Goal: Task Accomplishment & Management: Manage account settings

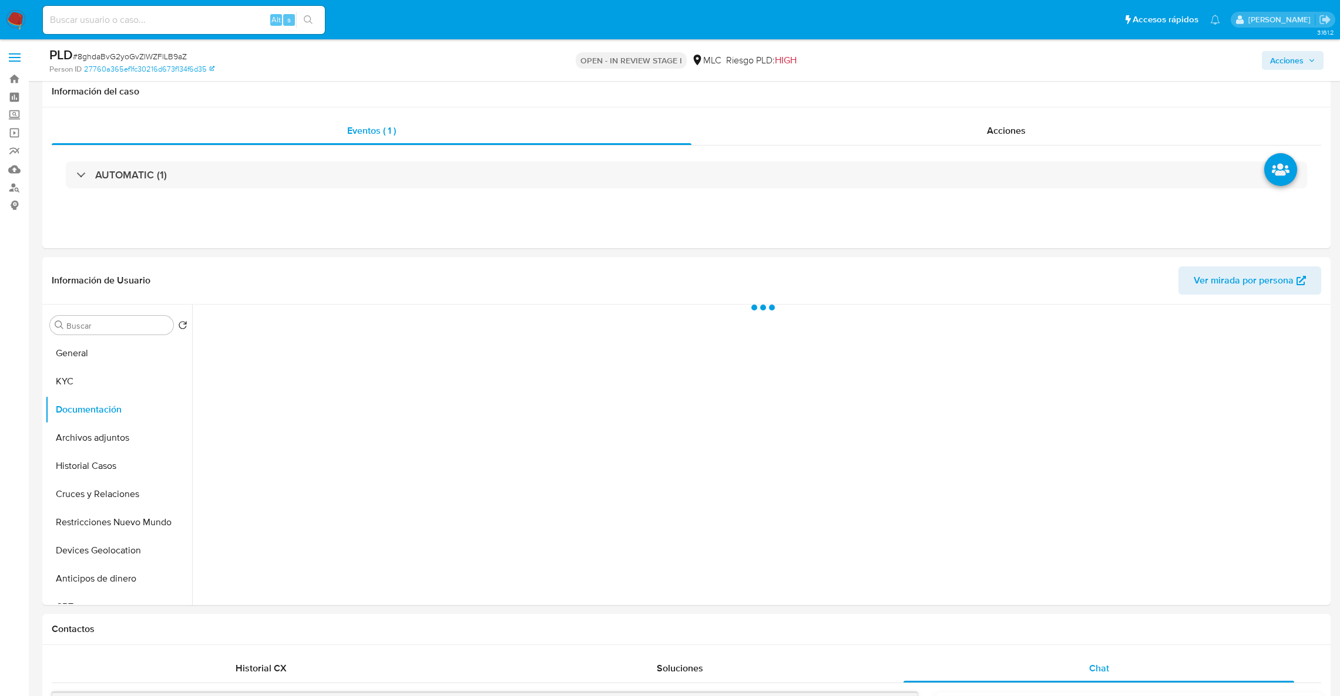
select select "10"
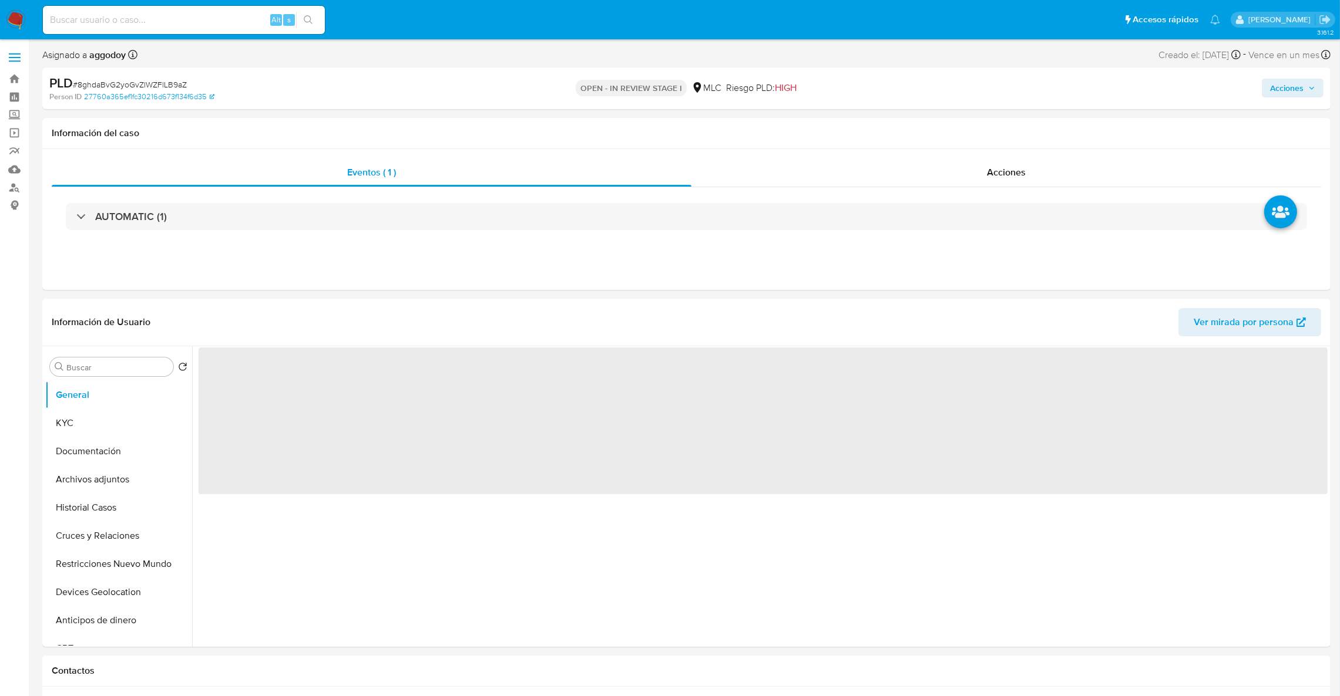
select select "10"
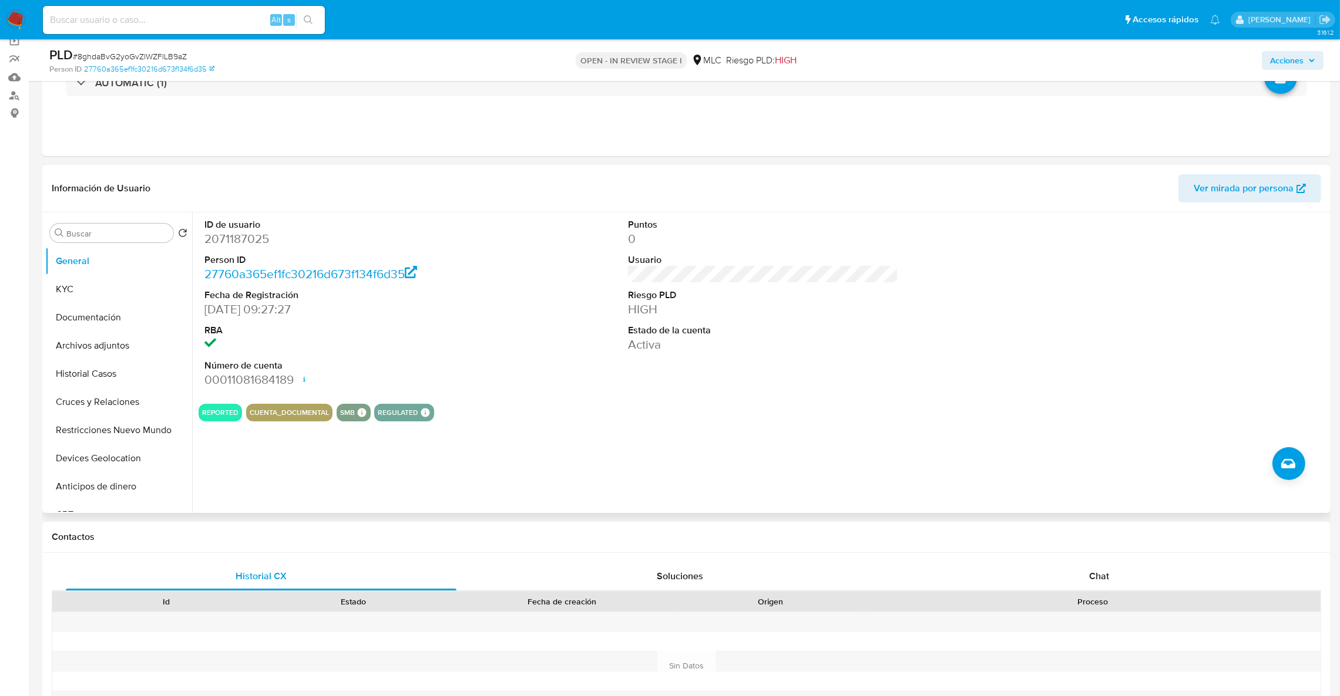
scroll to position [88, 0]
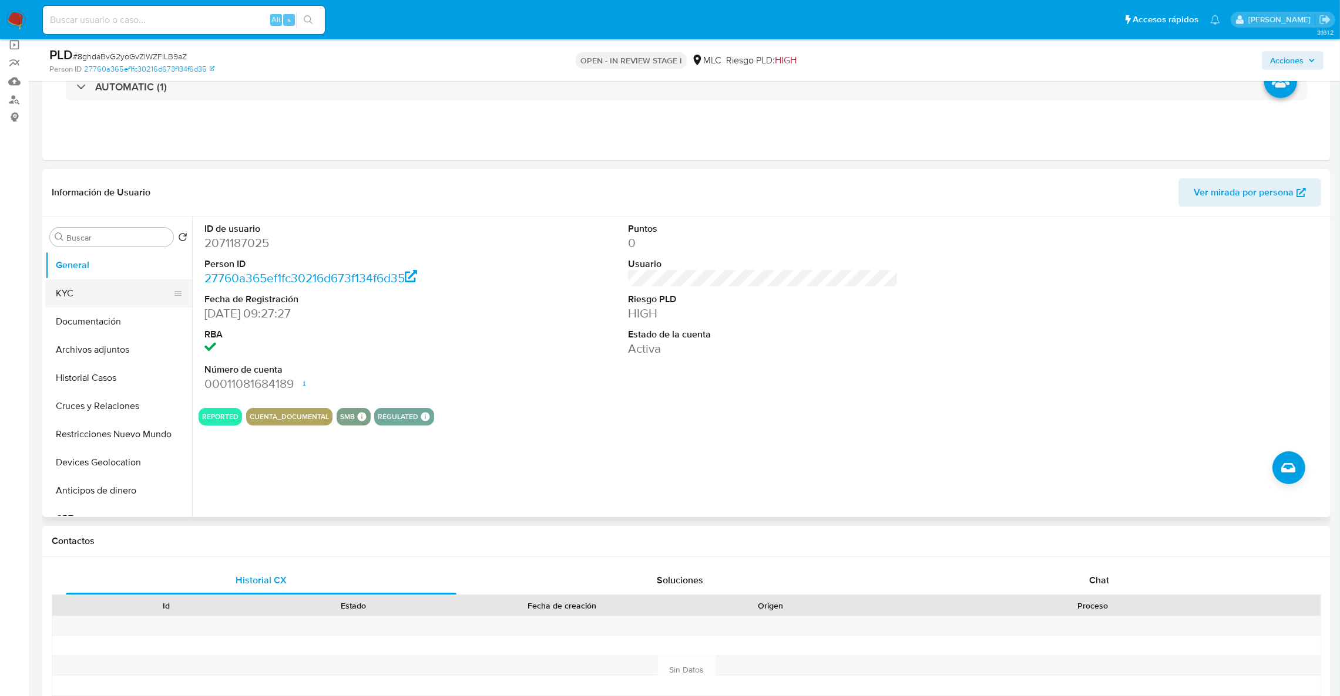
click at [73, 285] on button "KYC" at bounding box center [113, 294] width 137 height 28
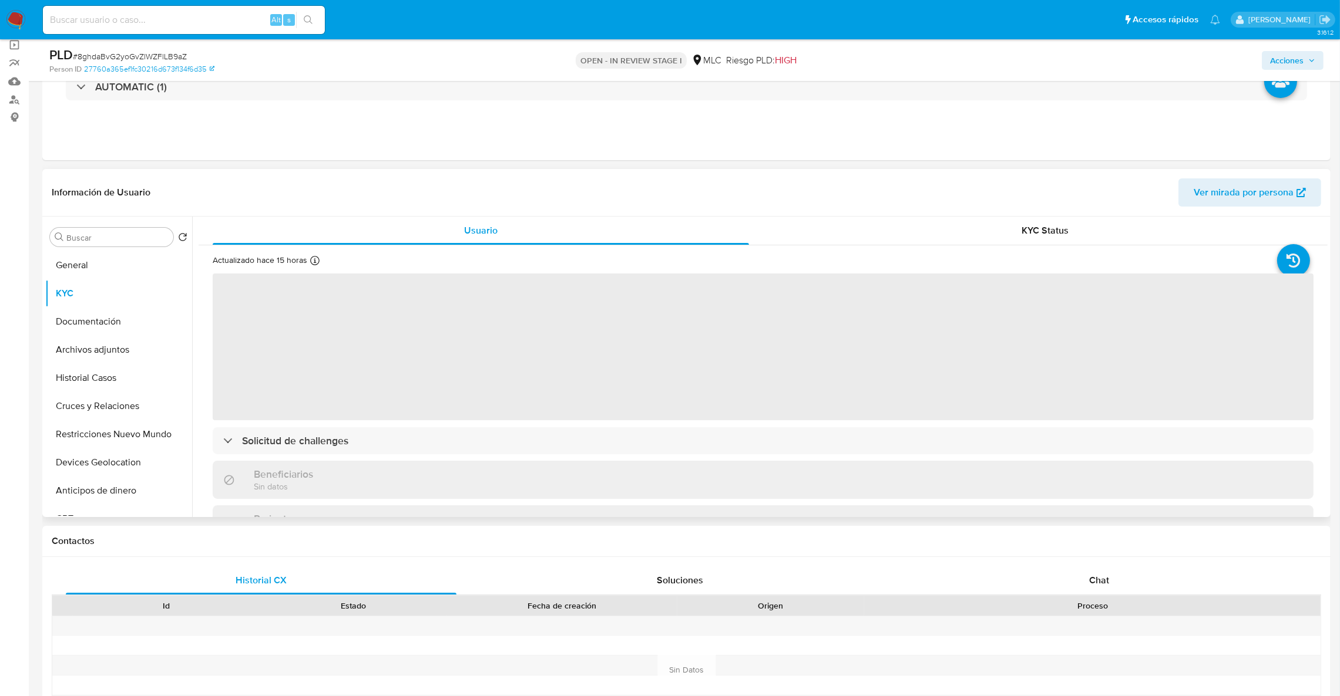
click at [921, 420] on span "‌" at bounding box center [763, 347] width 1101 height 147
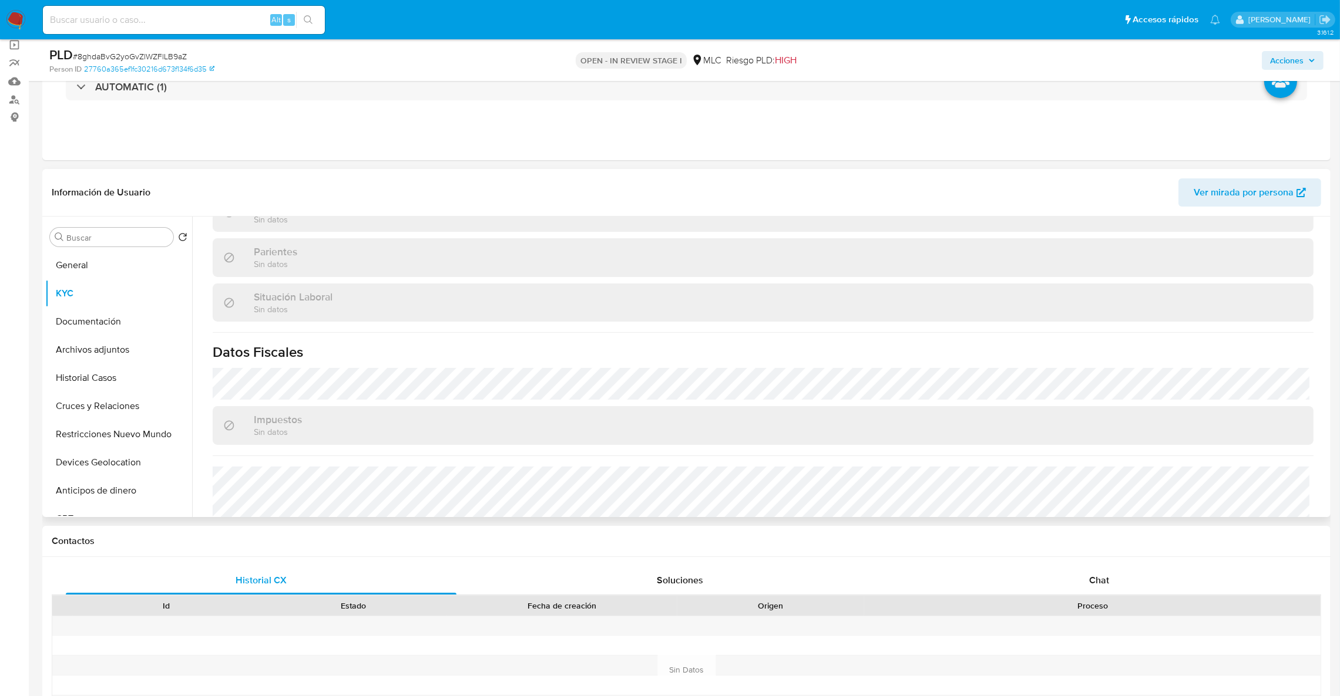
scroll to position [548, 0]
click at [100, 377] on button "Historial Casos" at bounding box center [113, 378] width 137 height 28
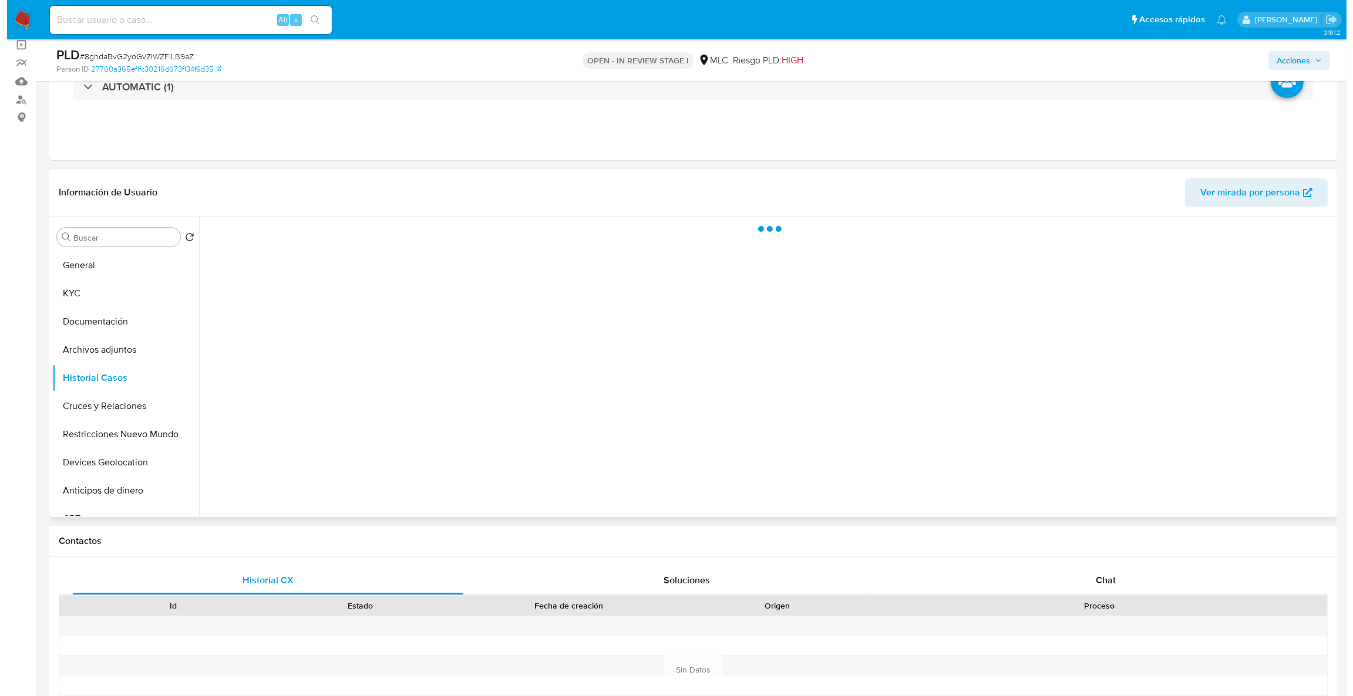
scroll to position [0, 0]
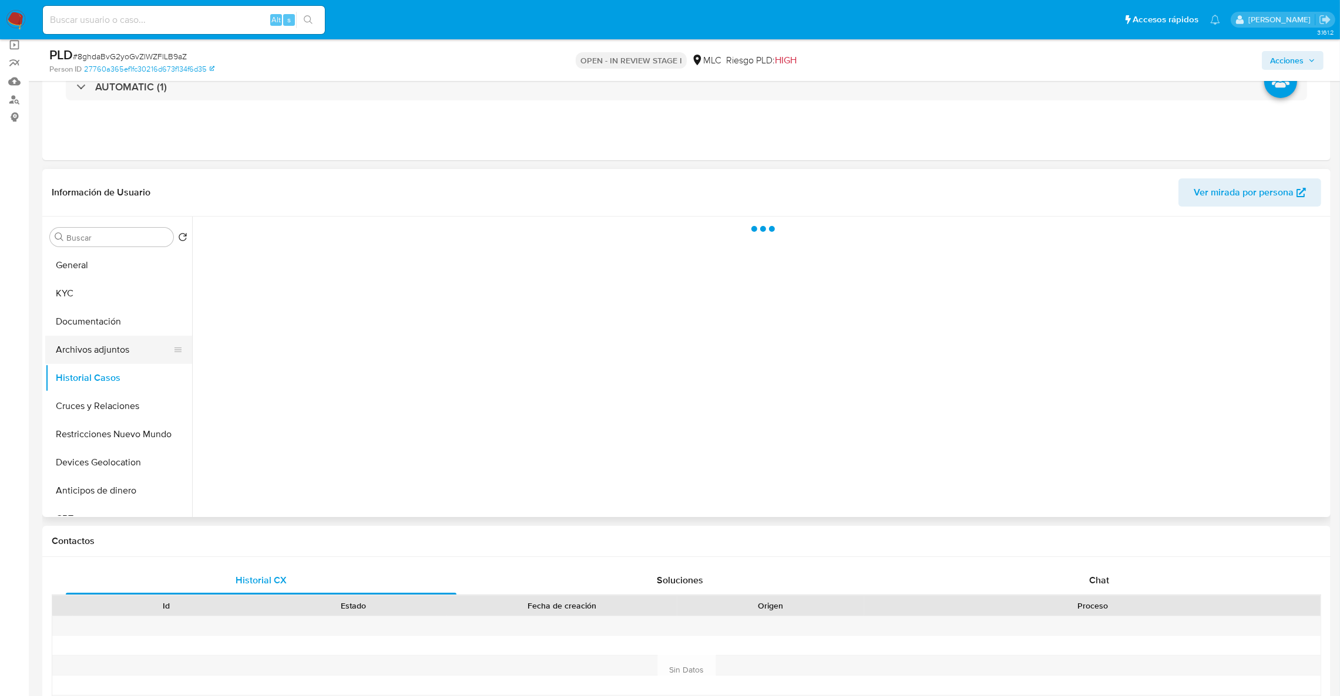
click at [126, 354] on button "Archivos adjuntos" at bounding box center [113, 350] width 137 height 28
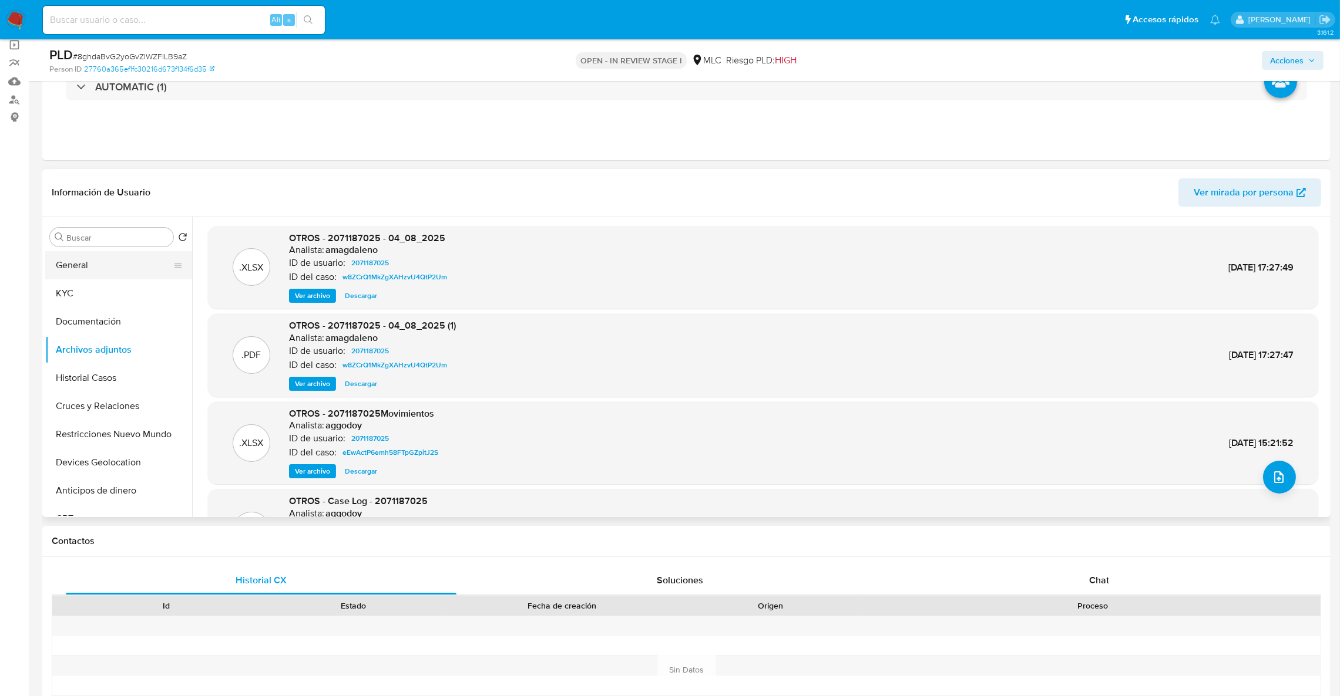
drag, startPoint x: 89, startPoint y: 253, endPoint x: 86, endPoint y: 259, distance: 7.1
click at [87, 255] on button "General" at bounding box center [113, 265] width 137 height 28
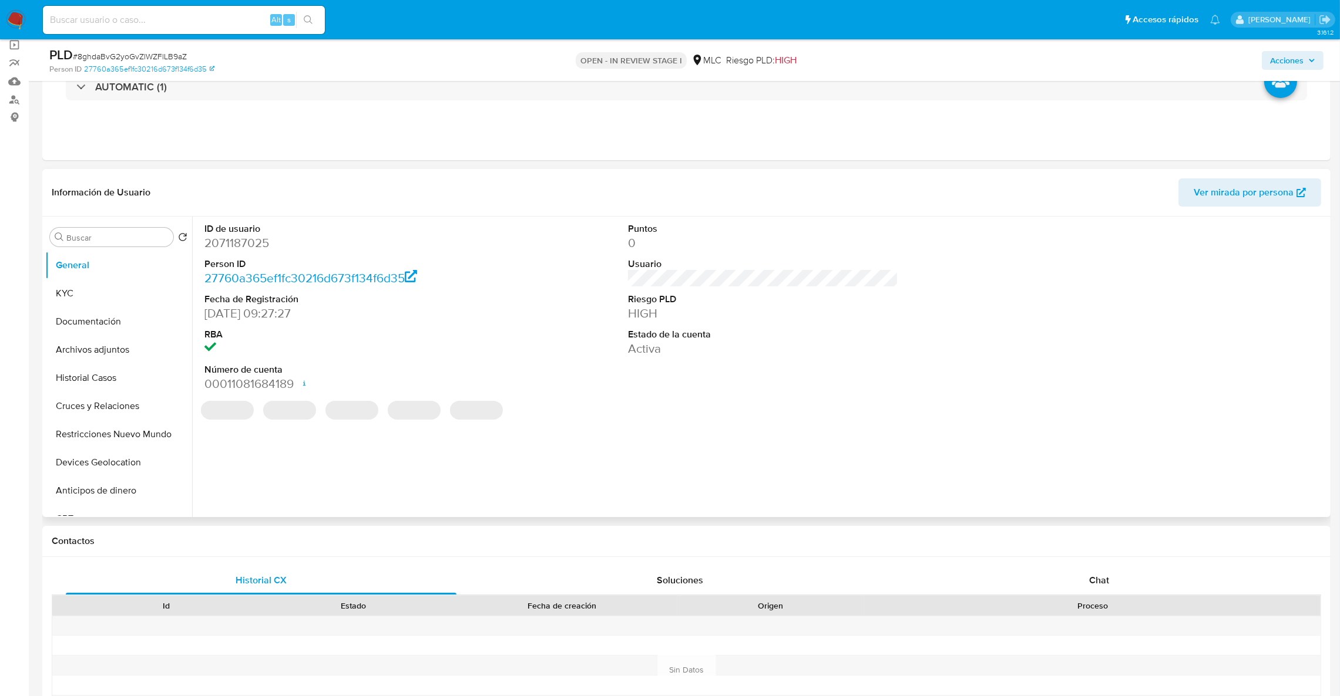
click at [262, 241] on dd "2071187025" at bounding box center [339, 243] width 271 height 16
click at [261, 241] on dd "2071187025" at bounding box center [339, 243] width 271 height 16
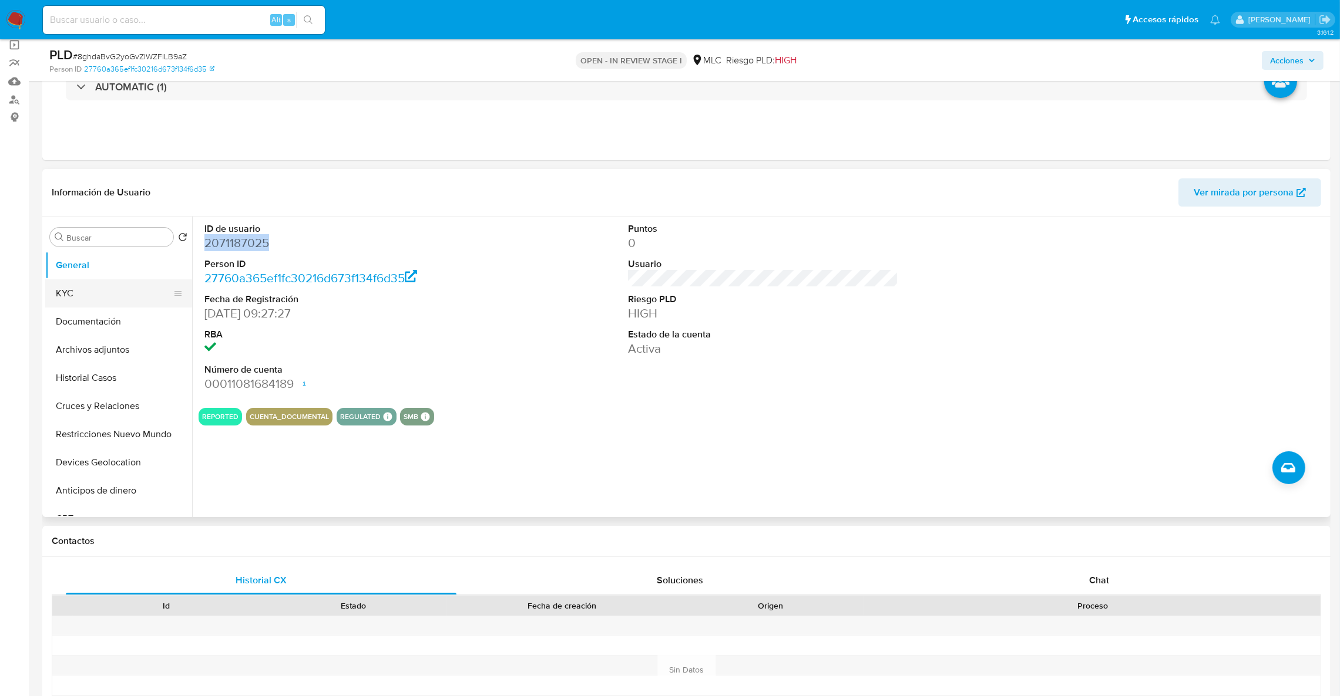
copy dd "2071187025"
click at [112, 331] on button "Documentación" at bounding box center [113, 322] width 137 height 28
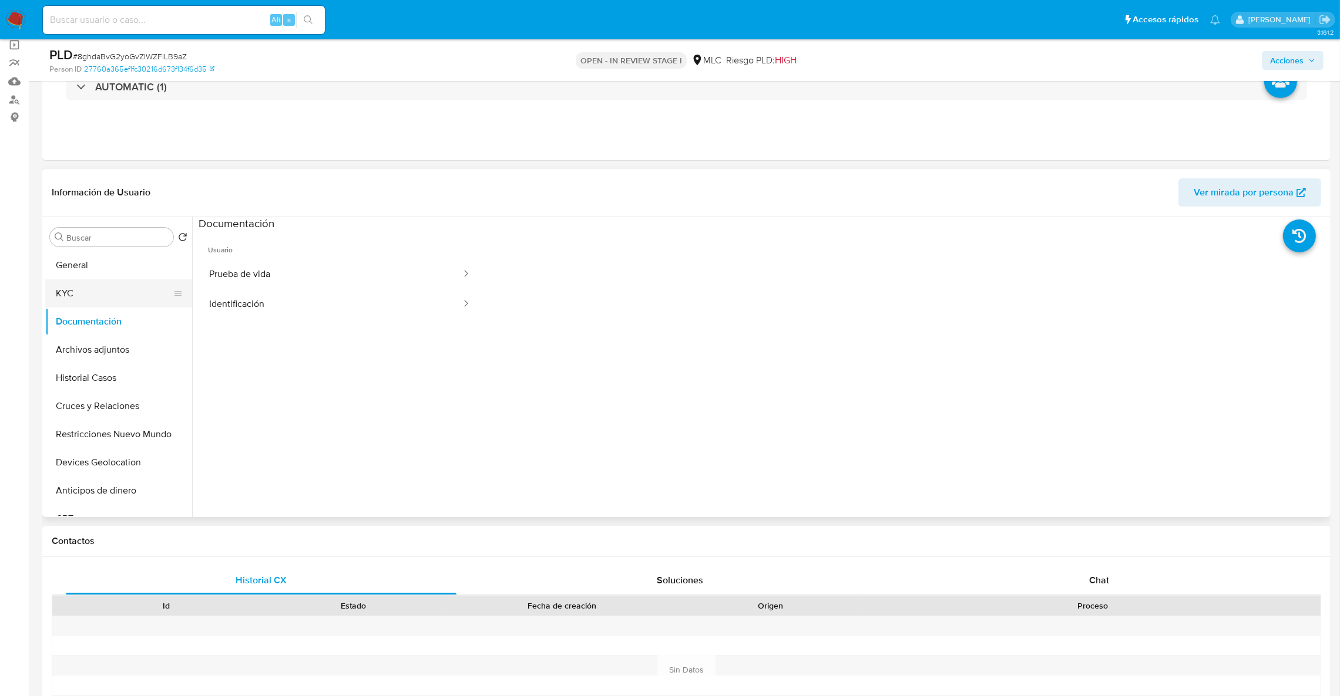
click at [93, 284] on button "KYC" at bounding box center [113, 294] width 137 height 28
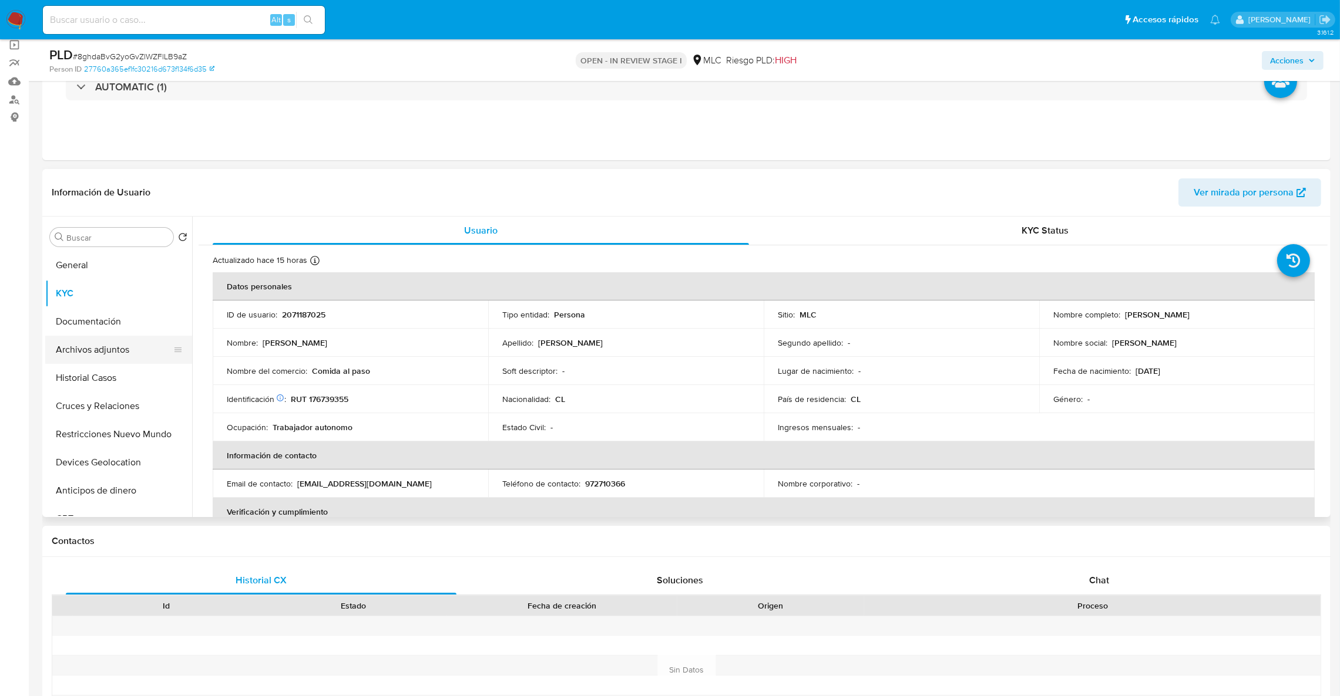
click at [128, 359] on button "Archivos adjuntos" at bounding box center [113, 350] width 137 height 28
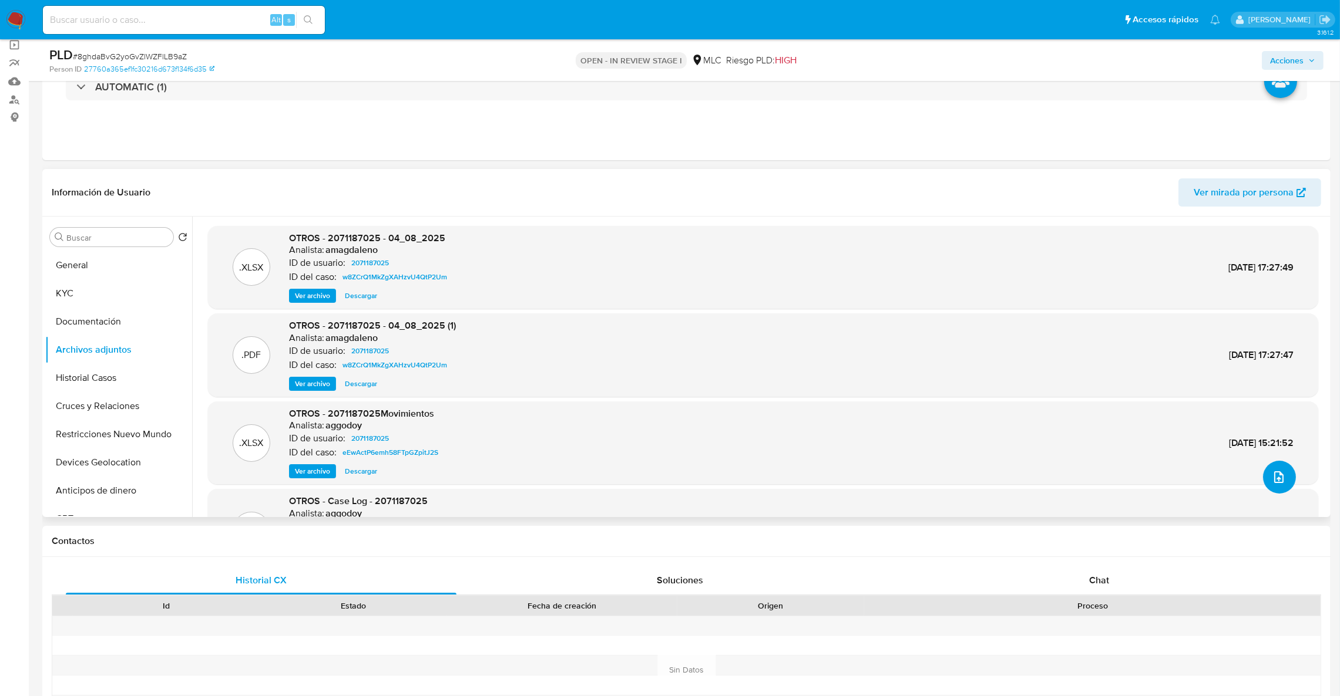
click at [1264, 477] on button "upload-file" at bounding box center [1279, 477] width 33 height 33
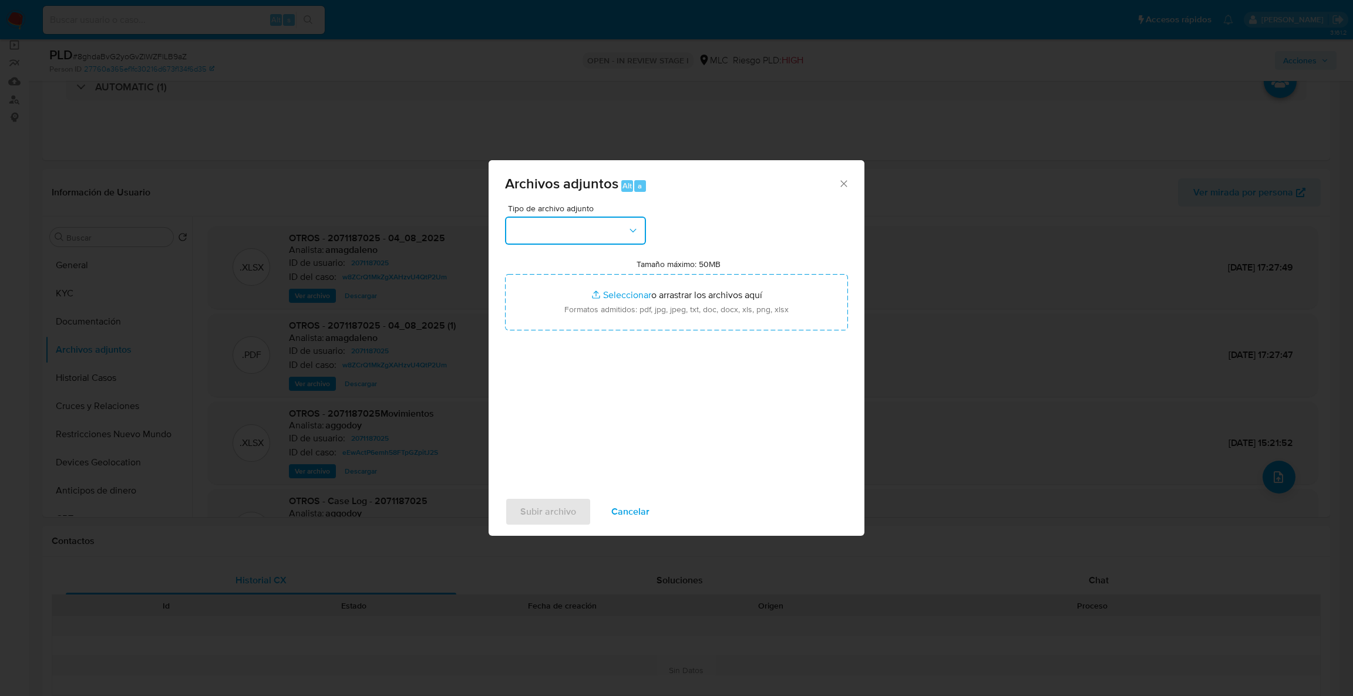
click at [583, 225] on button "button" at bounding box center [575, 231] width 141 height 28
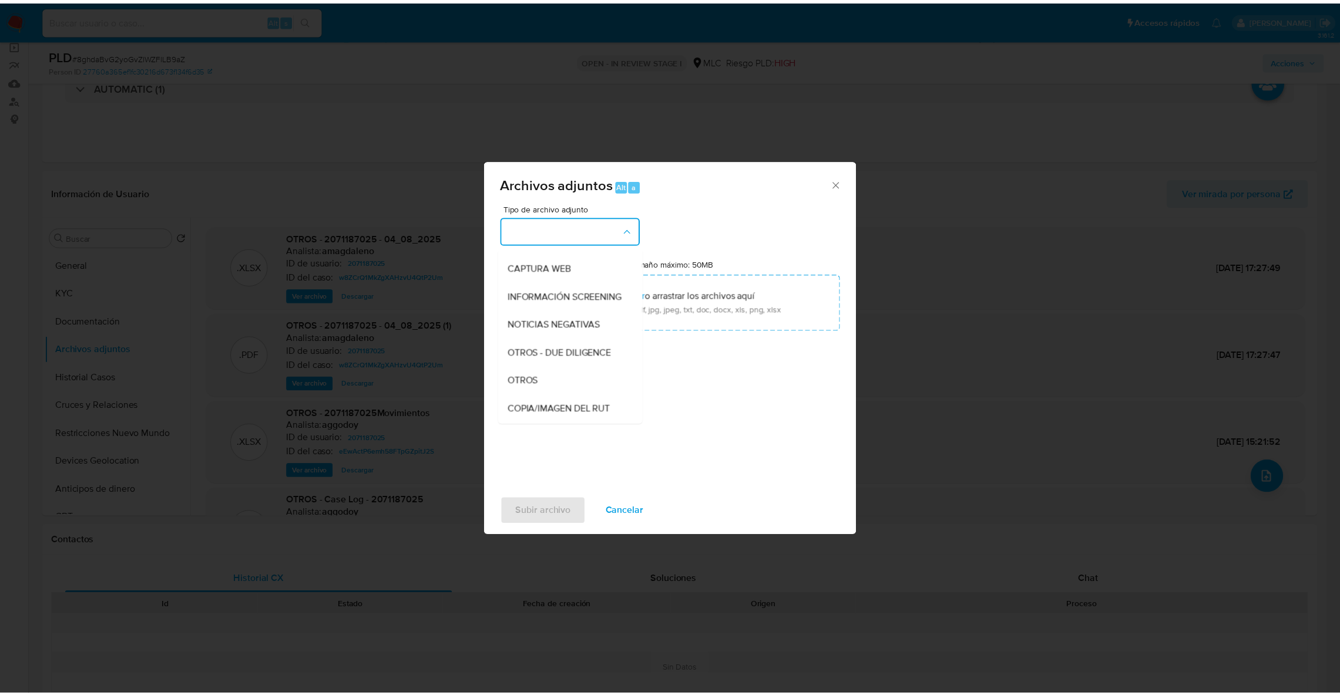
scroll to position [85, 0]
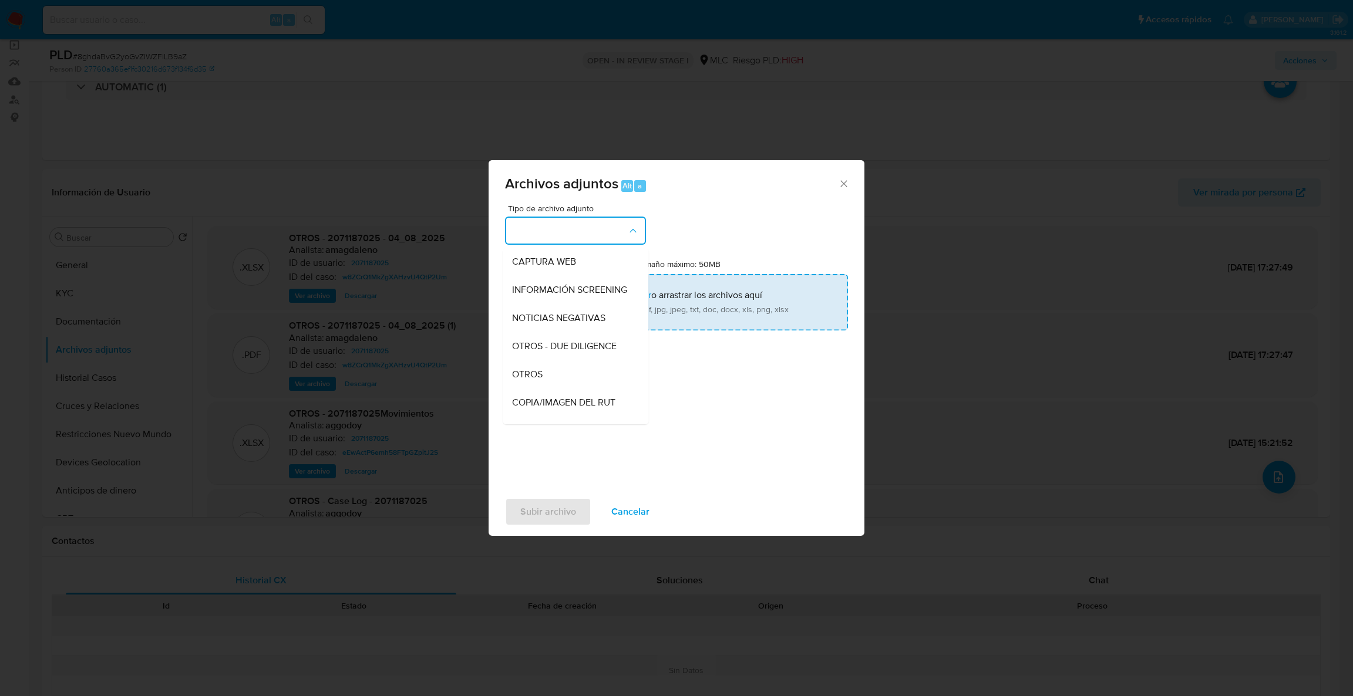
drag, startPoint x: 587, startPoint y: 386, endPoint x: 598, endPoint y: 302, distance: 84.8
click at [587, 382] on div "OTROS" at bounding box center [572, 375] width 120 height 28
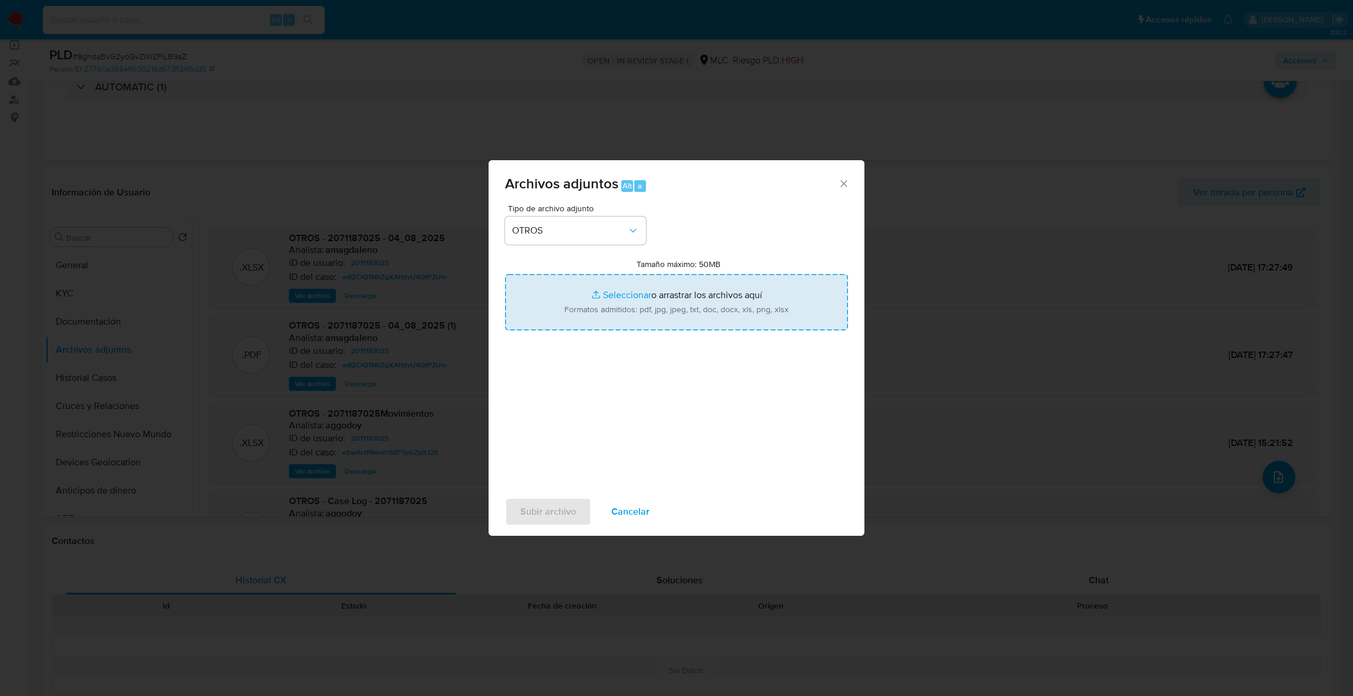
click at [600, 298] on input "Tamaño máximo: 50MB Seleccionar archivos" at bounding box center [676, 302] width 343 height 56
type input "C:\fakepath\2071187025Movimientos .xlsx"
click at [693, 292] on input "Tamaño máximo: 50MB Seleccionar archivos" at bounding box center [676, 302] width 343 height 56
type input "C:\fakepath\Case Log - 2071187025.pdf"
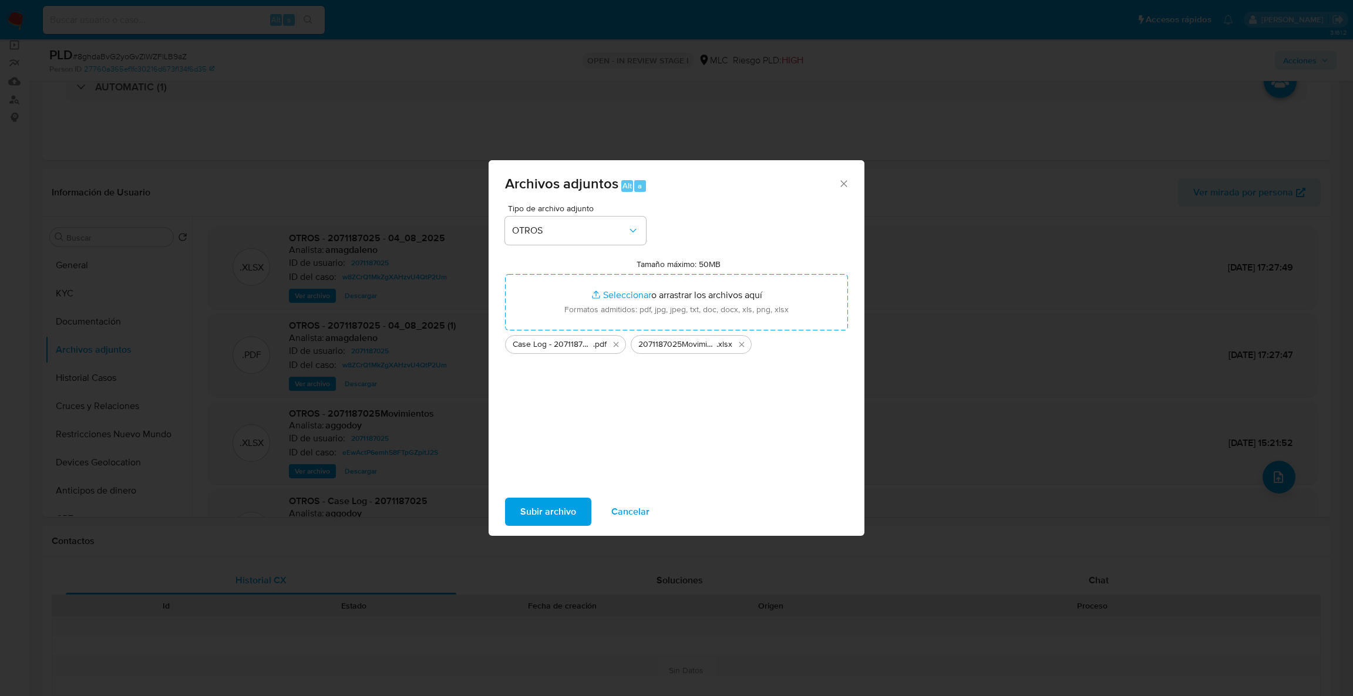
click at [517, 503] on button "Subir archivo" at bounding box center [548, 512] width 86 height 28
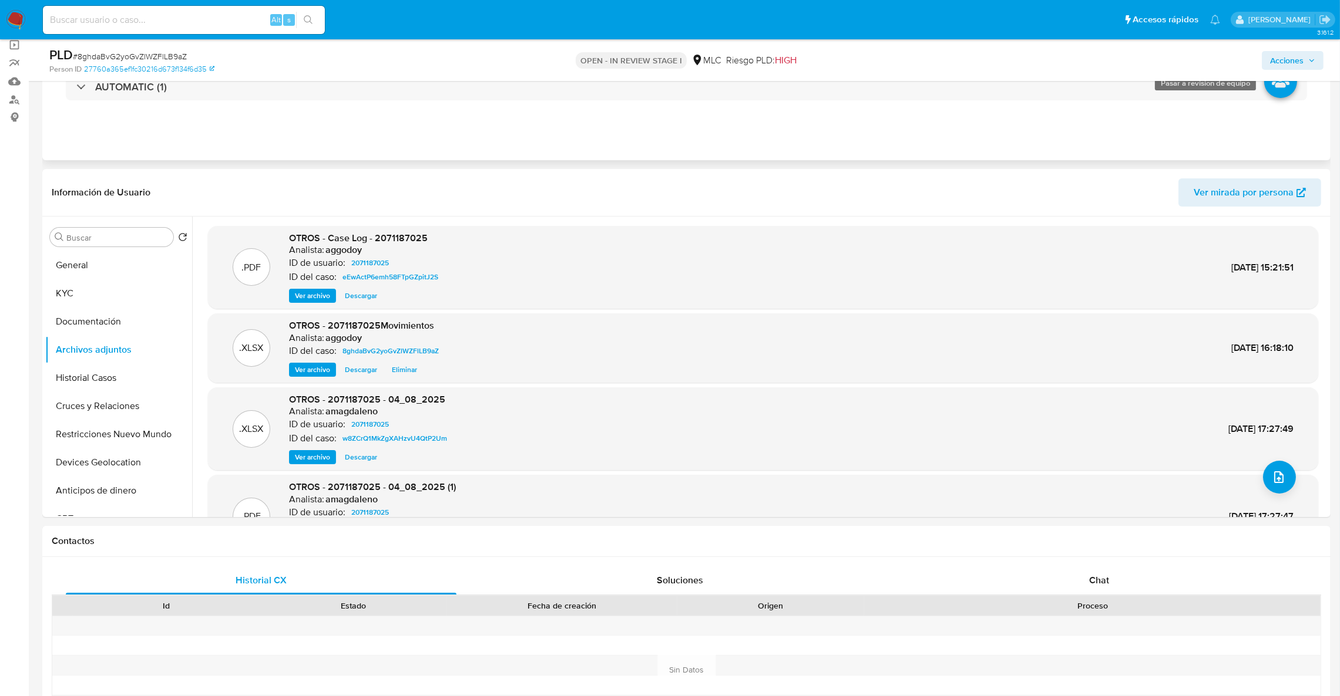
click at [1291, 83] on icon at bounding box center [1280, 81] width 33 height 33
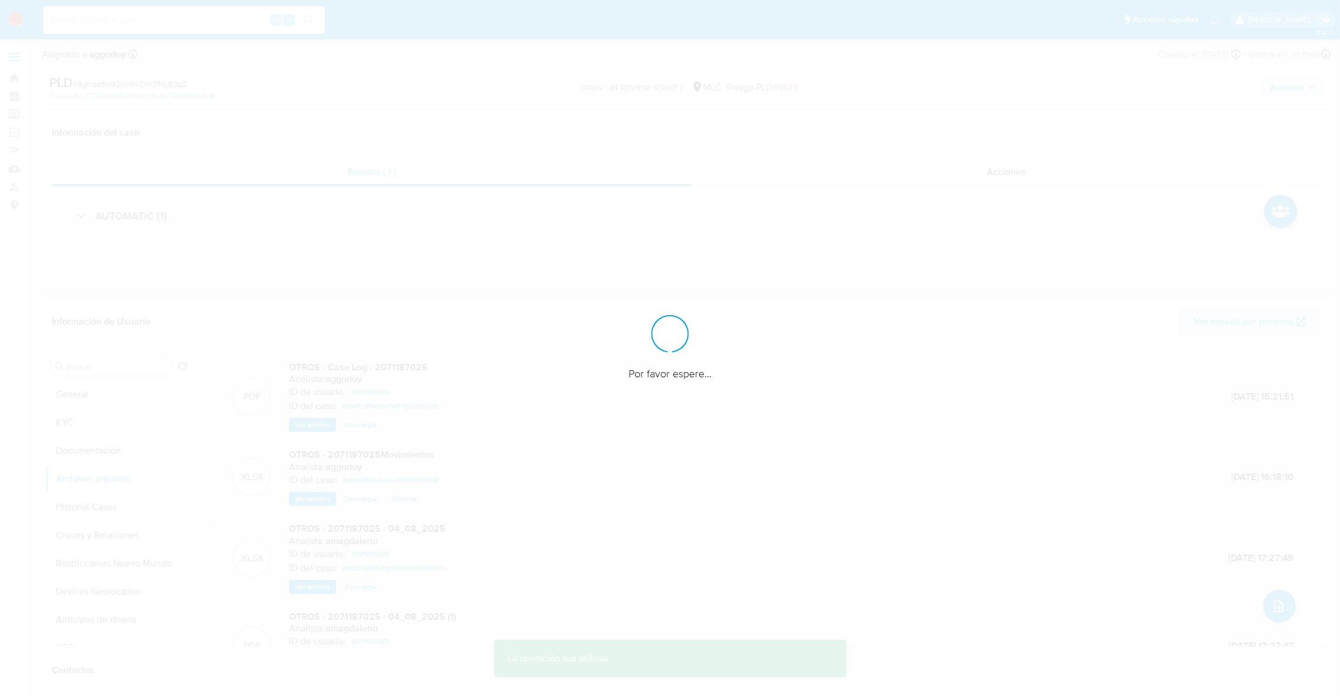
scroll to position [0, 0]
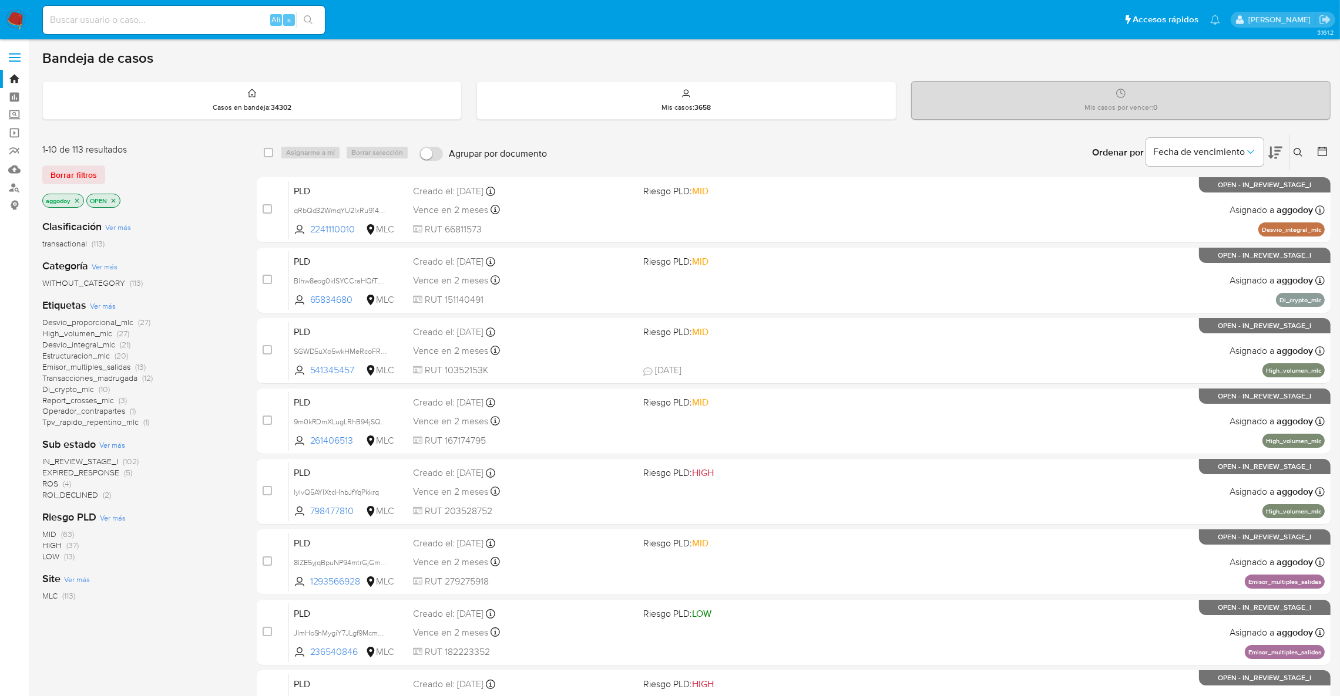
click at [1304, 147] on button at bounding box center [1299, 153] width 19 height 14
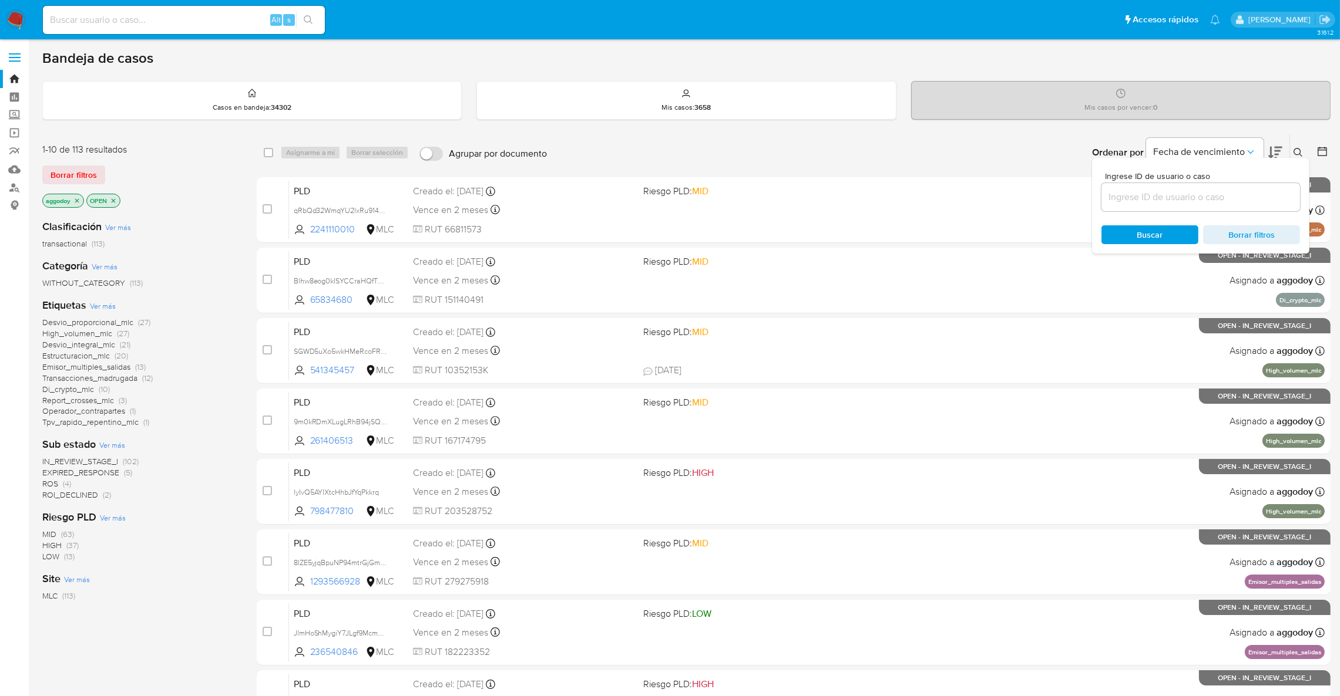
click at [1204, 206] on div at bounding box center [1200, 197] width 198 height 28
click at [1196, 196] on input at bounding box center [1200, 197] width 198 height 15
paste input "450566546"
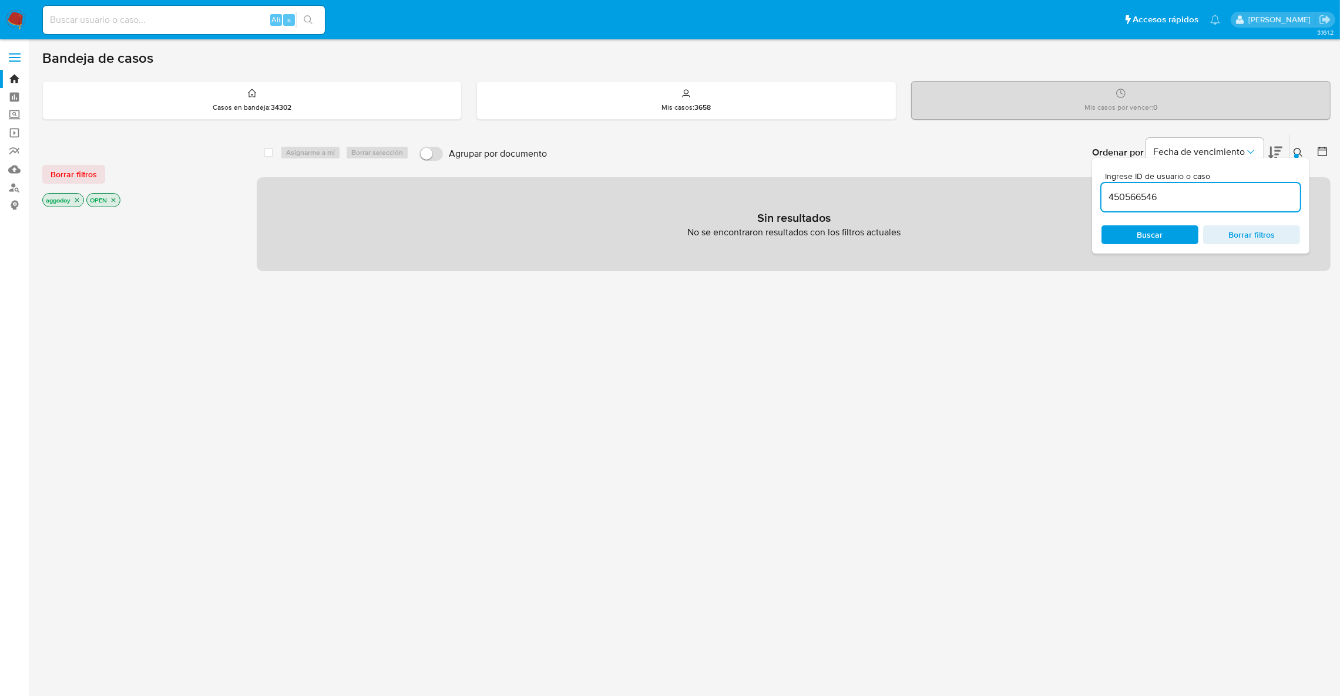
click at [1179, 193] on input "450566546" at bounding box center [1200, 197] width 198 height 15
type input "450566546"
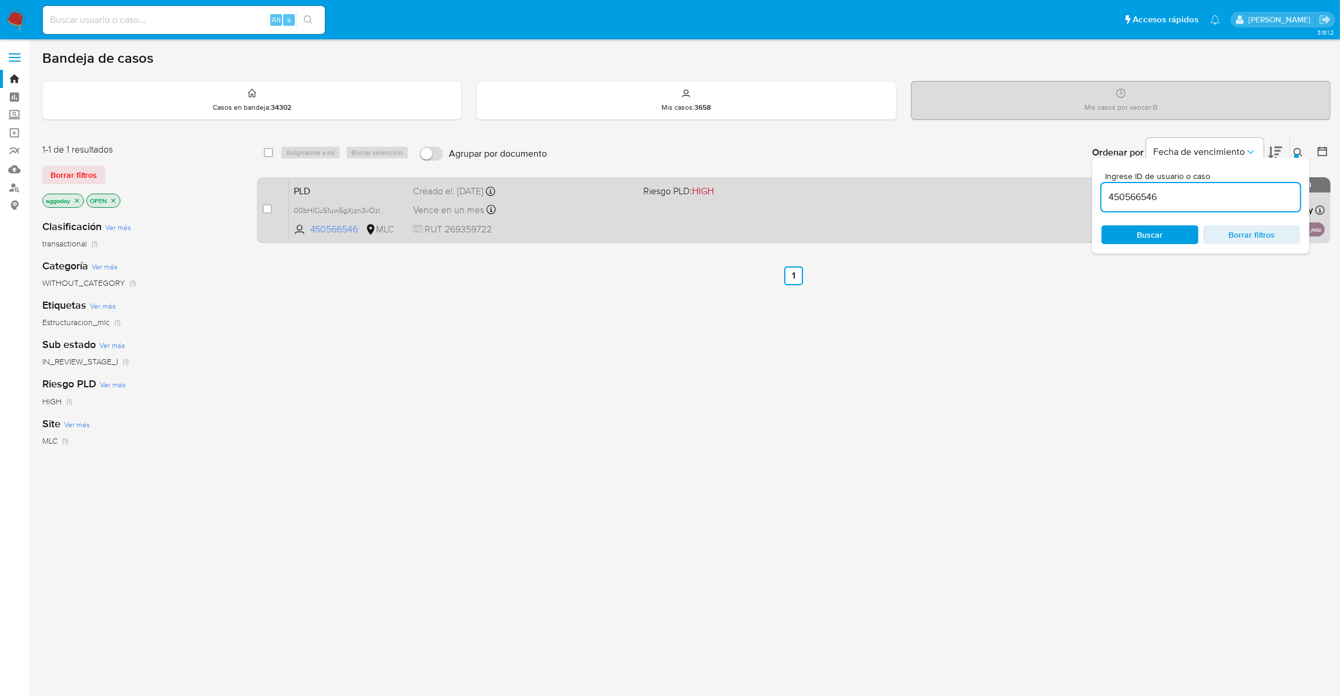
click at [658, 196] on span "Riesgo PLD: HIGH" at bounding box center [678, 190] width 70 height 13
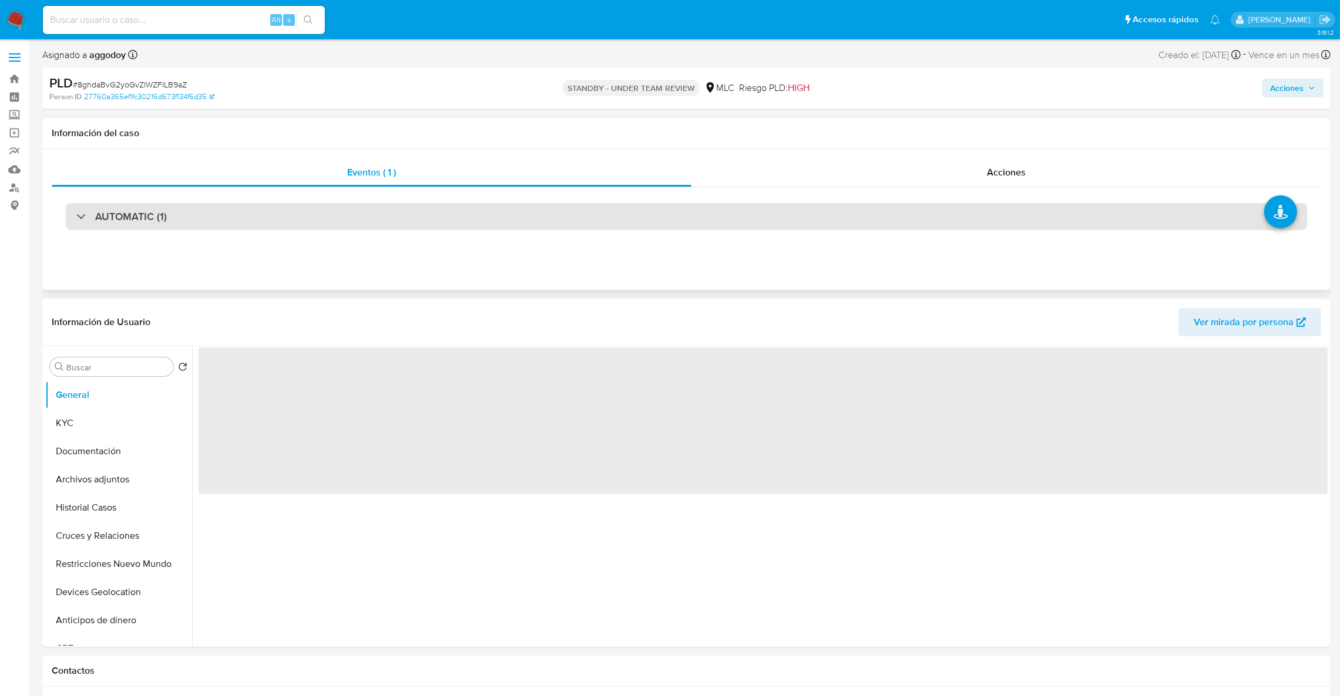
select select "10"
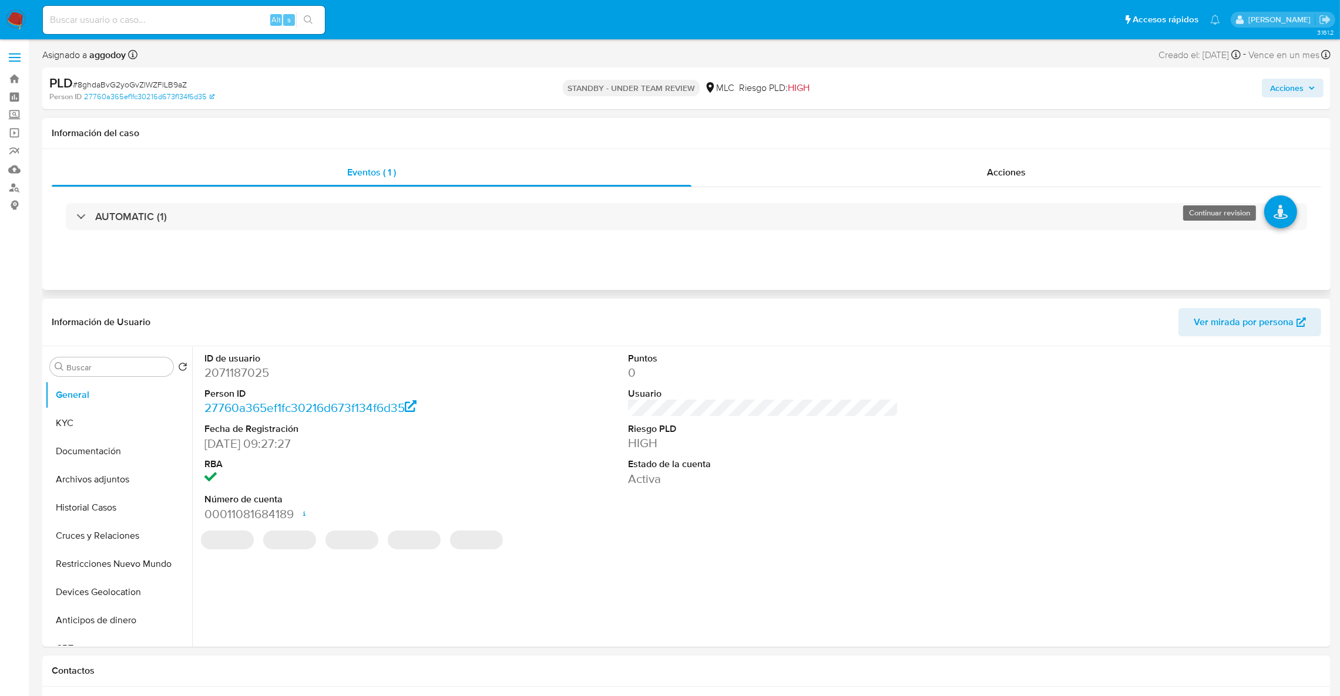
click at [1287, 216] on icon at bounding box center [1280, 212] width 33 height 33
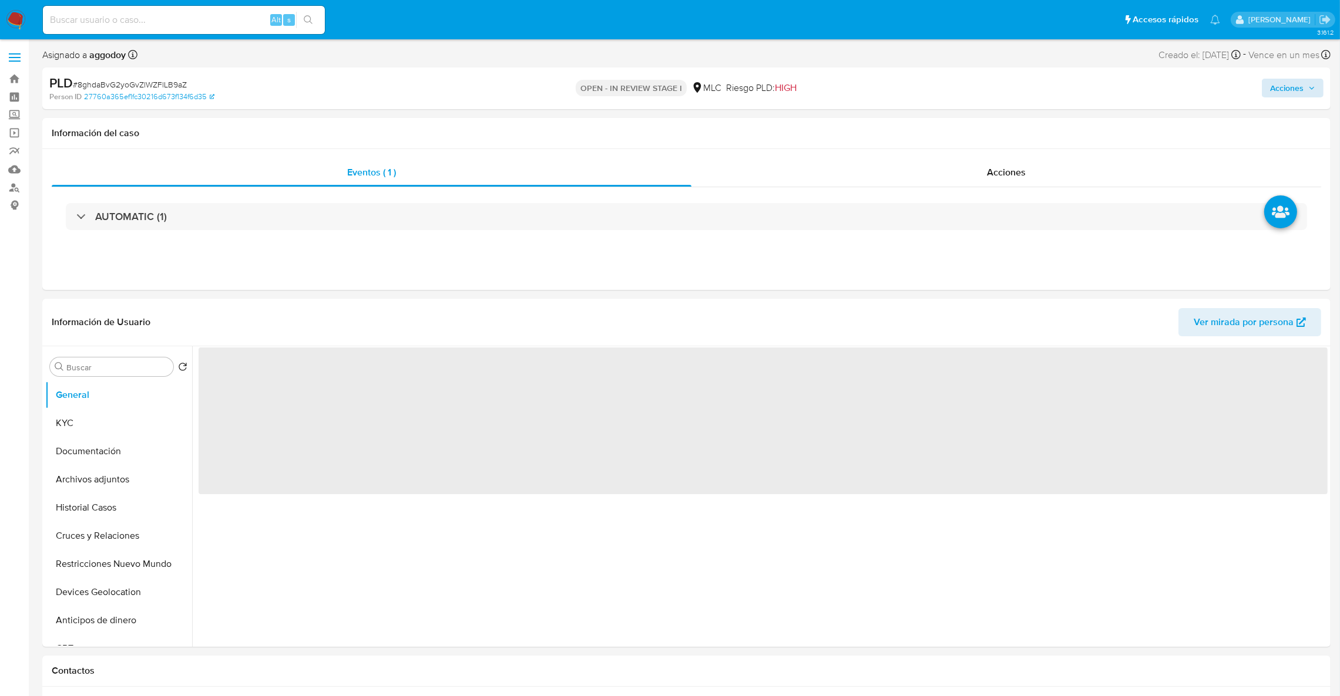
select select "10"
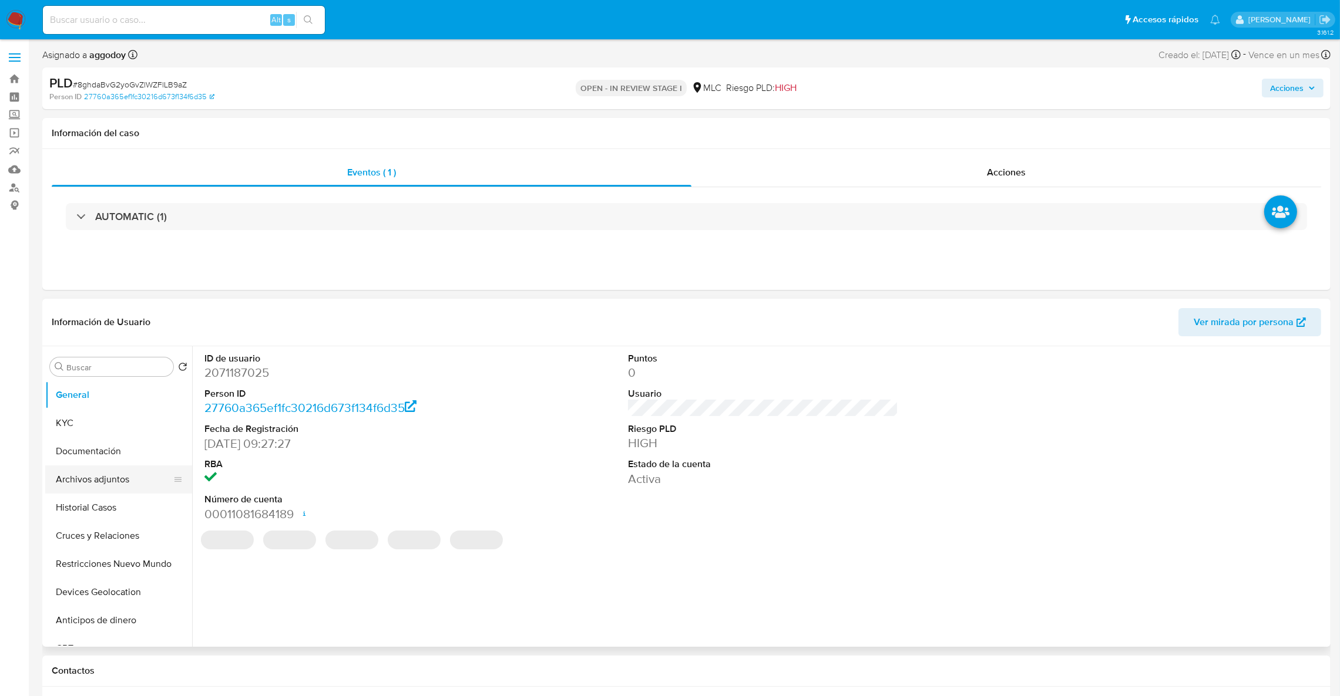
click at [88, 481] on button "Archivos adjuntos" at bounding box center [113, 480] width 137 height 28
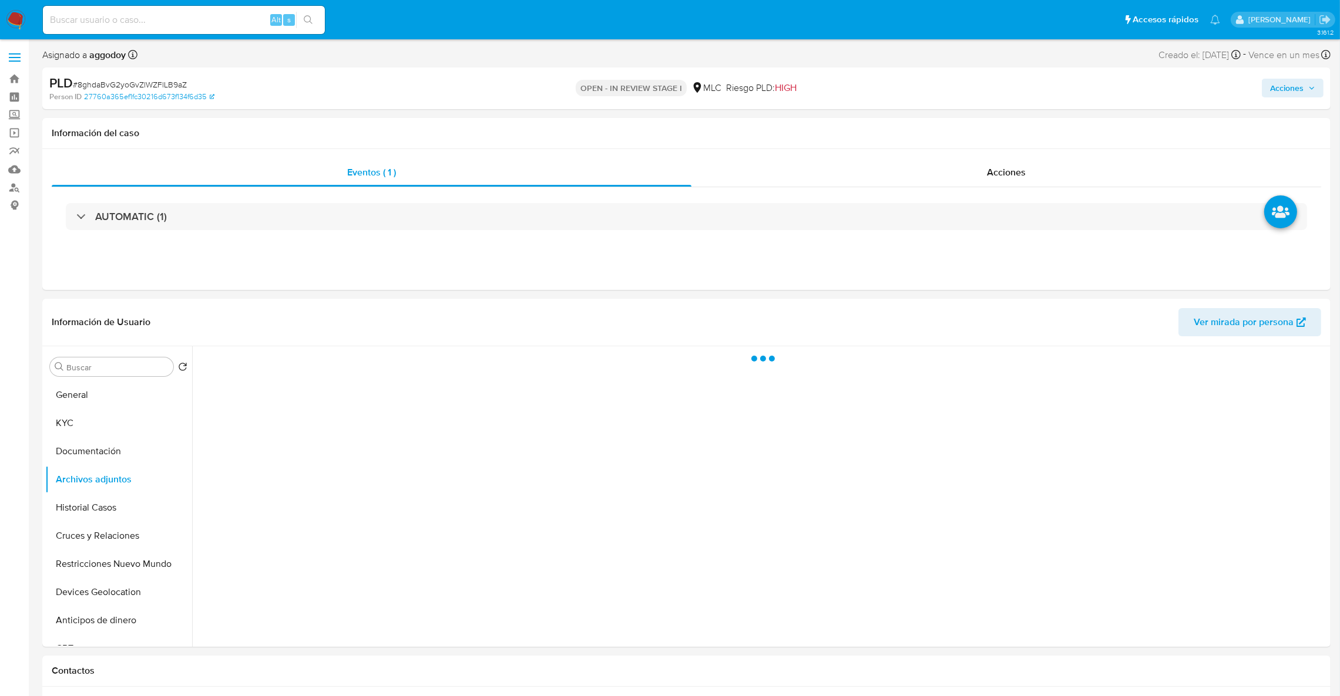
click at [1273, 84] on span "Acciones" at bounding box center [1286, 88] width 33 height 19
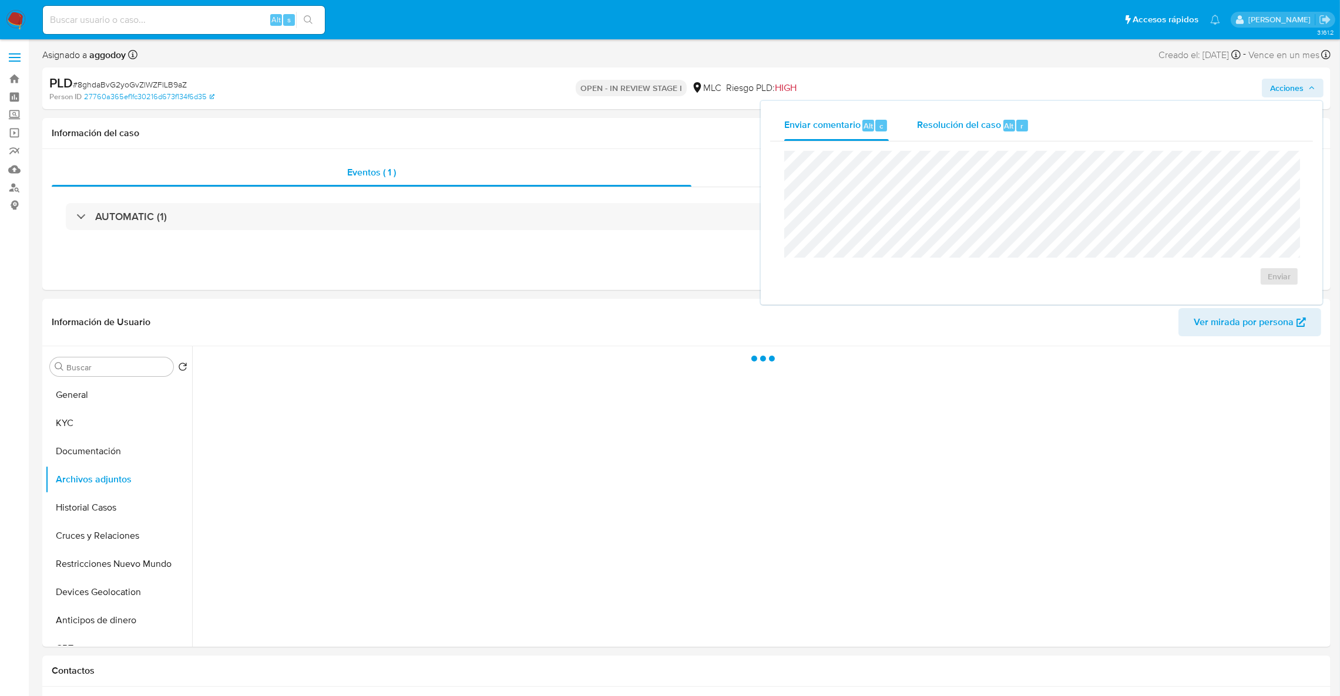
click at [936, 114] on div "Resolución del caso Alt r" at bounding box center [973, 125] width 112 height 31
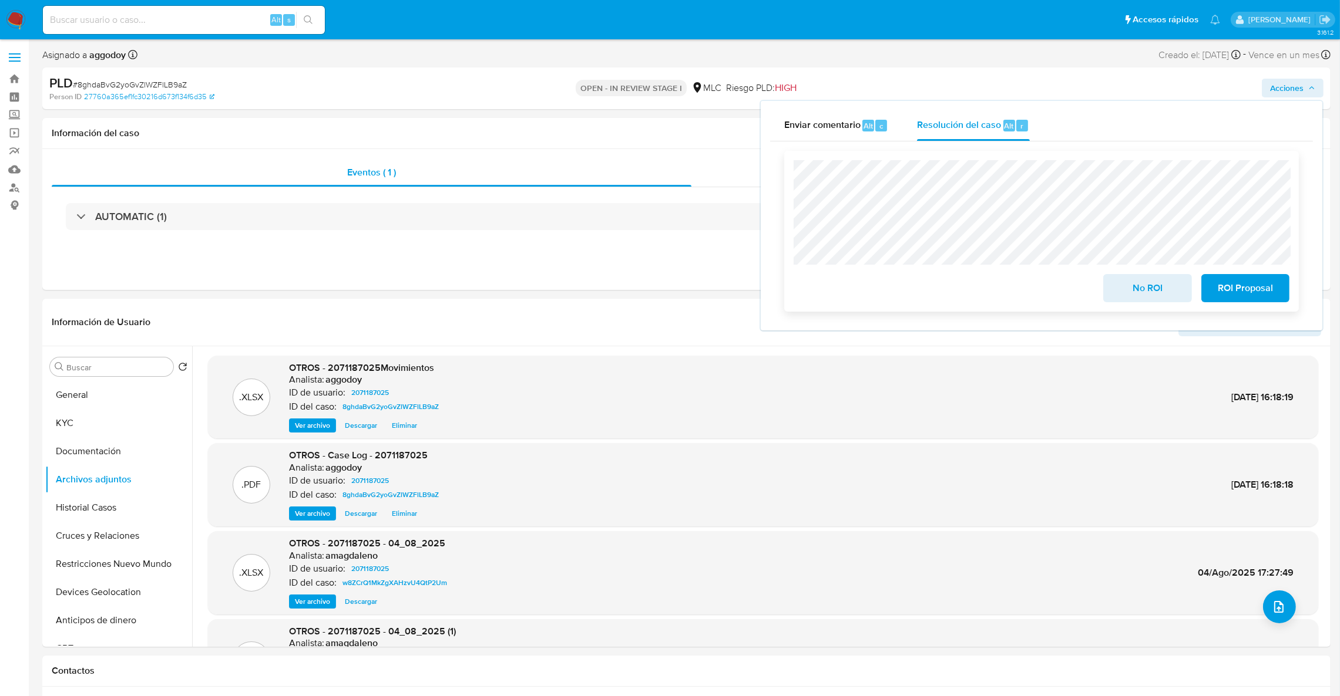
click at [1112, 284] on button "No ROI" at bounding box center [1147, 288] width 88 height 28
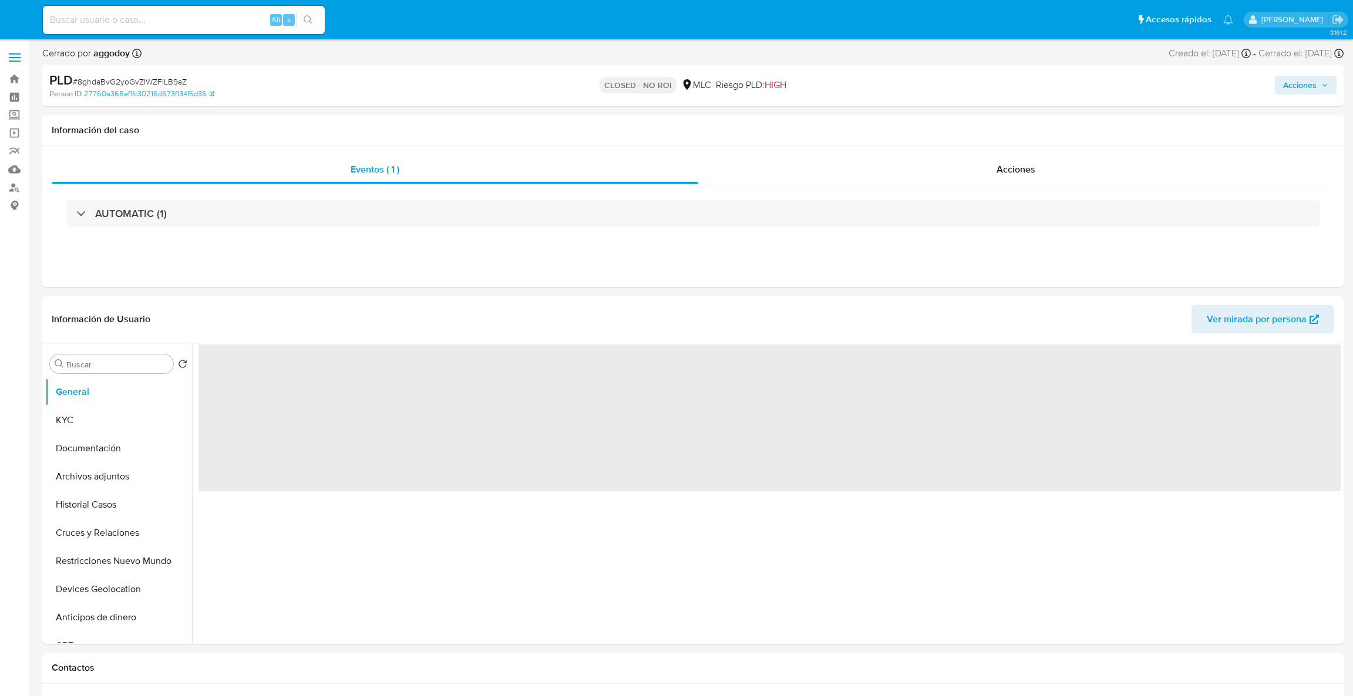
select select "10"
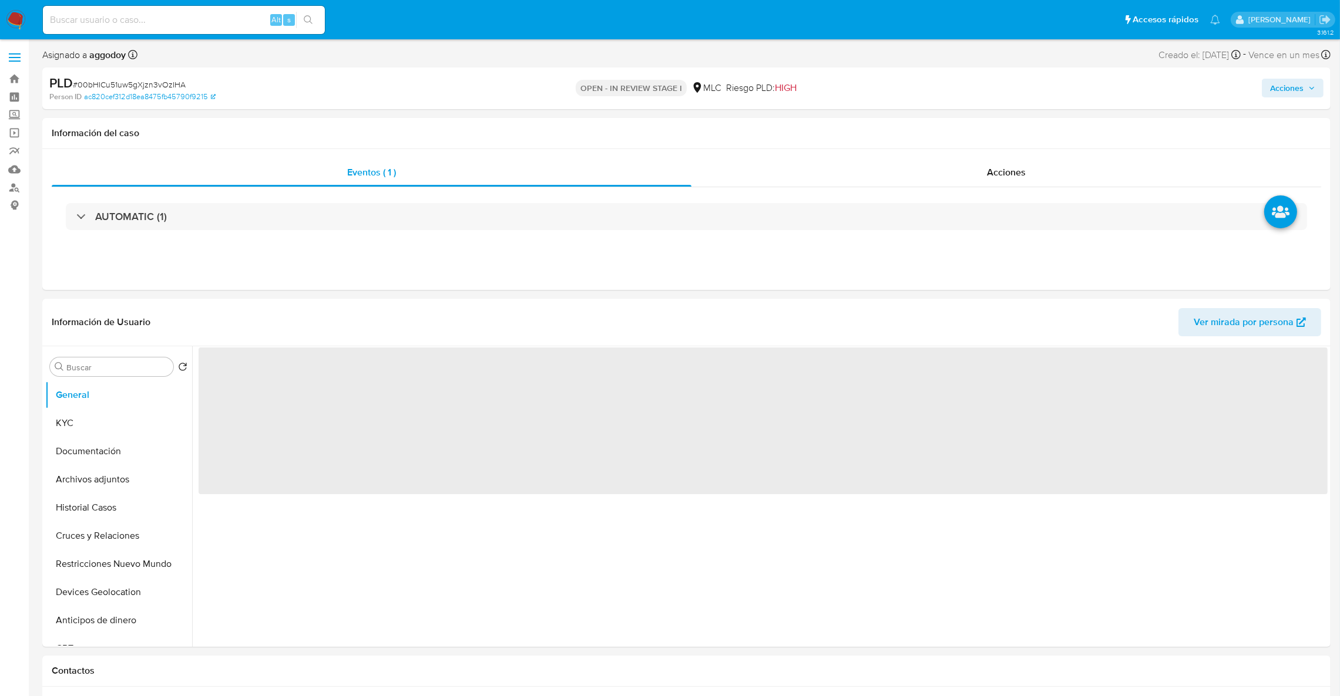
select select "10"
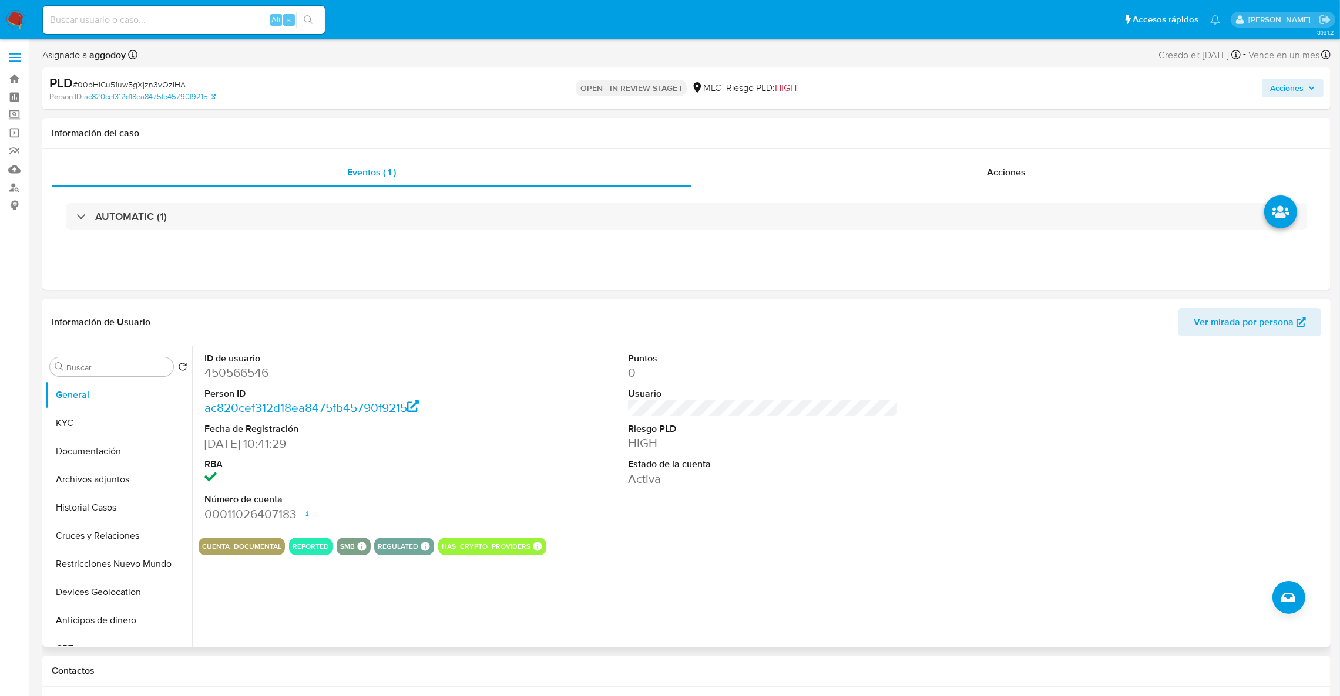
click at [255, 369] on dd "450566546" at bounding box center [339, 373] width 271 height 16
copy dd "450566546"
click at [76, 484] on button "Archivos adjuntos" at bounding box center [113, 480] width 137 height 28
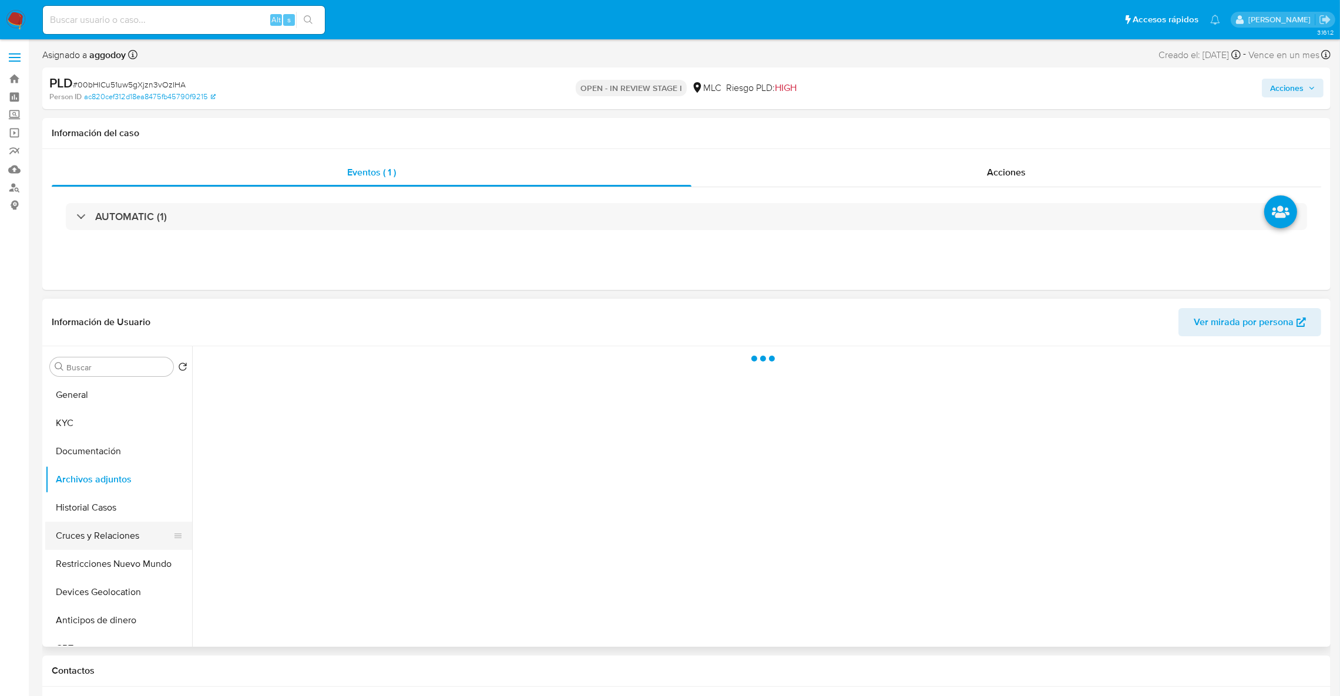
click at [97, 529] on button "Cruces y Relaciones" at bounding box center [113, 536] width 137 height 28
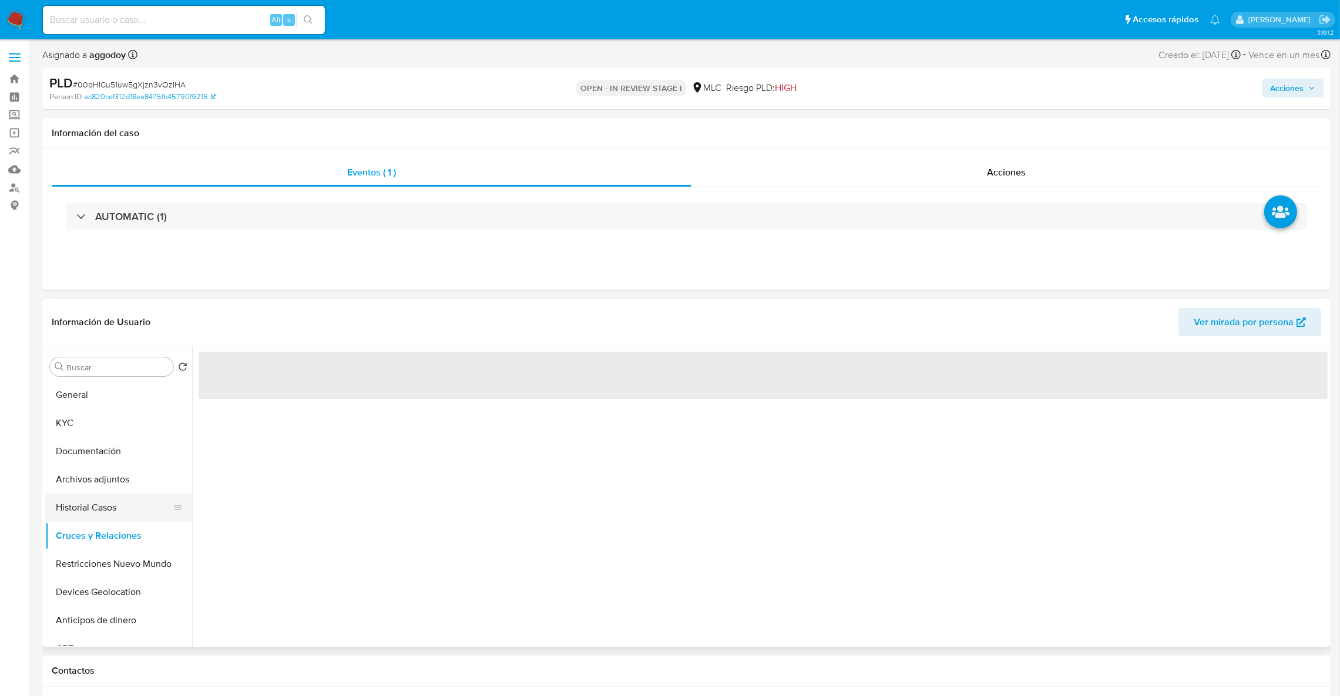
click at [111, 512] on button "Historial Casos" at bounding box center [113, 508] width 137 height 28
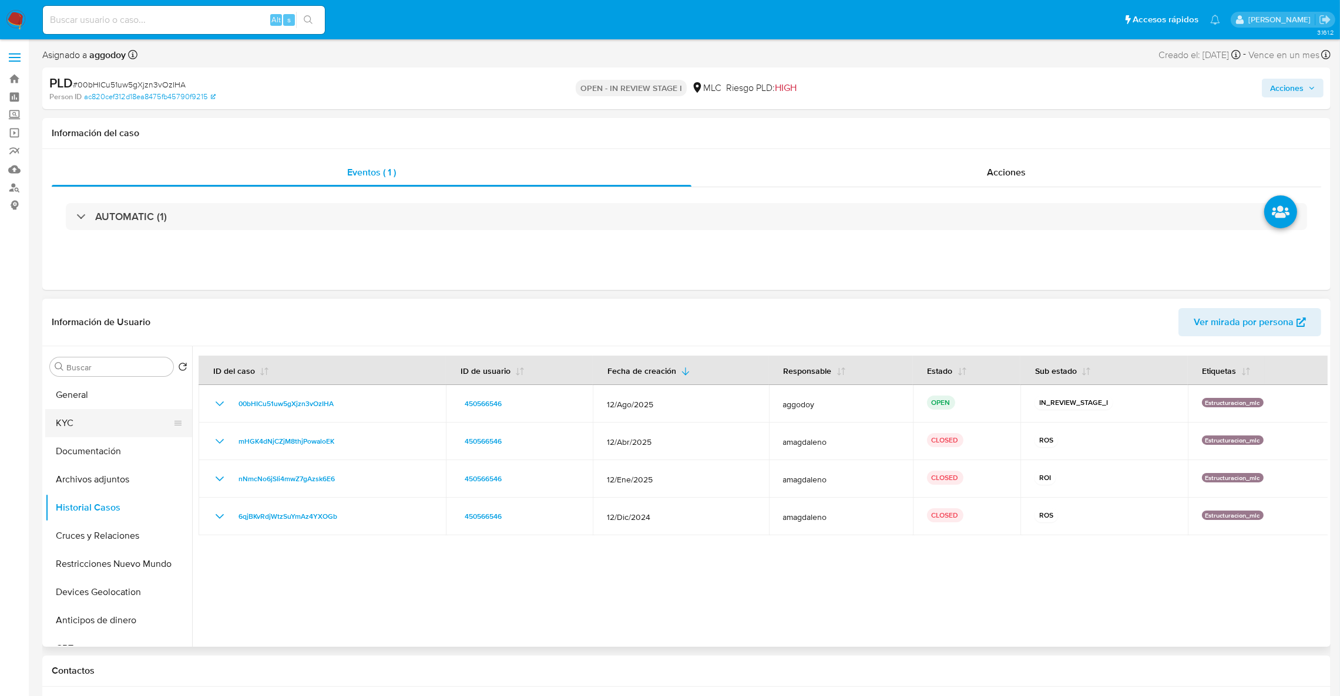
click at [89, 409] on button "KYC" at bounding box center [113, 423] width 137 height 28
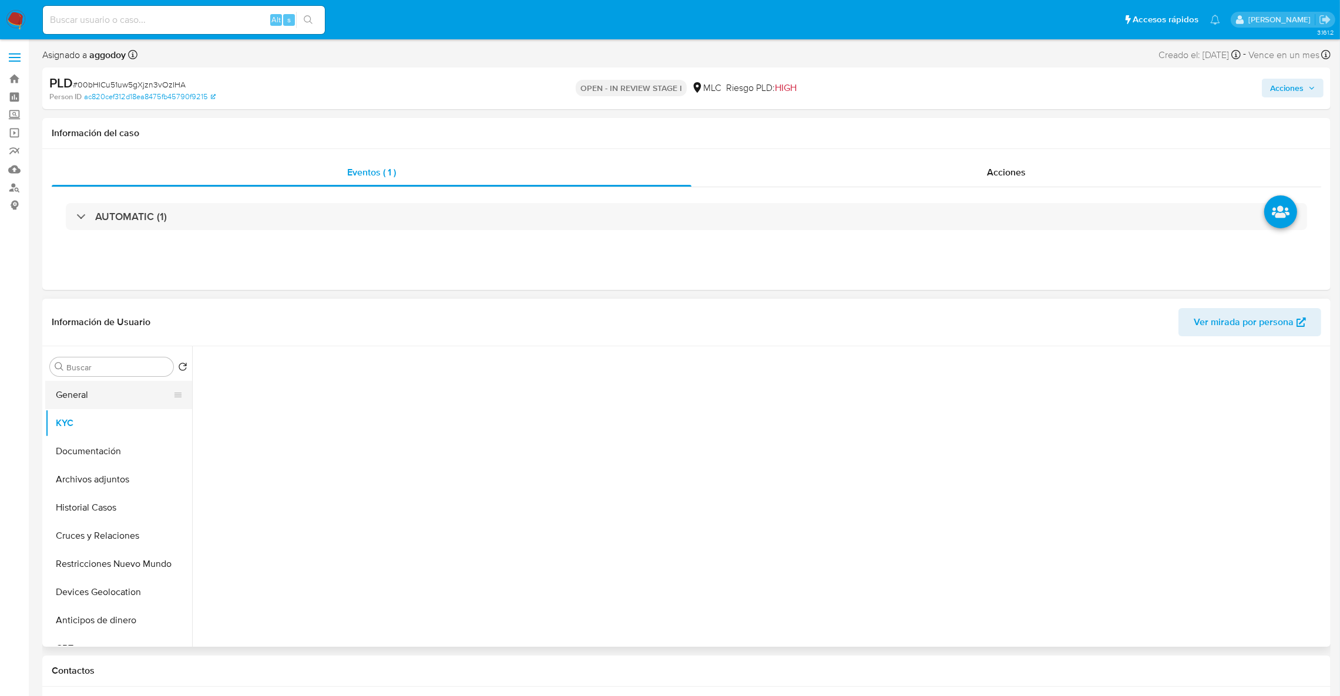
click at [88, 402] on button "General" at bounding box center [113, 395] width 137 height 28
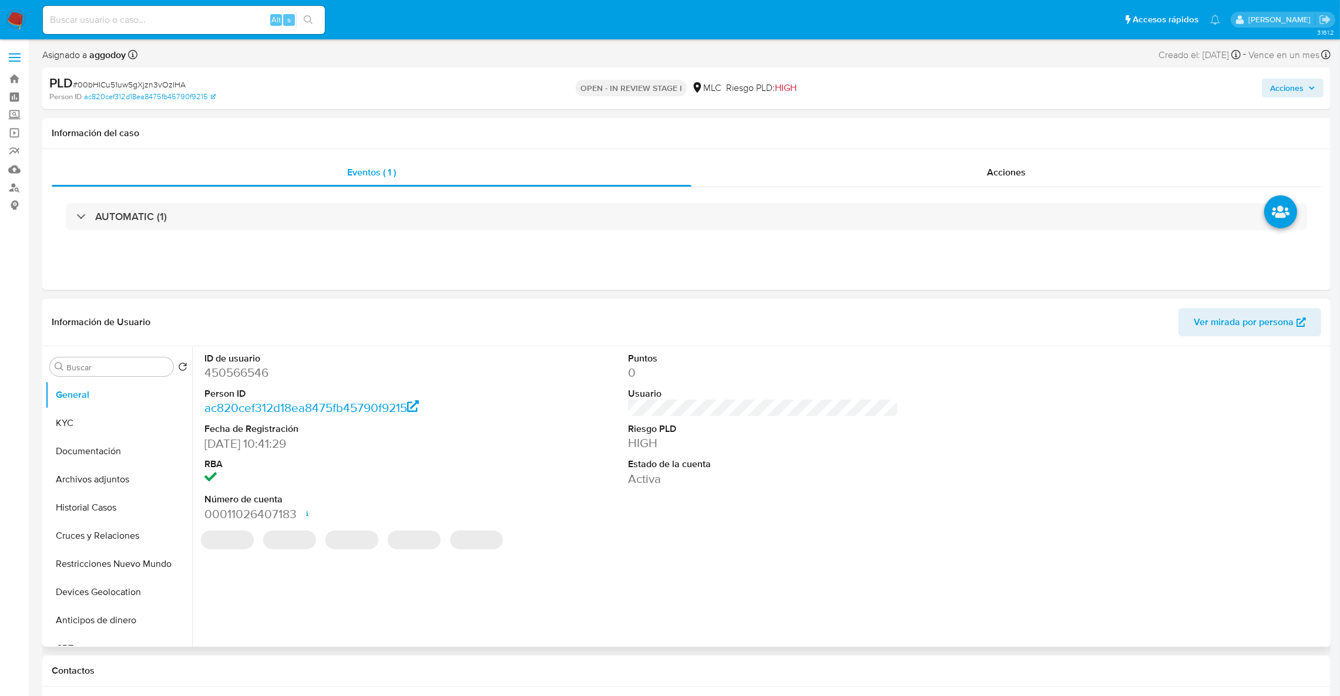
click at [238, 372] on dd "450566546" at bounding box center [339, 373] width 271 height 16
copy dd "450566546"
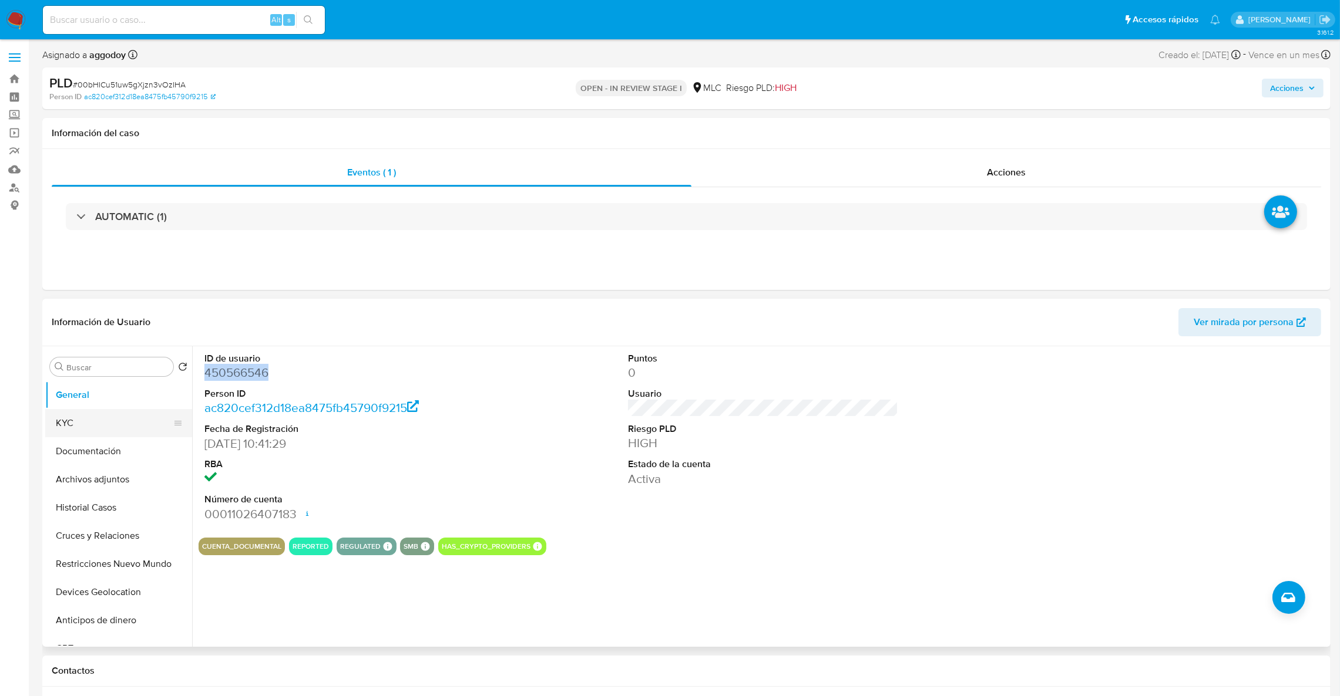
click at [157, 413] on button "KYC" at bounding box center [113, 423] width 137 height 28
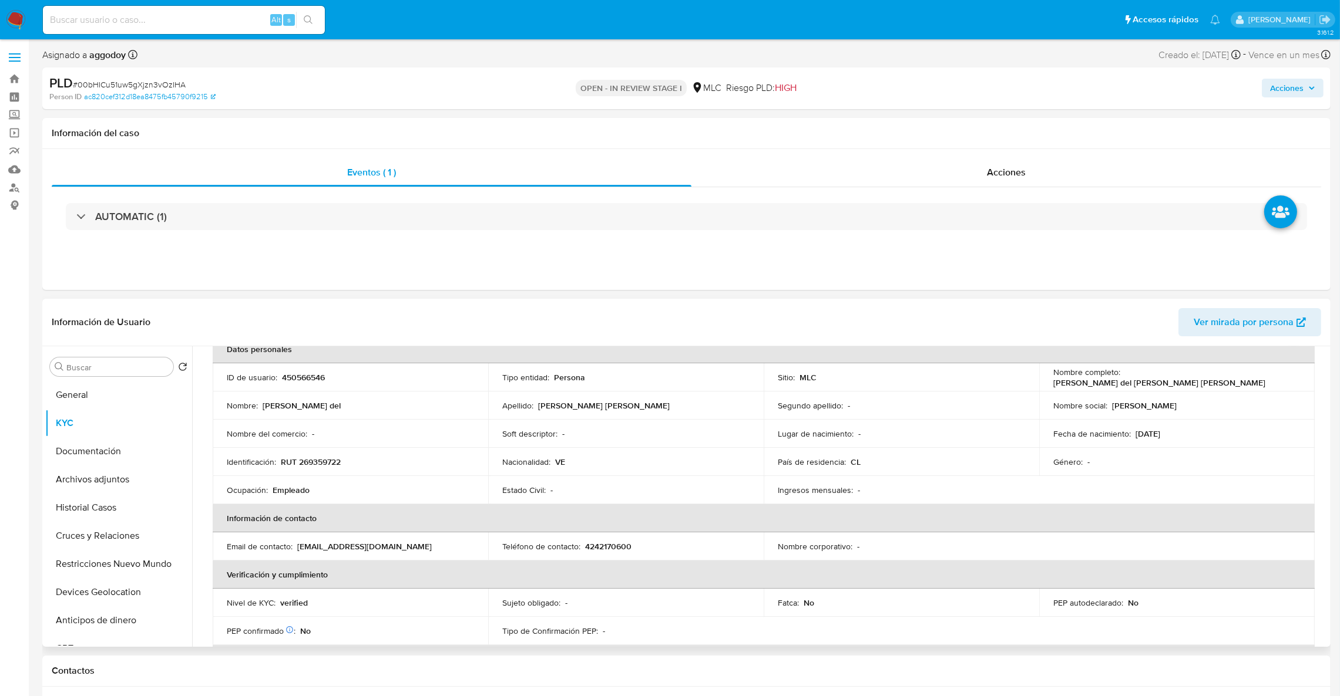
scroll to position [63, 0]
drag, startPoint x: 1146, startPoint y: 485, endPoint x: 1151, endPoint y: 237, distance: 247.9
click at [1149, 479] on table "Datos personales ID de usuario : 450566546 Tipo entidad : Persona Sitio : MLC N…" at bounding box center [764, 551] width 1102 height 423
click at [332, 465] on p "RUT 269359722" at bounding box center [311, 467] width 60 height 11
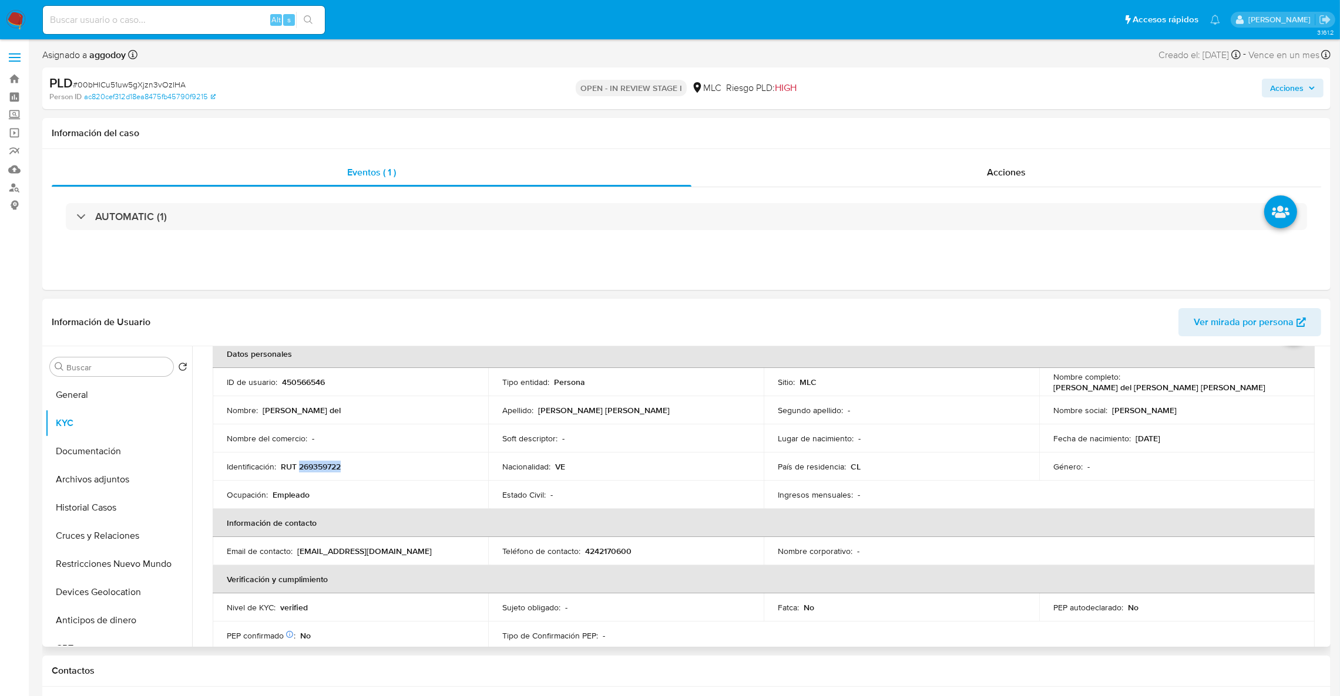
copy p "269359722"
click at [90, 524] on button "Cruces y Relaciones" at bounding box center [113, 536] width 137 height 28
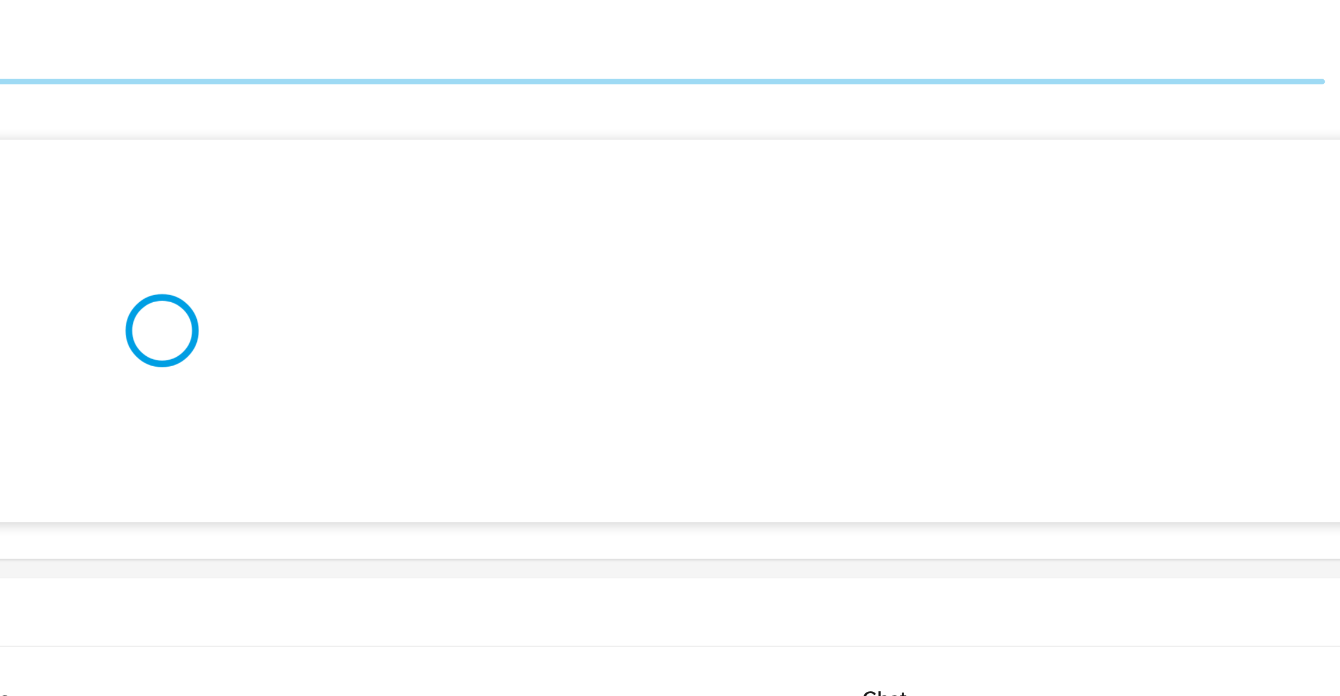
scroll to position [176, 0]
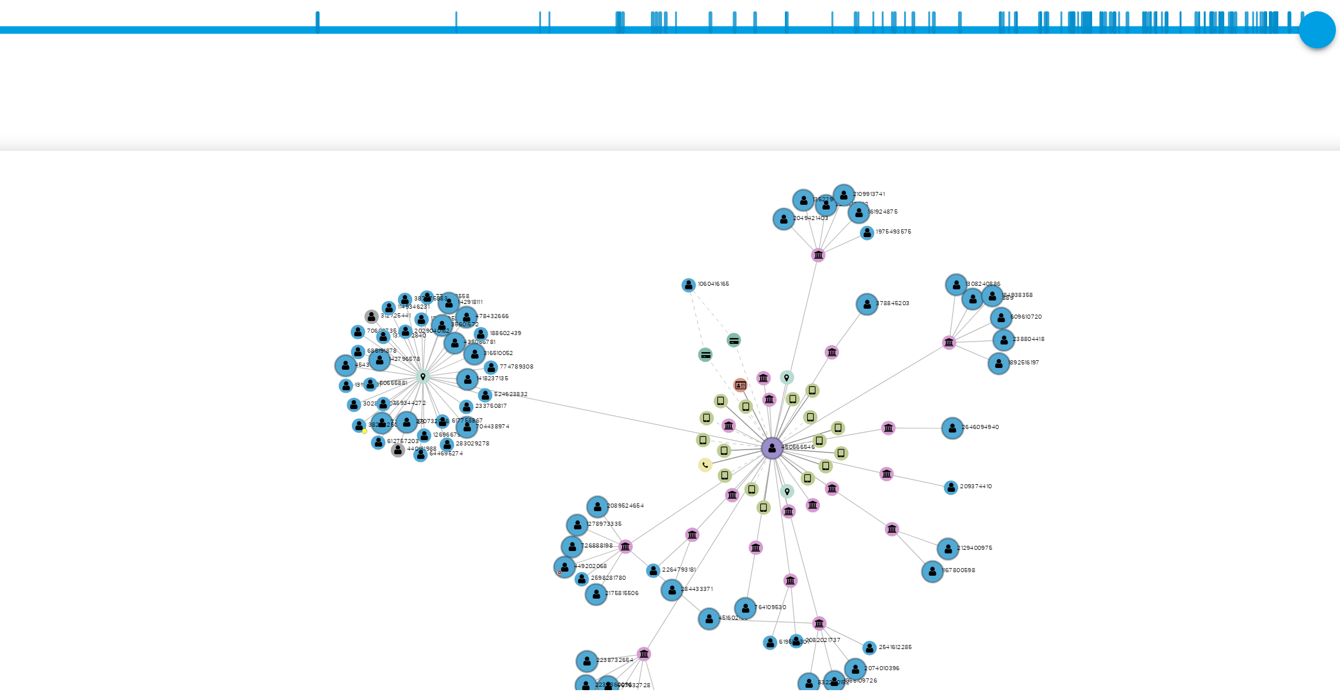
drag, startPoint x: 1189, startPoint y: 345, endPoint x: 1166, endPoint y: 336, distance: 24.2
click at [1166, 336] on icon "device-681604389dca1757c676c853  user-450566546  450566546 device-6498b0c3088…" at bounding box center [772, 337] width 1112 height 170
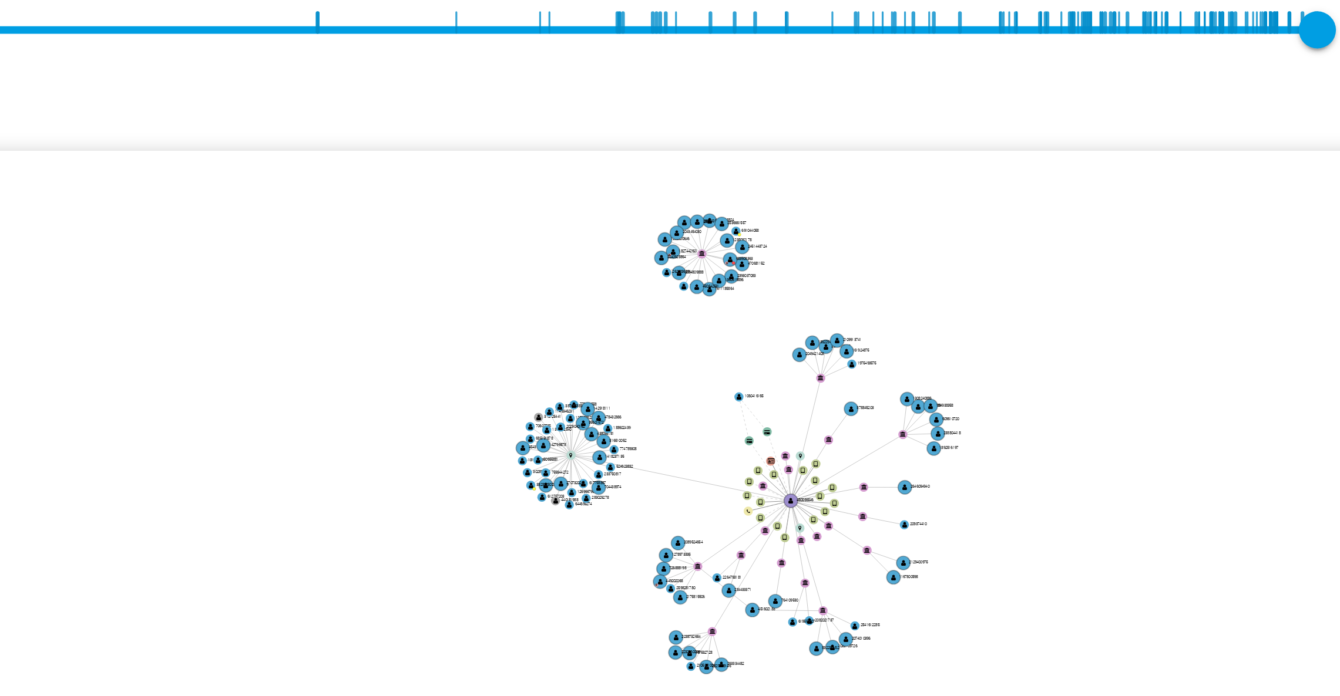
drag, startPoint x: 1133, startPoint y: 287, endPoint x: 1128, endPoint y: 305, distance: 19.1
click at [1128, 305] on icon "device-681604389dca1757c676c853  user-450566546  450566546 device-6498b0c3088…" at bounding box center [772, 337] width 1112 height 170
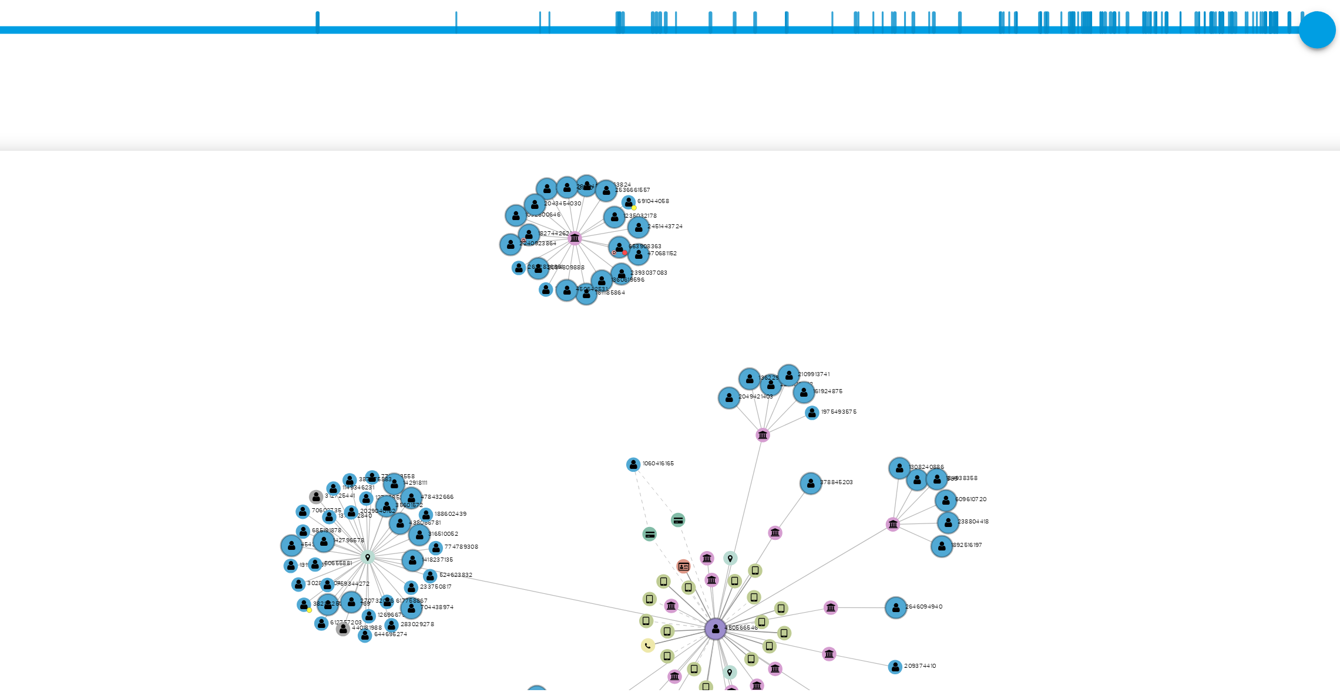
drag, startPoint x: 1250, startPoint y: 319, endPoint x: 1210, endPoint y: 320, distance: 40.0
click at [1210, 320] on icon "device-681604389dca1757c676c853  user-450566546  450566546 device-6498b0c3088…" at bounding box center [772, 337] width 1112 height 170
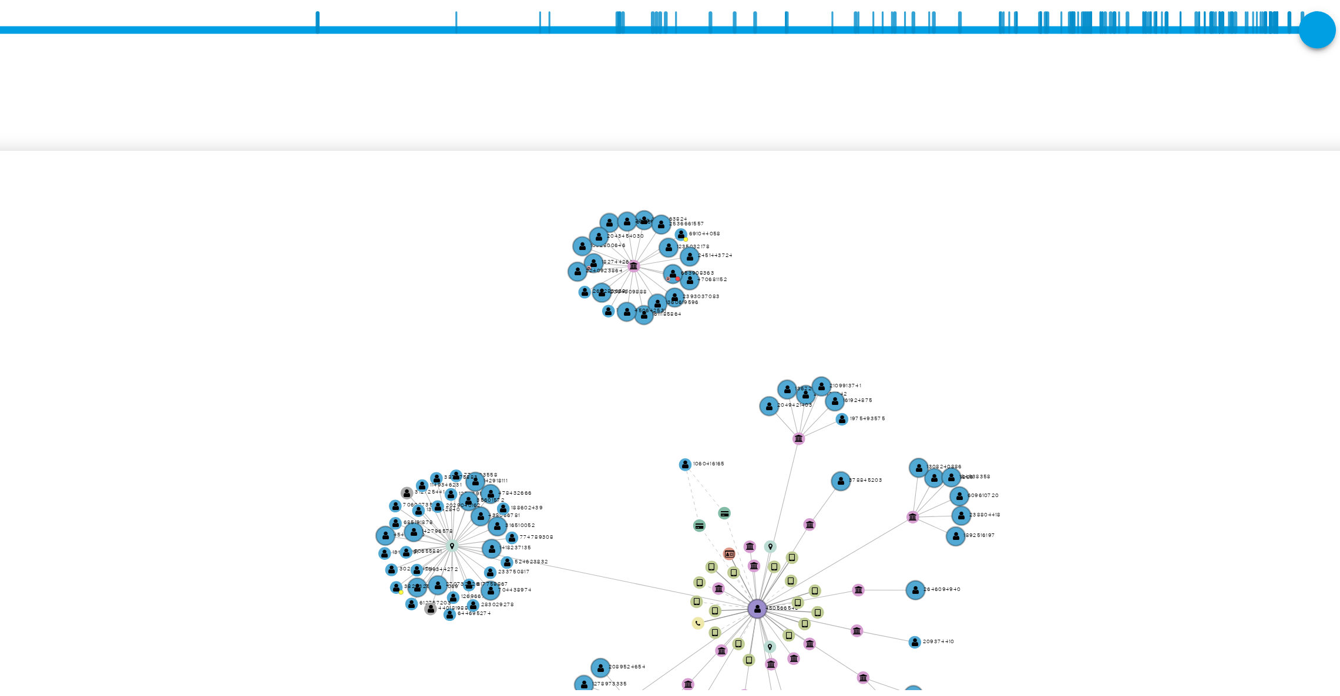
click at [1239, 381] on icon "device-681604389dca1757c676c853  user-450566546  450566546 device-6498b0c3088…" at bounding box center [772, 337] width 1112 height 170
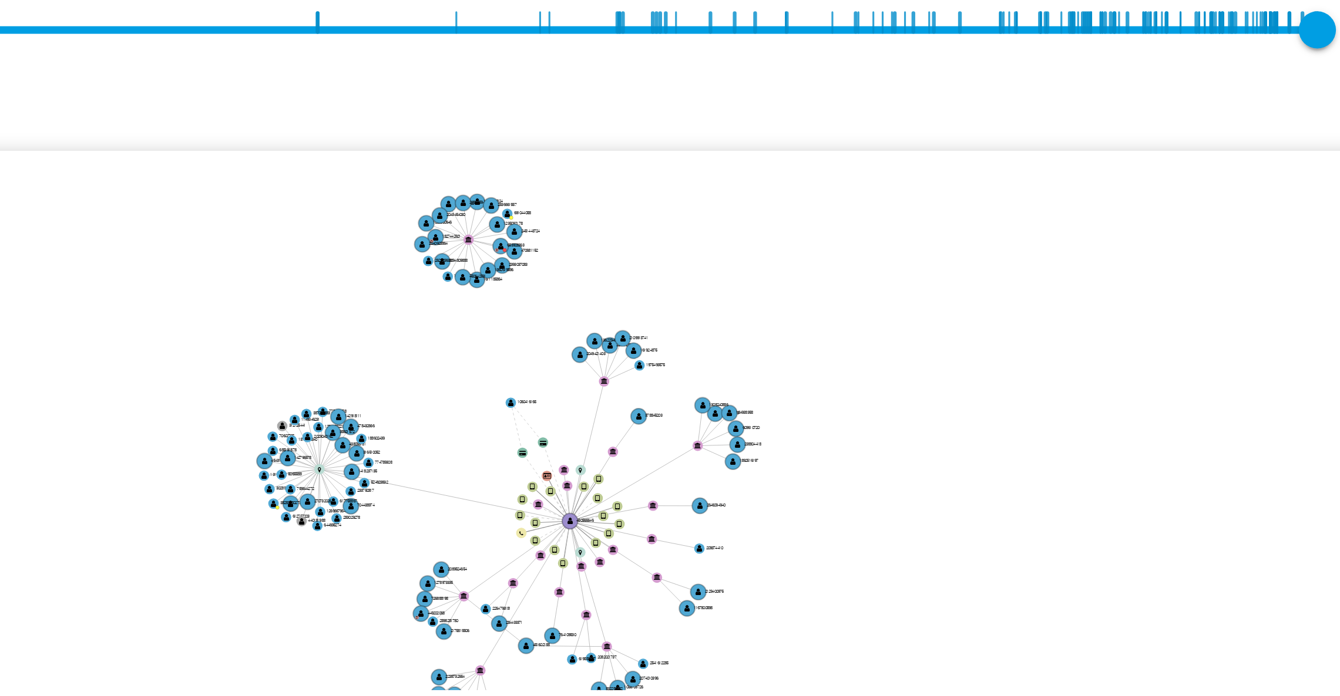
drag, startPoint x: 1223, startPoint y: 360, endPoint x: 1155, endPoint y: 342, distance: 70.4
click at [1155, 342] on icon "device-681604389dca1757c676c853  user-450566546  450566546 device-6498b0c3088…" at bounding box center [772, 337] width 1112 height 170
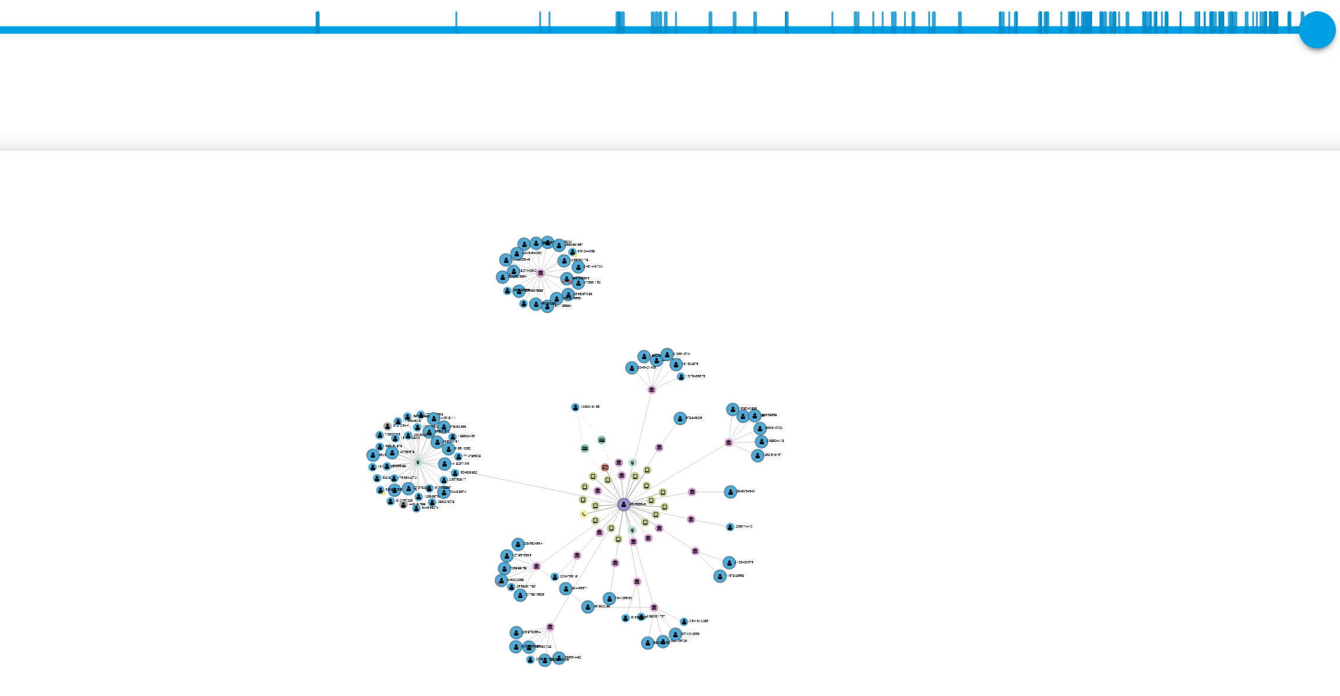
click at [1163, 339] on icon "device-681604389dca1757c676c853  user-450566546  450566546 device-6498b0c3088…" at bounding box center [772, 337] width 1112 height 170
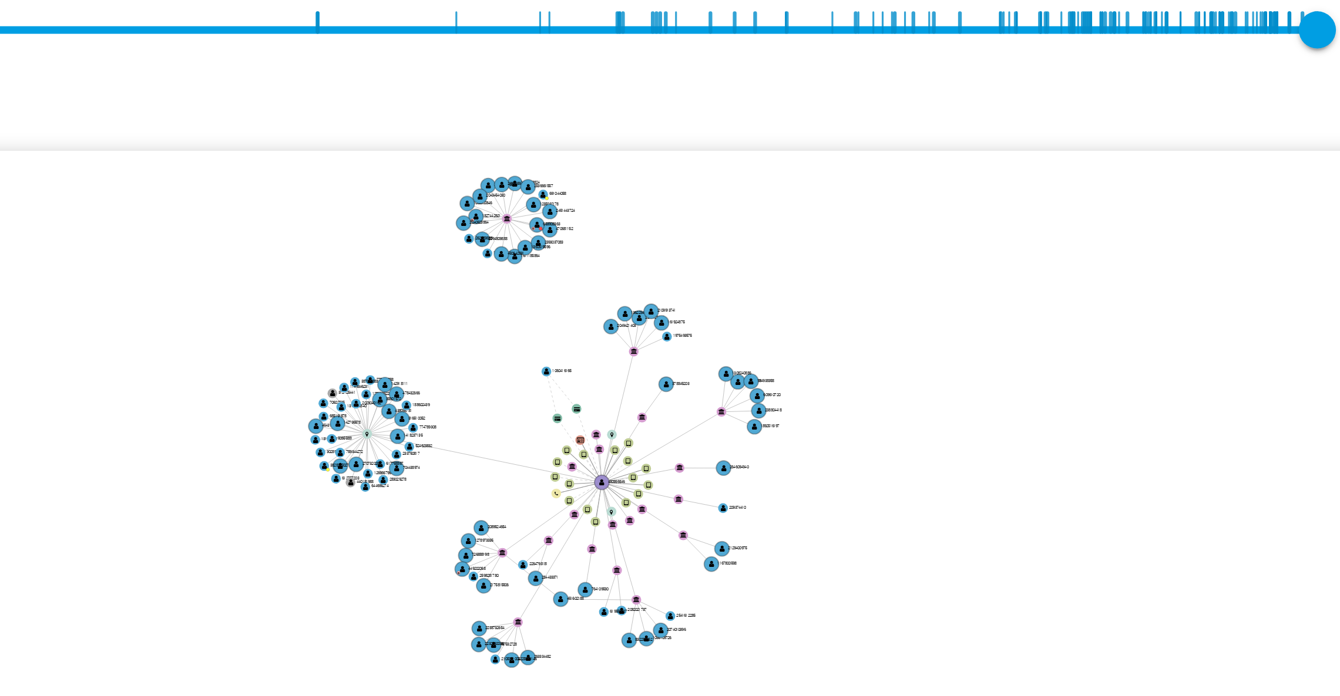
drag, startPoint x: 1163, startPoint y: 339, endPoint x: 1167, endPoint y: 332, distance: 8.2
click at [1167, 332] on icon "device-681604389dca1757c676c853  user-450566546  450566546 device-6498b0c3088…" at bounding box center [772, 337] width 1112 height 170
click at [1224, 307] on icon "device-681604389dca1757c676c853  user-450566546  450566546 device-6498b0c3088…" at bounding box center [772, 337] width 1112 height 170
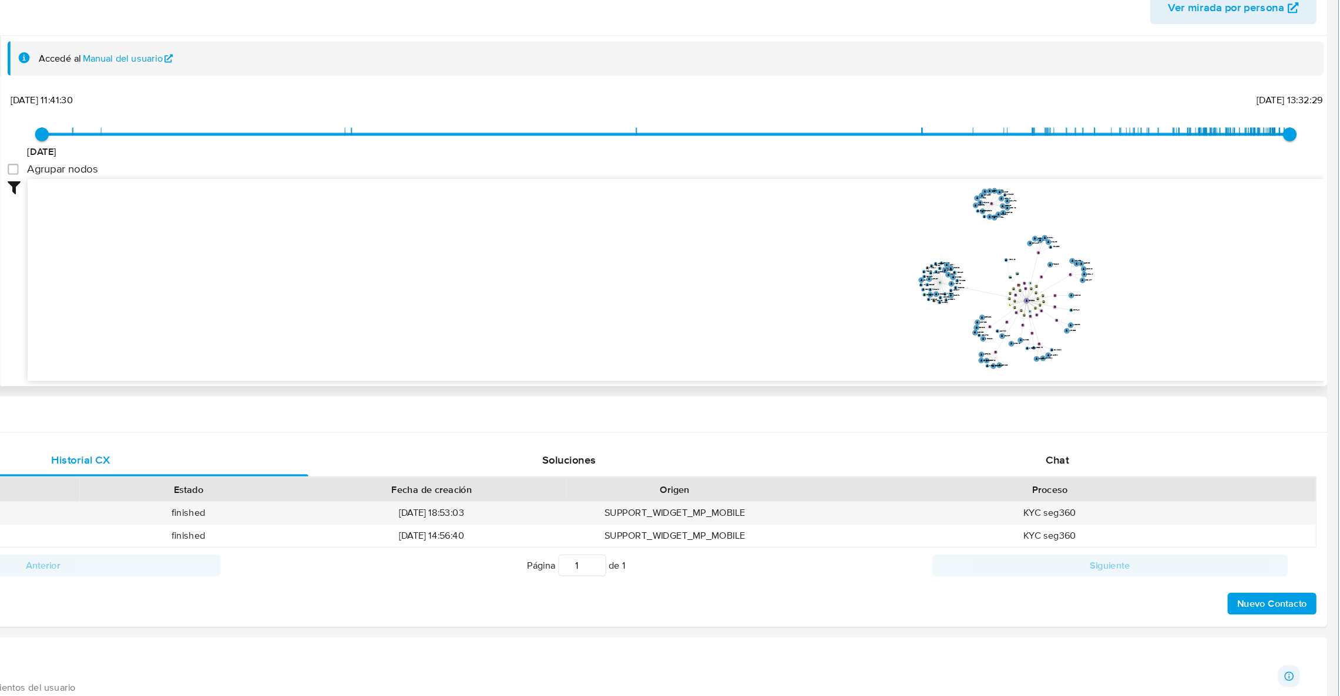
scroll to position [174, 0]
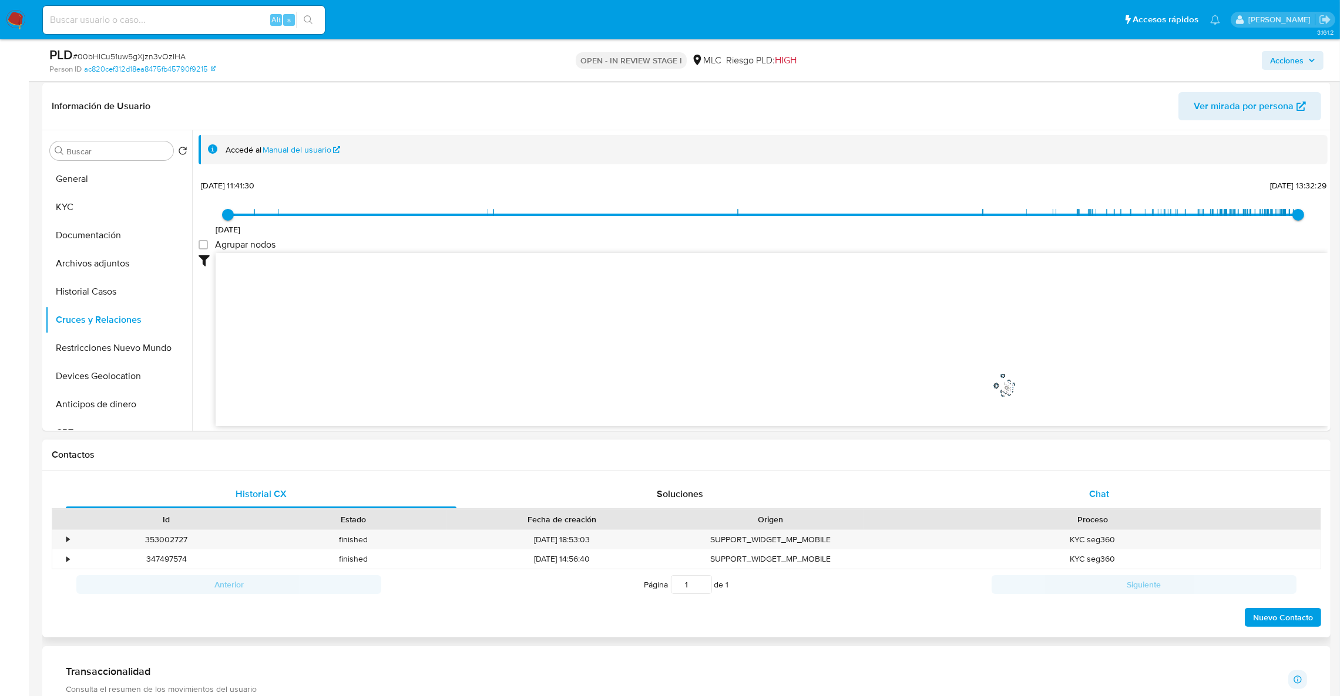
drag, startPoint x: 1070, startPoint y: 474, endPoint x: 1076, endPoint y: 479, distance: 7.9
click at [1072, 474] on div "Historial CX Soluciones Chat Id Estado Fecha de creación Origen Proceso • 35300…" at bounding box center [686, 554] width 1288 height 167
click at [1083, 489] on div "Chat" at bounding box center [1098, 494] width 391 height 28
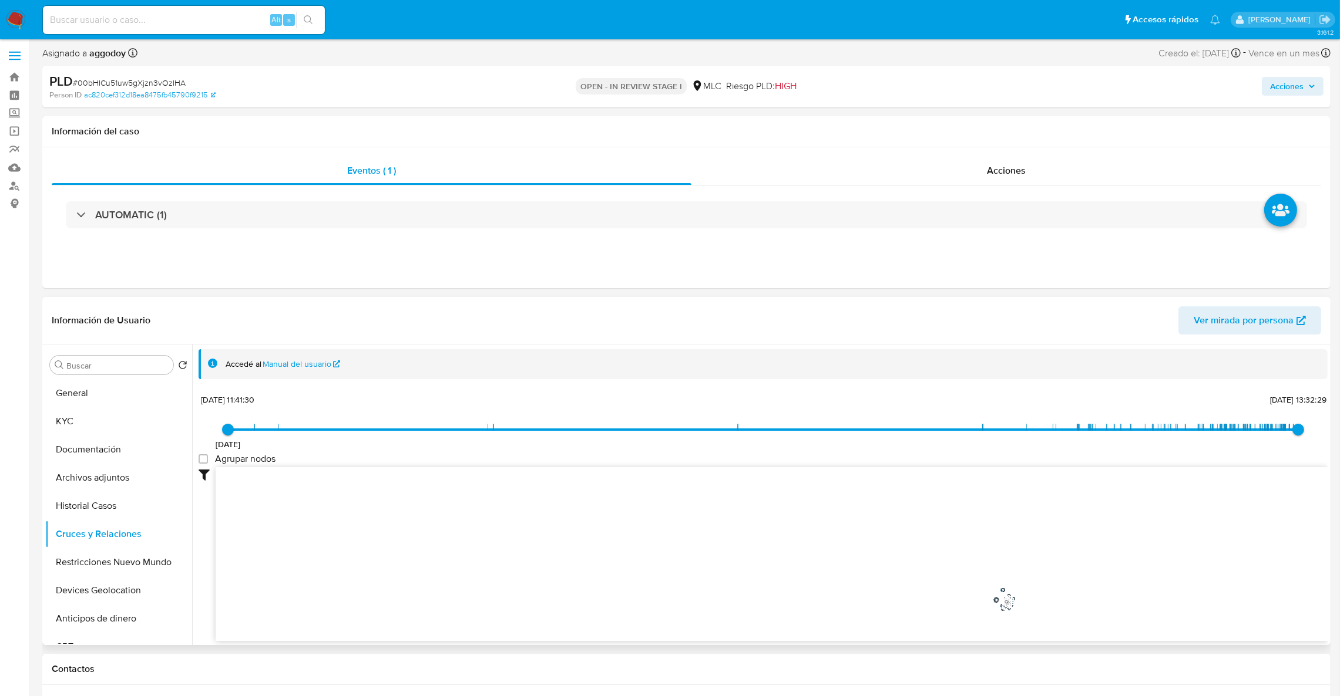
scroll to position [0, 0]
click at [101, 453] on button "Documentación" at bounding box center [113, 452] width 137 height 28
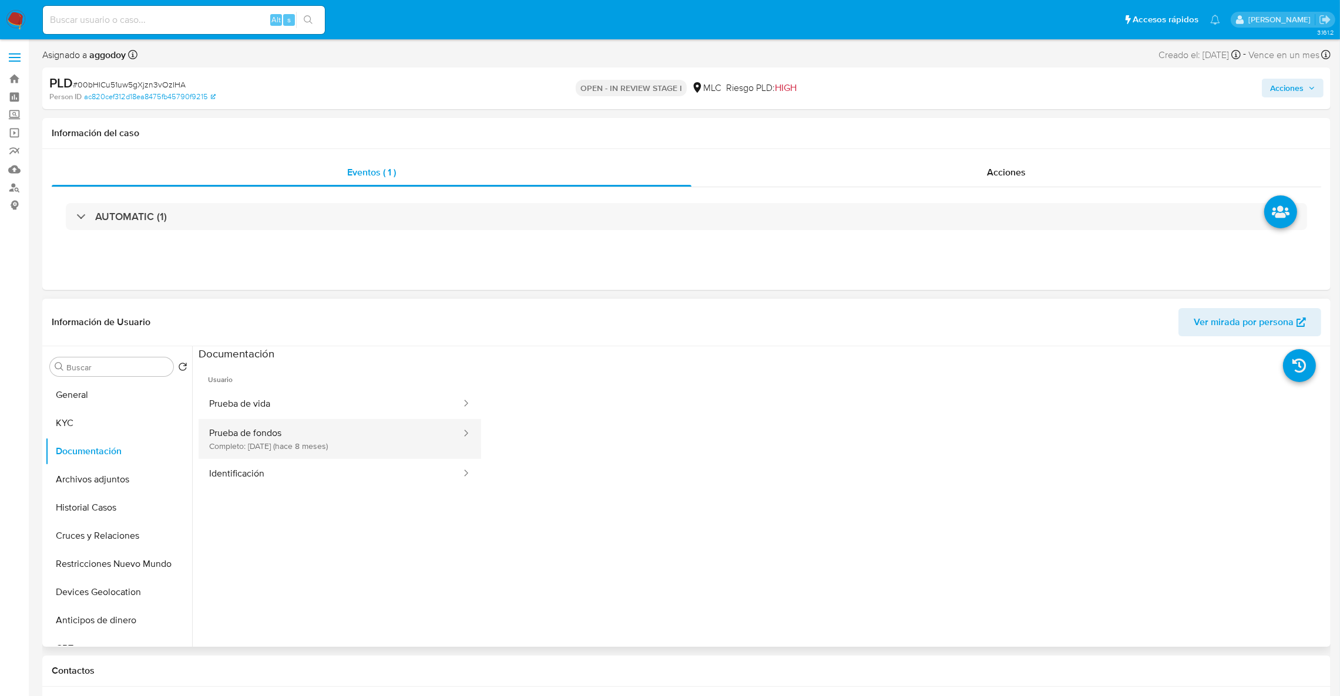
click at [245, 452] on button "Prueba de fondos Completo: 13/02/2025 (hace 8 meses)" at bounding box center [330, 439] width 264 height 40
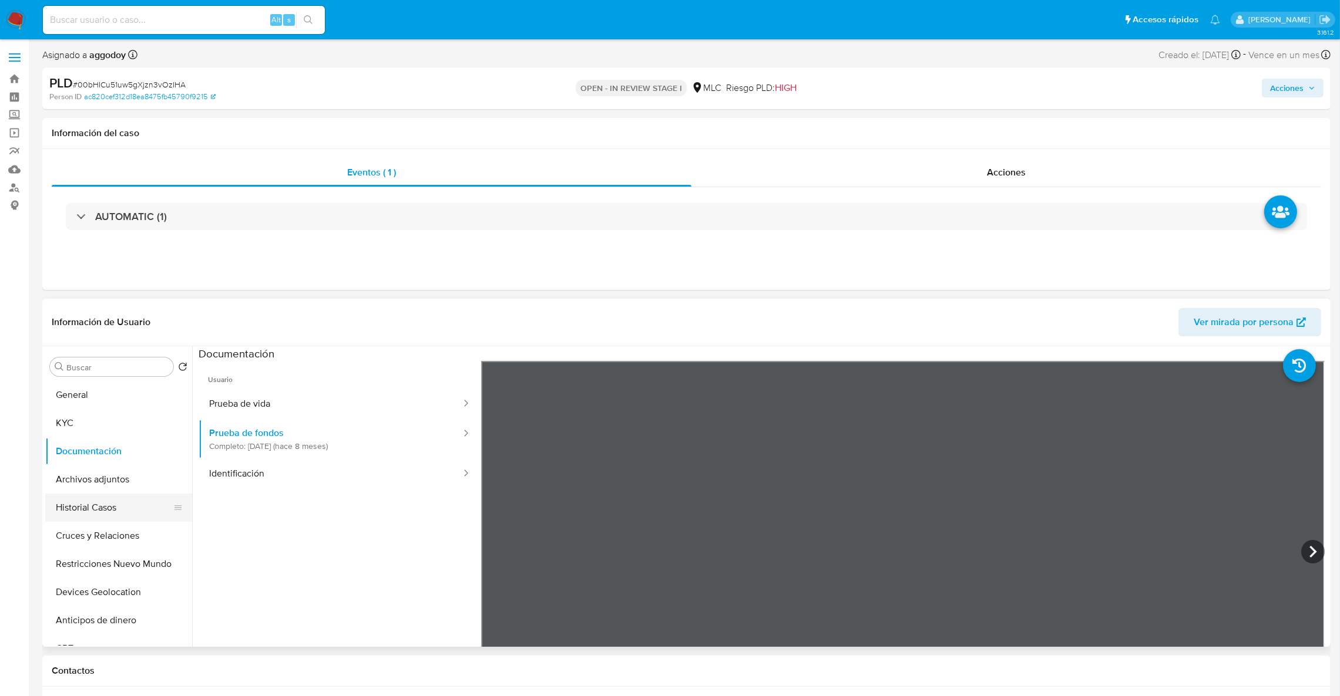
click at [86, 507] on button "Historial Casos" at bounding box center [113, 508] width 137 height 28
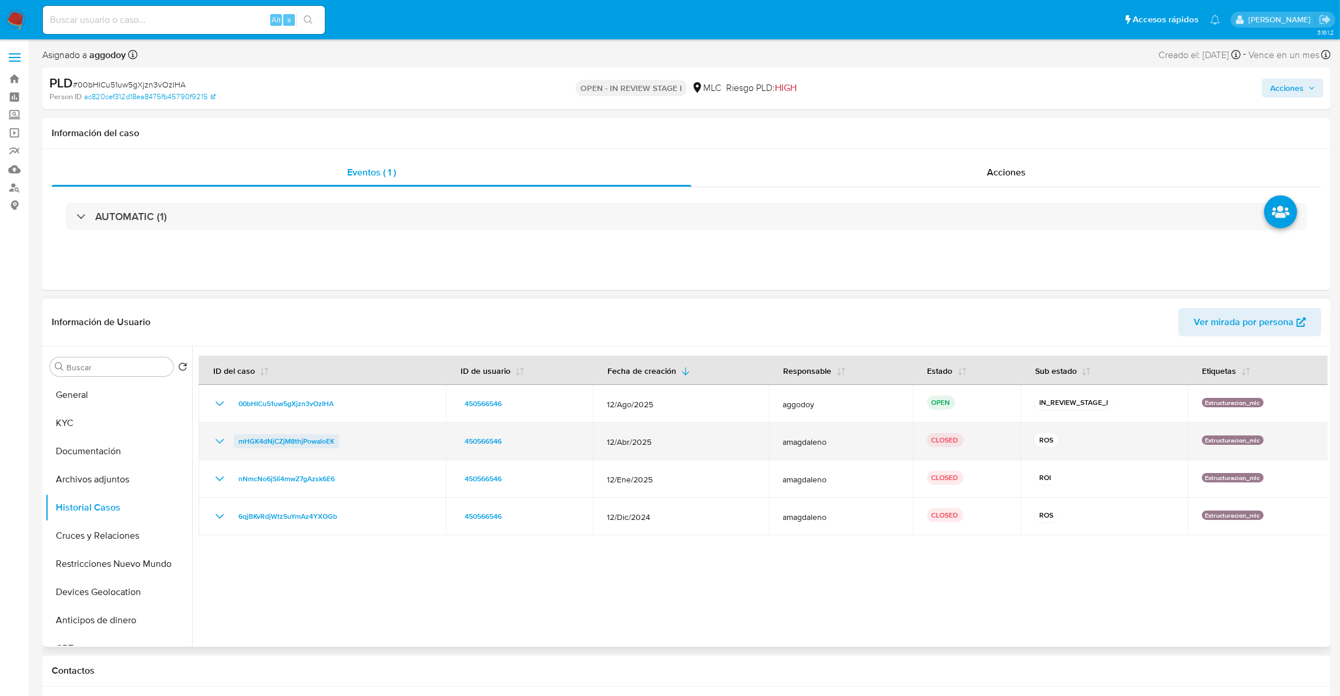
click at [309, 445] on span "mHGK4dNjCZjM8thjPowaloEK" at bounding box center [286, 442] width 96 height 14
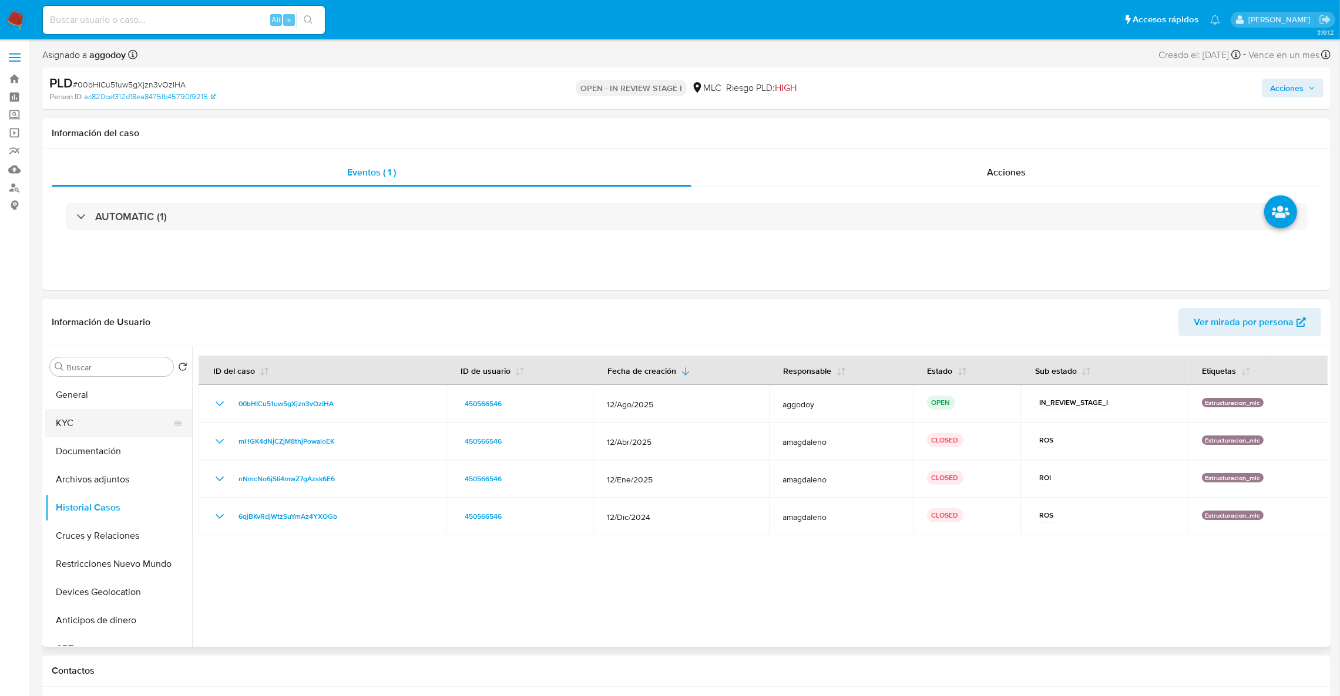
click at [110, 423] on button "KYC" at bounding box center [113, 423] width 137 height 28
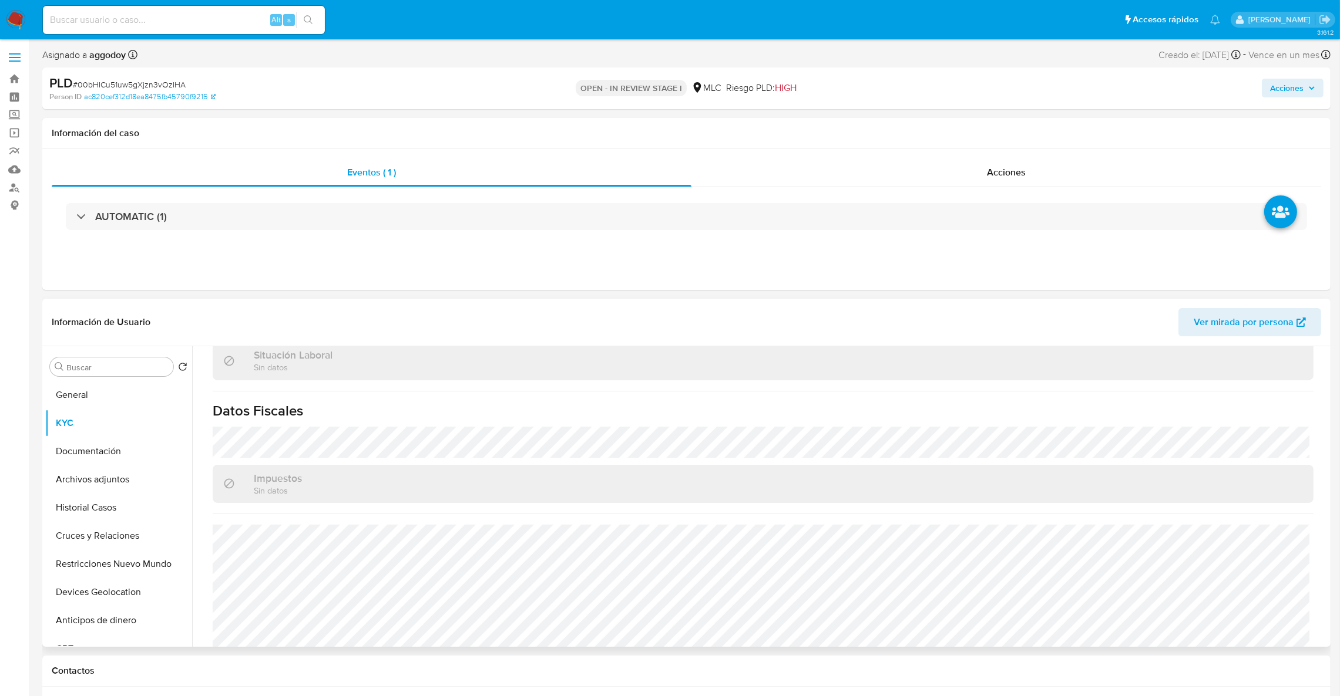
scroll to position [636, 0]
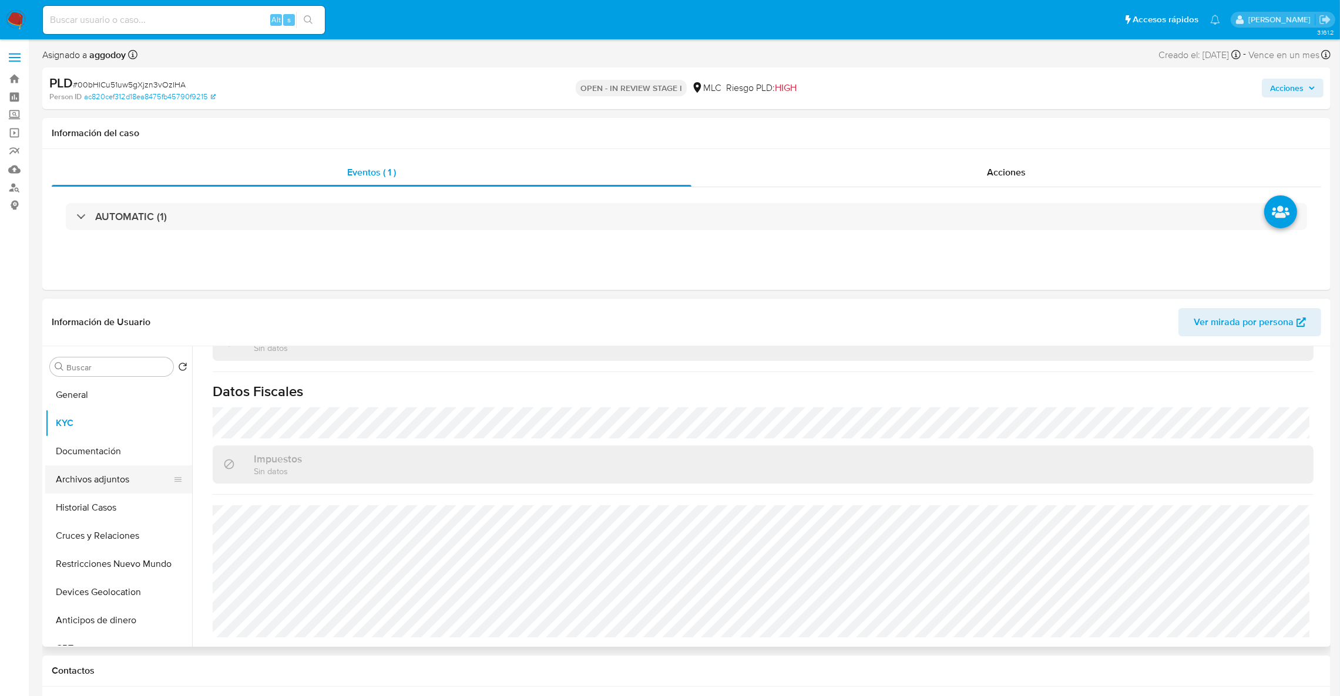
click at [107, 476] on button "Archivos adjuntos" at bounding box center [113, 480] width 137 height 28
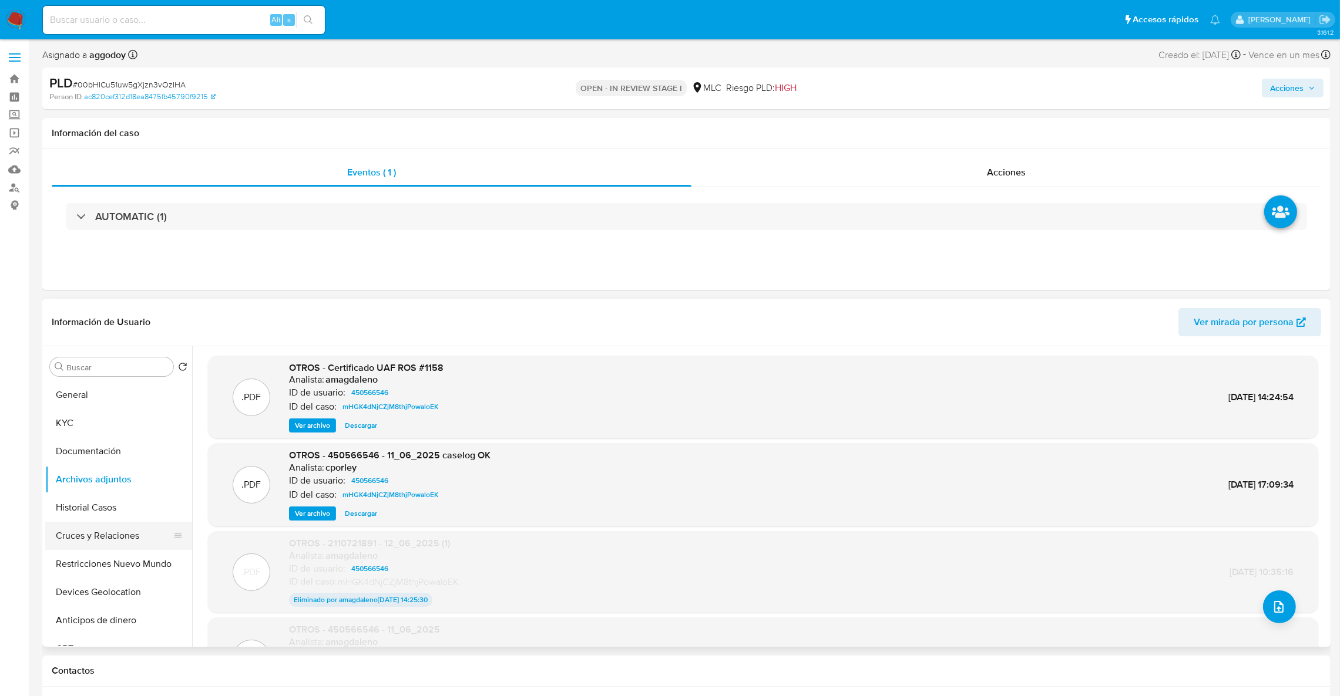
click at [91, 536] on button "Cruces y Relaciones" at bounding box center [113, 536] width 137 height 28
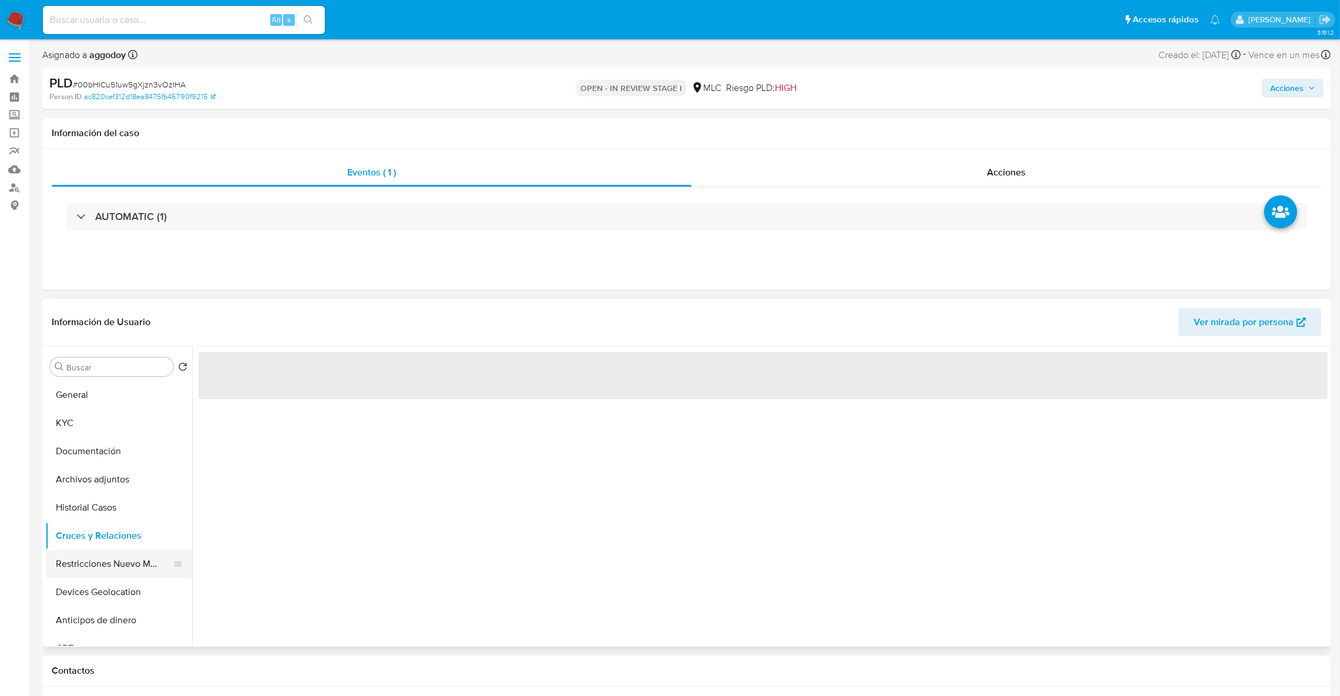
click at [79, 560] on button "Restricciones Nuevo Mundo" at bounding box center [113, 564] width 137 height 28
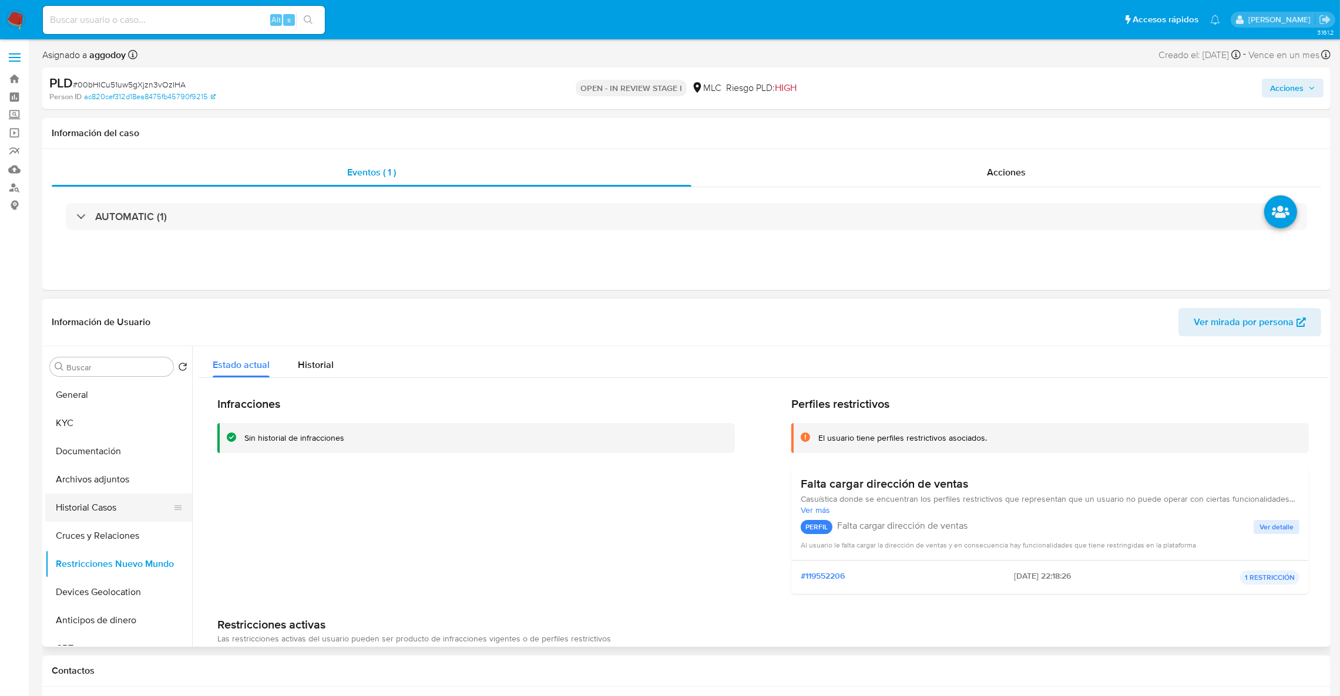
click at [85, 513] on button "Historial Casos" at bounding box center [113, 508] width 137 height 28
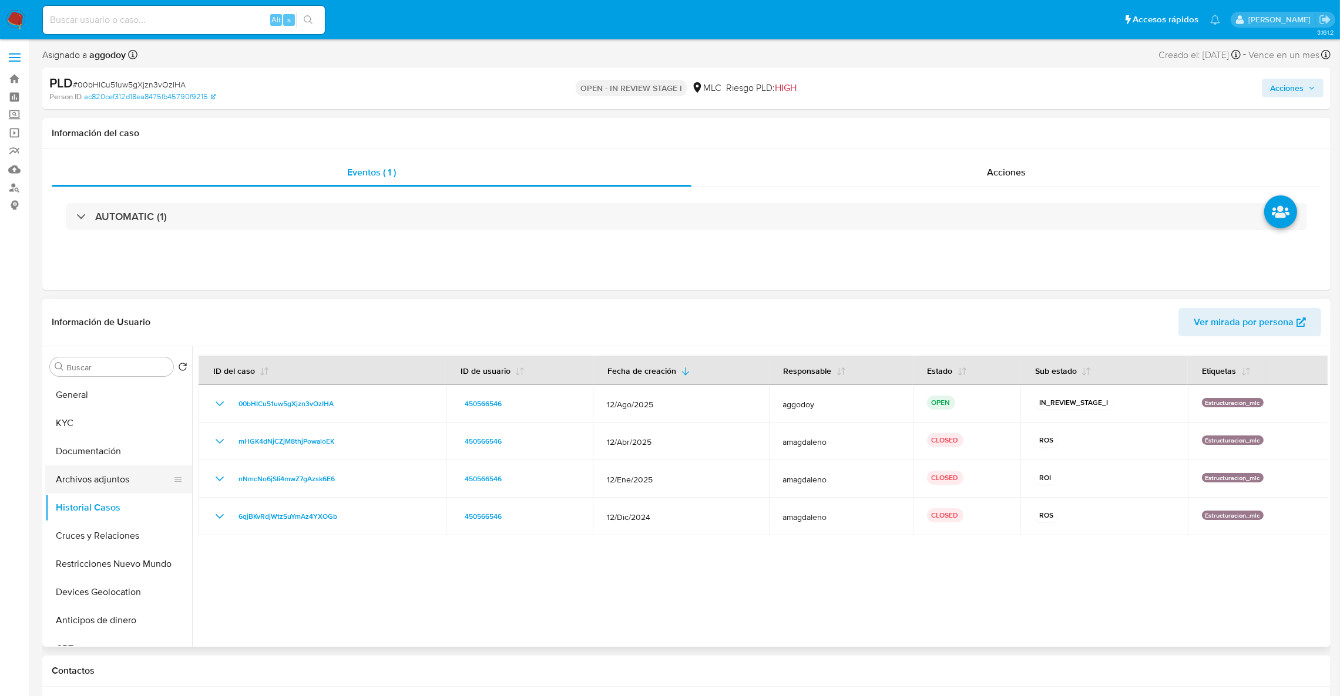
click at [84, 466] on button "Archivos adjuntos" at bounding box center [113, 480] width 137 height 28
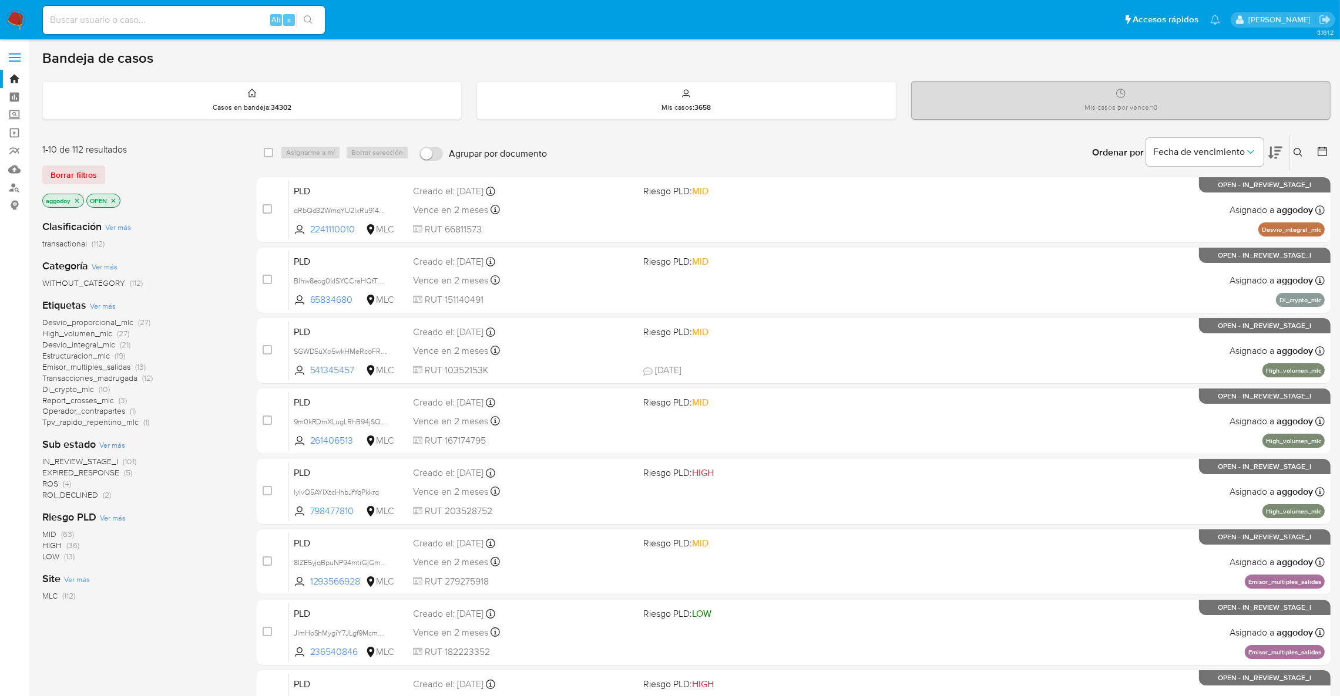
click at [82, 460] on span "IN_REVIEW_STAGE_I" at bounding box center [80, 462] width 76 height 12
click at [194, 200] on icon "close-filter" at bounding box center [193, 200] width 7 height 7
click at [72, 472] on span "EXPIRED_RESPONSE" at bounding box center [80, 473] width 77 height 12
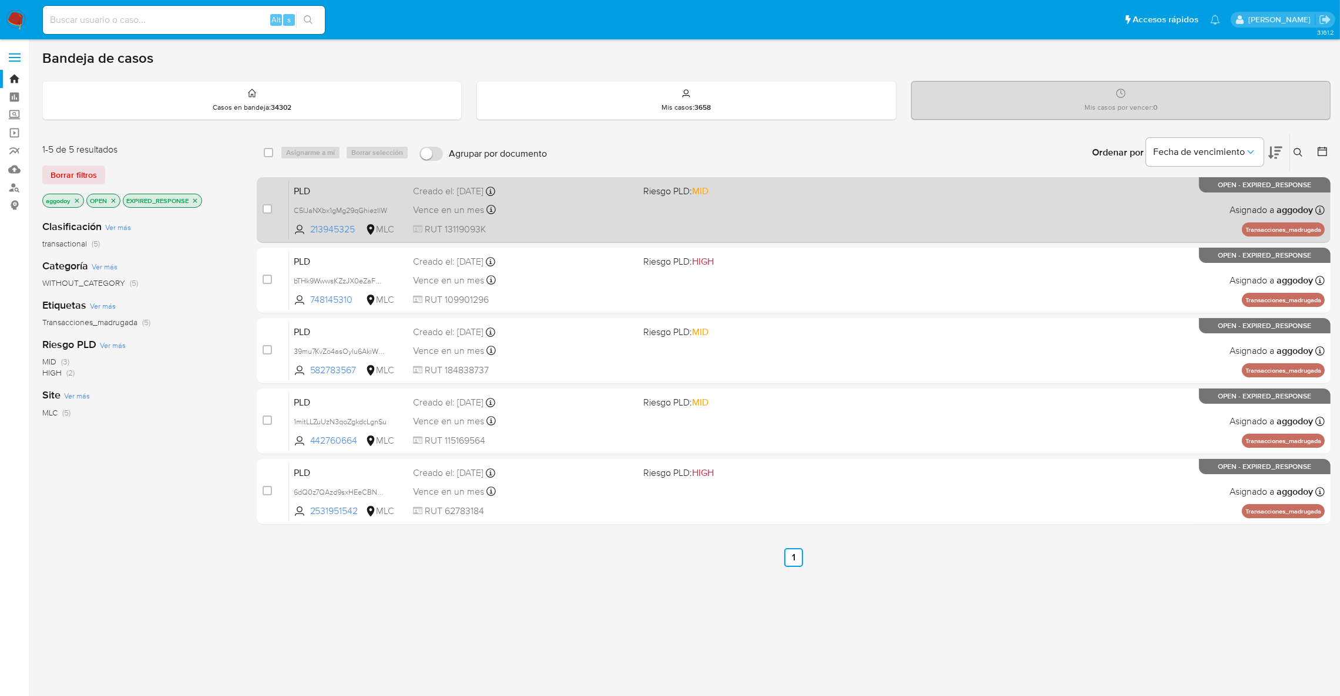
click at [609, 221] on div "PLD C5lJaNXbx1gMg29qGhiezIlW 213945325 MLC Riesgo PLD: MID Creado el: [DATE] Cr…" at bounding box center [806, 209] width 1035 height 59
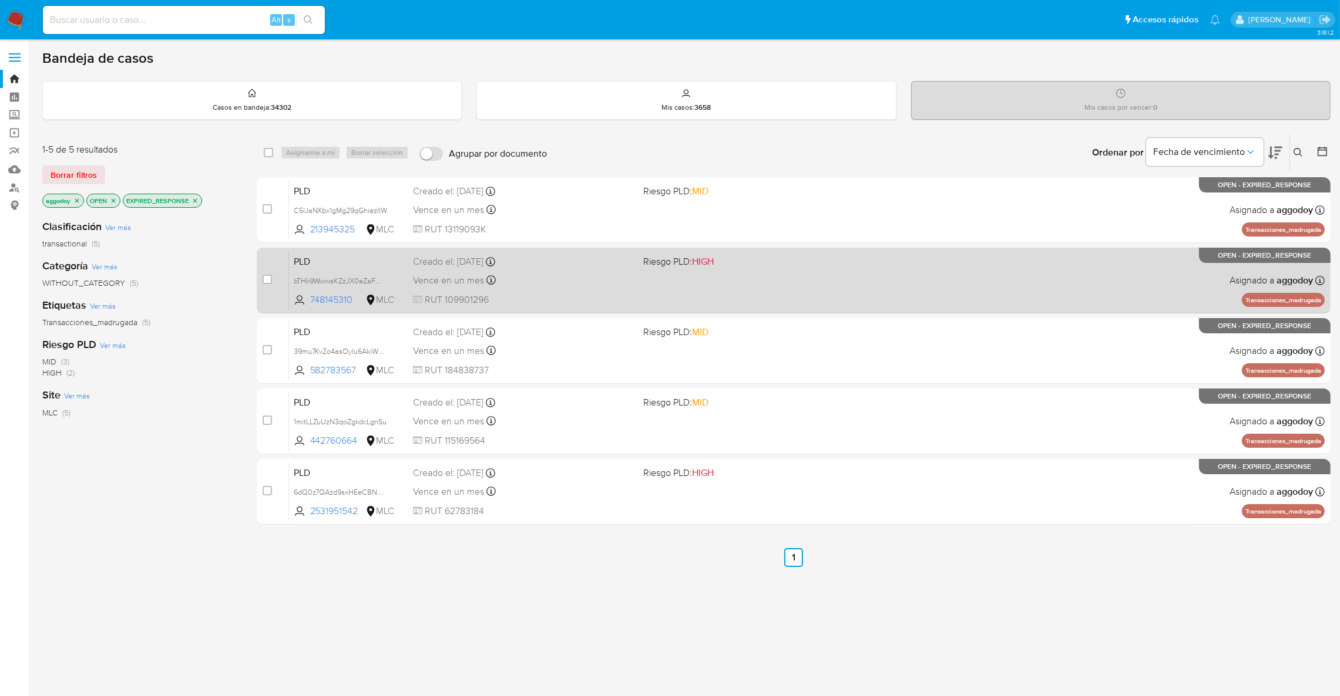
click at [642, 273] on div "PLD bTHk9WwwsKZzJX0eZaFW3pAu 748145310 MLC Riesgo PLD: HIGH Creado el: [DATE] C…" at bounding box center [806, 280] width 1035 height 59
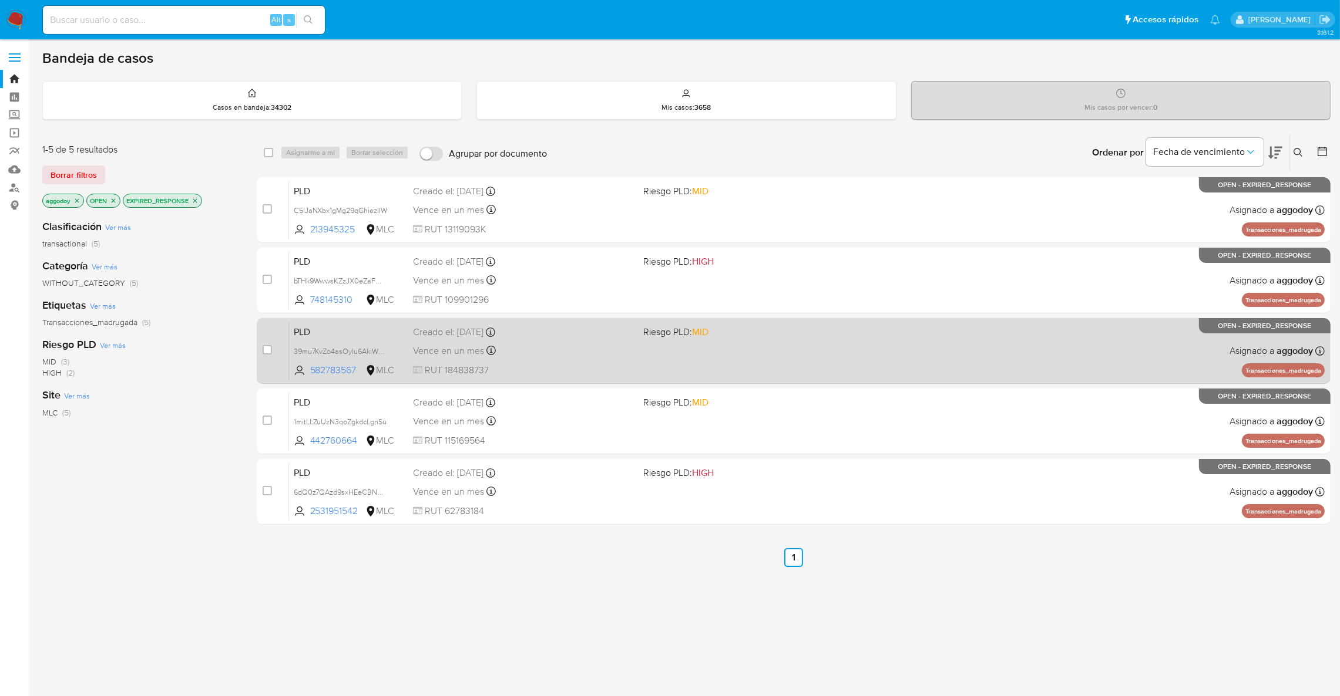
click at [681, 361] on div "PLD 39mu7KvZo4asOylu6AkiWNZd 582783567 MLC Riesgo PLD: MID Creado el: [DATE] Cr…" at bounding box center [806, 350] width 1035 height 59
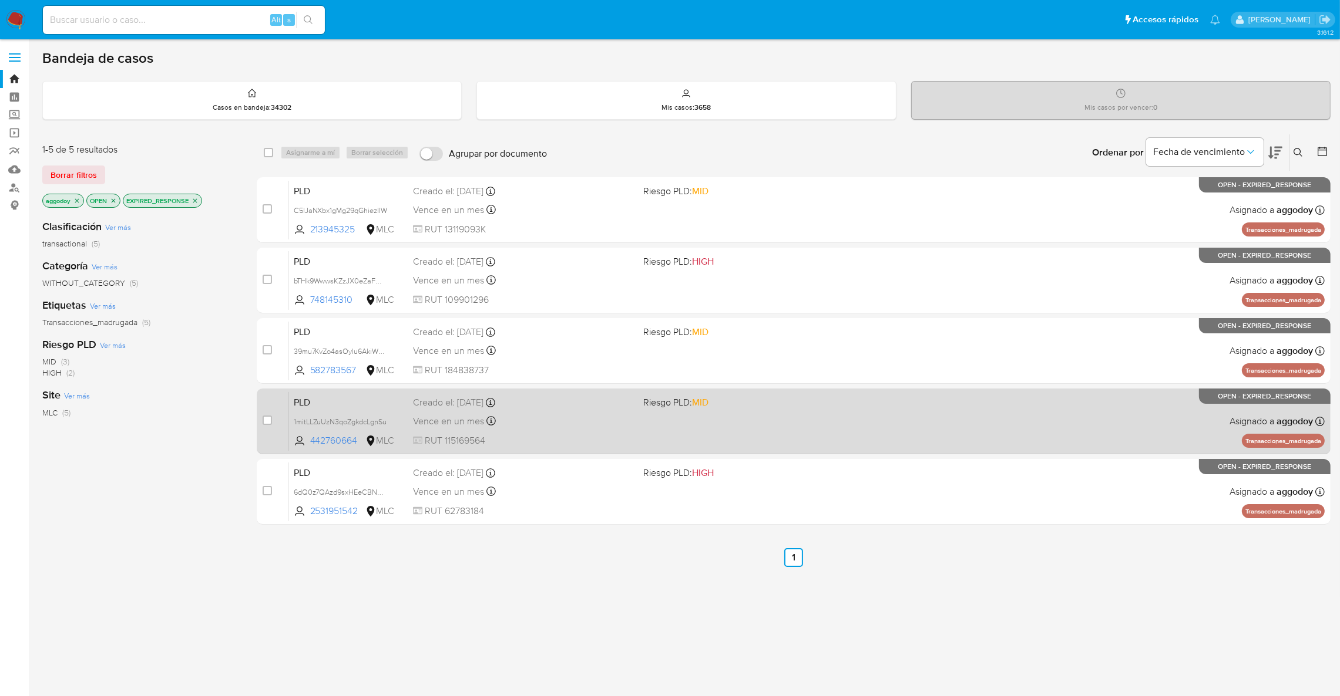
click at [664, 405] on span "Riesgo PLD: MID" at bounding box center [675, 402] width 65 height 13
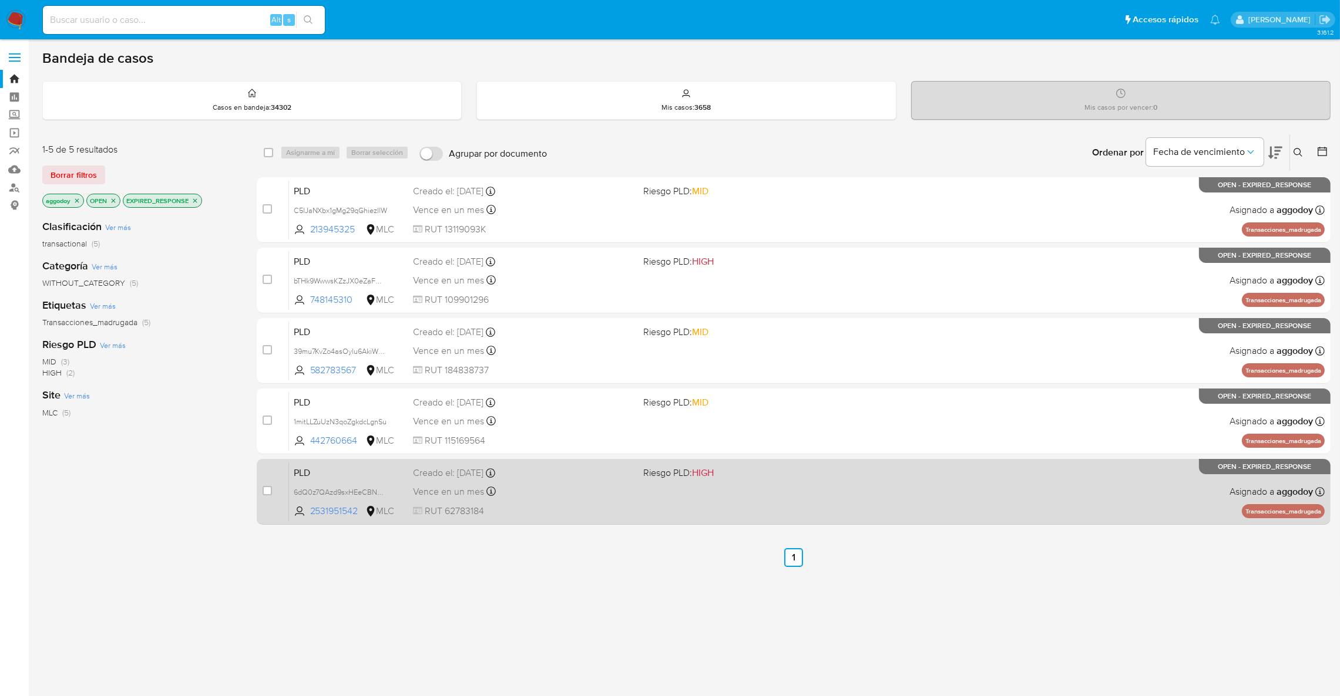
click at [654, 490] on span at bounding box center [753, 491] width 221 height 2
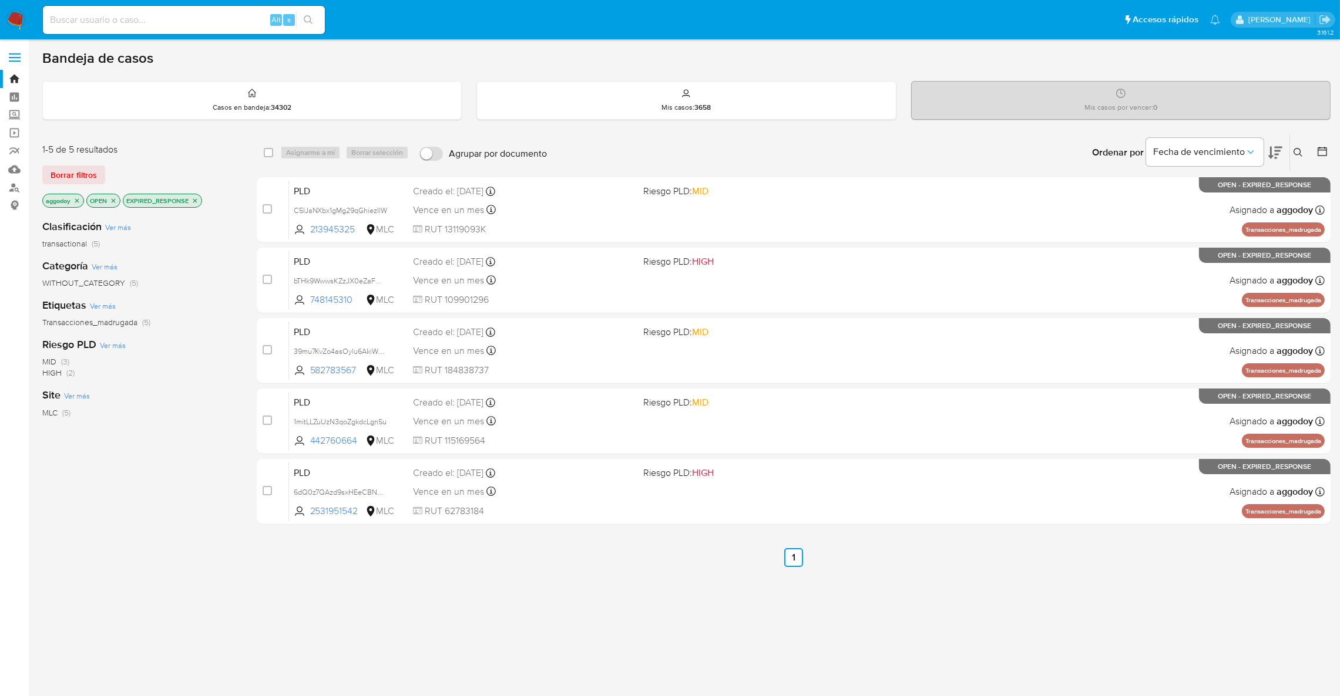
click at [1309, 156] on div at bounding box center [1319, 152] width 21 height 36
click at [1309, 154] on div at bounding box center [1319, 152] width 21 height 36
click at [1293, 153] on icon at bounding box center [1297, 152] width 9 height 9
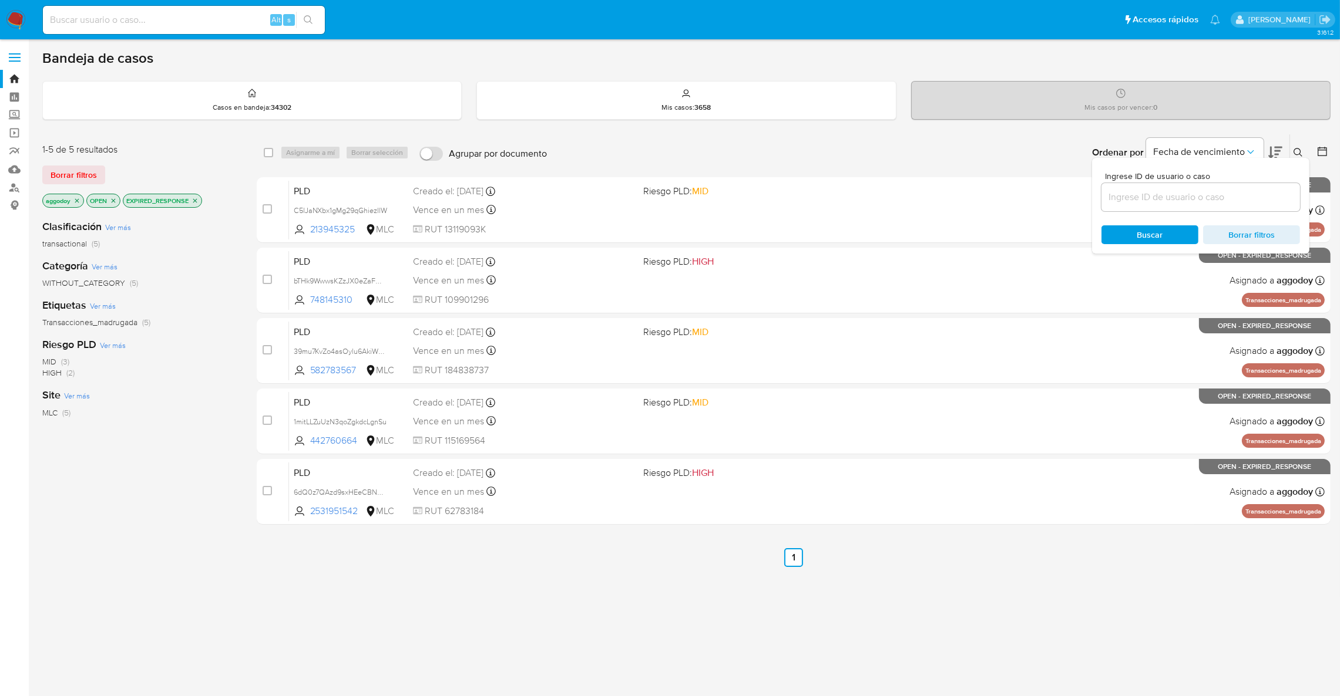
click at [1270, 198] on input at bounding box center [1200, 197] width 198 height 15
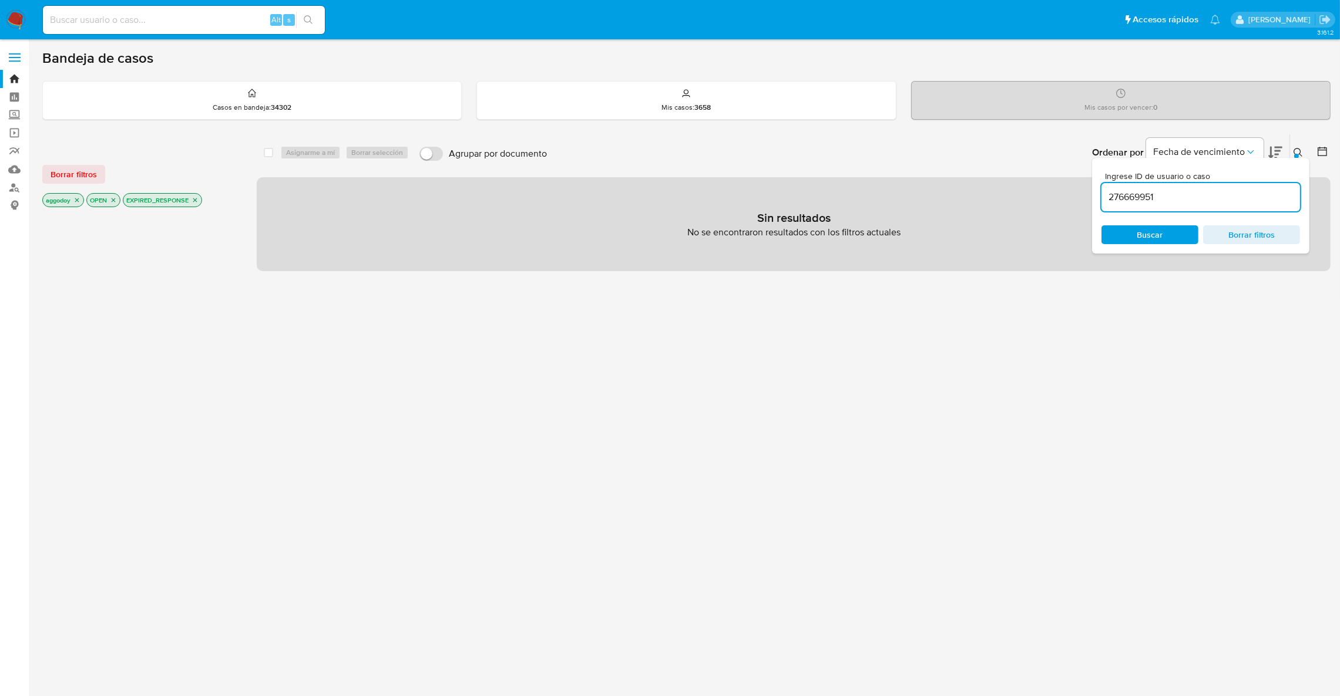
click at [194, 204] on p "EXPIRED_RESPONSE" at bounding box center [162, 200] width 78 height 13
click at [196, 202] on icon "close-filter" at bounding box center [194, 200] width 7 height 7
click at [1294, 156] on div at bounding box center [1296, 156] width 5 height 5
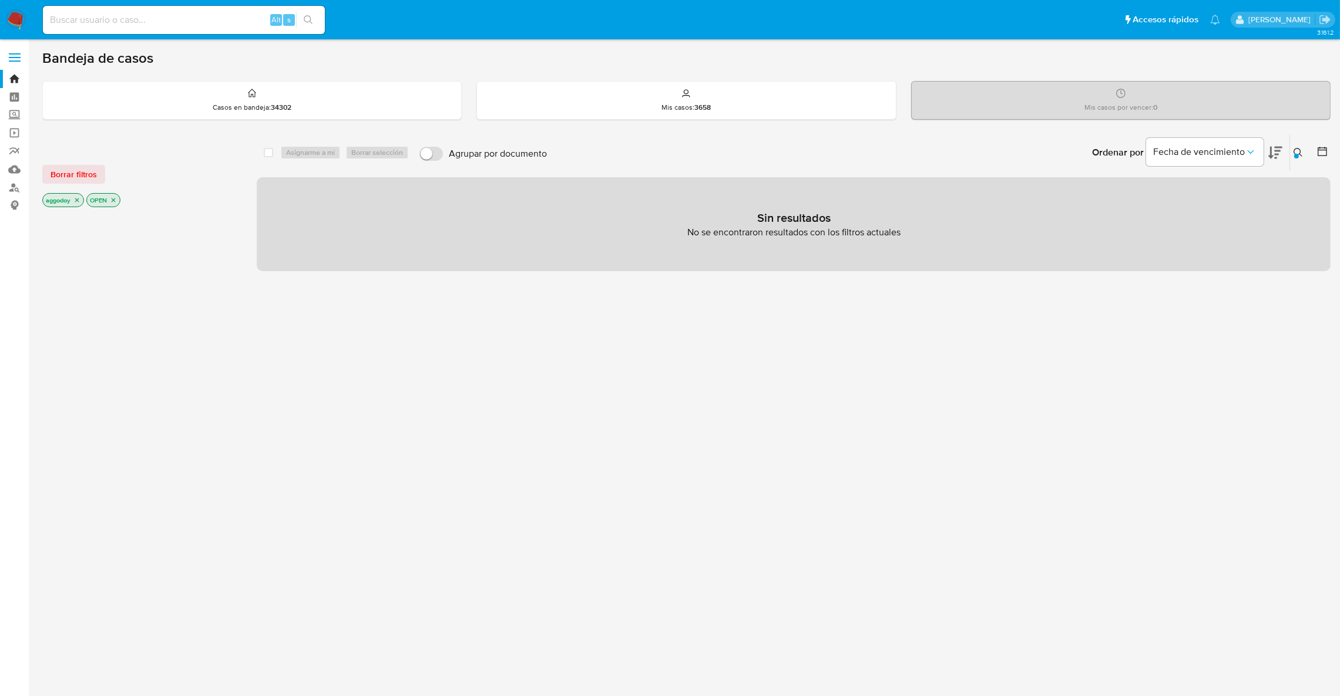
click at [119, 200] on p "OPEN" at bounding box center [103, 200] width 33 height 13
click at [116, 200] on icon "close-filter" at bounding box center [113, 200] width 7 height 7
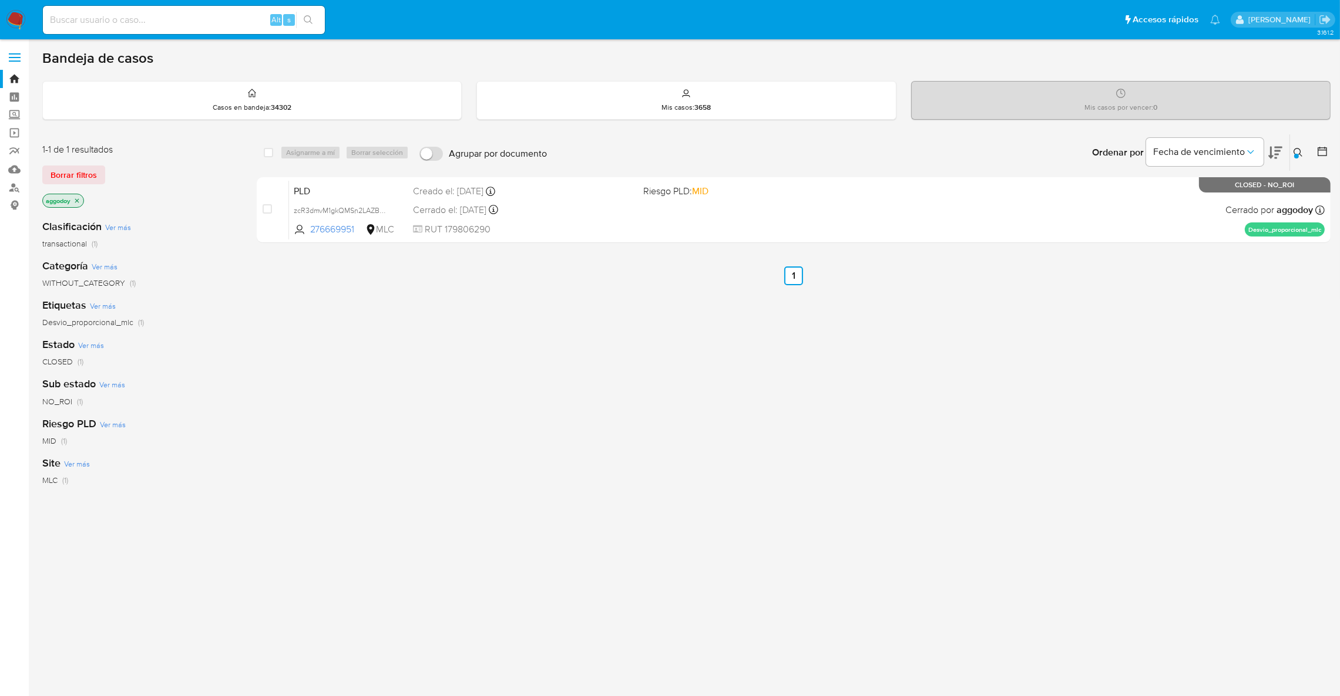
click at [79, 197] on icon "close-filter" at bounding box center [76, 200] width 7 height 7
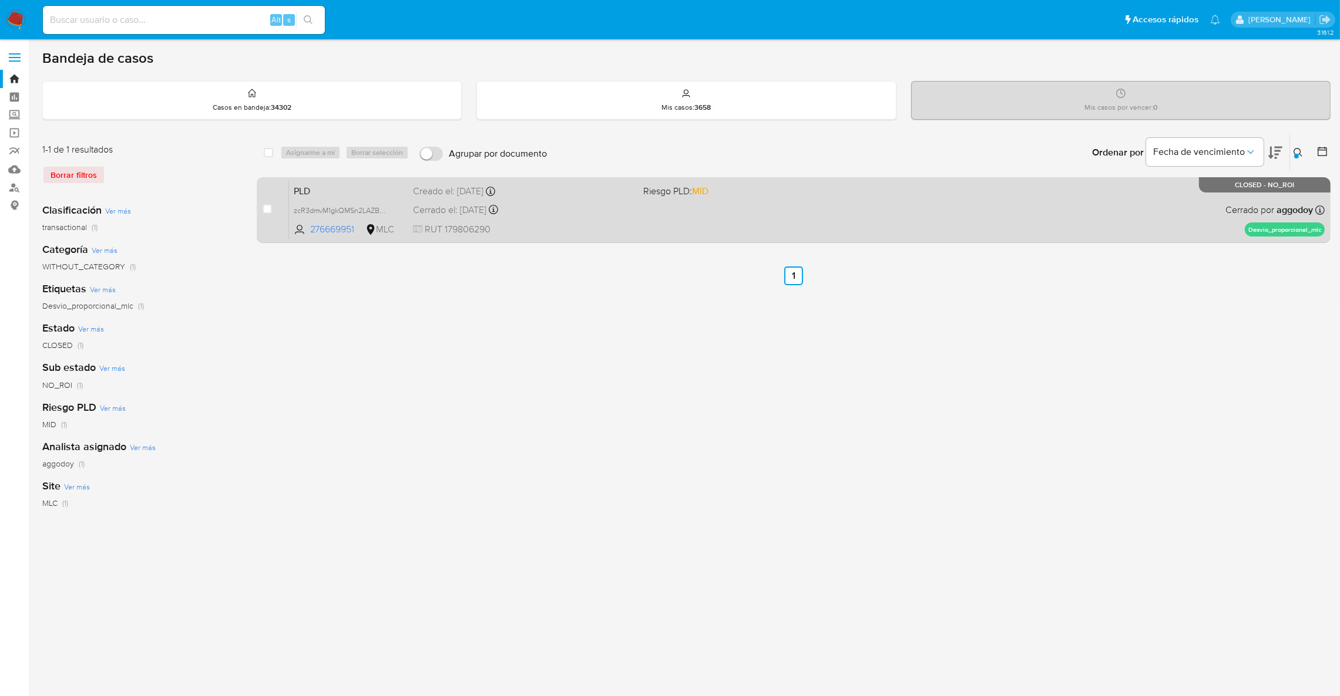
click at [836, 227] on div "PLD zcR3dmvM1gkQMSn2LAZBSFcc 276669951 MLC Riesgo PLD: MID Creado el: 12/08/202…" at bounding box center [806, 209] width 1035 height 59
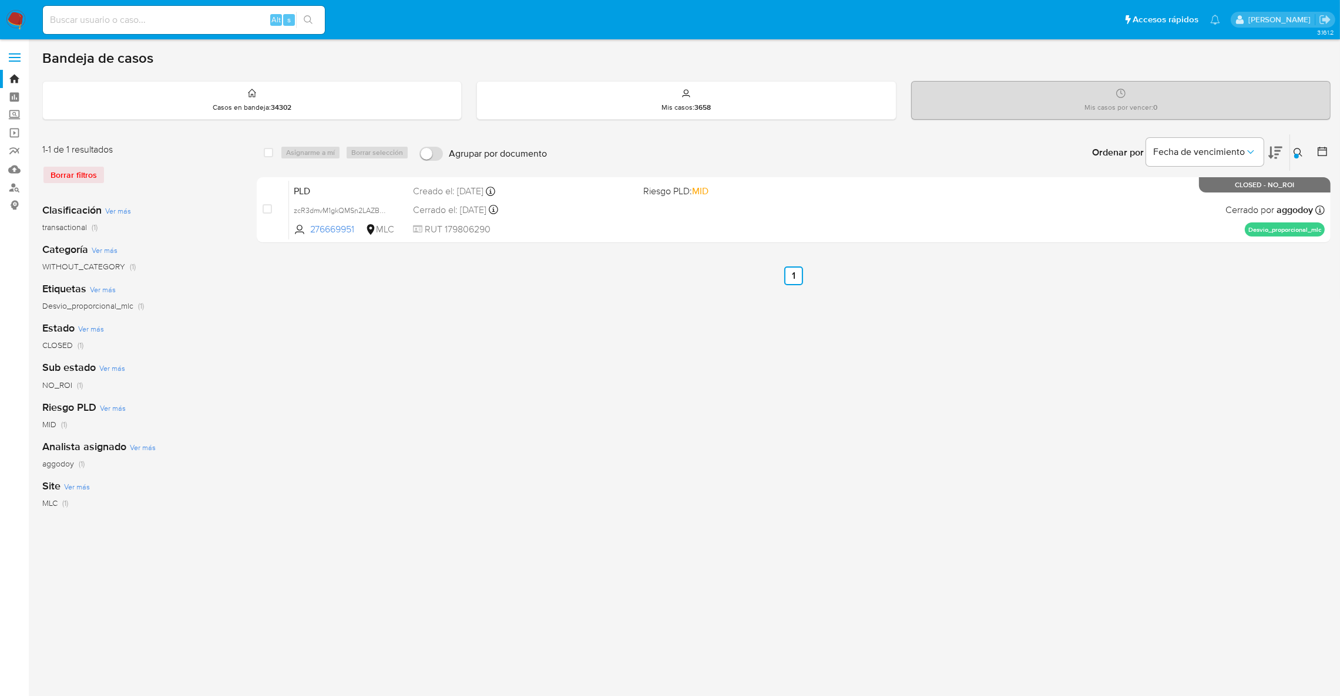
click at [1302, 156] on icon at bounding box center [1297, 152] width 9 height 9
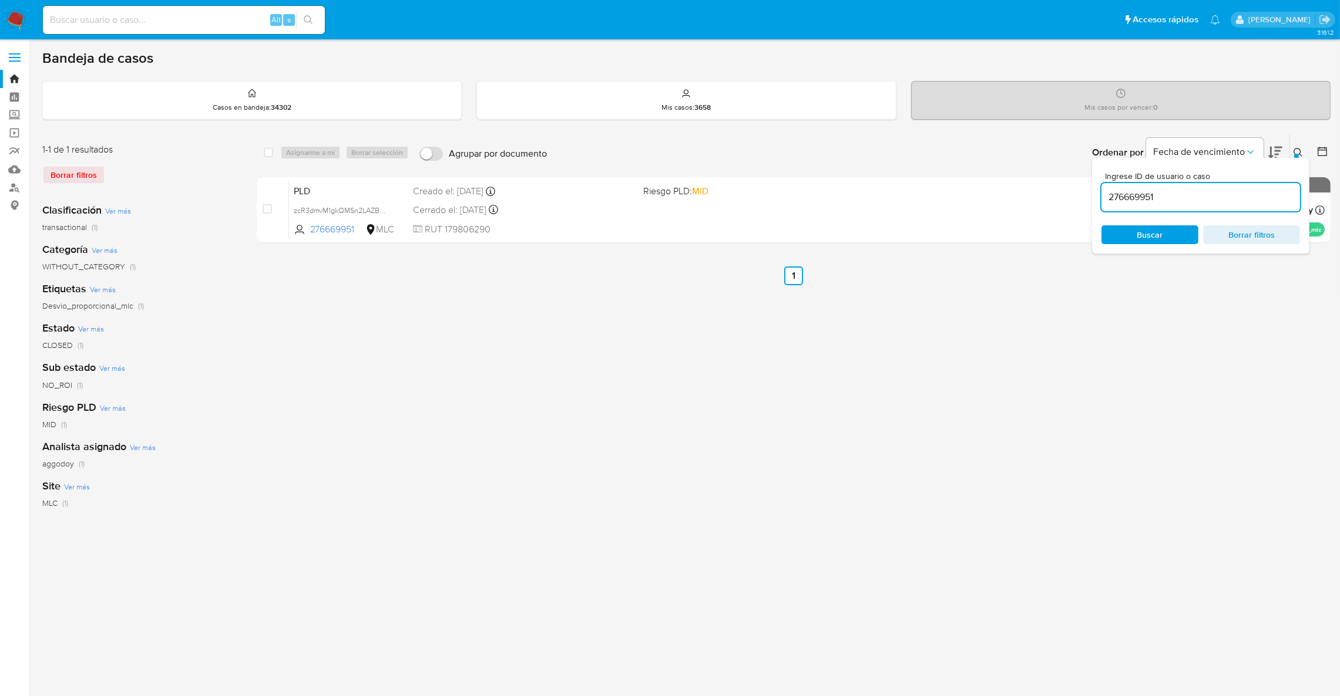
click at [1260, 197] on input "276669951" at bounding box center [1200, 197] width 198 height 15
type input "2518857465"
click at [1186, 244] on div "Ingrese ID de usuario o caso 2518857465 Buscar Borrar filtros" at bounding box center [1200, 206] width 217 height 96
click at [1168, 239] on span "Buscar" at bounding box center [1149, 235] width 80 height 16
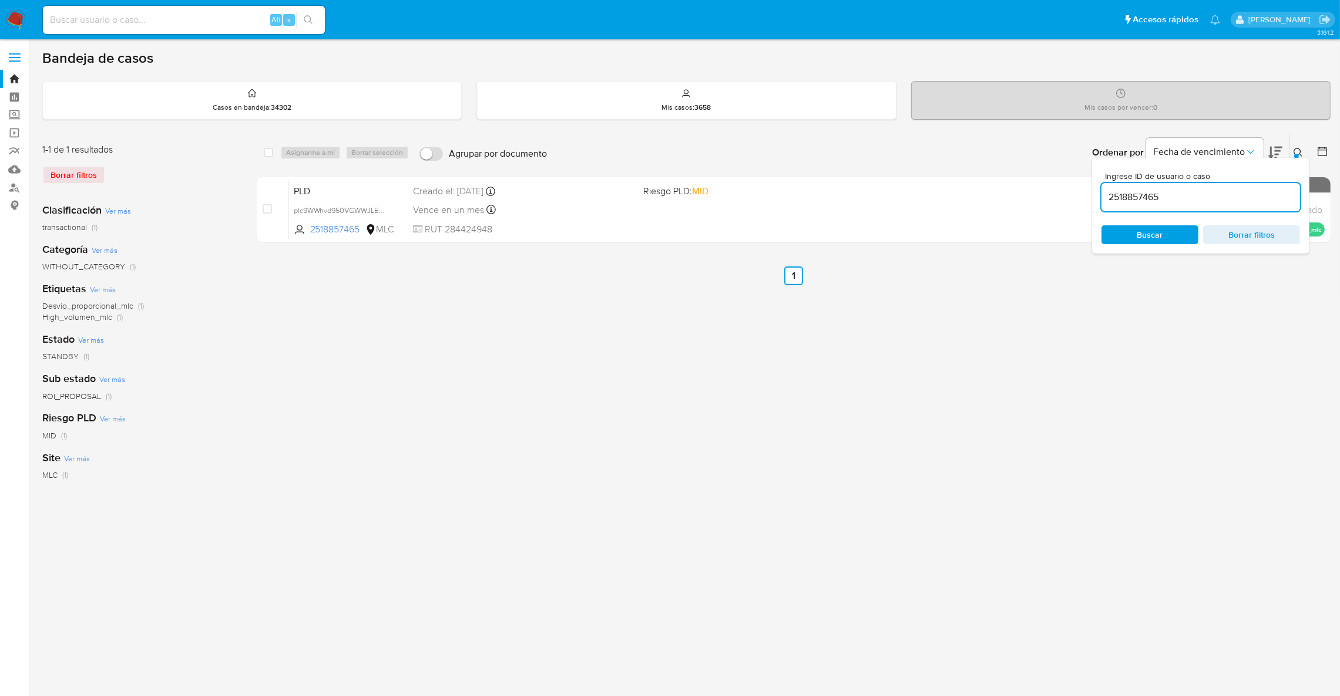
click at [1153, 233] on span "Buscar" at bounding box center [1150, 235] width 26 height 19
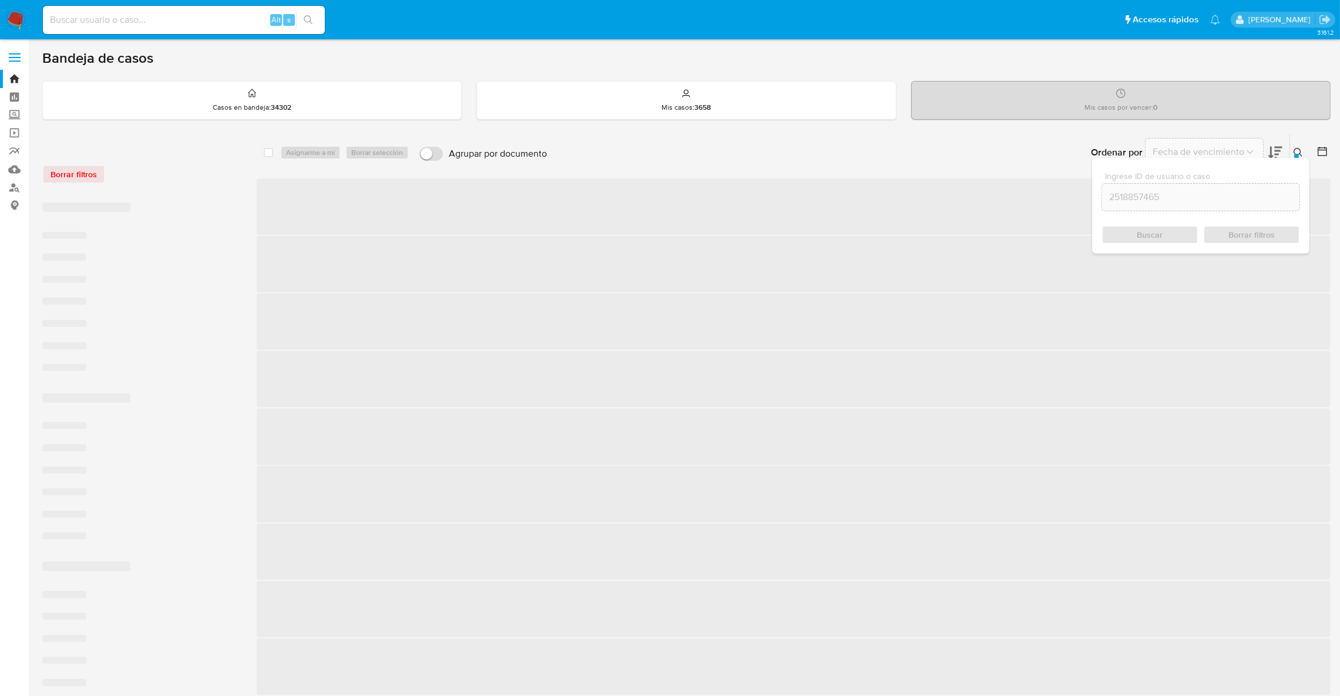
click at [1322, 150] on icon at bounding box center [1322, 152] width 12 height 12
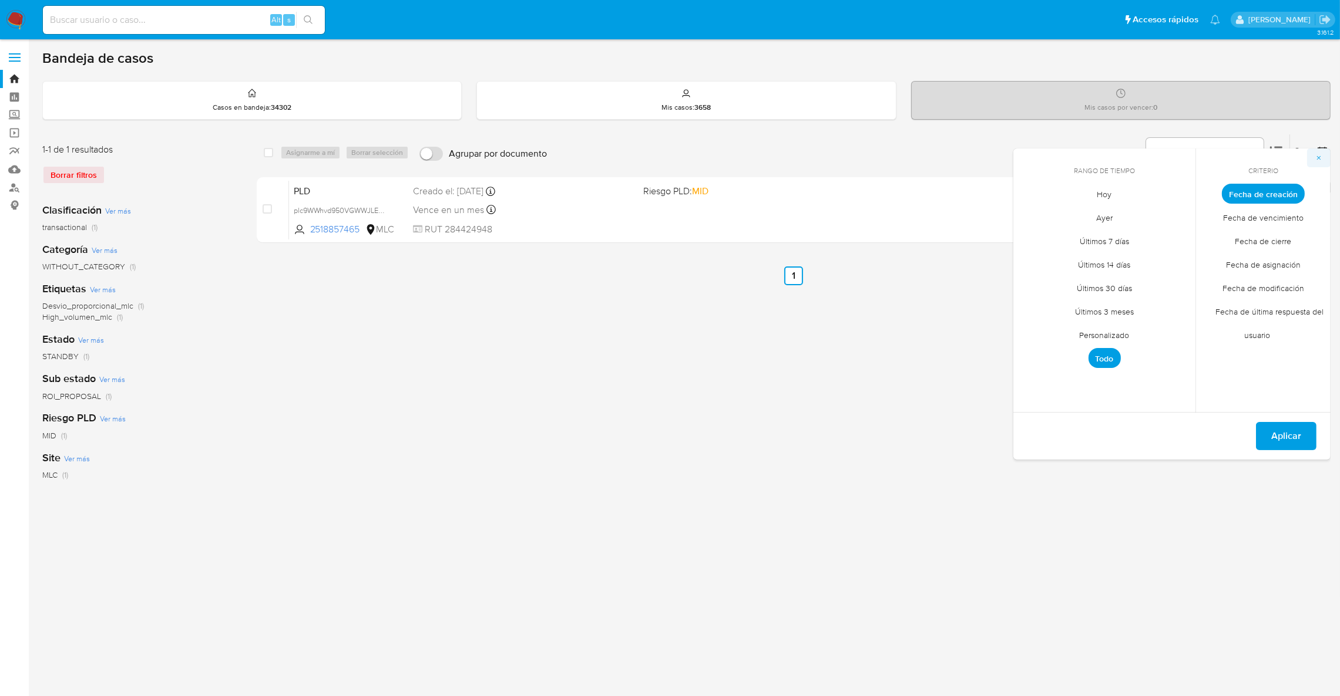
click at [1322, 154] on button "button" at bounding box center [1318, 158] width 23 height 19
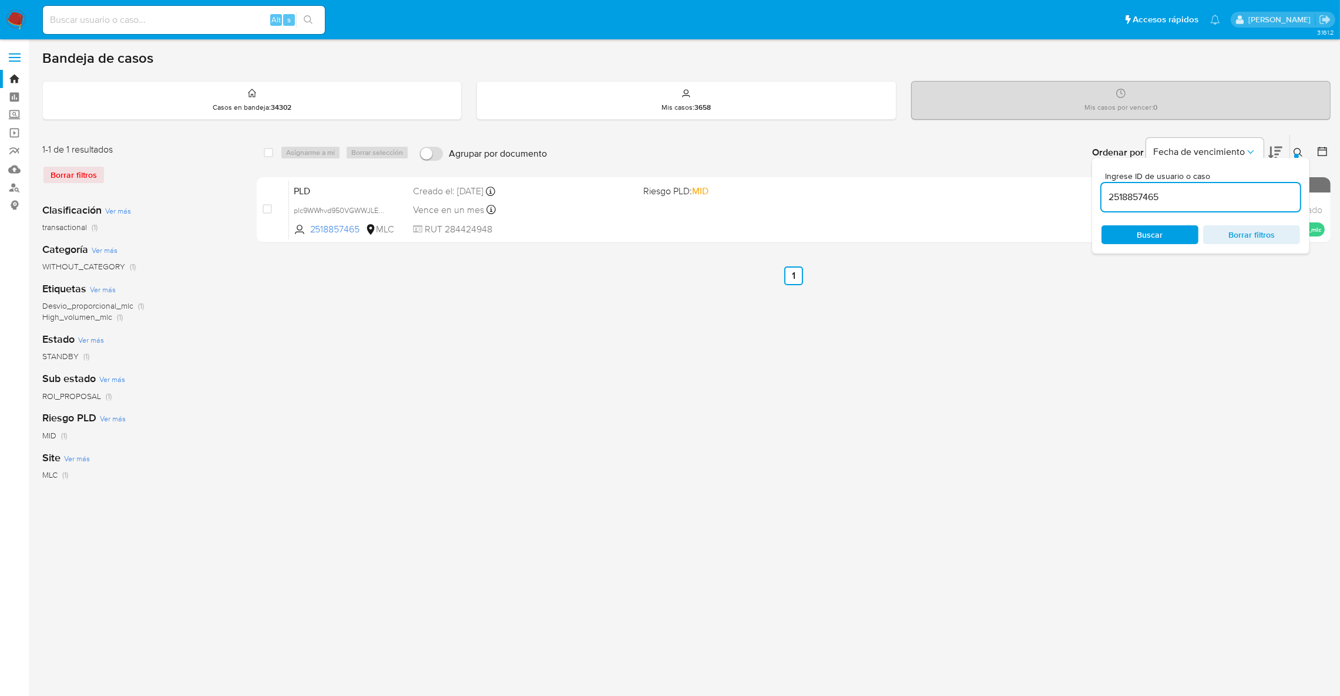
click at [1210, 334] on div "select-all-cases-checkbox Asignarme a mí Borrar selección Agrupar por documento…" at bounding box center [793, 392] width 1073 height 516
click at [1150, 244] on div "Ingrese ID de usuario o caso 2518857465 Buscar Borrar filtros" at bounding box center [1200, 206] width 217 height 96
click at [1140, 232] on span "Buscar" at bounding box center [1150, 235] width 26 height 19
click at [1300, 152] on icon at bounding box center [1297, 152] width 9 height 9
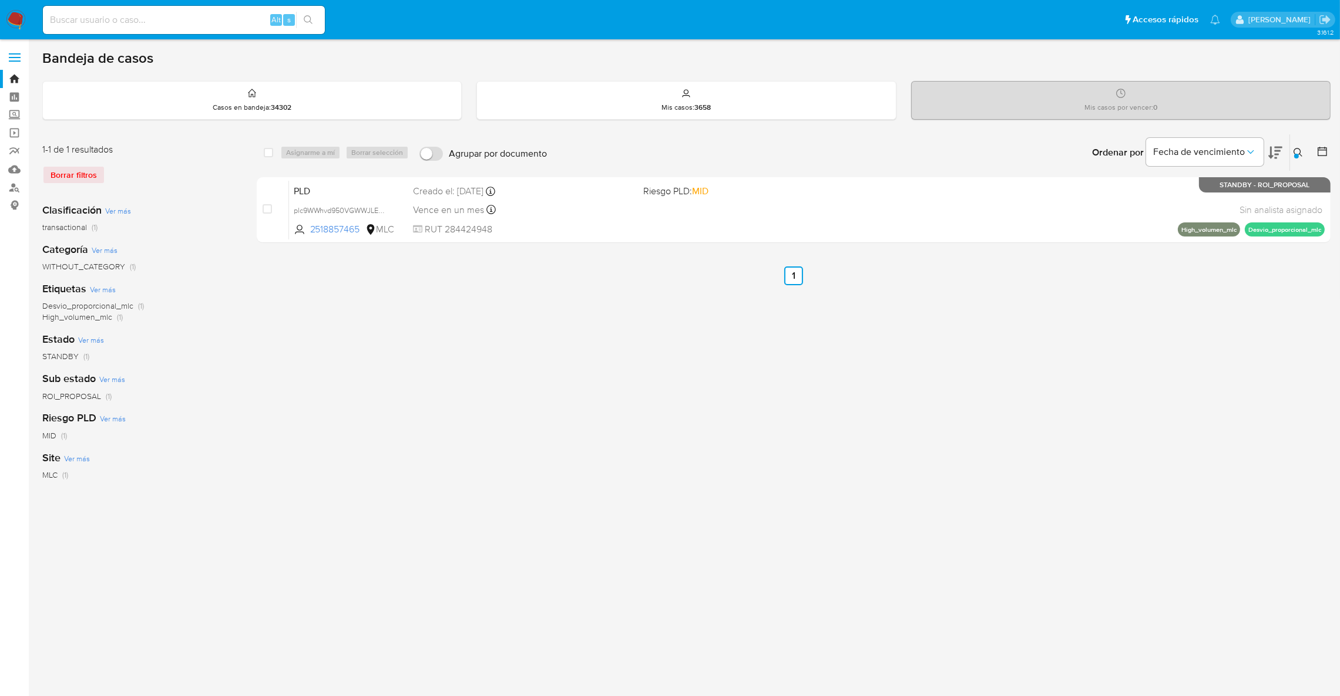
click at [1288, 148] on div "Ordenar por Fecha de vencimiento" at bounding box center [1185, 152] width 207 height 36
click at [1293, 153] on button at bounding box center [1299, 153] width 19 height 14
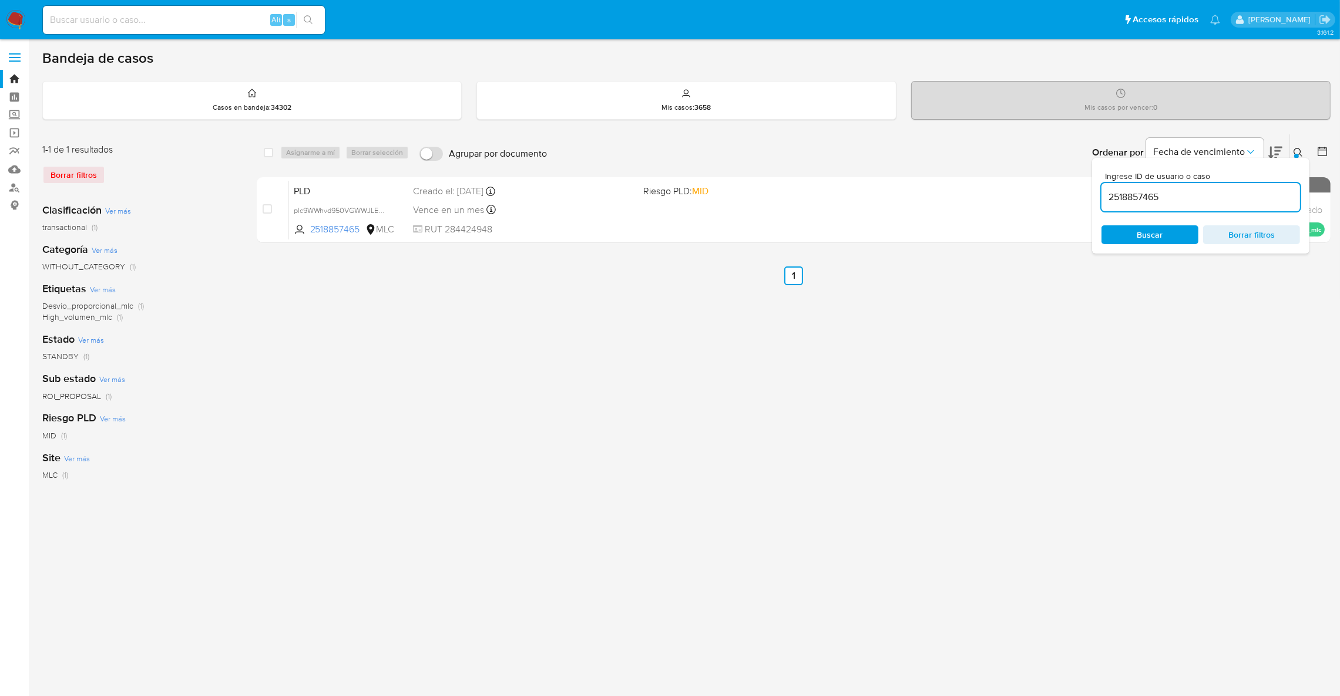
click at [1233, 195] on input "2518857465" at bounding box center [1200, 197] width 198 height 15
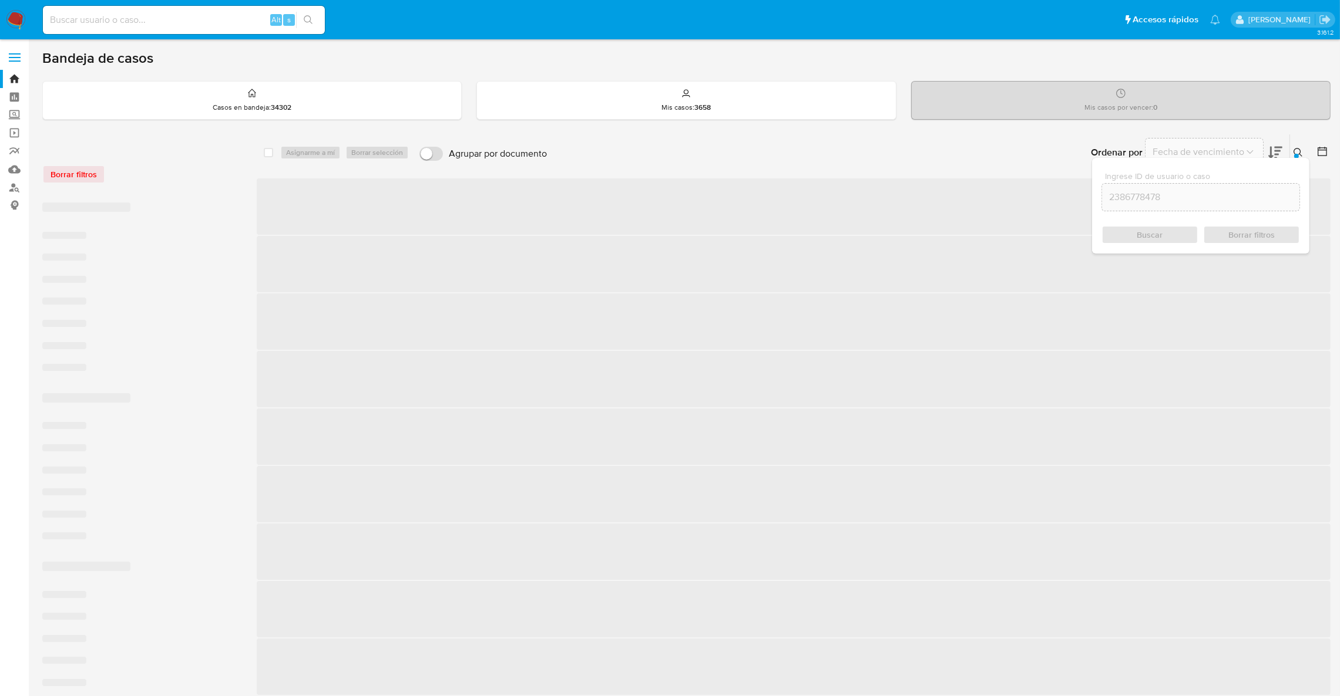
click at [1294, 153] on icon at bounding box center [1297, 152] width 9 height 9
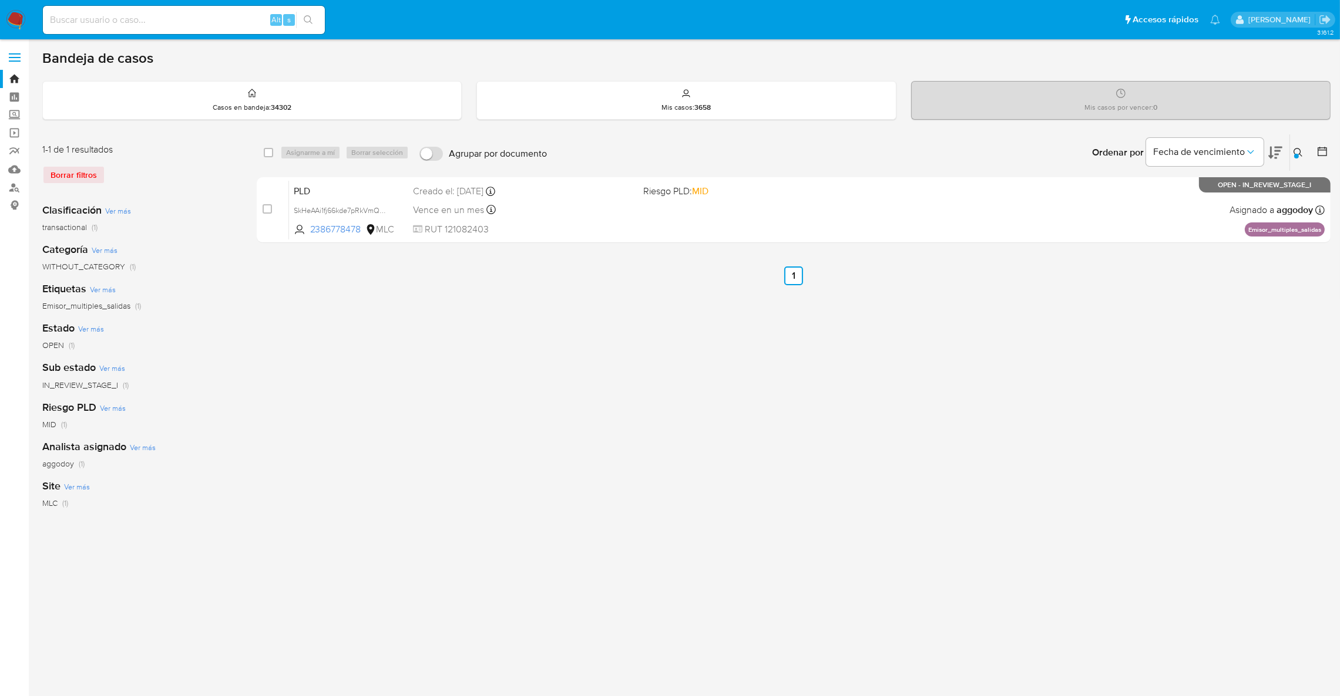
drag, startPoint x: 1284, startPoint y: 160, endPoint x: 1293, endPoint y: 156, distance: 9.5
click at [1285, 160] on div "Ordenar por Fecha de vencimiento" at bounding box center [1185, 152] width 207 height 36
click at [1294, 156] on div at bounding box center [1296, 156] width 5 height 5
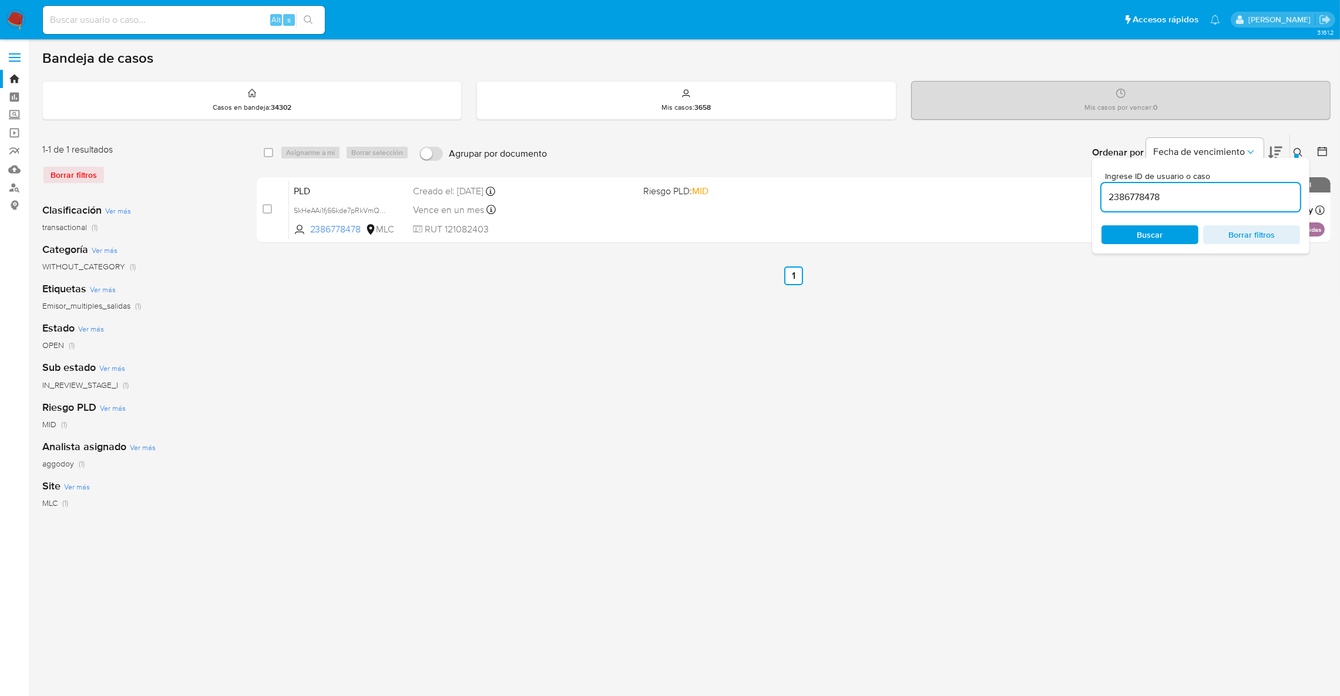
click at [1250, 191] on input "2386778478" at bounding box center [1200, 197] width 198 height 15
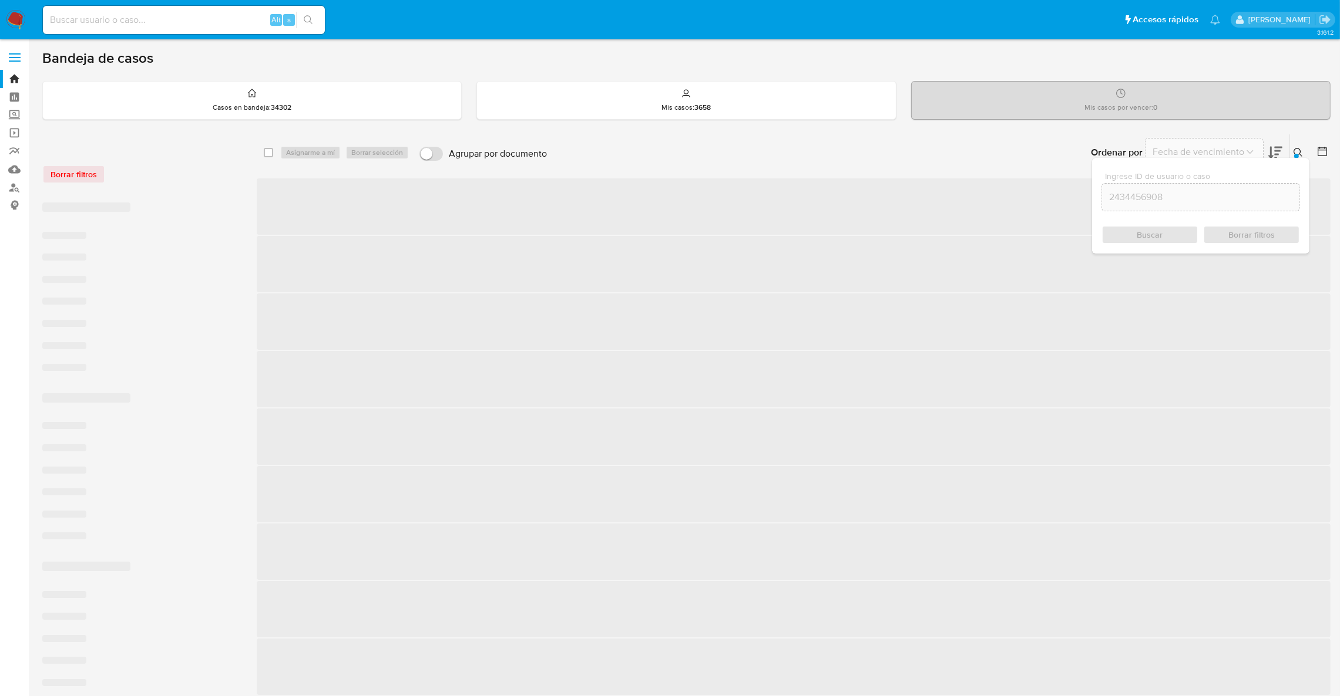
click at [1298, 153] on icon at bounding box center [1297, 152] width 9 height 9
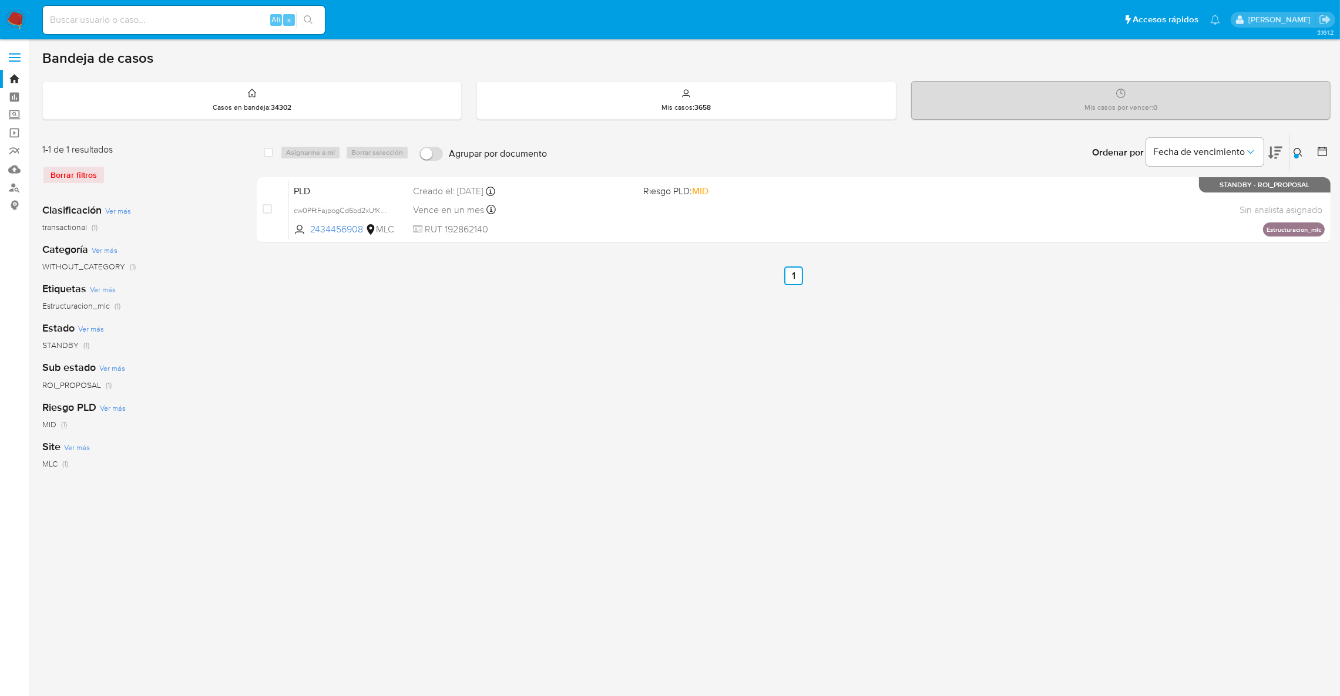
click at [1295, 154] on div at bounding box center [1296, 156] width 5 height 5
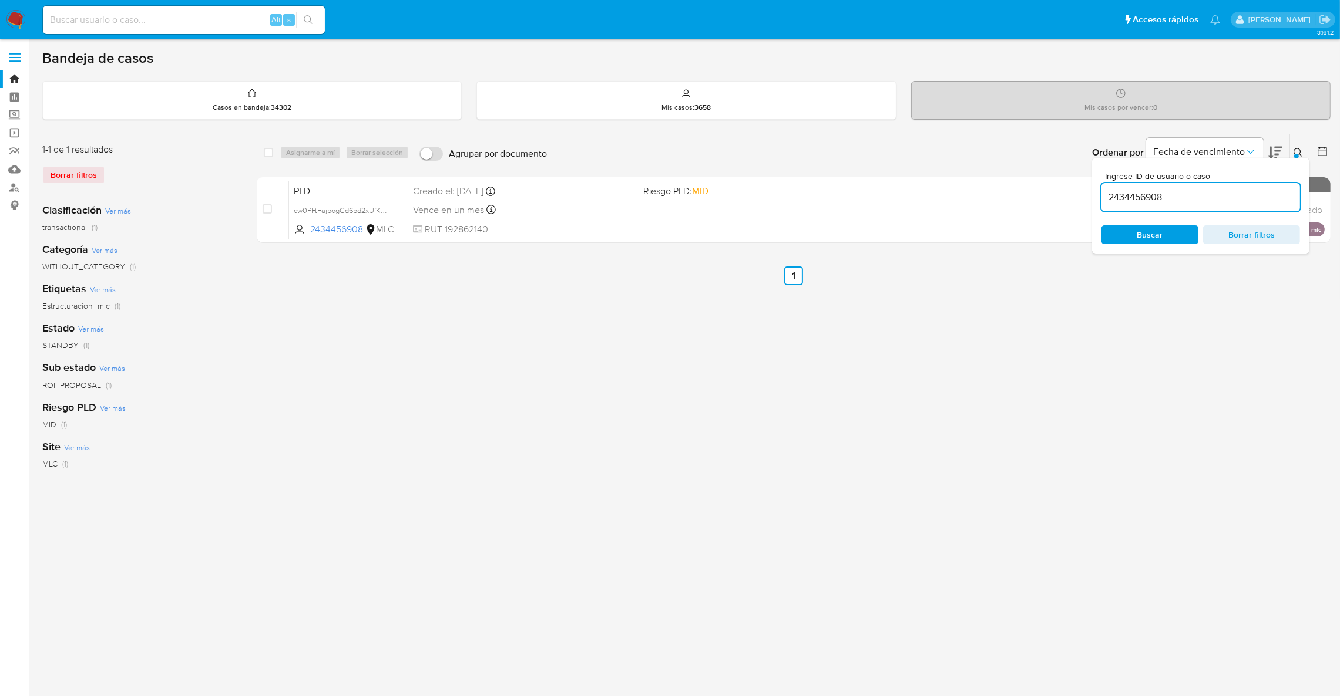
click at [1268, 178] on span "Ingrese ID de usuario o caso" at bounding box center [1204, 176] width 198 height 9
click at [1268, 190] on input "2434456908" at bounding box center [1200, 197] width 198 height 15
click at [1256, 200] on input "2434456908" at bounding box center [1200, 197] width 198 height 15
paste input "448918470"
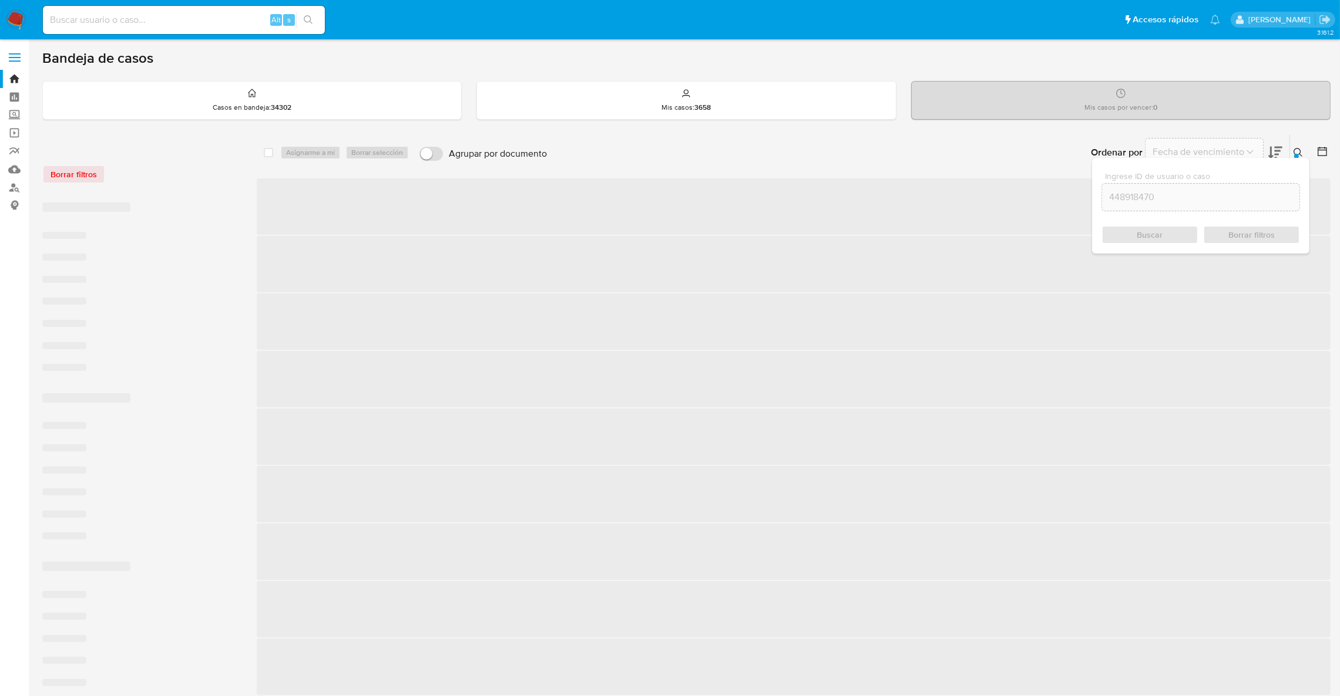
click at [1294, 154] on div at bounding box center [1296, 156] width 5 height 5
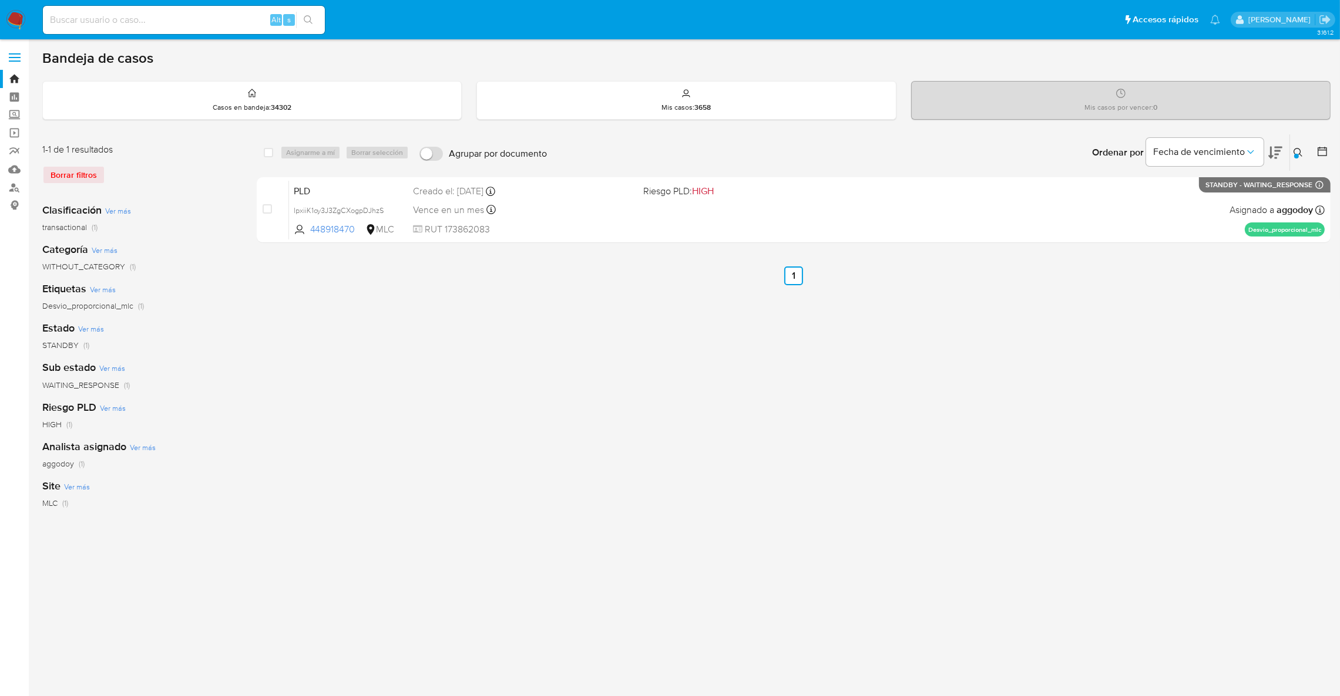
click at [618, 416] on div "select-all-cases-checkbox Asignarme a mí Borrar selección Agrupar por documento…" at bounding box center [793, 392] width 1073 height 516
click at [1299, 157] on icon at bounding box center [1297, 152] width 9 height 9
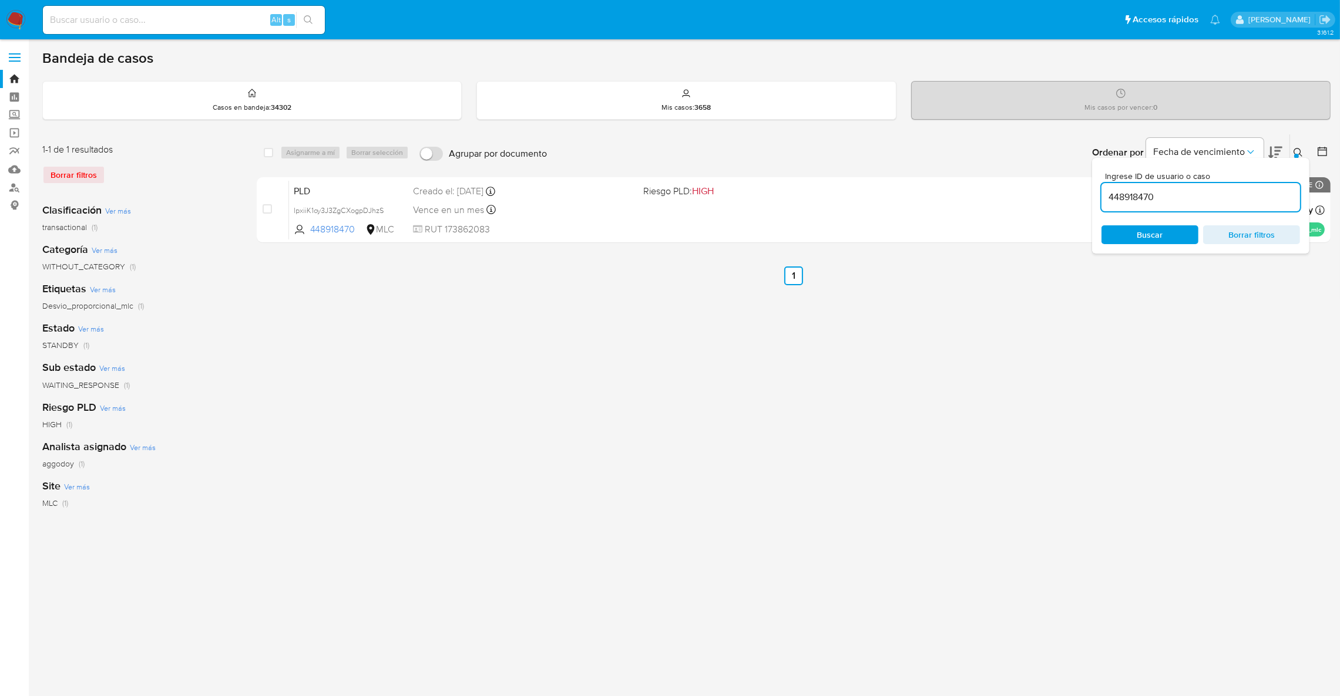
click at [1242, 202] on input "448918470" at bounding box center [1200, 197] width 198 height 15
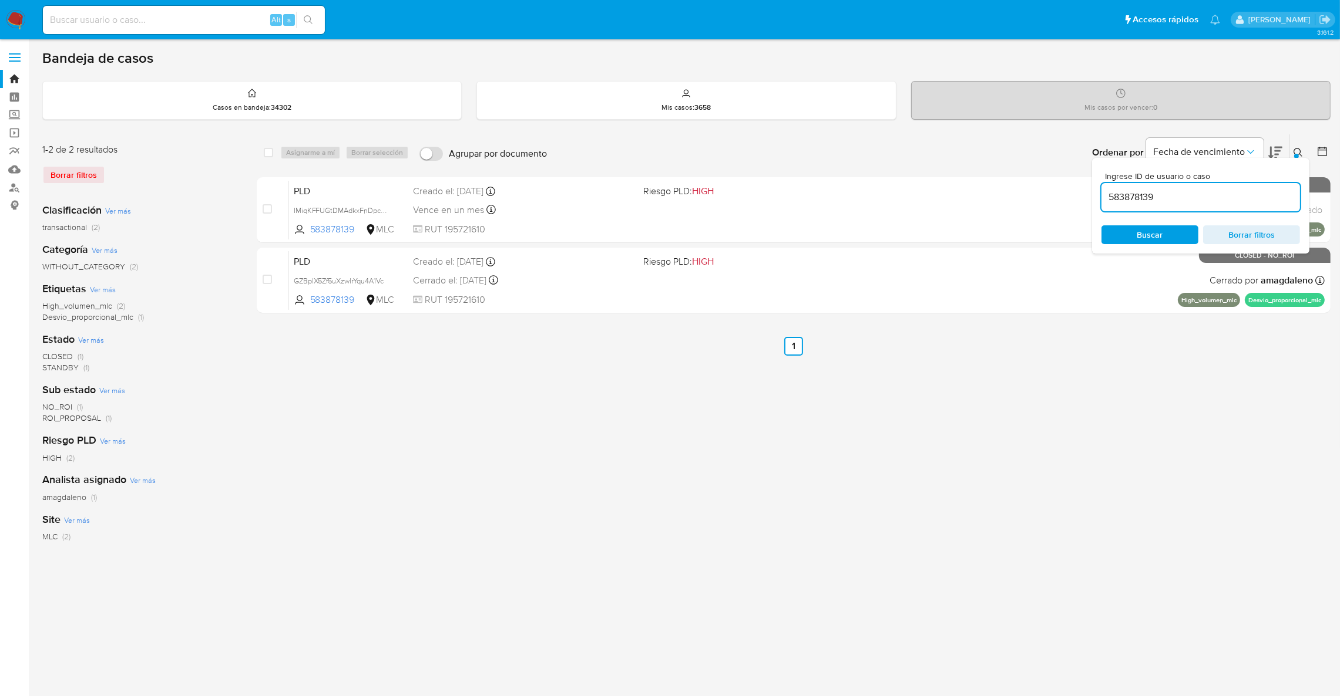
click at [1295, 157] on div at bounding box center [1296, 156] width 5 height 5
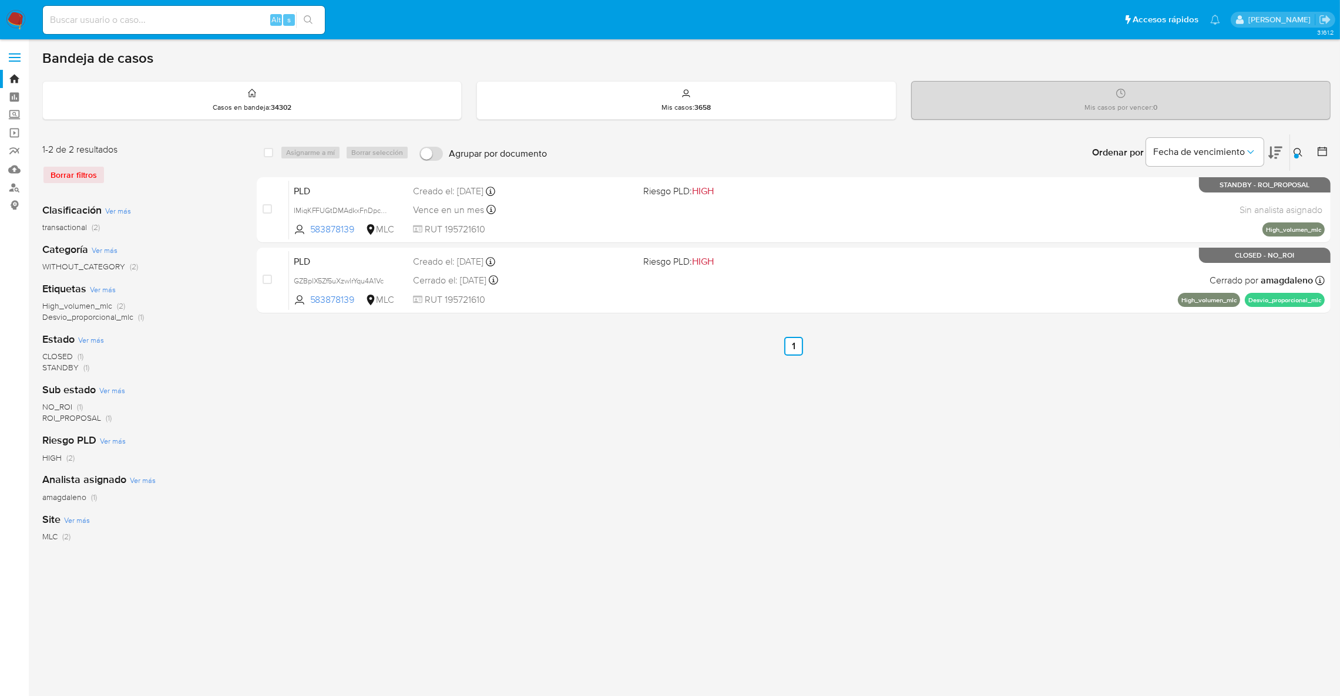
click at [1293, 144] on div "Ingrese ID de usuario o caso 583878139 Buscar Borrar filtros" at bounding box center [1299, 152] width 20 height 36
click at [1293, 150] on icon at bounding box center [1297, 152] width 9 height 9
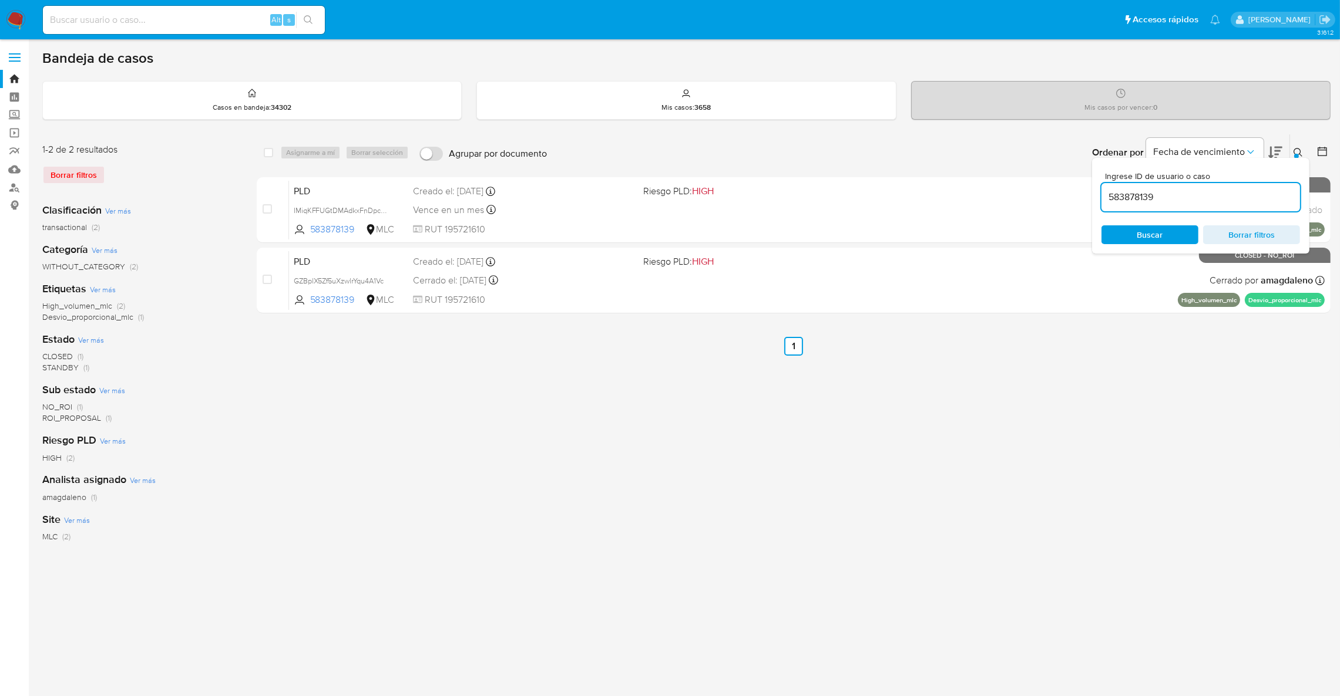
click at [1196, 206] on div "583878139" at bounding box center [1200, 197] width 198 height 28
click at [1193, 198] on input "583878139" at bounding box center [1200, 197] width 198 height 15
paste input "1704962968"
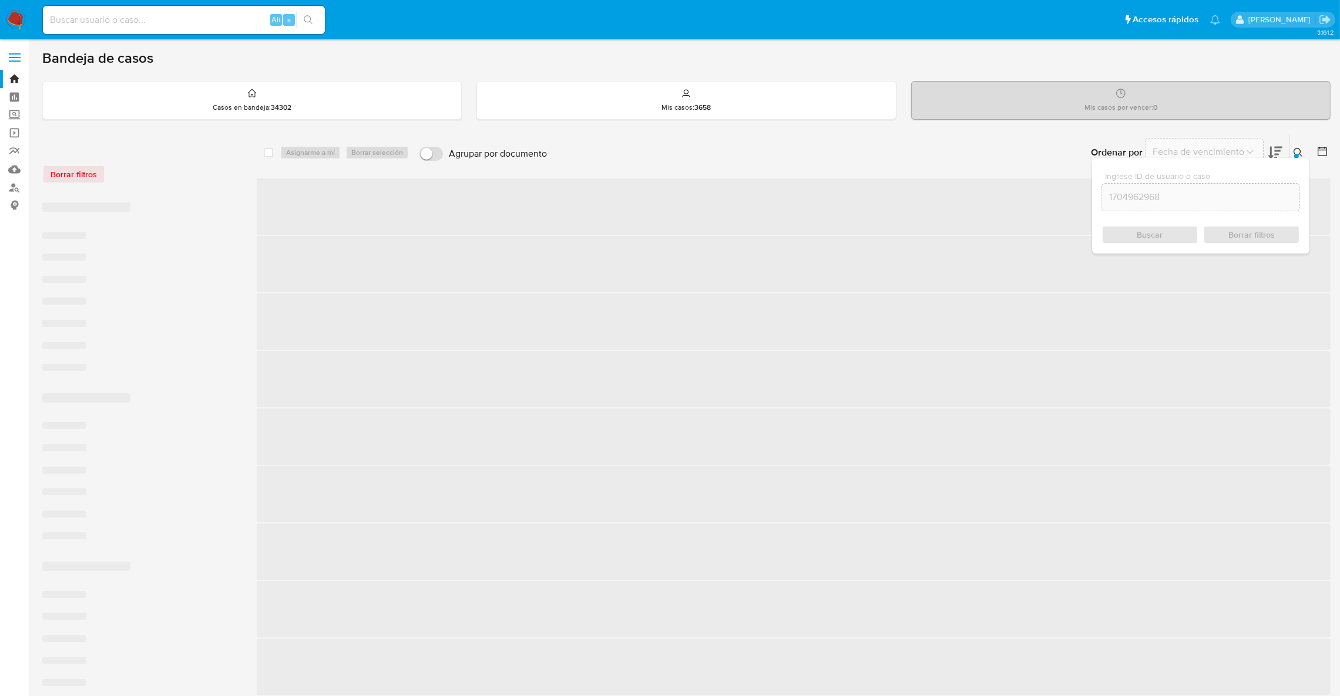
click at [1298, 152] on icon at bounding box center [1297, 152] width 9 height 9
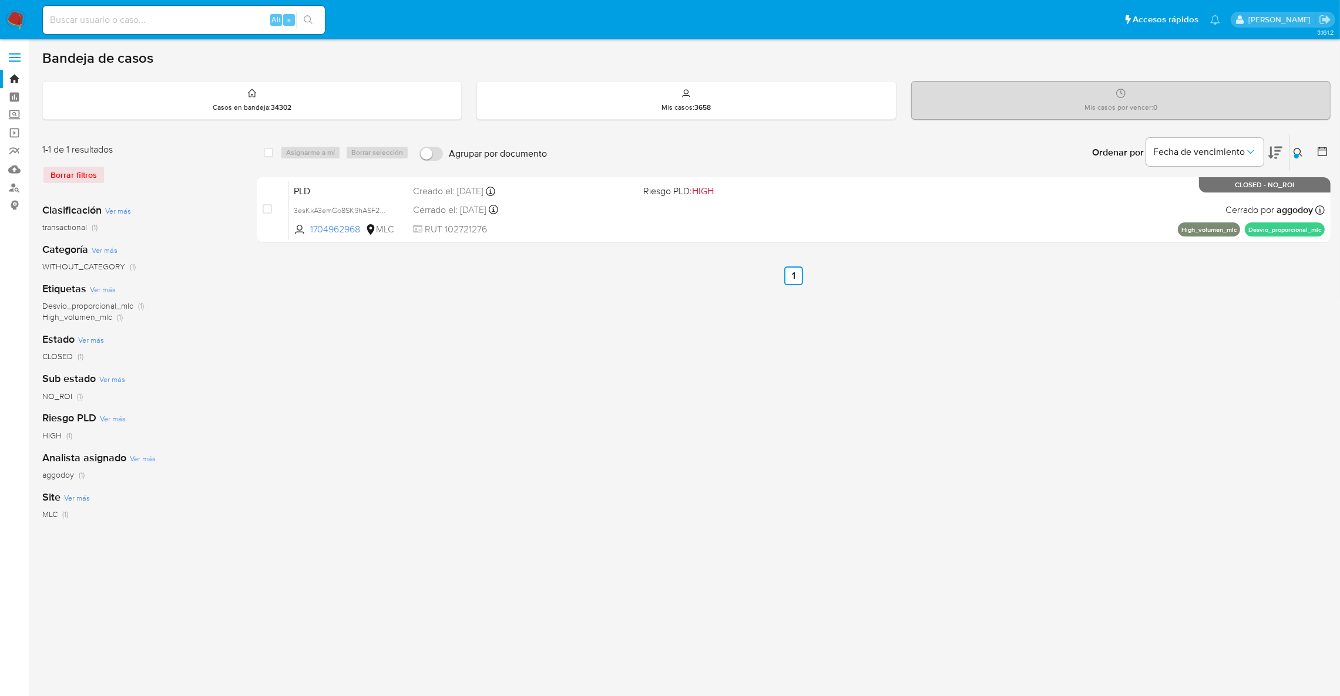
click at [1303, 148] on button at bounding box center [1299, 153] width 19 height 14
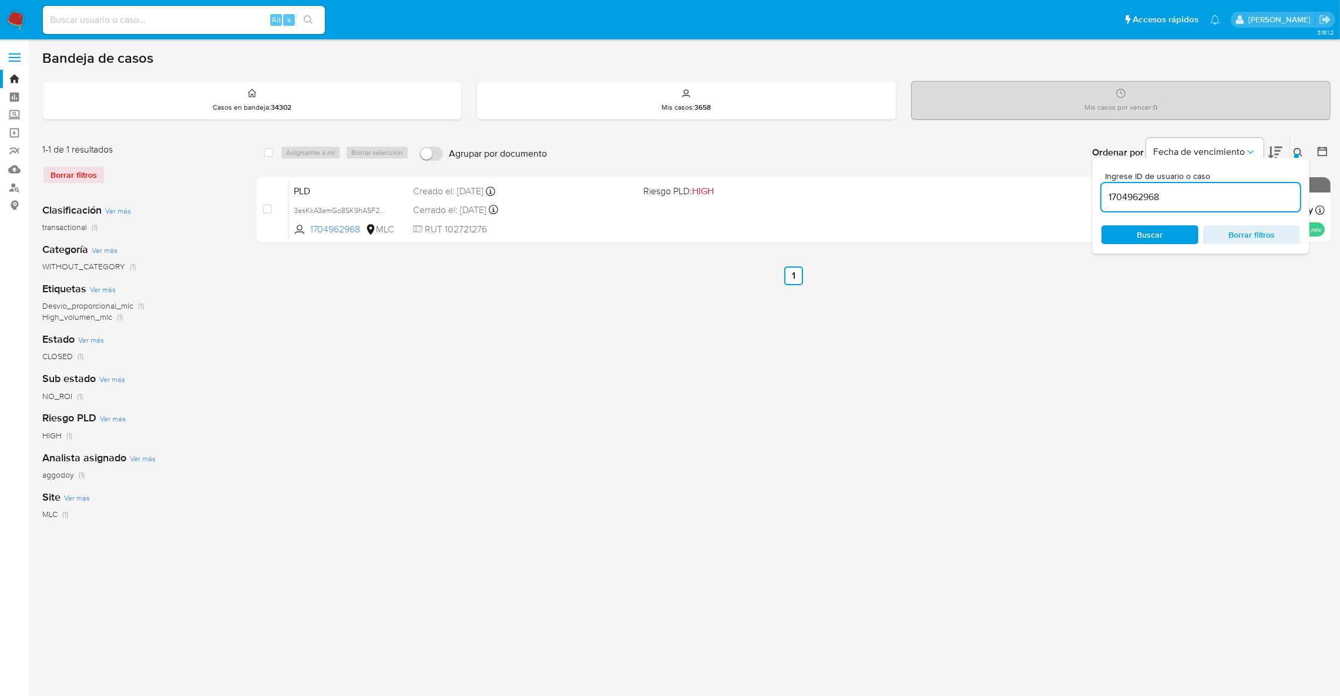
click at [1250, 192] on input "1704962968" at bounding box center [1200, 197] width 198 height 15
type input "754452878"
click at [1288, 144] on div "Ordenar por Fecha de vencimiento" at bounding box center [1185, 152] width 207 height 36
click at [1287, 147] on div "Ordenar por Fecha de vencimiento" at bounding box center [1185, 152] width 207 height 36
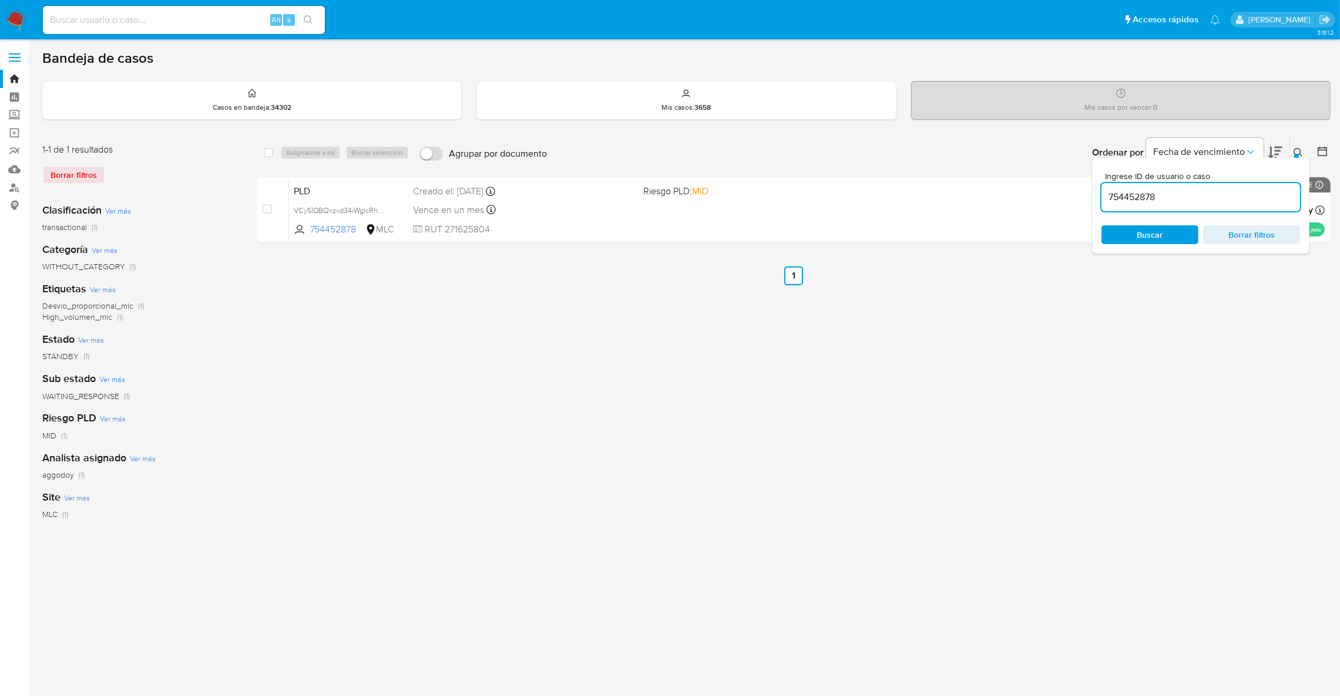
click at [1297, 153] on icon at bounding box center [1297, 152] width 9 height 9
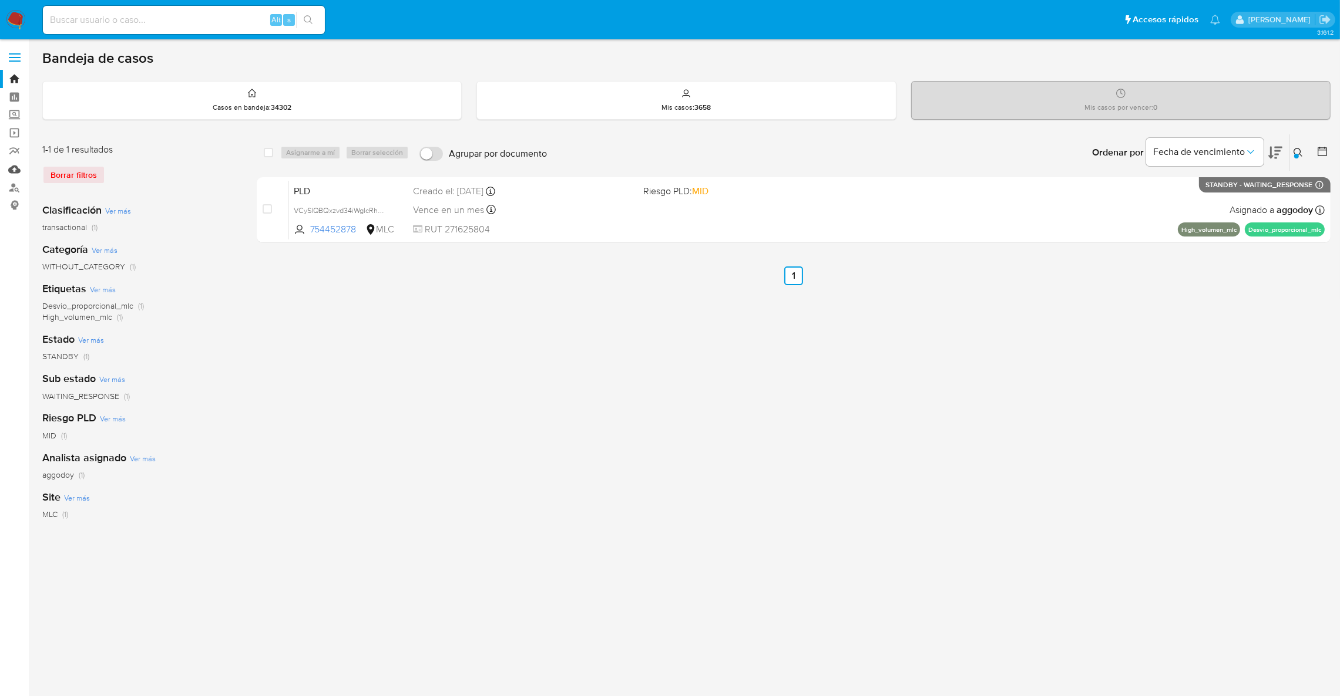
click at [5, 165] on link "Mulan" at bounding box center [70, 169] width 140 height 18
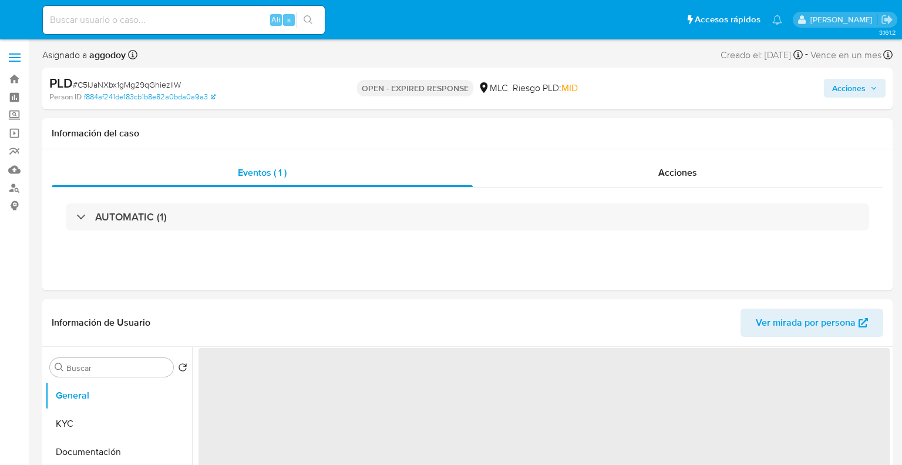
select select "10"
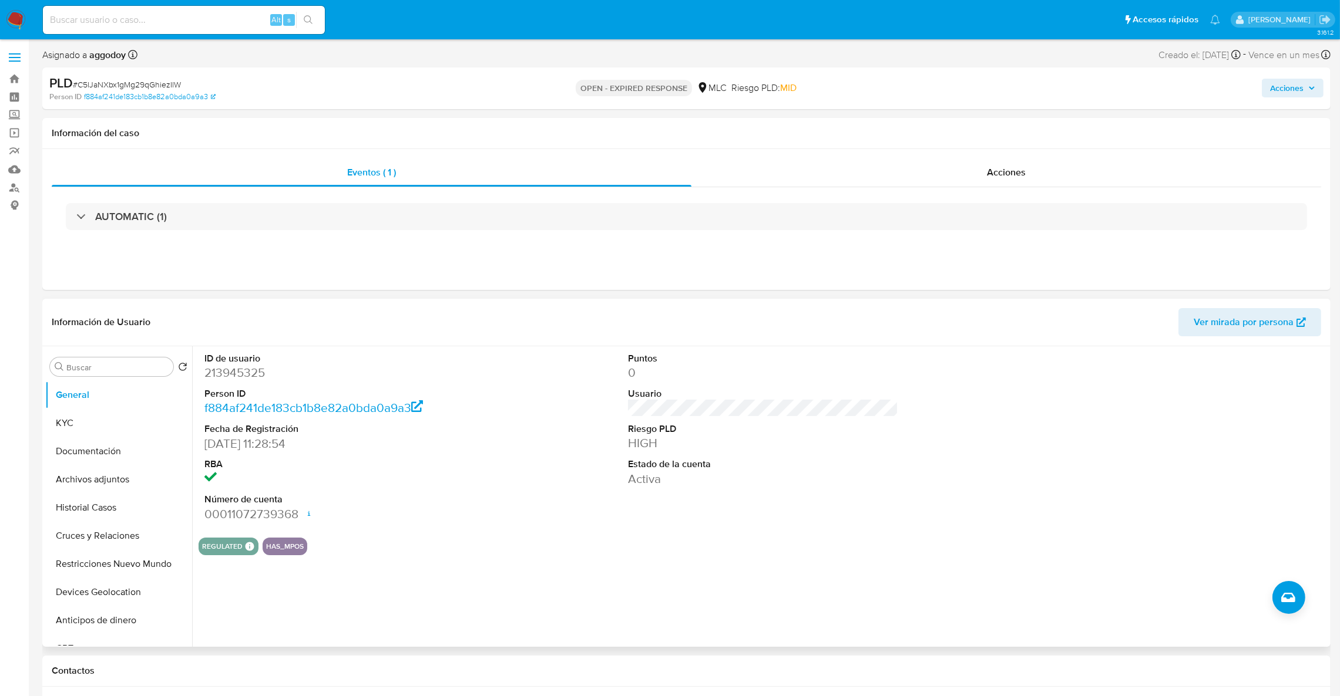
click at [219, 366] on dd "213945325" at bounding box center [339, 373] width 271 height 16
copy dd "213945325"
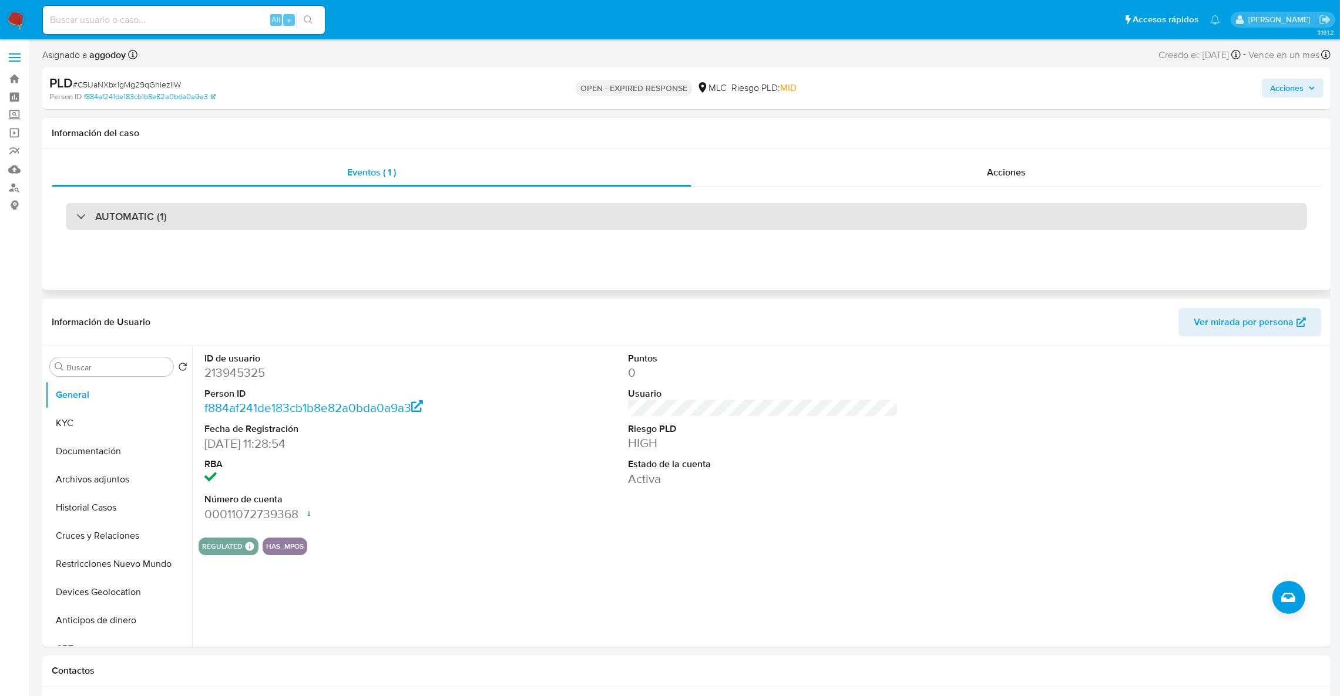
click at [306, 226] on div "AUTOMATIC (1)" at bounding box center [686, 216] width 1241 height 27
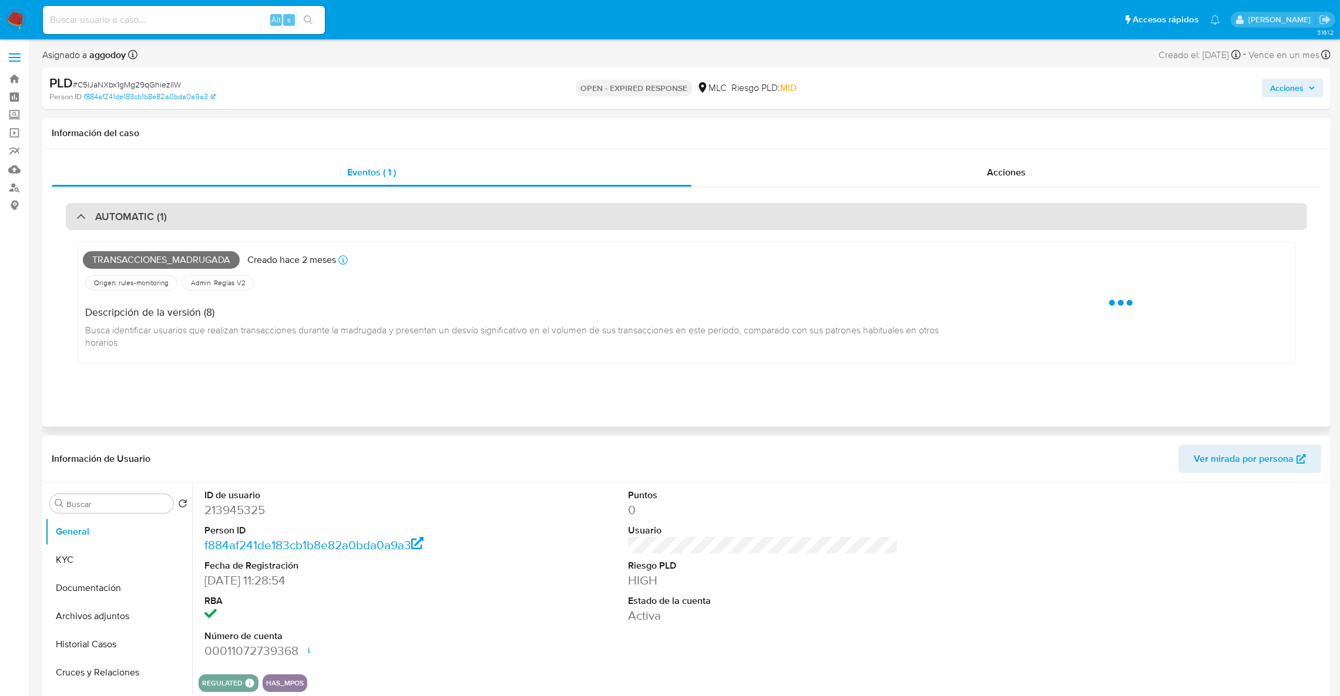
click at [305, 210] on div "AUTOMATIC (1)" at bounding box center [686, 216] width 1241 height 27
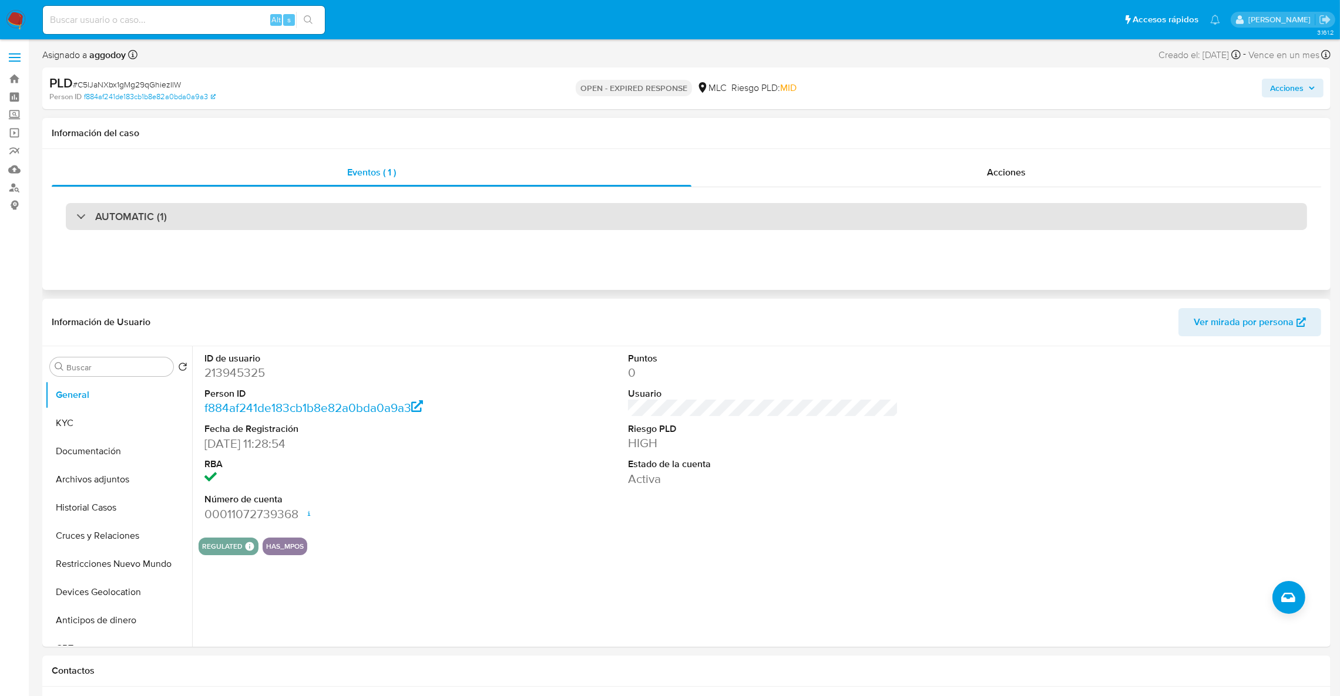
click at [305, 210] on div "AUTOMATIC (1)" at bounding box center [686, 216] width 1241 height 27
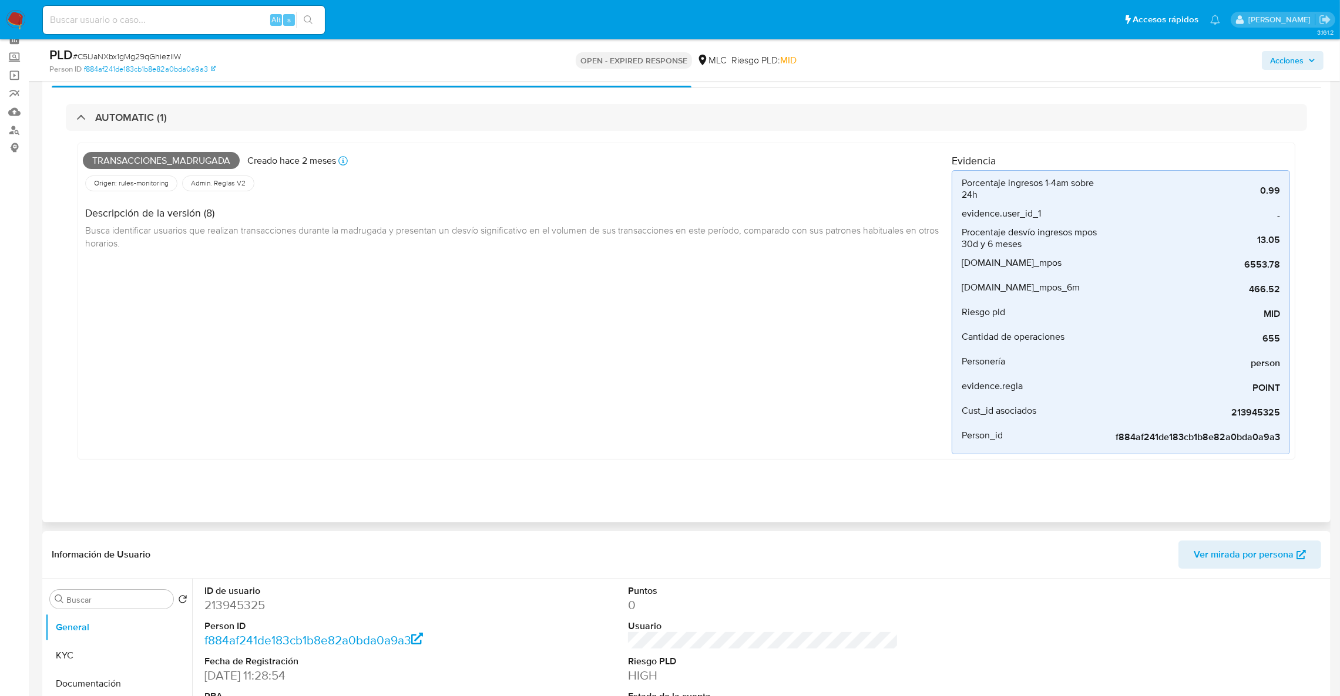
scroll to position [88, 0]
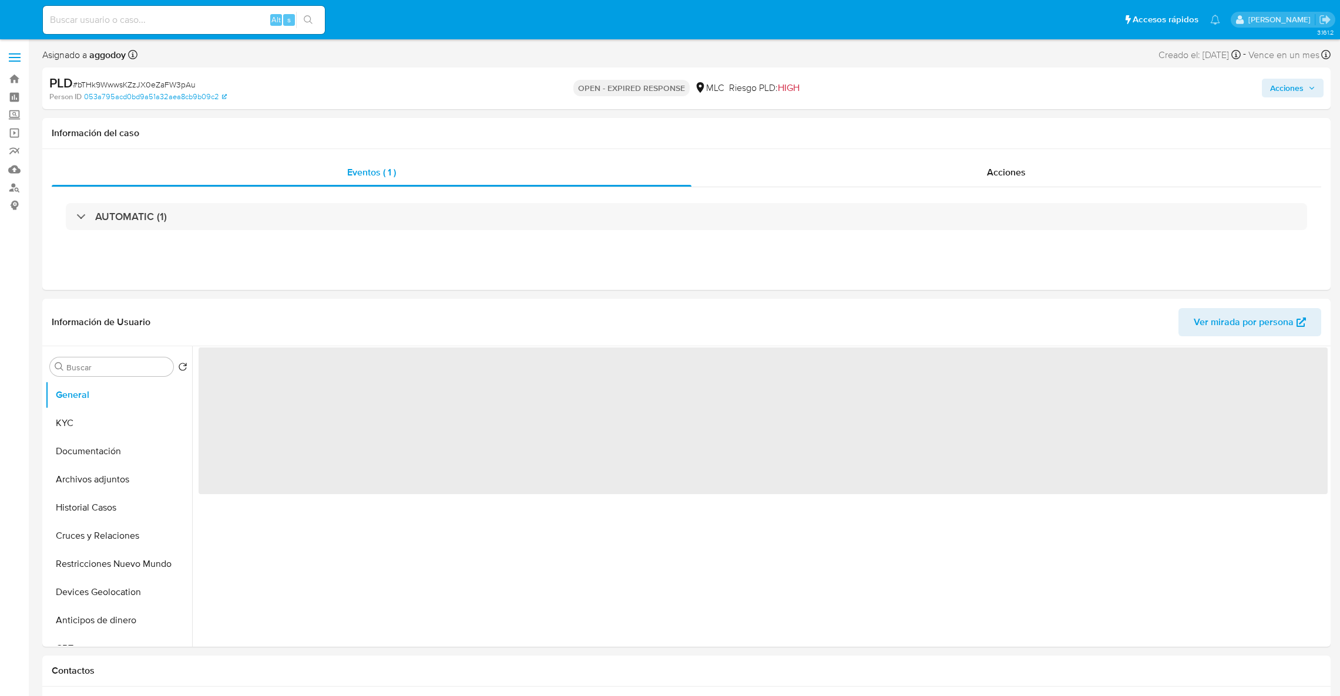
select select "10"
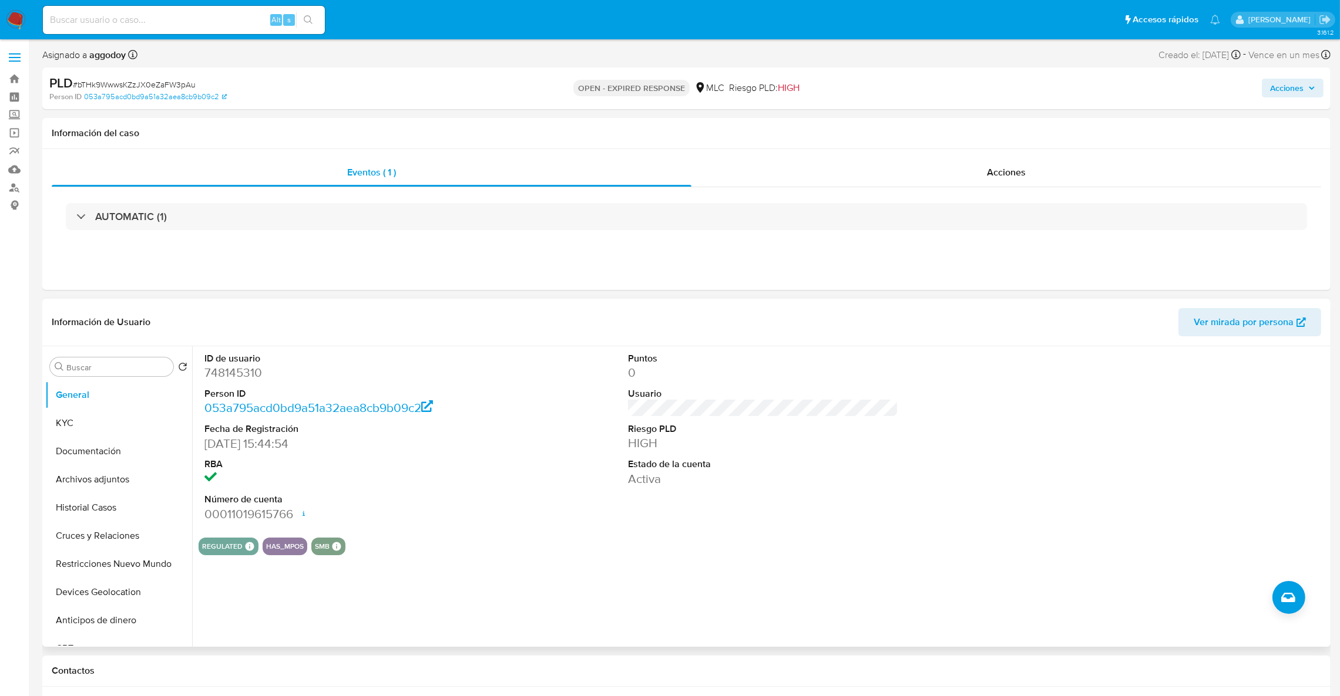
click at [212, 381] on dd "748145310" at bounding box center [339, 373] width 271 height 16
copy dd "748145310"
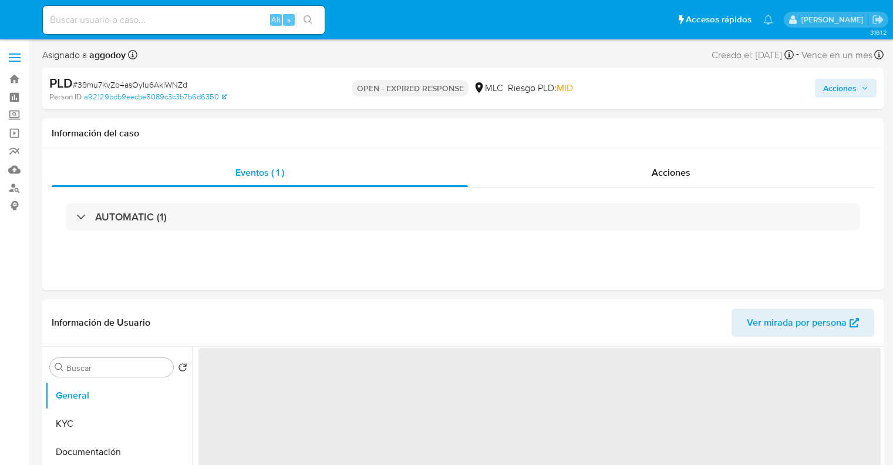
select select "10"
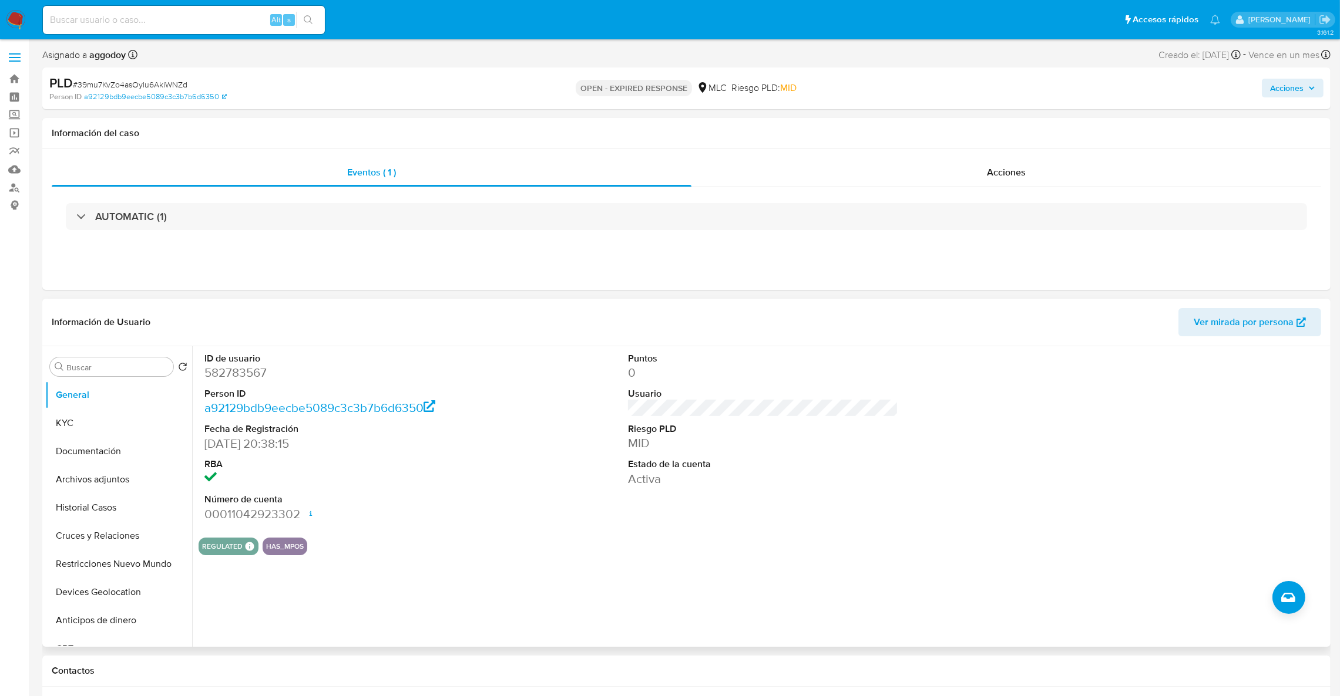
click at [248, 371] on dd "582783567" at bounding box center [339, 373] width 271 height 16
copy dd "582783567"
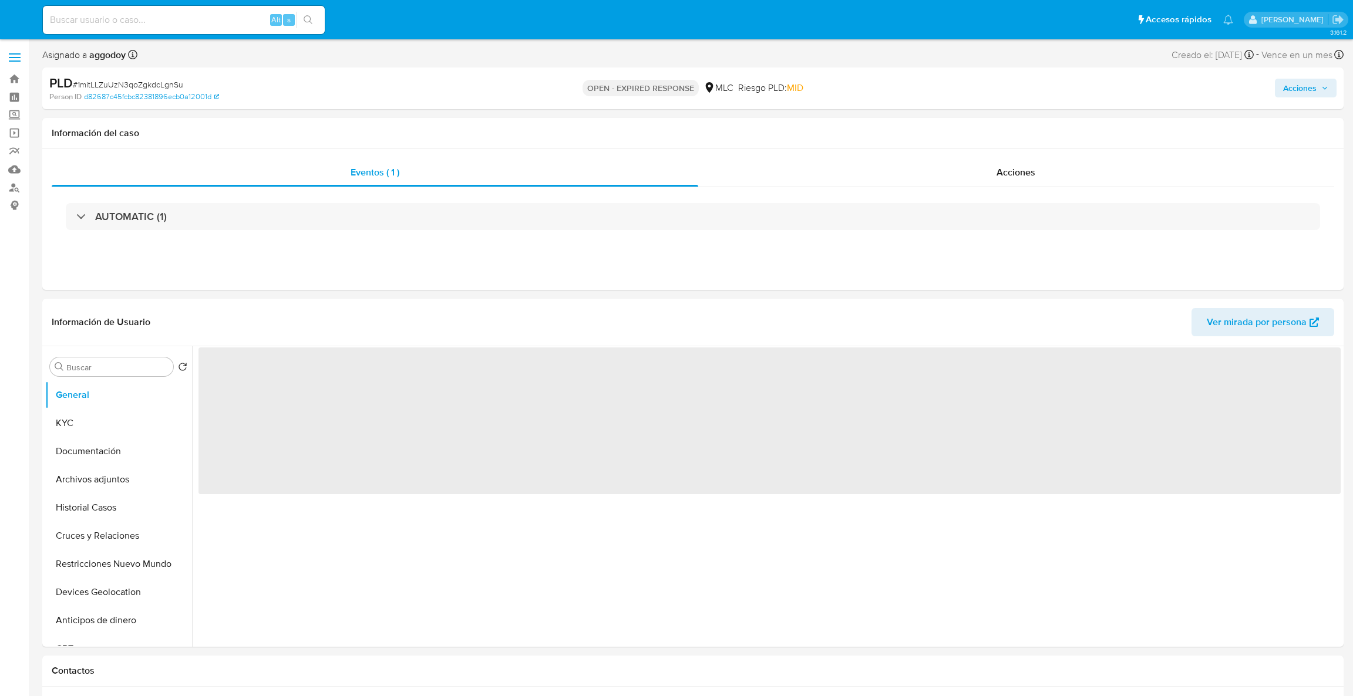
select select "10"
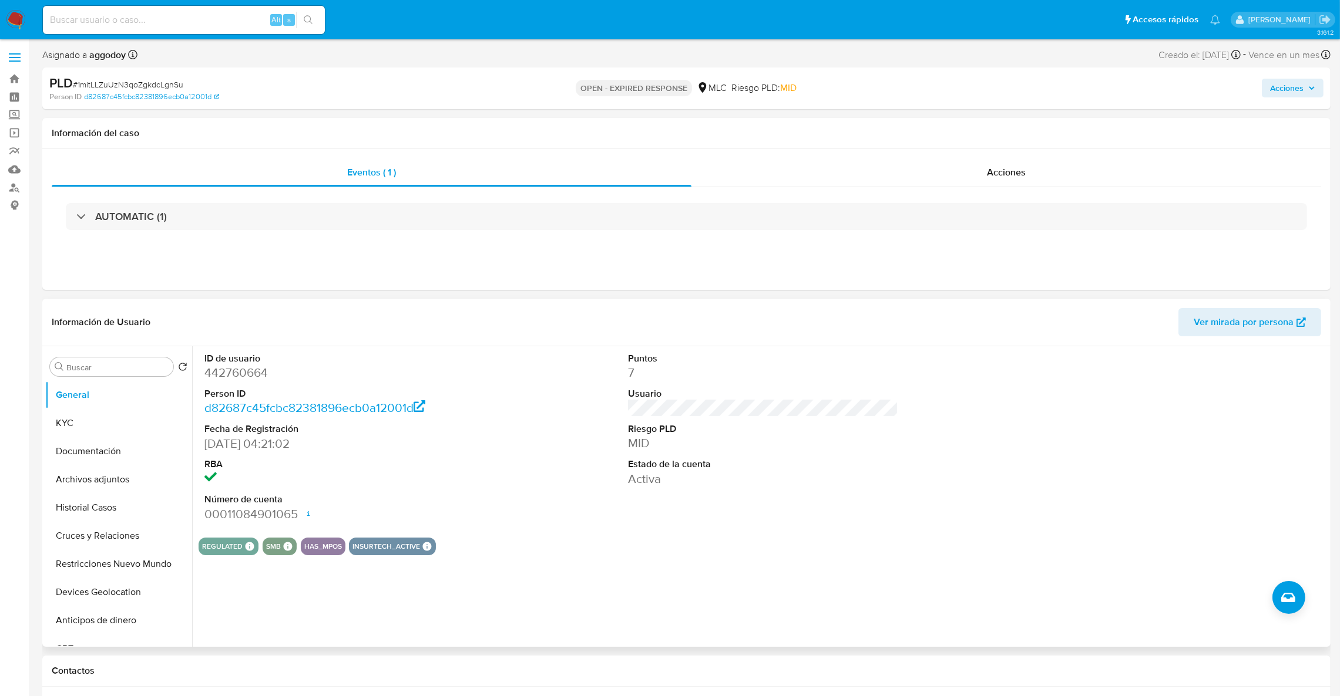
click at [247, 377] on dd "442760664" at bounding box center [339, 373] width 271 height 16
copy dd "442760664"
click at [247, 377] on dd "442760664" at bounding box center [339, 373] width 271 height 16
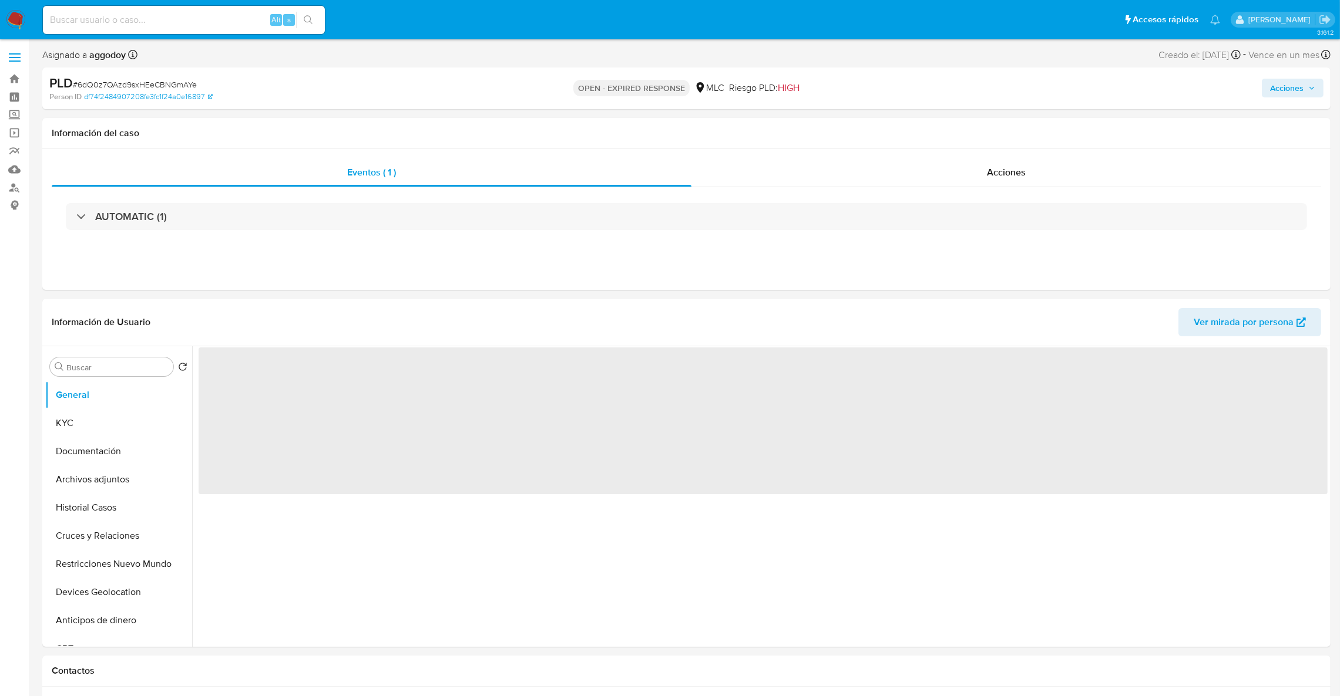
select select "10"
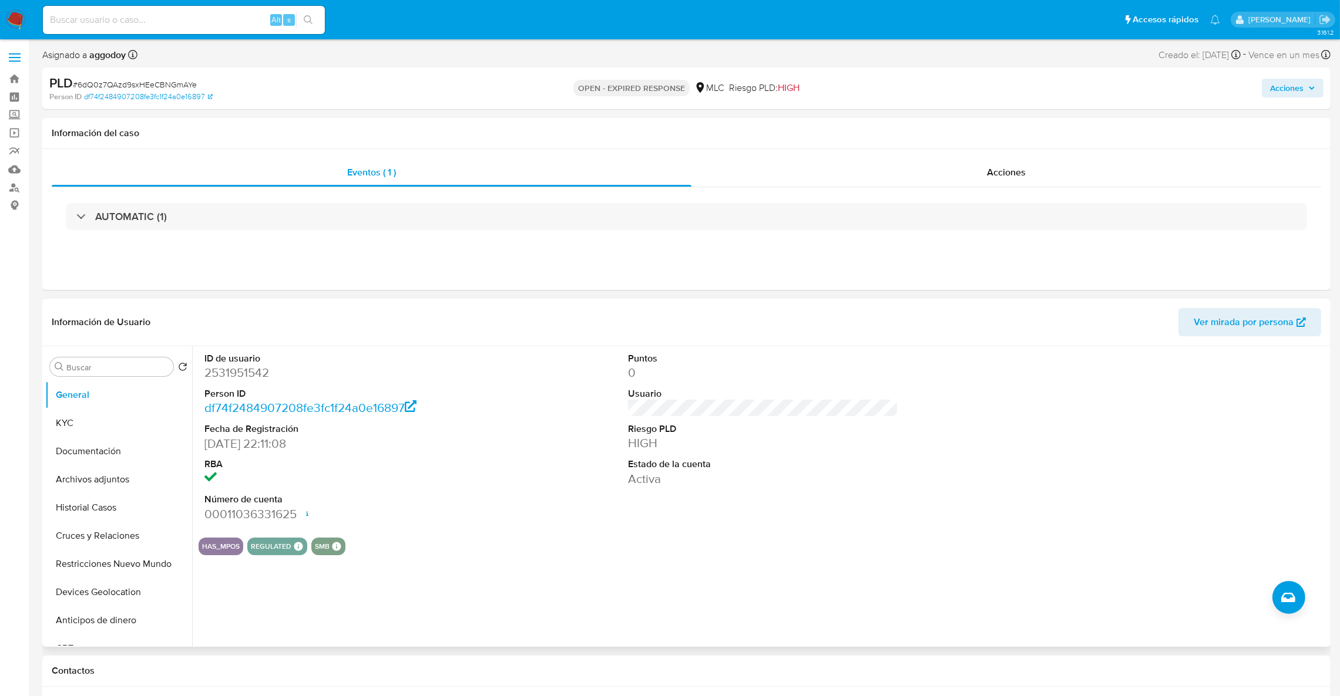
click at [234, 373] on dd "2531951542" at bounding box center [339, 373] width 271 height 16
drag, startPoint x: 234, startPoint y: 373, endPoint x: 238, endPoint y: 368, distance: 6.2
click at [231, 376] on dd "2531951542" at bounding box center [339, 373] width 271 height 16
click at [259, 378] on dd "2531951542" at bounding box center [339, 373] width 271 height 16
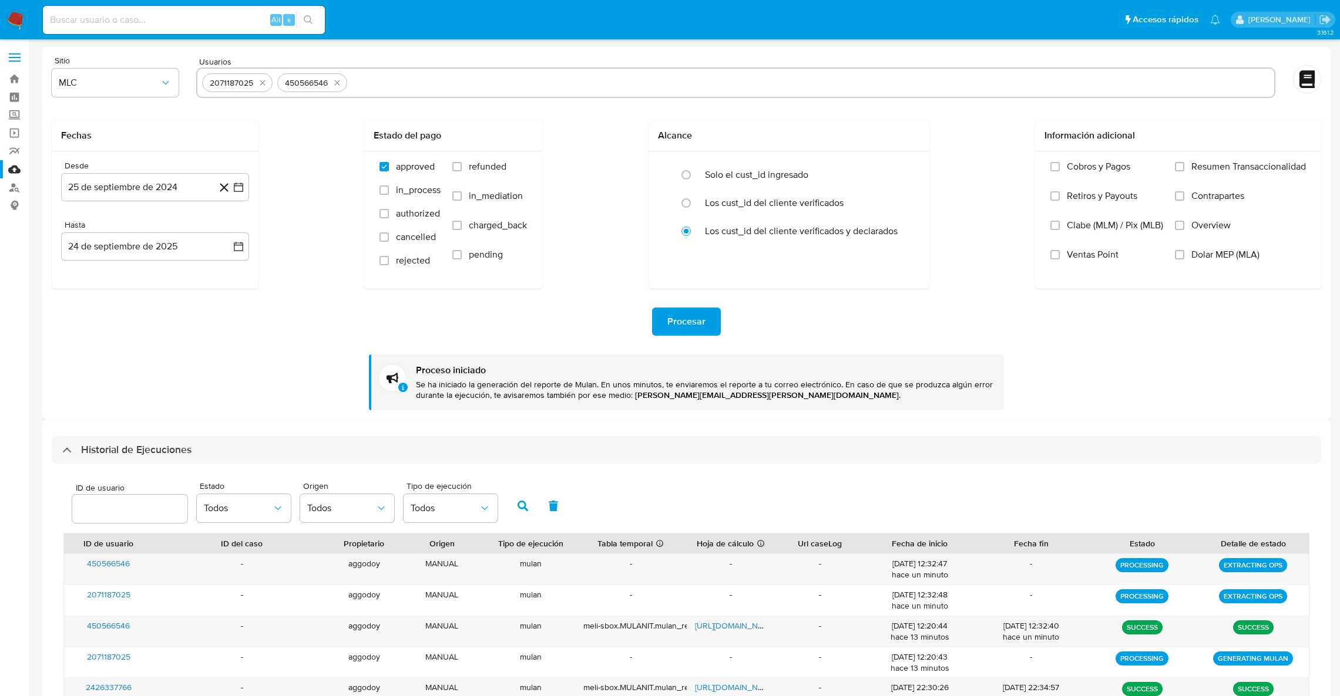
select select "10"
click at [260, 85] on icon "quitar 2071187025" at bounding box center [262, 82] width 9 height 9
click at [260, 85] on icon "quitar 450566546" at bounding box center [261, 82] width 9 height 9
click at [260, 85] on input "text" at bounding box center [735, 82] width 1067 height 19
paste input "213945325"
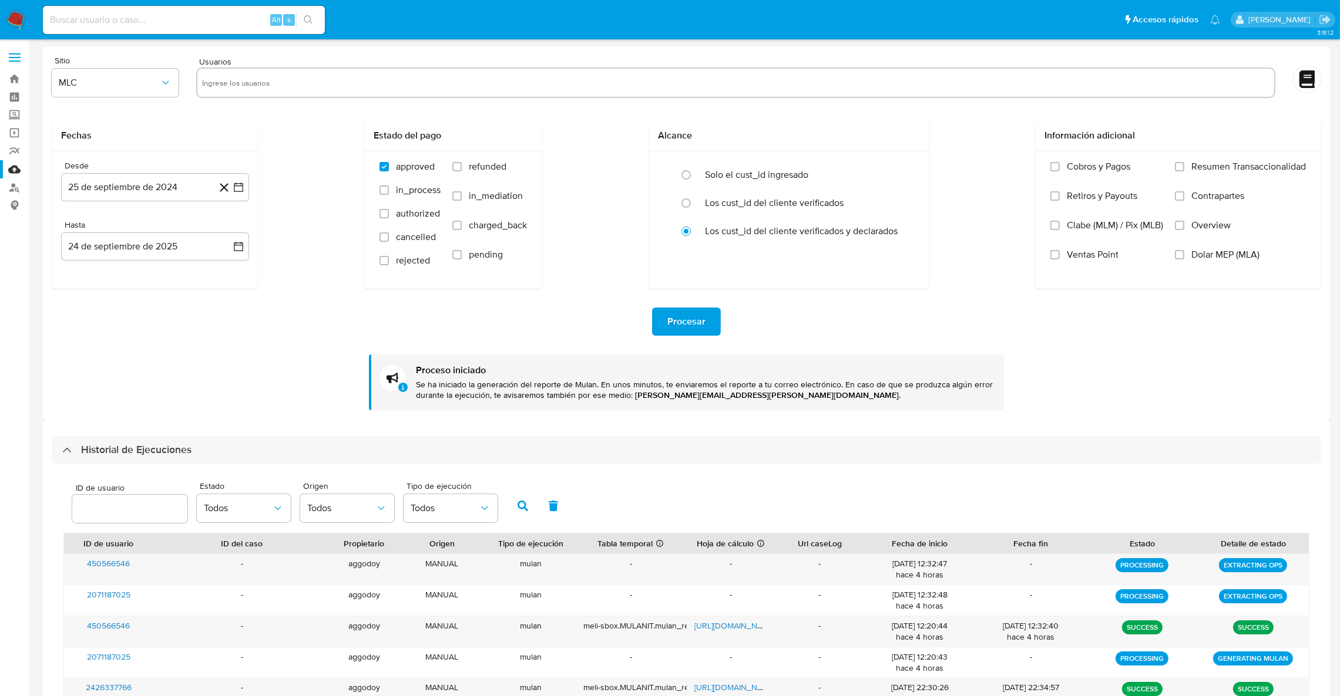
type input "213945325"
paste input "748145310"
type input "748145310"
paste input "582783567"
type input "582783567"
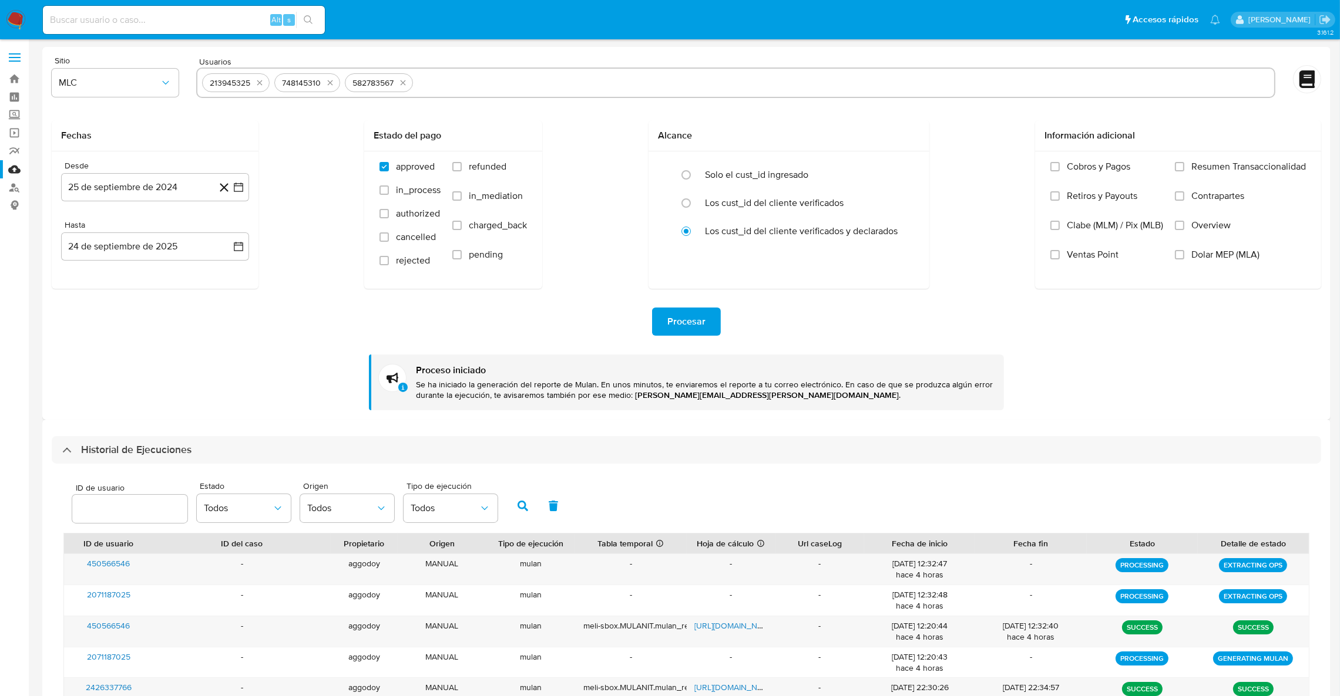
paste input "442760664"
type input "442760664"
click at [679, 312] on span "Procesar" at bounding box center [686, 322] width 38 height 26
click at [547, 86] on input "text" at bounding box center [881, 82] width 778 height 19
type input "442760664"
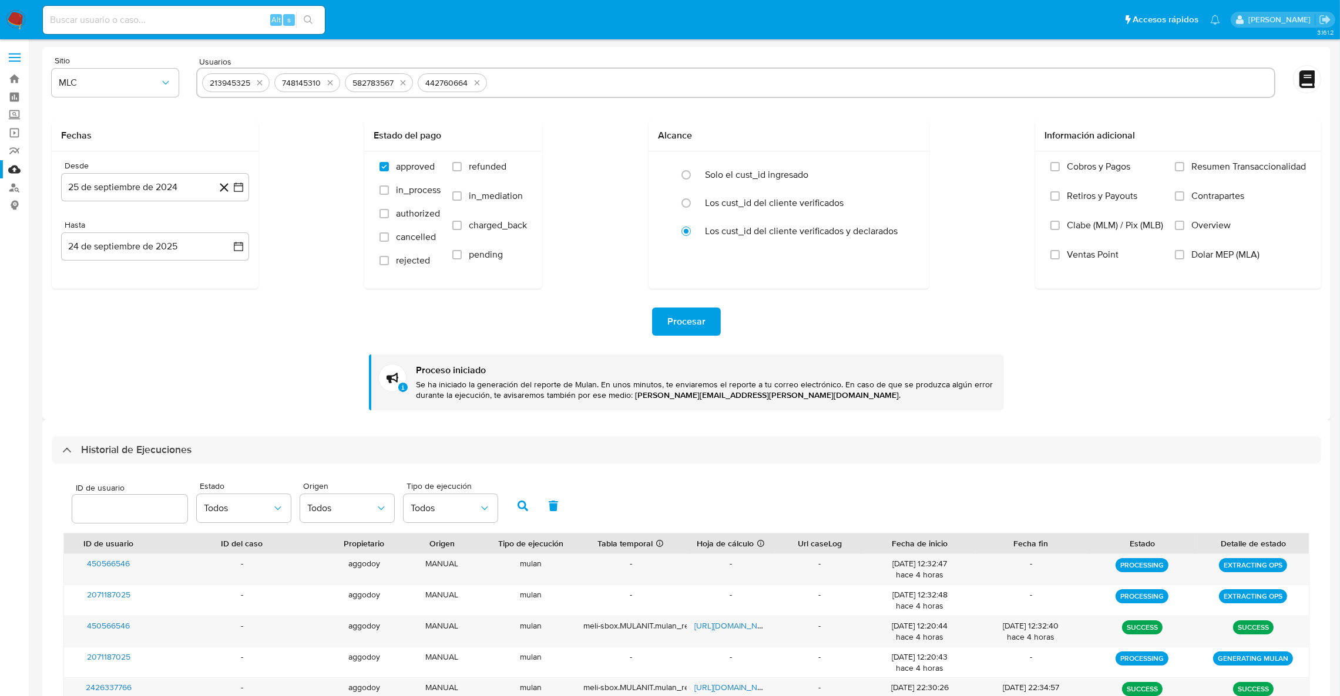
click at [675, 311] on span "Procesar" at bounding box center [686, 322] width 38 height 26
click at [549, 90] on input "text" at bounding box center [881, 82] width 778 height 19
type input "2531951542"
click at [675, 330] on span "Procesar" at bounding box center [686, 322] width 38 height 26
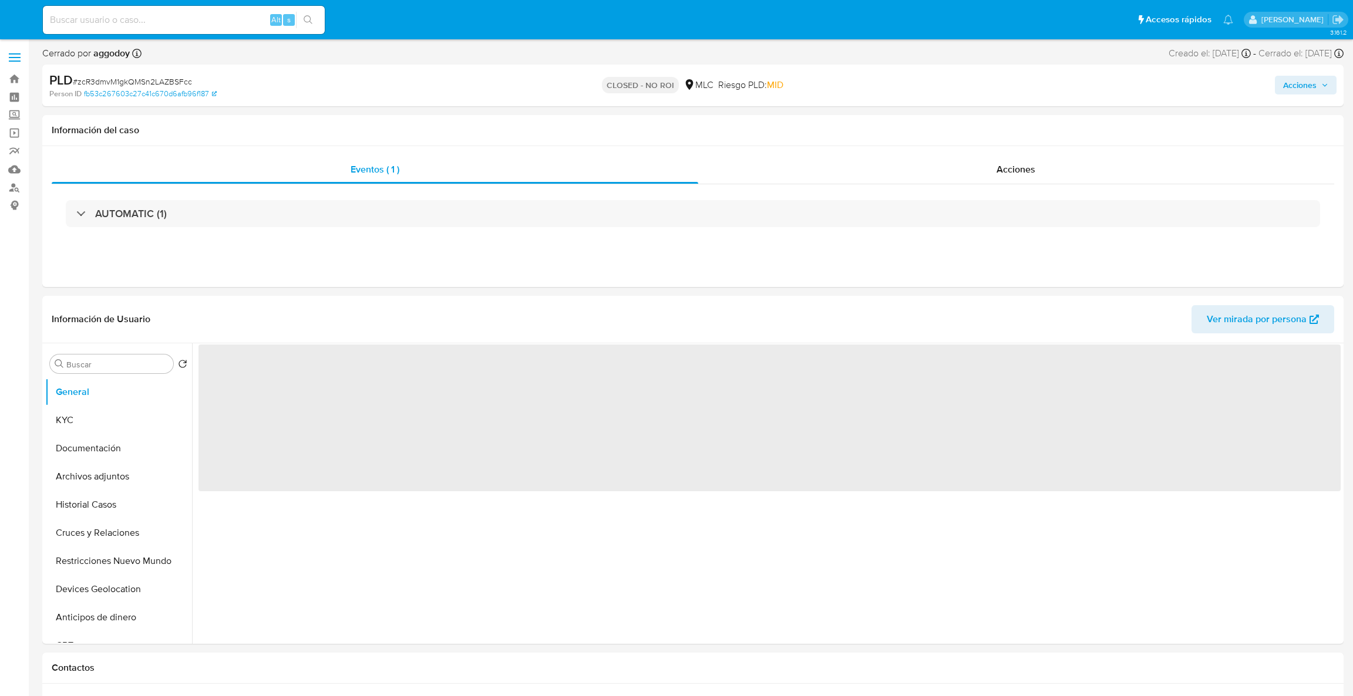
select select "10"
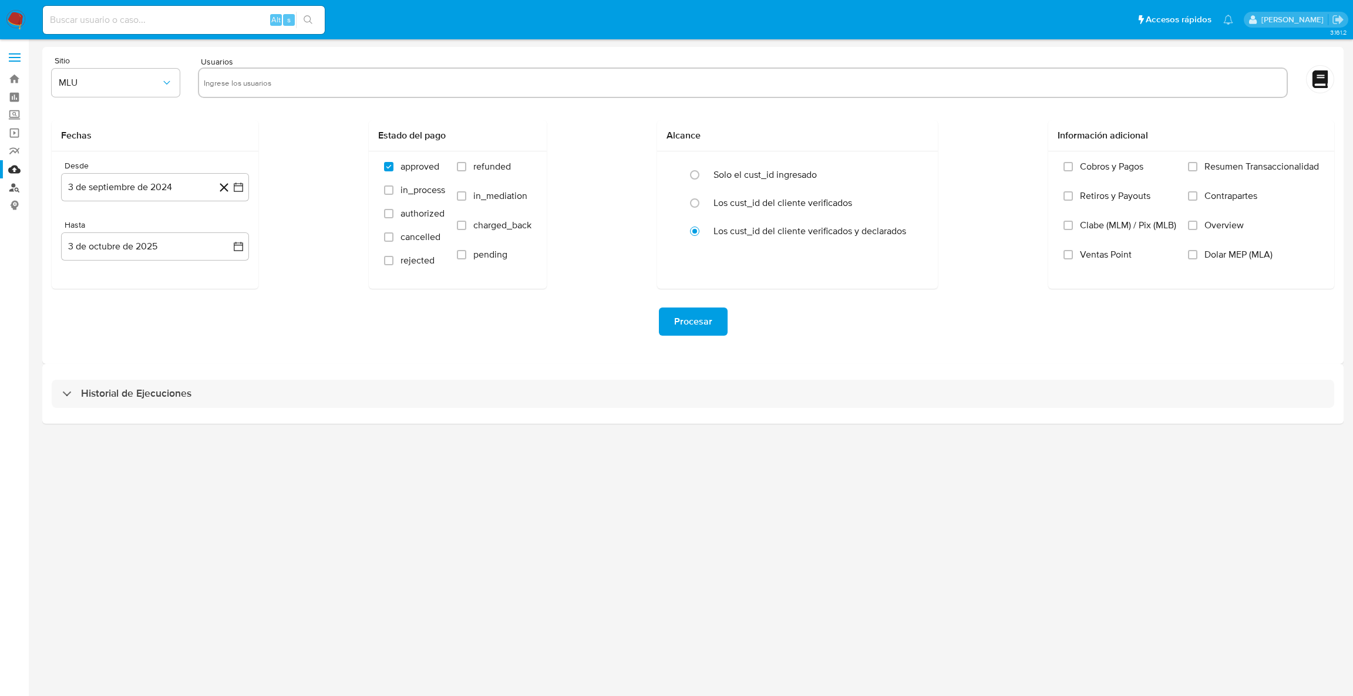
click at [2, 191] on link "Buscador de personas" at bounding box center [70, 188] width 140 height 18
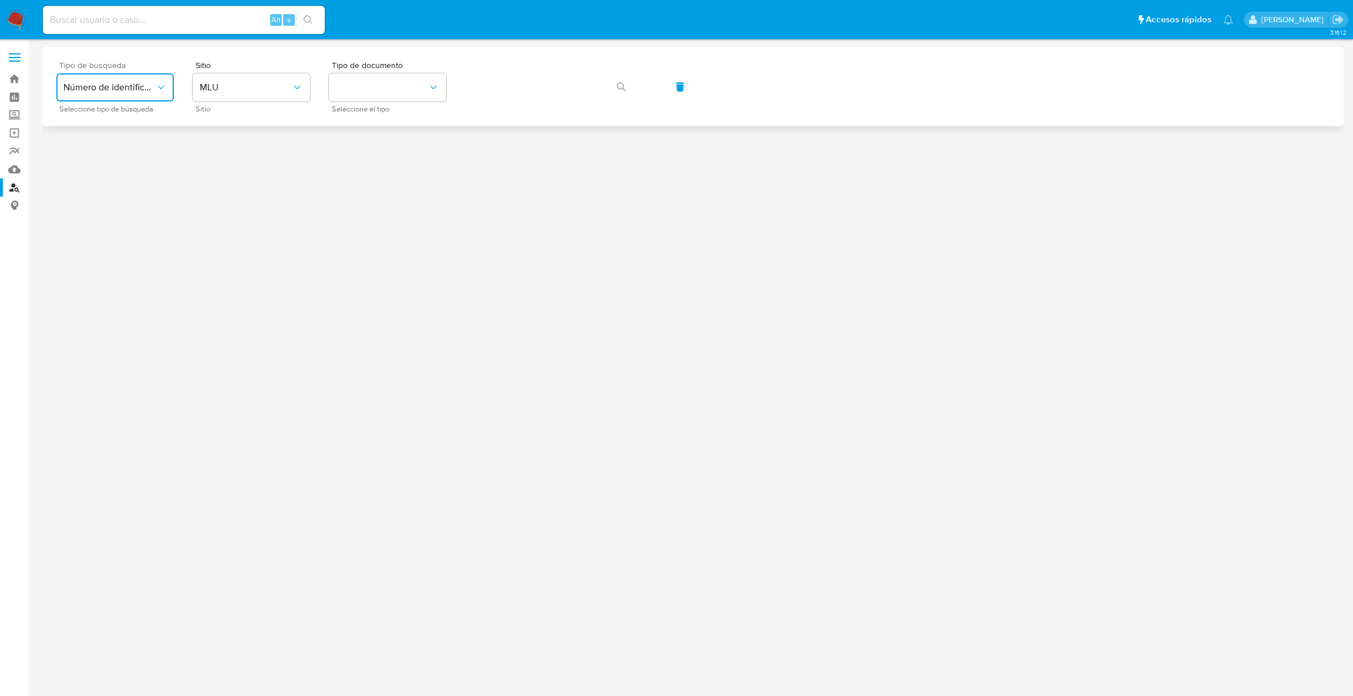
click at [143, 89] on span "Número de identificación" at bounding box center [109, 88] width 92 height 12
click at [107, 130] on span "Número de identificación" at bounding box center [111, 124] width 96 height 23
click at [242, 97] on button "site_id" at bounding box center [251, 87] width 117 height 28
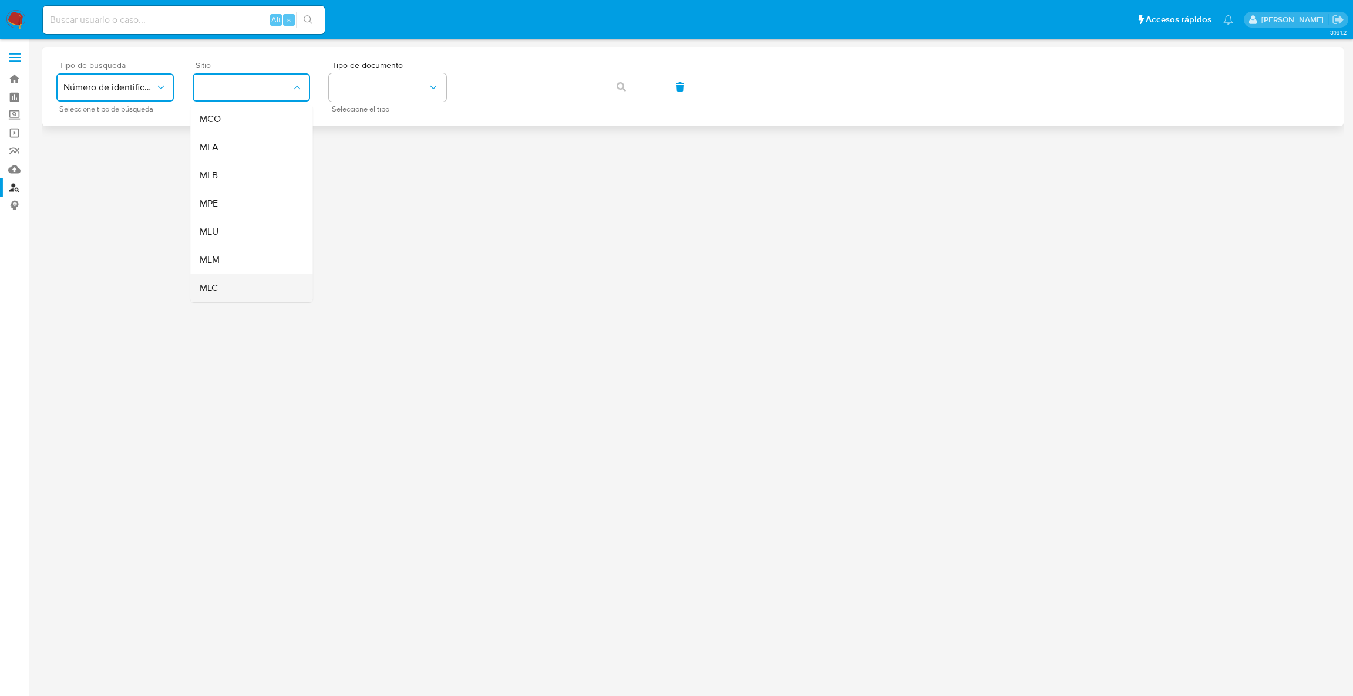
click at [238, 287] on div "MLC" at bounding box center [248, 288] width 96 height 28
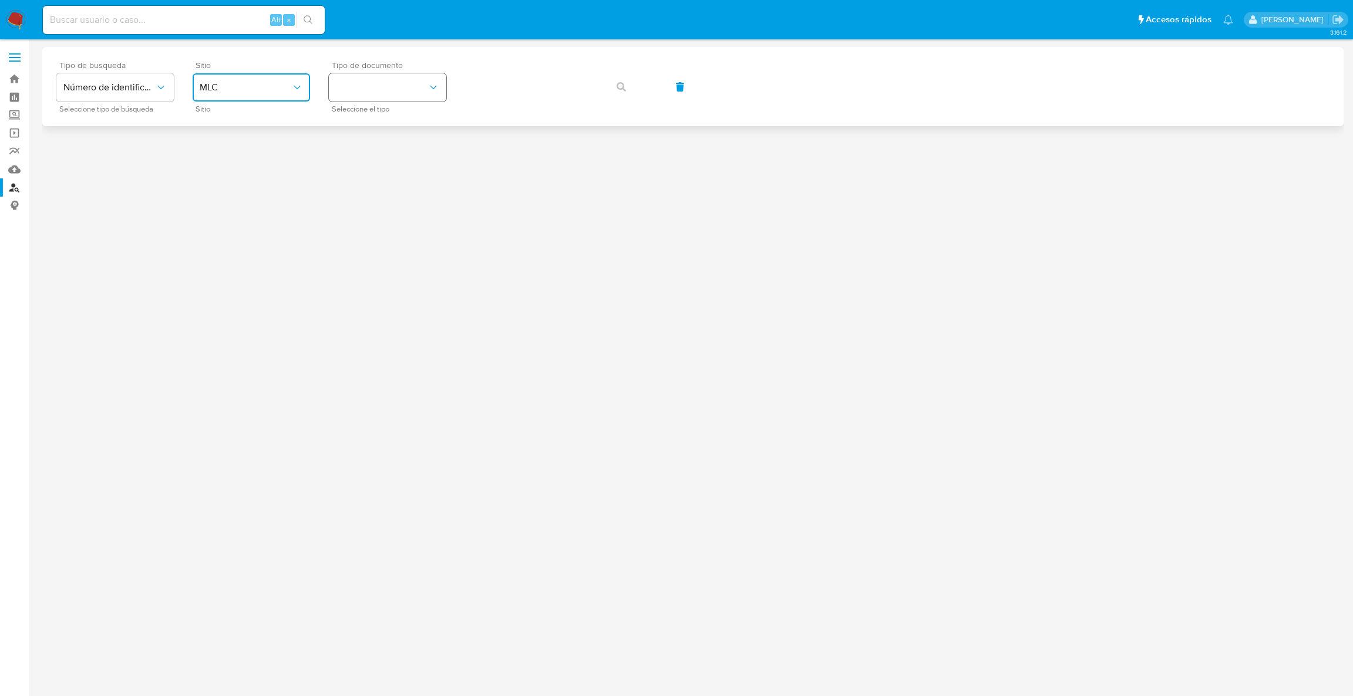
click at [344, 91] on button "identificationType" at bounding box center [387, 87] width 117 height 28
drag, startPoint x: 348, startPoint y: 130, endPoint x: 453, endPoint y: 94, distance: 111.1
click at [350, 129] on span "RUT" at bounding box center [345, 132] width 18 height 11
click at [641, 85] on div "Tipo de busqueda Número de identificación Seleccione tipo de búsqueda Sitio MLC…" at bounding box center [692, 86] width 1273 height 51
click at [611, 88] on button "button" at bounding box center [621, 87] width 40 height 28
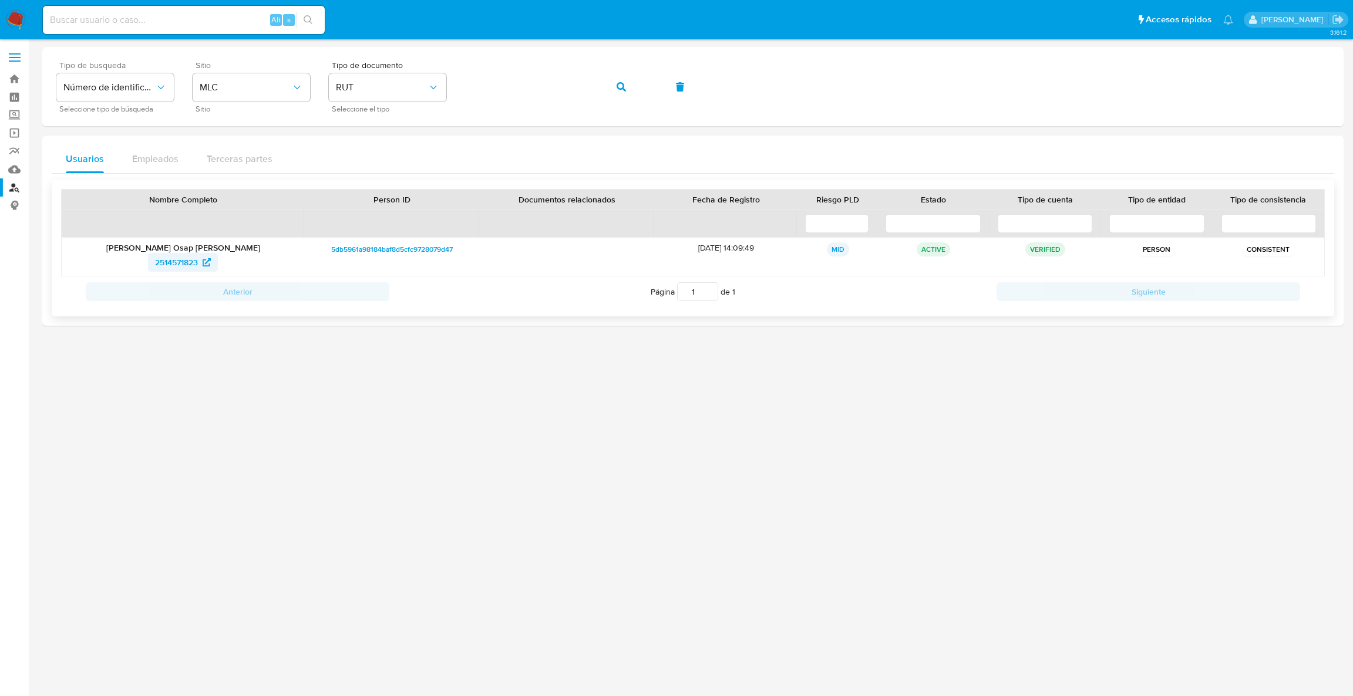
drag, startPoint x: 186, startPoint y: 244, endPoint x: 186, endPoint y: 259, distance: 14.7
click at [186, 244] on p "[PERSON_NAME] Osap [PERSON_NAME]" at bounding box center [183, 248] width 226 height 11
click at [189, 262] on span "2514571823" at bounding box center [176, 262] width 43 height 19
click at [28, 78] on link "Bandeja" at bounding box center [70, 79] width 140 height 18
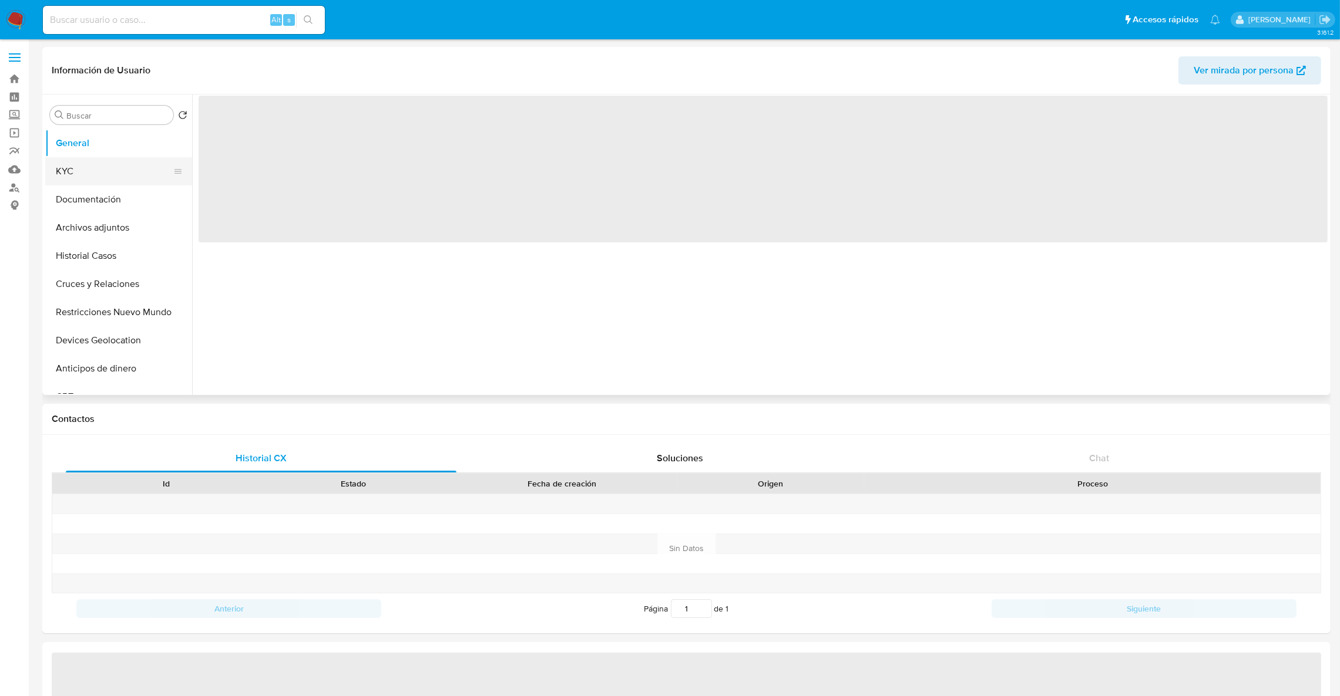
click at [109, 169] on button "KYC" at bounding box center [113, 171] width 137 height 28
select select "10"
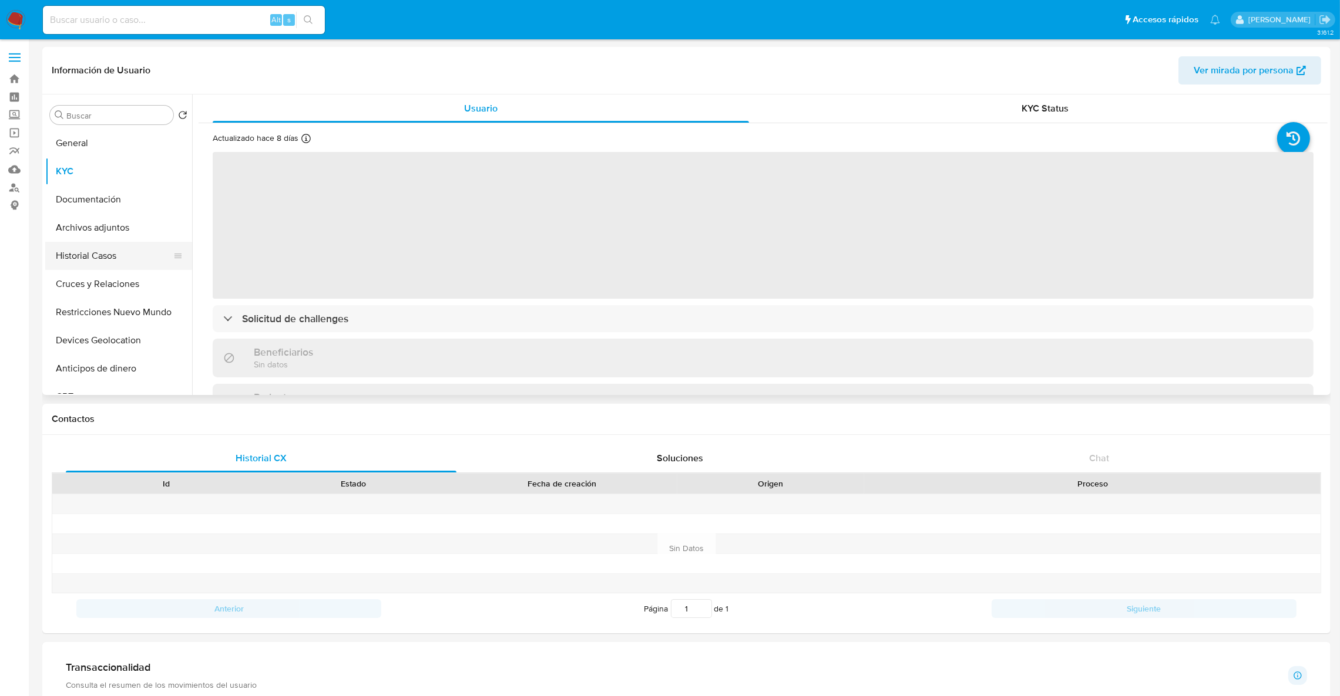
click at [105, 260] on button "Historial Casos" at bounding box center [113, 256] width 137 height 28
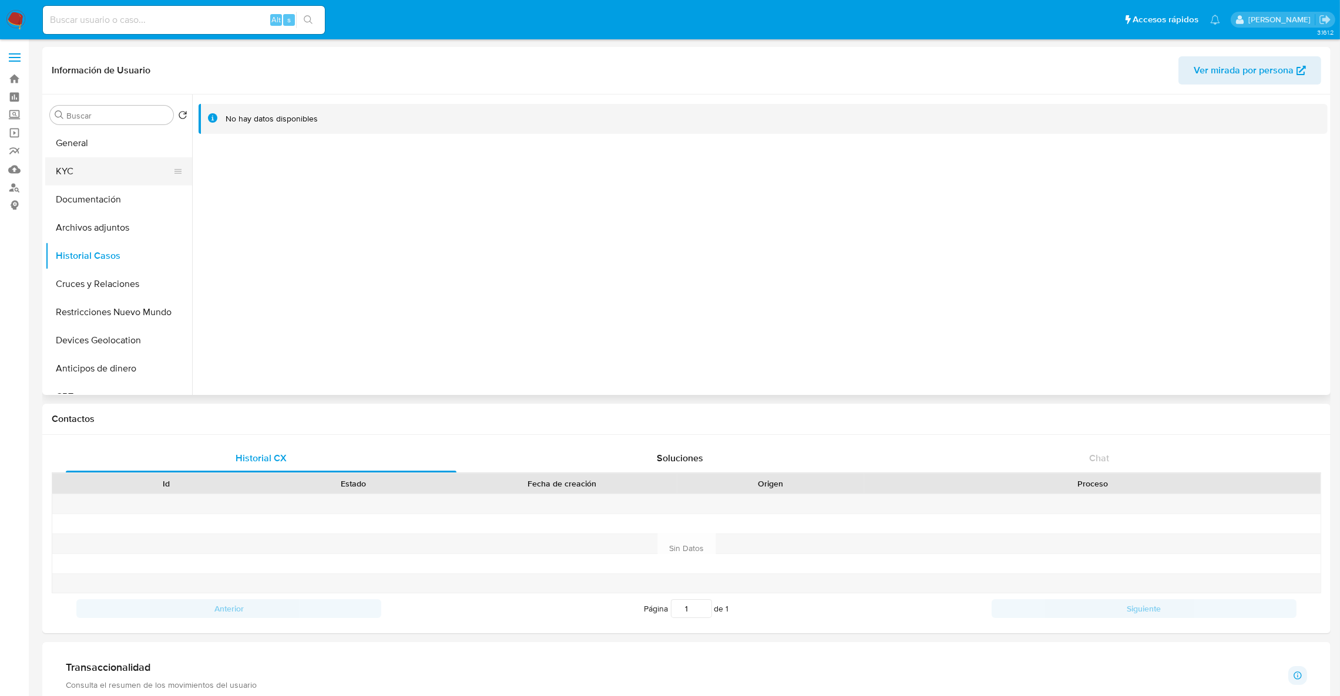
click at [131, 162] on button "KYC" at bounding box center [113, 171] width 137 height 28
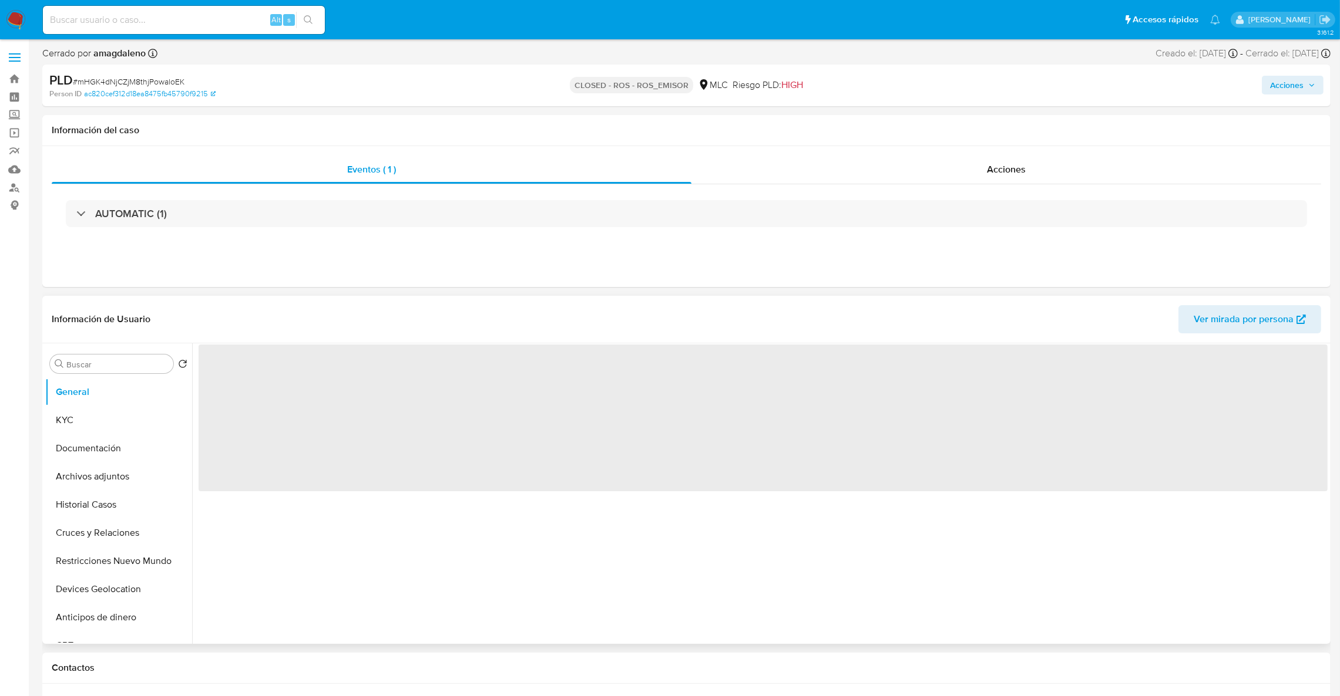
select select "10"
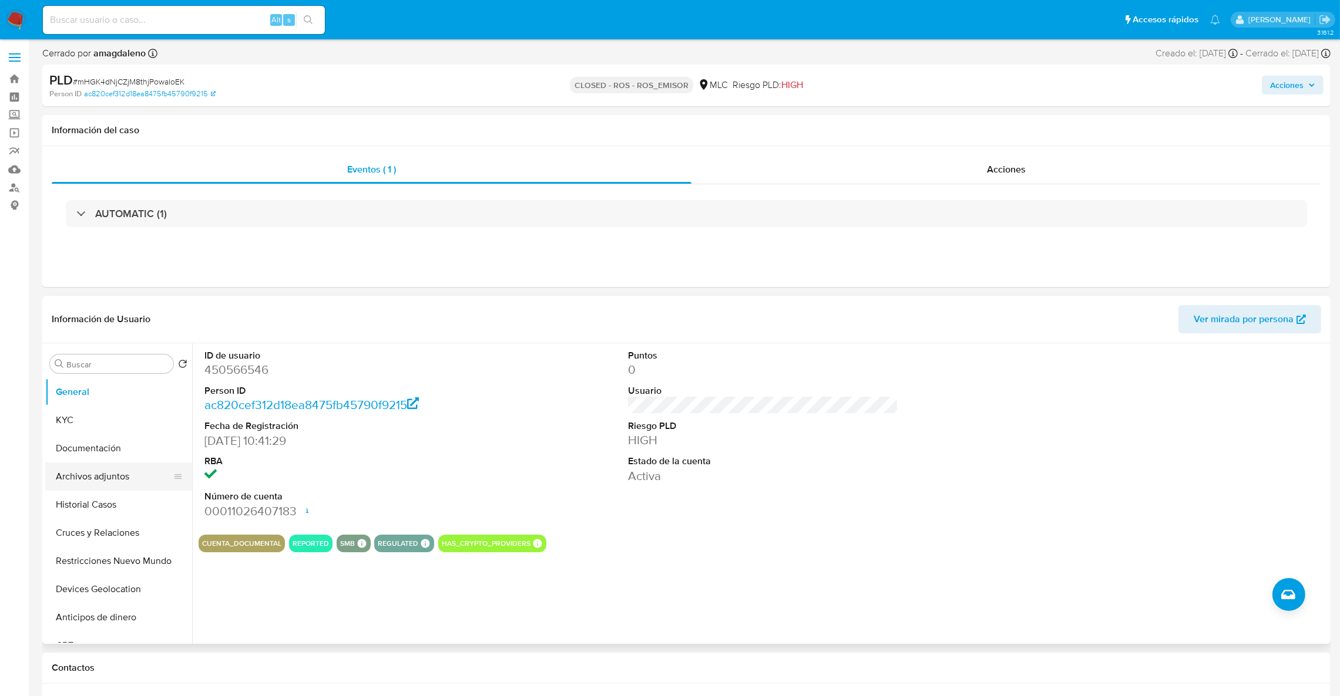
click at [99, 488] on button "Archivos adjuntos" at bounding box center [113, 477] width 137 height 28
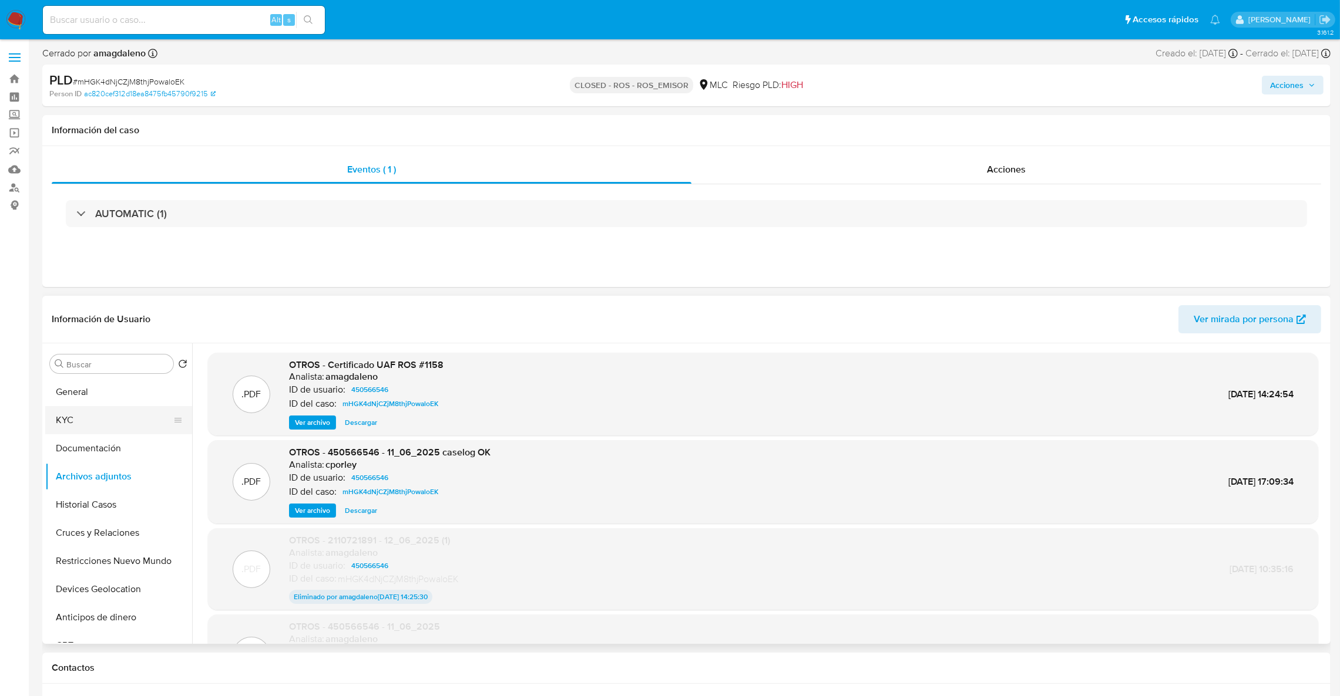
click at [72, 429] on button "KYC" at bounding box center [113, 420] width 137 height 28
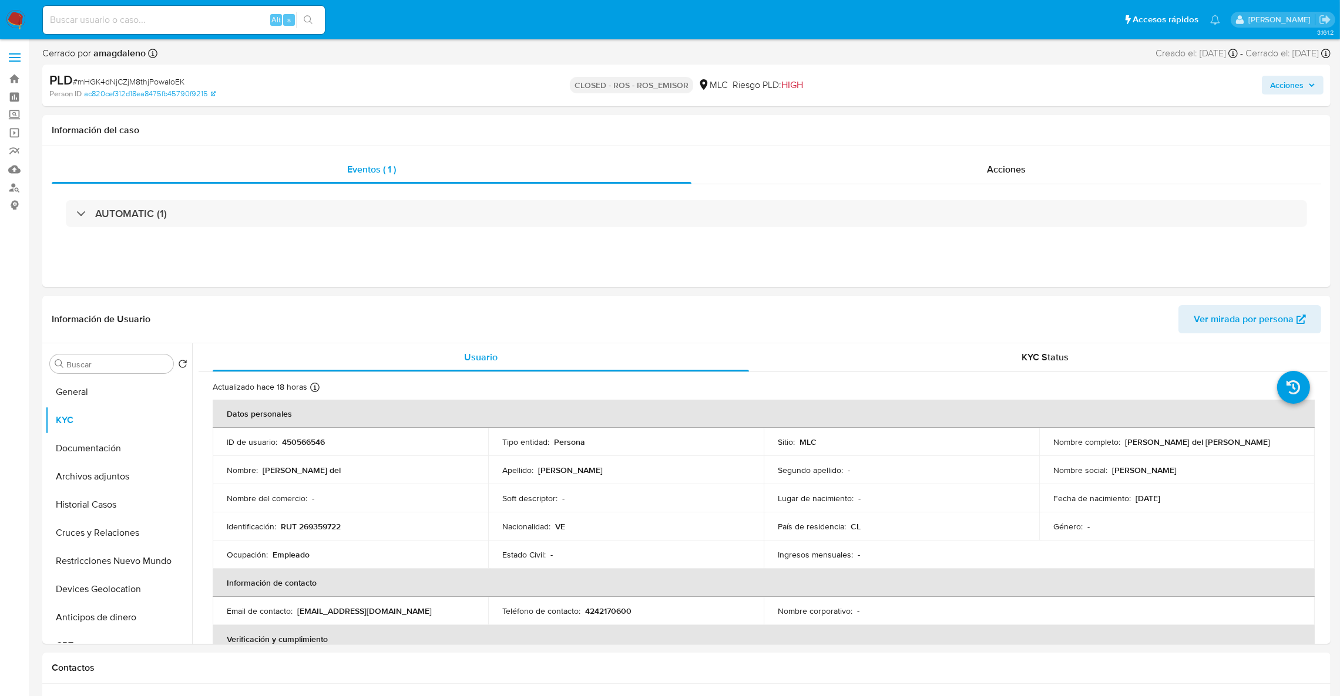
drag, startPoint x: 1123, startPoint y: 447, endPoint x: 1256, endPoint y: 442, distance: 132.8
click at [1256, 442] on div "Nombre completo : Teryl del Carmen Castillo Marron" at bounding box center [1176, 442] width 247 height 11
click at [1133, 450] on td "Nombre completo : Teryl del Carmen Castillo Marron" at bounding box center [1176, 442] width 275 height 28
drag, startPoint x: 1121, startPoint y: 442, endPoint x: 1306, endPoint y: 442, distance: 185.0
click at [1306, 442] on td "Nombre completo : Teryl del Carmen Castillo Marron" at bounding box center [1176, 442] width 275 height 28
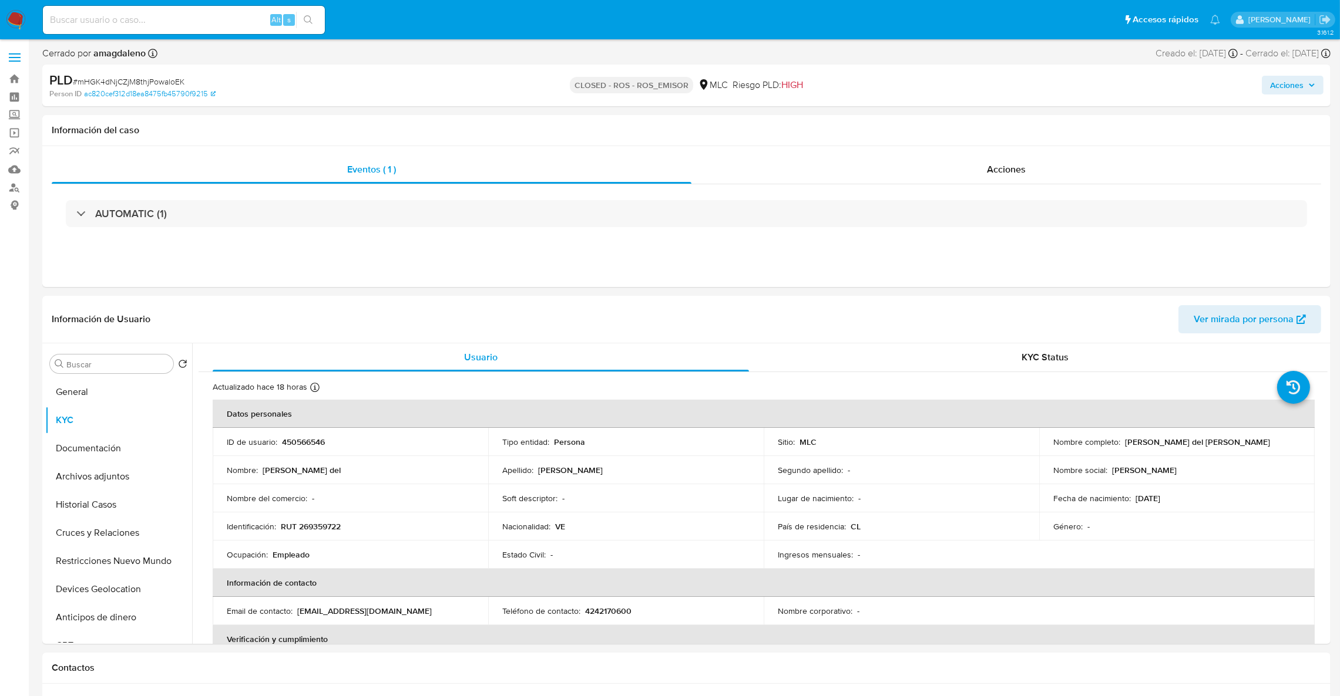
copy p "[PERSON_NAME] del [PERSON_NAME] [PERSON_NAME]"
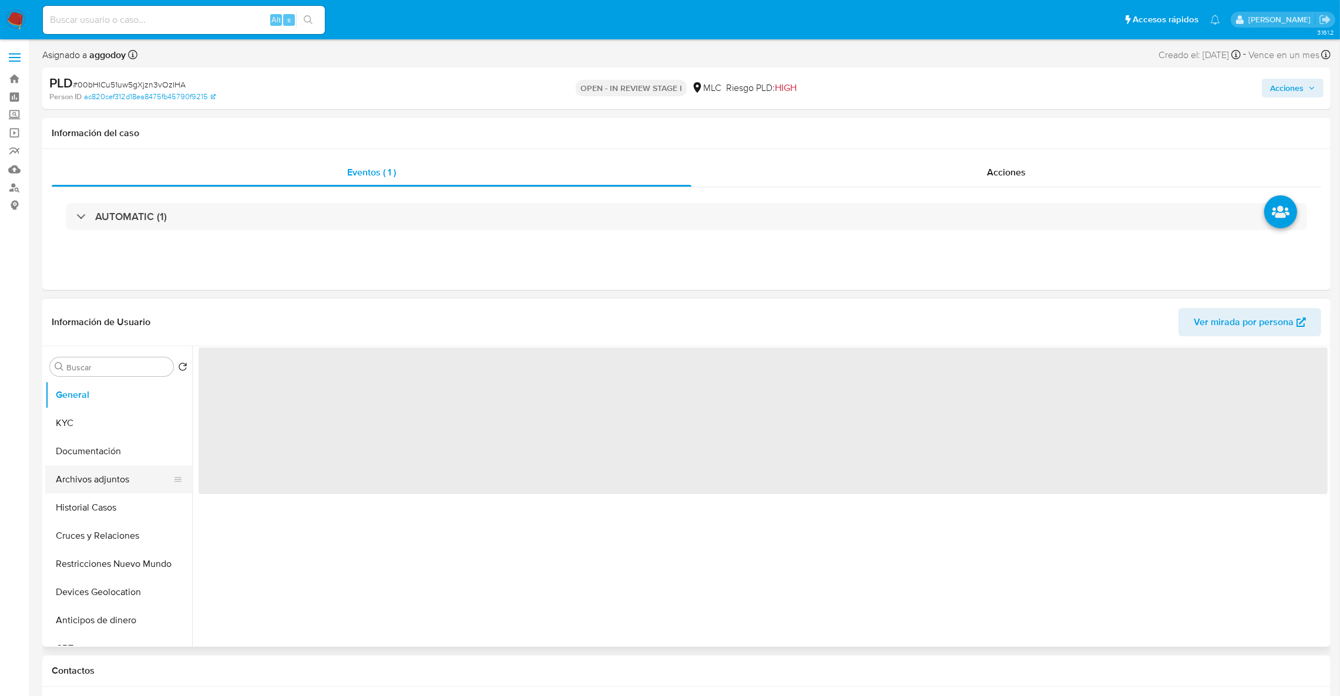
click at [110, 477] on button "Archivos adjuntos" at bounding box center [113, 480] width 137 height 28
select select "10"
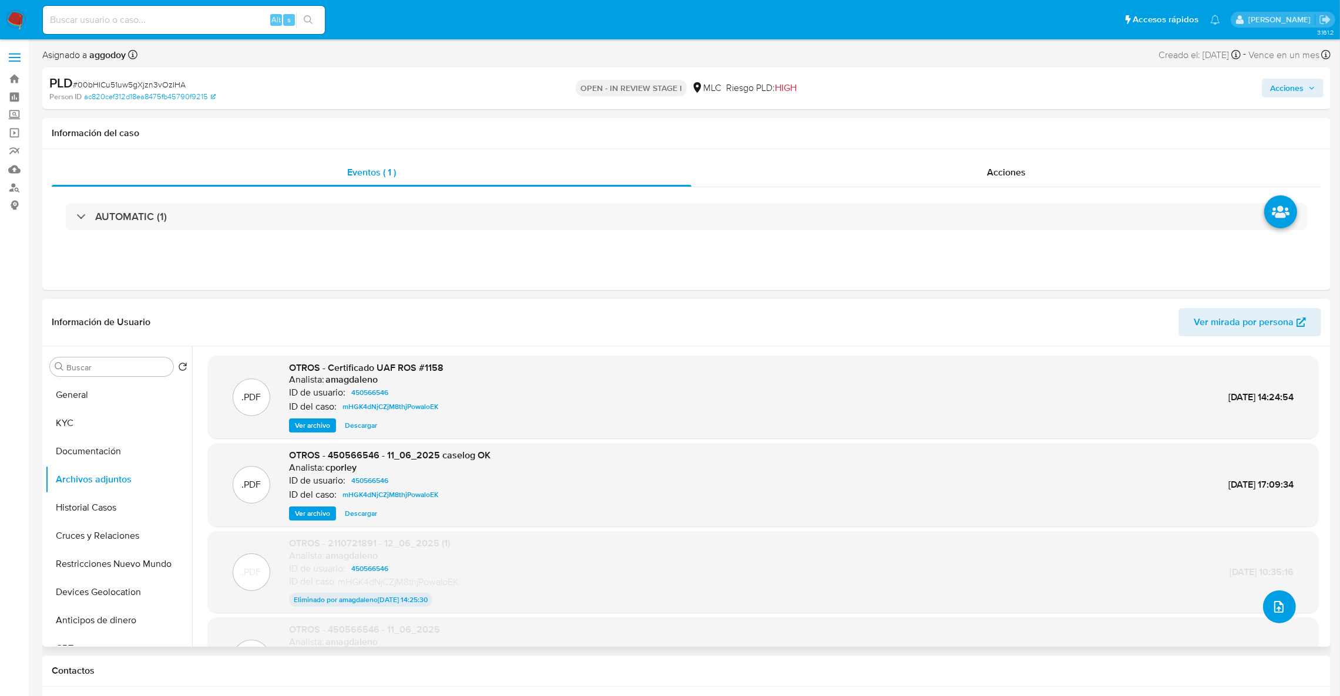
click at [1266, 604] on button "upload-file" at bounding box center [1279, 607] width 33 height 33
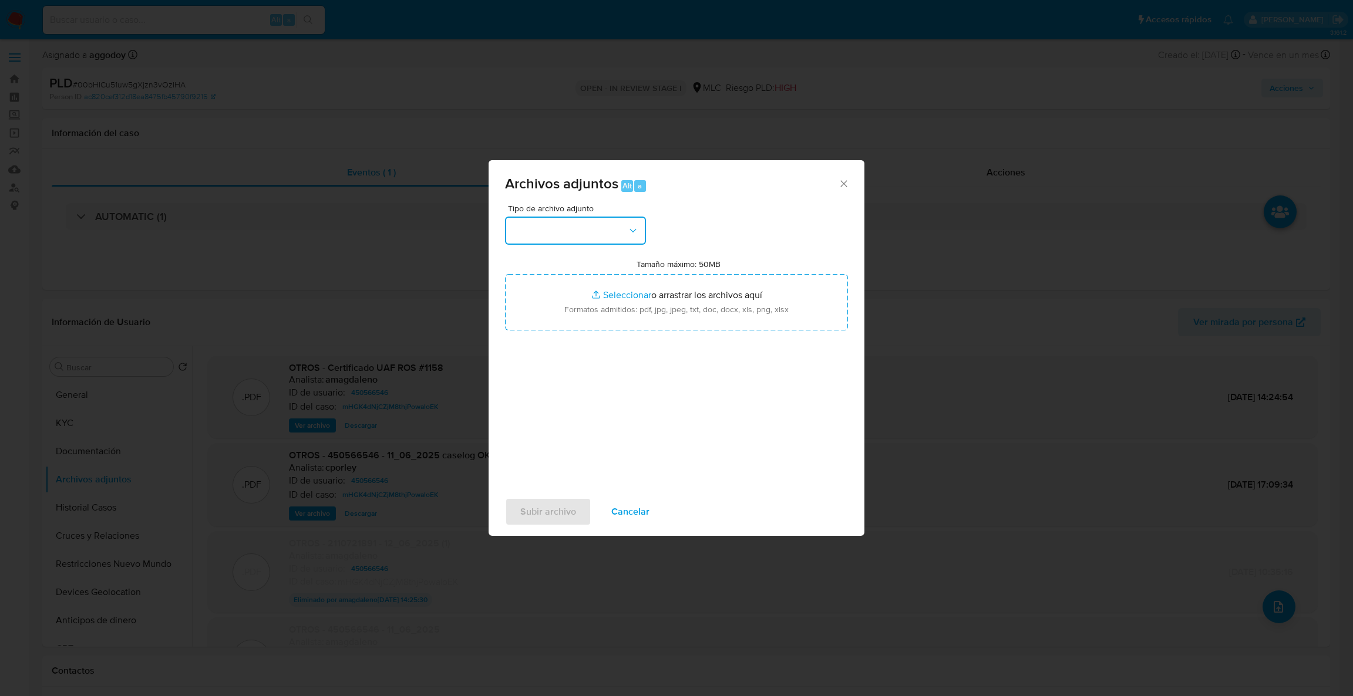
click at [587, 244] on button "button" at bounding box center [575, 231] width 141 height 28
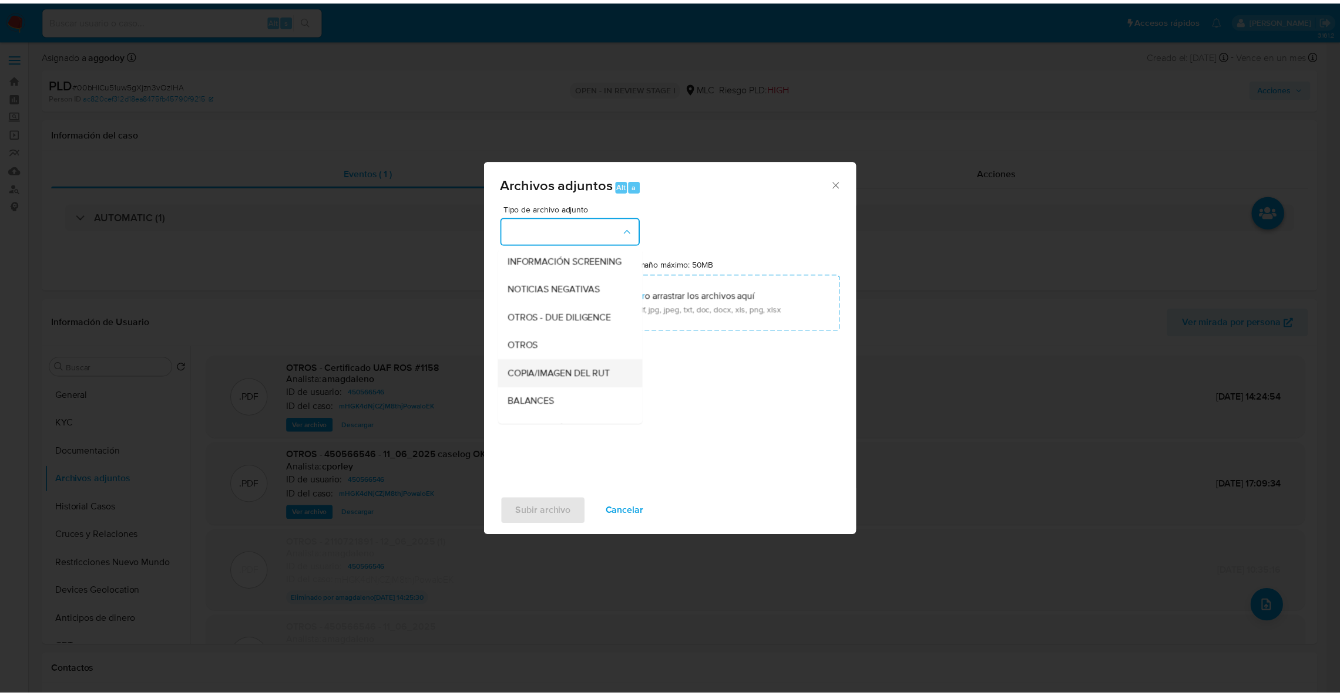
scroll to position [124, 0]
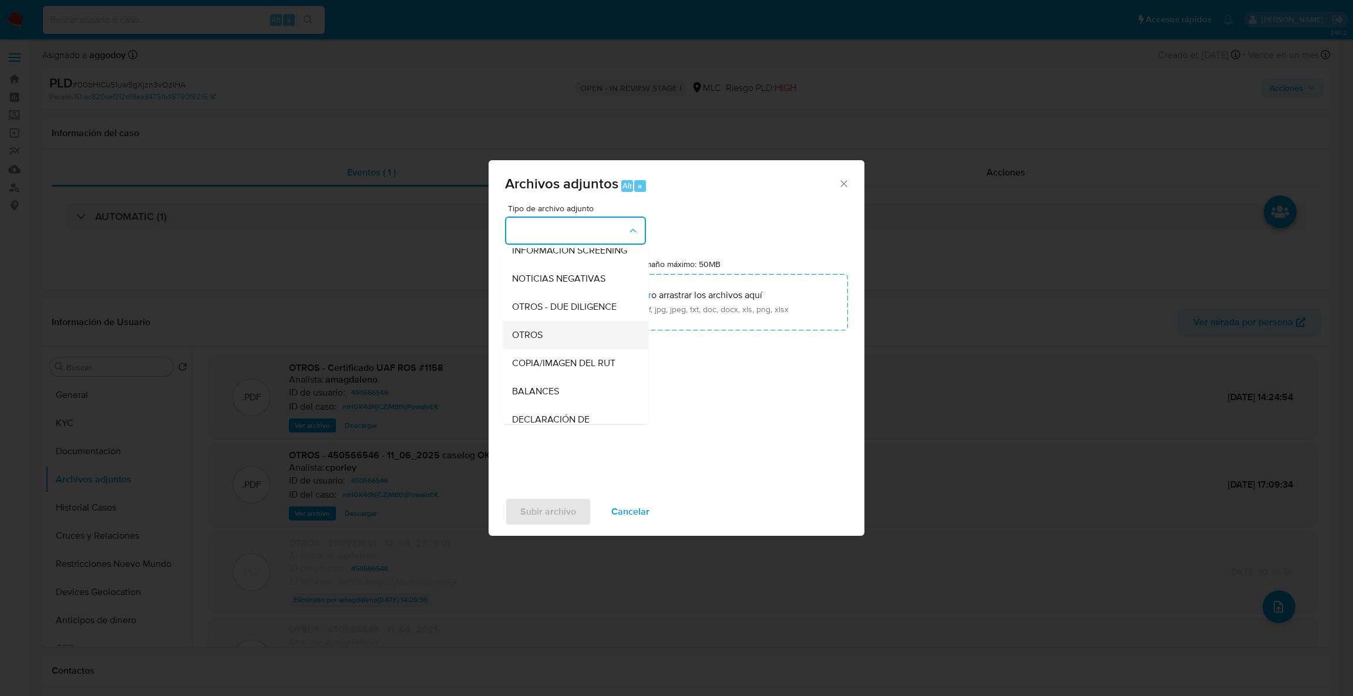
click at [572, 349] on div "OTROS" at bounding box center [572, 335] width 120 height 28
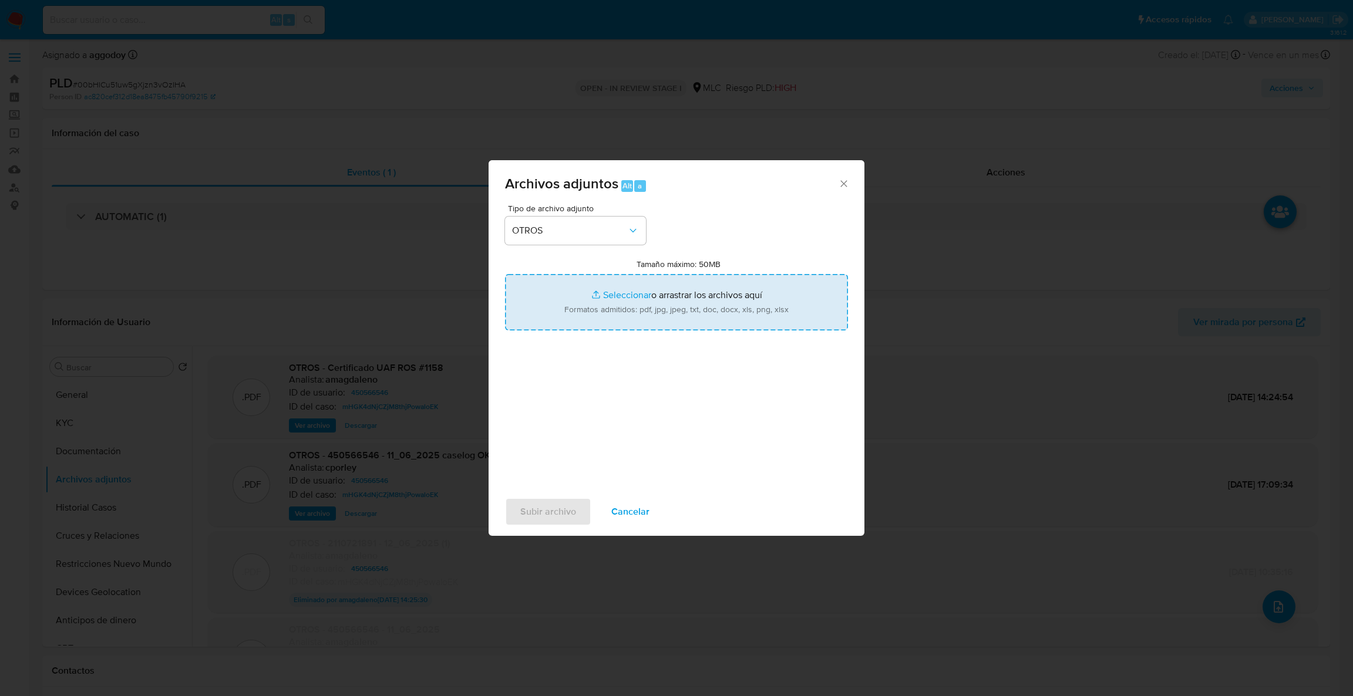
click at [600, 305] on input "Tamaño máximo: 50MB Seleccionar archivos" at bounding box center [676, 302] width 343 height 56
type input "C:\fakepath\Case Log - 450566546.pdf"
click at [571, 308] on input "Tamaño máximo: 50MB Seleccionar archivos" at bounding box center [676, 302] width 343 height 56
type input "C:\fakepath\450566546Movimientos.xlsx"
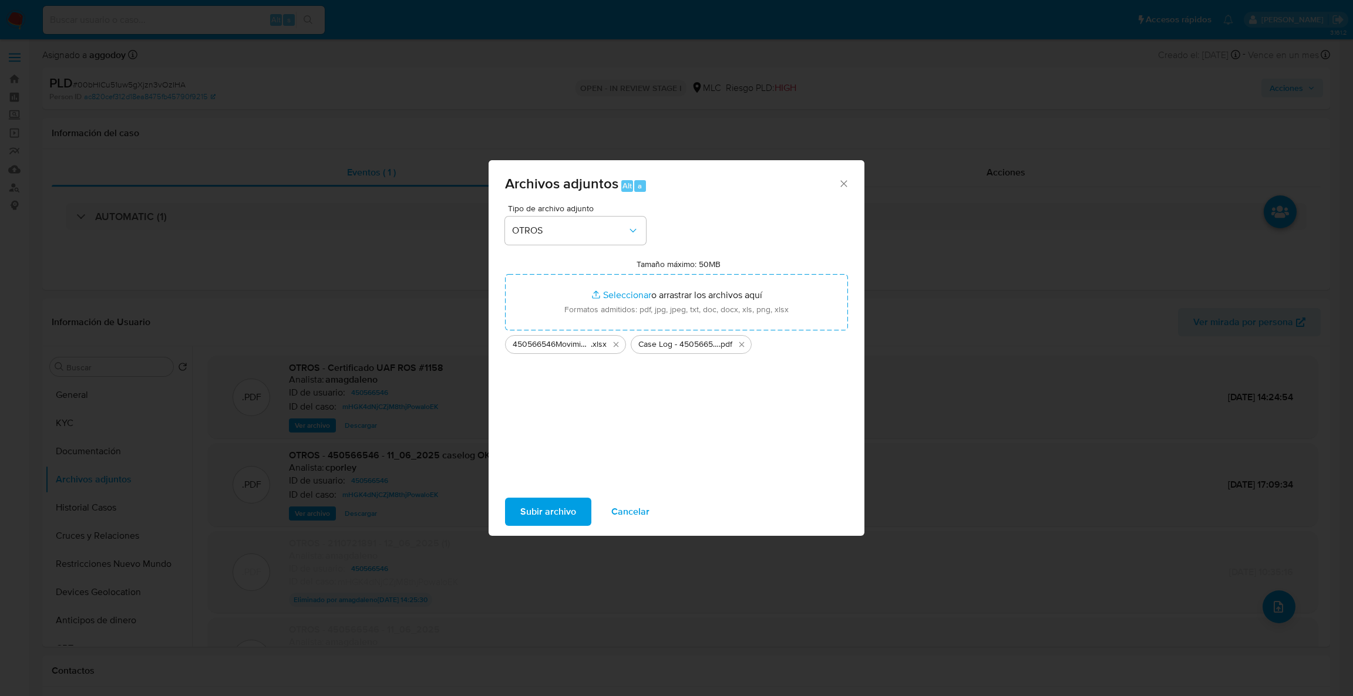
click at [514, 506] on button "Subir archivo" at bounding box center [548, 512] width 86 height 28
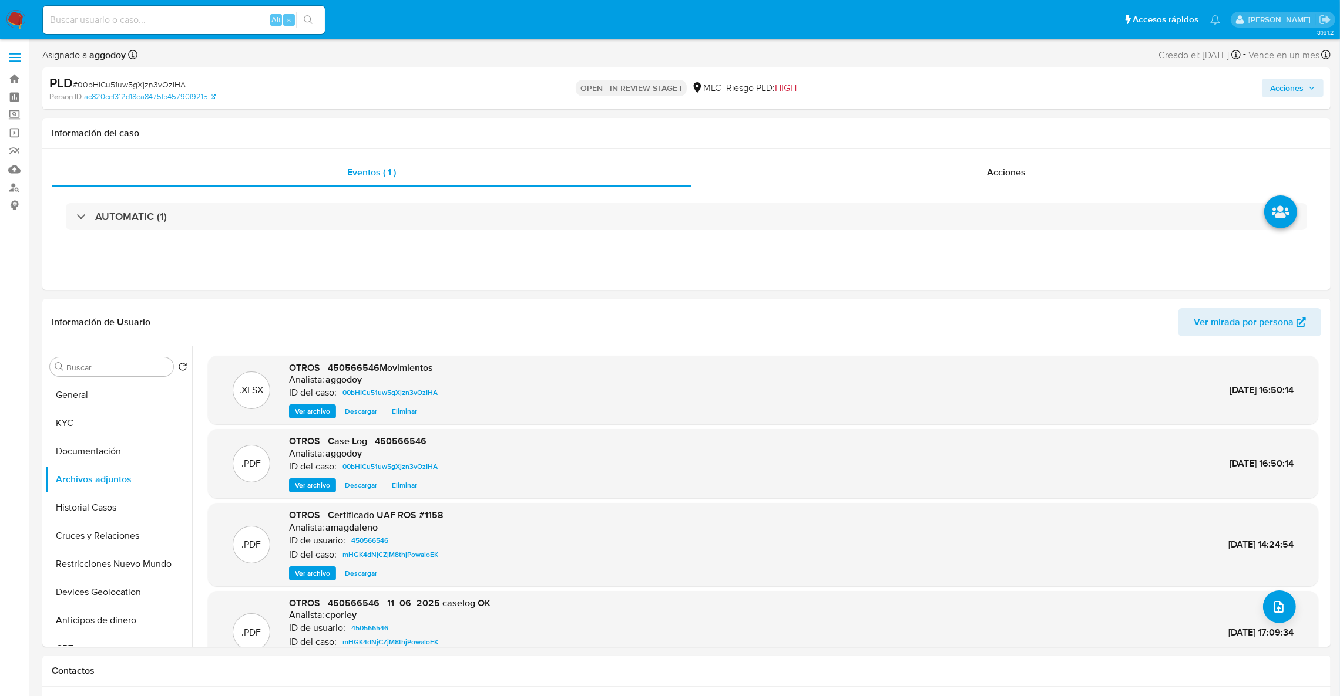
click at [102, 393] on button "General" at bounding box center [118, 395] width 147 height 28
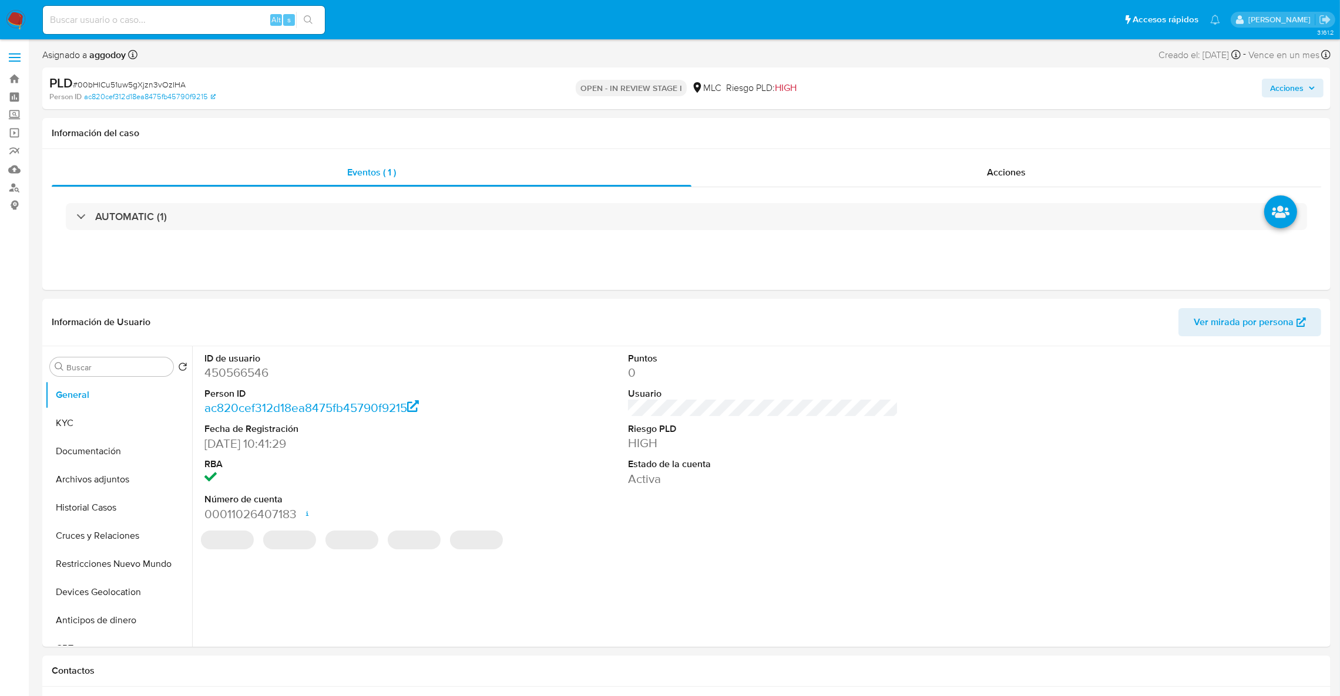
click at [1288, 93] on span "Acciones" at bounding box center [1286, 88] width 33 height 19
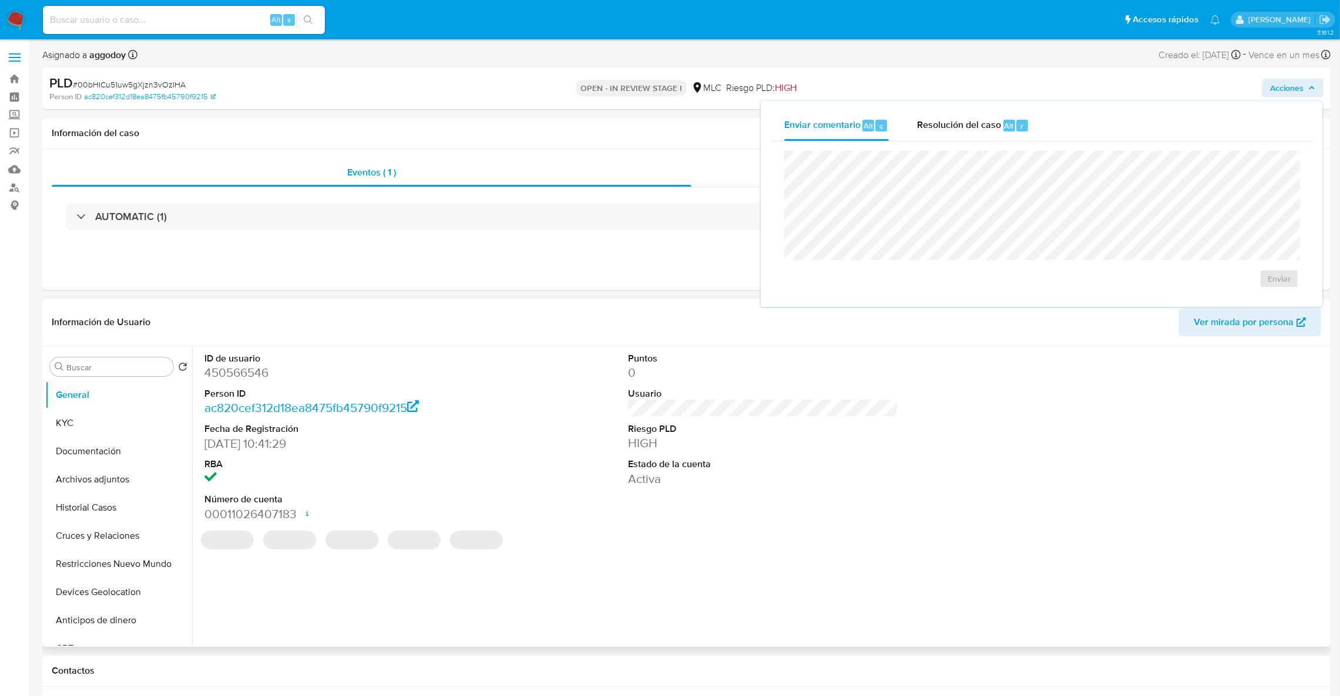
drag, startPoint x: 89, startPoint y: 492, endPoint x: 244, endPoint y: 431, distance: 165.9
click at [89, 492] on button "Archivos adjuntos" at bounding box center [118, 480] width 147 height 28
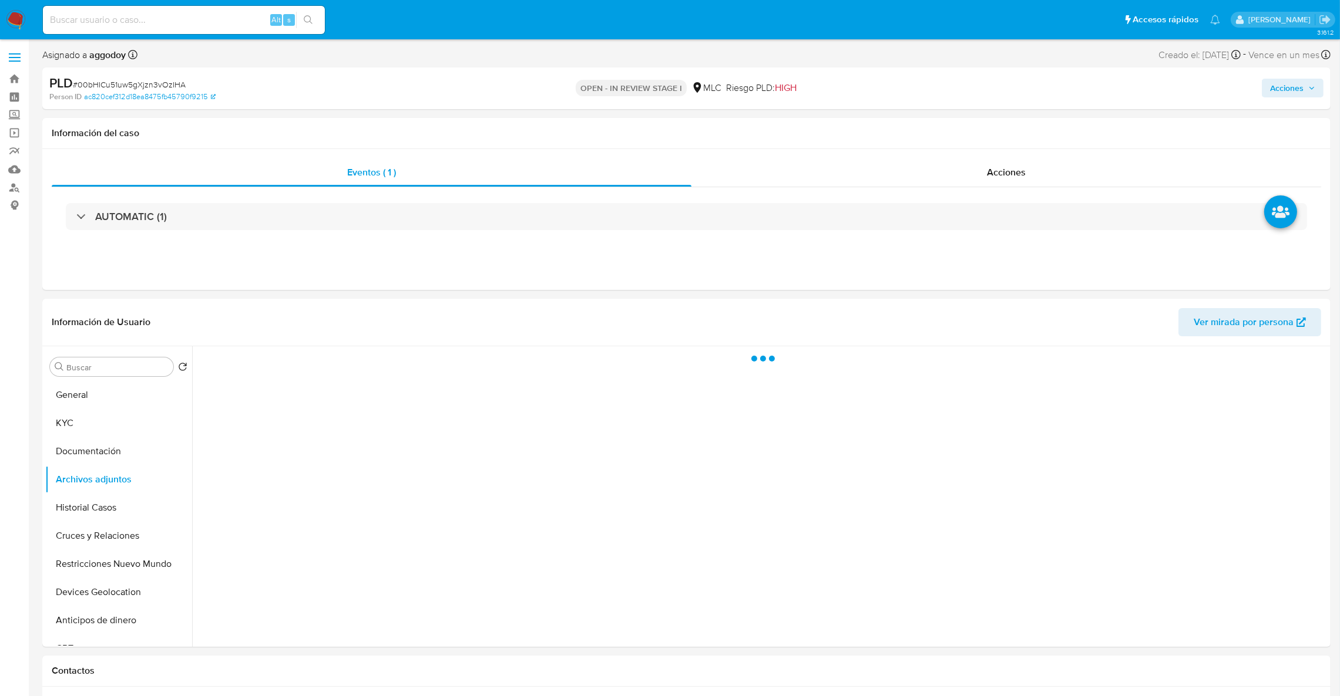
drag, startPoint x: 1270, startPoint y: 104, endPoint x: 1278, endPoint y: 90, distance: 16.0
click at [1270, 103] on div "PLD # 00bHICu51uw5gXjzn3vOzIHA Person ID ac820cef312d18ea8475fb45790f9215 OPEN …" at bounding box center [686, 89] width 1288 height 42
click at [1278, 90] on span "Acciones" at bounding box center [1286, 88] width 33 height 19
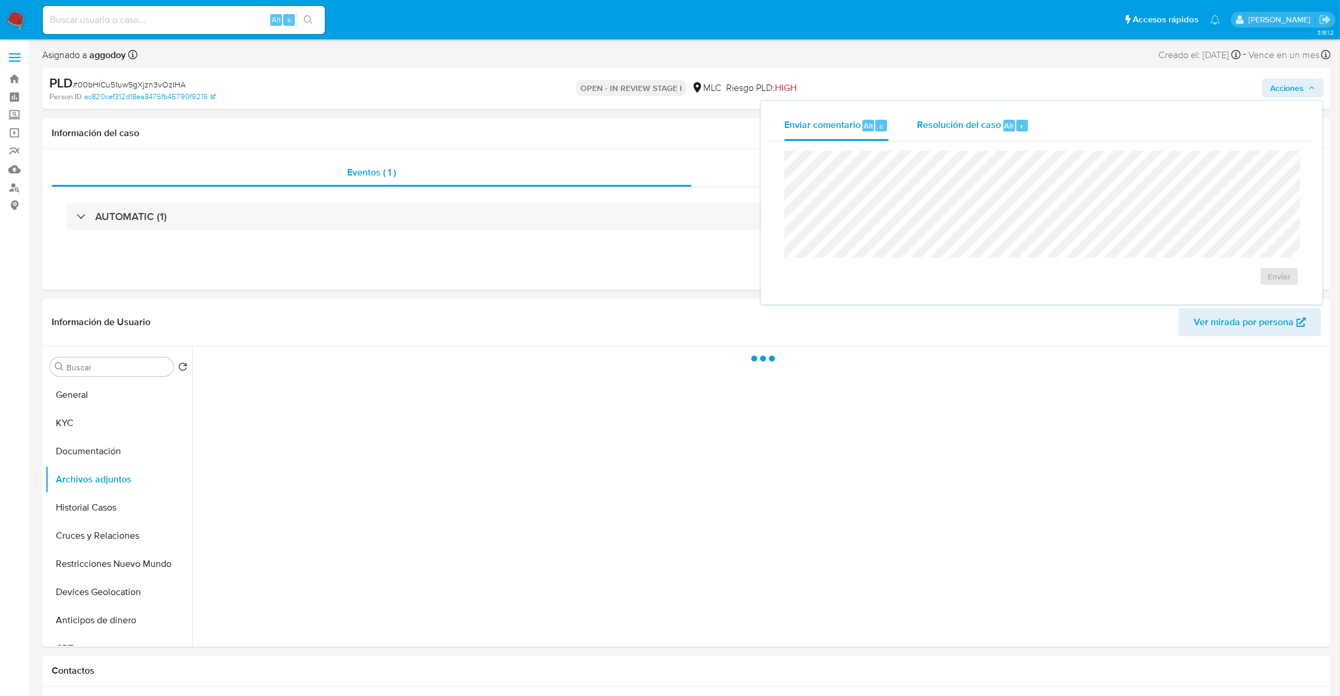
click at [1020, 132] on div "Resolución del caso Alt r" at bounding box center [973, 125] width 112 height 31
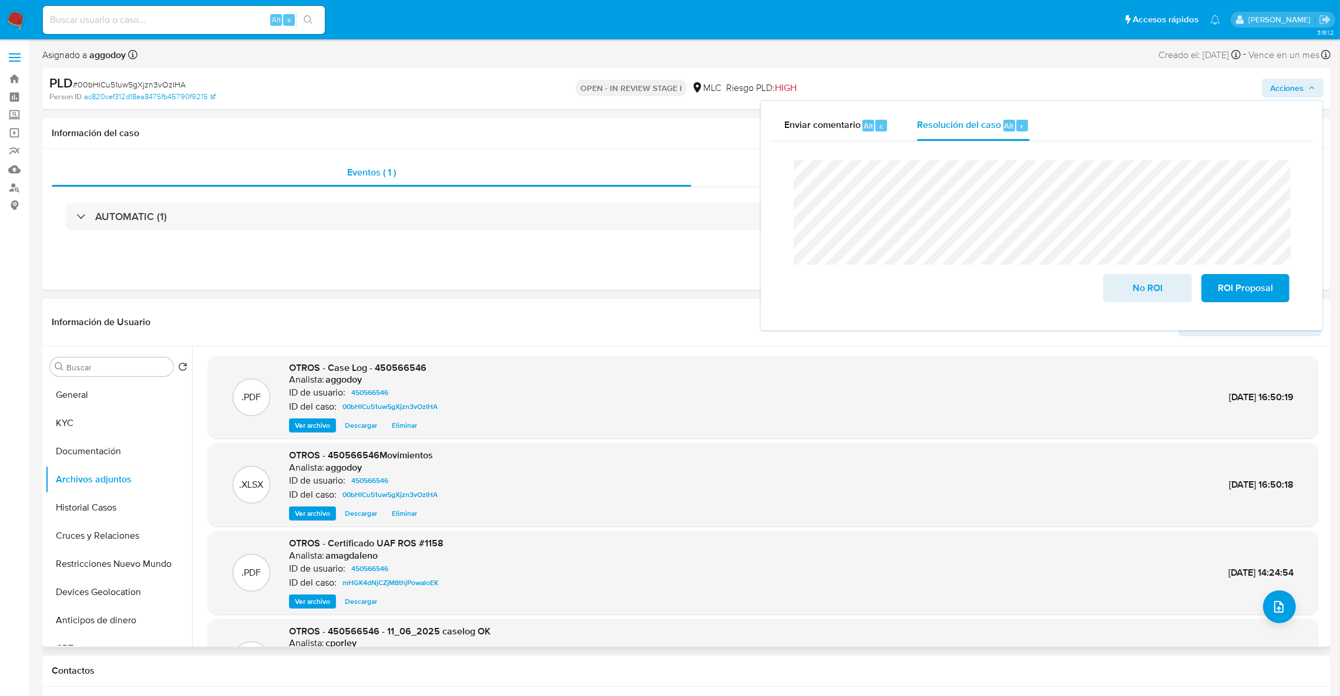
click at [392, 428] on span "Eliminar" at bounding box center [404, 426] width 25 height 12
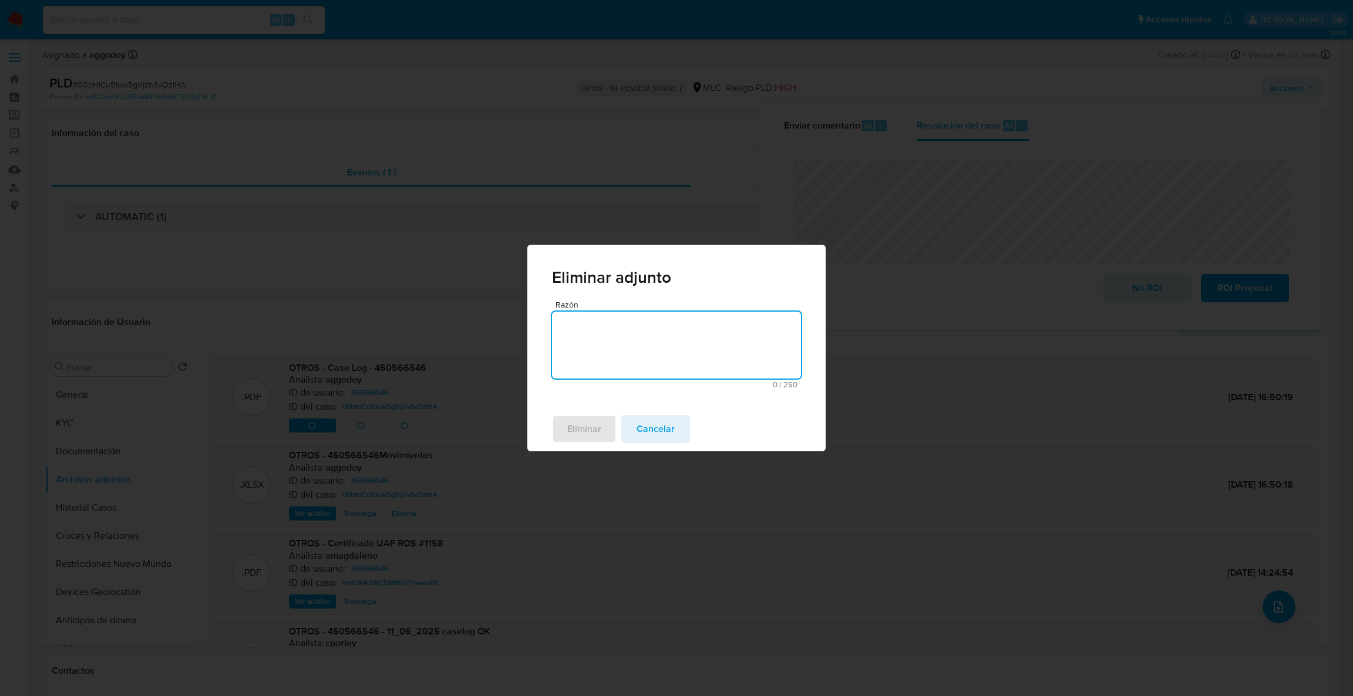
click at [612, 366] on textarea "Razón" at bounding box center [676, 345] width 249 height 67
type textarea "s"
type textarea "Se actualiza contacto"
click at [600, 436] on span "Eliminar" at bounding box center [584, 429] width 34 height 26
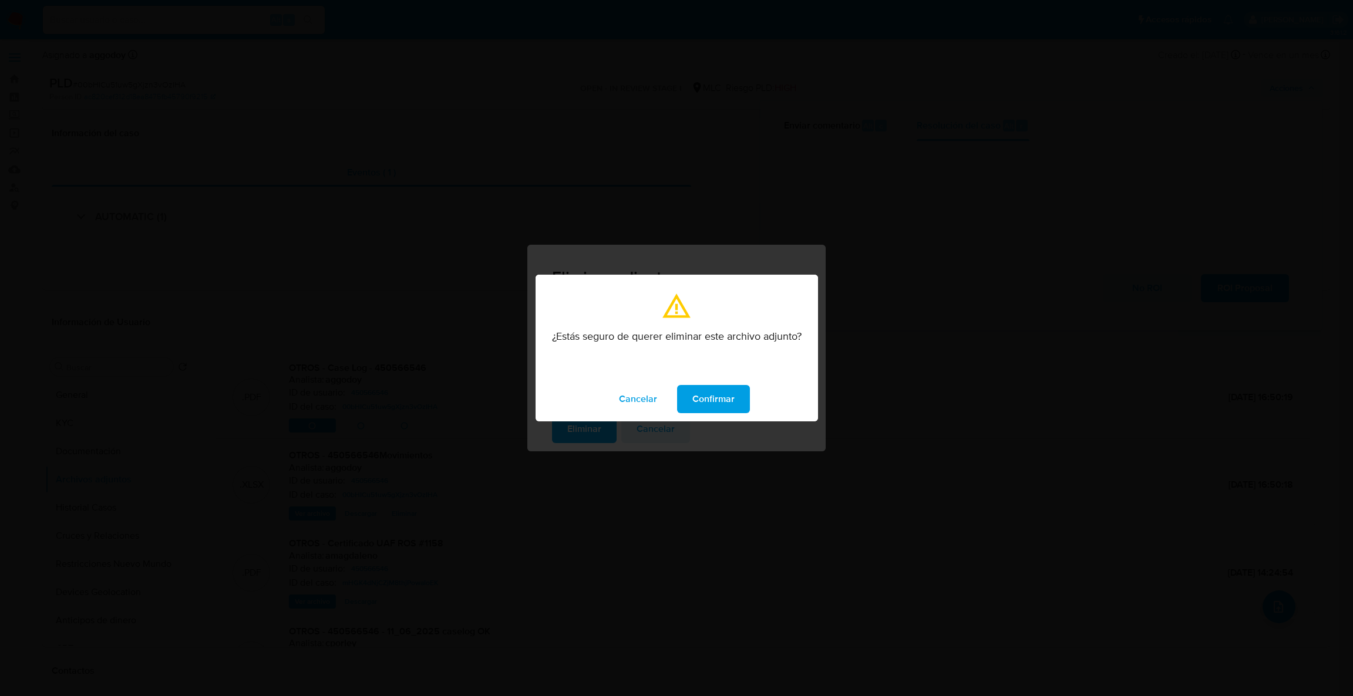
click at [701, 397] on span "Confirmar" at bounding box center [713, 399] width 42 height 26
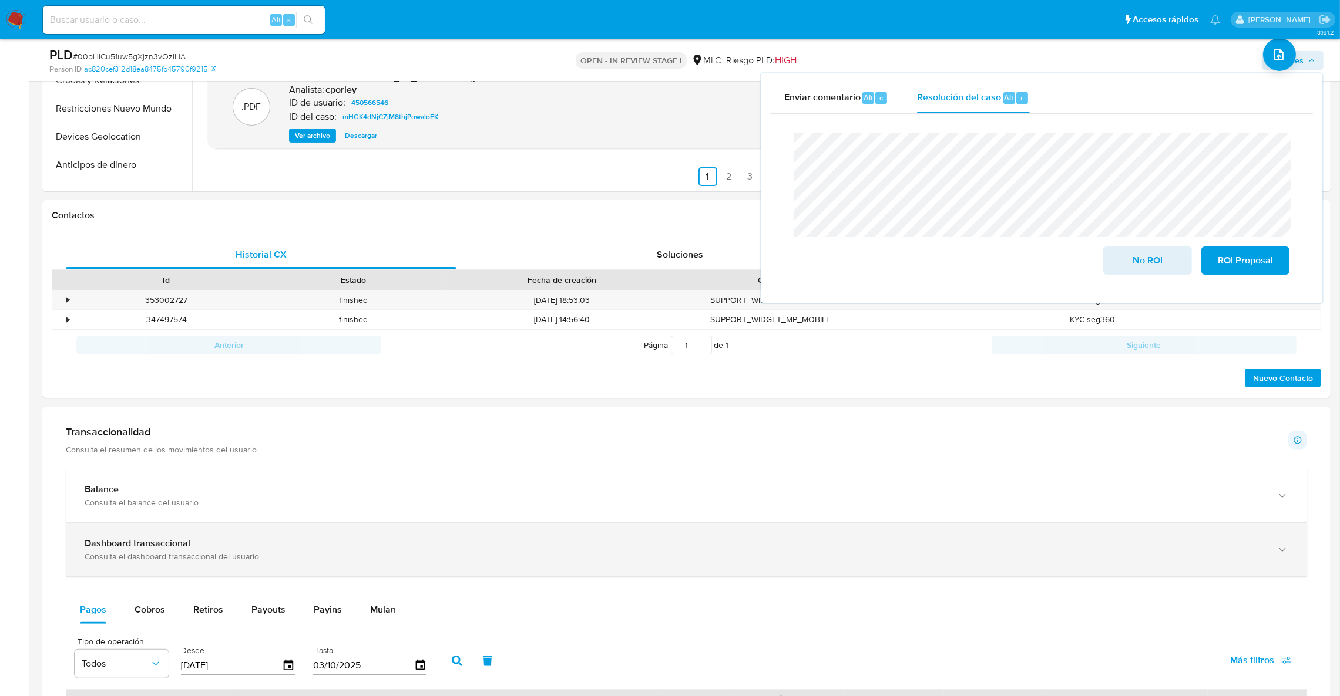
scroll to position [440, 0]
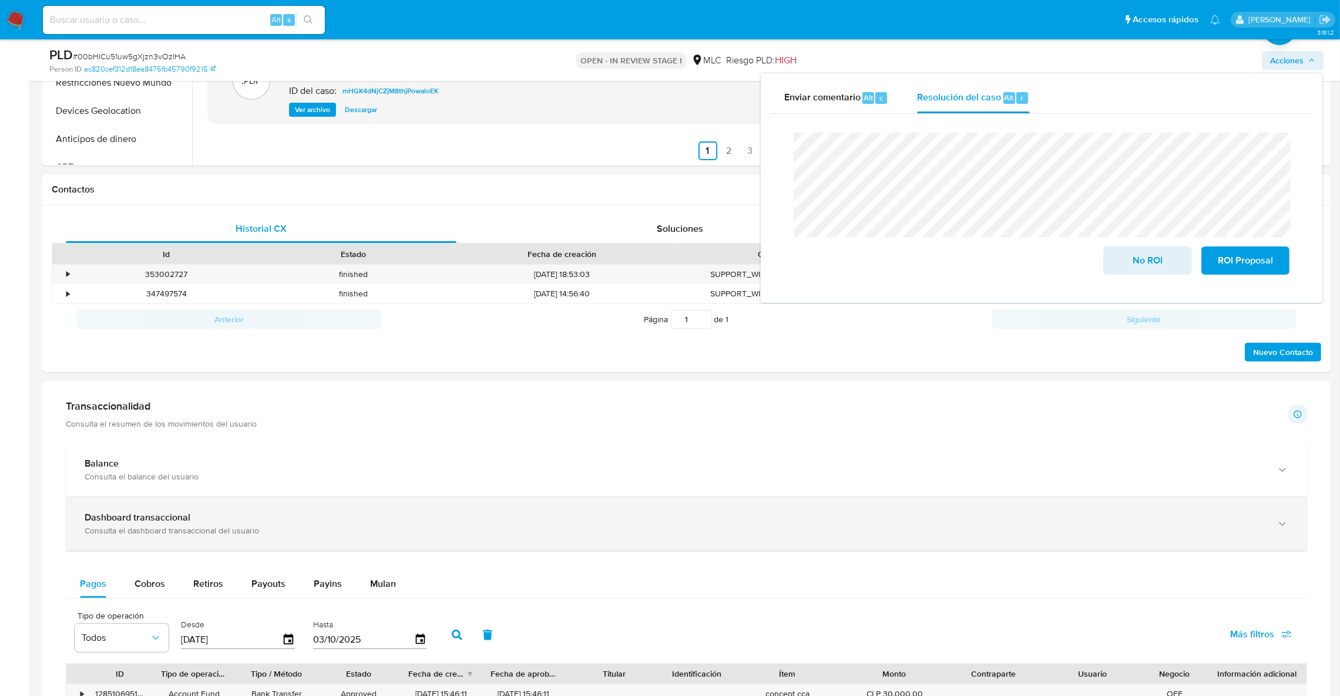
click at [1112, 517] on div "Dashboard transaccional" at bounding box center [675, 518] width 1180 height 12
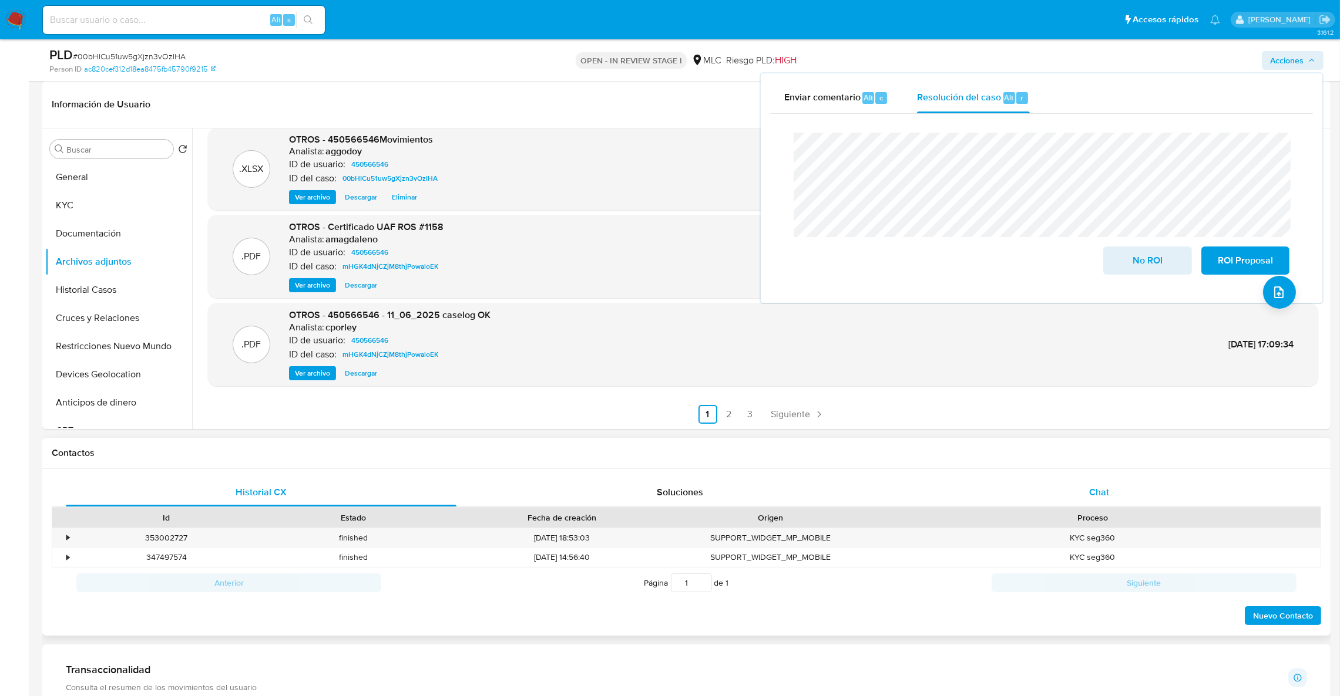
click at [1036, 487] on div "Chat" at bounding box center [1098, 493] width 391 height 28
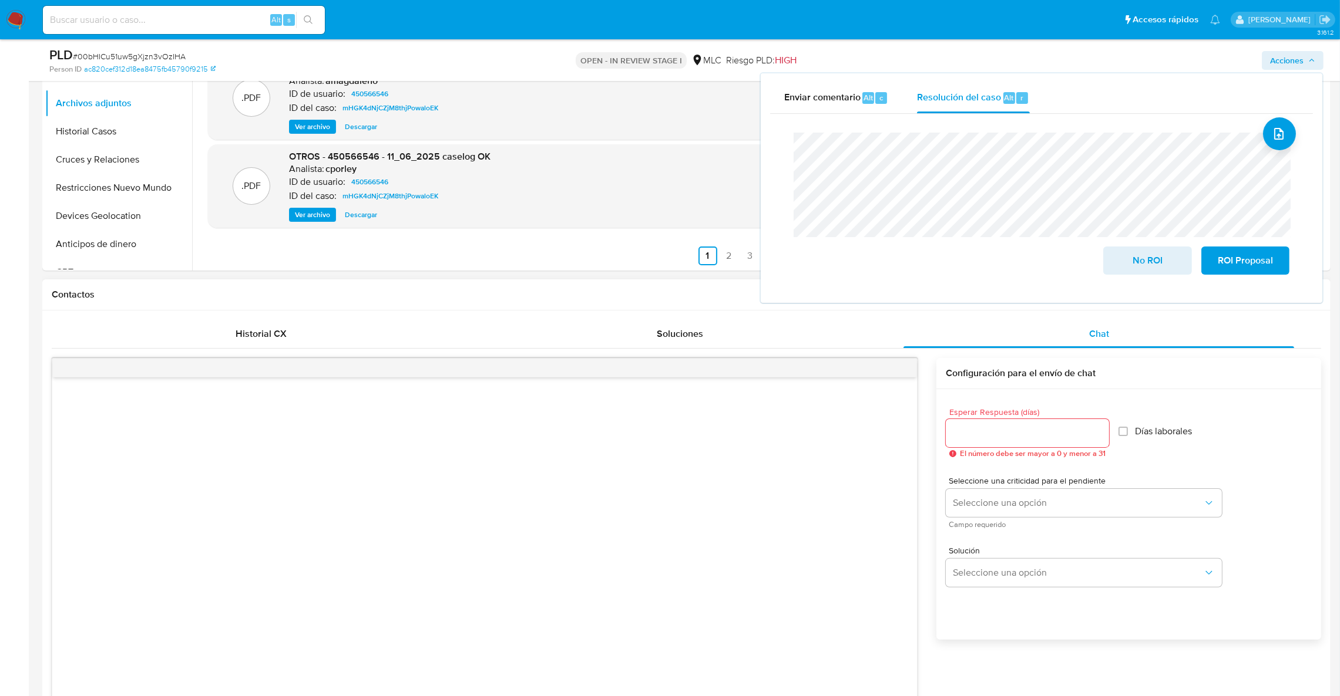
scroll to position [352, 0]
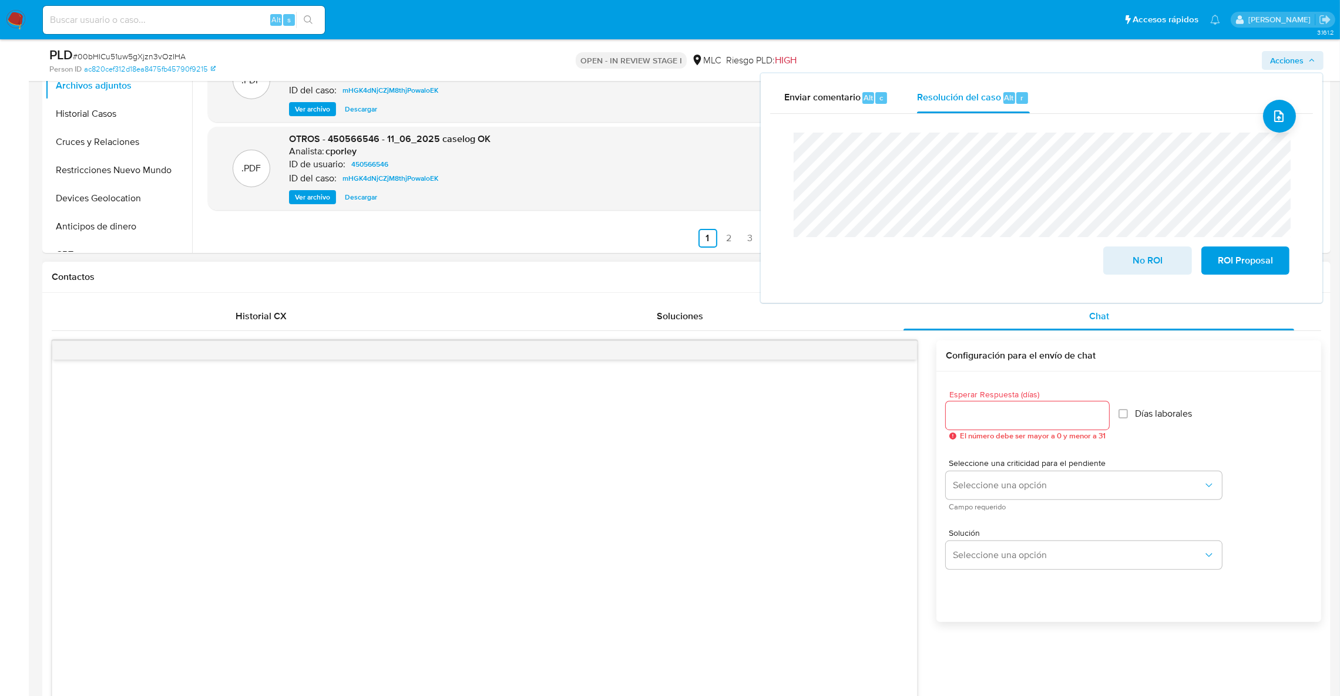
click at [721, 576] on div at bounding box center [484, 591] width 864 height 462
click at [997, 412] on input "Esperar Respuesta (días)" at bounding box center [1026, 415] width 163 height 15
type input "2"
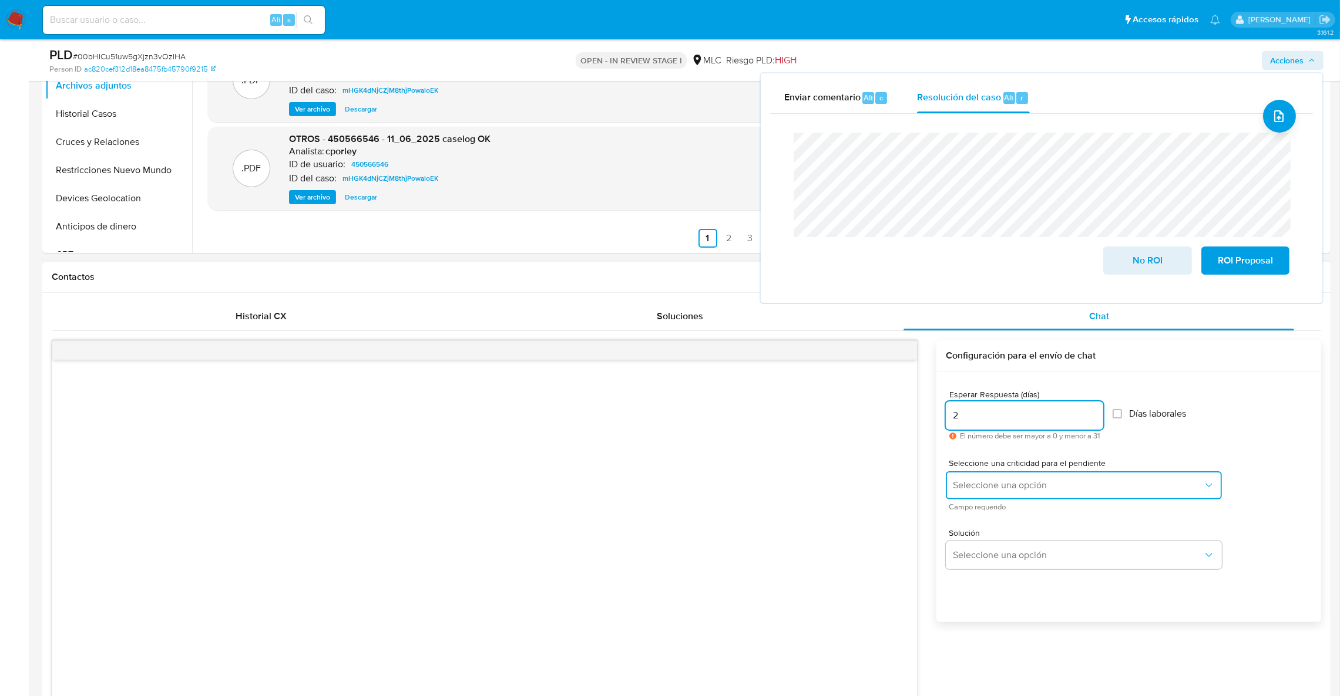
click at [1024, 484] on span "Seleccione una opción" at bounding box center [1078, 486] width 250 height 12
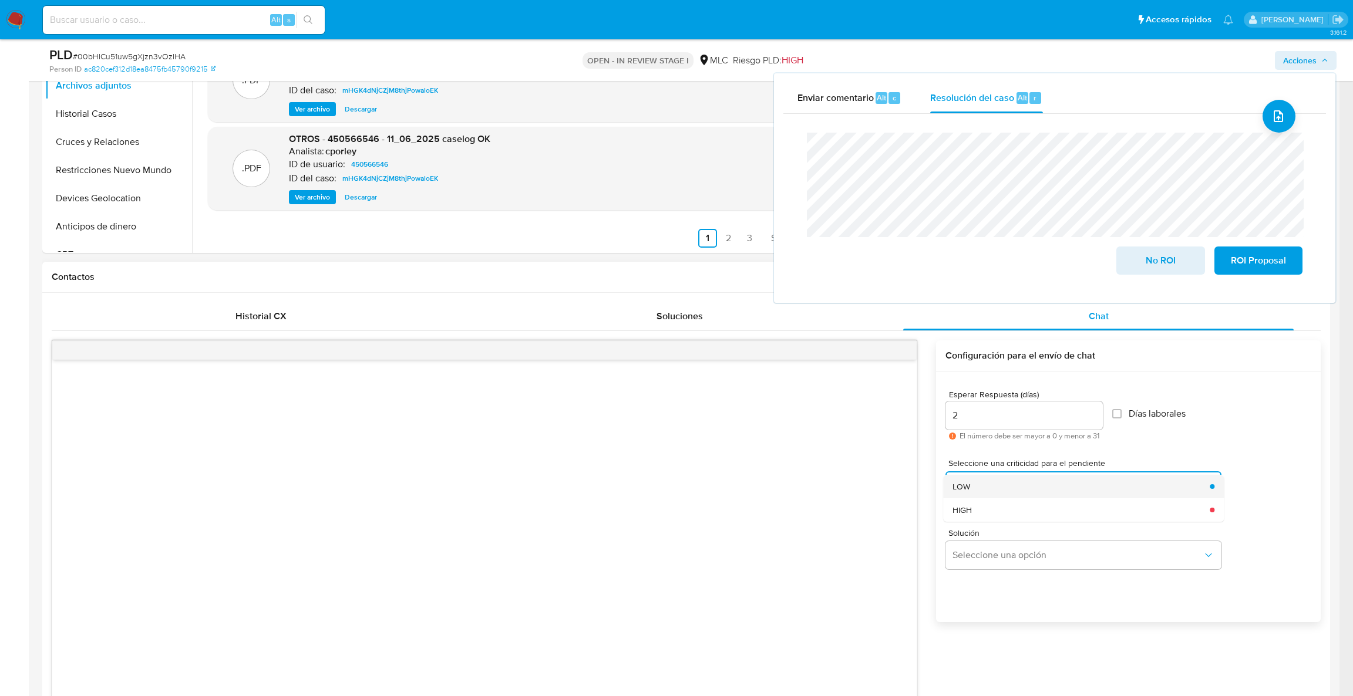
click at [979, 486] on div "LOW" at bounding box center [1078, 486] width 250 height 23
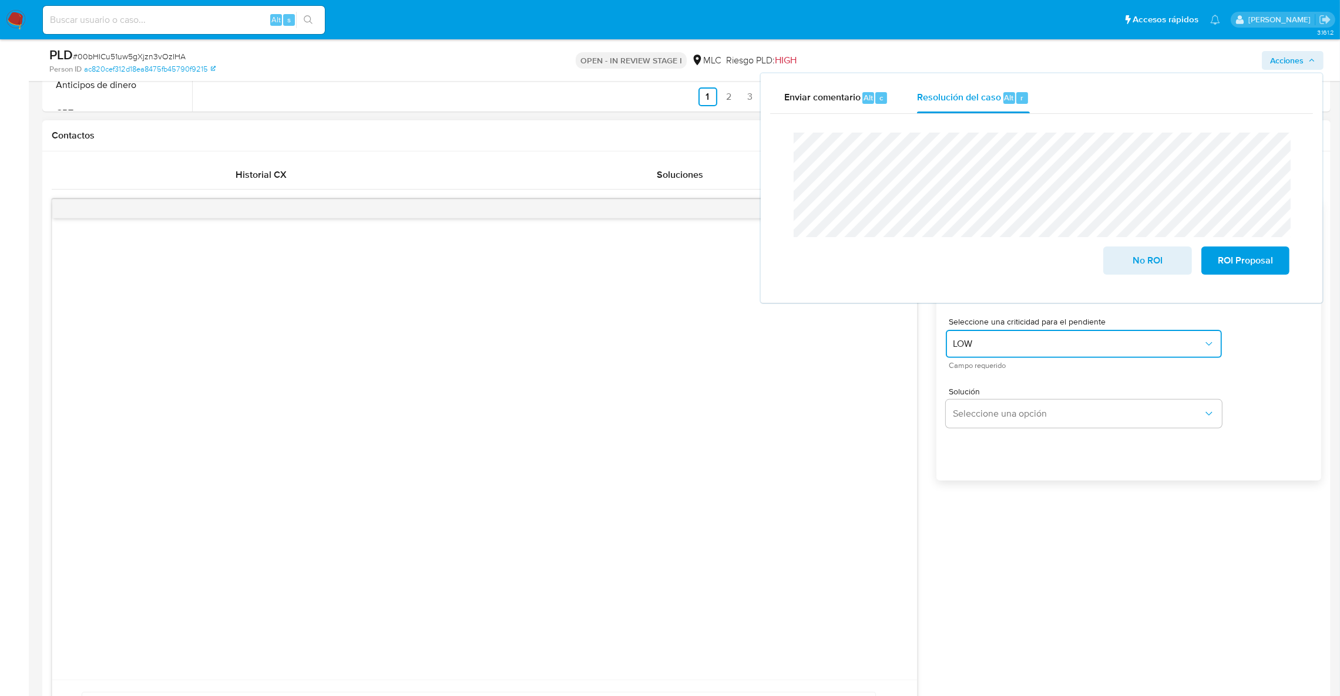
scroll to position [880, 0]
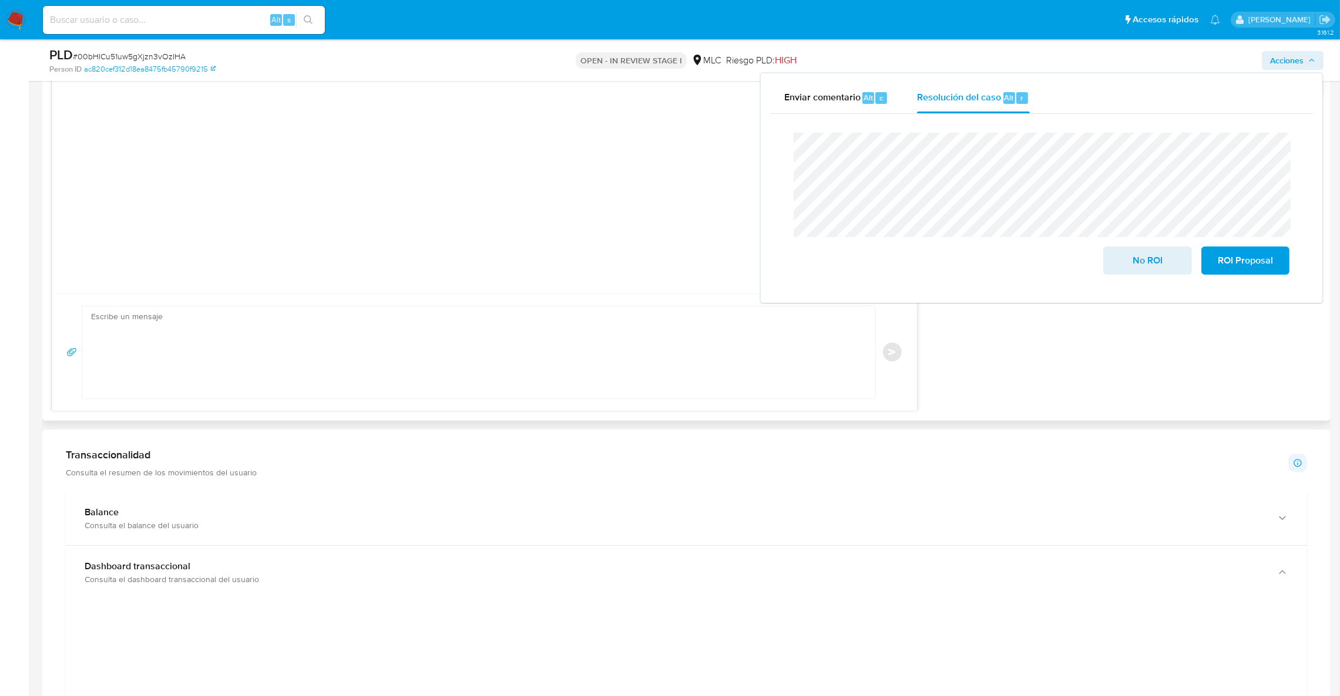
click at [252, 343] on textarea at bounding box center [475, 353] width 769 height 92
paste textarea "Hola XXX, Te contactamos ya que necesitamos verificar algunos datos para poder …"
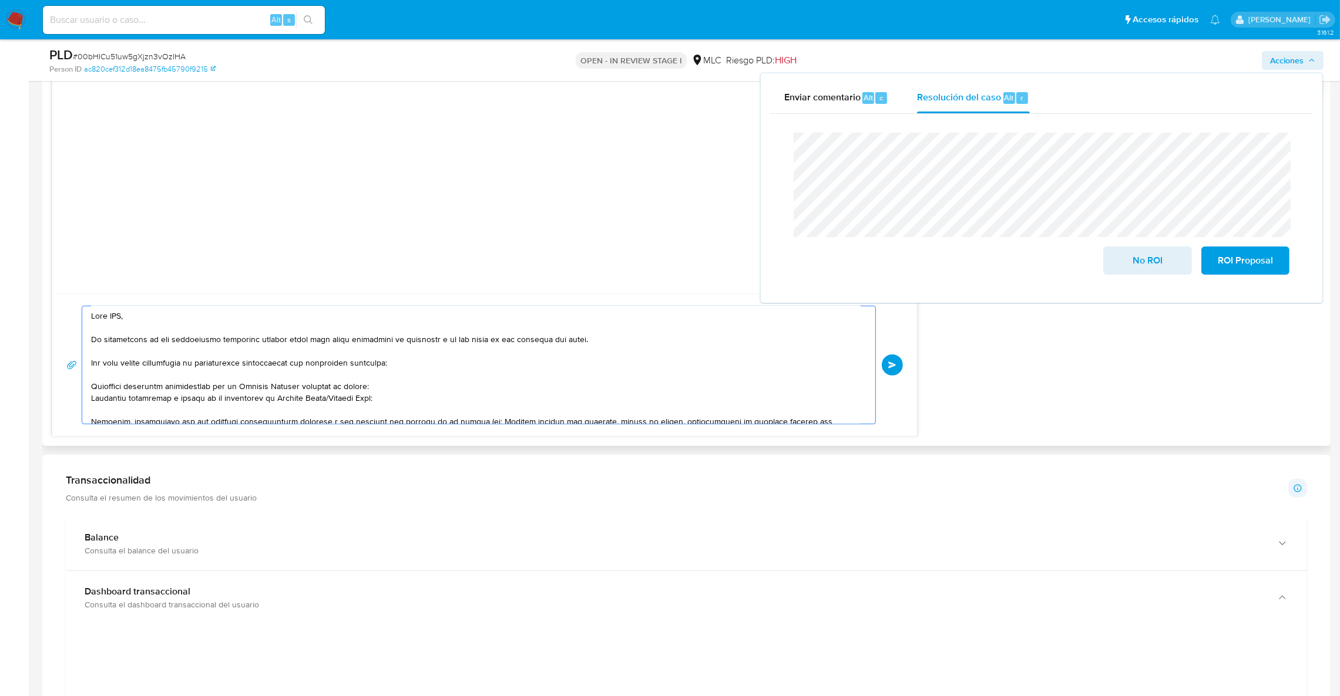
scroll to position [0, 0]
click at [123, 321] on textarea at bounding box center [475, 365] width 769 height 117
type textarea "Hola, Te contactamos ya que necesitamos verificar algunos datos para poder gara…"
click at [879, 364] on div "Enviar" at bounding box center [484, 365] width 836 height 119
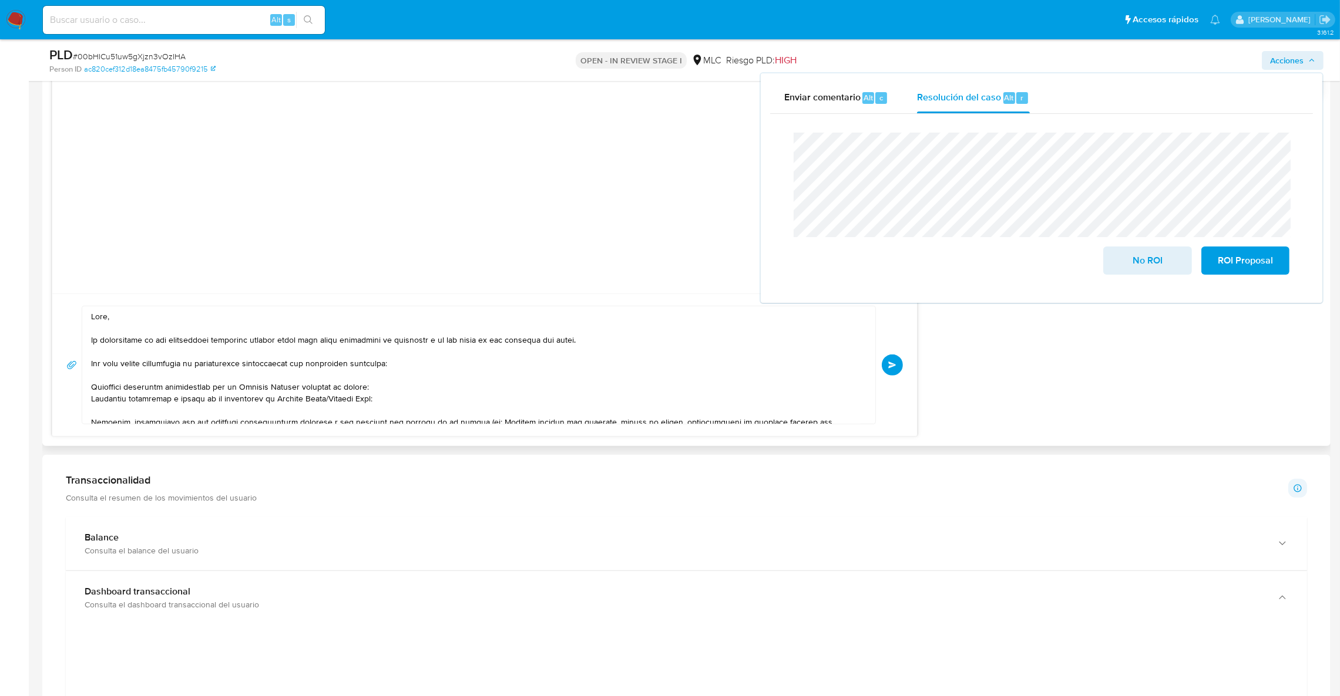
click at [887, 365] on button "Enviar" at bounding box center [891, 365] width 21 height 21
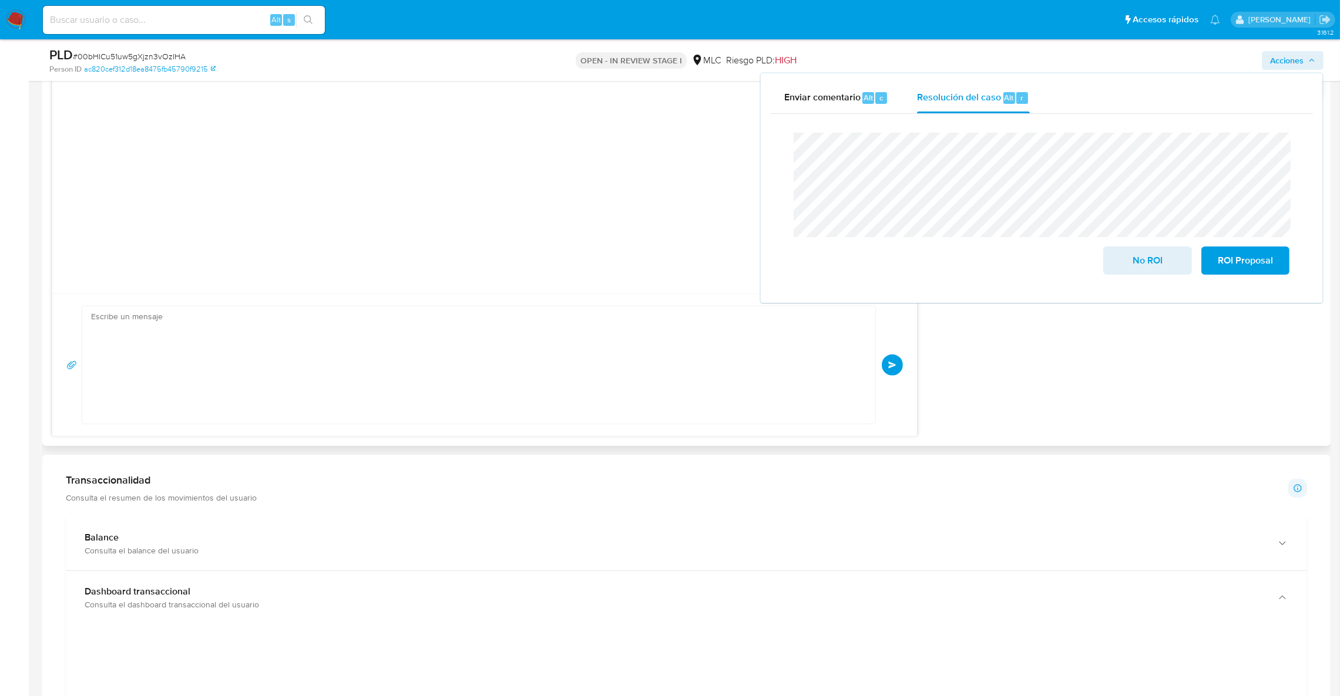
click at [877, 368] on div "Enviar" at bounding box center [484, 365] width 836 height 119
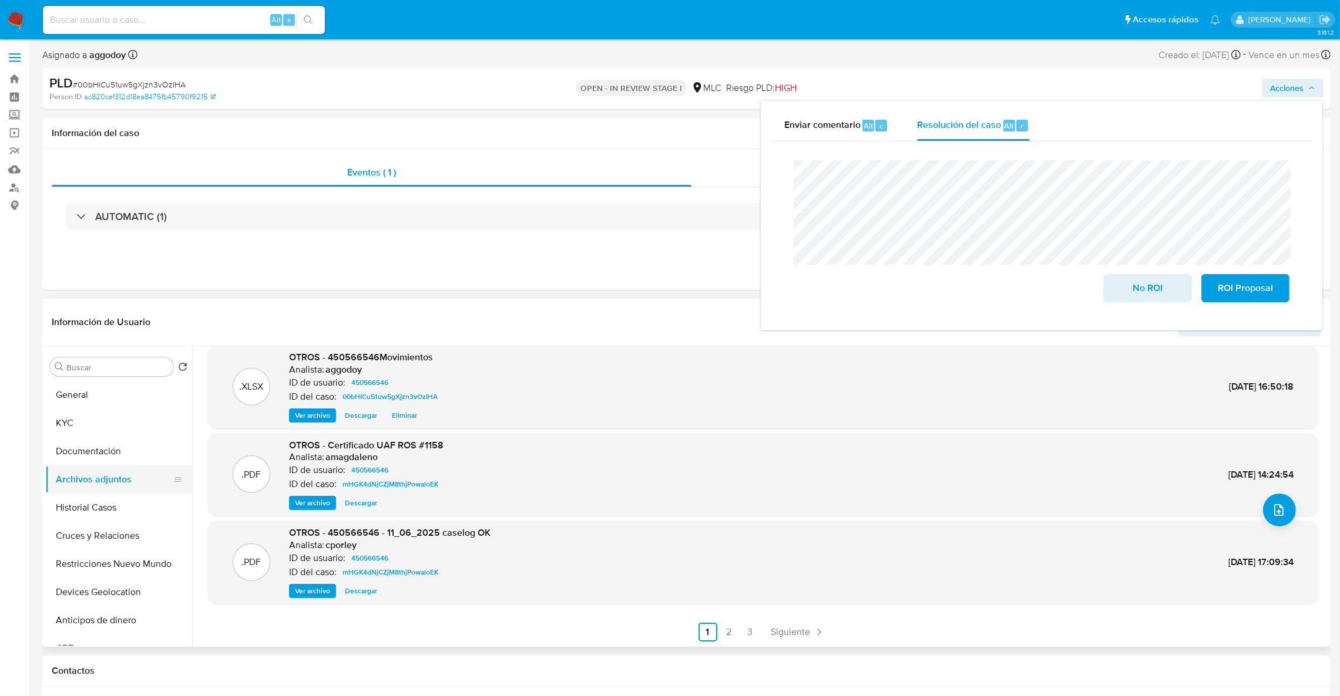
click at [132, 489] on button "Archivos adjuntos" at bounding box center [113, 480] width 137 height 28
click at [132, 500] on button "Historial Casos" at bounding box center [113, 508] width 137 height 28
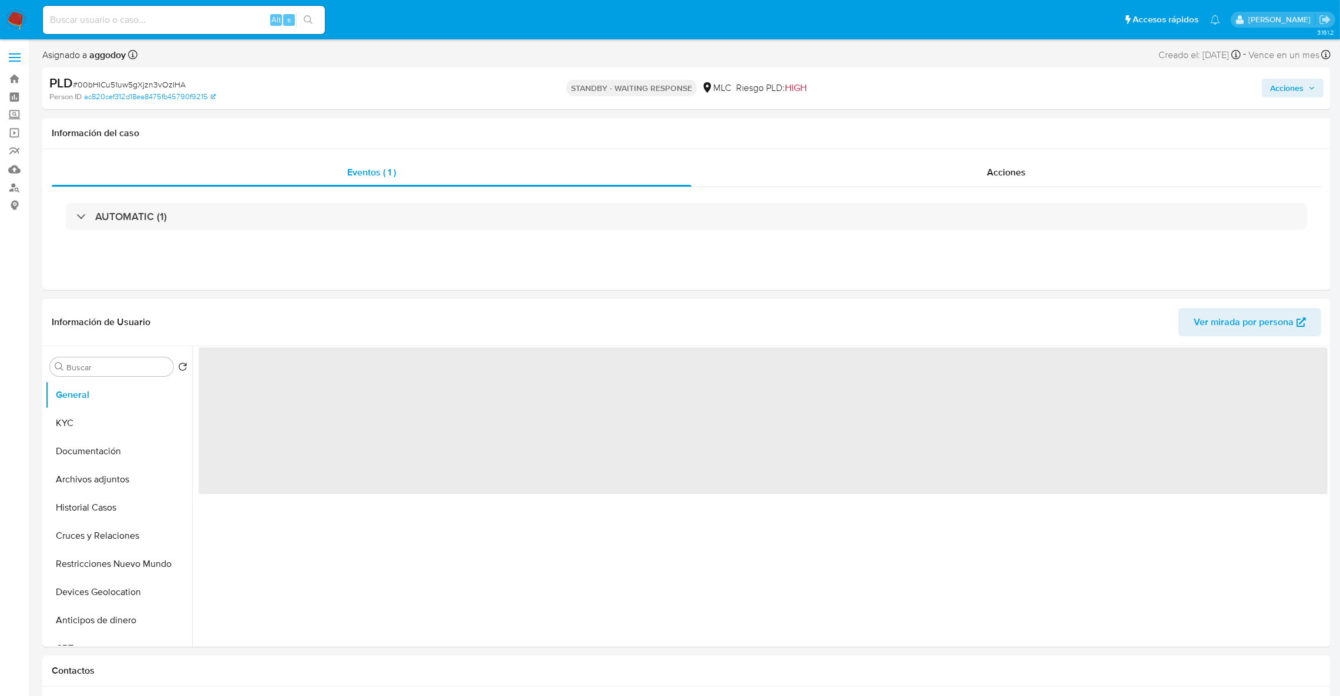
select select "10"
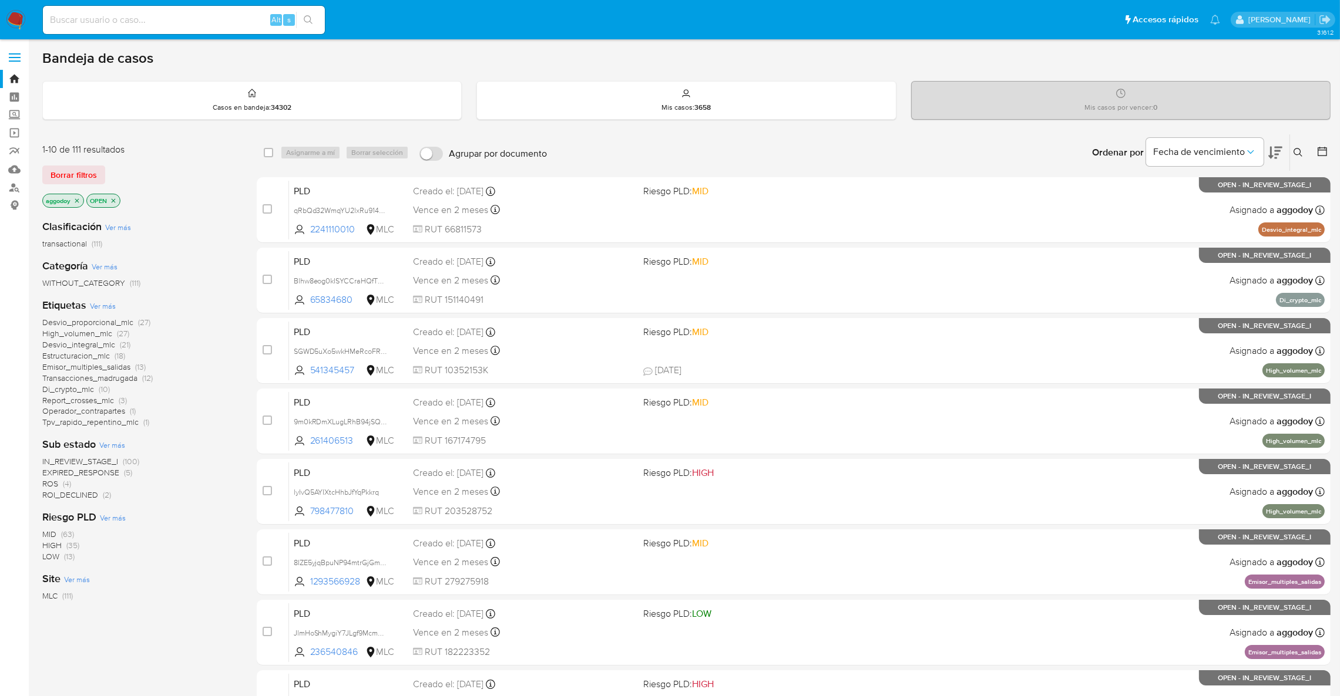
click at [79, 497] on span "ROI_DECLINED" at bounding box center [70, 495] width 56 height 12
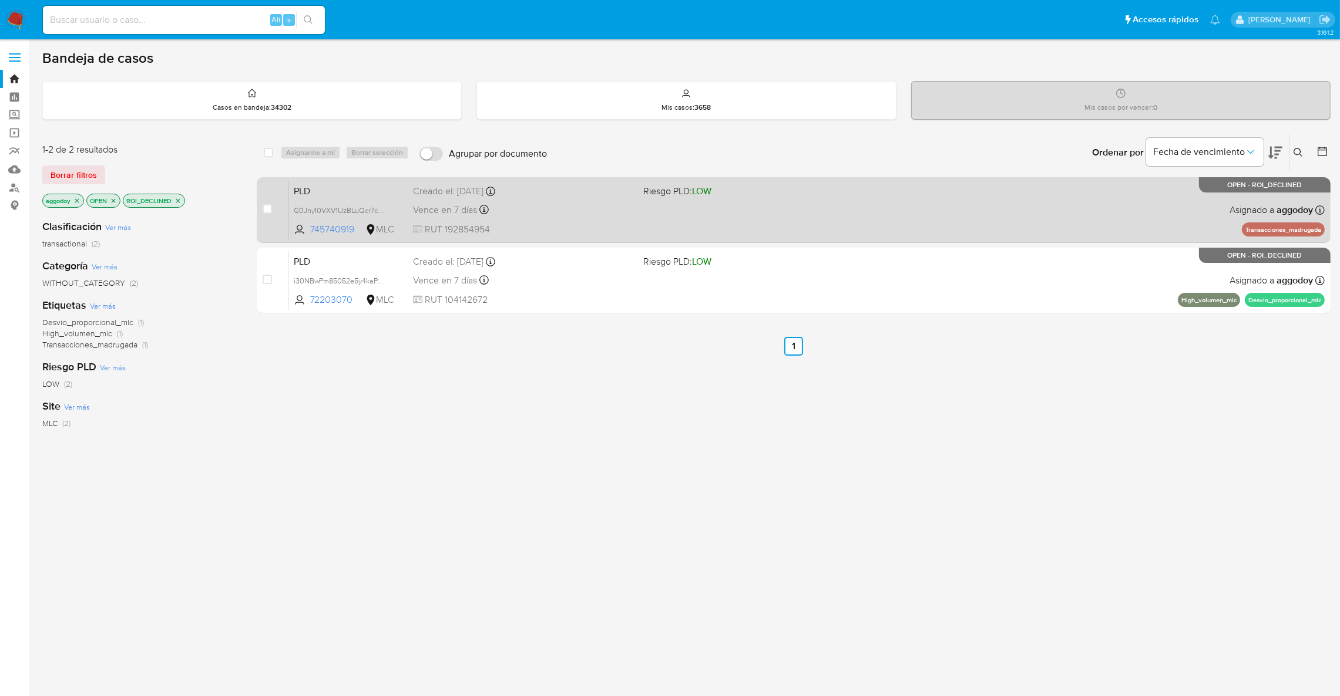
click at [622, 210] on div "Vence en 7 días Vence el [DATE] 16:08:12" at bounding box center [523, 210] width 221 height 16
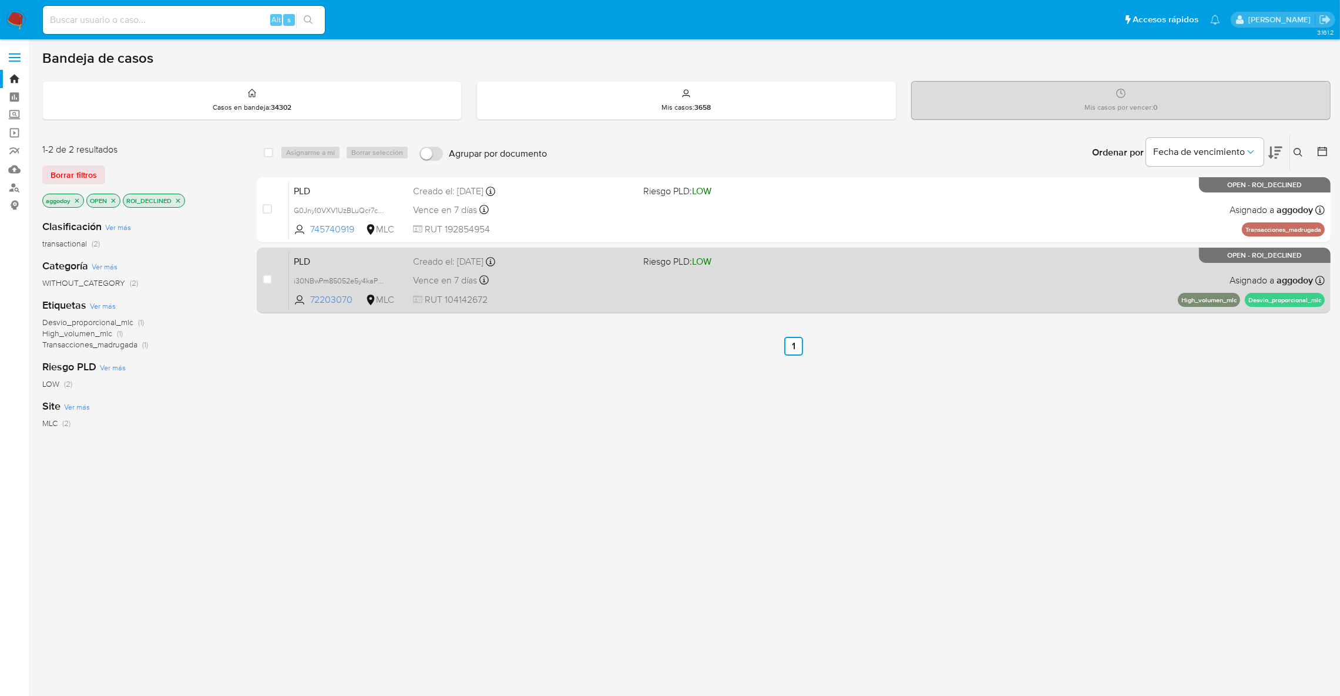
click at [583, 274] on div "Vence en 7 días Vence el [DATE] 16:06:49" at bounding box center [523, 280] width 221 height 16
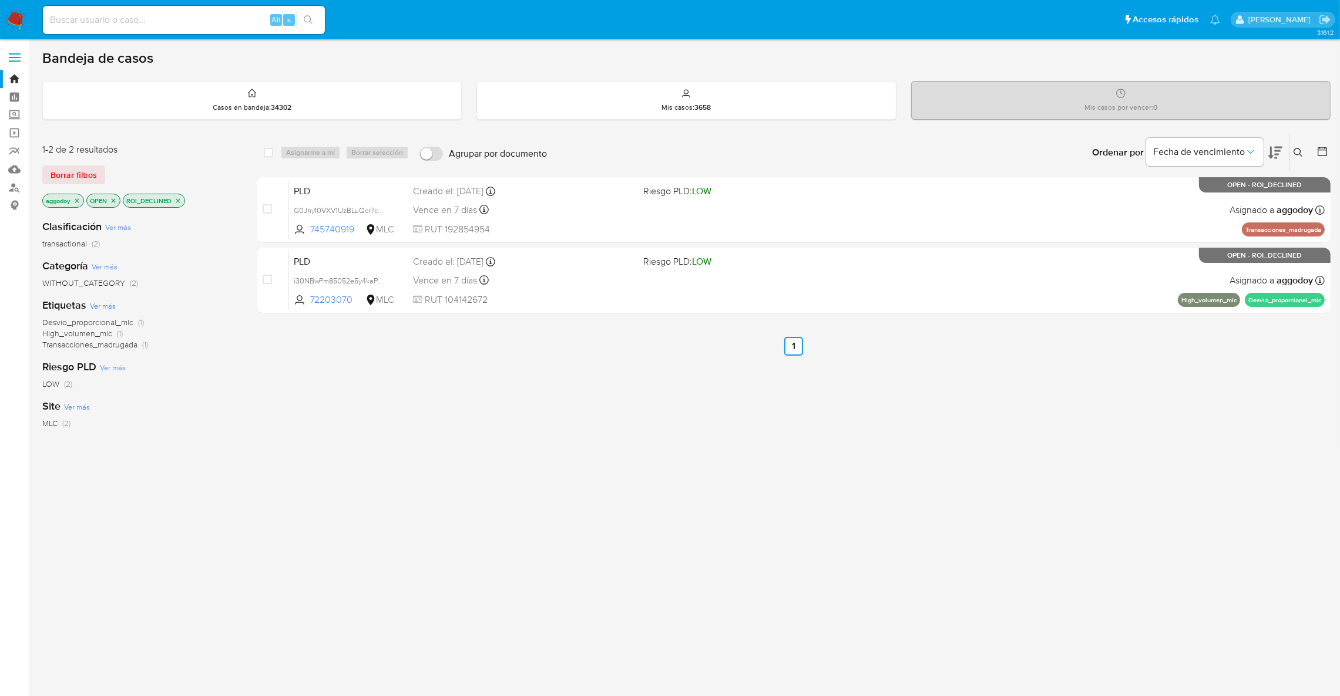
click at [1294, 156] on icon at bounding box center [1297, 152] width 9 height 9
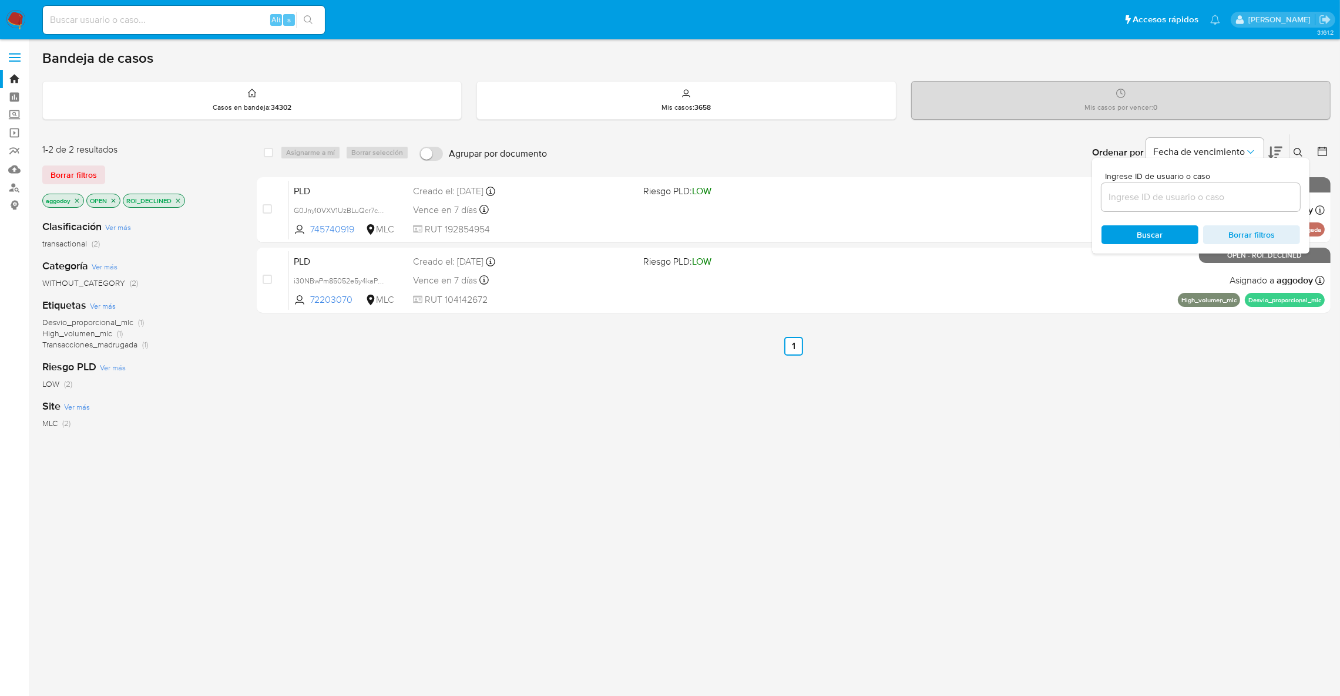
click at [1271, 208] on div at bounding box center [1200, 197] width 198 height 28
click at [1266, 203] on input at bounding box center [1200, 197] width 198 height 15
paste input "213945325"
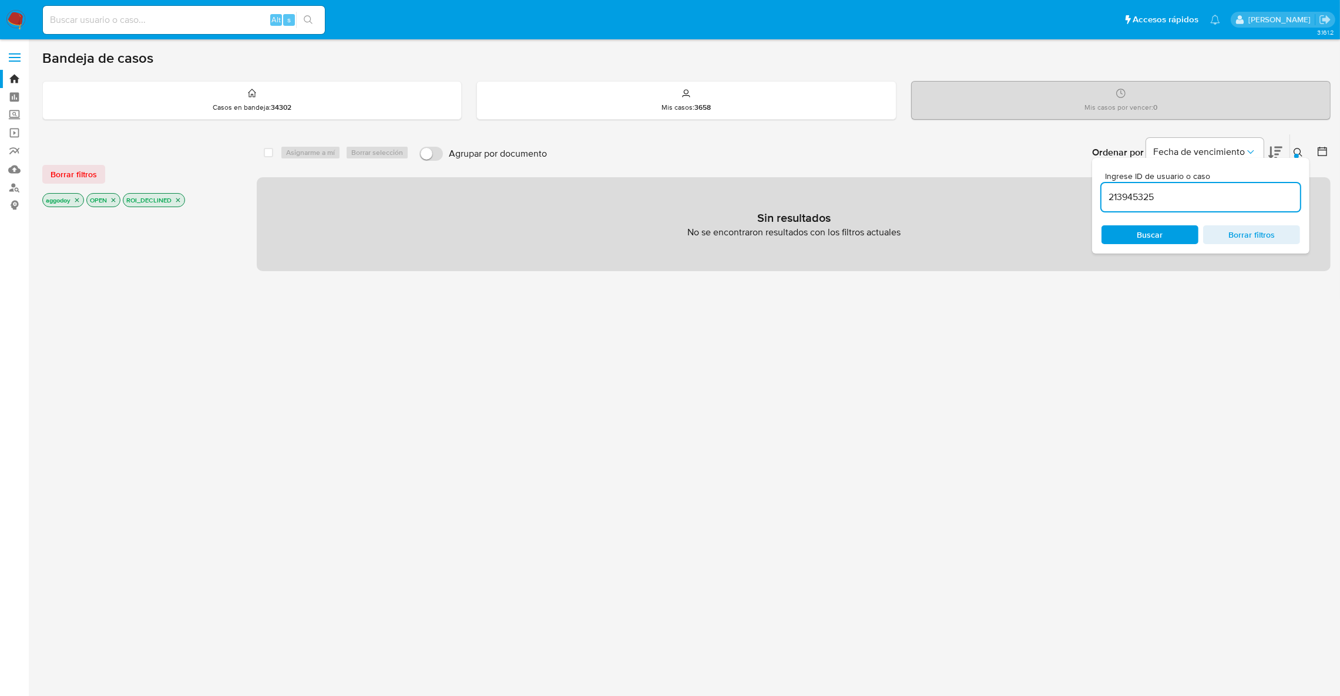
click at [184, 199] on p "ROI_DECLINED" at bounding box center [153, 200] width 61 height 13
click at [182, 199] on p "ROI_DECLINED" at bounding box center [153, 200] width 61 height 13
click at [181, 199] on icon "close-filter" at bounding box center [177, 200] width 7 height 7
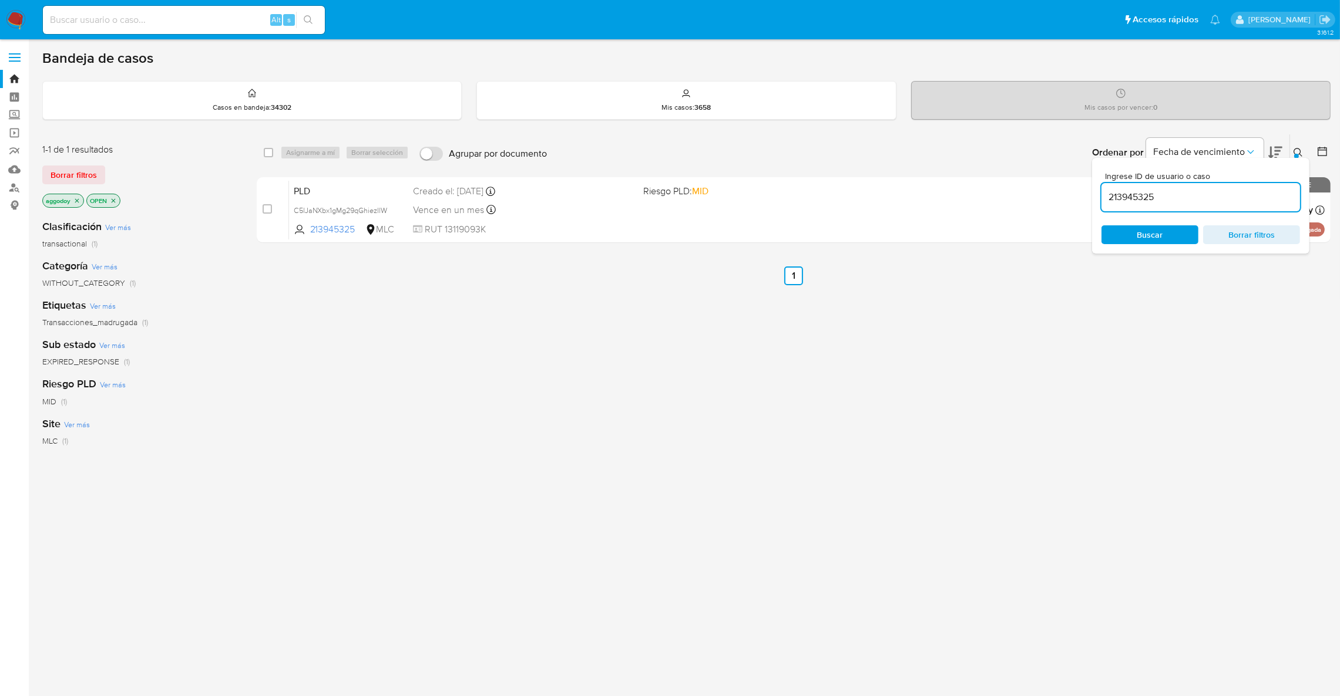
click at [1136, 195] on input "213945325" at bounding box center [1200, 197] width 198 height 15
paste input
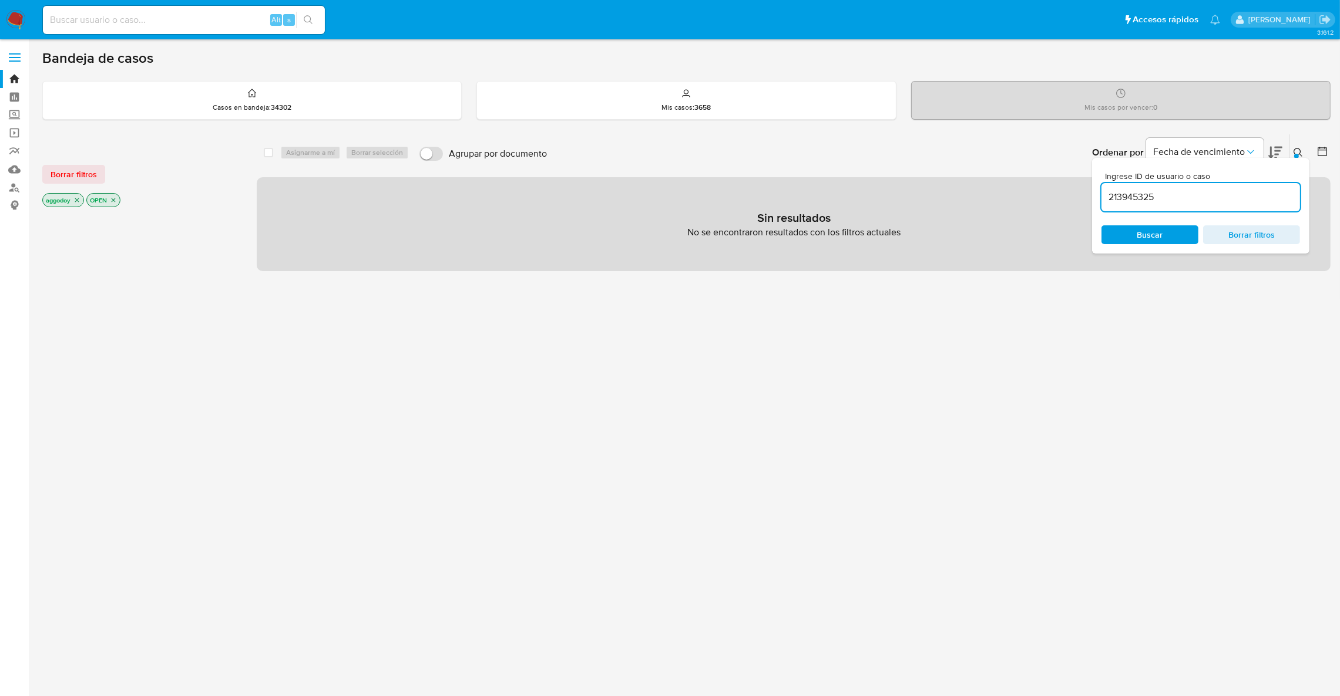
click at [1196, 196] on input "213945325" at bounding box center [1200, 197] width 198 height 15
type input "213945325"
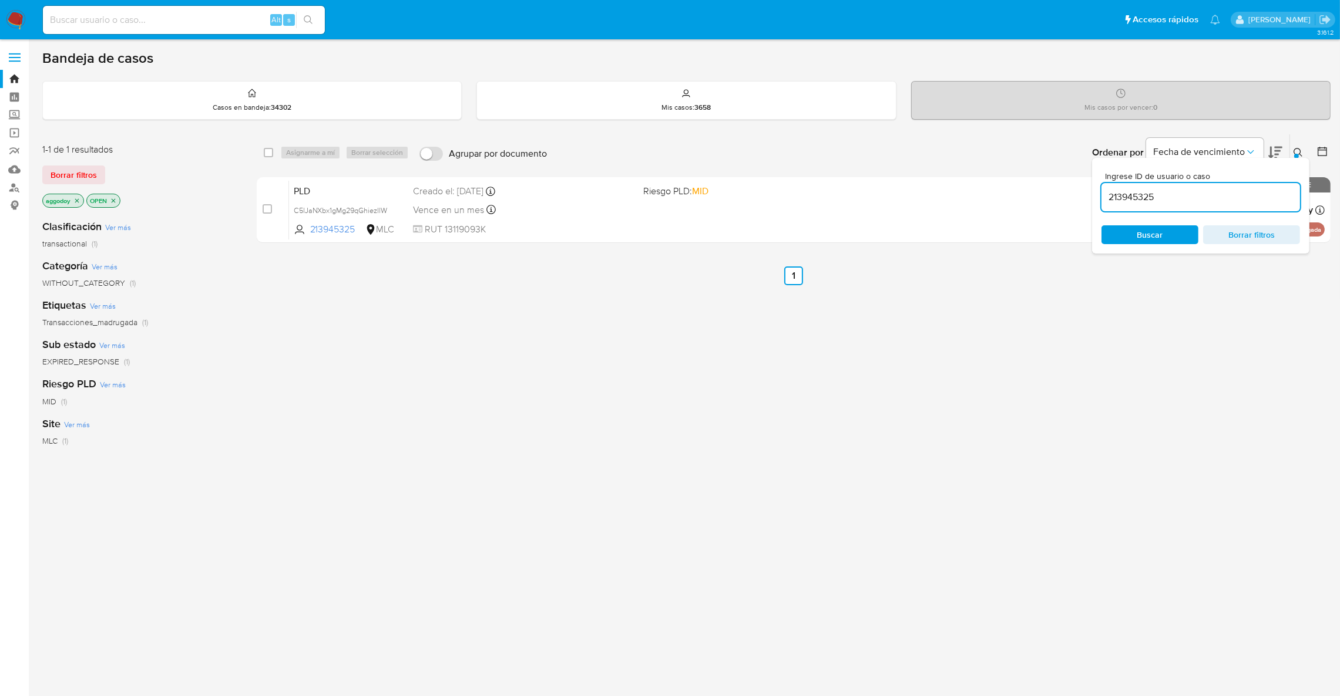
click at [1299, 152] on icon at bounding box center [1297, 152] width 9 height 9
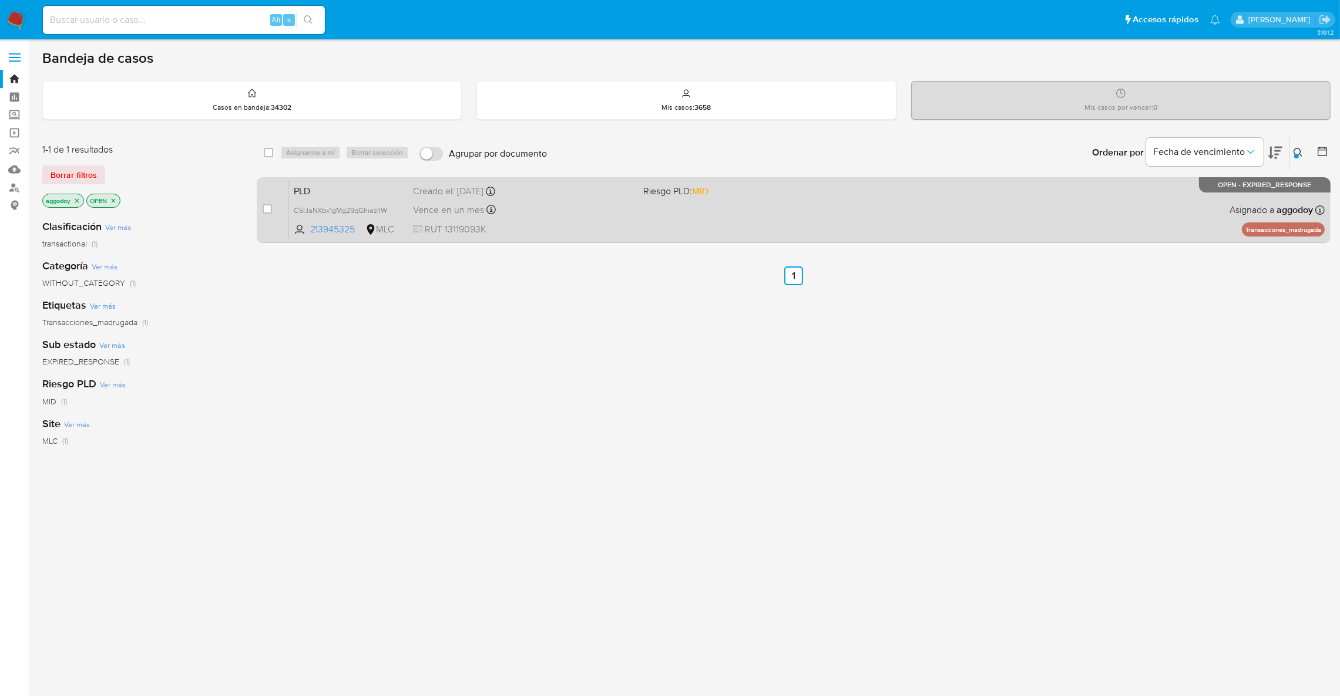
click at [940, 214] on div "PLD C5lJaNXbx1gMg29qGhiezIlW 213945325 MLC Riesgo PLD: MID Creado el: 12/08/202…" at bounding box center [806, 209] width 1035 height 59
click at [351, 206] on span "C5lJaNXbx1gMg29qGhiezIlW" at bounding box center [341, 209] width 94 height 13
click at [264, 208] on input "checkbox" at bounding box center [267, 208] width 9 height 9
checkbox input "true"
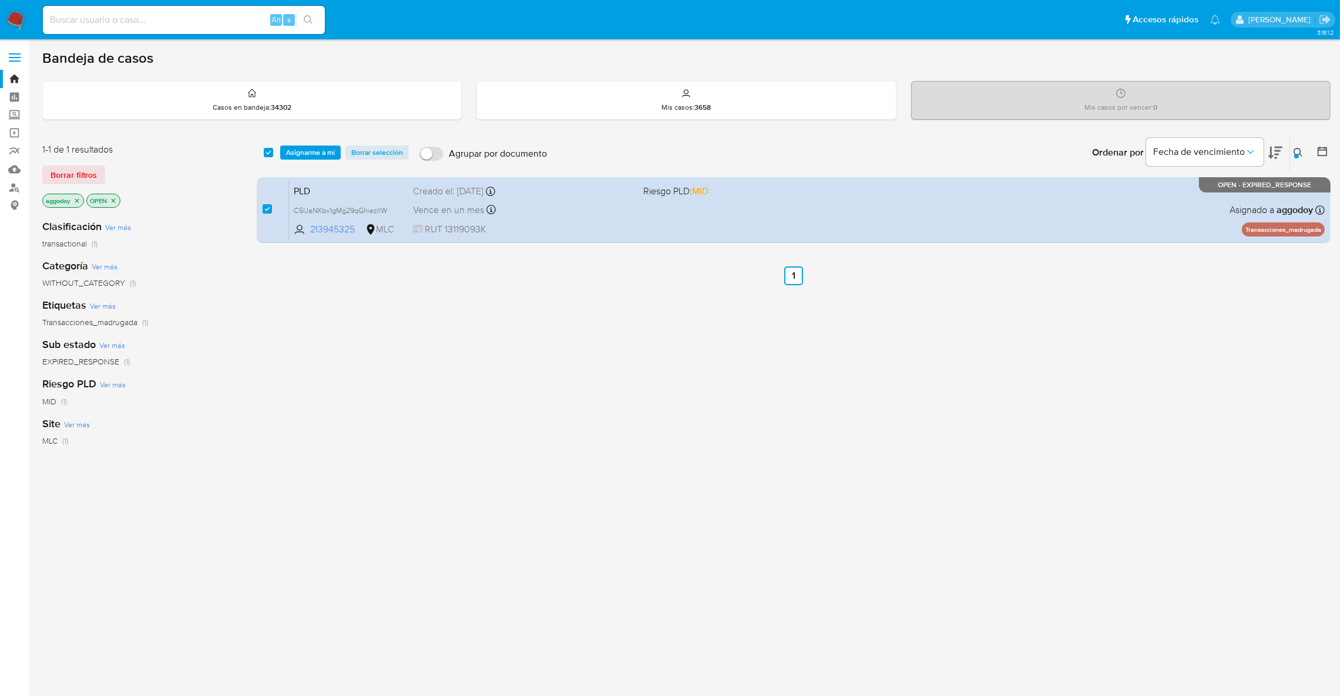
click at [319, 143] on div "select-all-cases-checkbox Asignarme a mí Borrar selección Agrupar por documento…" at bounding box center [793, 152] width 1073 height 36
click at [318, 147] on span "Asignarme a mí" at bounding box center [310, 153] width 49 height 12
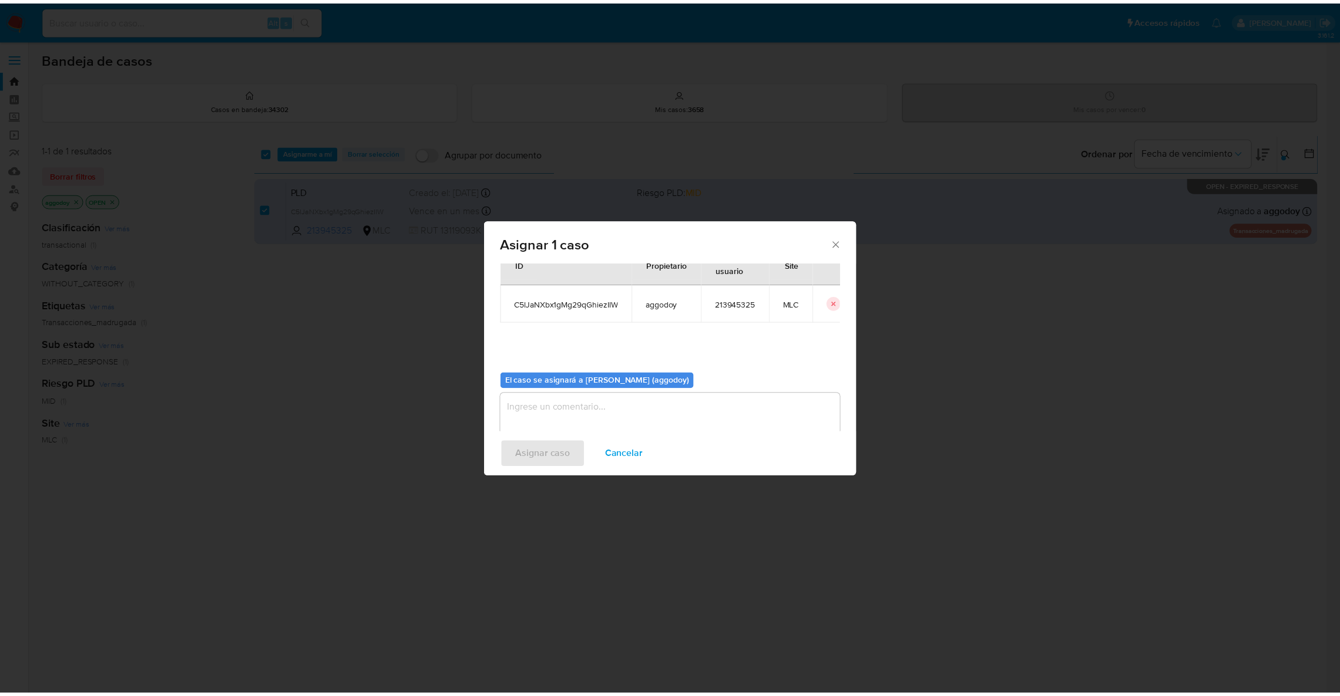
scroll to position [60, 0]
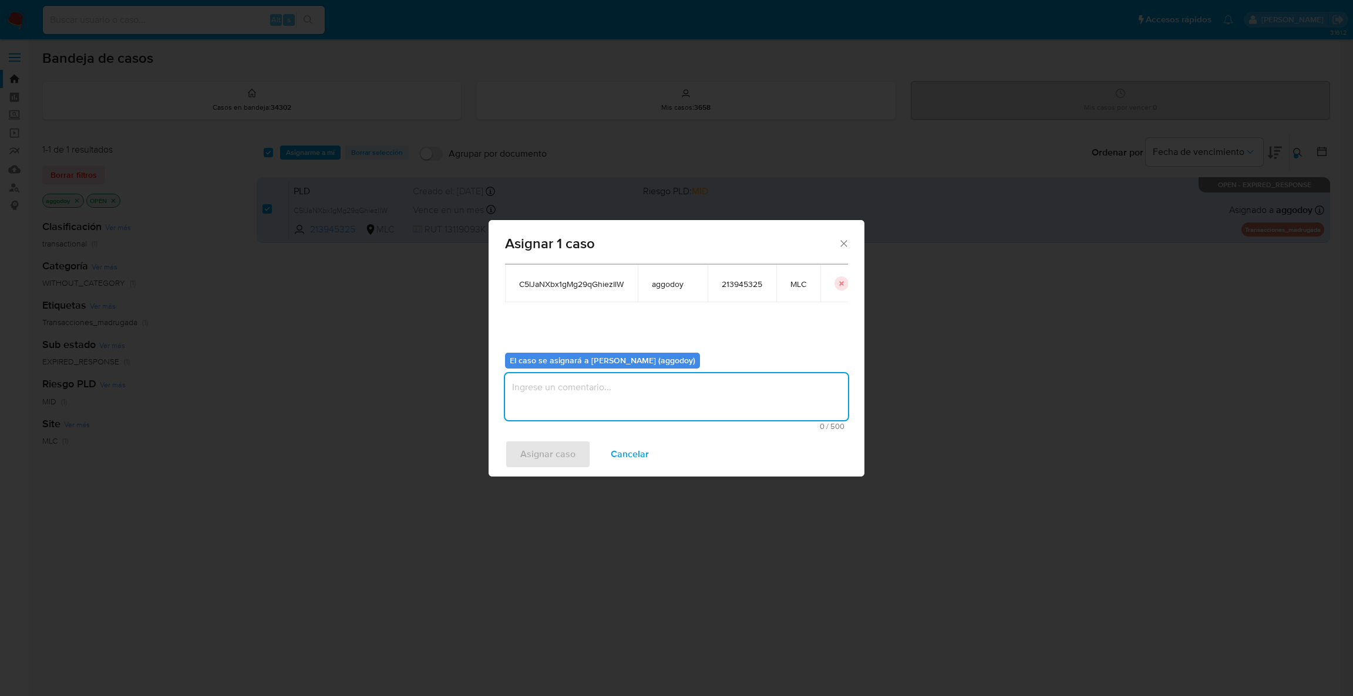
click at [593, 420] on div "0 / 500 500 caracteres restantes" at bounding box center [676, 401] width 343 height 57
type textarea ","
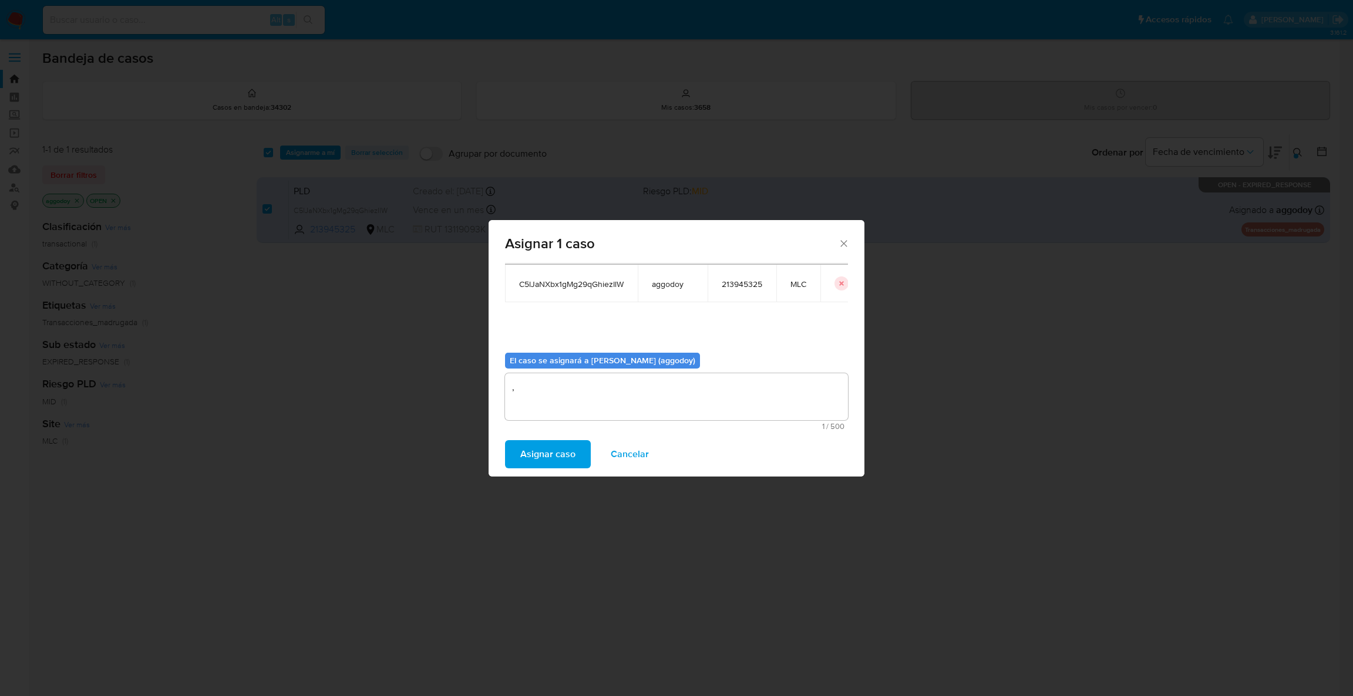
click at [537, 456] on span "Asignar caso" at bounding box center [547, 455] width 55 height 26
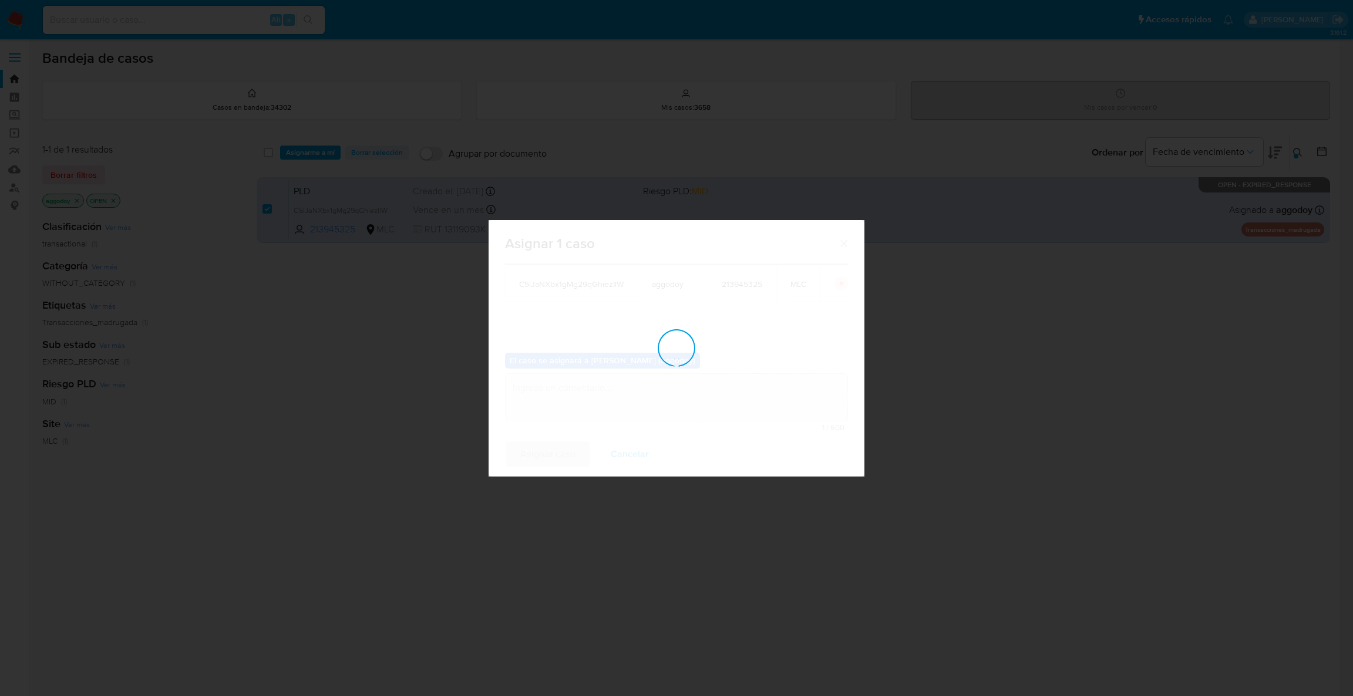
checkbox input "false"
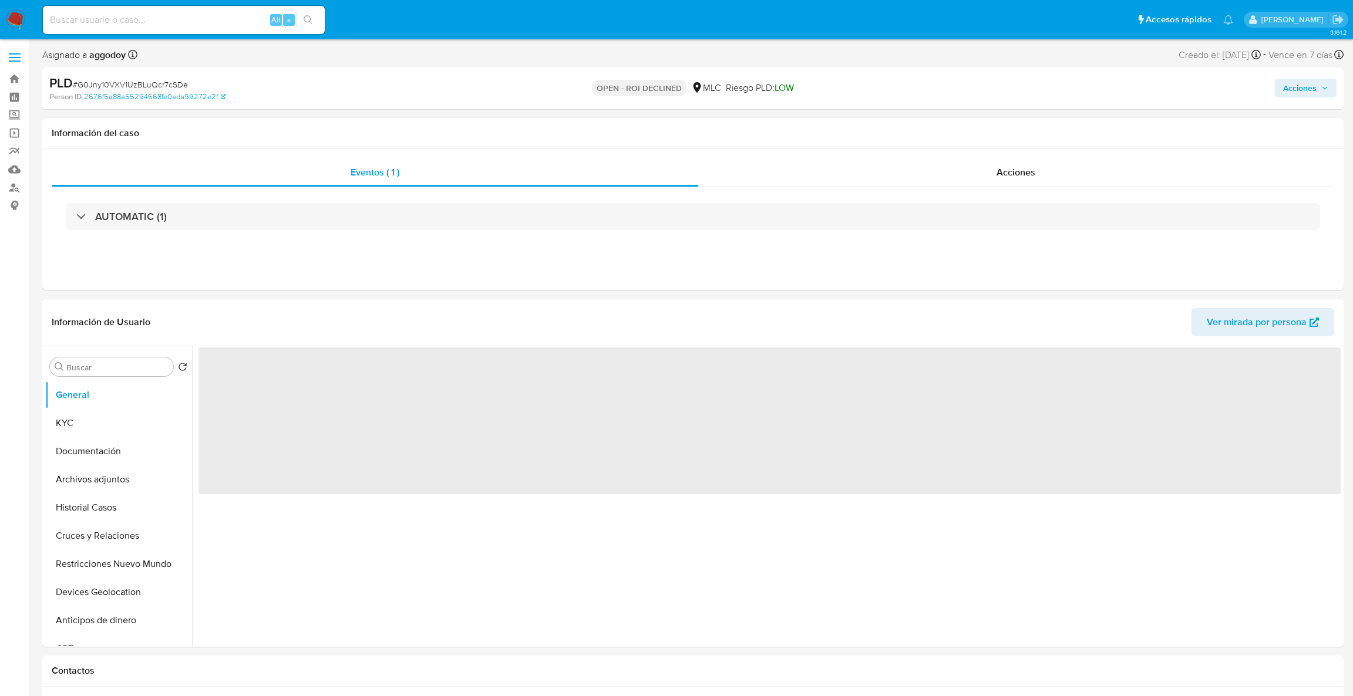
select select "10"
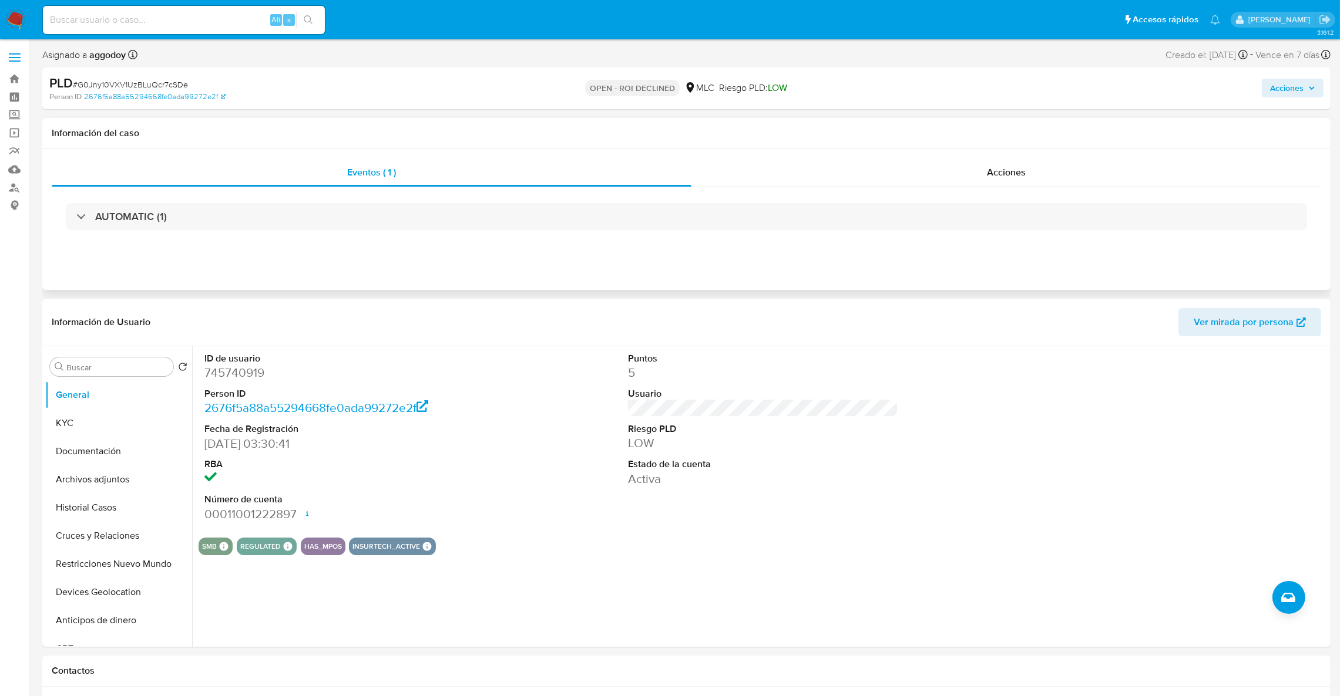
click at [404, 232] on div "AUTOMATIC (1)" at bounding box center [686, 216] width 1269 height 59
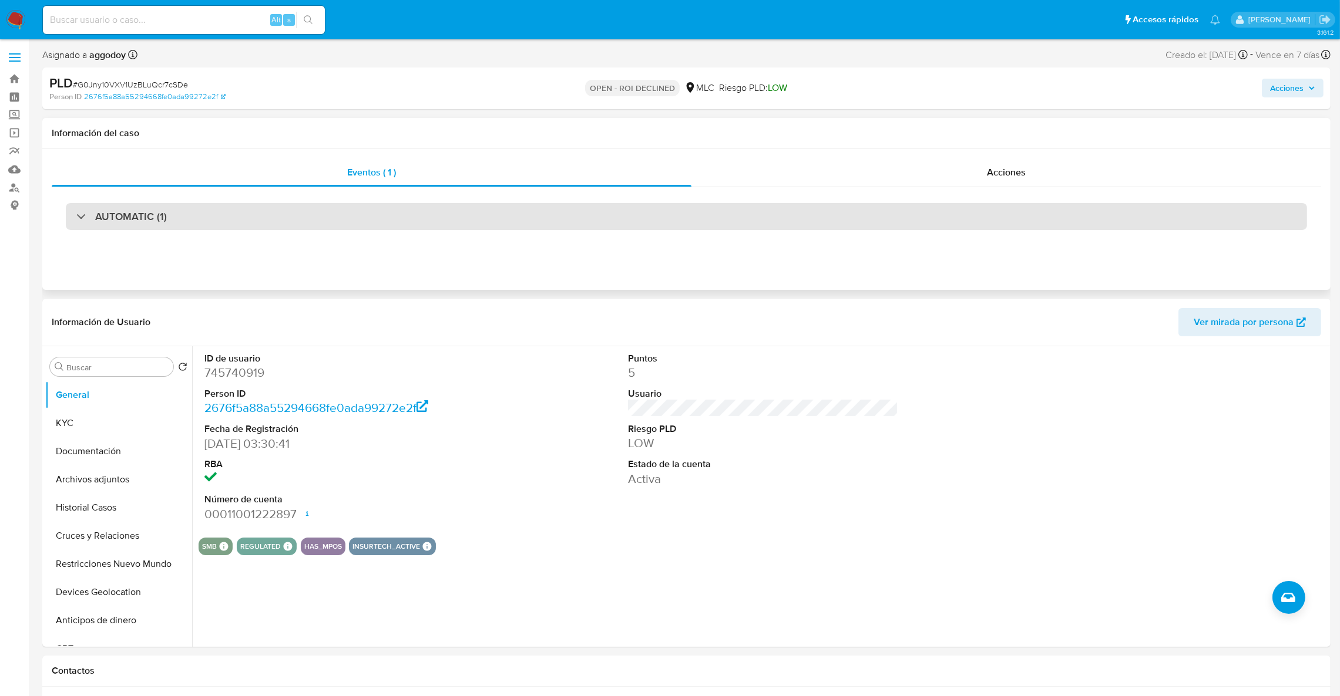
click at [393, 221] on div "AUTOMATIC (1)" at bounding box center [686, 216] width 1241 height 27
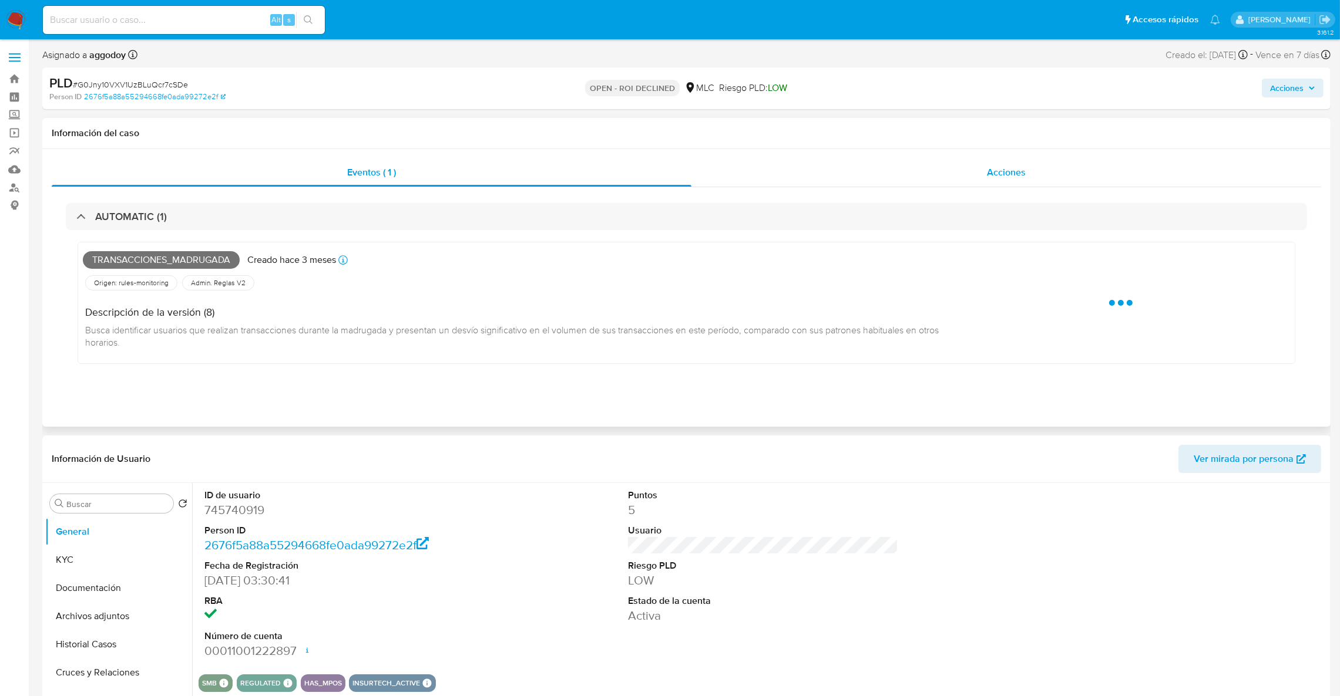
click at [953, 175] on div "Acciones" at bounding box center [1006, 173] width 630 height 28
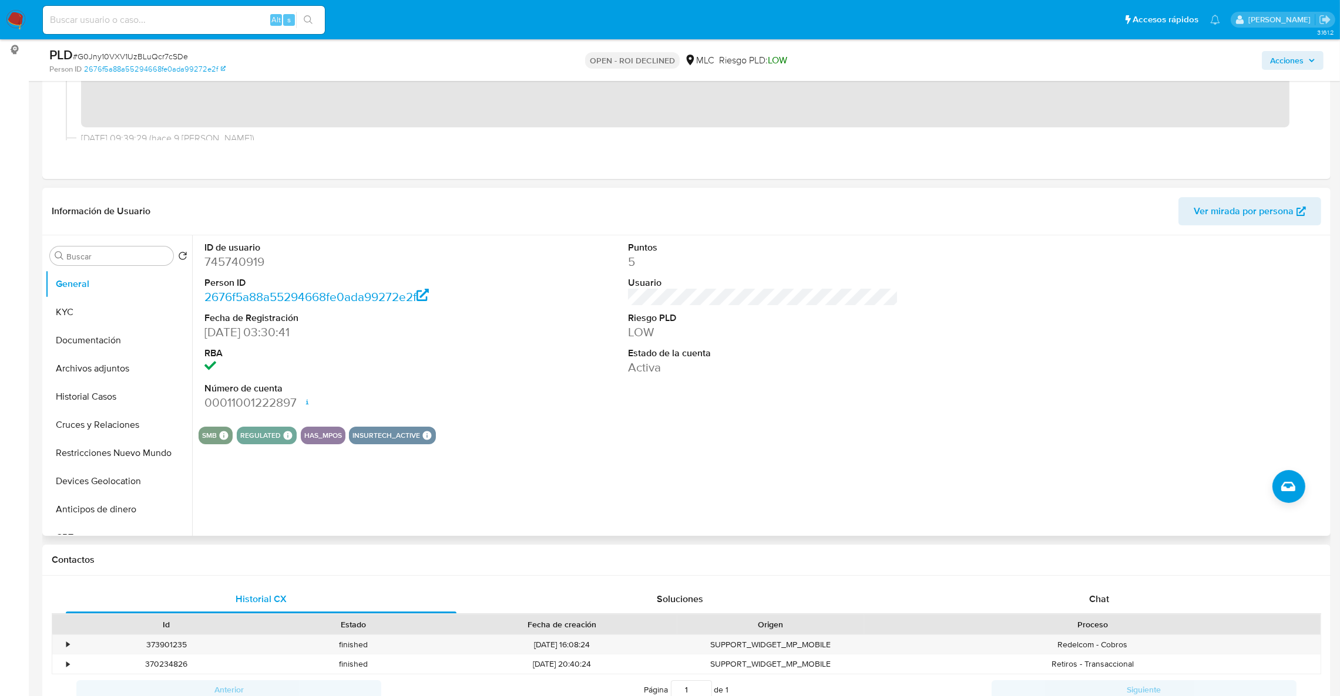
scroll to position [231, 0]
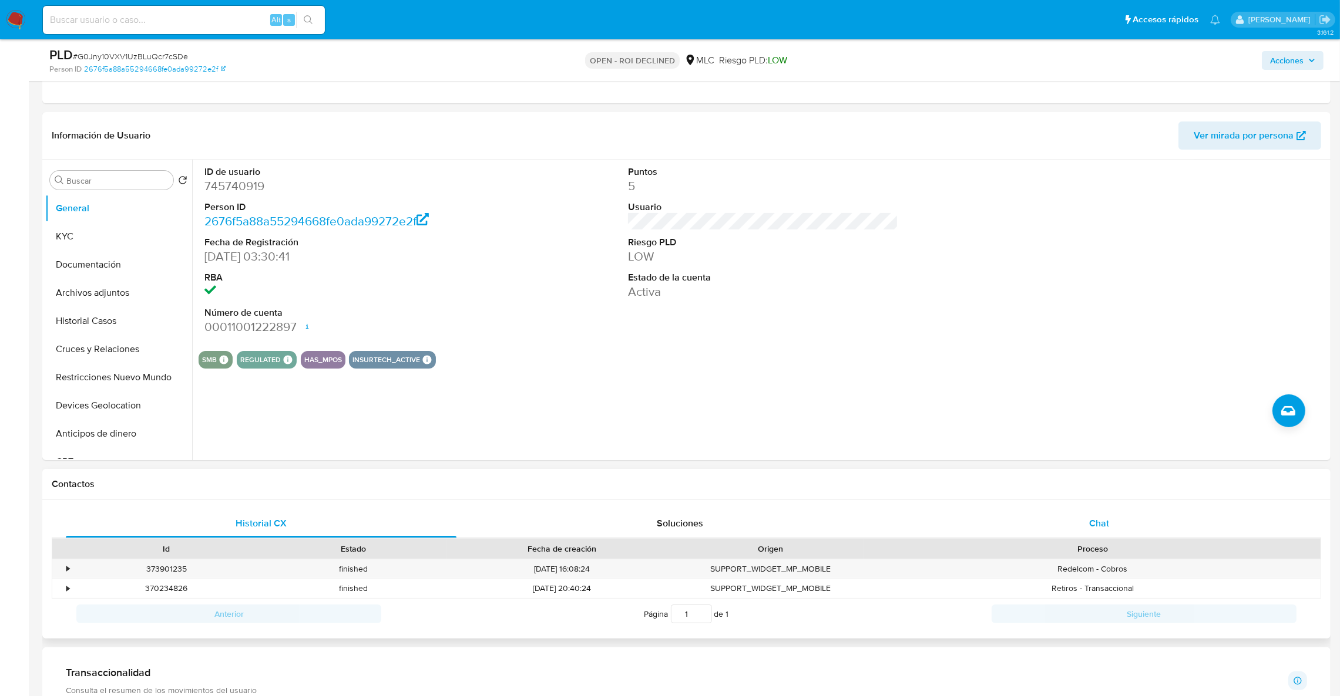
click at [1012, 516] on div "Chat" at bounding box center [1098, 524] width 391 height 28
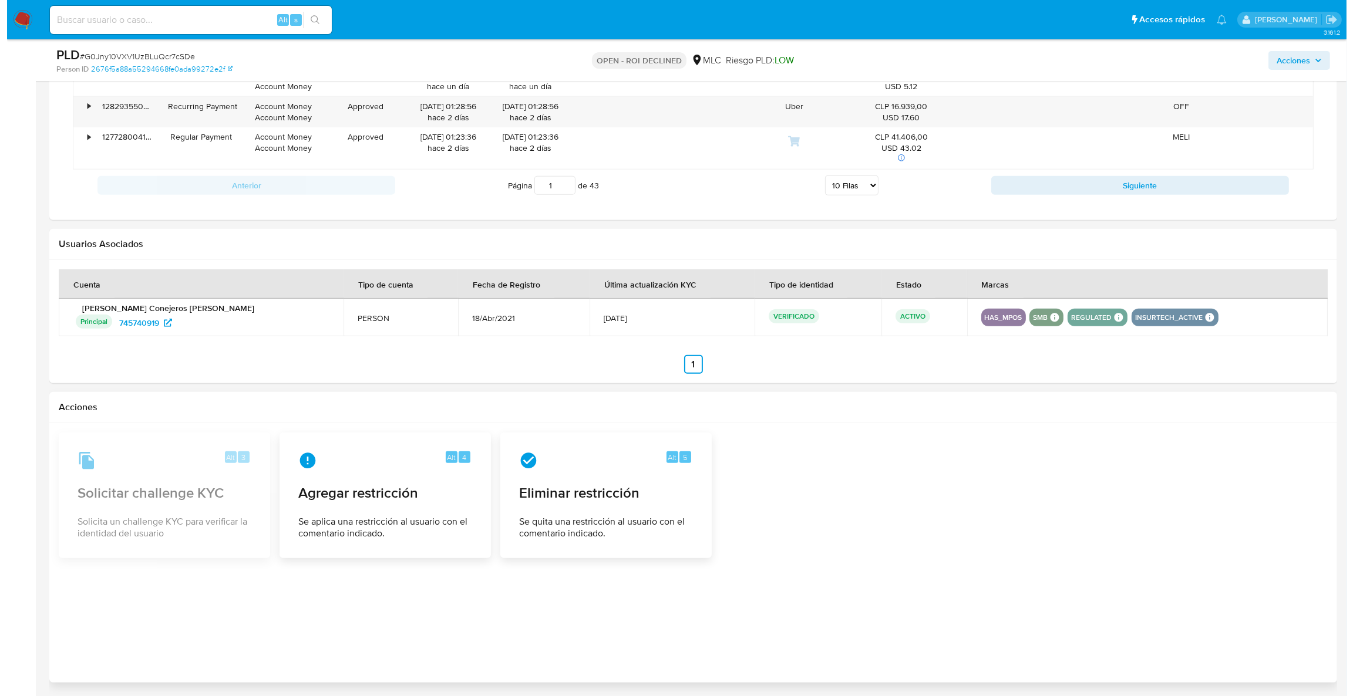
scroll to position [1792, 0]
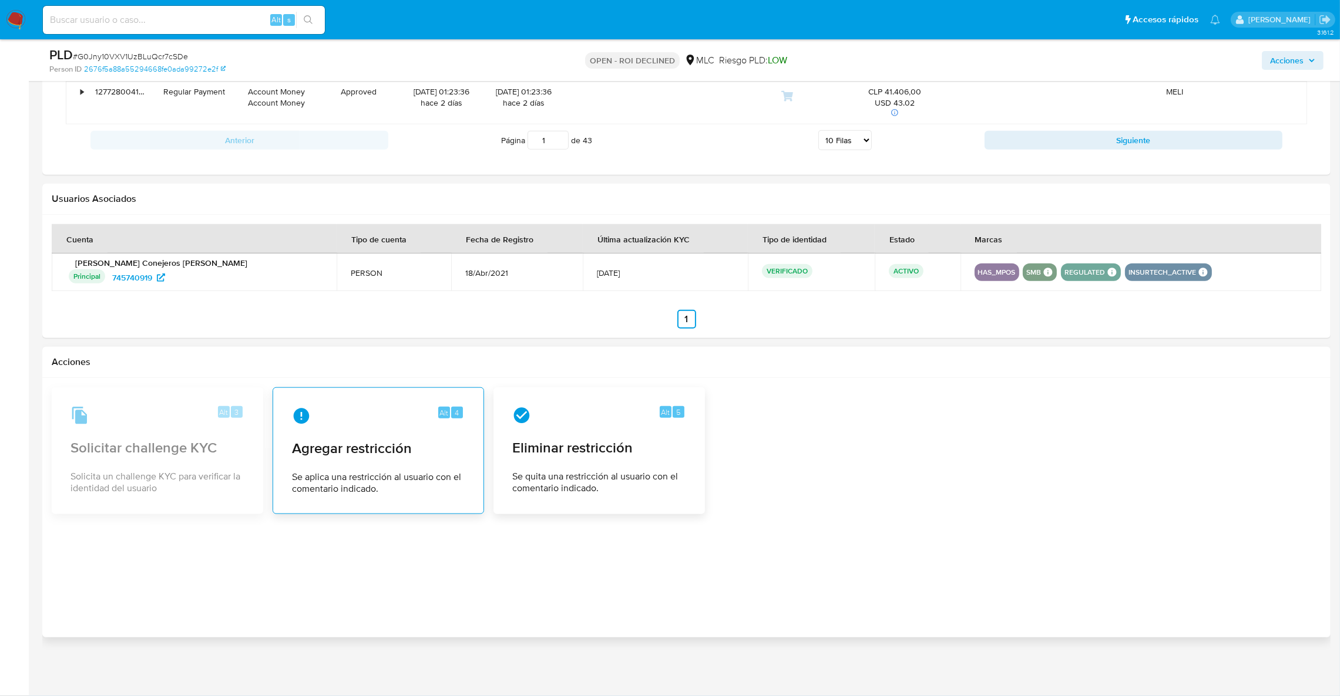
click at [434, 412] on div "Alt 4" at bounding box center [378, 416] width 173 height 19
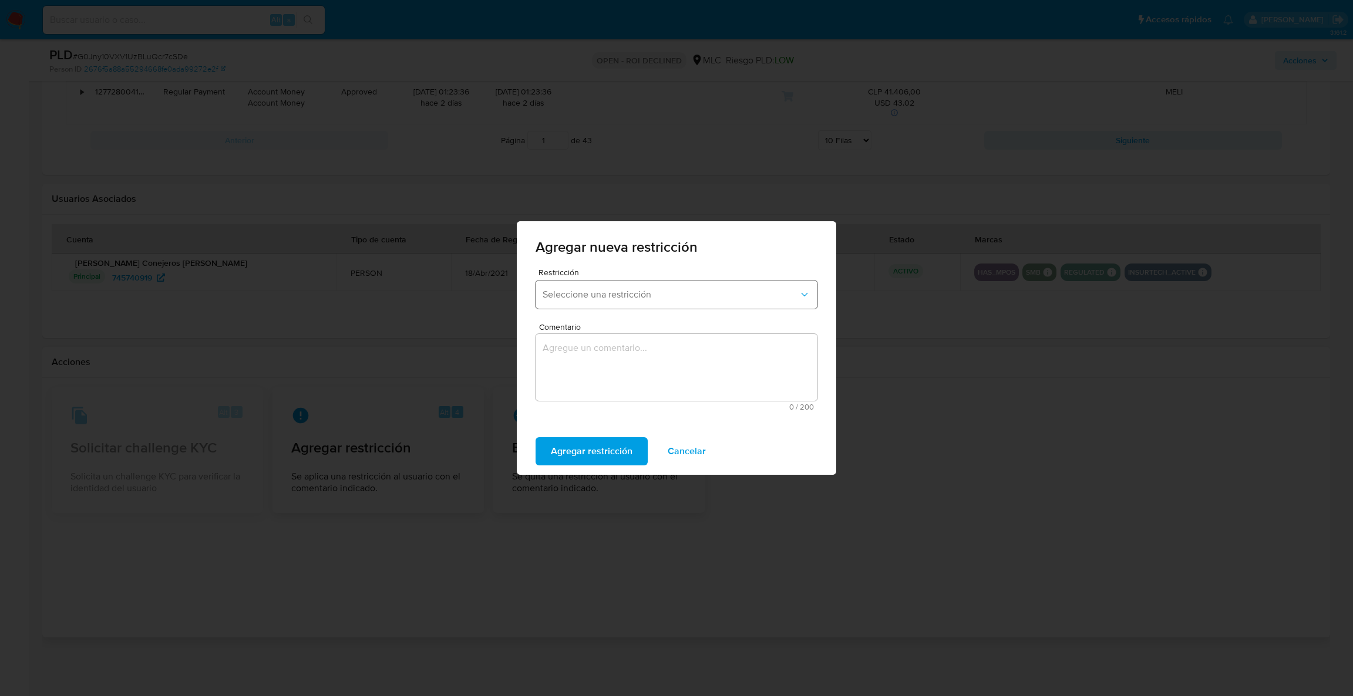
click at [579, 307] on button "Seleccione una restricción" at bounding box center [677, 295] width 282 height 28
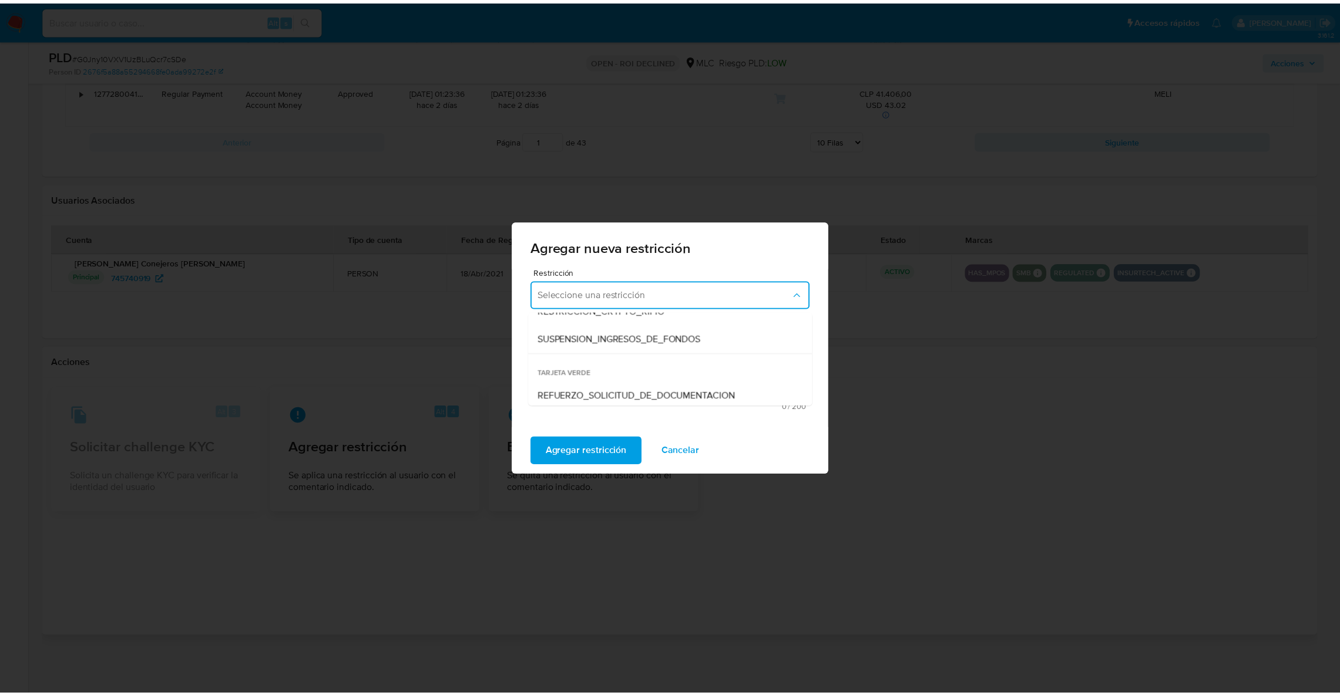
scroll to position [245, 0]
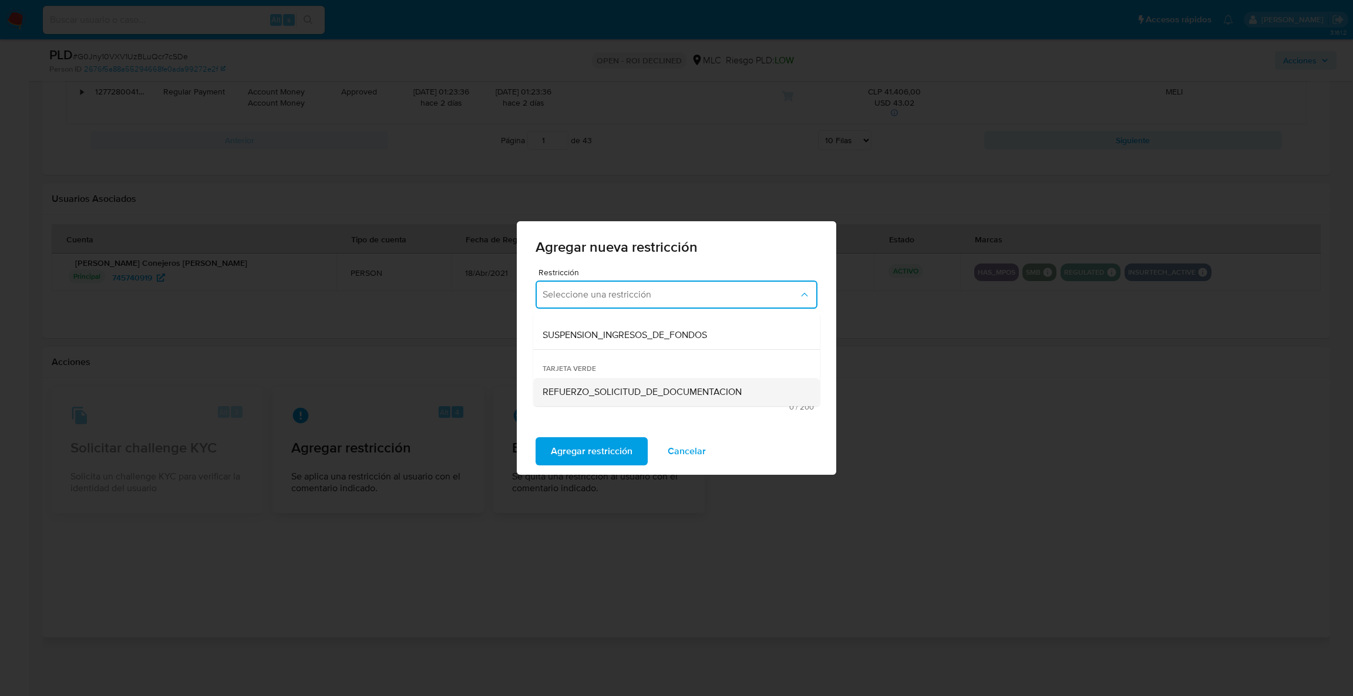
click at [627, 393] on span "REFUERZO_SOLICITUD_DE_DOCUMENTACION" at bounding box center [642, 392] width 199 height 12
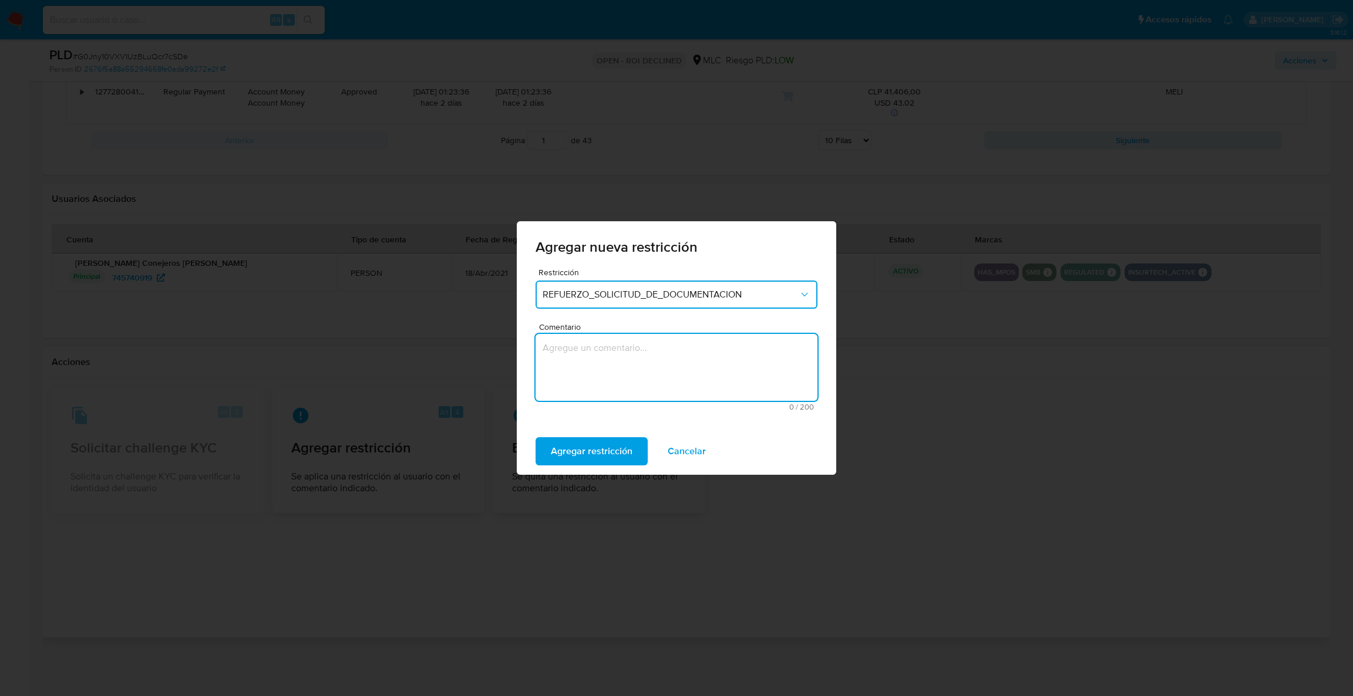
click at [644, 368] on textarea "Comentario" at bounding box center [677, 367] width 282 height 67
type textarea "Sol de info"
click at [590, 440] on span "Agregar restricción" at bounding box center [592, 452] width 82 height 26
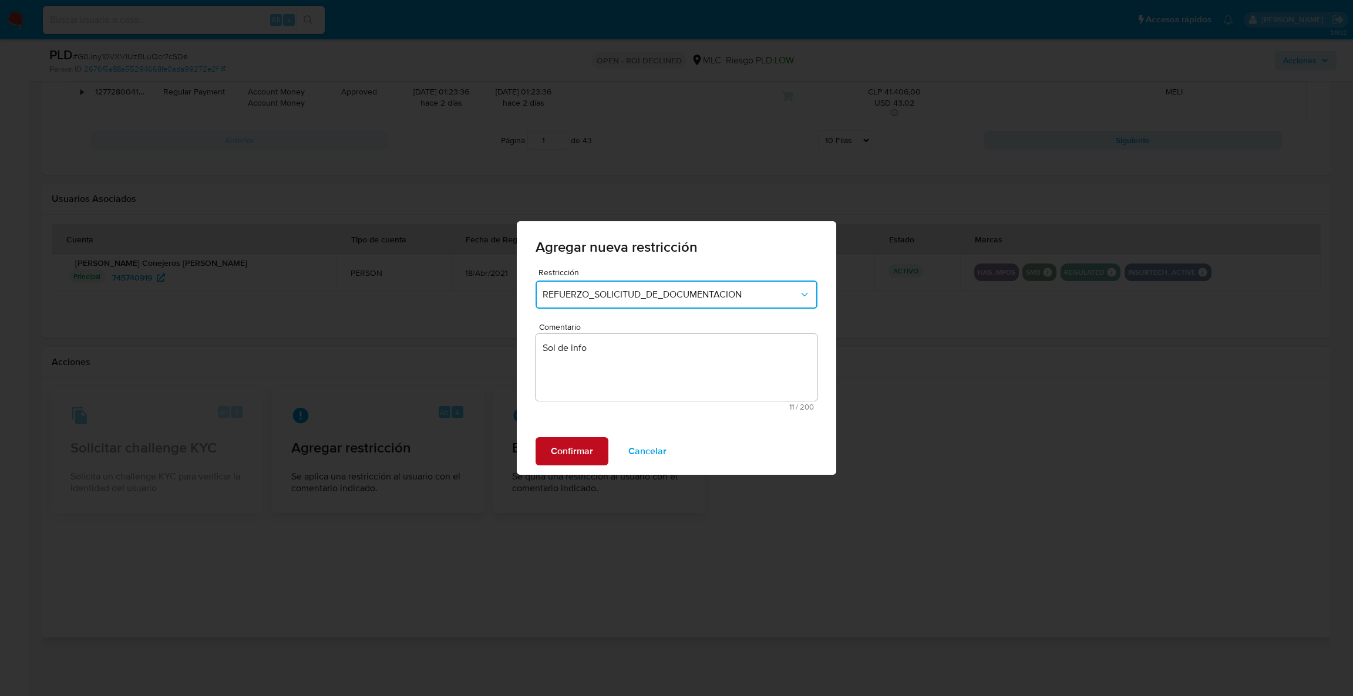
click at [571, 450] on span "Confirmar" at bounding box center [572, 452] width 42 height 26
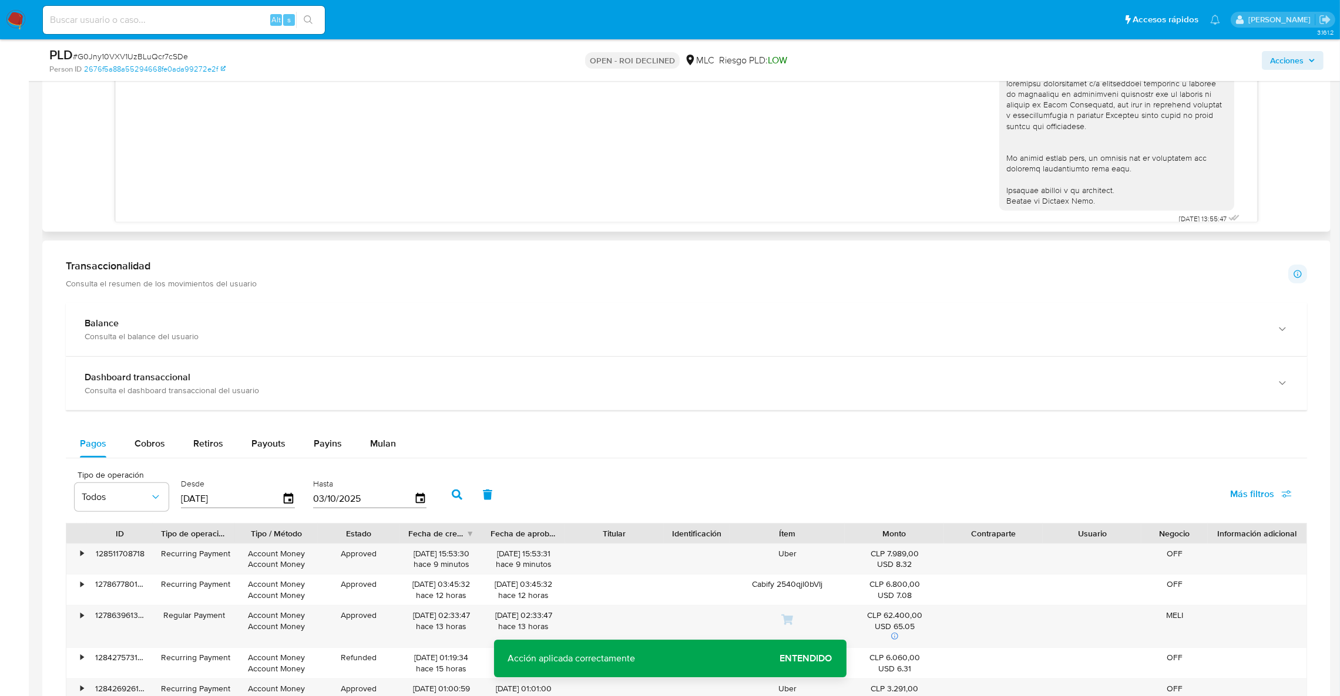
scroll to position [911, 0]
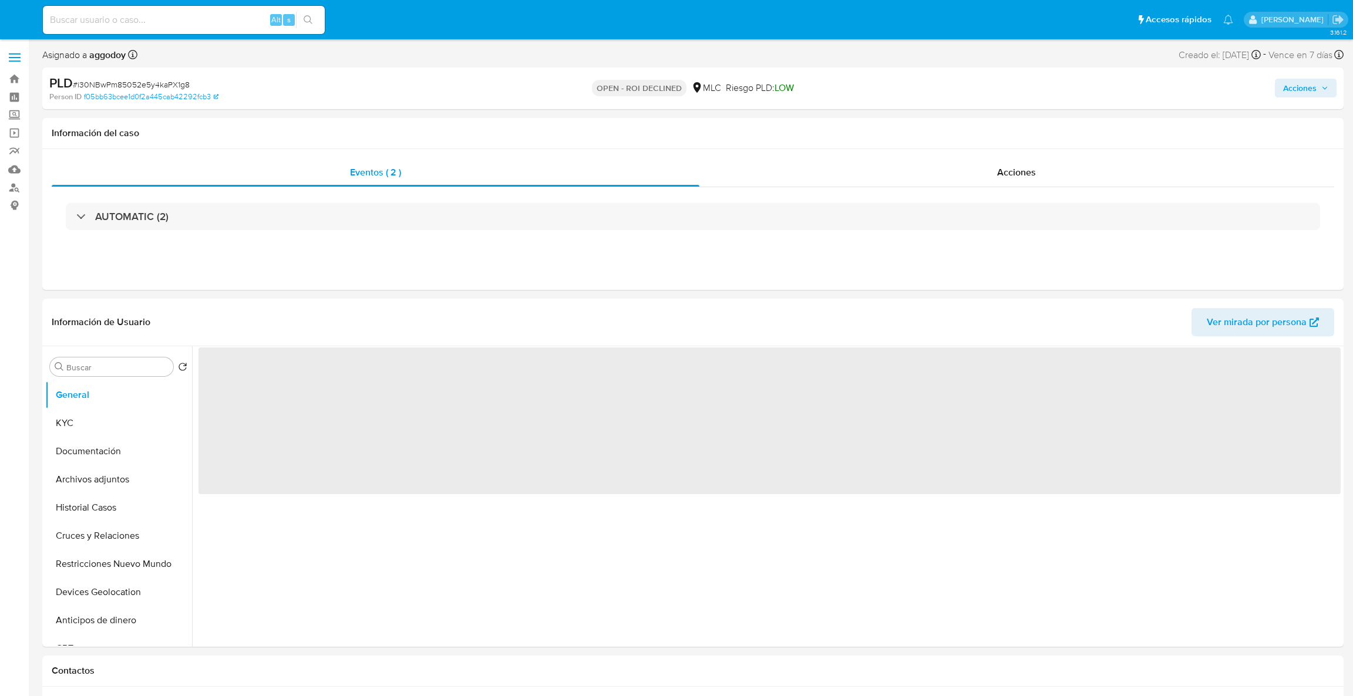
select select "10"
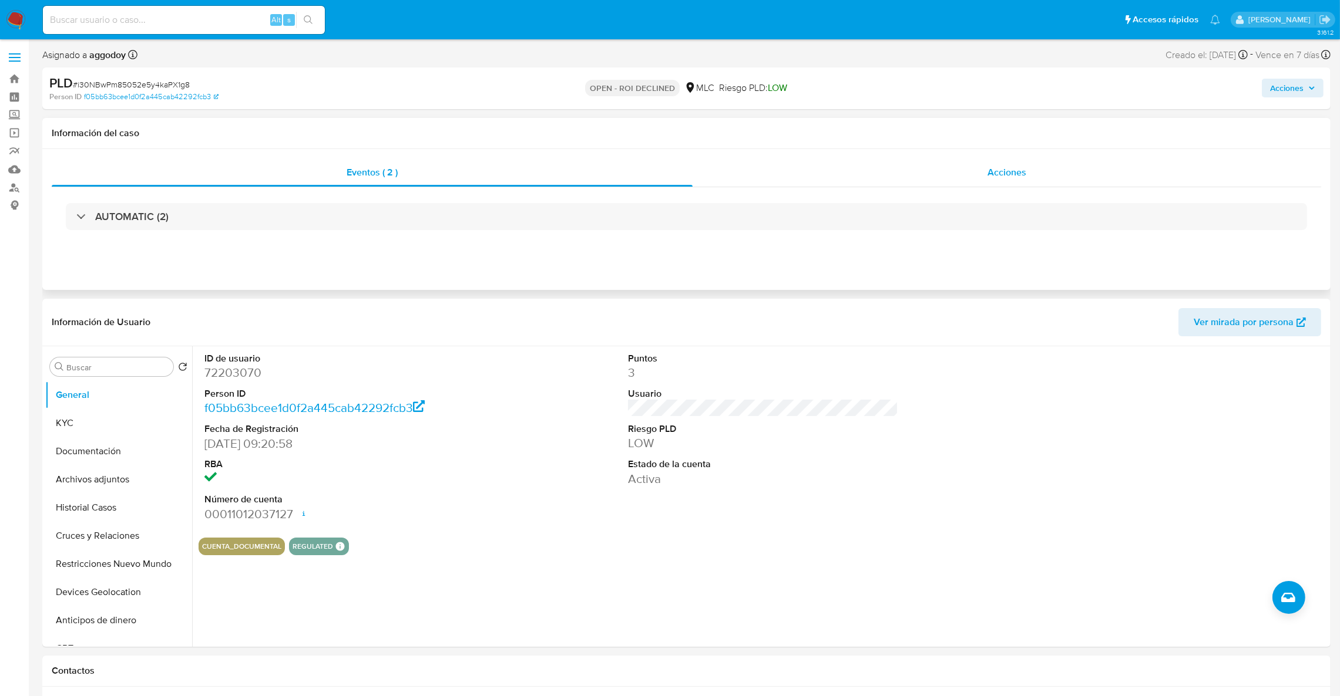
click at [964, 171] on div "Acciones" at bounding box center [1006, 173] width 628 height 28
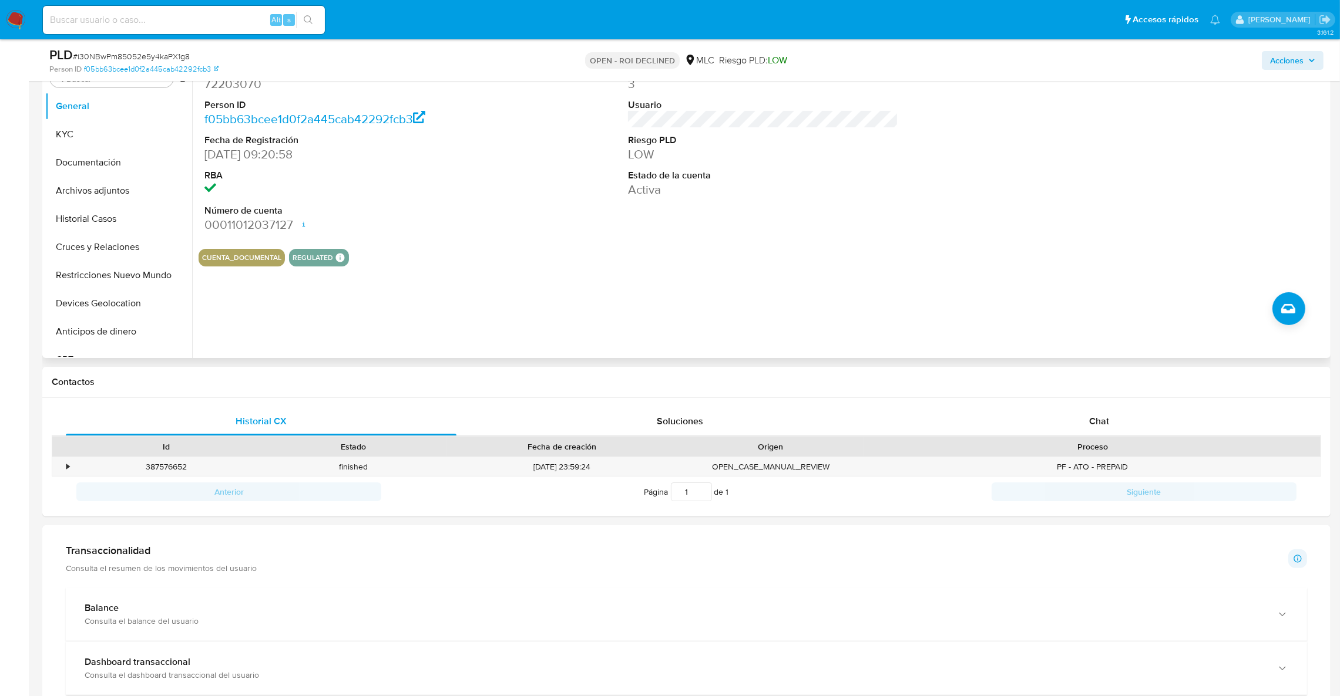
scroll to position [440, 0]
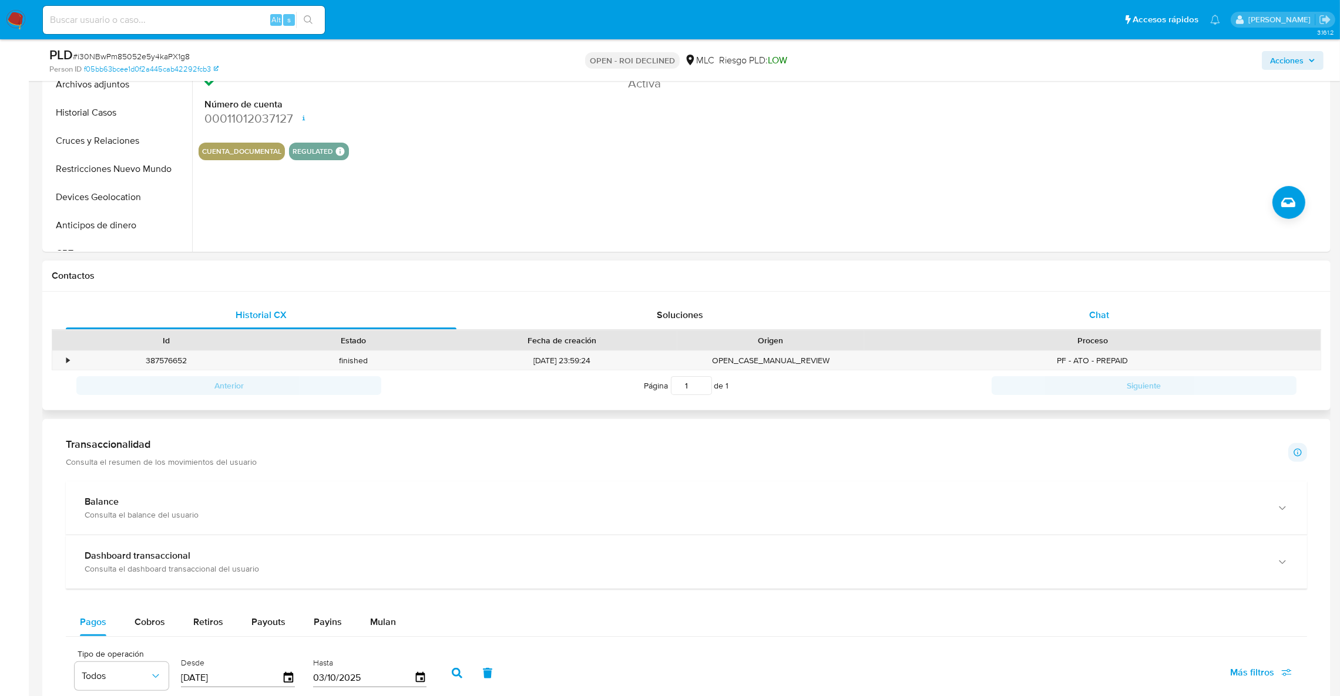
click at [1029, 324] on div "Chat" at bounding box center [1098, 315] width 391 height 28
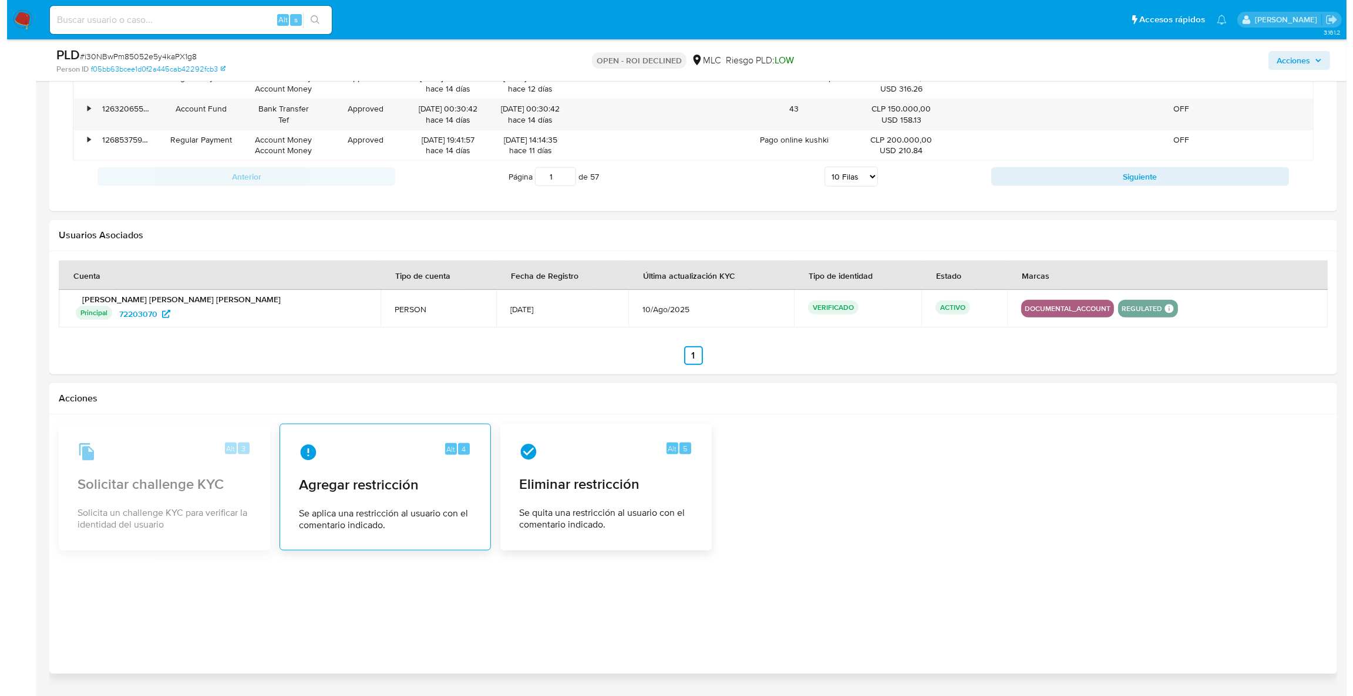
scroll to position [1761, 0]
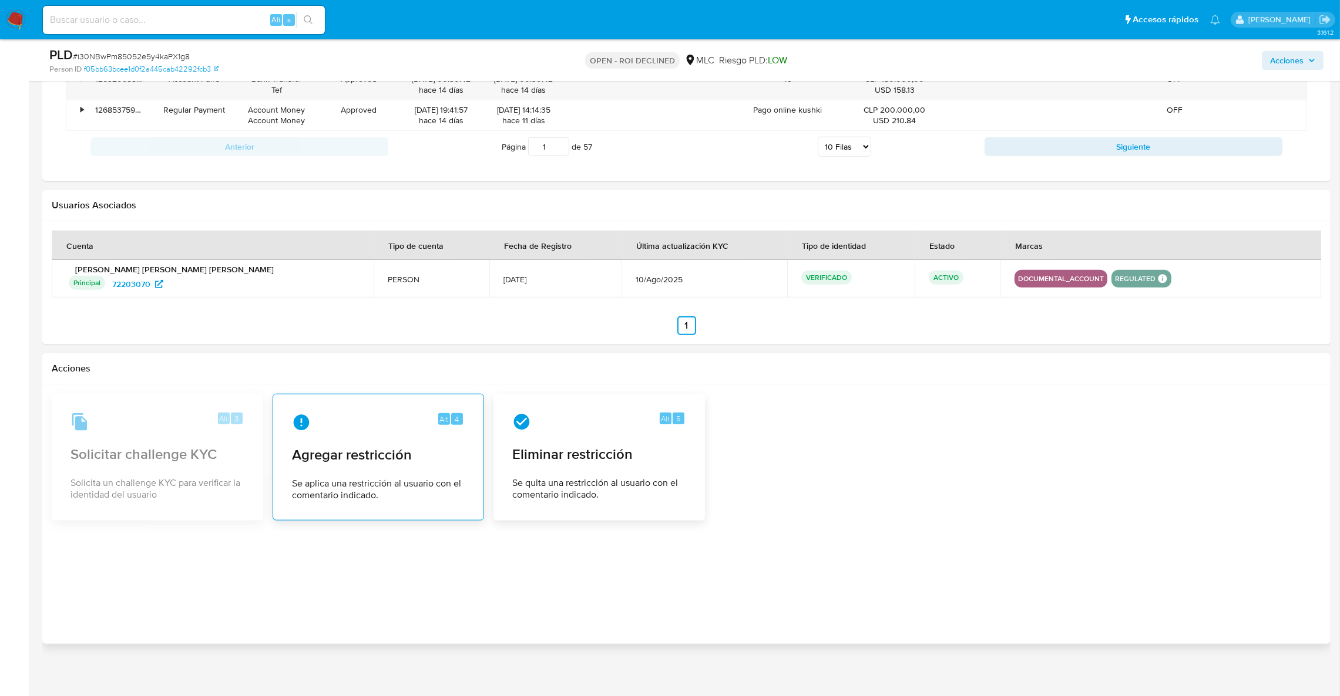
click at [340, 479] on span "Se aplica una restricción al usuario con el comentario indicado." at bounding box center [378, 489] width 173 height 23
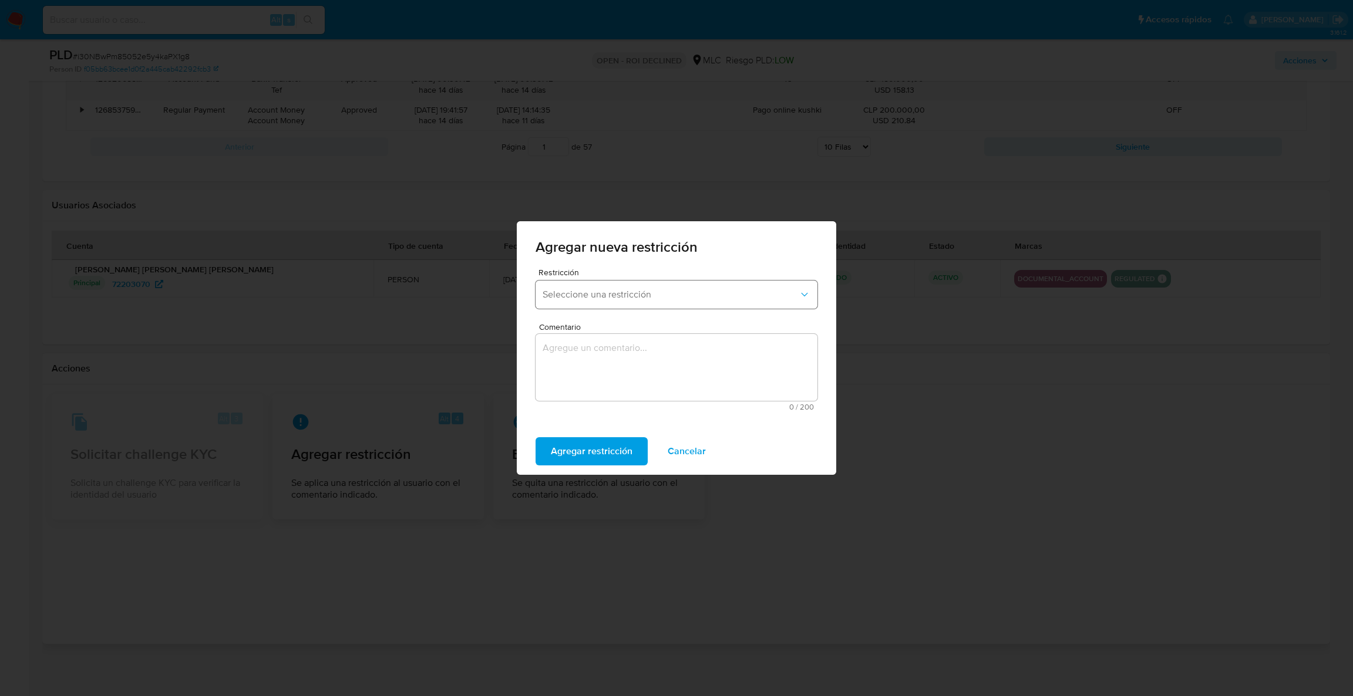
click at [644, 299] on span "Seleccione una restricción" at bounding box center [671, 295] width 256 height 12
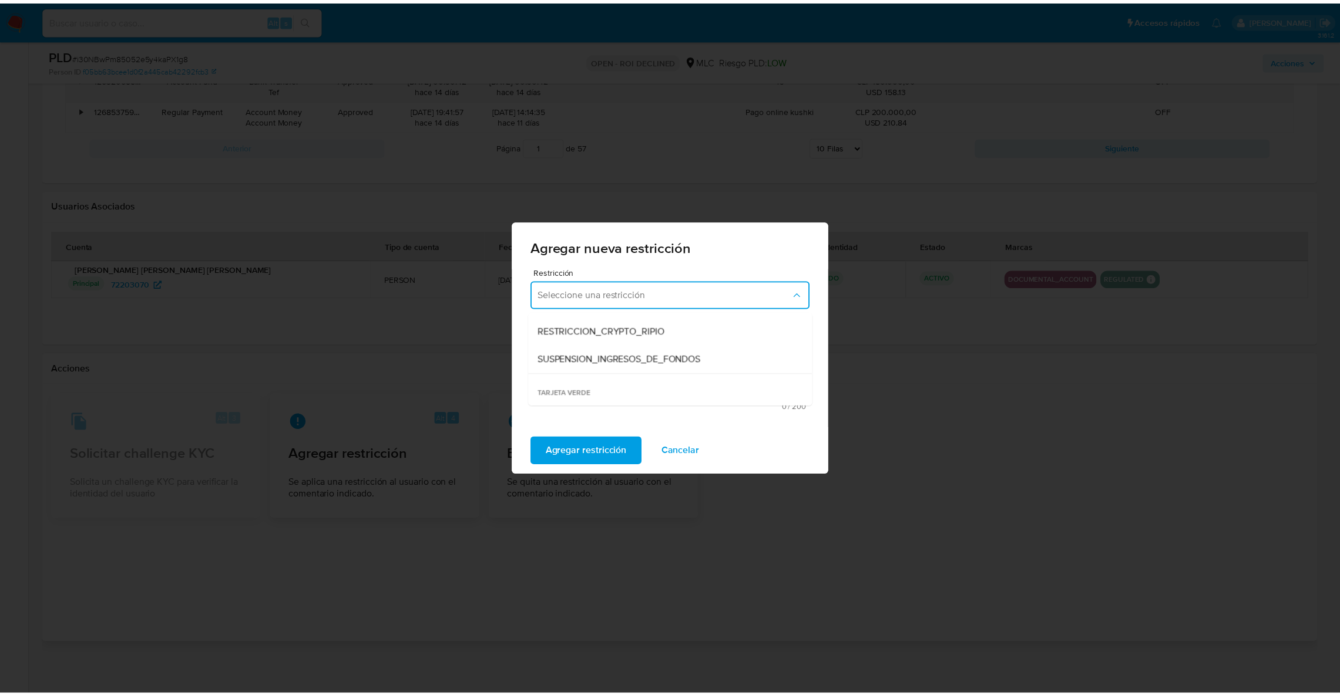
scroll to position [245, 0]
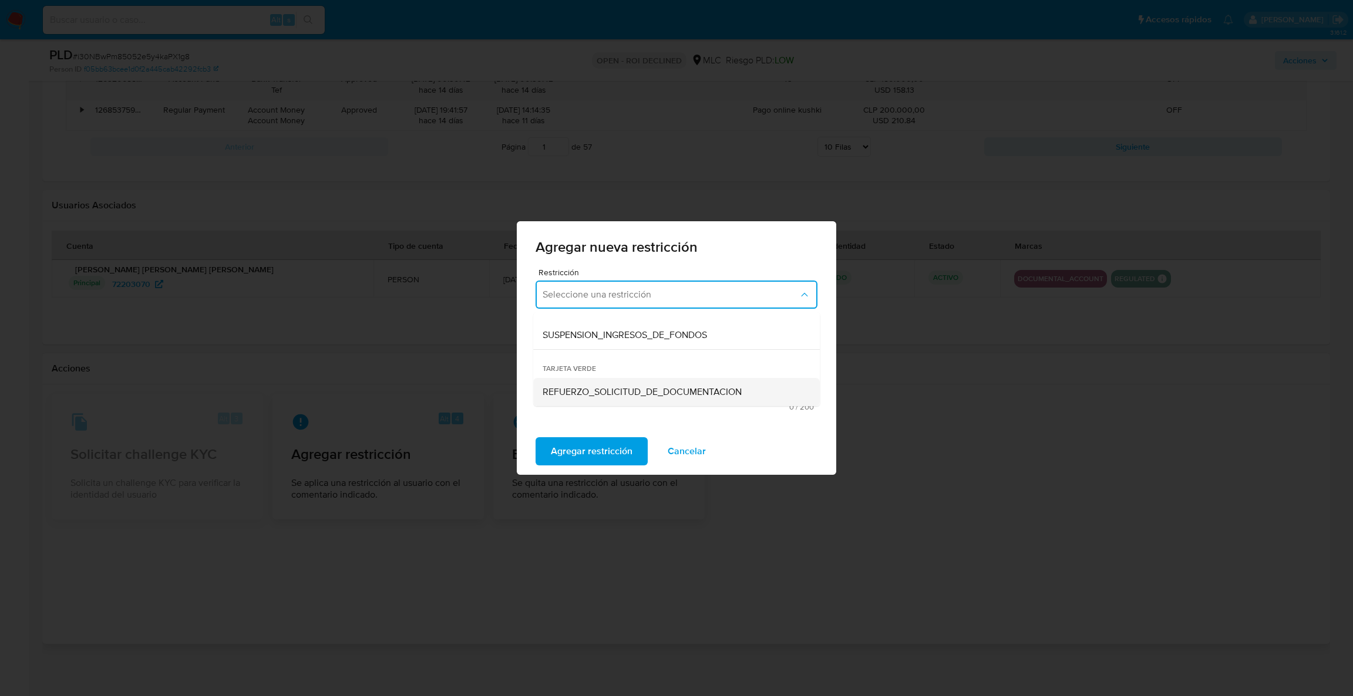
click at [651, 386] on span "REFUERZO_SOLICITUD_DE_DOCUMENTACION" at bounding box center [642, 392] width 199 height 12
click at [618, 403] on span "0 / 200" at bounding box center [676, 407] width 275 height 8
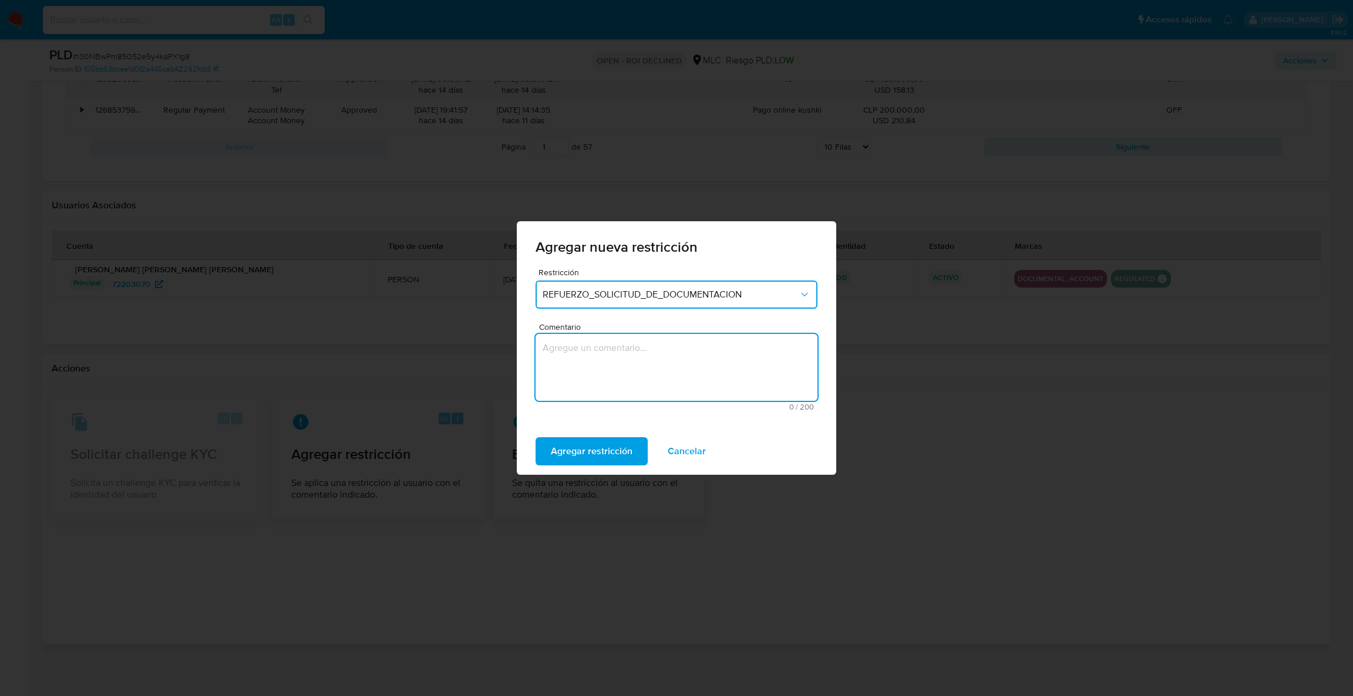
click at [616, 394] on textarea "Comentario" at bounding box center [677, 367] width 282 height 67
type textarea "Solicitud de info"
click at [593, 452] on span "Agregar restricción" at bounding box center [592, 452] width 82 height 26
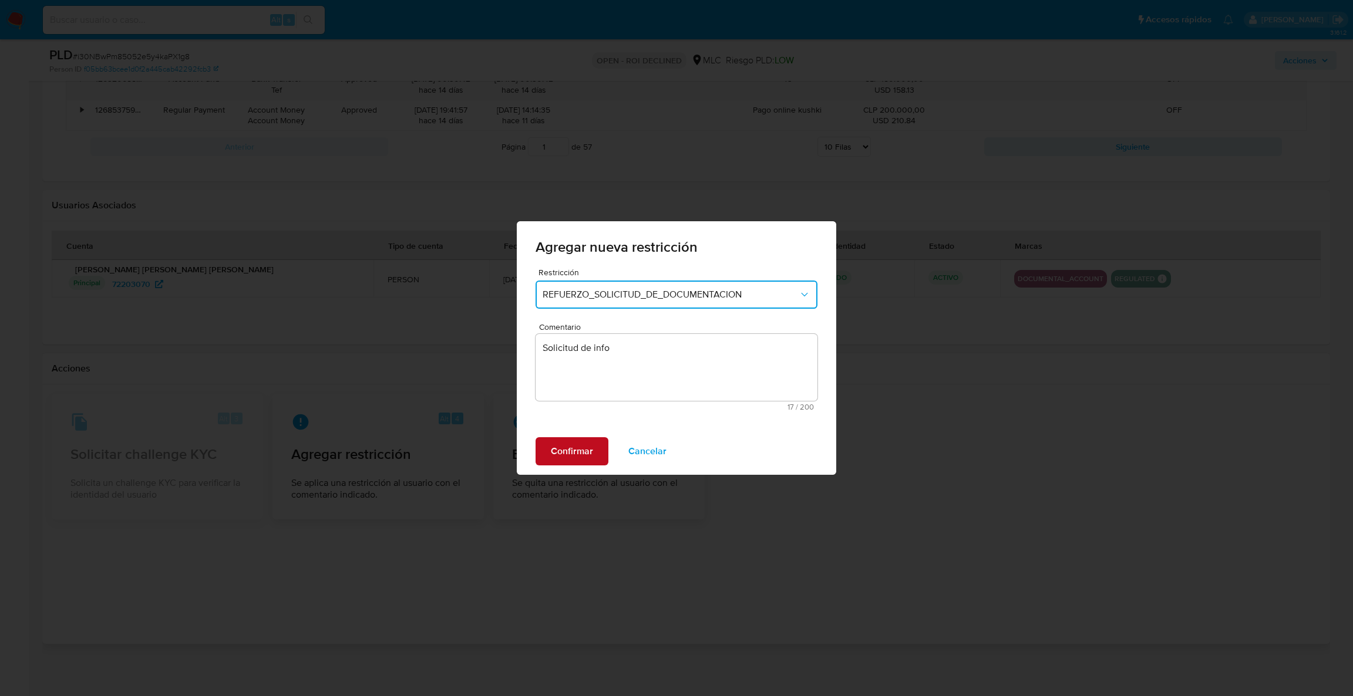
click at [590, 455] on span "Confirmar" at bounding box center [572, 452] width 42 height 26
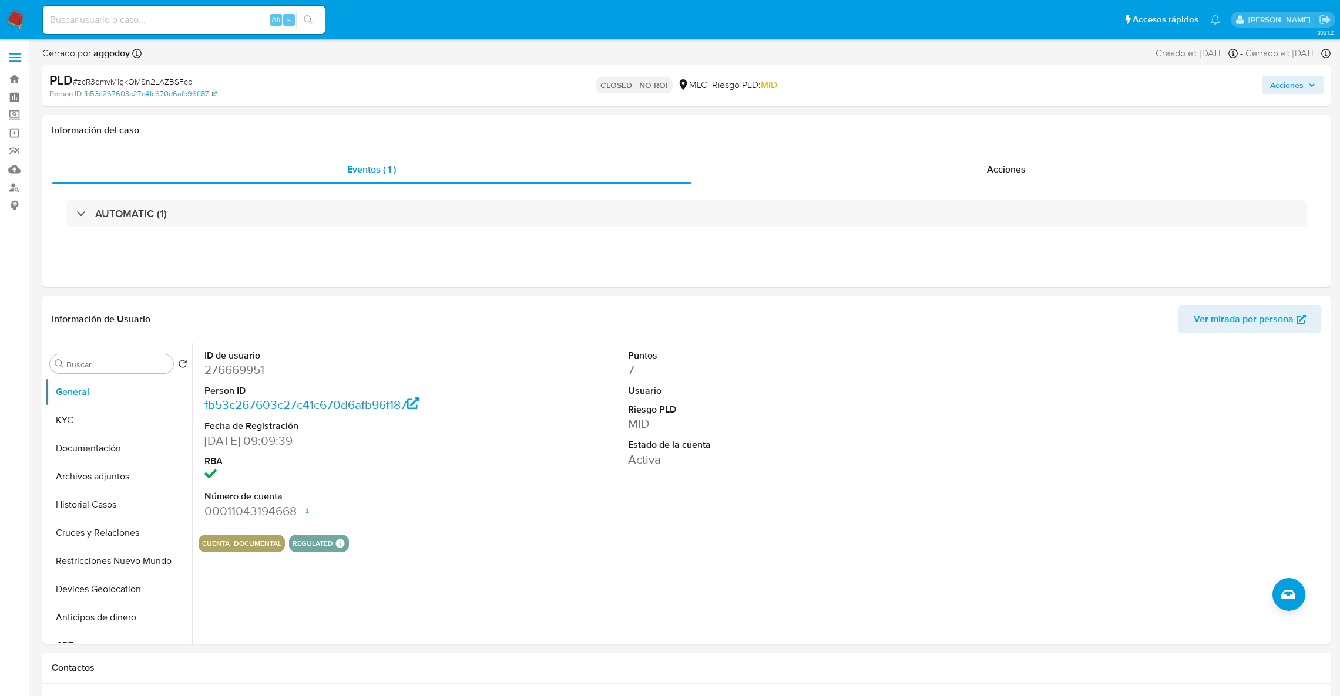
select select "10"
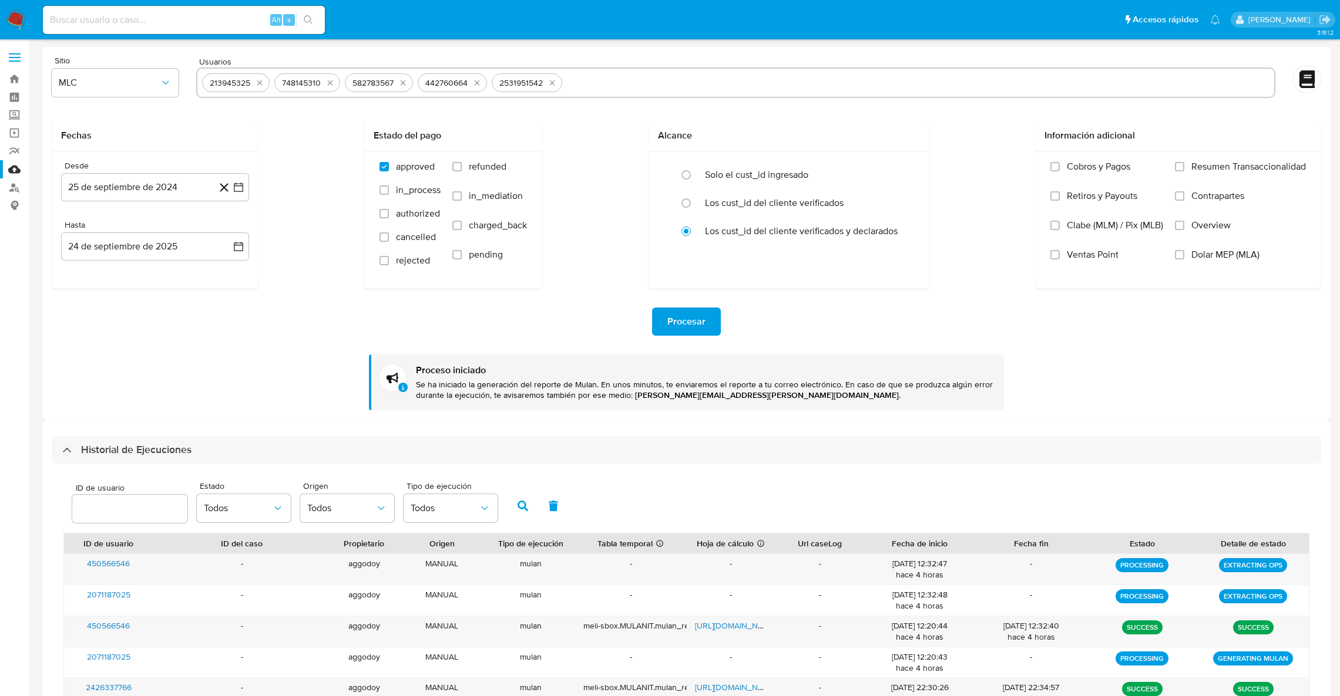
select select "10"
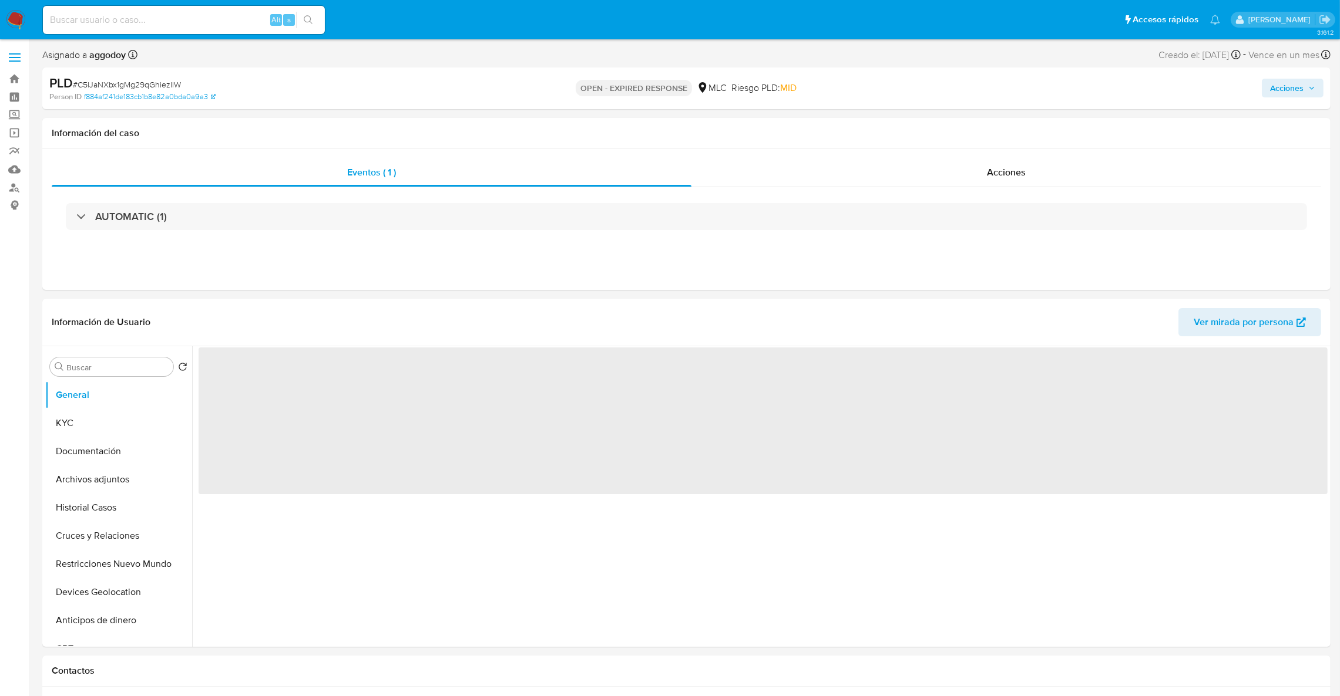
select select "10"
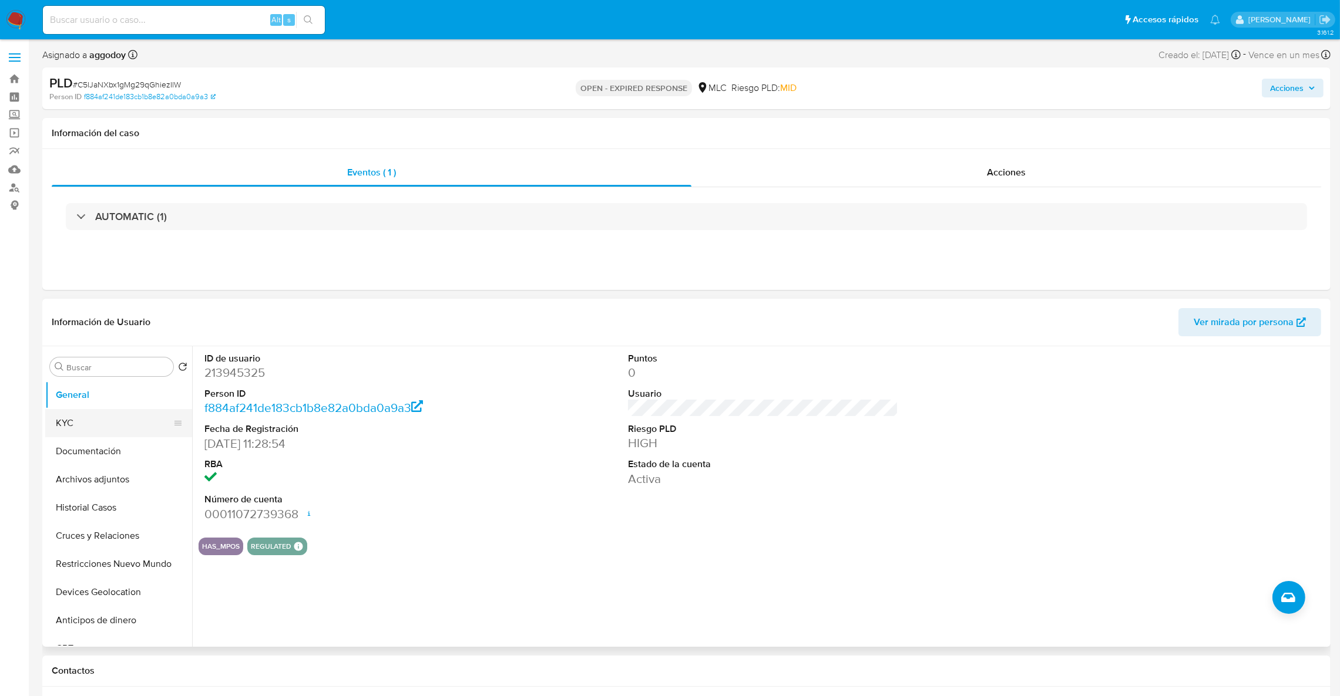
click at [59, 429] on button "KYC" at bounding box center [113, 423] width 137 height 28
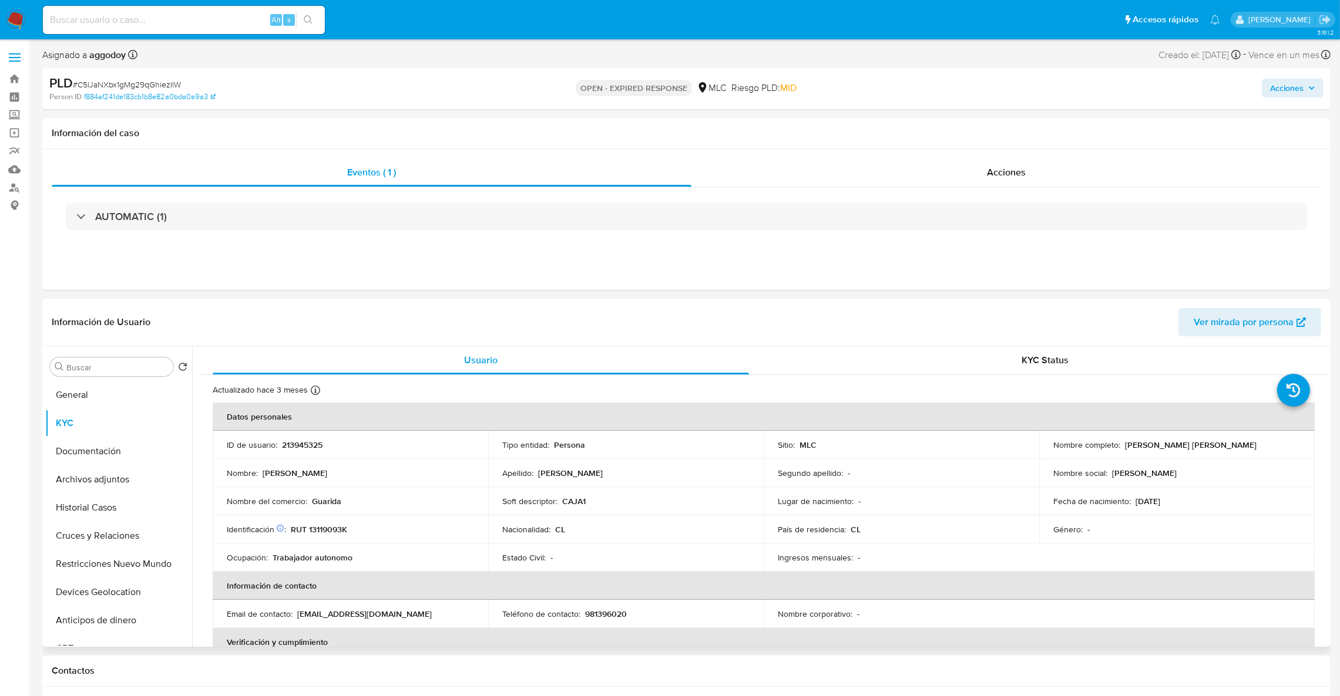
click at [332, 531] on p "RUT 13119093K" at bounding box center [319, 529] width 56 height 11
click at [305, 450] on p "213945325" at bounding box center [302, 445] width 41 height 11
click at [305, 449] on p "213945325" at bounding box center [302, 445] width 41 height 11
copy p "213945325"
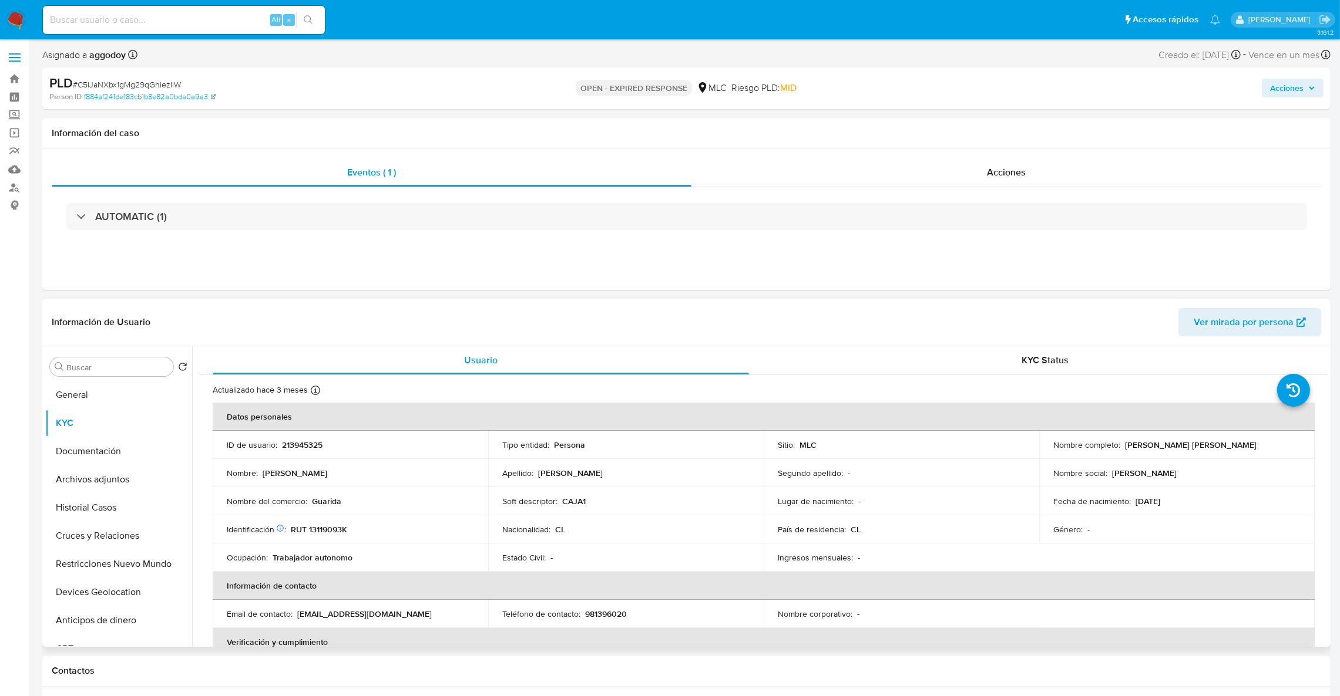
click at [320, 530] on p "RUT 13119093K" at bounding box center [319, 529] width 56 height 11
copy p "13119093K"
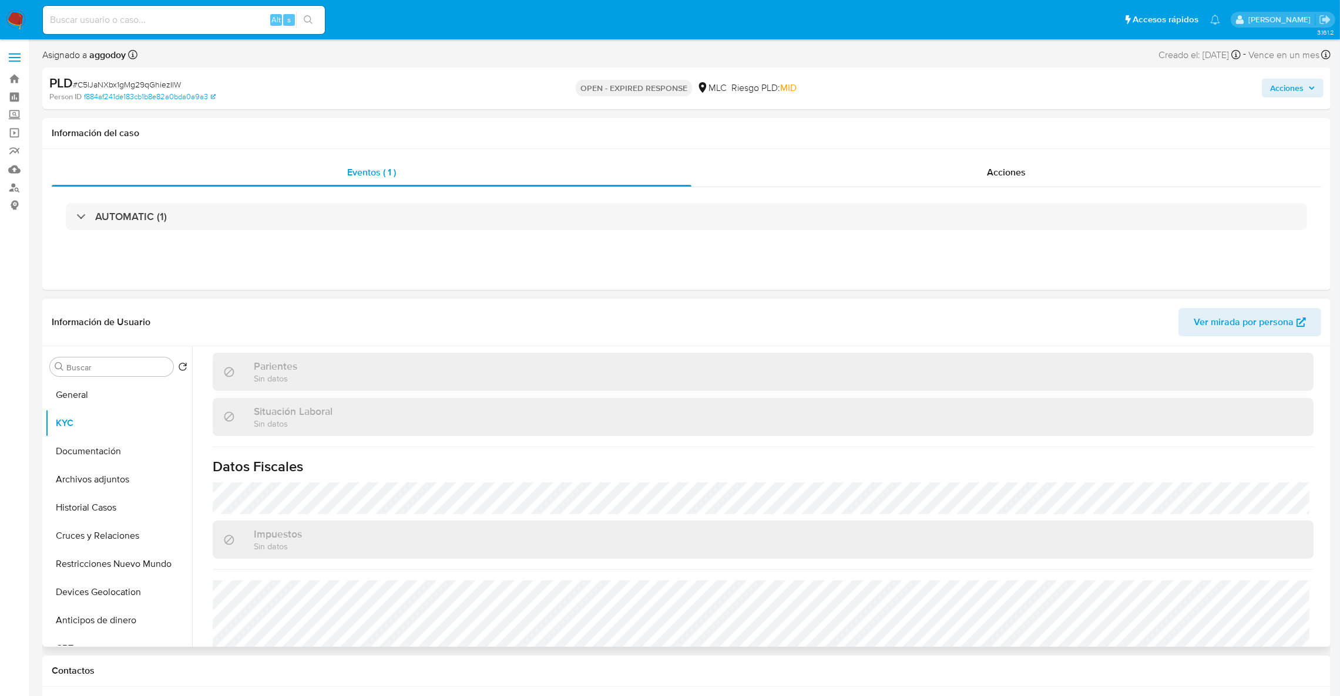
scroll to position [647, 0]
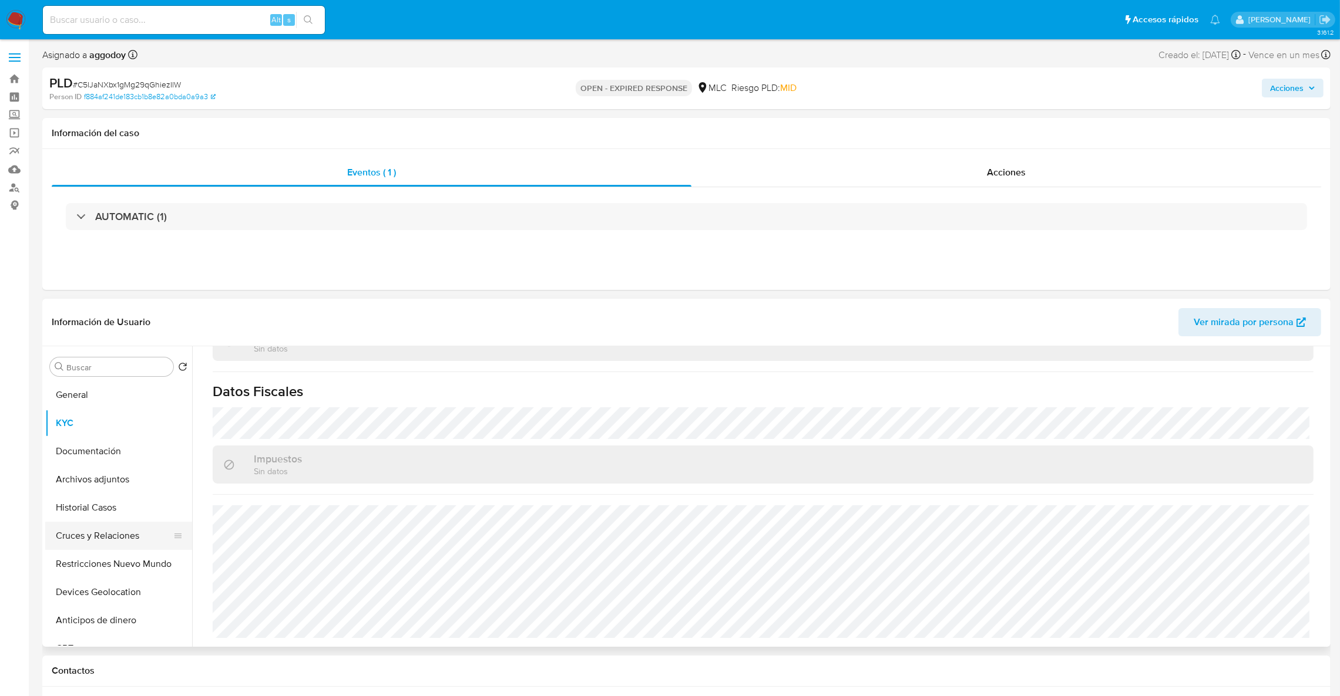
click at [80, 537] on button "Cruces y Relaciones" at bounding box center [113, 536] width 137 height 28
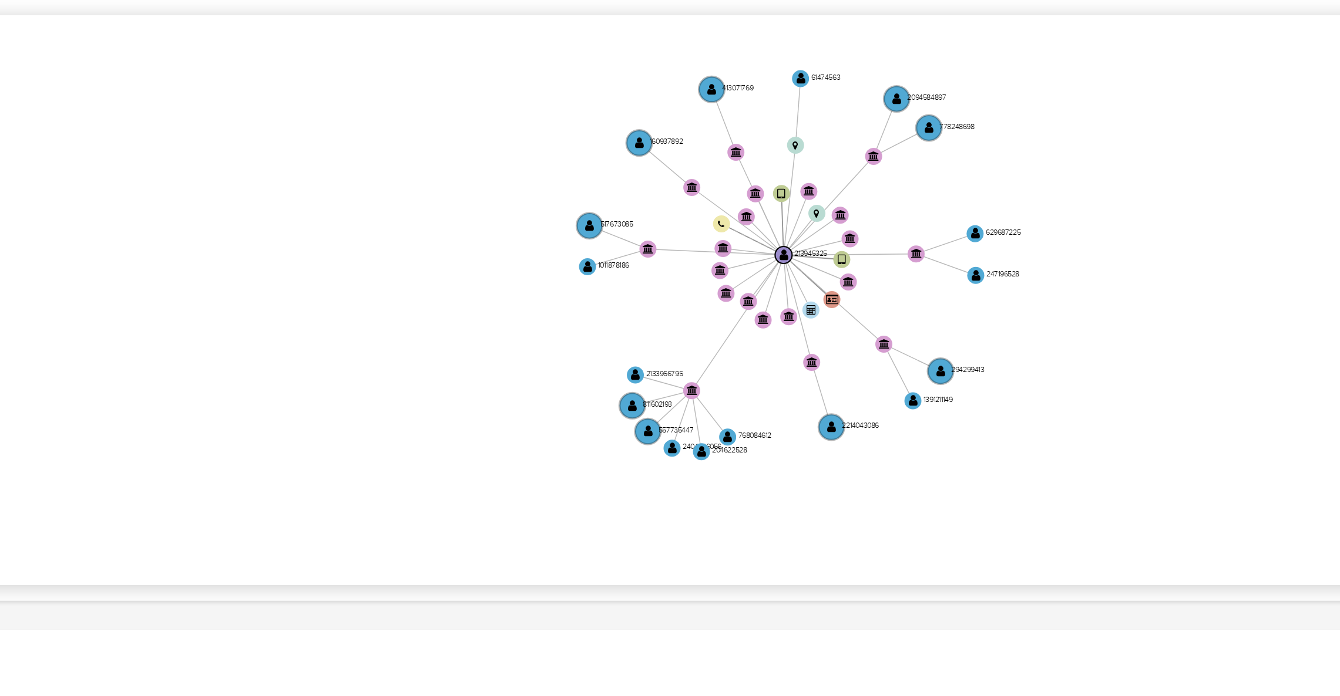
scroll to position [123, 0]
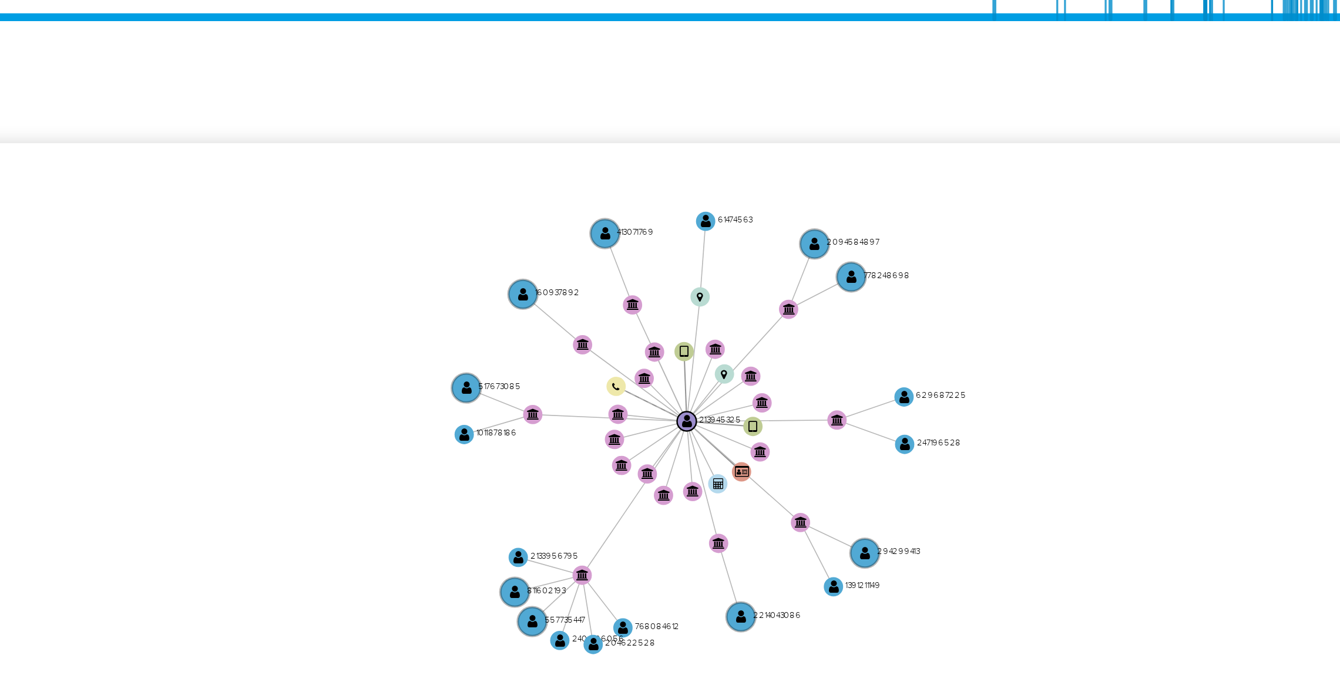
drag, startPoint x: 1197, startPoint y: 400, endPoint x: 1182, endPoint y: 415, distance: 21.2
click at [1182, 415] on icon "device-68521d1bca99419b12b72a8f  user-213945325  213945325 device-685226fb9ee…" at bounding box center [772, 390] width 1112 height 170
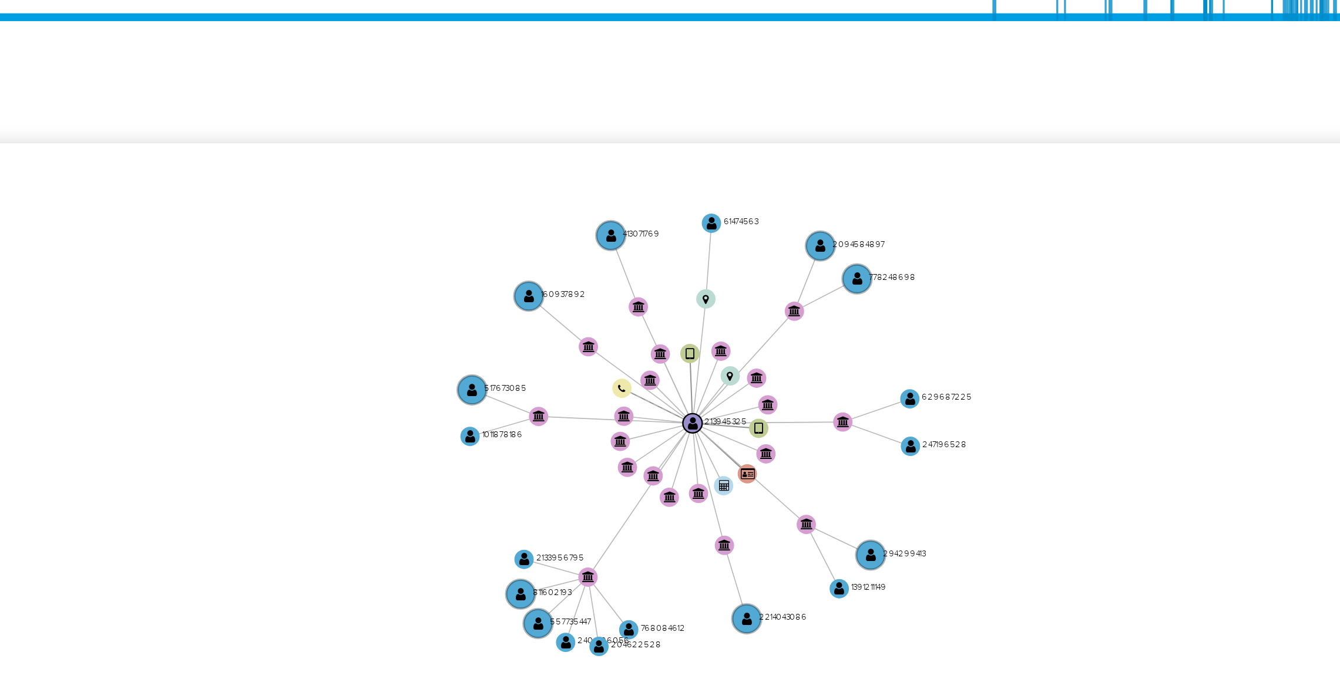
click at [1204, 368] on icon "device-68521d1bca99419b12b72a8f  user-213945325  213945325 device-685226fb9ee…" at bounding box center [772, 390] width 1112 height 170
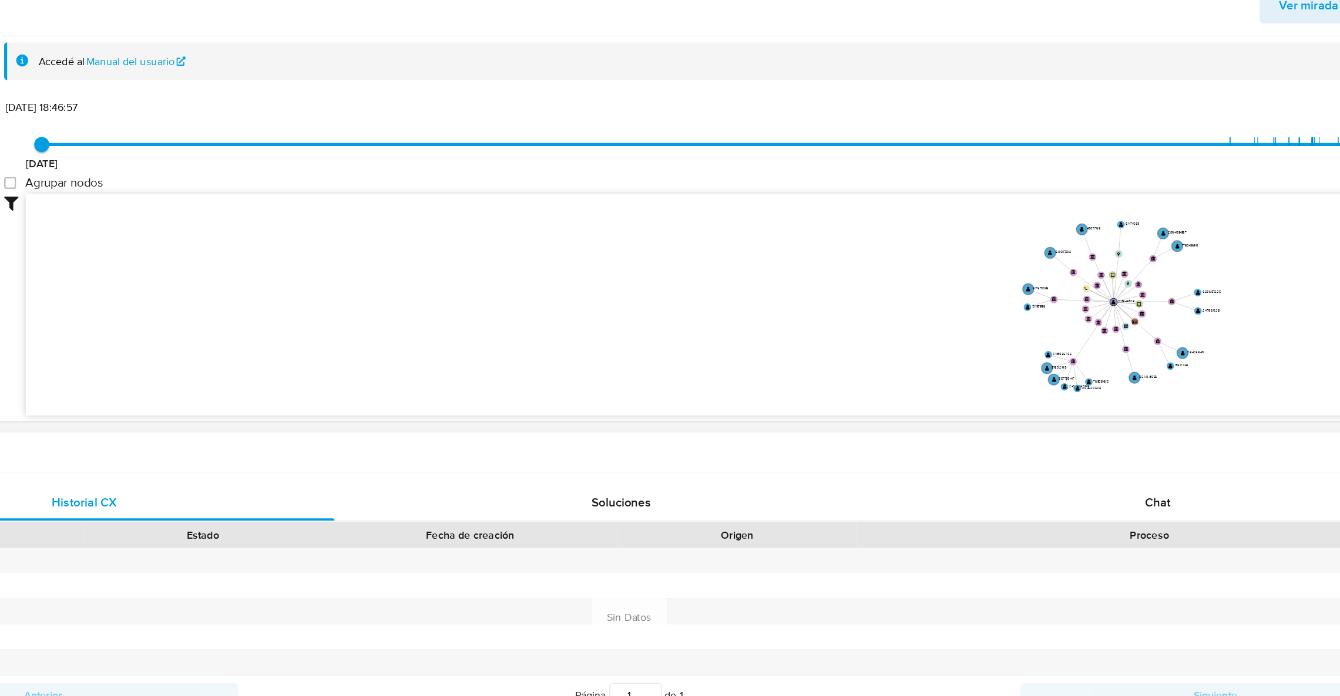
scroll to position [122, 0]
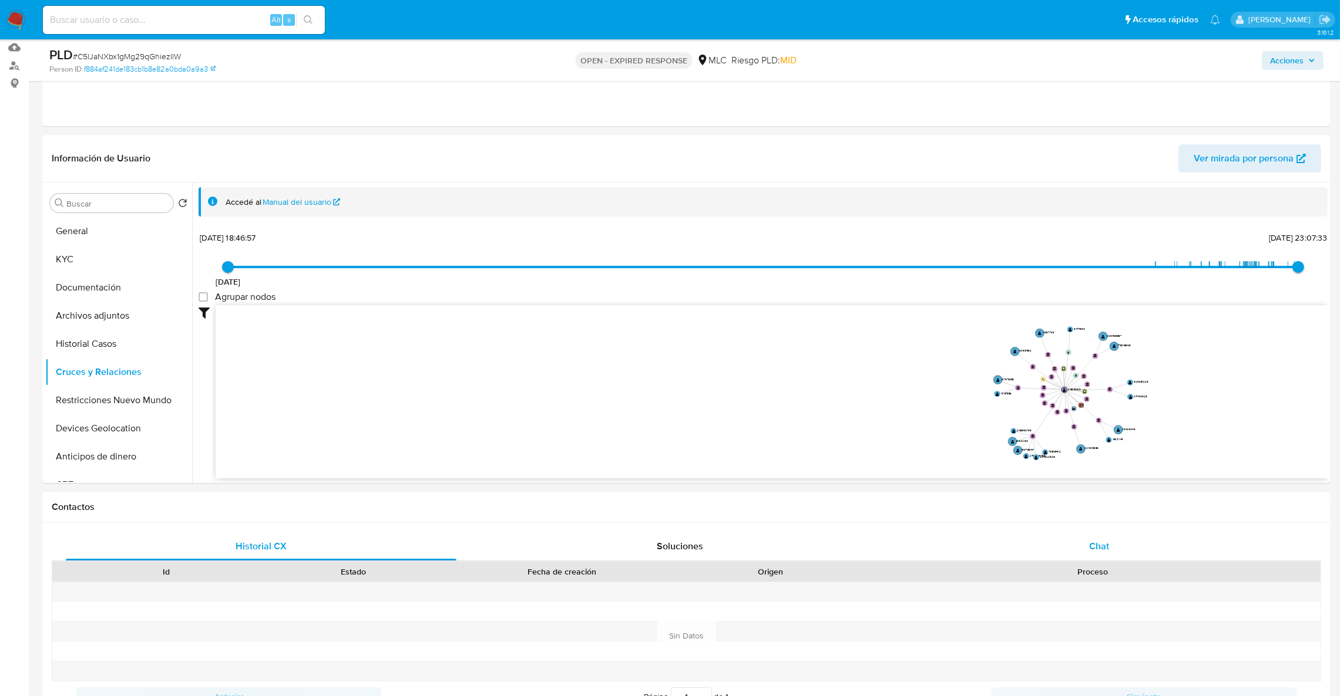
drag, startPoint x: 1169, startPoint y: 534, endPoint x: 1160, endPoint y: 548, distance: 16.8
click at [1169, 534] on div "Chat" at bounding box center [1098, 547] width 391 height 28
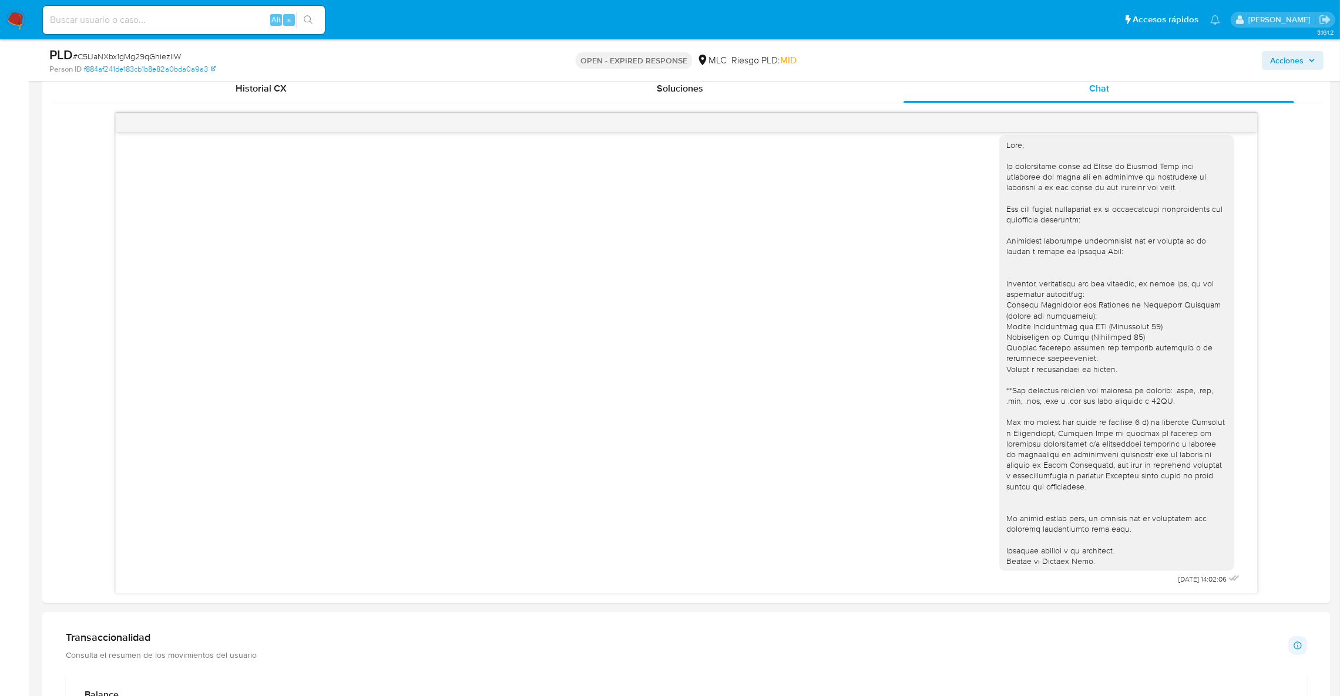
scroll to position [562, 0]
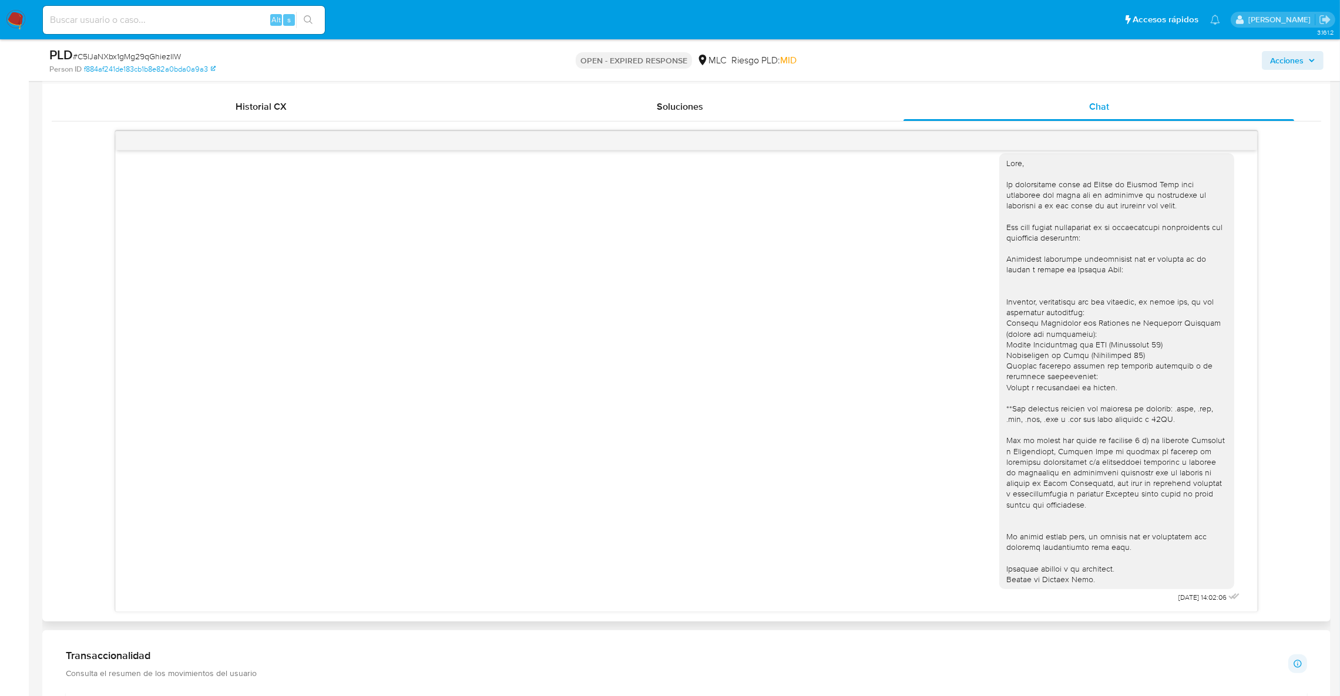
click at [1052, 260] on div at bounding box center [1116, 372] width 221 height 428
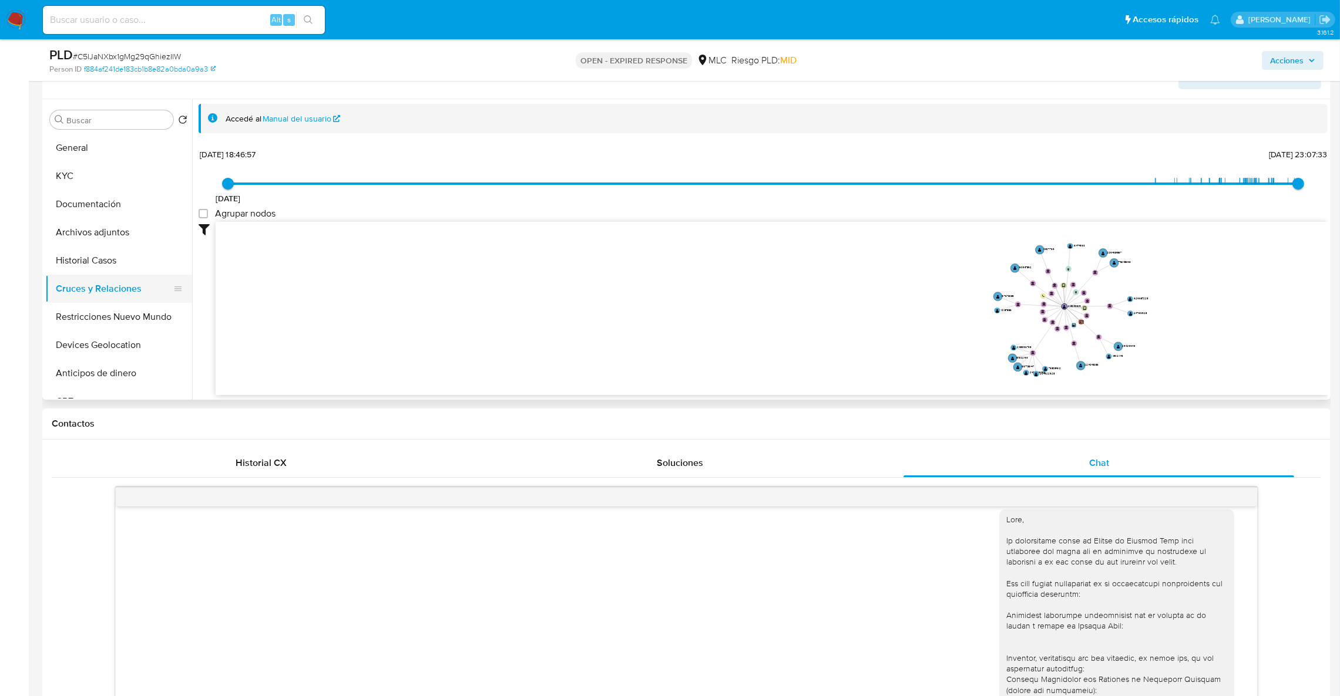
scroll to position [122, 0]
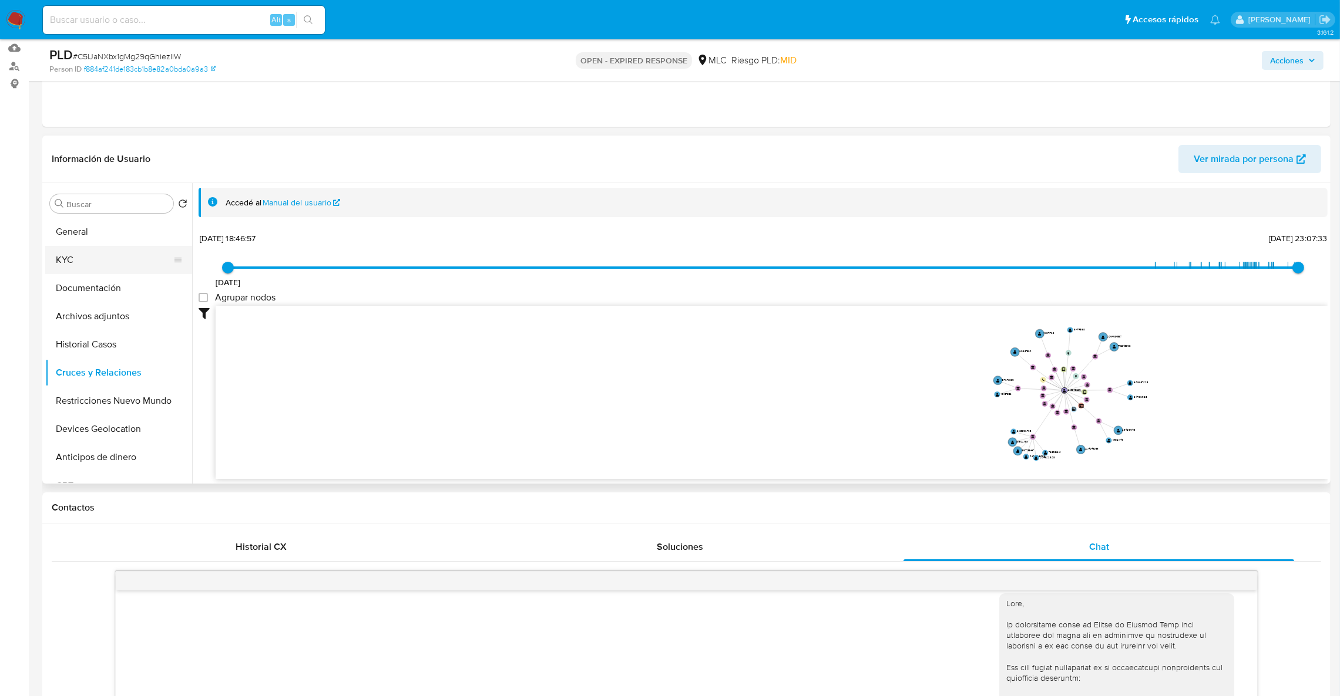
click at [100, 262] on button "KYC" at bounding box center [113, 260] width 137 height 28
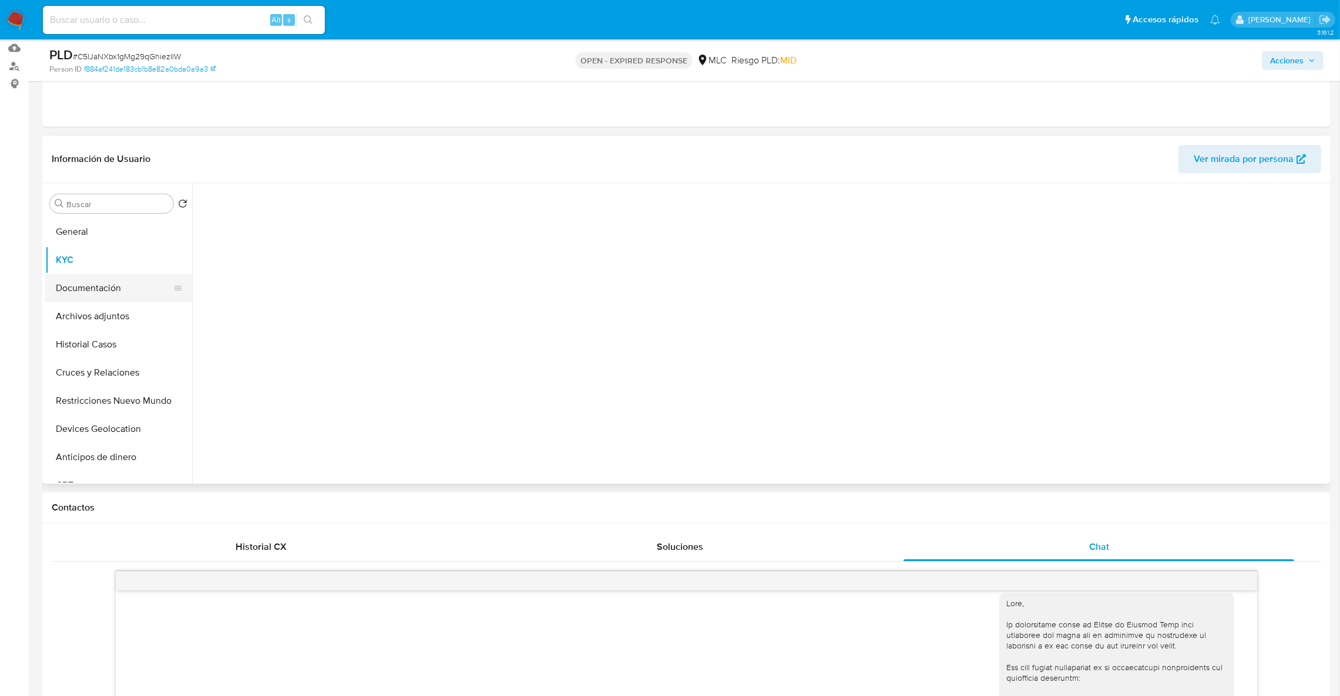
click at [108, 289] on button "Documentación" at bounding box center [113, 288] width 137 height 28
click at [107, 261] on button "KYC" at bounding box center [113, 260] width 137 height 28
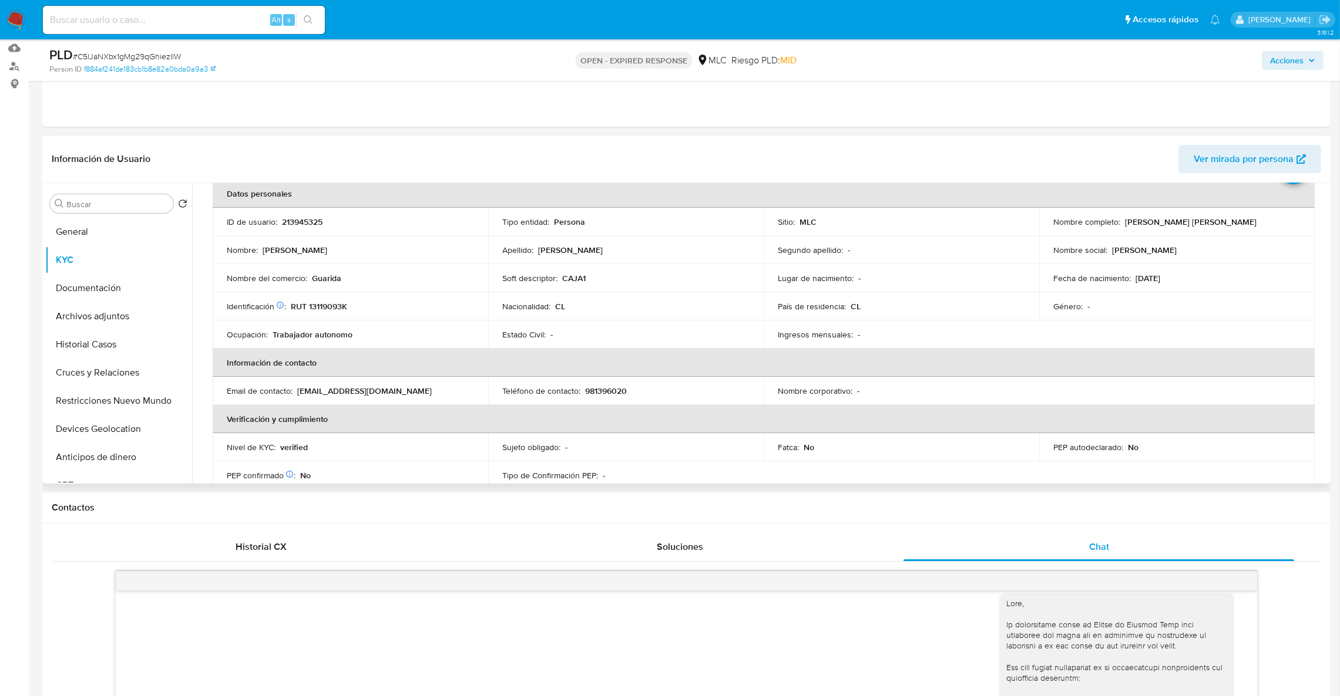
scroll to position [62, 0]
drag, startPoint x: 364, startPoint y: 391, endPoint x: 297, endPoint y: 396, distance: 67.8
click at [297, 396] on td "Email de contacto : la.guarida.osorno@gmail.com" at bounding box center [350, 389] width 275 height 28
copy p "la.guarida.osorno@"
click at [97, 324] on button "Archivos adjuntos" at bounding box center [113, 316] width 137 height 28
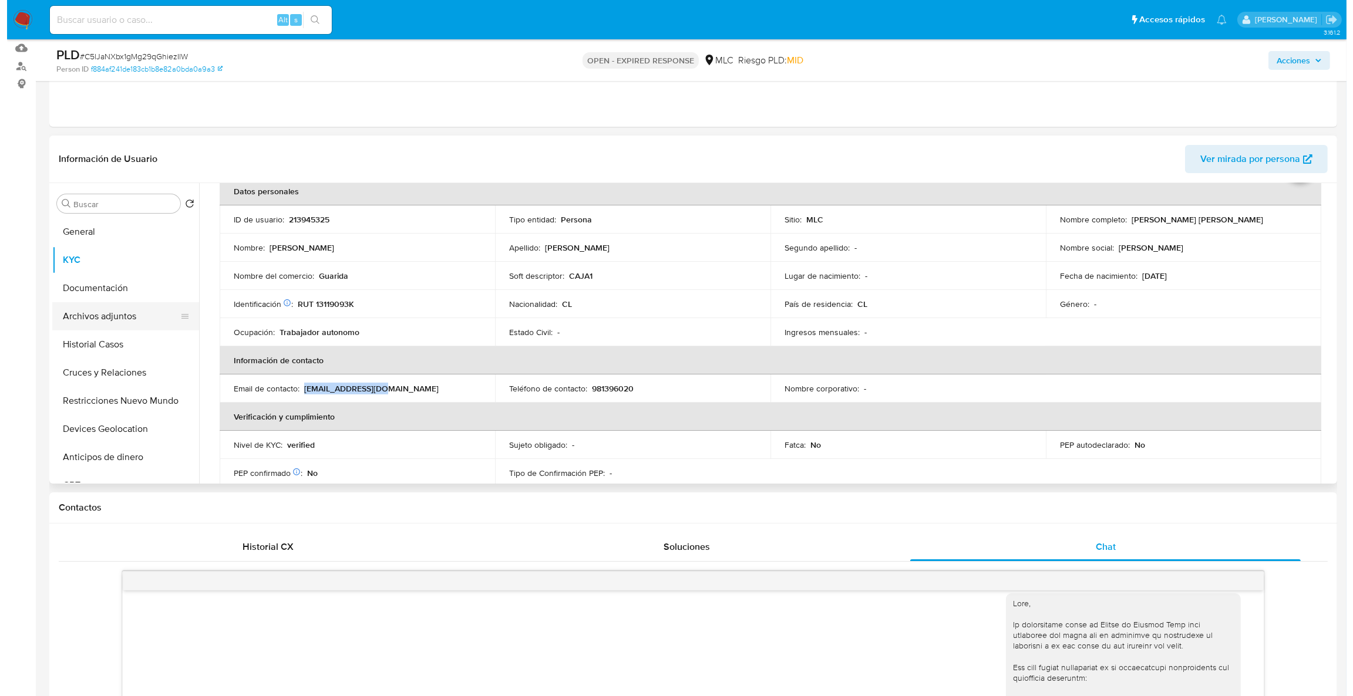
scroll to position [0, 0]
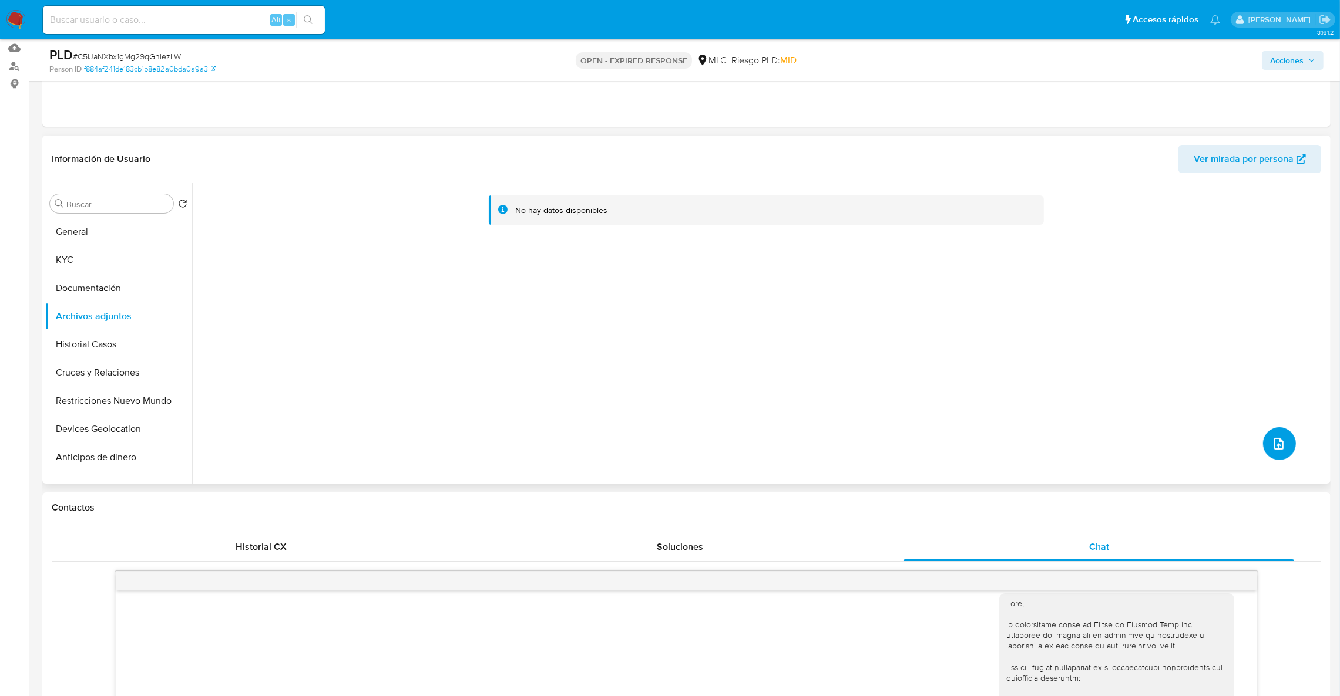
click at [1266, 450] on button "upload-file" at bounding box center [1279, 444] width 33 height 33
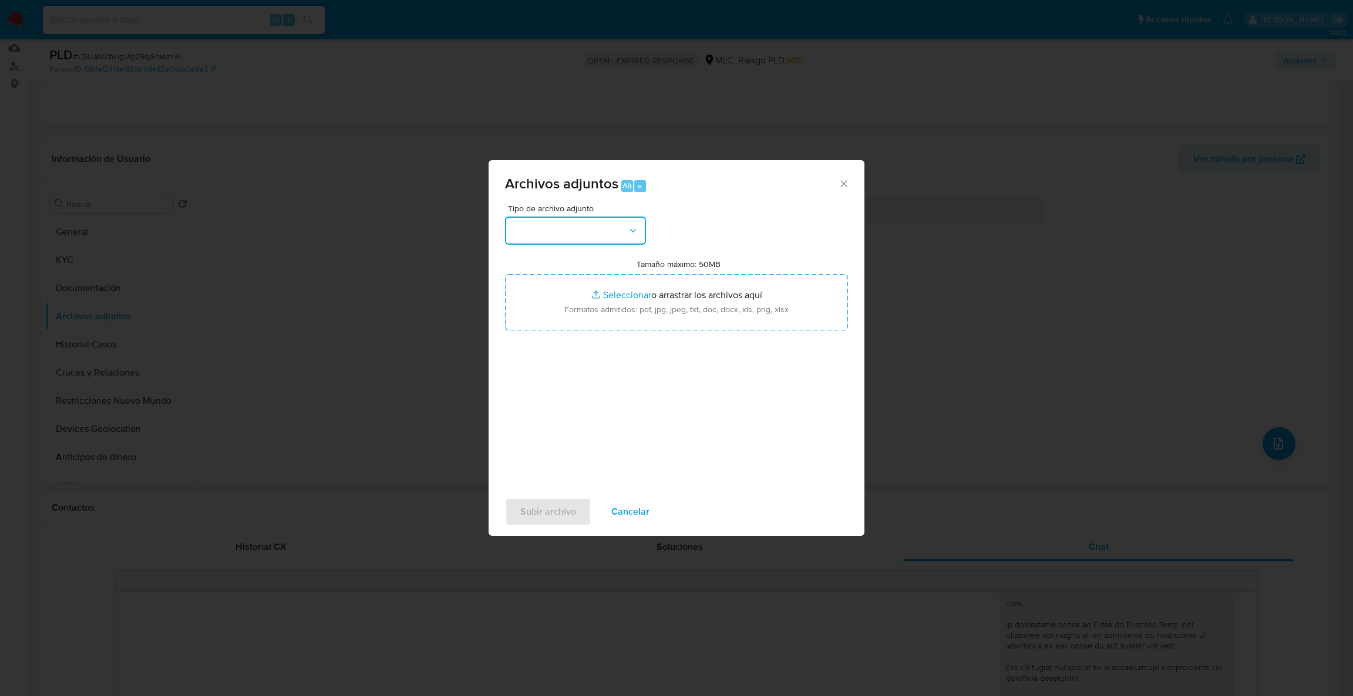
click at [543, 233] on button "button" at bounding box center [575, 231] width 141 height 28
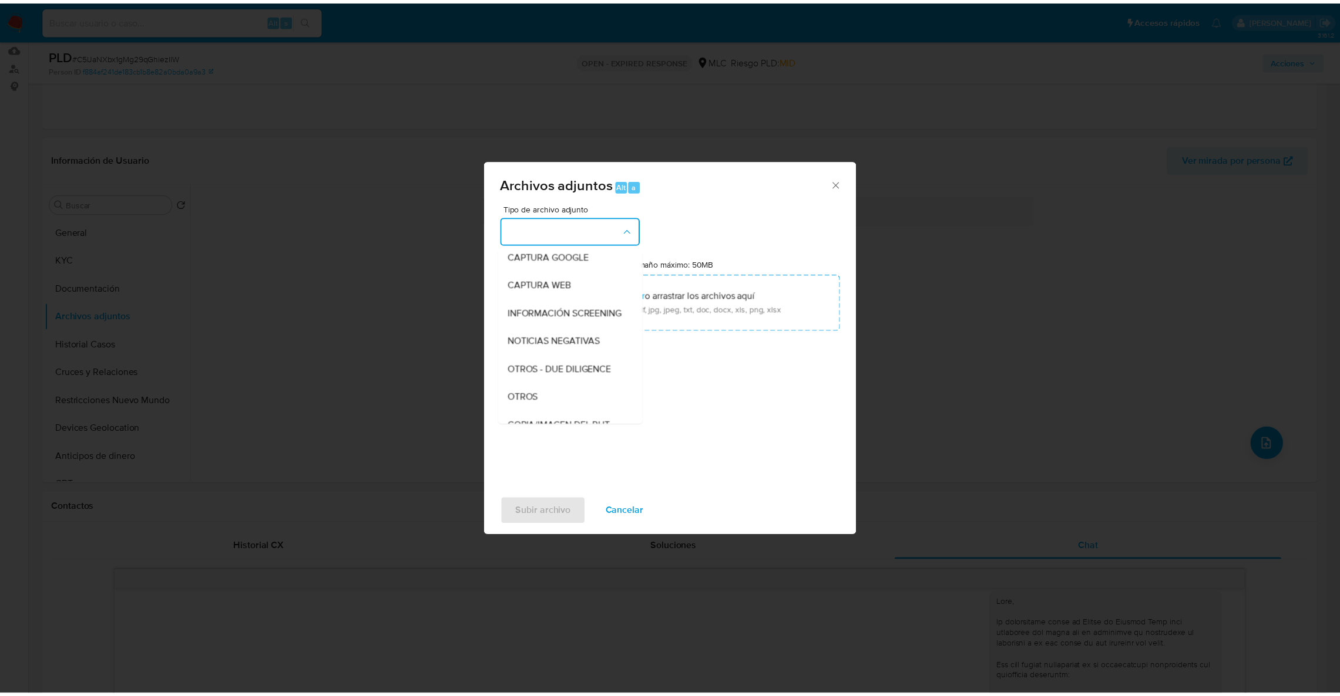
scroll to position [82, 0]
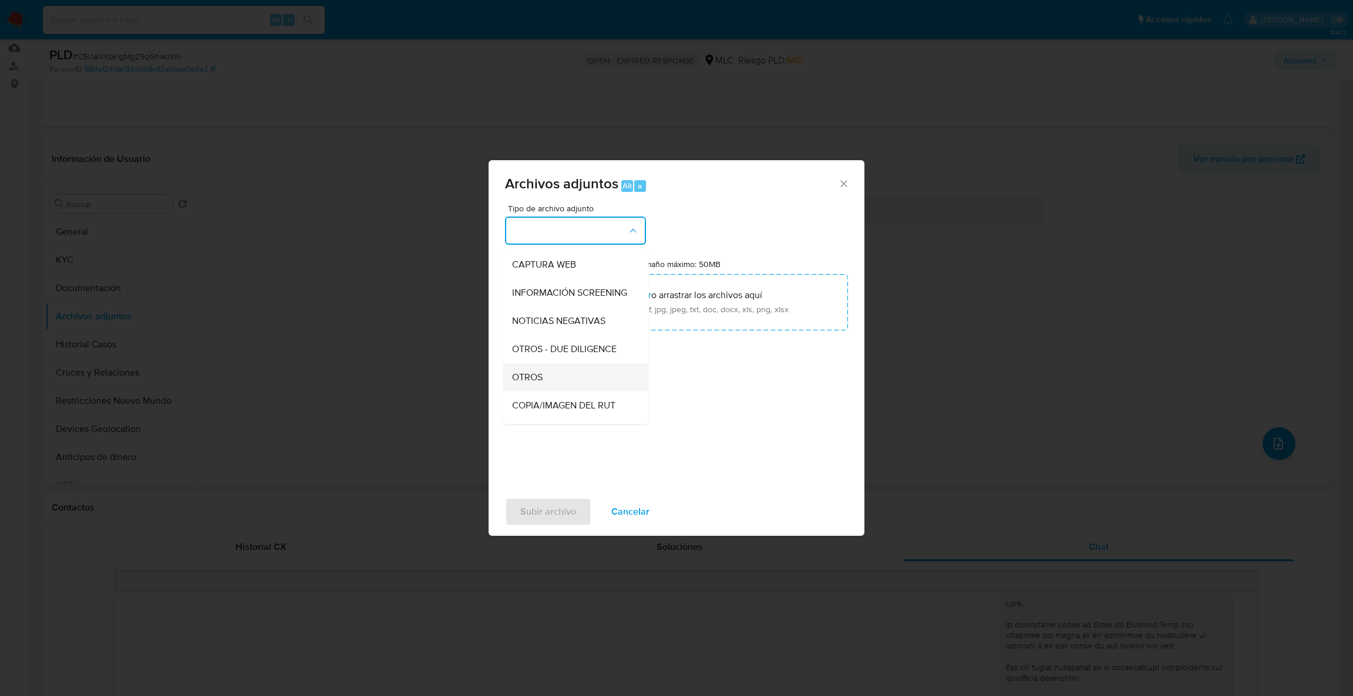
click at [540, 383] on span "OTROS" at bounding box center [527, 378] width 31 height 12
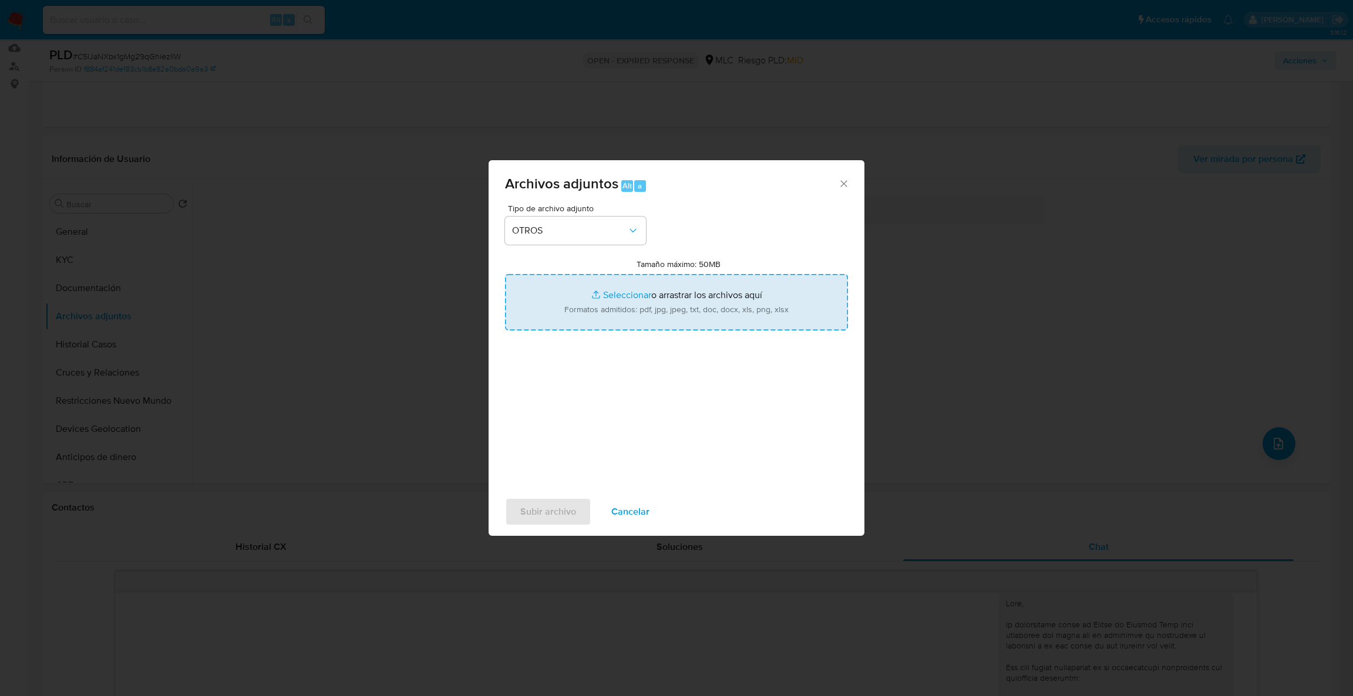
click at [623, 304] on input "Tamaño máximo: 50MB Seleccionar archivos" at bounding box center [676, 302] width 343 height 56
type input "C:\fakepath\213945325Movimientos .xlsx"
click at [602, 296] on input "Tamaño máximo: 50MB Seleccionar archivos" at bounding box center [676, 302] width 343 height 56
type input "C:\fakepath\Case Log - 213945325.pdf"
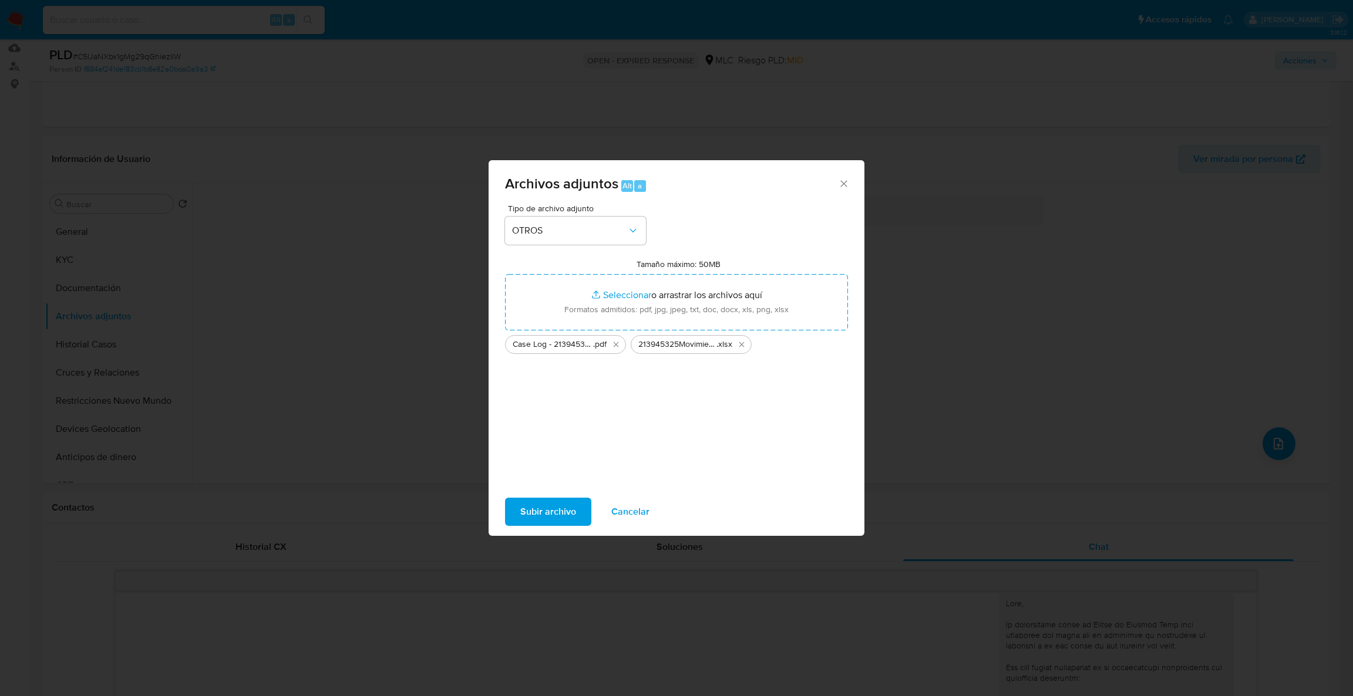
click at [539, 523] on span "Subir archivo" at bounding box center [548, 512] width 56 height 26
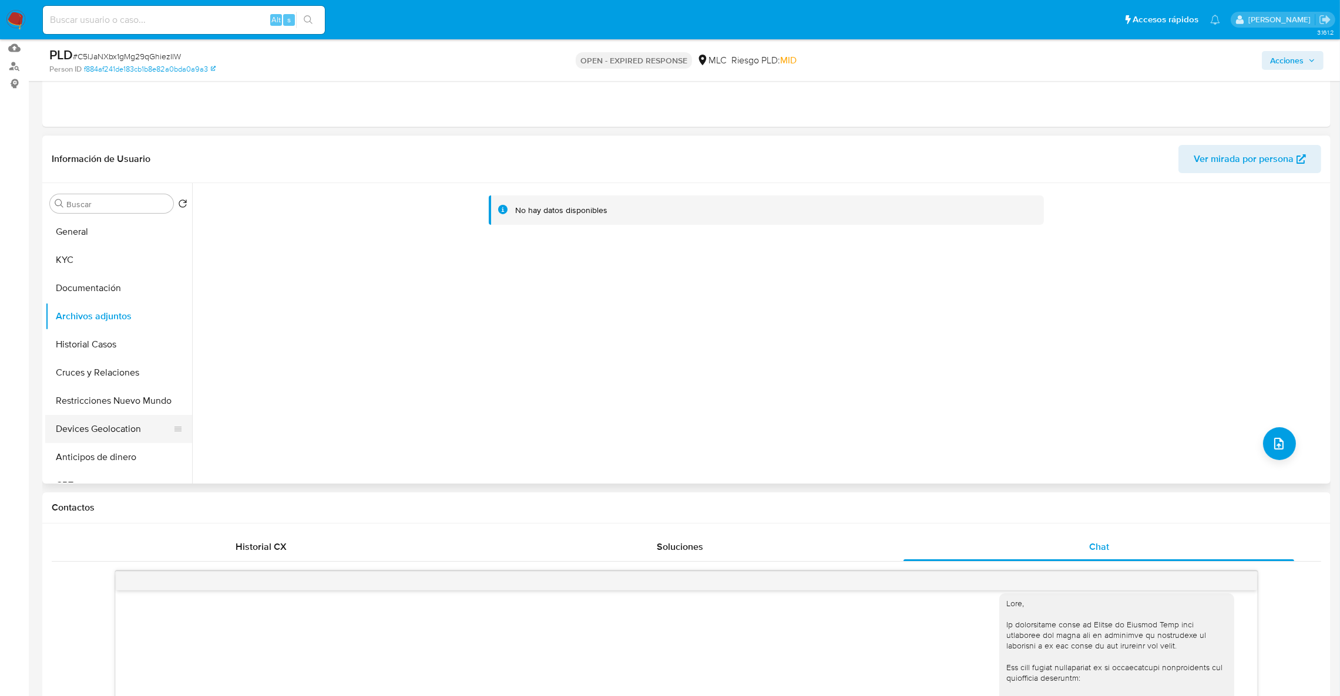
click at [140, 426] on button "Devices Geolocation" at bounding box center [113, 429] width 137 height 28
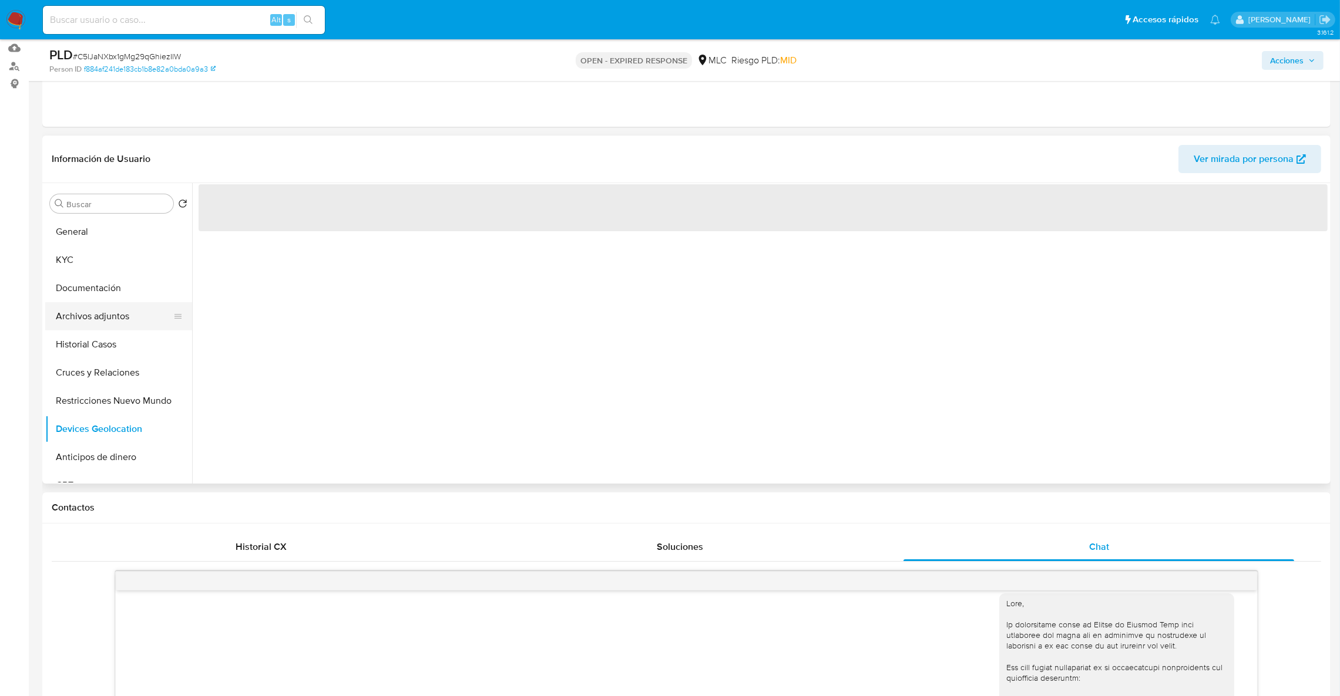
click at [120, 320] on button "Archivos adjuntos" at bounding box center [113, 316] width 137 height 28
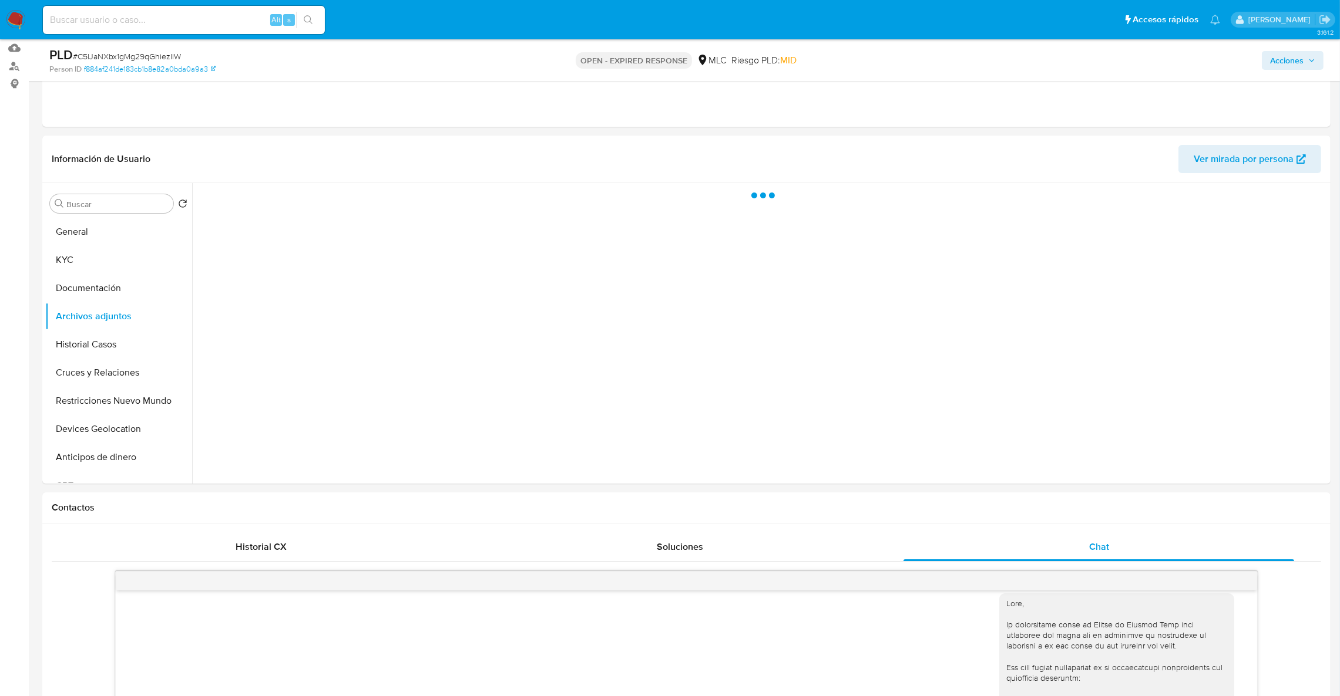
click at [1266, 38] on nav "Pausado Ver notificaciones Alt s Accesos rápidos Presiona las siguientes teclas…" at bounding box center [670, 19] width 1340 height 39
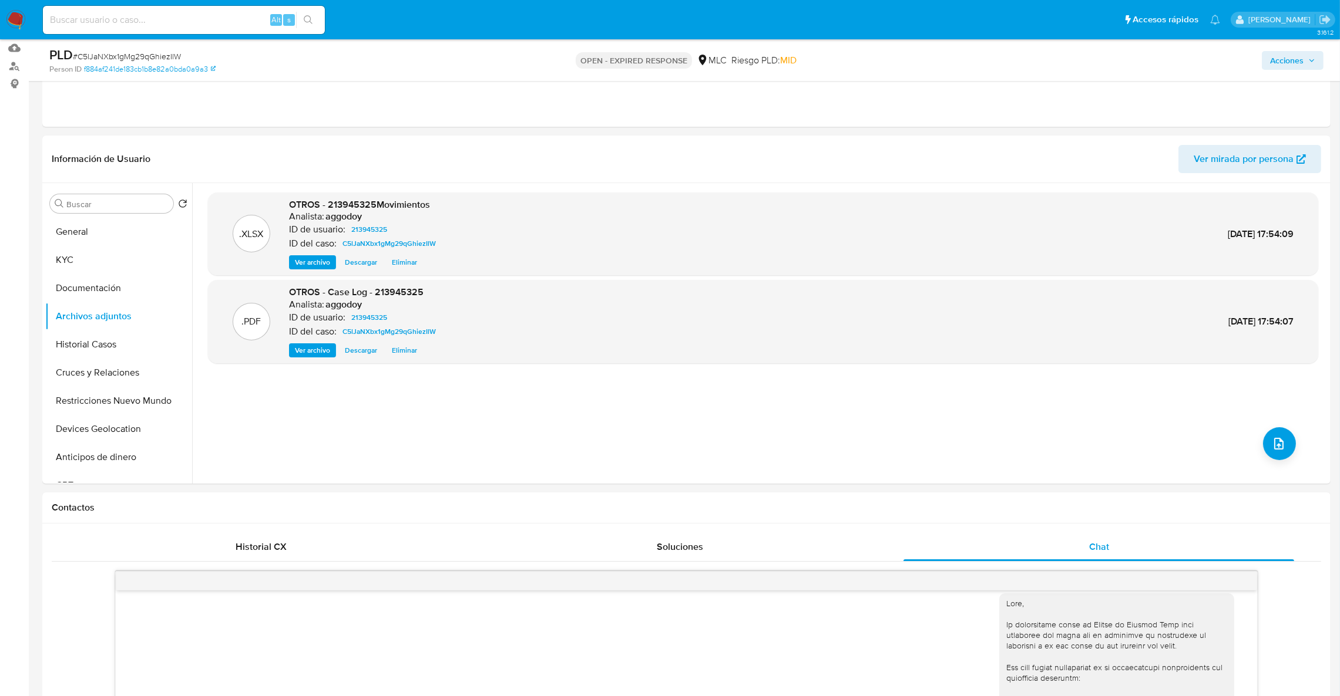
click at [1287, 68] on span "Acciones" at bounding box center [1286, 60] width 33 height 19
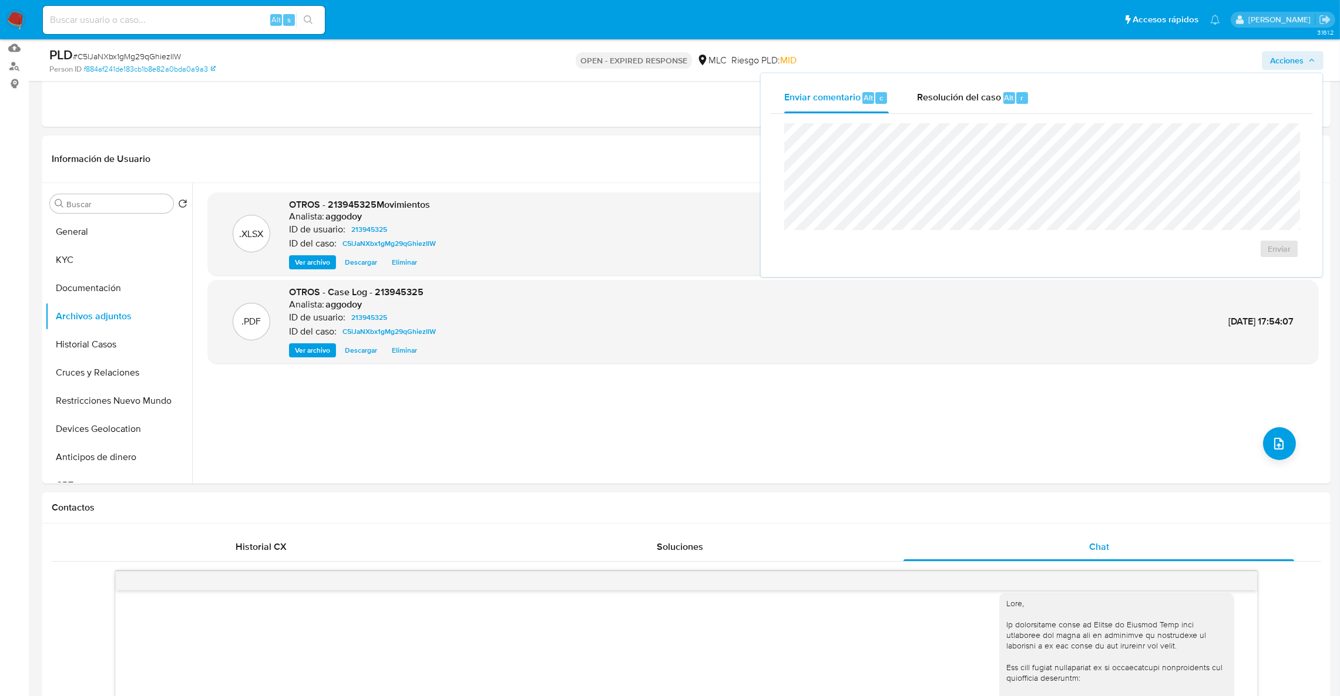
click at [940, 114] on div "Enviar" at bounding box center [1041, 191] width 543 height 154
click at [948, 100] on span "Resolución del caso" at bounding box center [959, 97] width 84 height 14
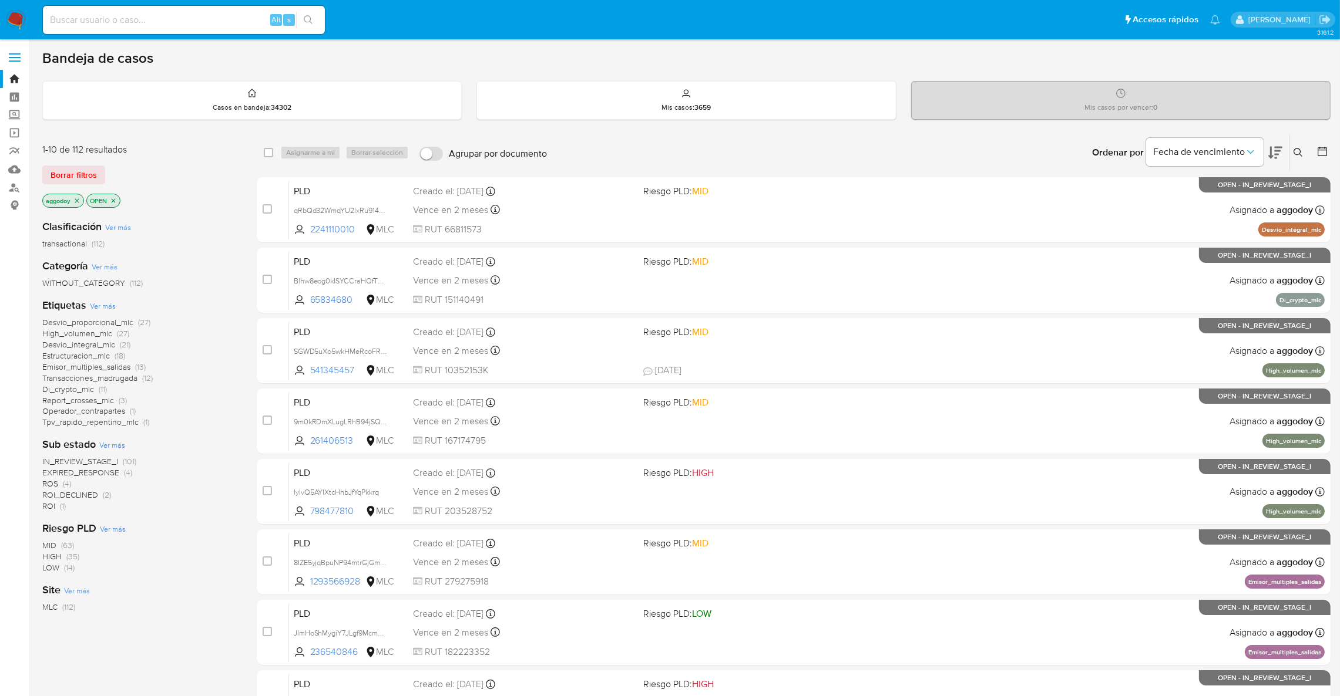
click at [1296, 151] on icon at bounding box center [1297, 152] width 9 height 9
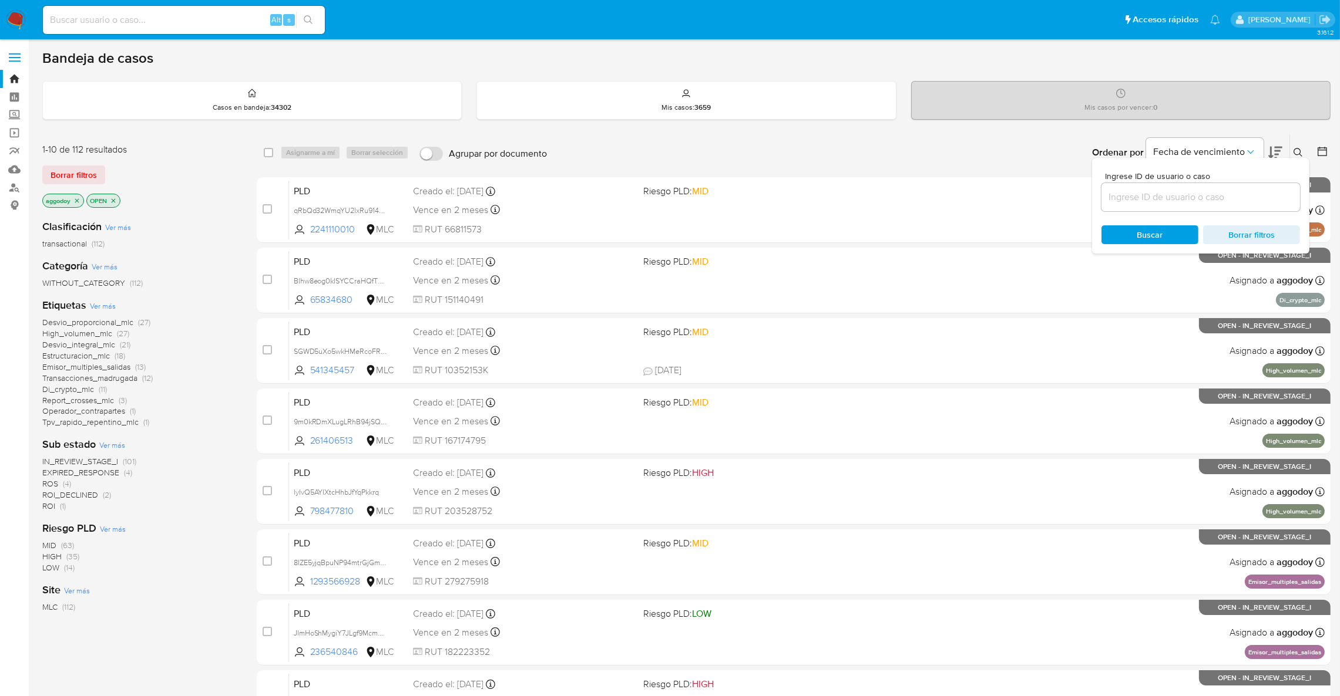
click at [1245, 194] on input at bounding box center [1200, 197] width 198 height 15
type input "748145310"
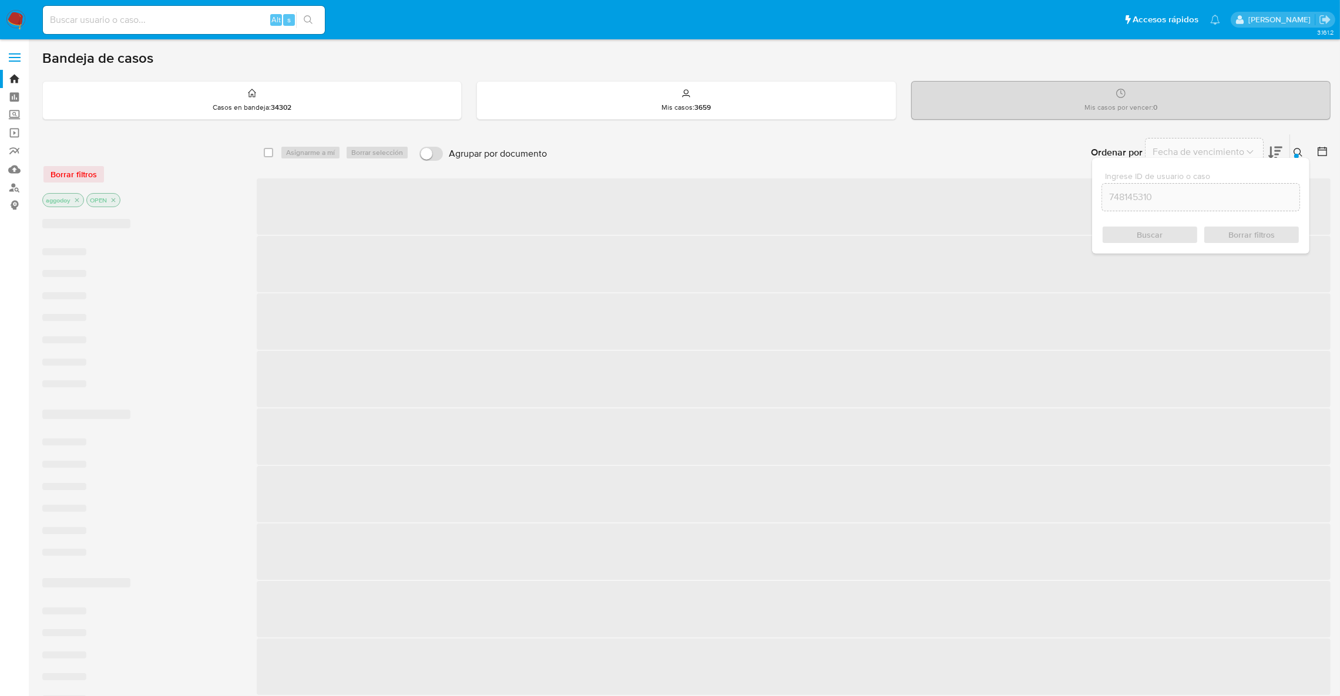
click at [1298, 148] on icon at bounding box center [1297, 152] width 9 height 9
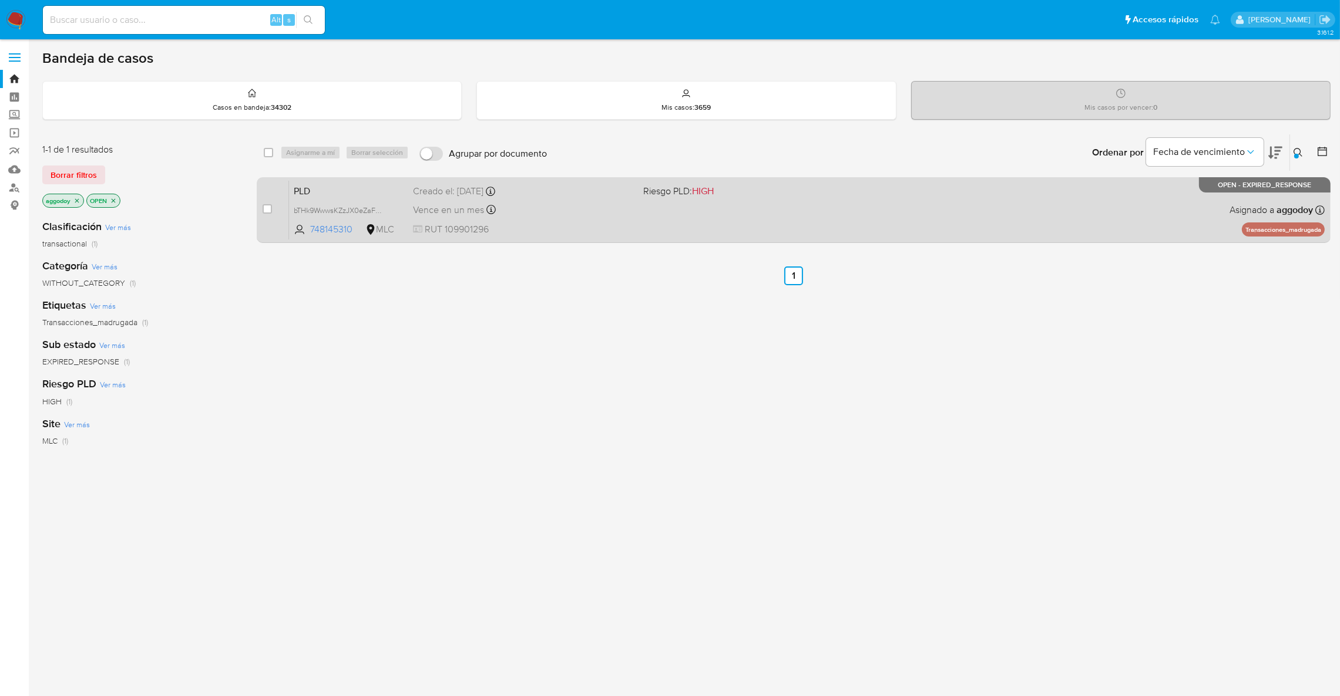
click at [994, 196] on div "PLD bTHk9WwwsKZzJX0eZaFW3pAu 748145310 MLC Riesgo PLD: HIGH Creado el: [DATE] C…" at bounding box center [806, 209] width 1035 height 59
click at [267, 210] on input "checkbox" at bounding box center [267, 208] width 9 height 9
checkbox input "true"
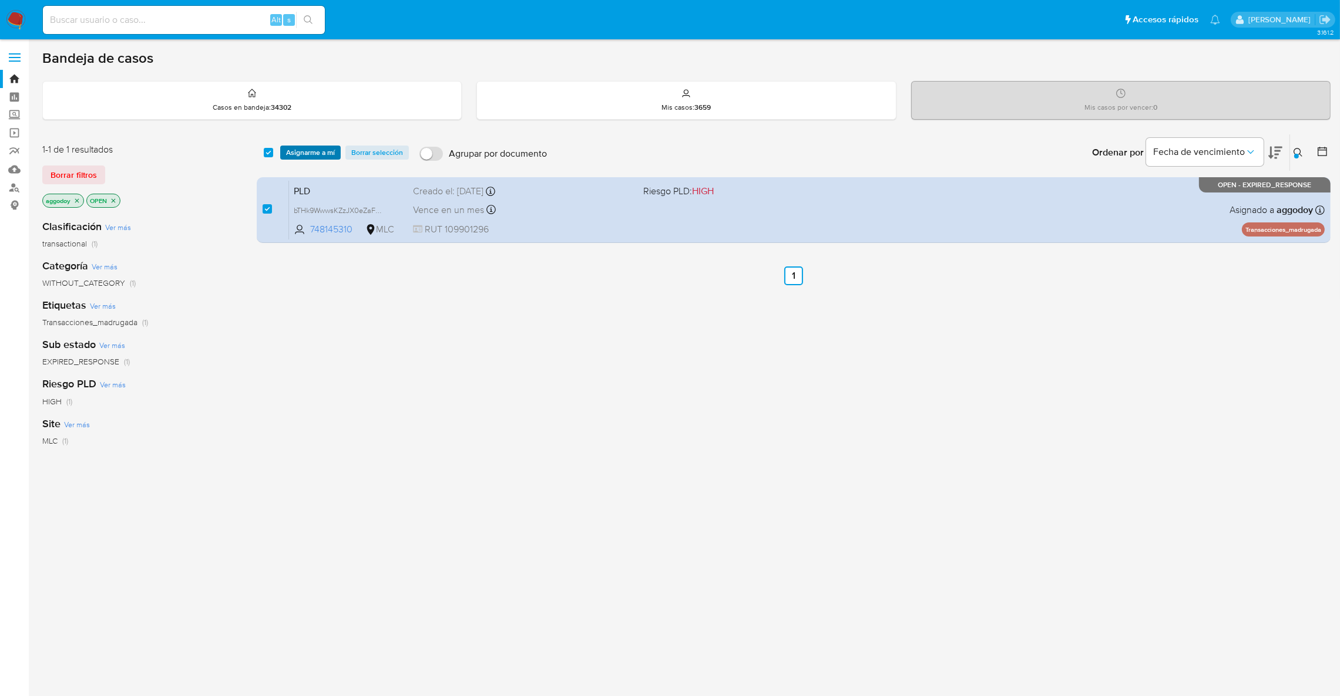
click at [304, 153] on span "Asignarme a mí" at bounding box center [310, 153] width 49 height 12
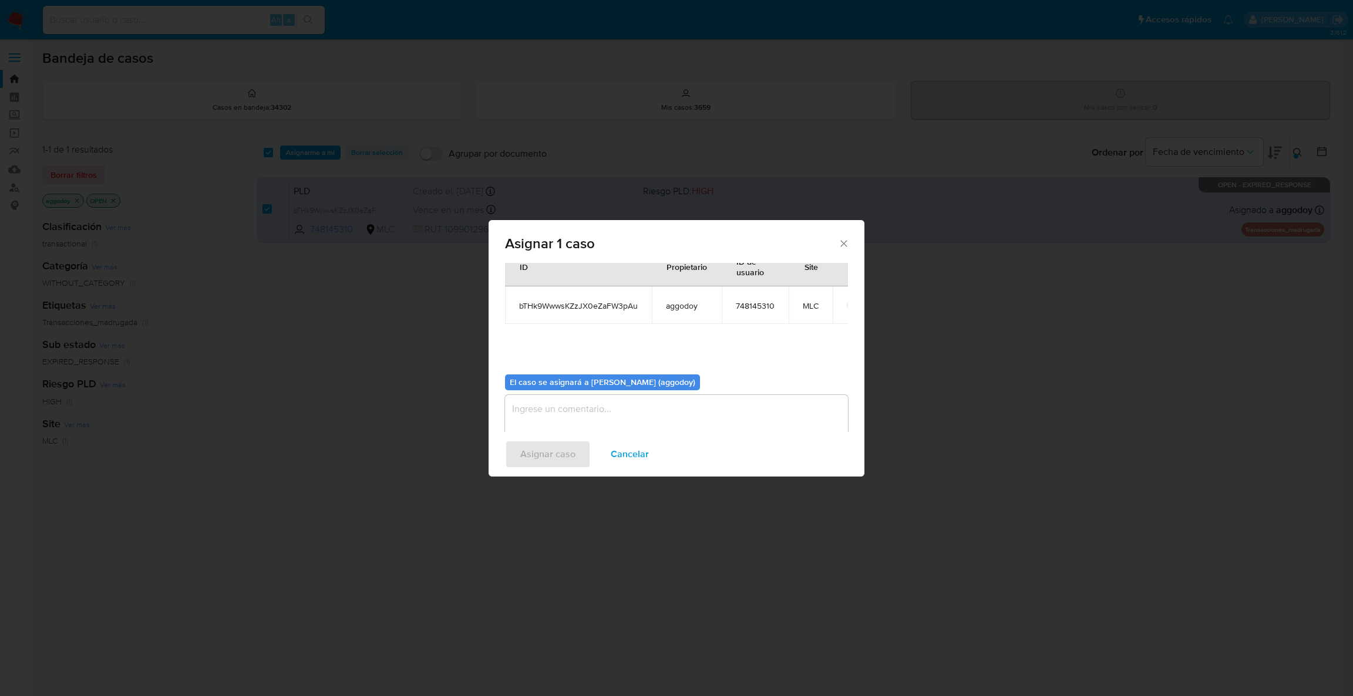
scroll to position [60, 0]
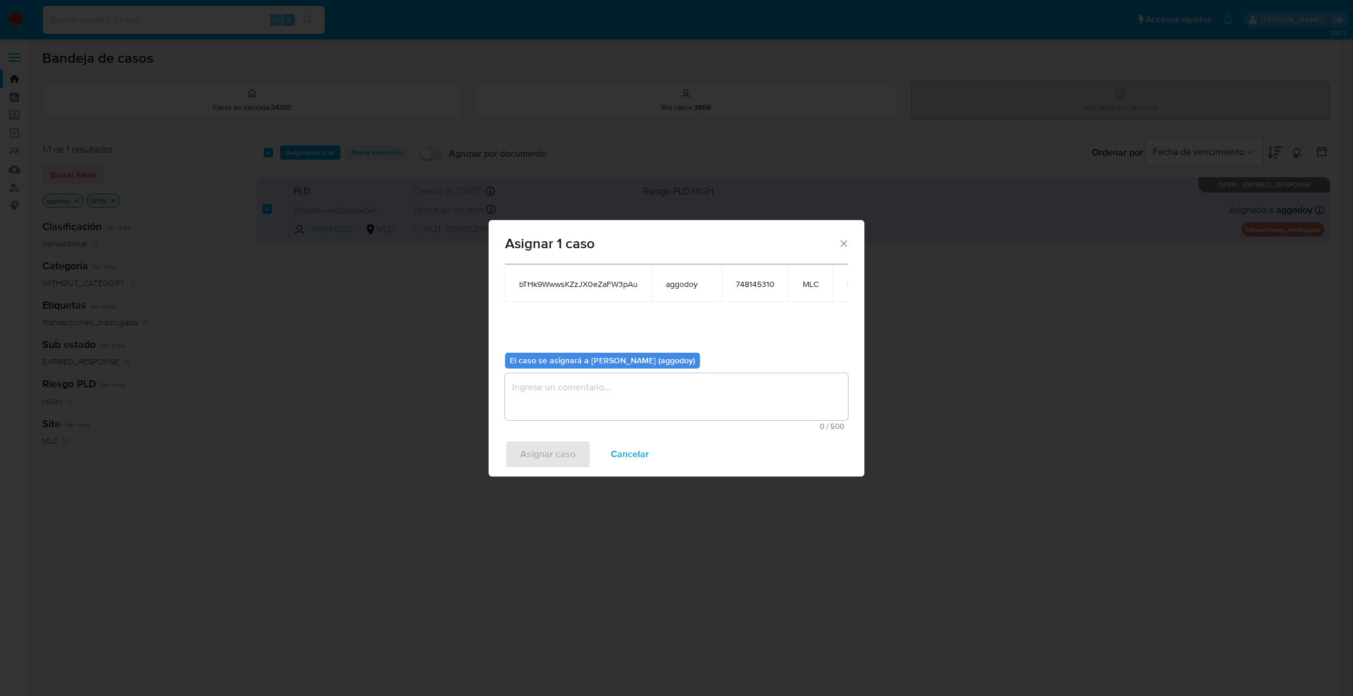
click at [772, 425] on span "0 / 500" at bounding box center [677, 427] width 336 height 8
click at [766, 408] on textarea "assign-modal" at bounding box center [676, 396] width 343 height 47
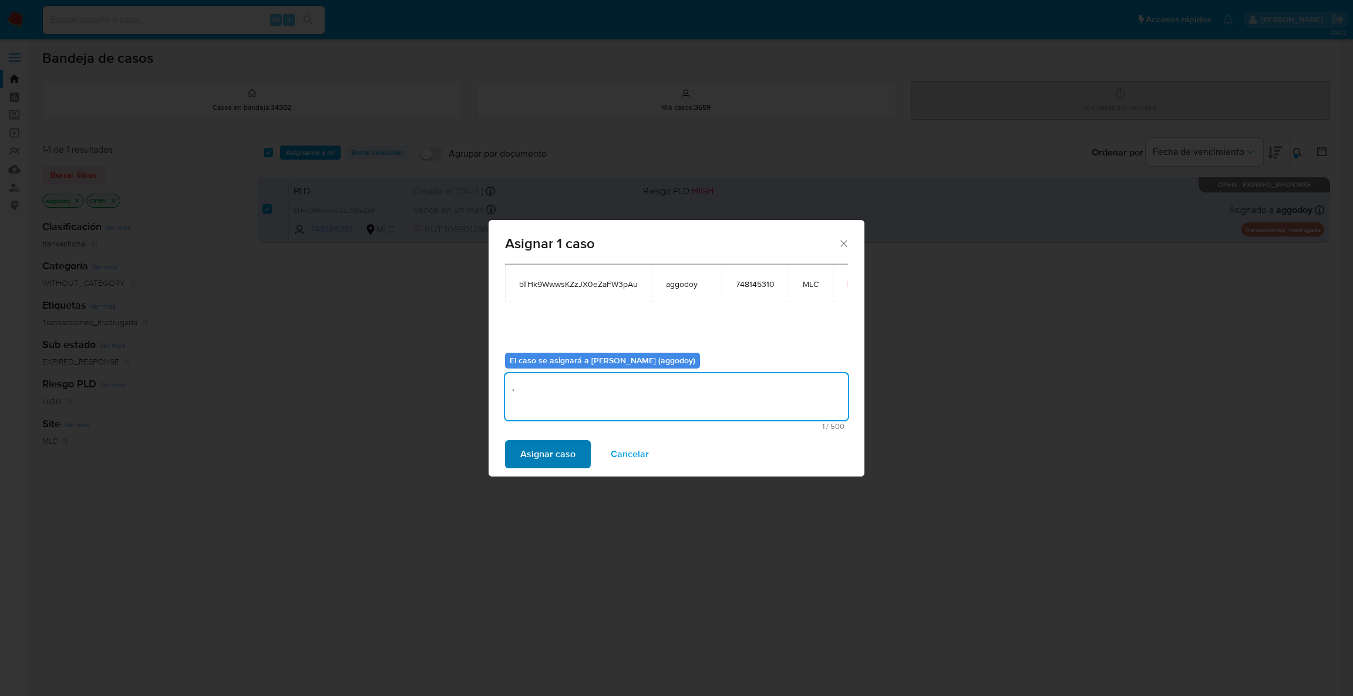
type textarea ","
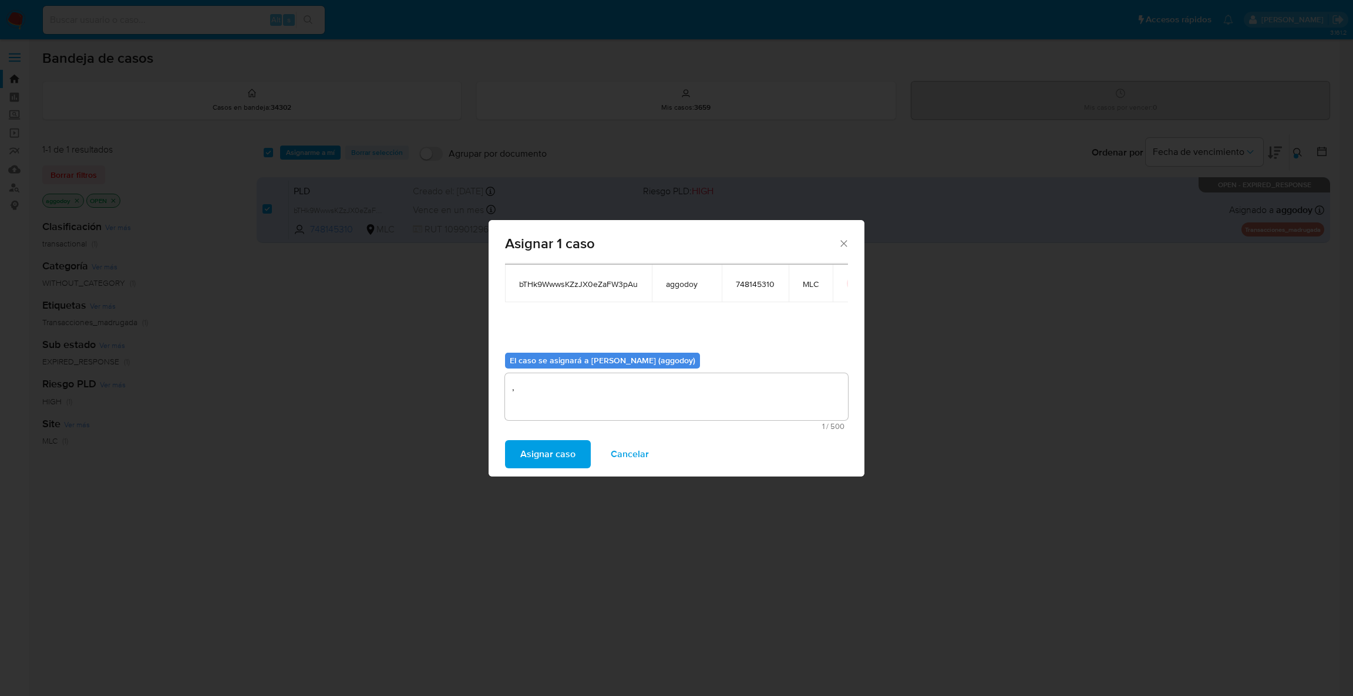
click at [560, 467] on span "Asignar caso" at bounding box center [547, 455] width 55 height 26
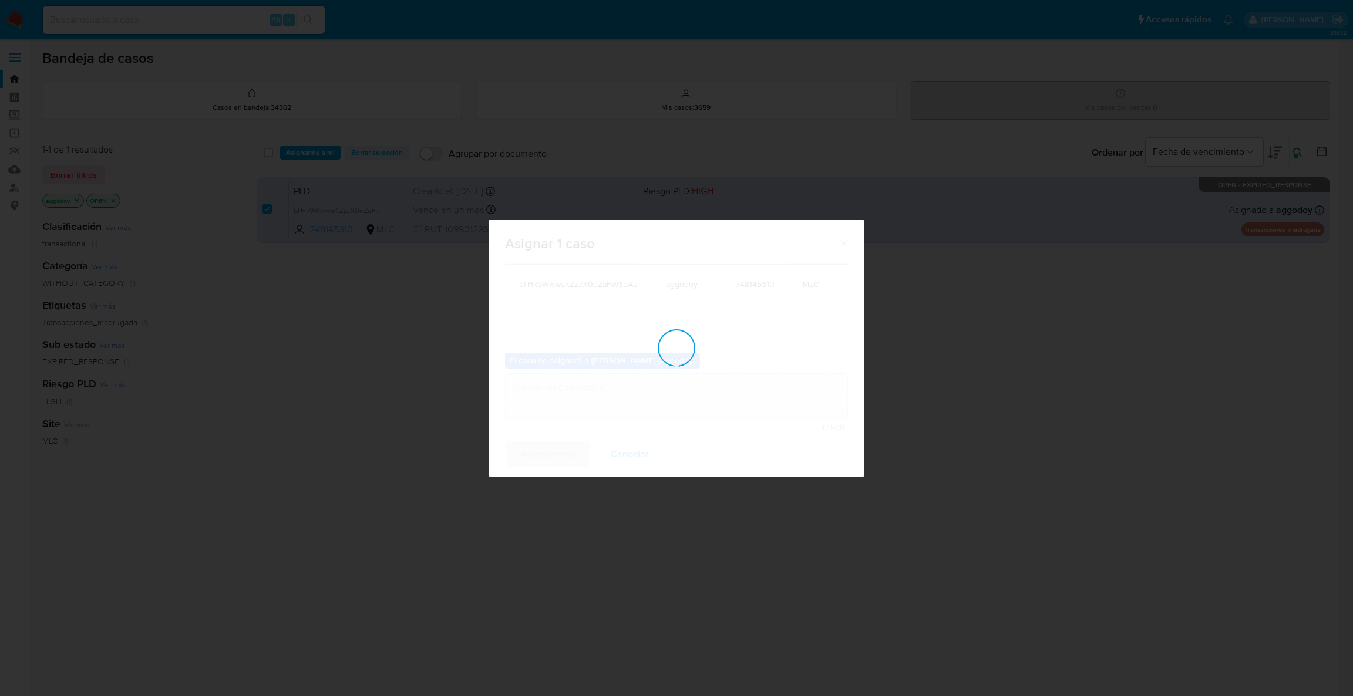
checkbox input "false"
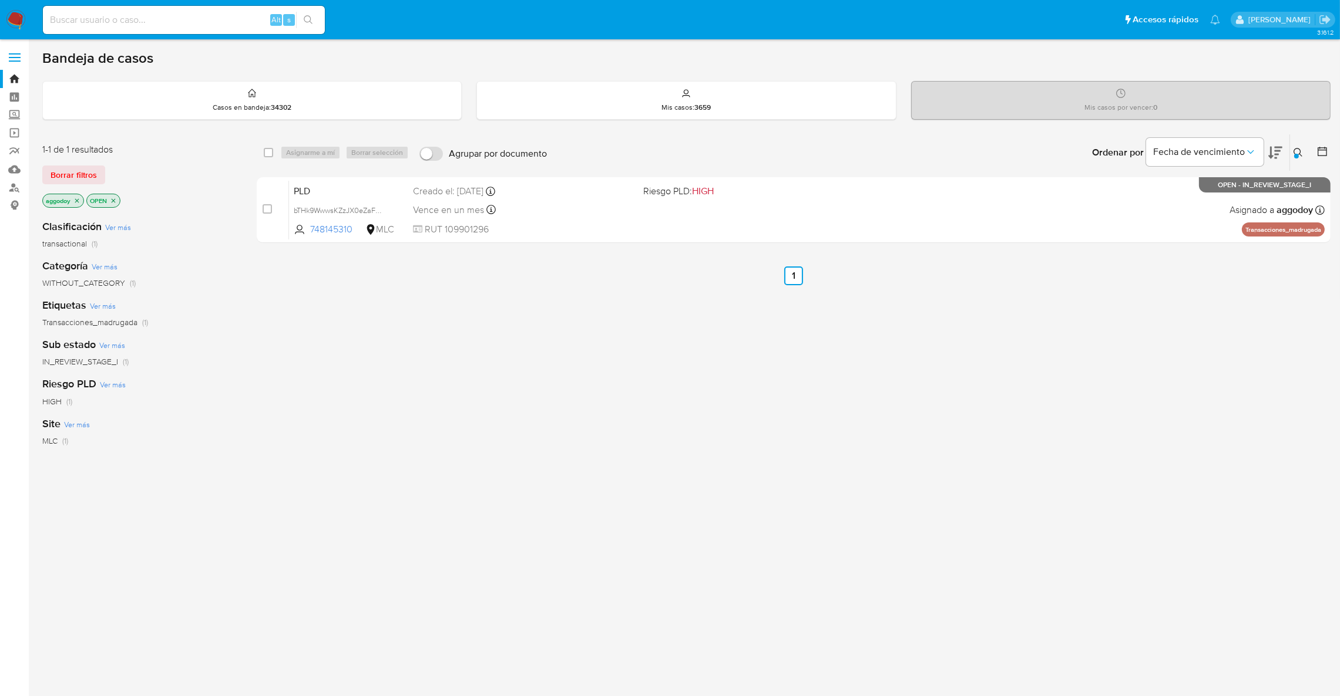
drag, startPoint x: 1277, startPoint y: 151, endPoint x: 1285, endPoint y: 151, distance: 8.8
click at [1284, 151] on div "Ordenar por Fecha de vencimiento" at bounding box center [1185, 152] width 207 height 36
click at [1298, 149] on icon at bounding box center [1297, 152] width 9 height 9
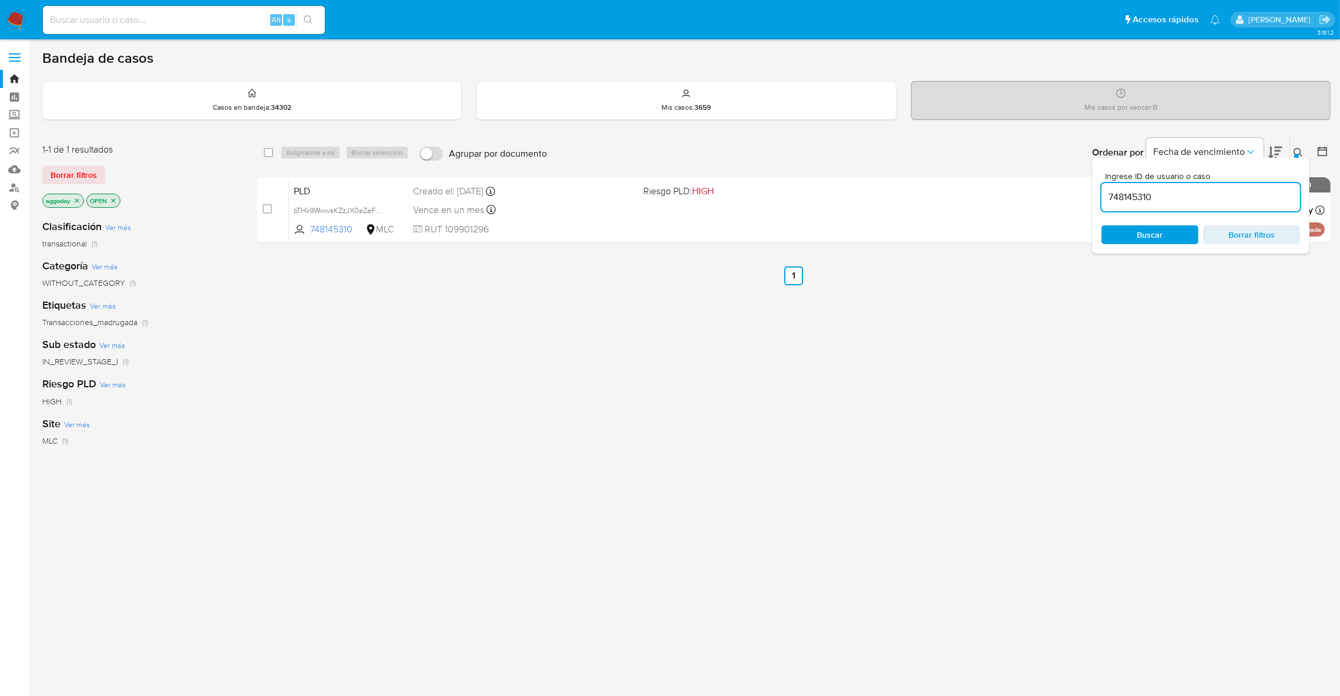
click at [1243, 204] on div "748145310" at bounding box center [1200, 197] width 198 height 28
click at [1239, 201] on input "748145310" at bounding box center [1200, 197] width 198 height 15
paste input "582783567"
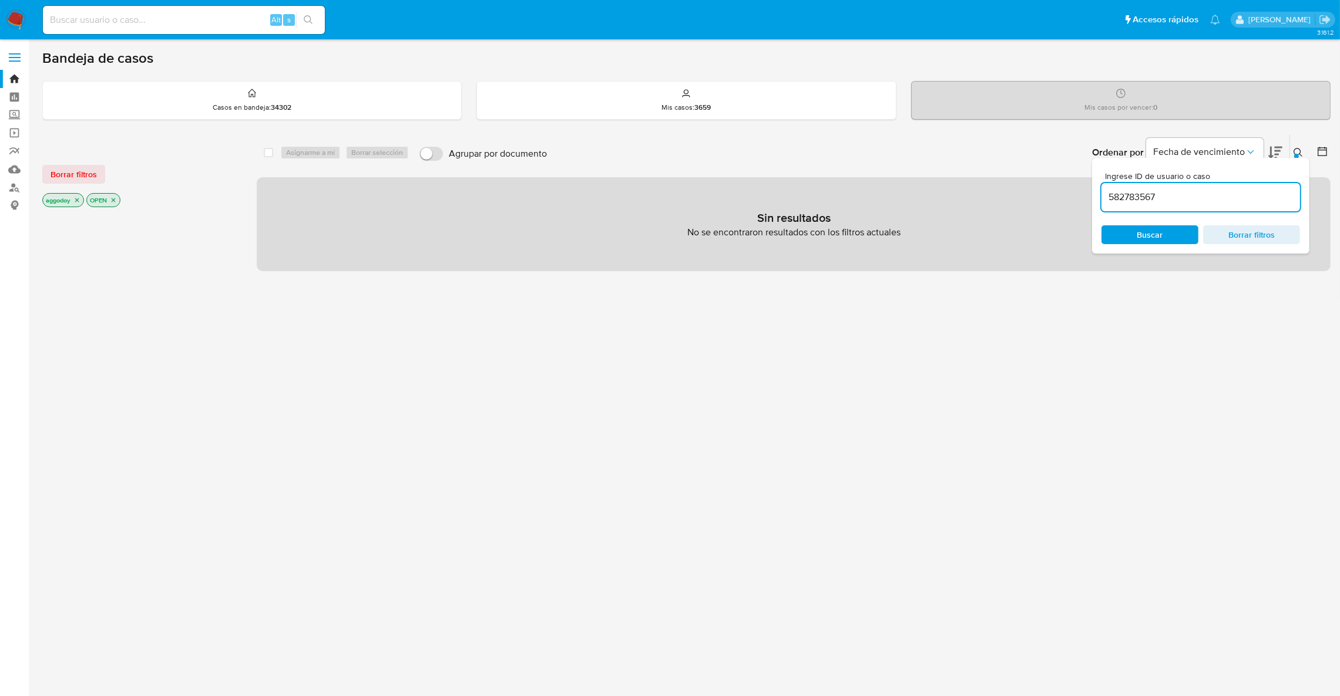
click at [1226, 199] on input "582783567" at bounding box center [1200, 197] width 198 height 15
type input "582783567"
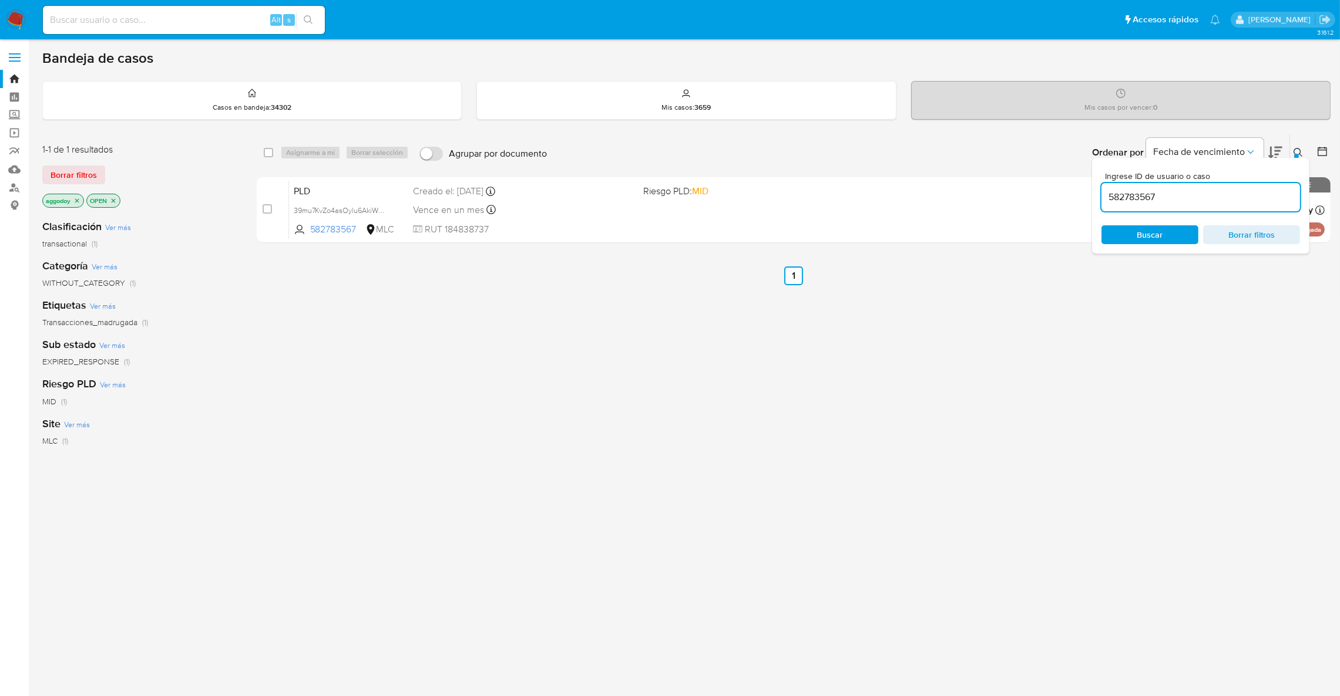
click at [1298, 150] on icon at bounding box center [1297, 152] width 9 height 9
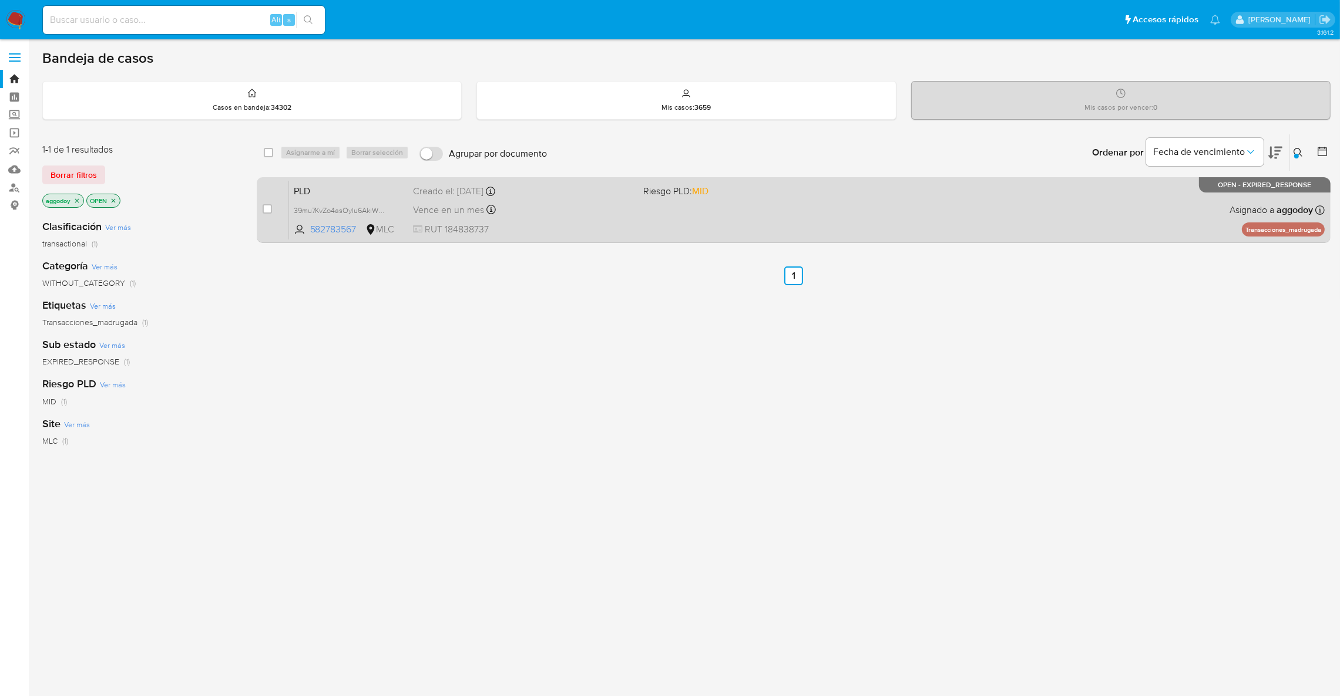
click at [1098, 214] on div "PLD 39mu7KvZo4asOylu6AkiWNZd 582783567 MLC Riesgo PLD: MID Creado el: 12/08/202…" at bounding box center [806, 209] width 1035 height 59
click at [267, 206] on input "checkbox" at bounding box center [267, 208] width 9 height 9
checkbox input "true"
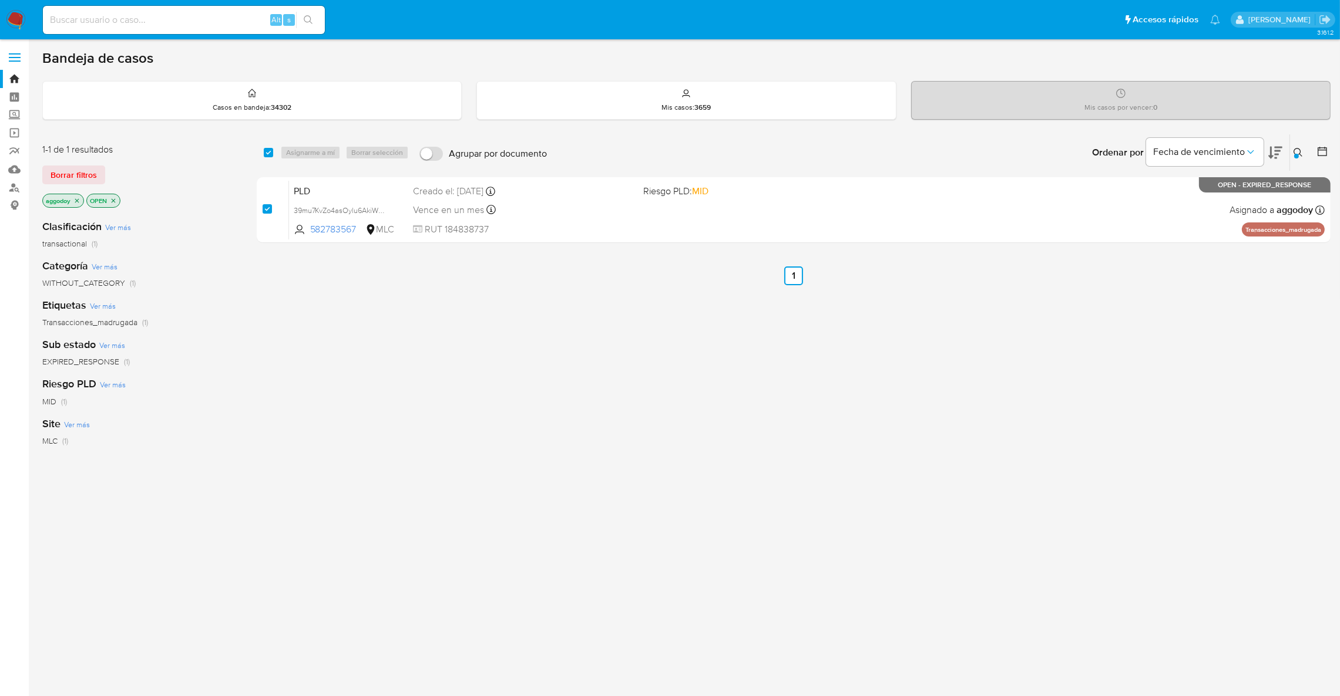
checkbox input "true"
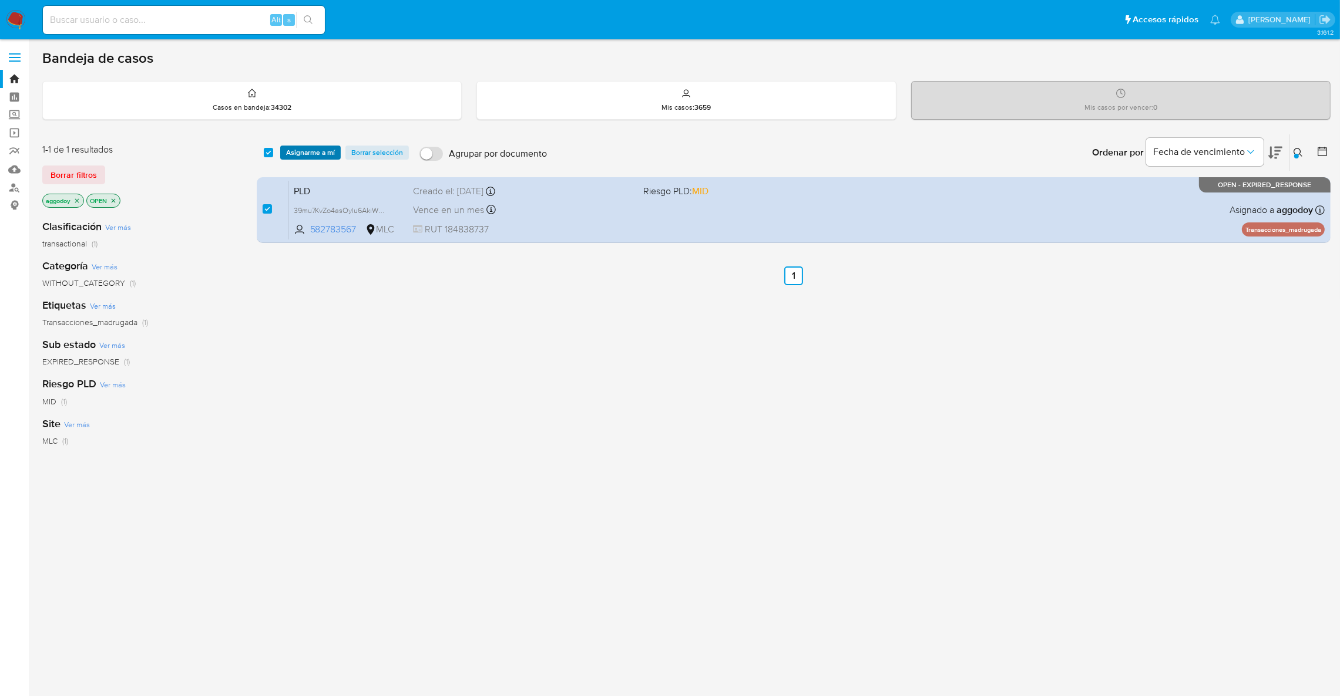
click at [301, 155] on span "Asignarme a mí" at bounding box center [310, 153] width 49 height 12
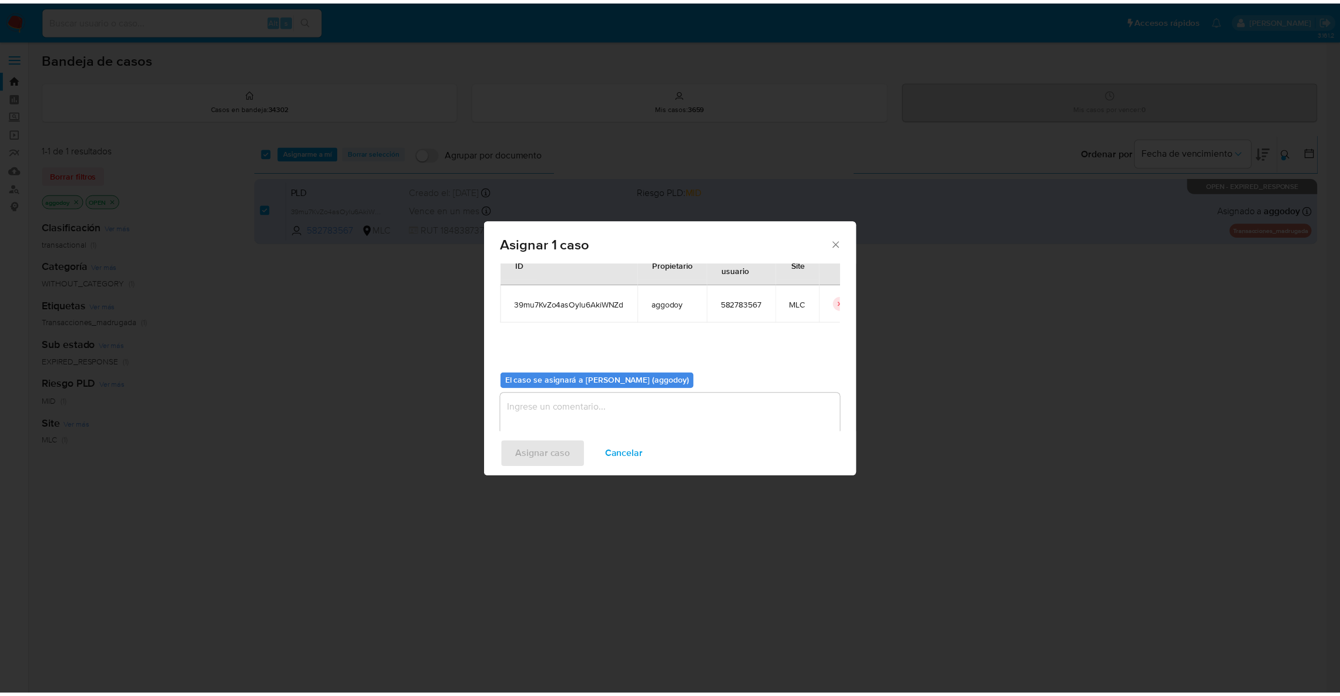
scroll to position [60, 0]
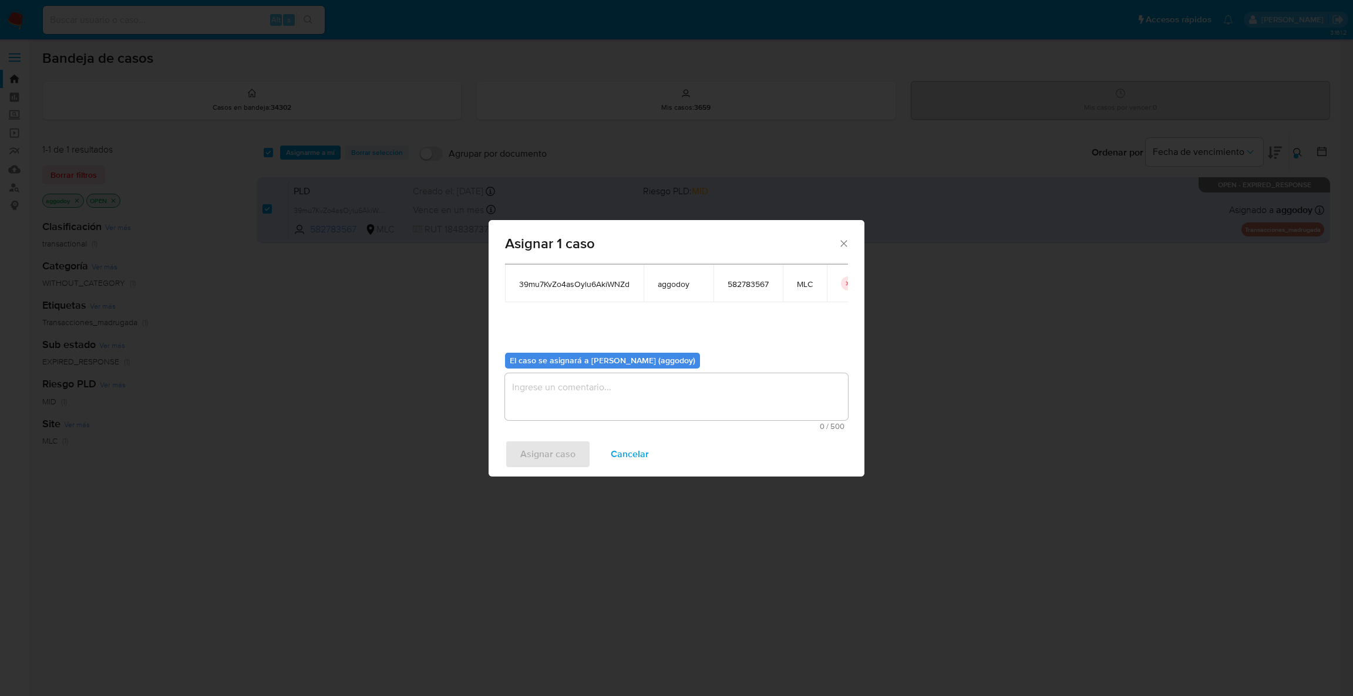
click at [771, 424] on span "0 / 500" at bounding box center [677, 427] width 336 height 8
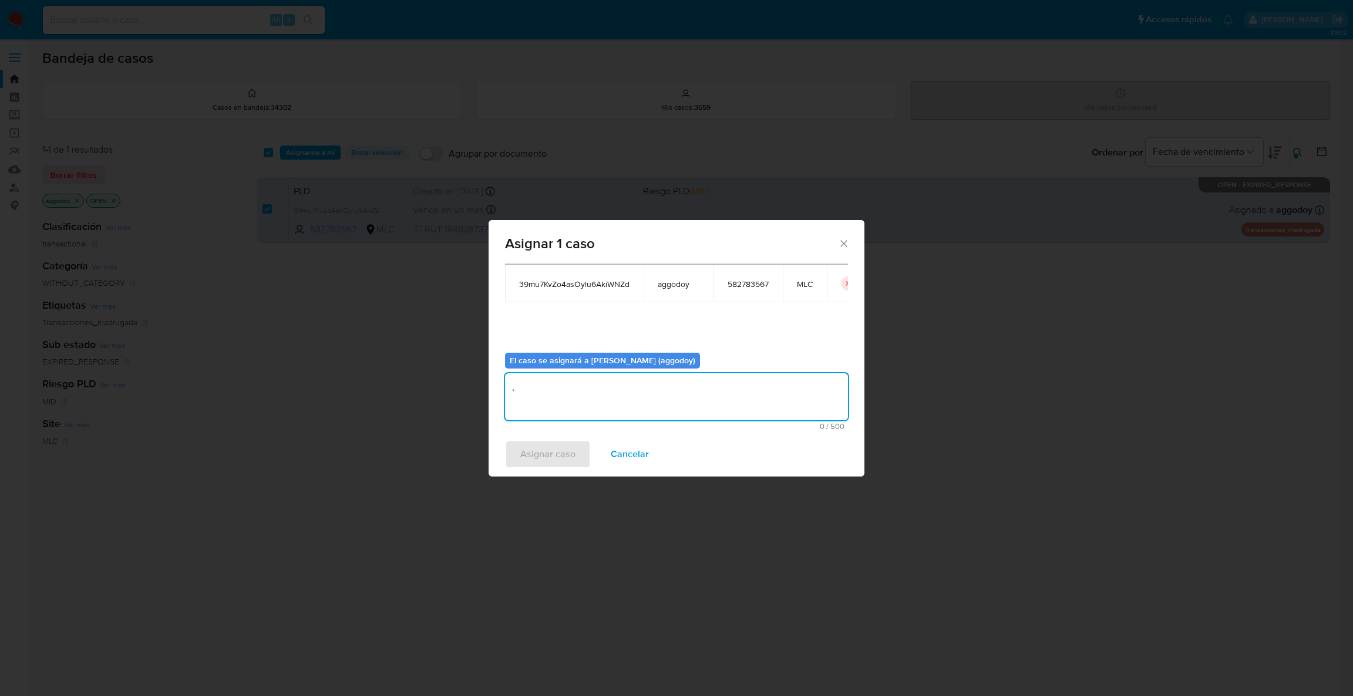
click at [554, 384] on textarea "," at bounding box center [676, 396] width 343 height 47
type textarea ","
click at [540, 447] on span "Asignar caso" at bounding box center [547, 455] width 55 height 26
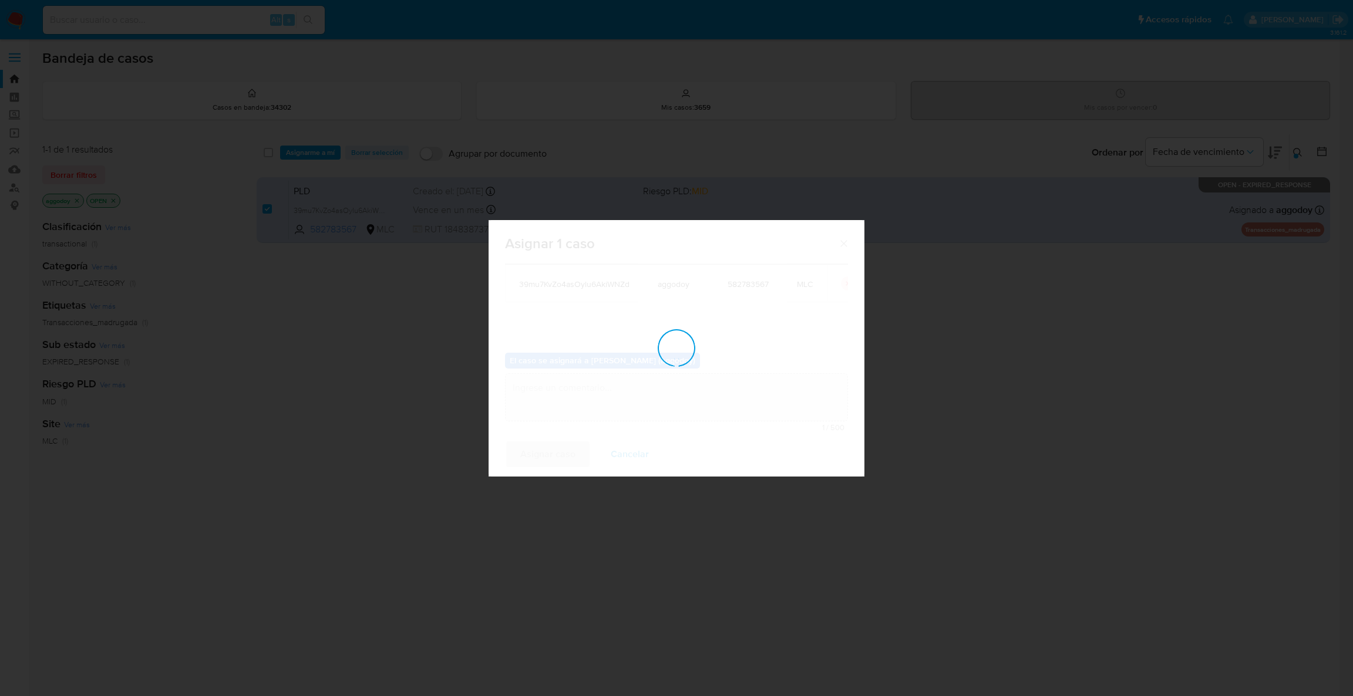
checkbox input "false"
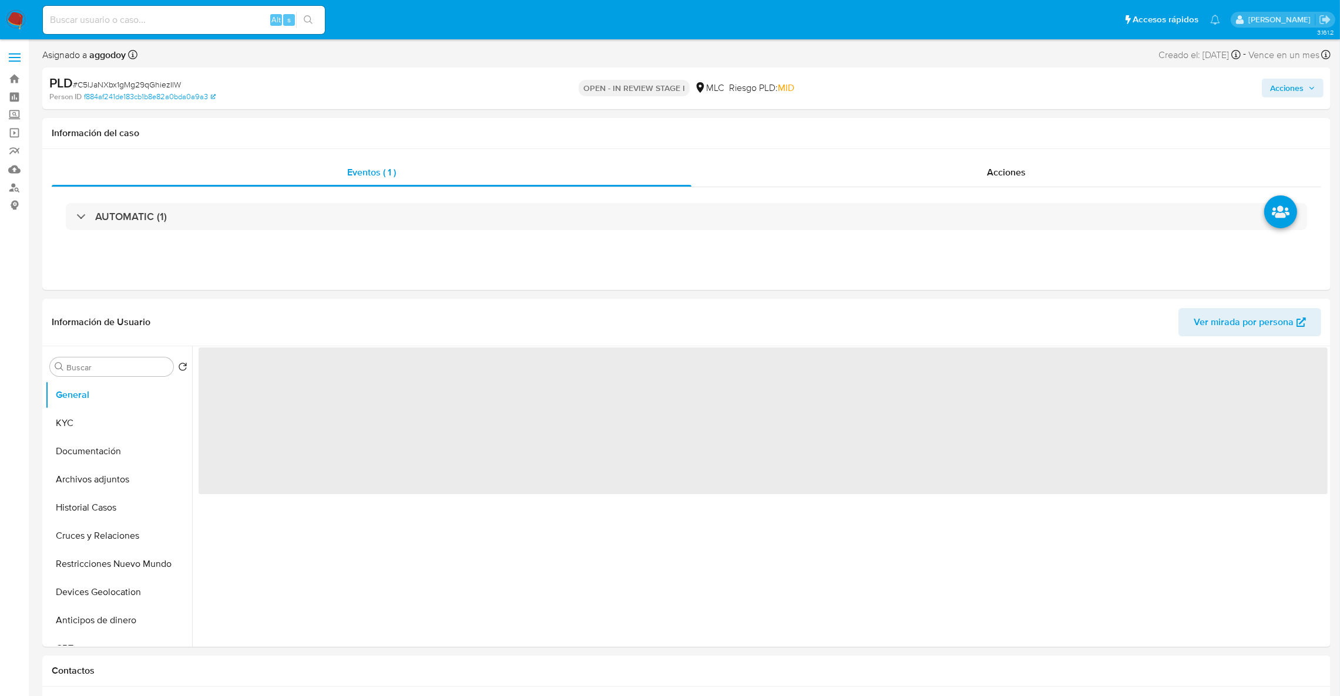
select select "10"
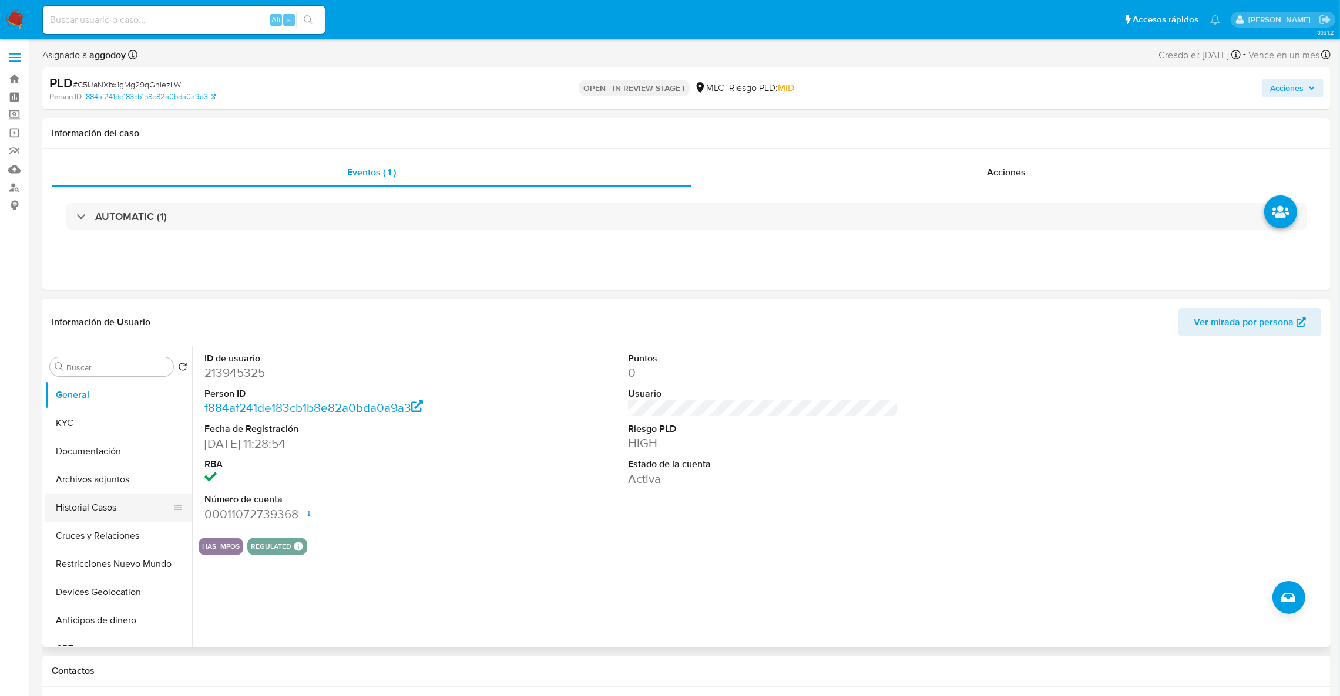
click at [52, 500] on button "Historial Casos" at bounding box center [113, 508] width 137 height 28
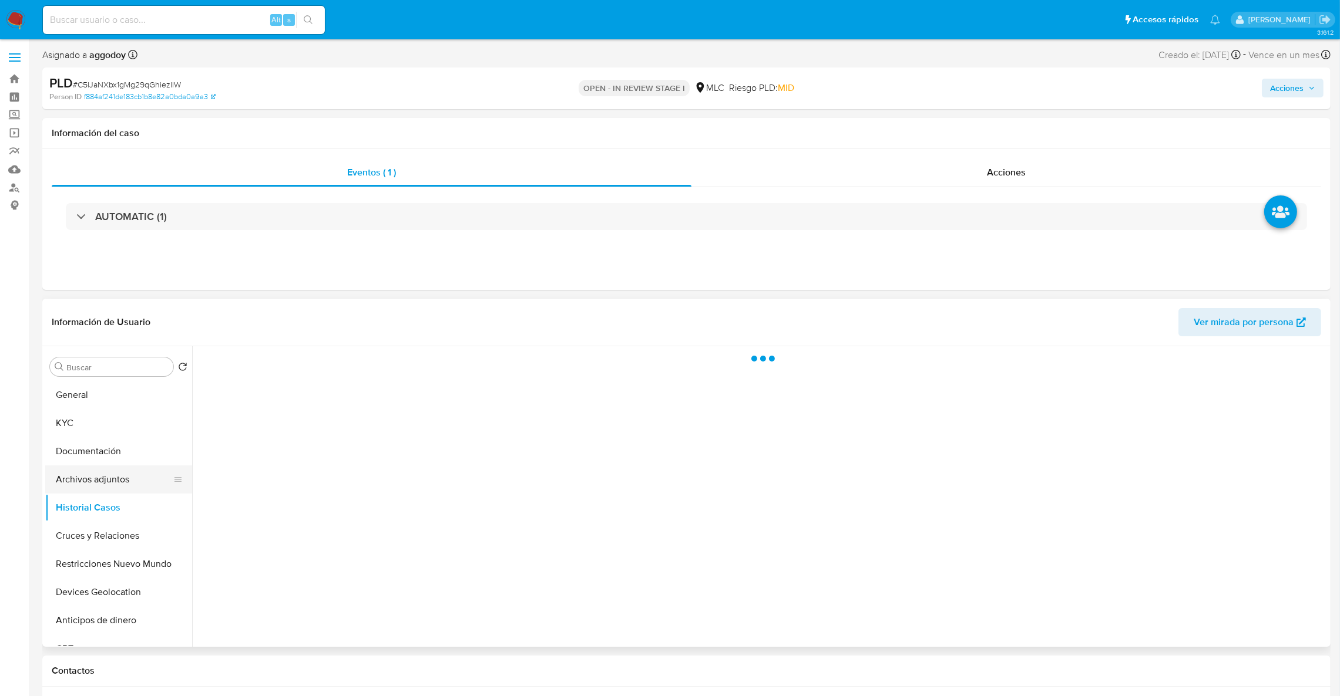
click at [73, 477] on button "Archivos adjuntos" at bounding box center [113, 480] width 137 height 28
click at [1310, 98] on div "Acciones" at bounding box center [1112, 89] width 422 height 28
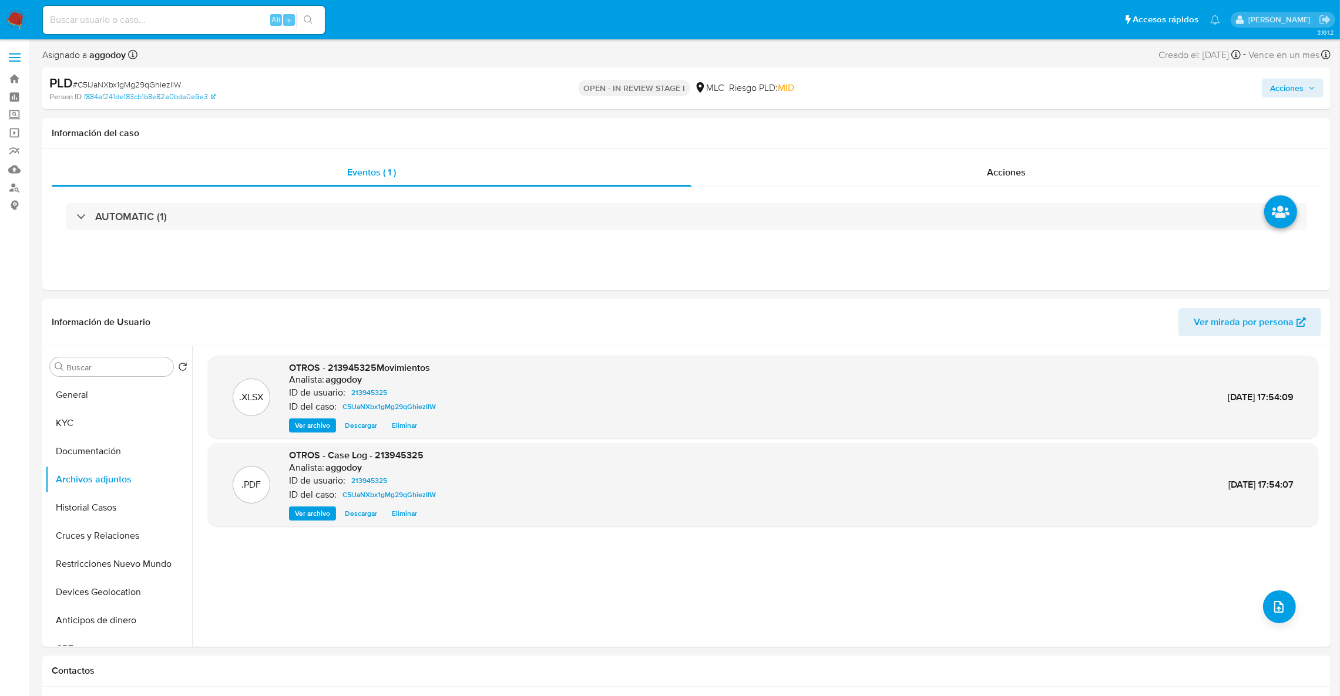
click at [1282, 97] on span "Acciones" at bounding box center [1286, 88] width 33 height 19
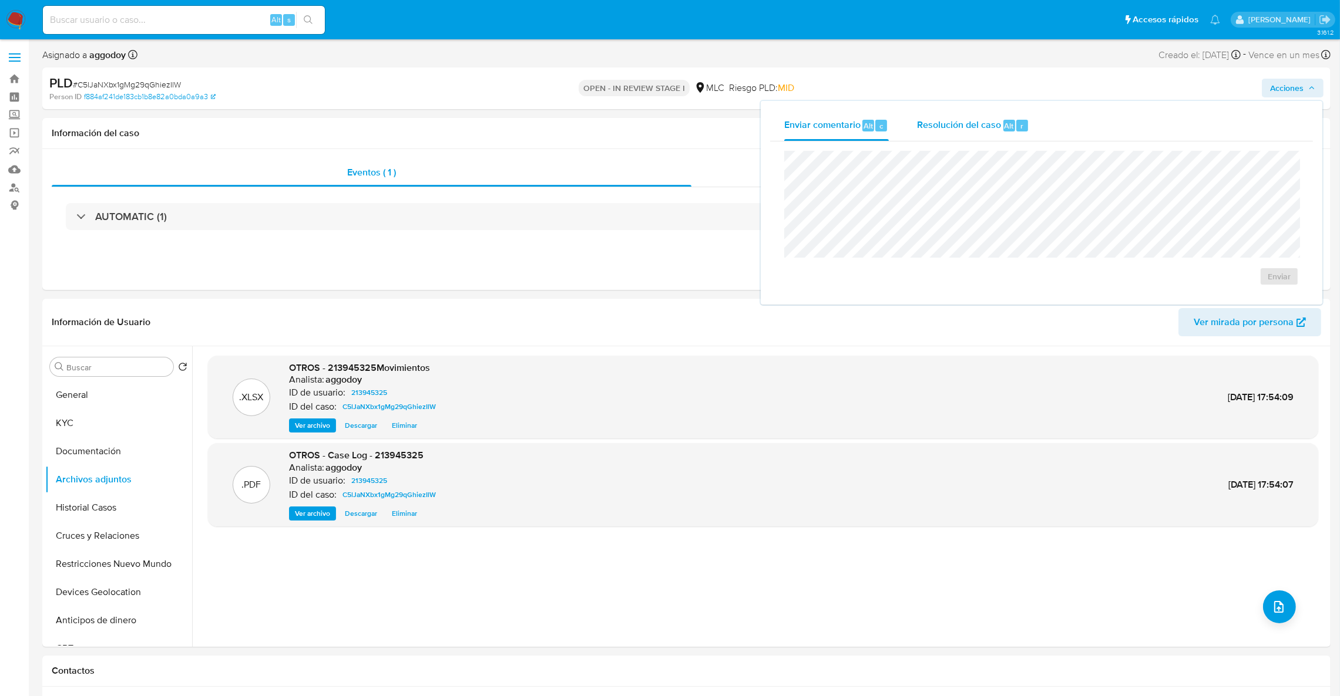
drag, startPoint x: 1012, startPoint y: 126, endPoint x: 996, endPoint y: 129, distance: 16.2
click at [1011, 126] on div "Alt" at bounding box center [1009, 126] width 12 height 12
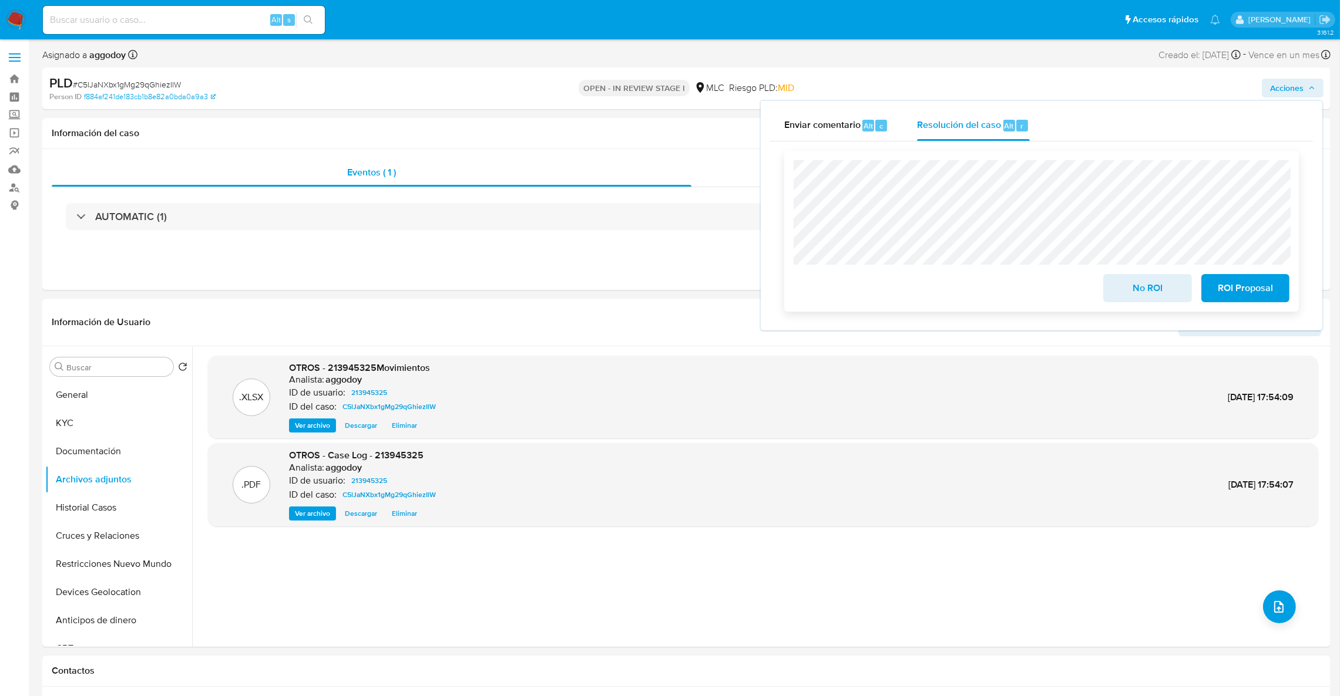
click at [1136, 299] on span "No ROI" at bounding box center [1147, 288] width 58 height 26
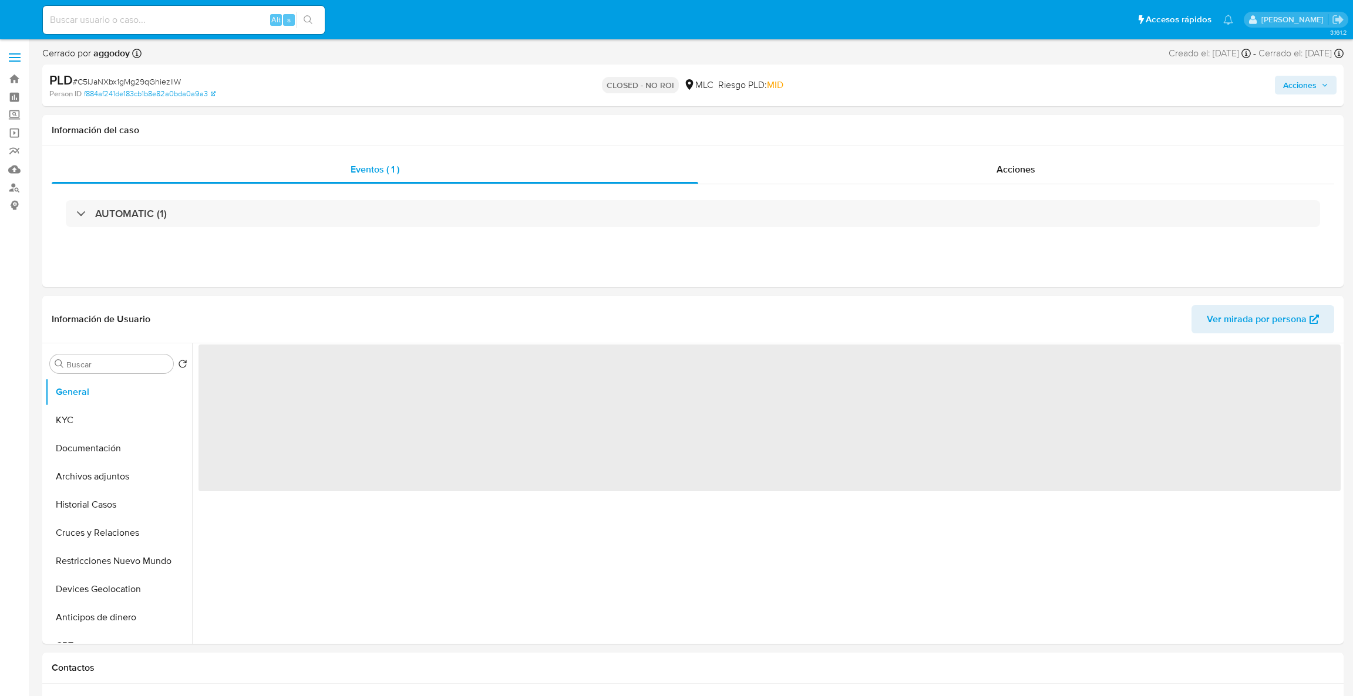
select select "10"
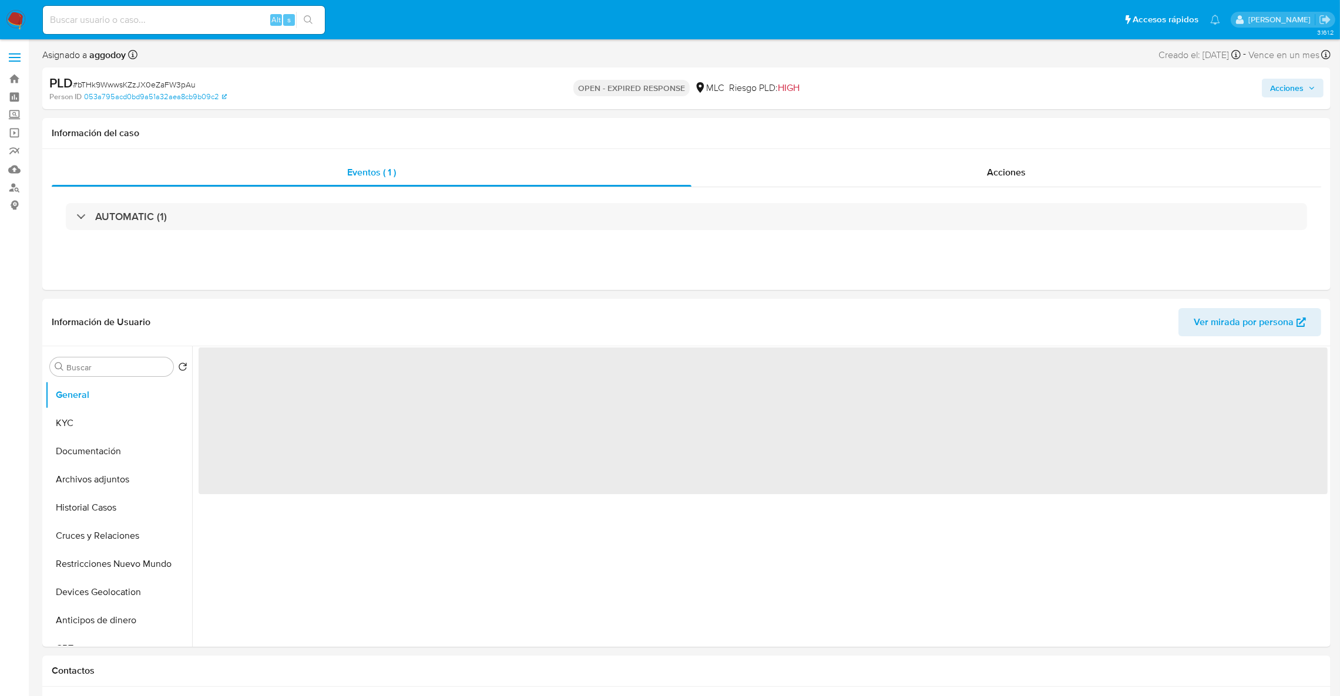
select select "10"
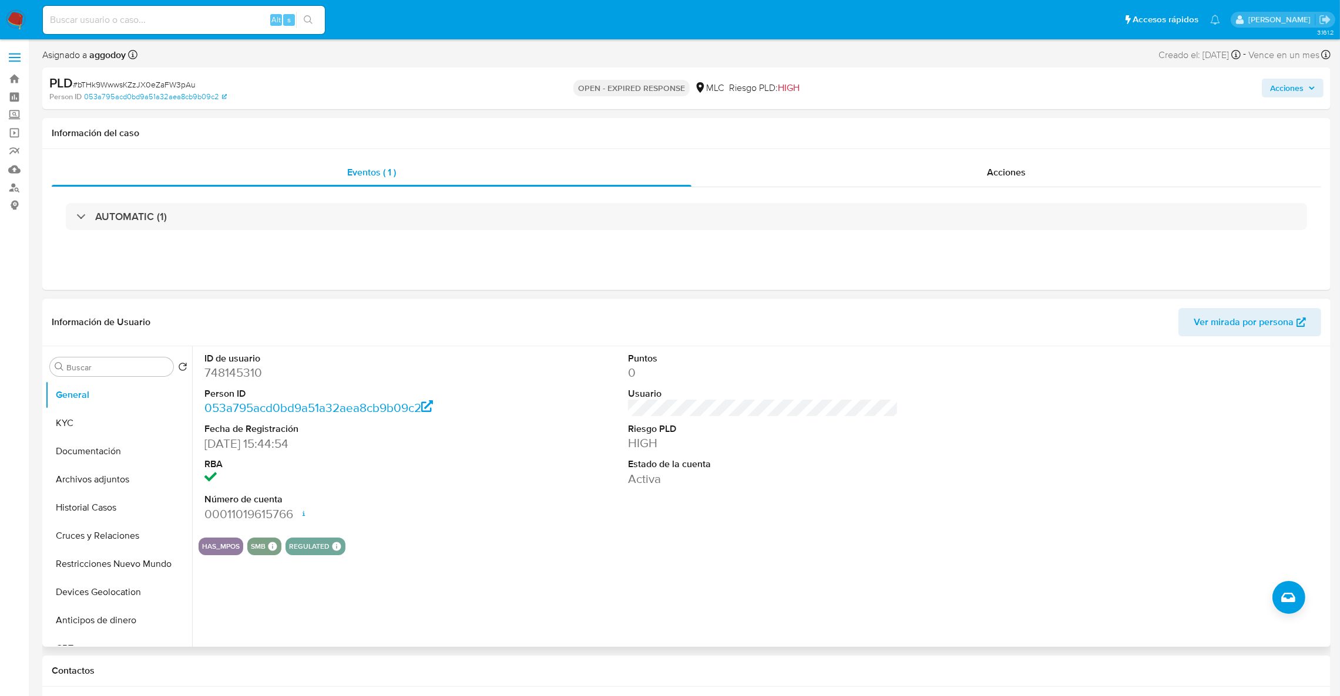
click at [254, 376] on dd "748145310" at bounding box center [339, 373] width 271 height 16
click at [253, 376] on dd "748145310" at bounding box center [339, 373] width 271 height 16
copy dd "748145310"
click at [61, 423] on button "KYC" at bounding box center [113, 423] width 137 height 28
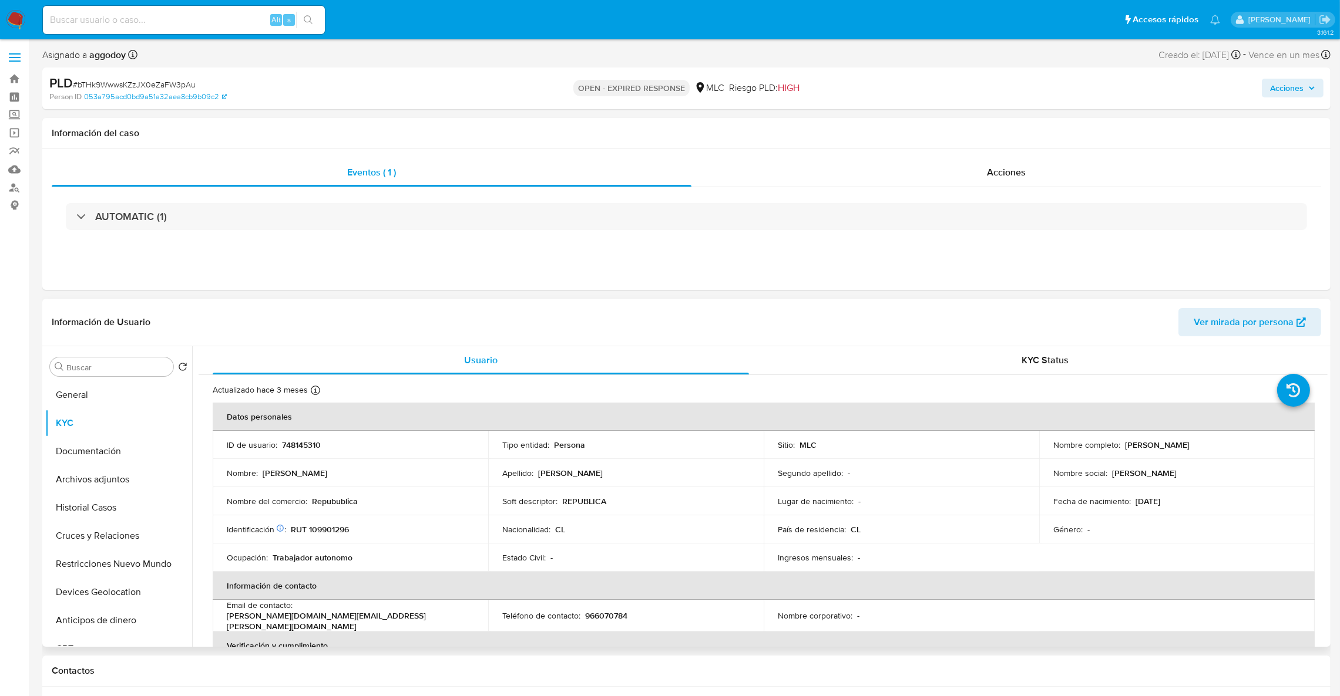
click at [305, 532] on p "RUT 109901296" at bounding box center [320, 529] width 58 height 11
click at [319, 537] on td "Identificación Nº de serie: 525416520 : RUT 109901296" at bounding box center [350, 530] width 275 height 28
click at [320, 533] on p "RUT 109901296" at bounding box center [320, 529] width 58 height 11
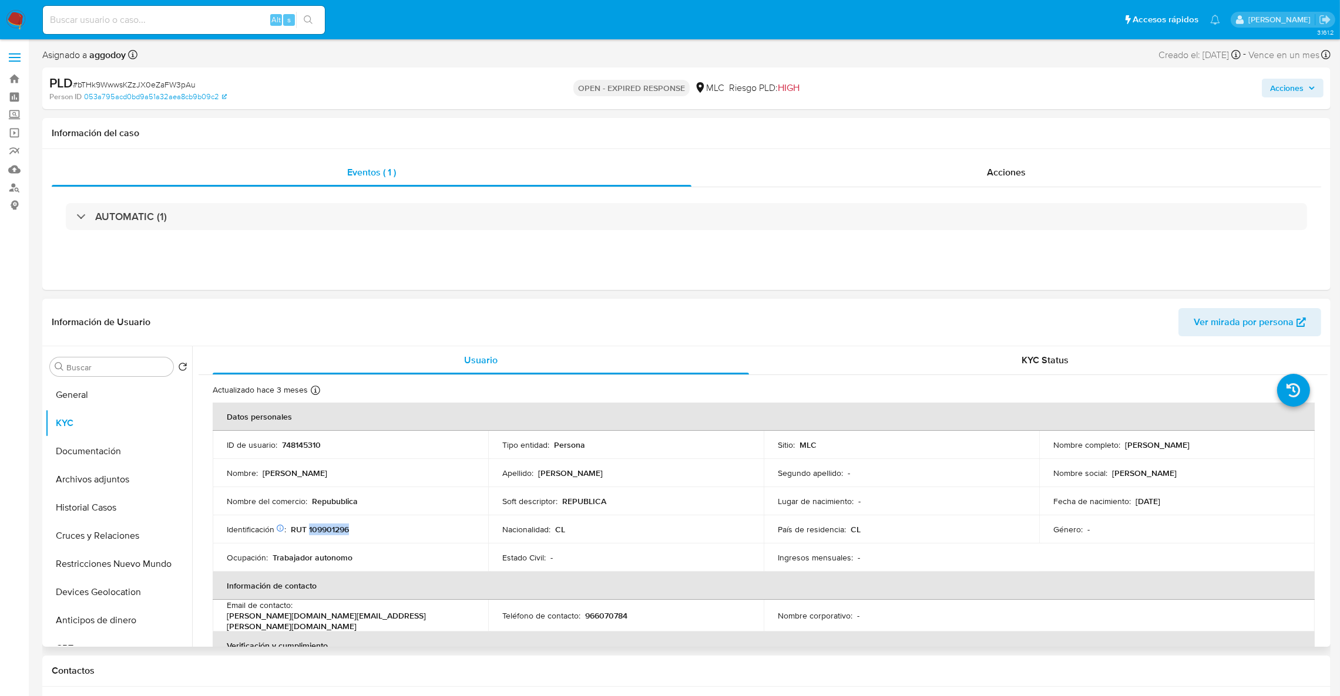
copy p "109901296"
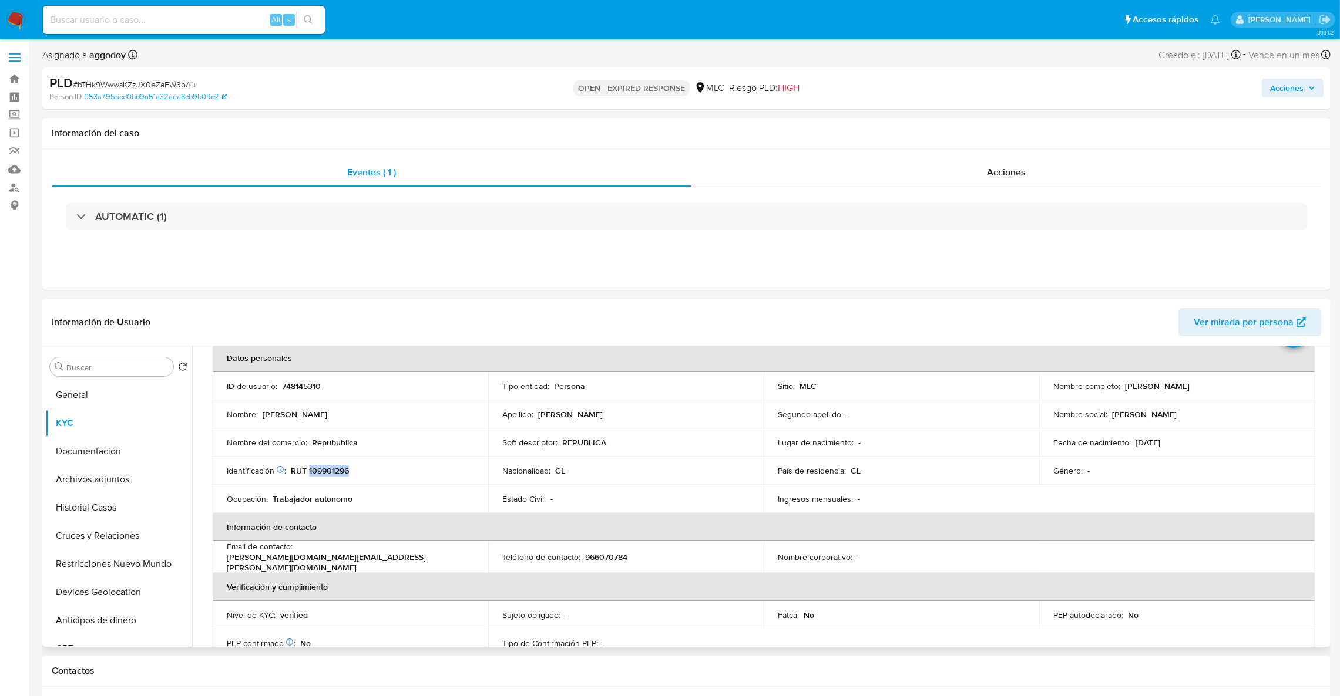
scroll to position [61, 0]
click at [1152, 299] on div "Información de Usuario Ver mirada por persona" at bounding box center [686, 323] width 1288 height 48
click at [329, 460] on td "Identificación Nº de serie: 525416520 : RUT 109901296" at bounding box center [350, 469] width 275 height 28
click at [333, 465] on p "RUT 109901296" at bounding box center [320, 468] width 58 height 11
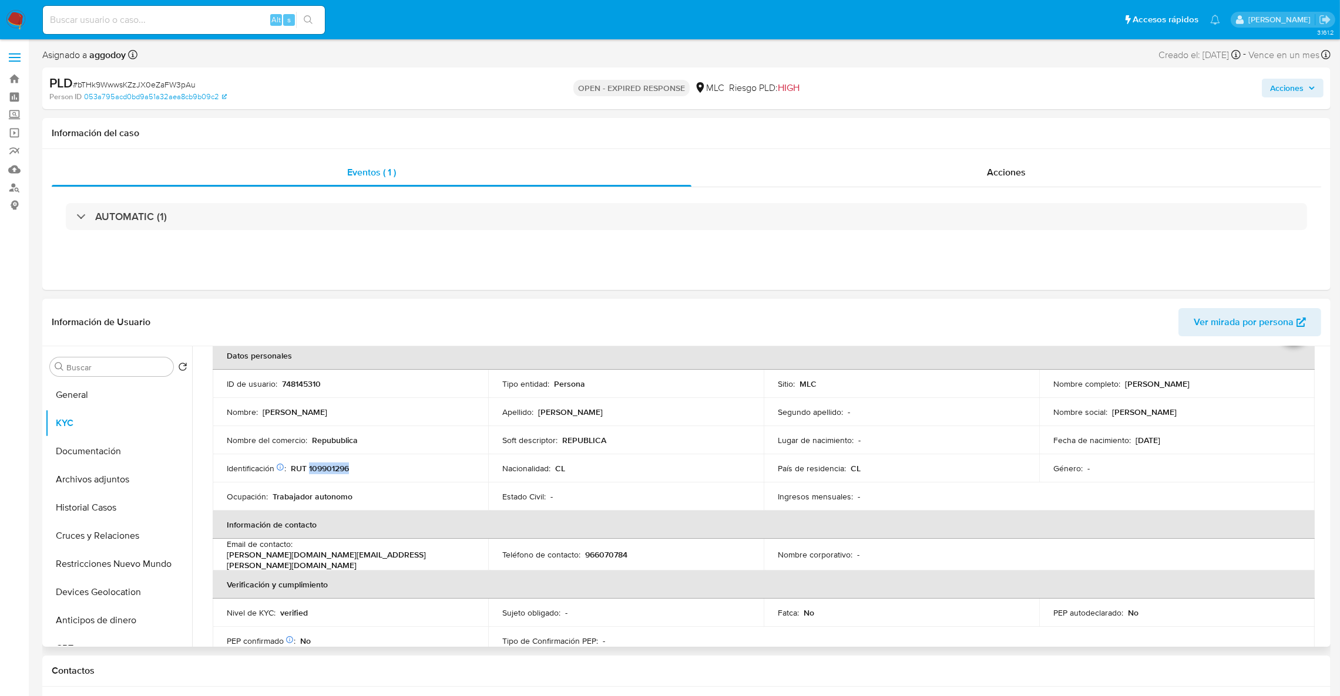
click at [333, 465] on p "RUT 109901296" at bounding box center [320, 468] width 58 height 11
copy p "109901296"
click at [119, 543] on button "Cruces y Relaciones" at bounding box center [113, 536] width 137 height 28
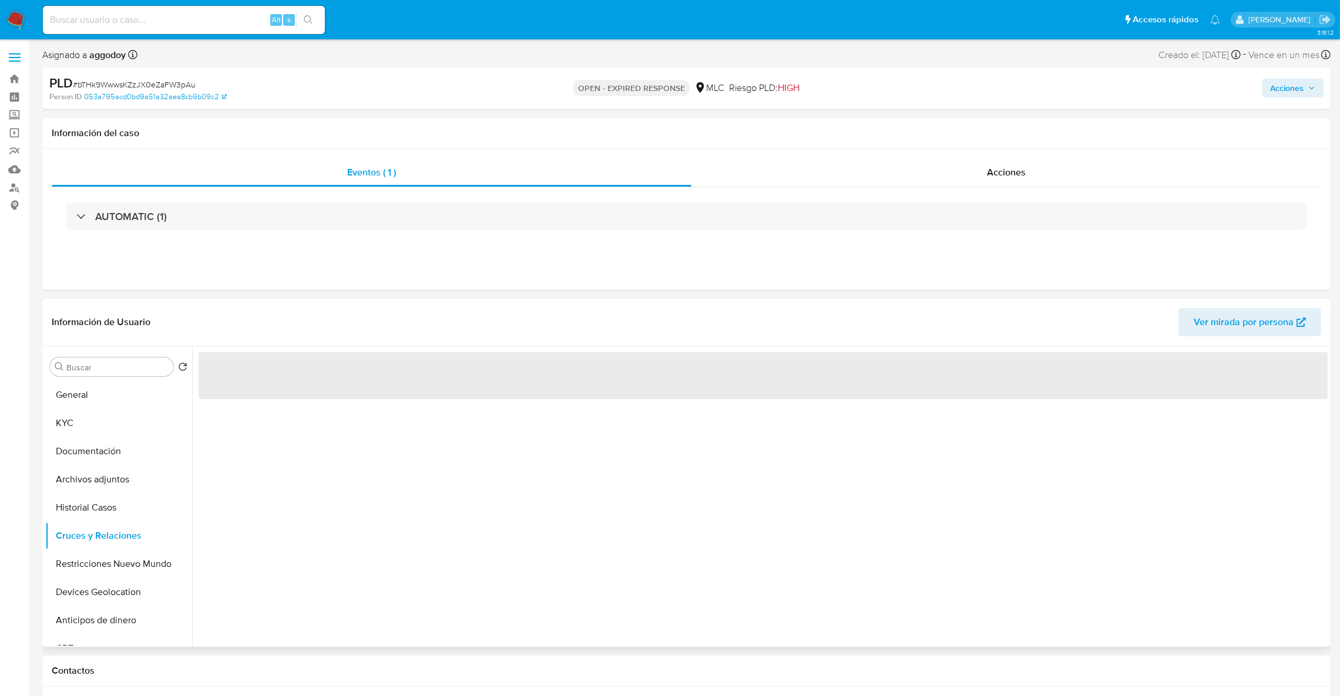
scroll to position [0, 0]
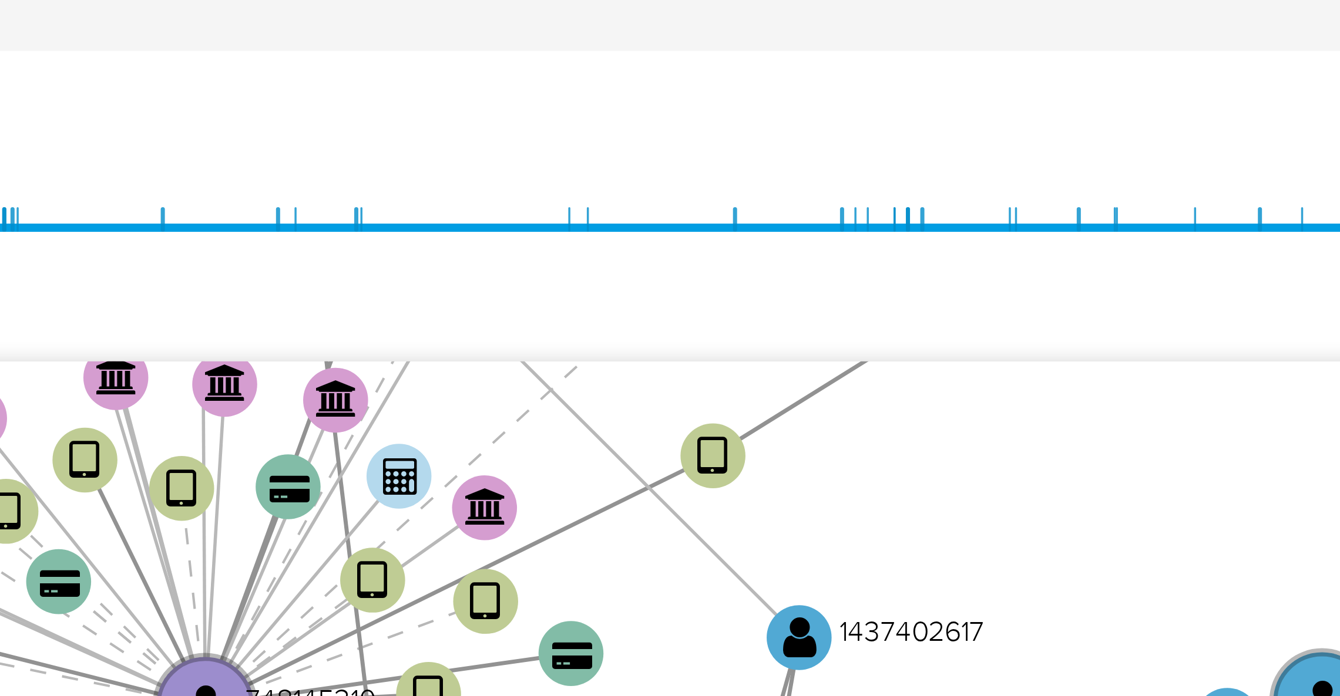
type input "1759412241000"
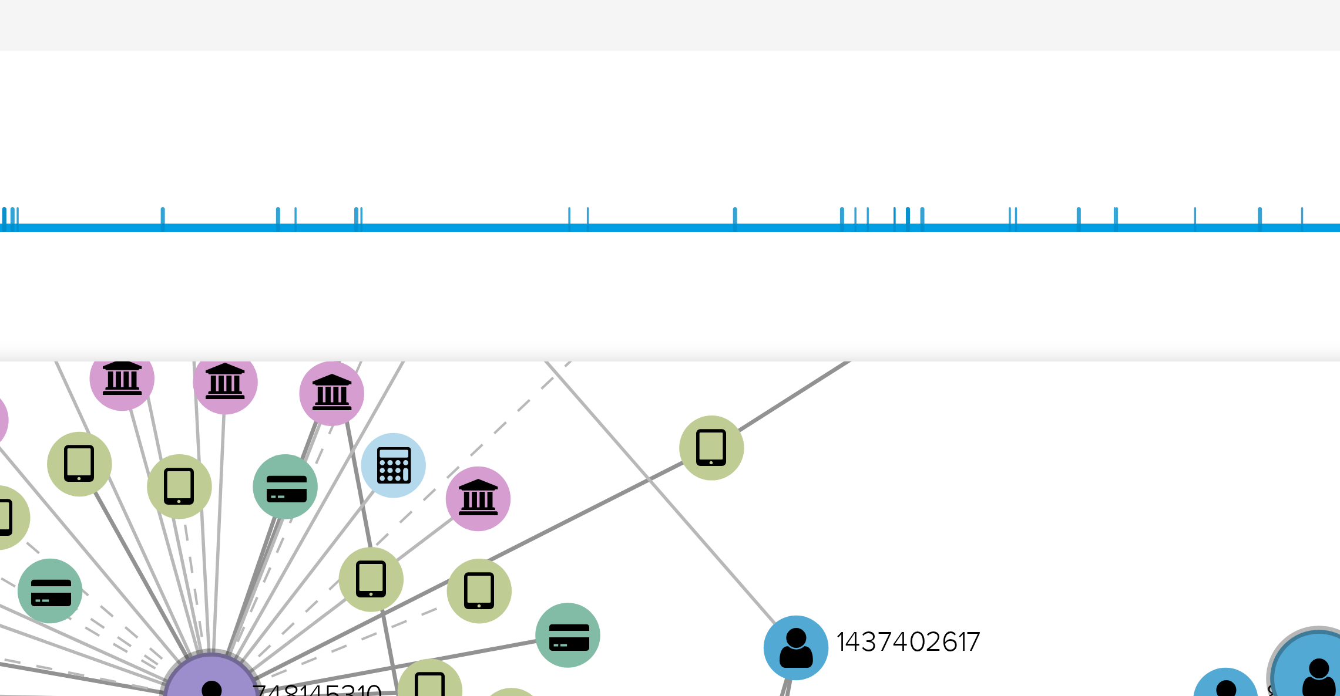
scroll to position [46, 0]
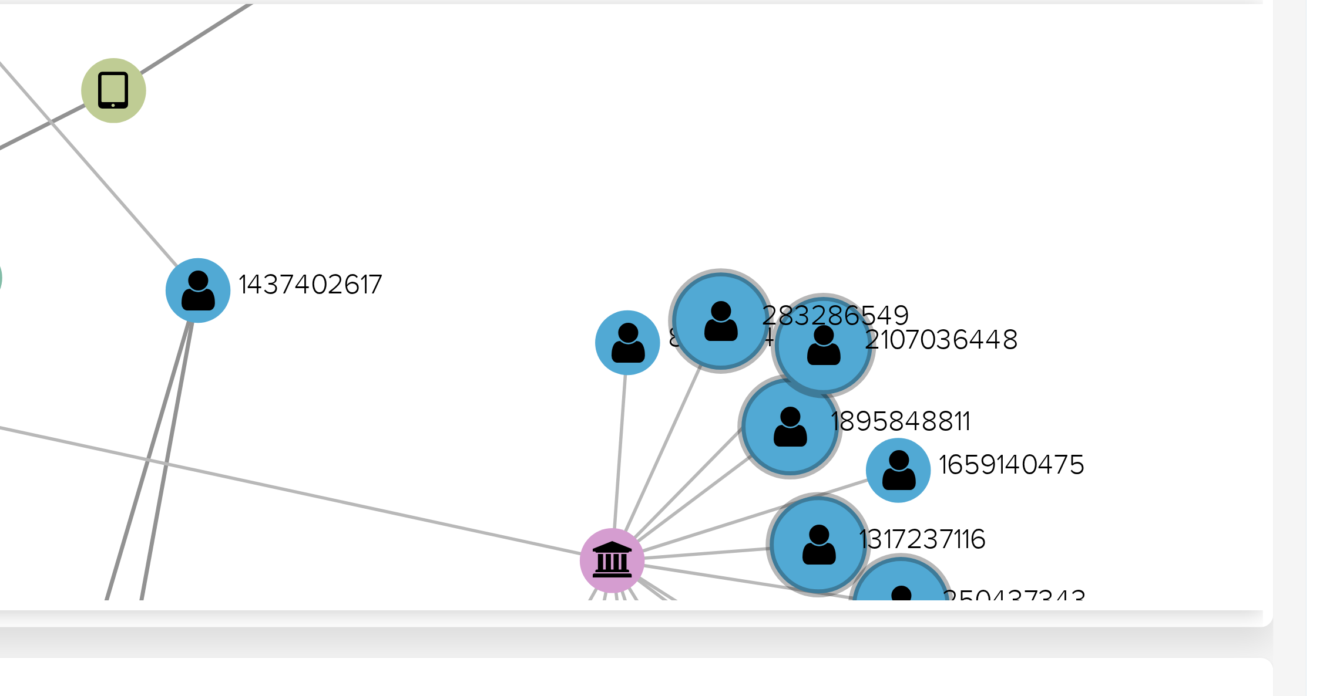
drag, startPoint x: 1352, startPoint y: 348, endPoint x: 1315, endPoint y: 482, distance: 138.3
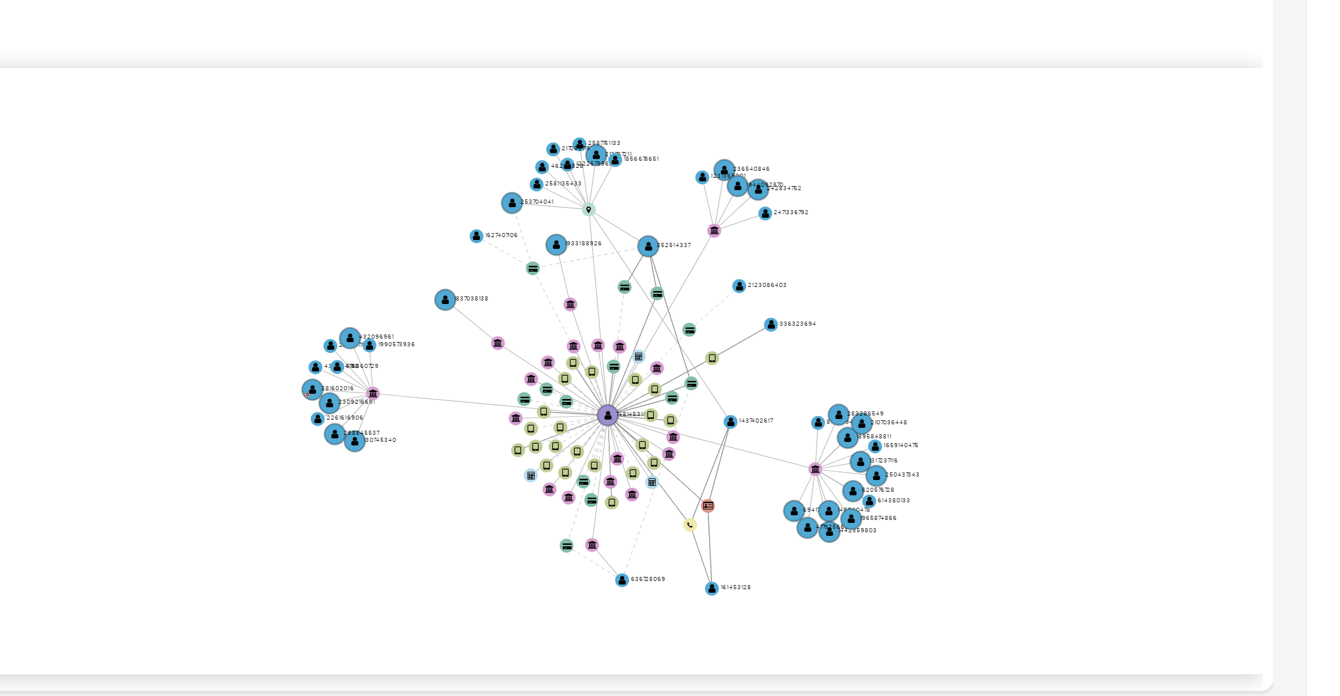
drag, startPoint x: 1352, startPoint y: 474, endPoint x: 1352, endPoint y: 440, distance: 34.1
click at [1271, 416] on icon "device-62b5080108813b00176eee5e  user-748145310  748145310 device-61f59936088…" at bounding box center [772, 467] width 1112 height 170
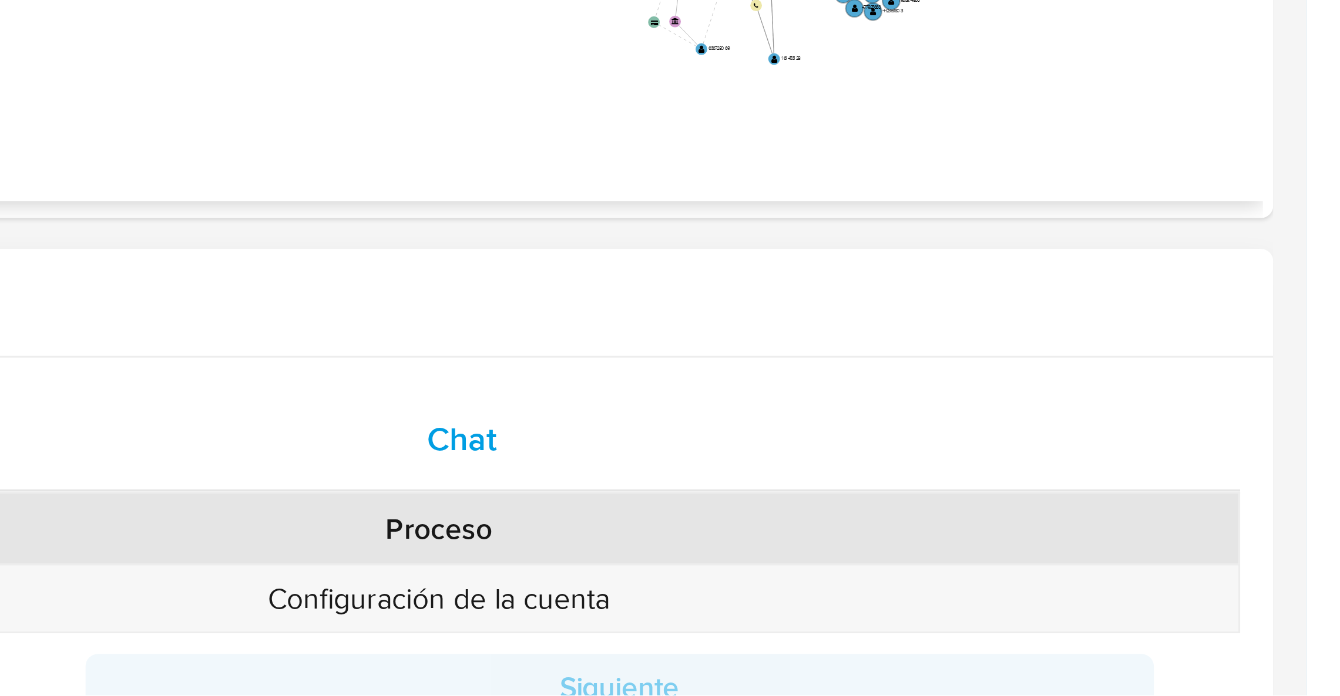
click at [1140, 621] on div "Chat" at bounding box center [1098, 624] width 391 height 28
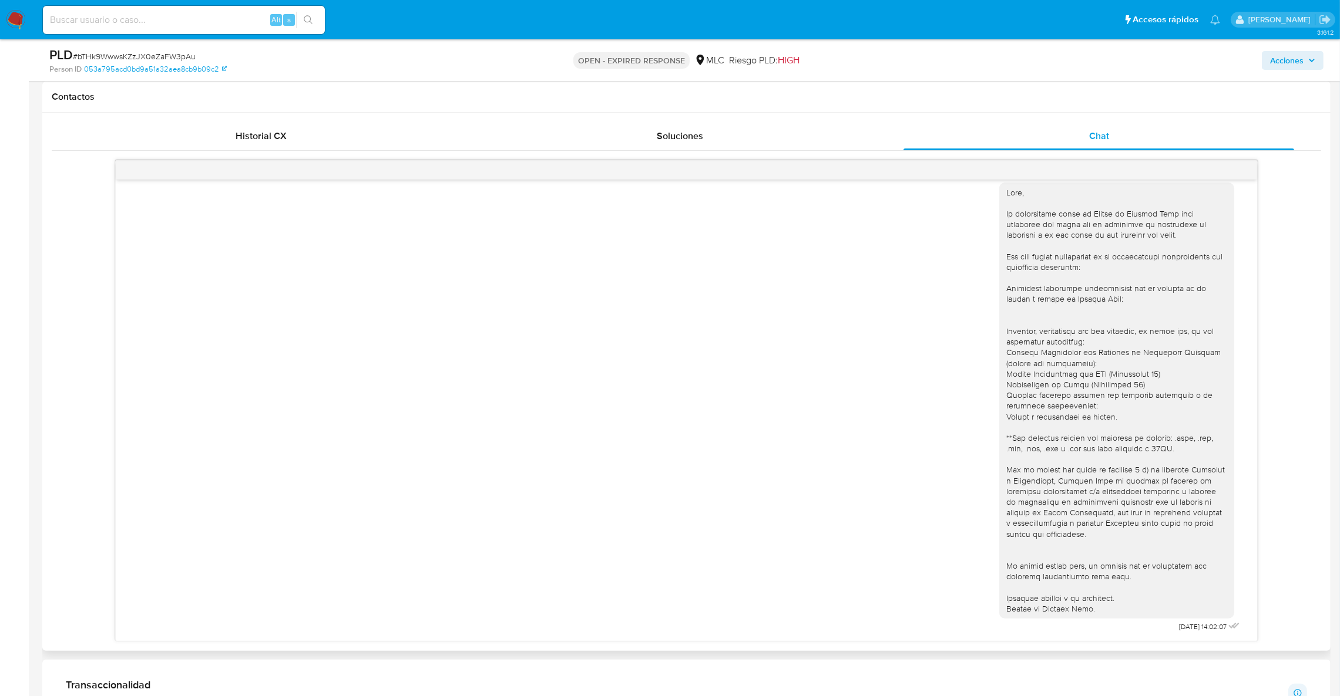
scroll to position [521, 0]
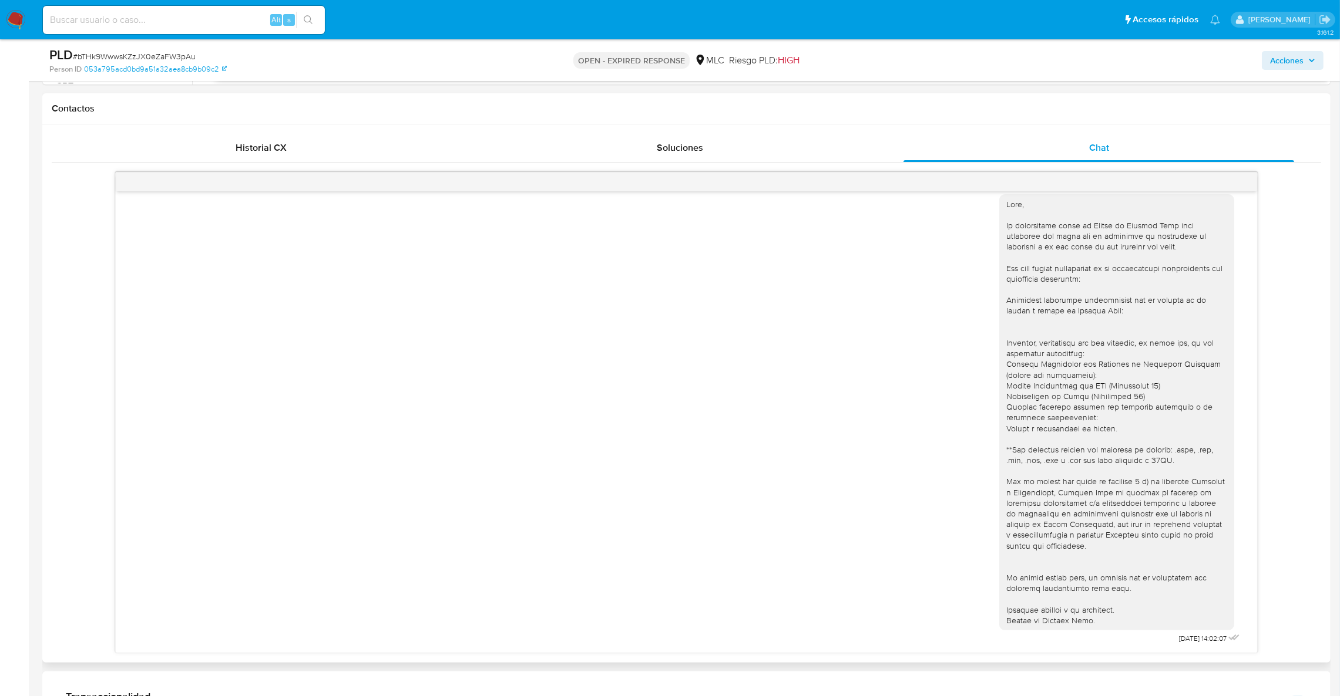
click at [1167, 366] on div at bounding box center [1116, 413] width 221 height 428
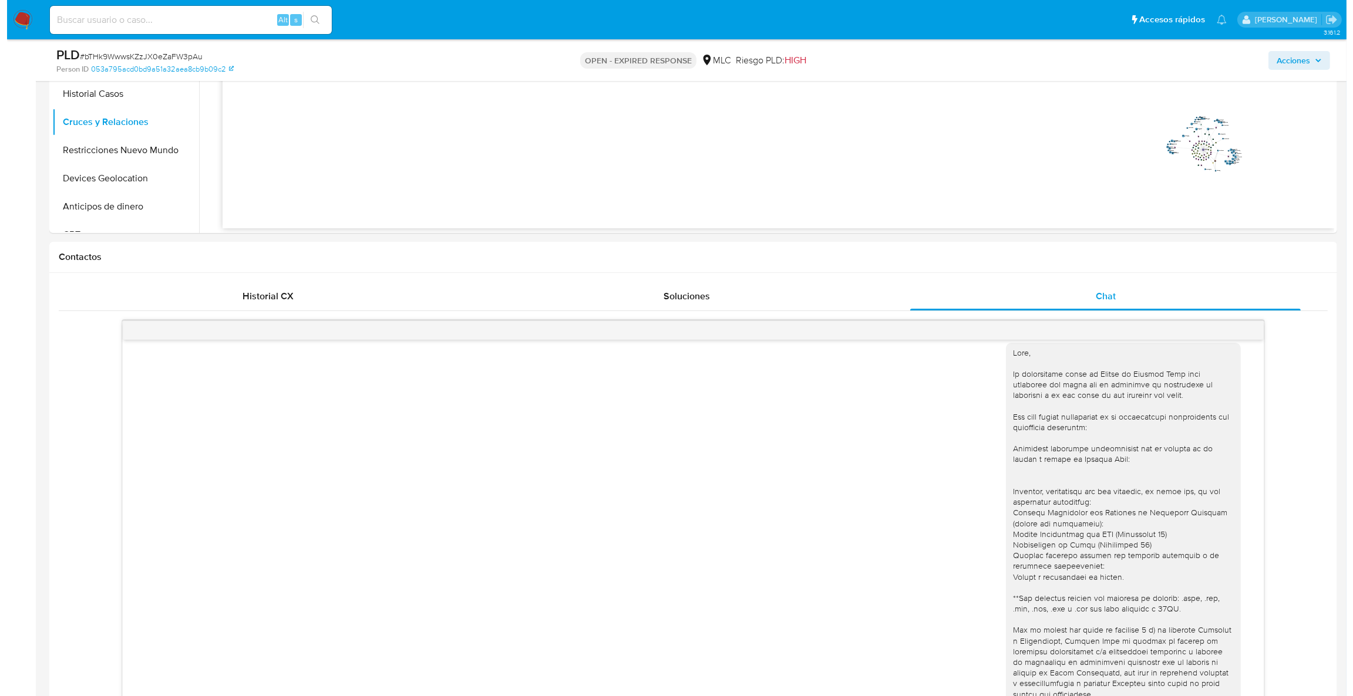
scroll to position [169, 0]
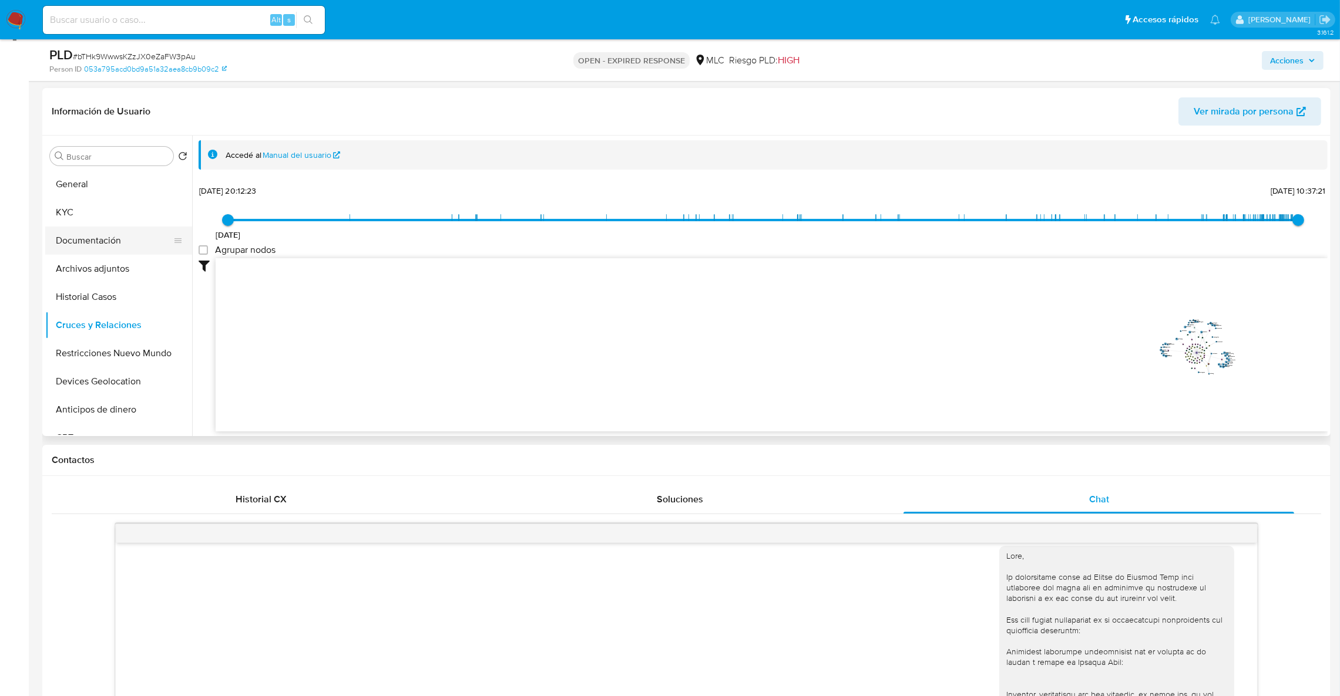
click at [89, 241] on button "Documentación" at bounding box center [113, 241] width 137 height 28
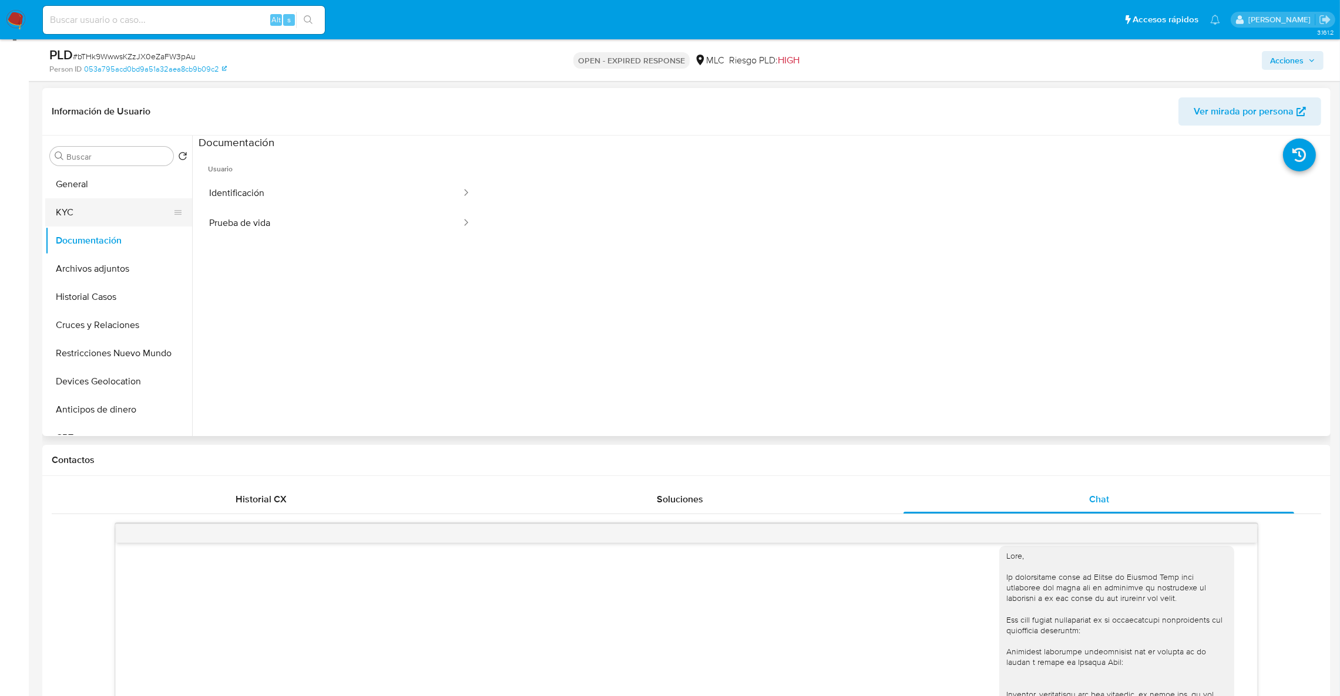
click at [105, 217] on button "KYC" at bounding box center [113, 212] width 137 height 28
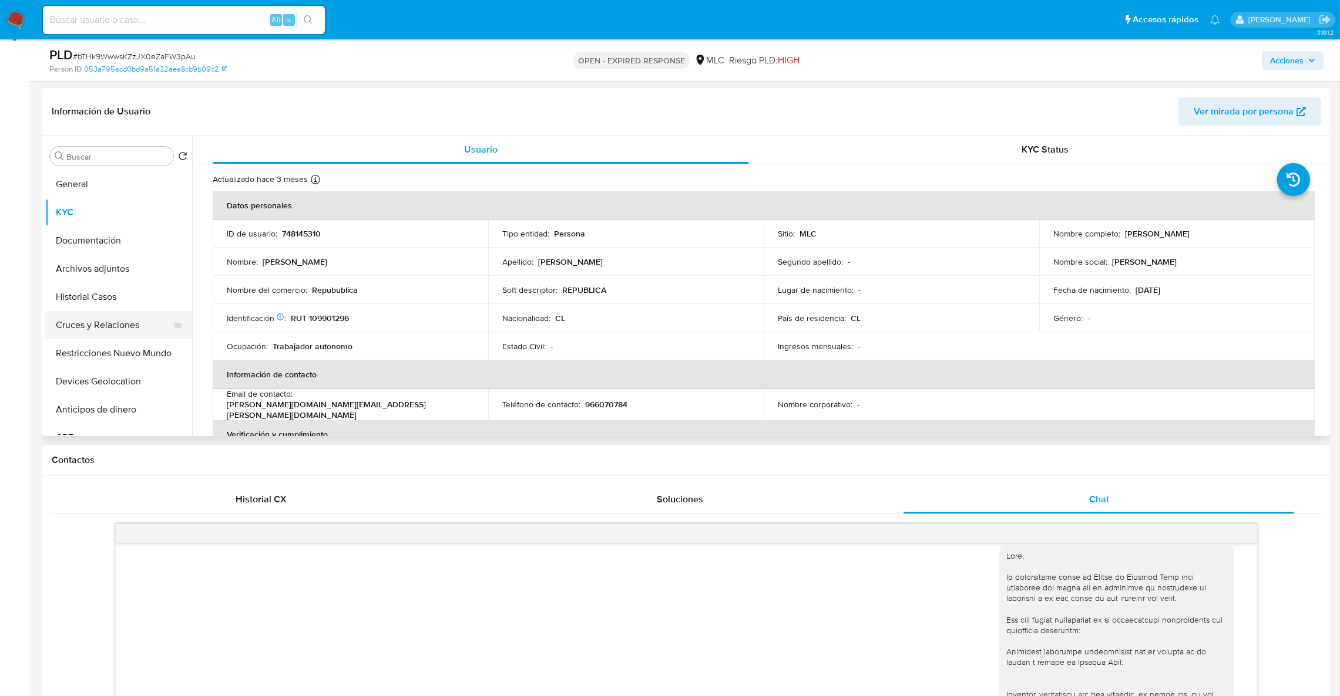
click at [107, 317] on button "Cruces y Relaciones" at bounding box center [113, 325] width 137 height 28
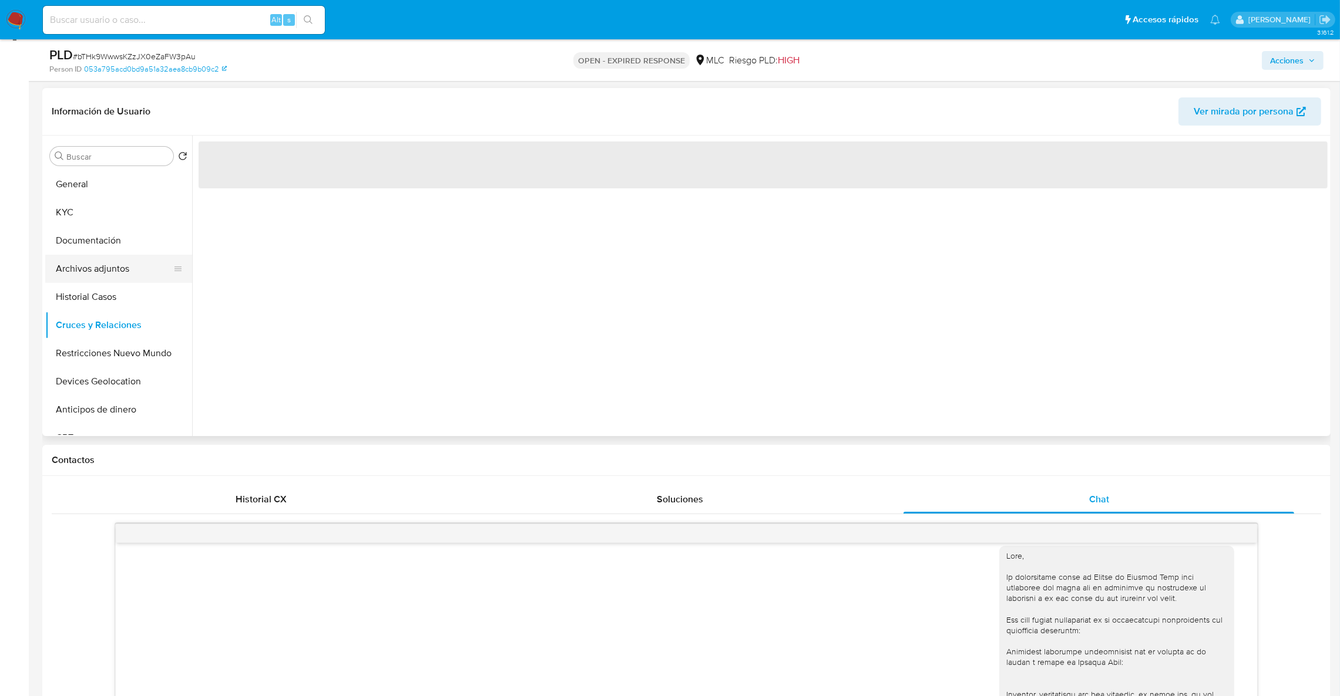
click at [100, 280] on button "Archivos adjuntos" at bounding box center [113, 269] width 137 height 28
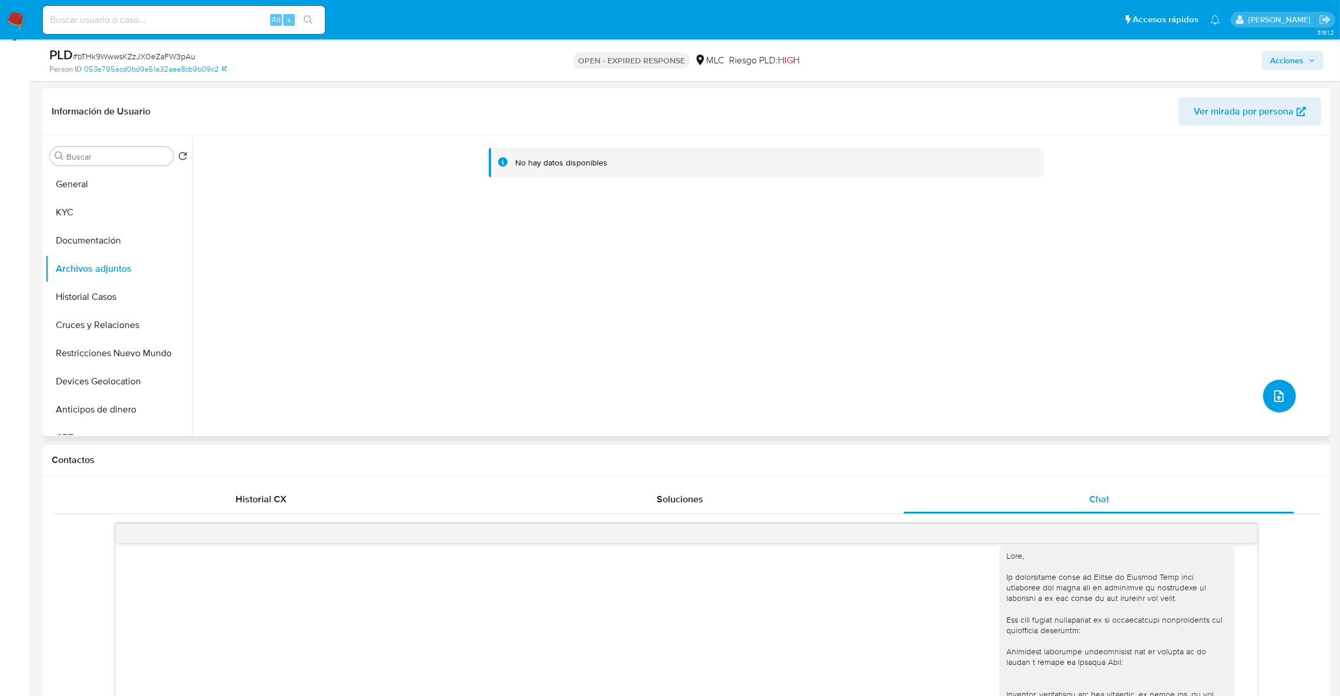
click at [1276, 400] on icon "upload-file" at bounding box center [1278, 396] width 14 height 14
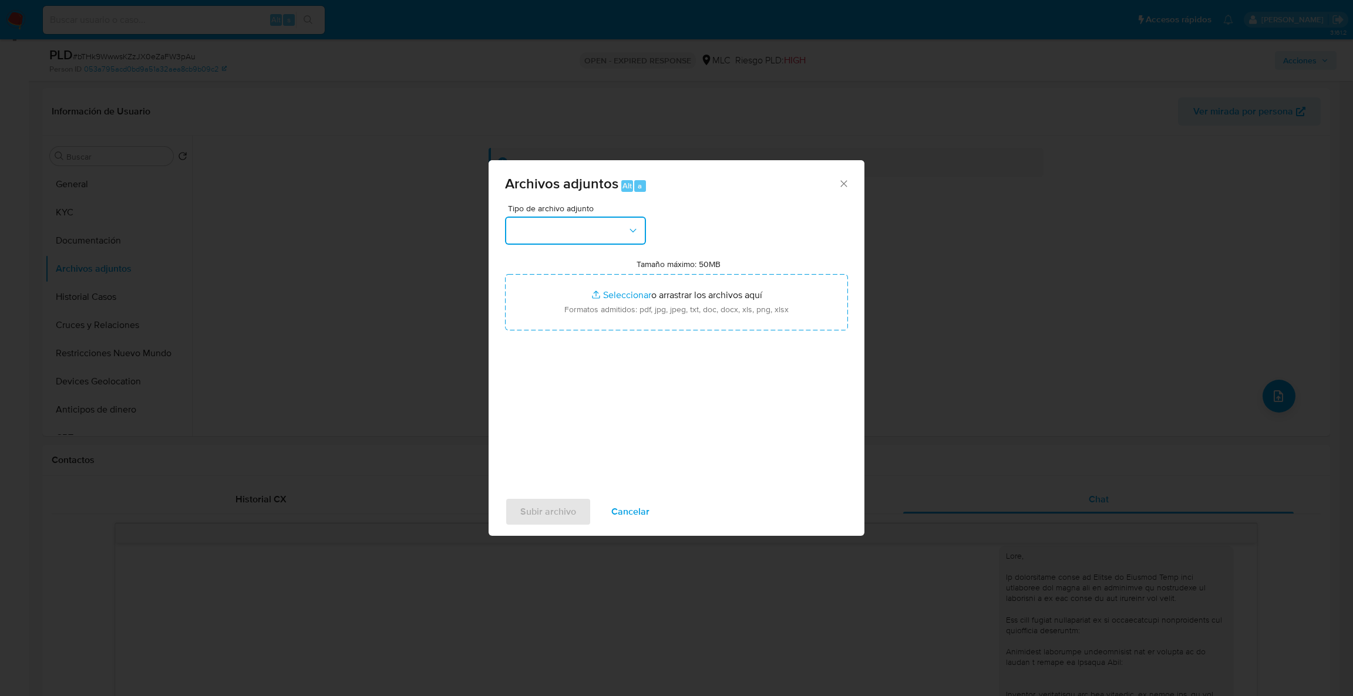
drag, startPoint x: 556, startPoint y: 227, endPoint x: 566, endPoint y: 234, distance: 12.7
click at [556, 227] on button "button" at bounding box center [575, 231] width 141 height 28
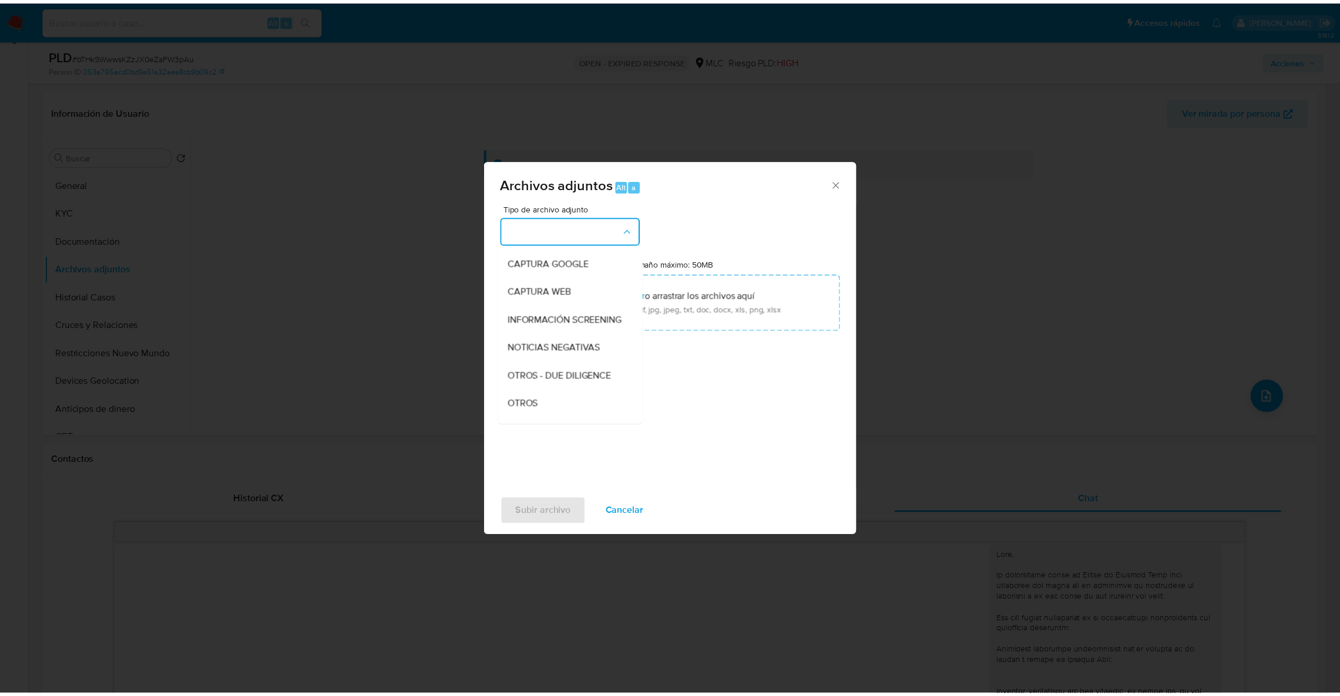
scroll to position [154, 0]
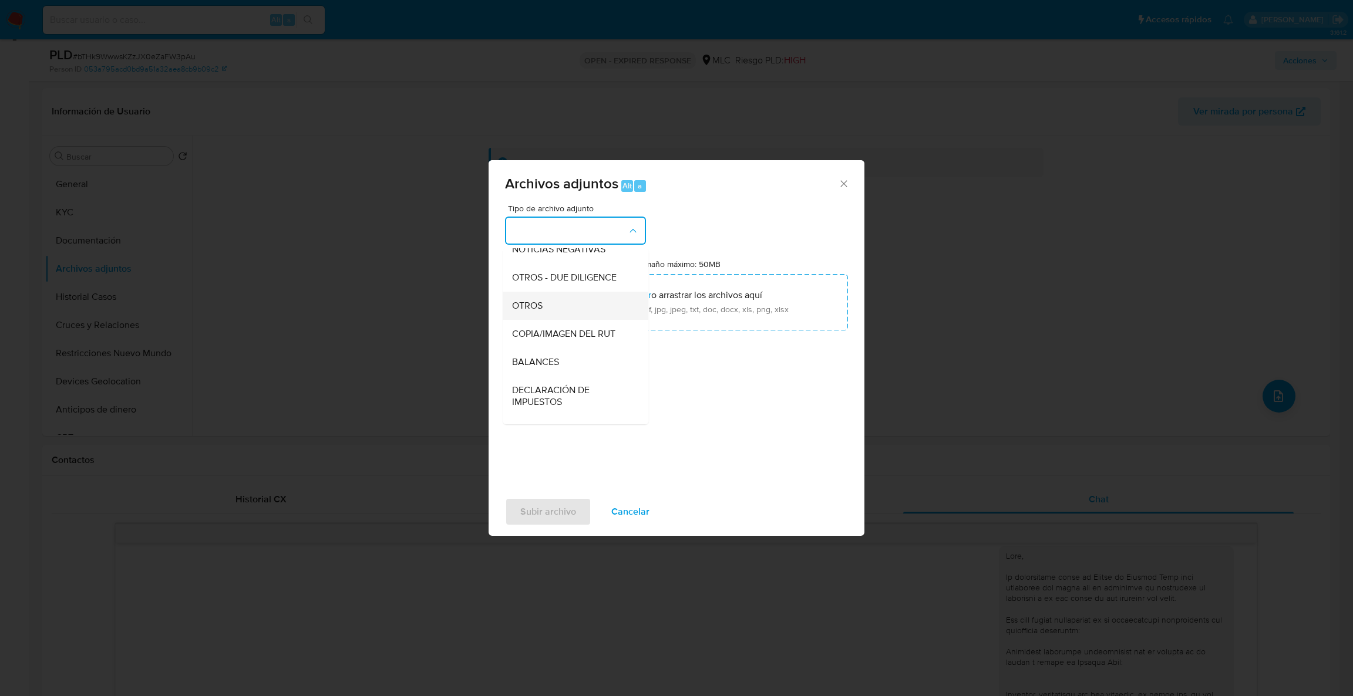
click at [534, 312] on span "OTROS" at bounding box center [527, 306] width 31 height 12
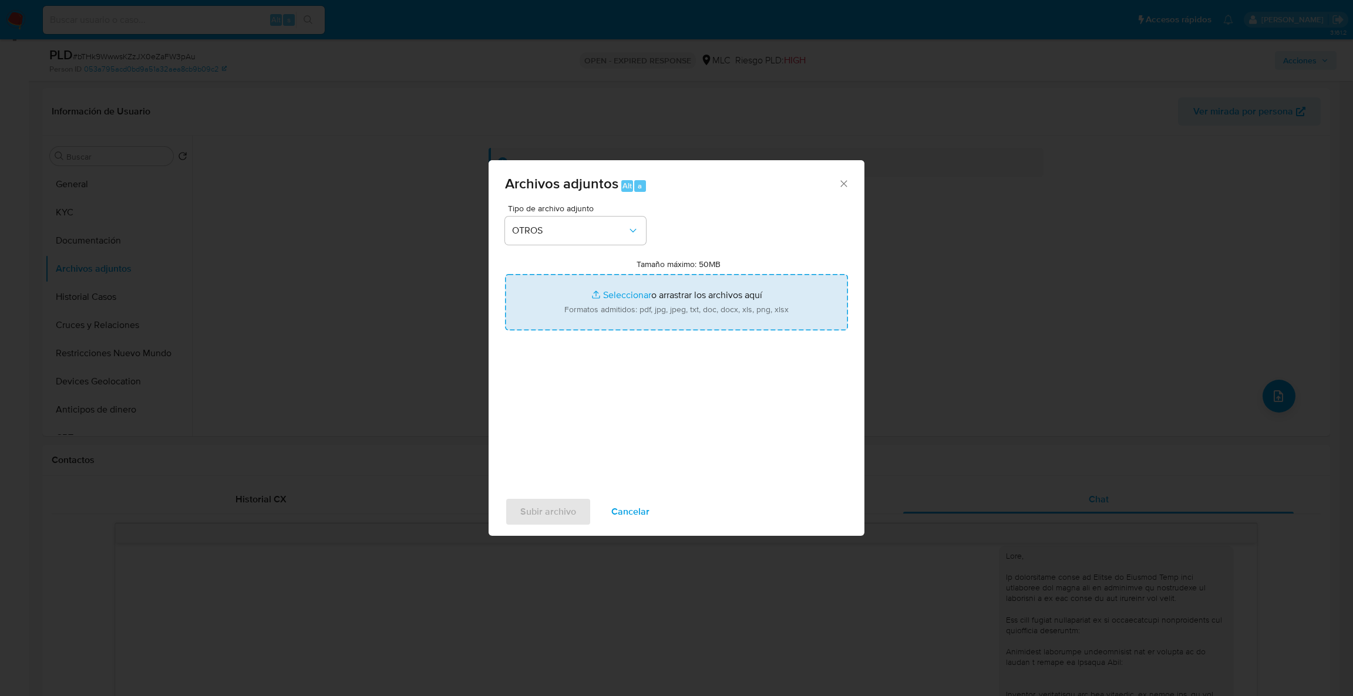
click at [548, 322] on input "Tamaño máximo: 50MB Seleccionar archivos" at bounding box center [676, 302] width 343 height 56
type input "C:\fakepath\Case Log - 748145310.pdf"
click at [640, 290] on input "Tamaño máximo: 50MB Seleccionar archivos" at bounding box center [676, 302] width 343 height 56
type input "C:\fakepath\748145310Movimientos .xlsx"
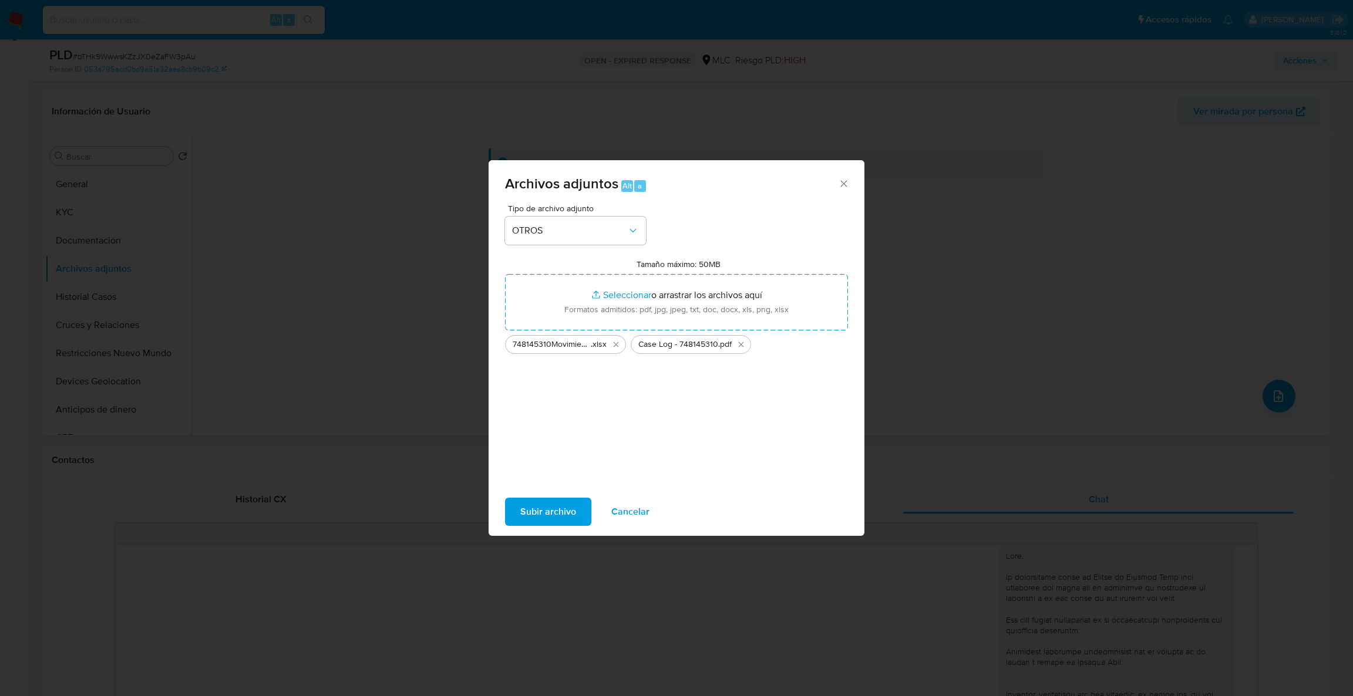
click at [552, 516] on span "Subir archivo" at bounding box center [548, 512] width 56 height 26
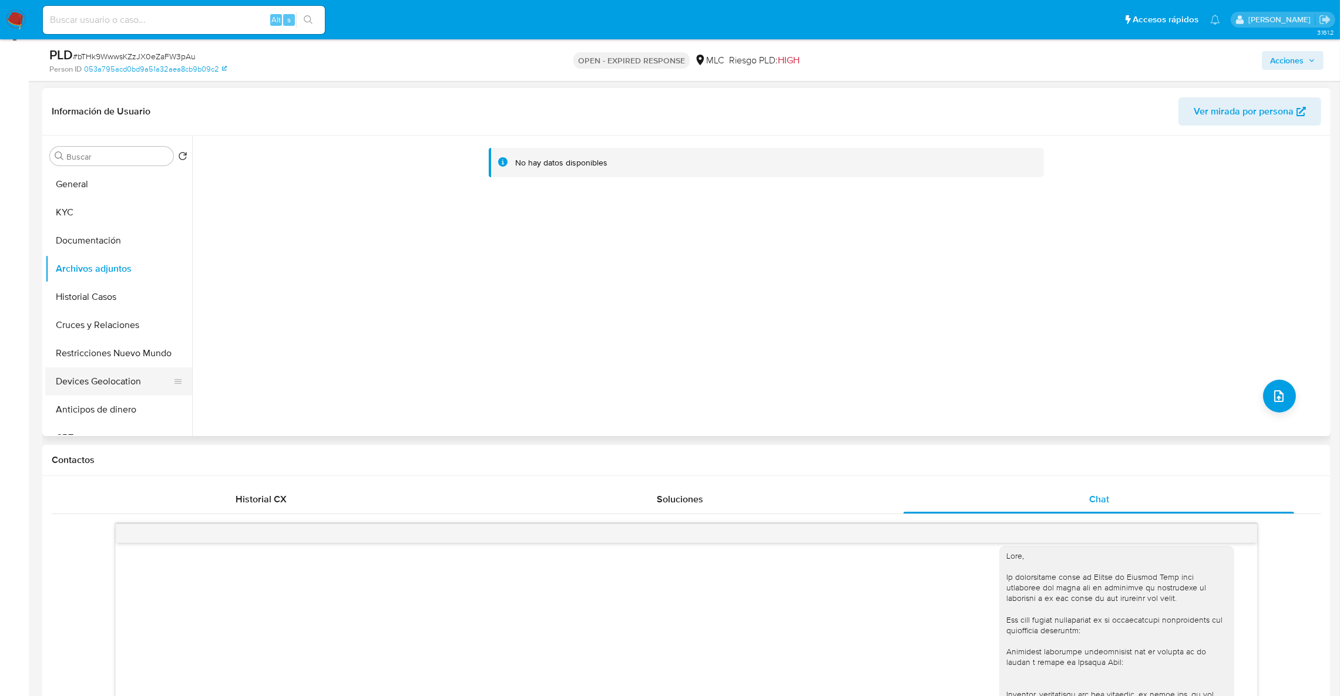
click at [126, 379] on button "Devices Geolocation" at bounding box center [113, 382] width 137 height 28
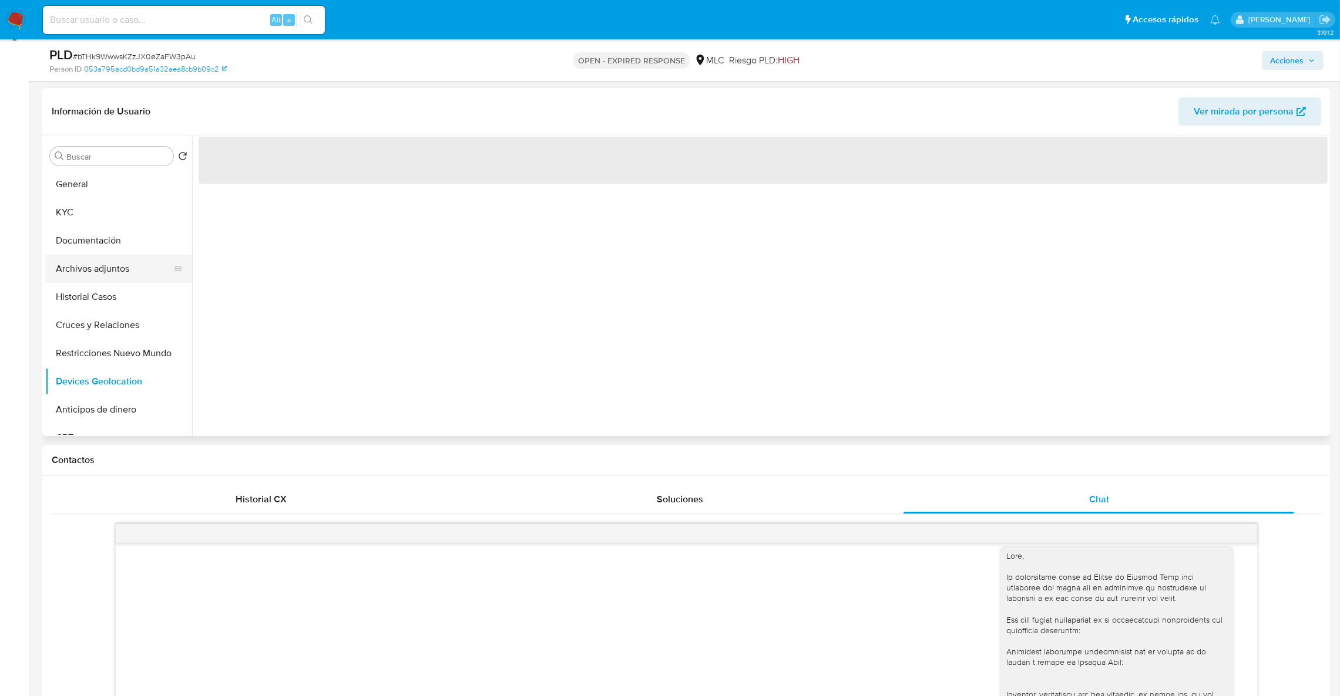
click at [95, 273] on button "Archivos adjuntos" at bounding box center [113, 269] width 137 height 28
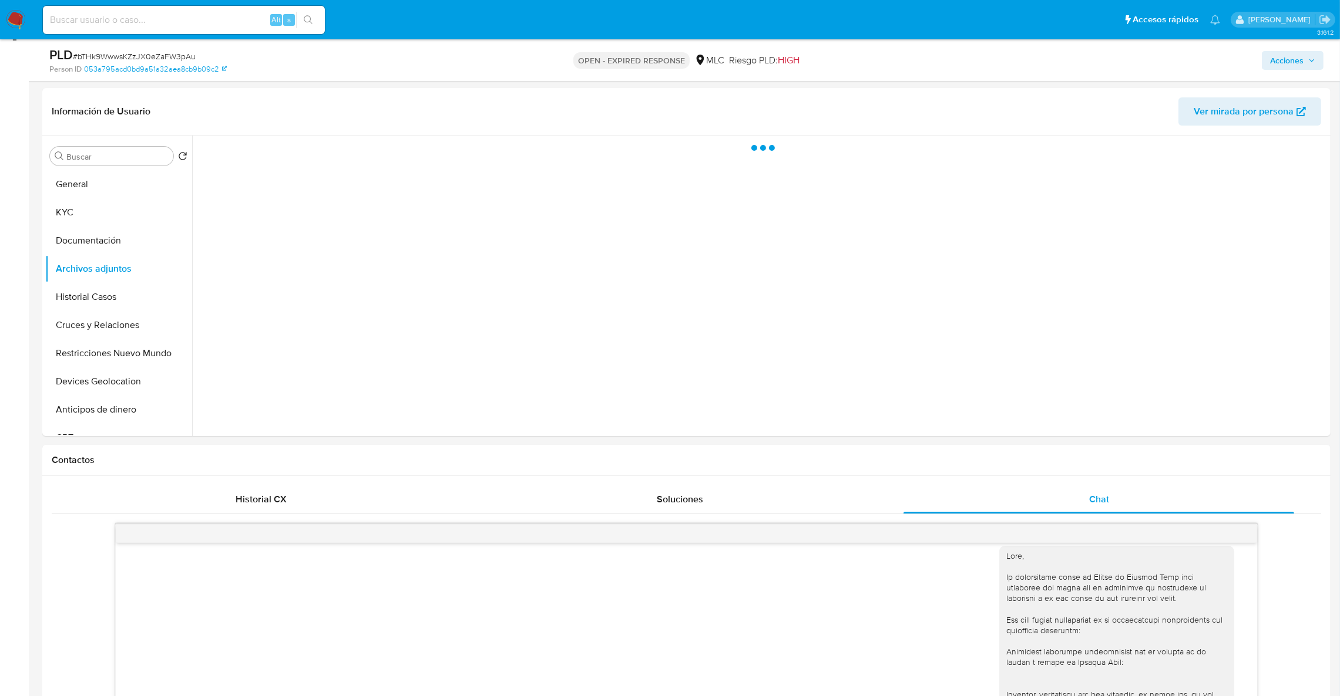
click at [1308, 63] on span "Acciones" at bounding box center [1292, 60] width 45 height 16
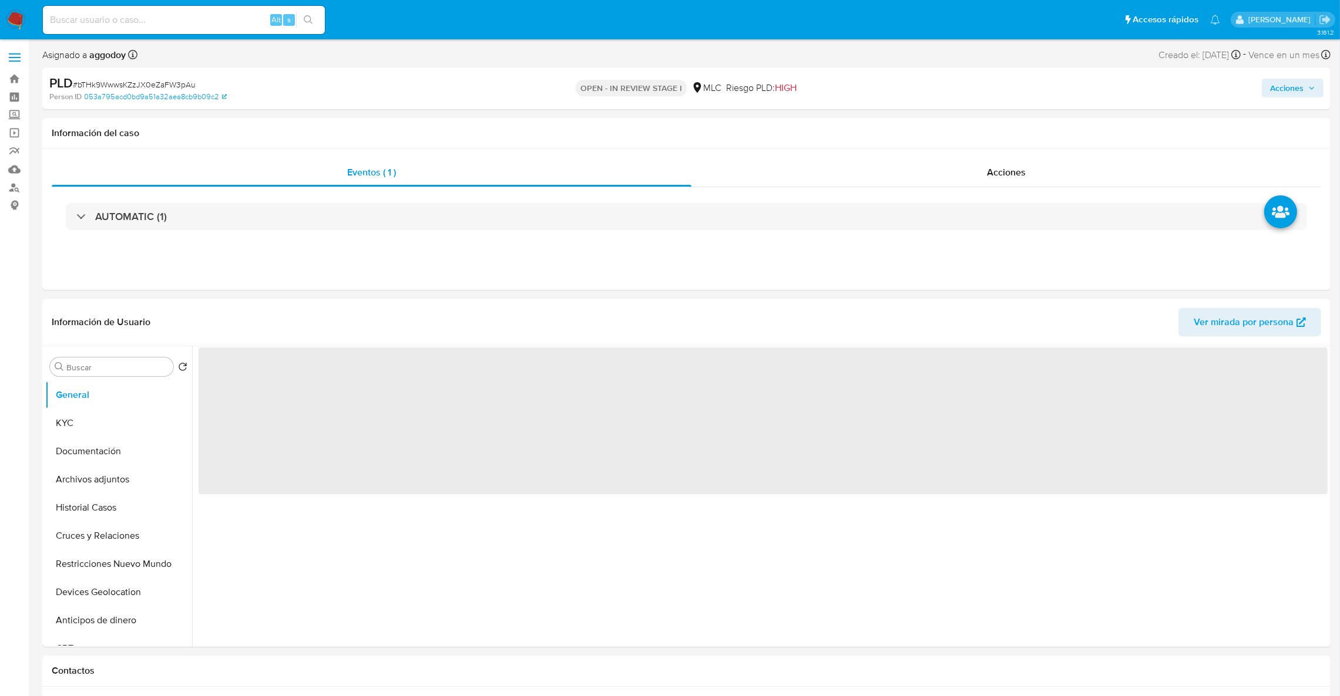
click at [1290, 85] on span "Acciones" at bounding box center [1286, 88] width 33 height 19
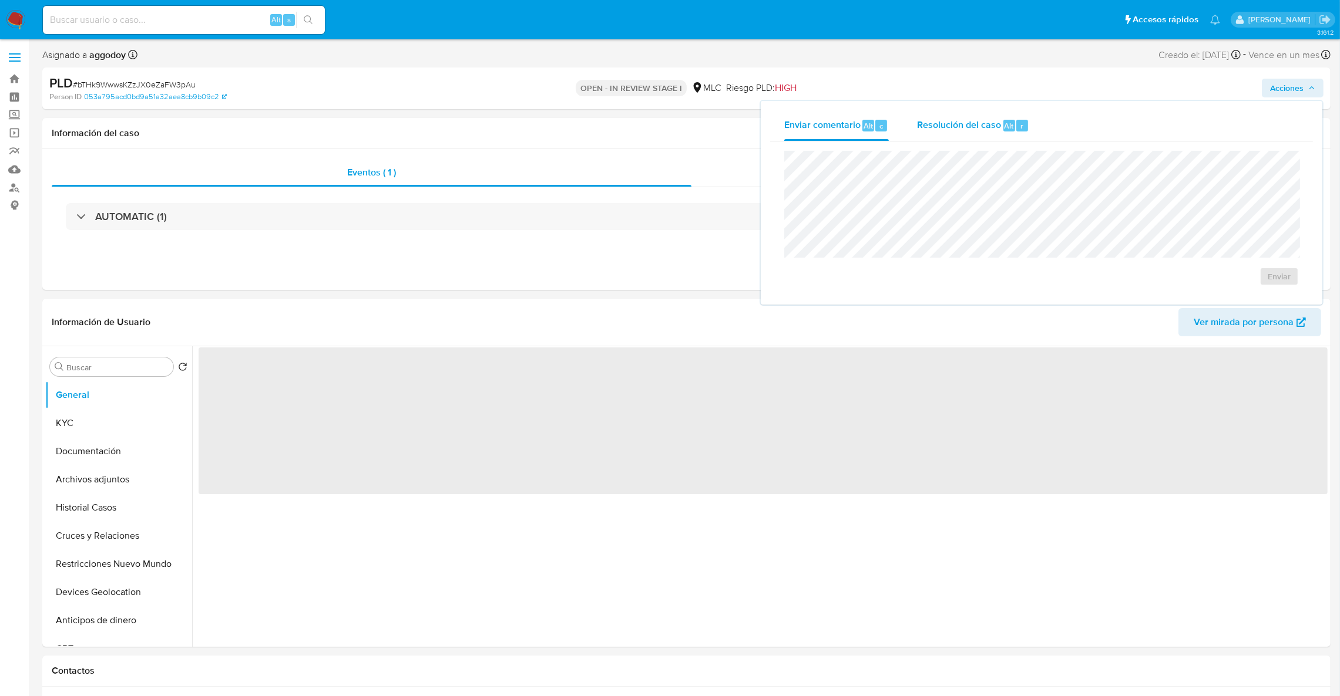
select select "10"
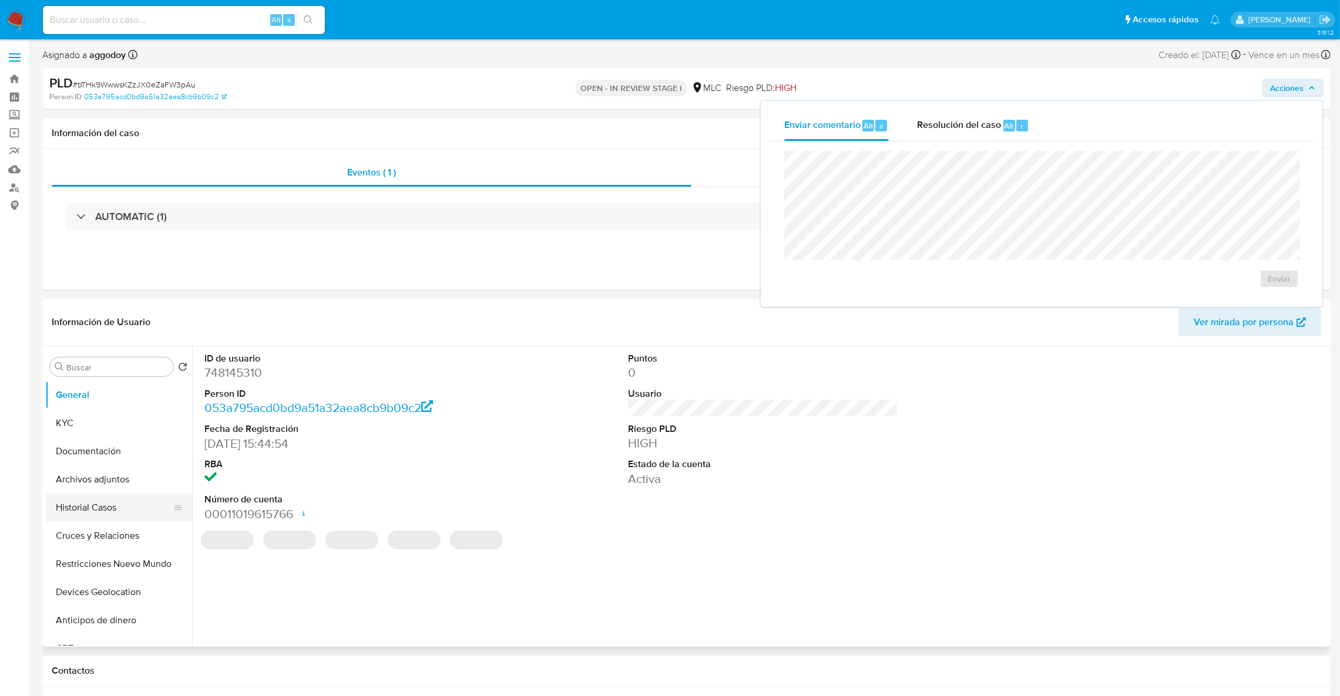
click at [89, 507] on button "Historial Casos" at bounding box center [113, 508] width 137 height 28
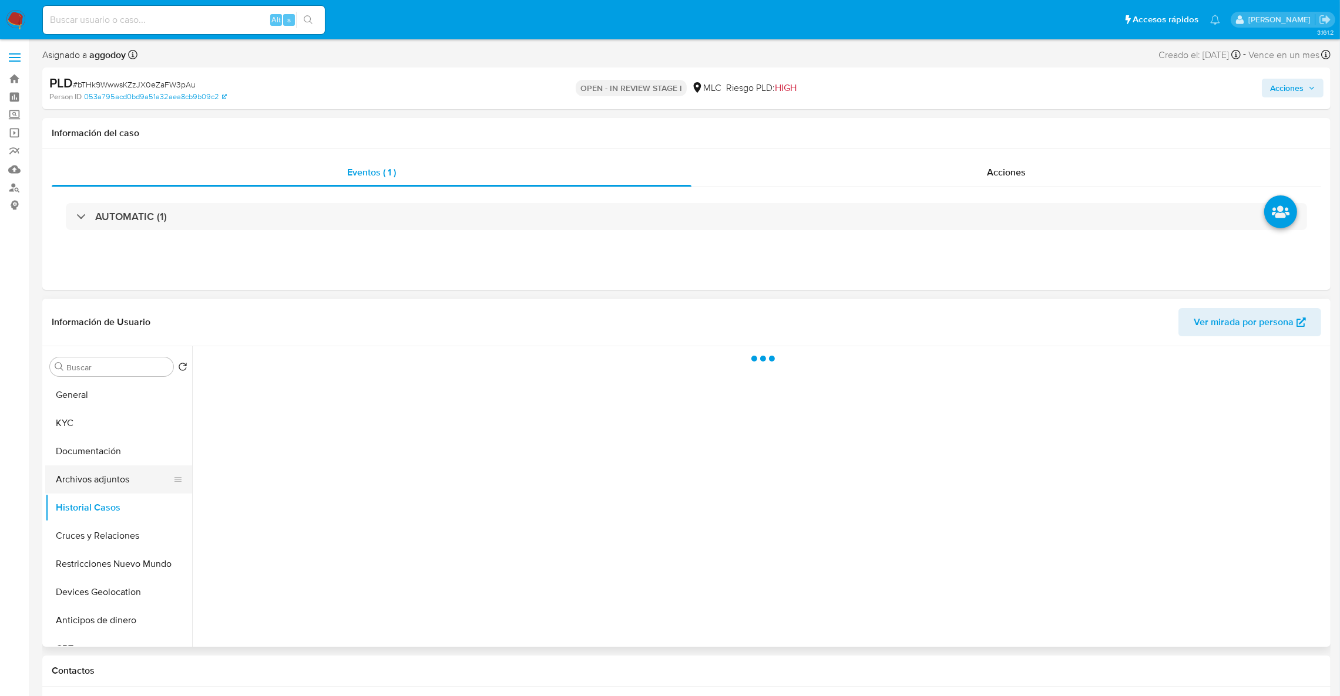
click at [94, 473] on button "Archivos adjuntos" at bounding box center [113, 480] width 137 height 28
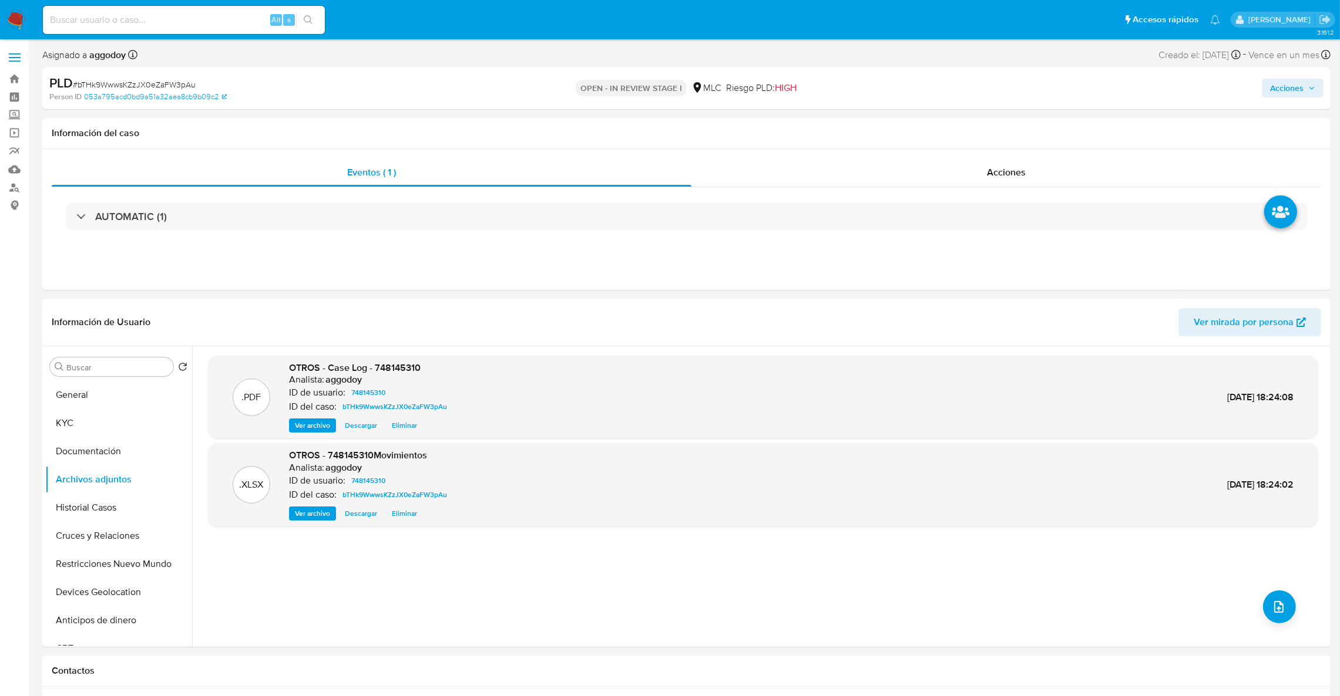
click at [1282, 100] on div "Acciones" at bounding box center [1112, 89] width 422 height 28
drag, startPoint x: 1287, startPoint y: 95, endPoint x: 1277, endPoint y: 95, distance: 10.0
click at [1287, 94] on span "Acciones" at bounding box center [1286, 88] width 33 height 19
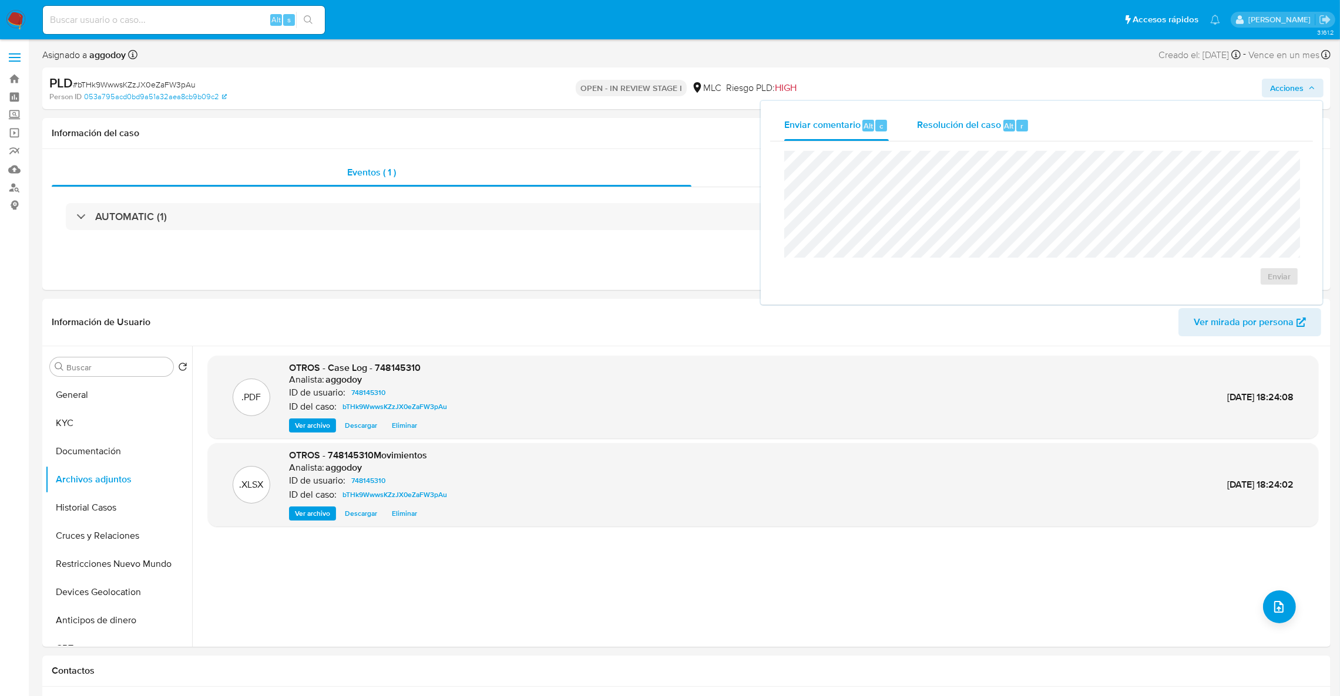
click at [950, 132] on div "Resolución del caso Alt r" at bounding box center [973, 125] width 112 height 31
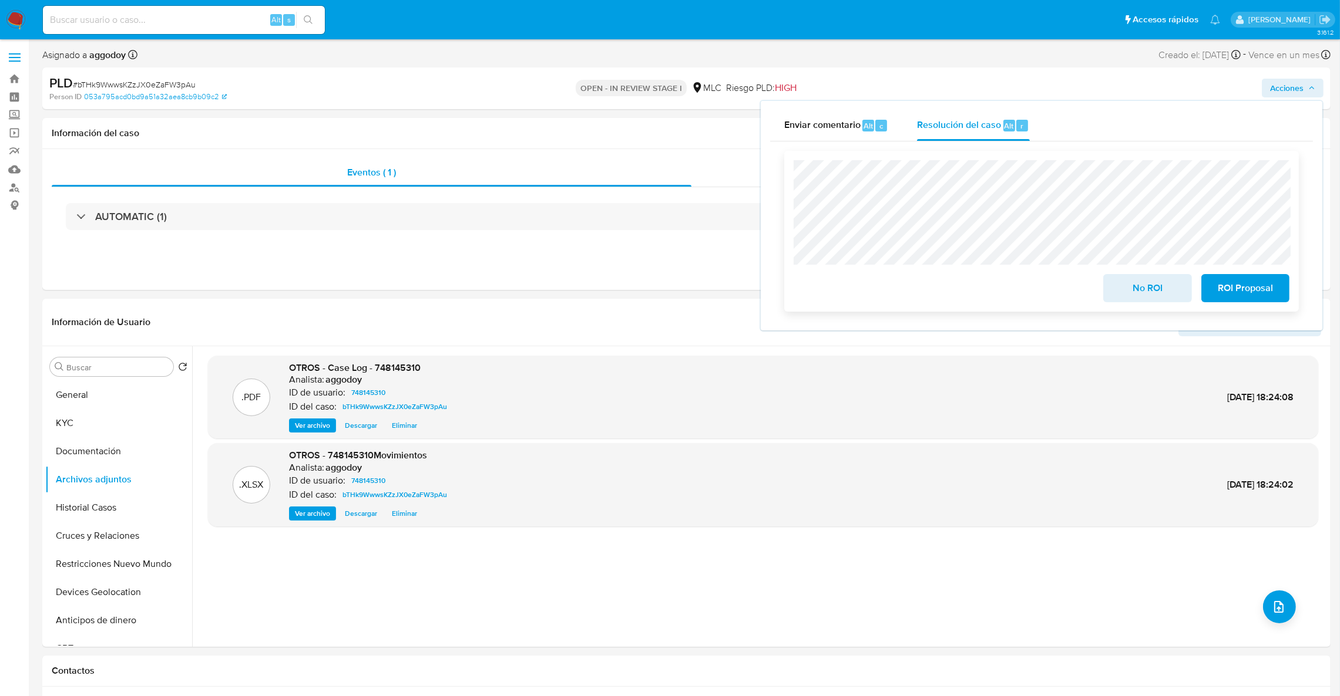
click at [1134, 291] on span "No ROI" at bounding box center [1147, 288] width 58 height 26
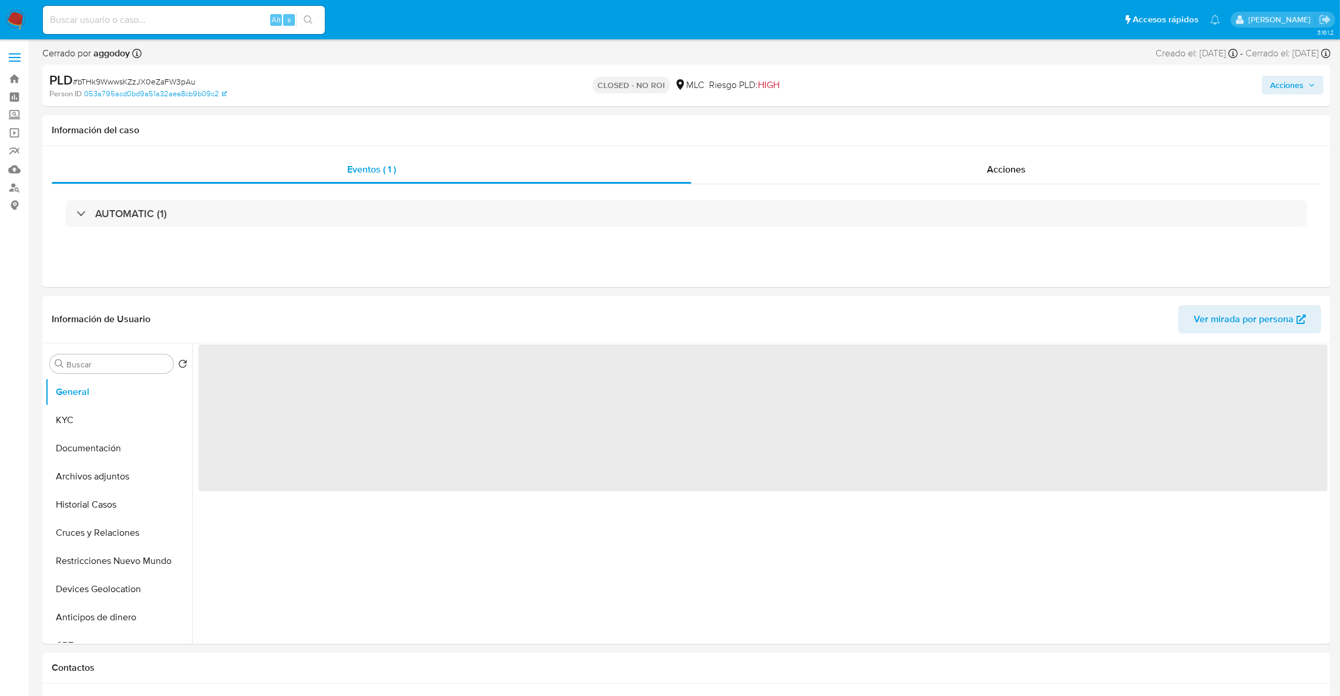
select select "10"
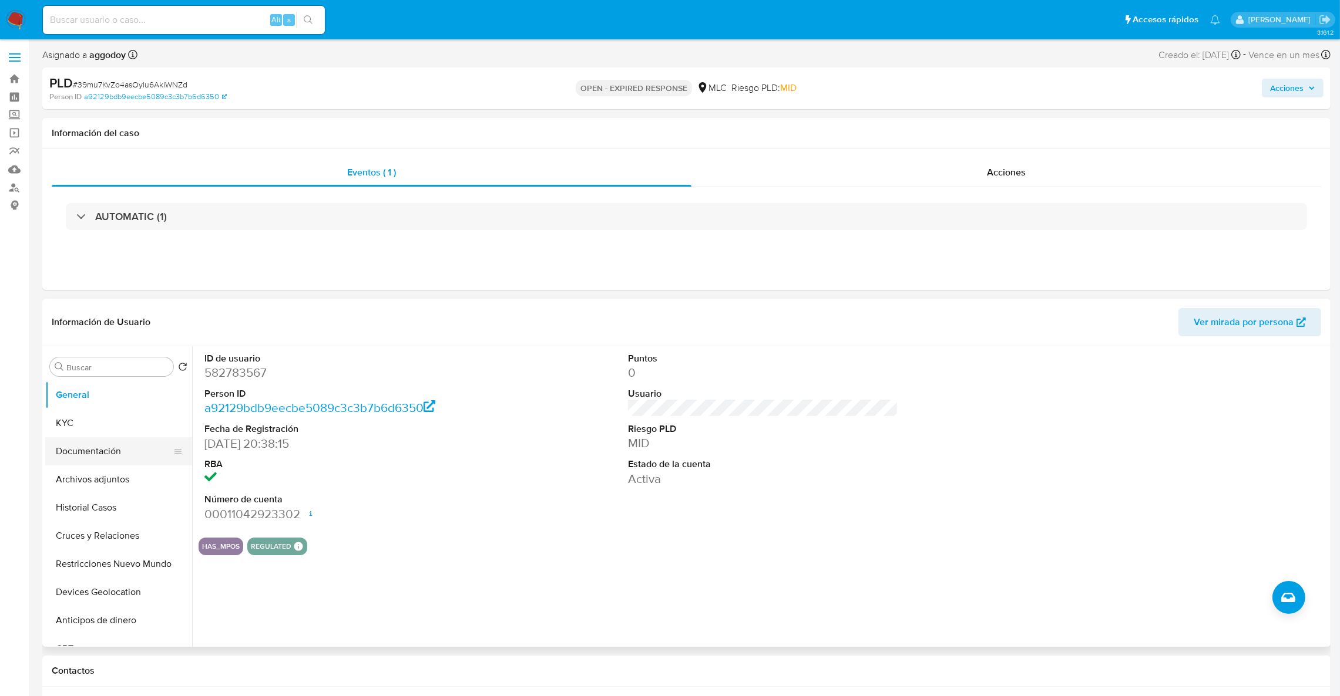
click at [128, 447] on button "Documentación" at bounding box center [113, 452] width 137 height 28
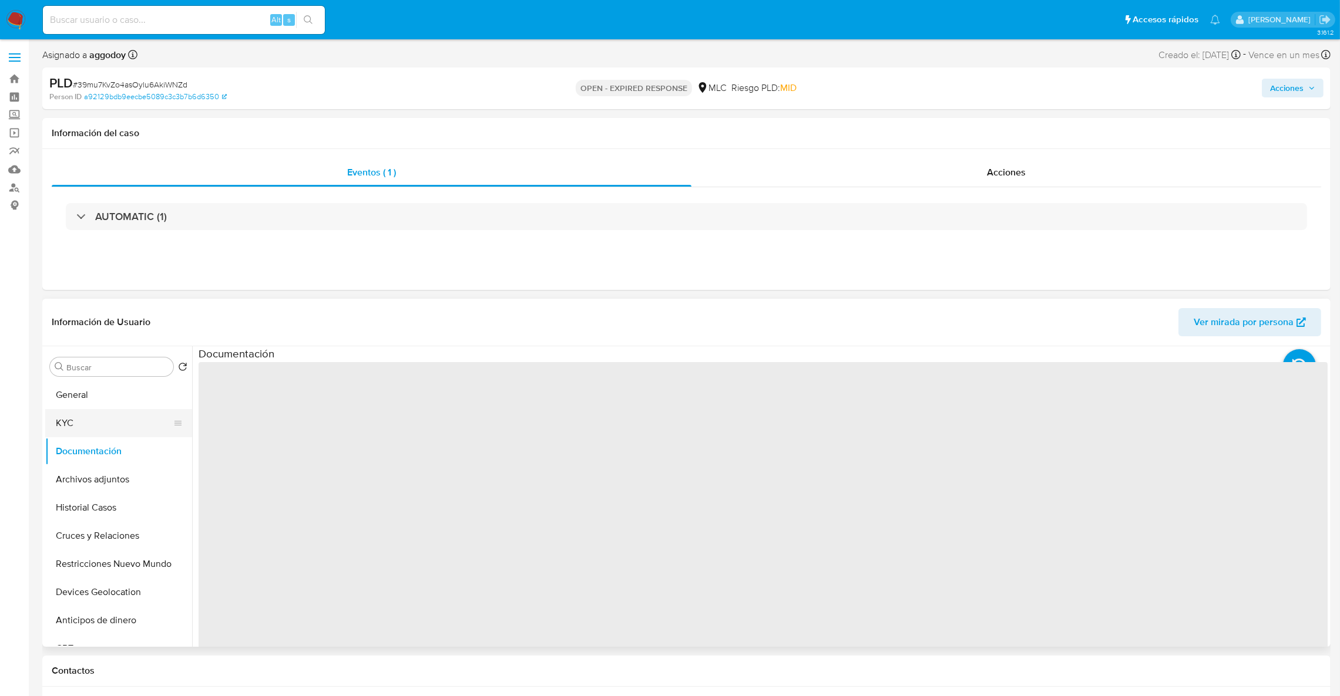
click at [122, 433] on button "KYC" at bounding box center [113, 423] width 137 height 28
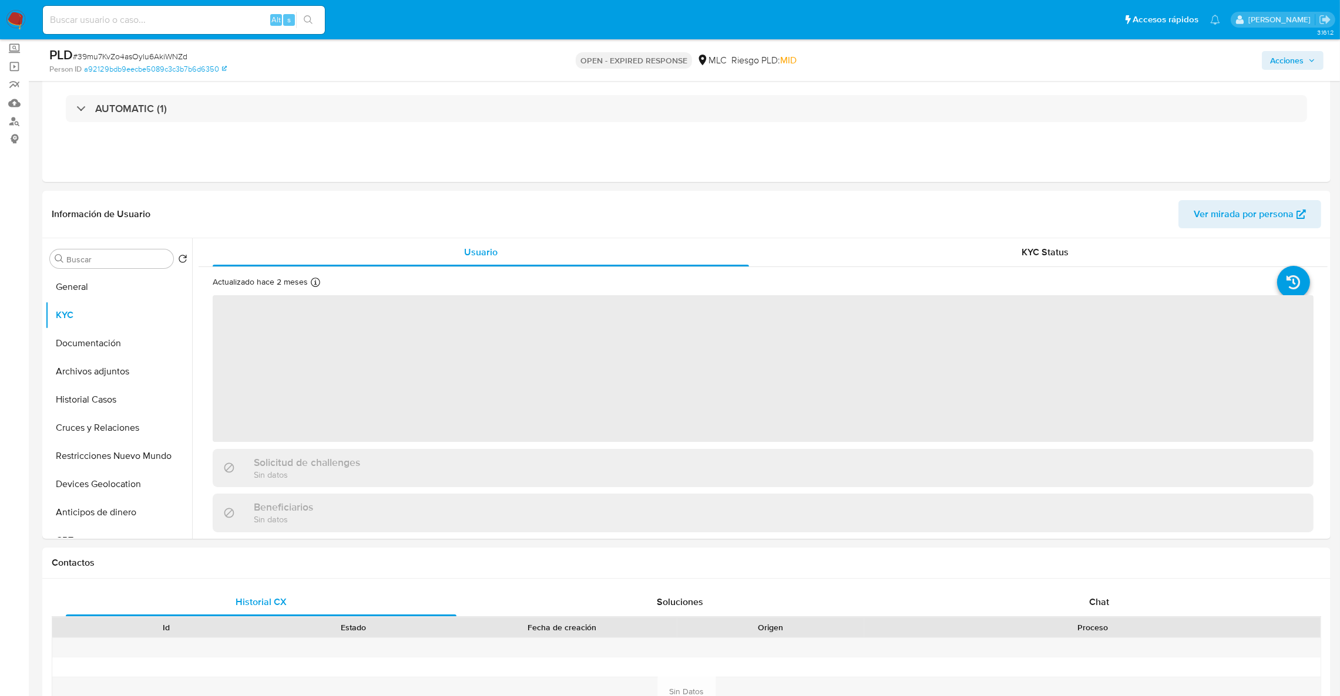
scroll to position [71, 0]
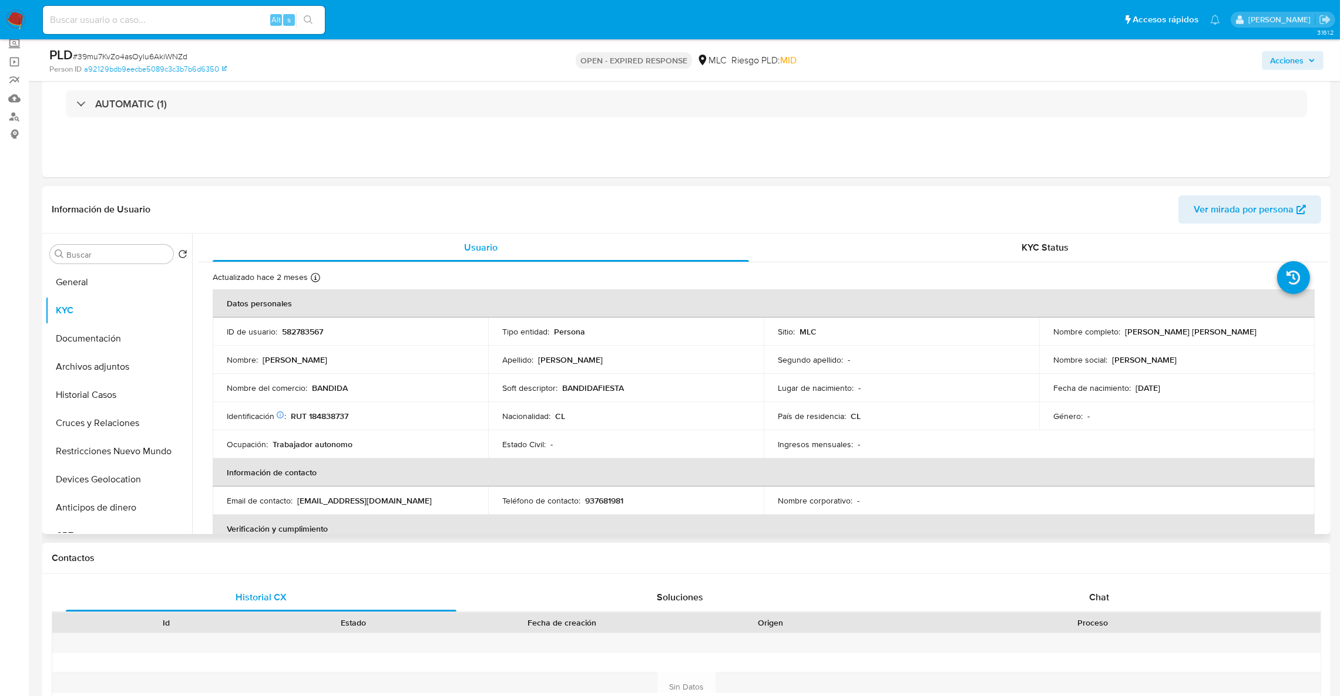
click at [286, 340] on td "ID de usuario : 582783567" at bounding box center [350, 332] width 275 height 28
click at [290, 336] on p "582783567" at bounding box center [302, 332] width 41 height 11
copy p "582783567"
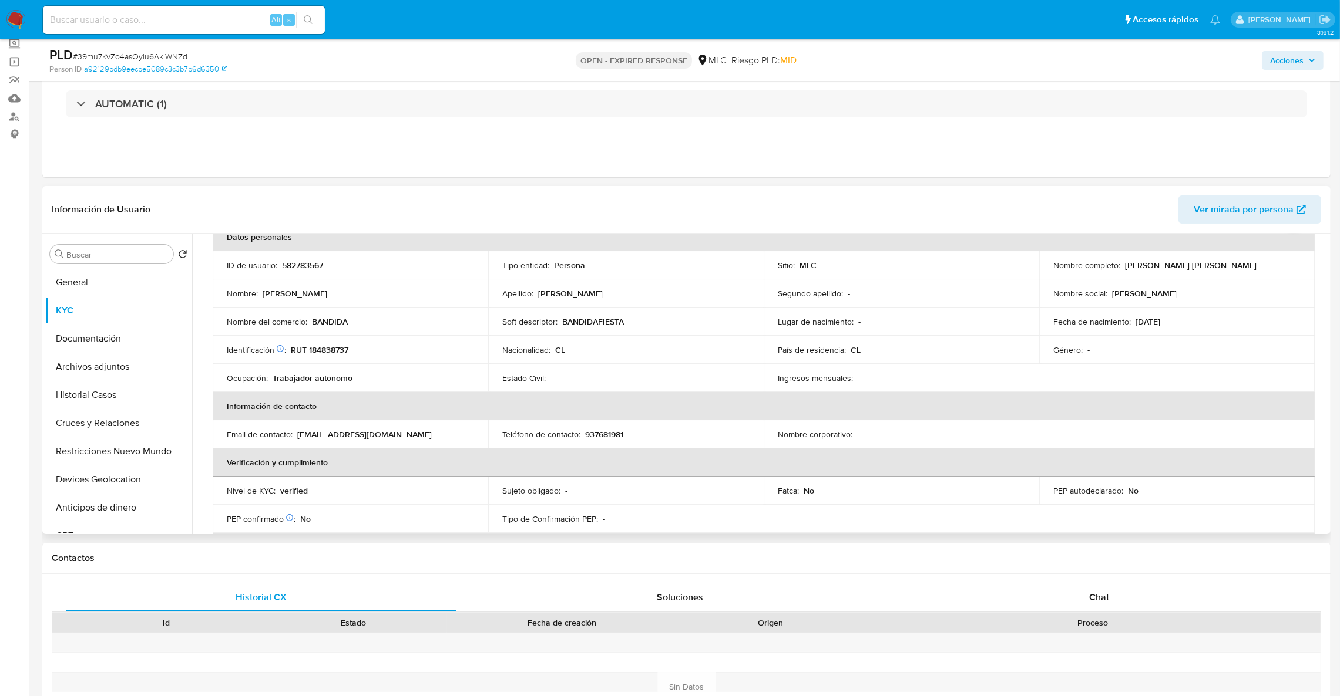
scroll to position [59, 0]
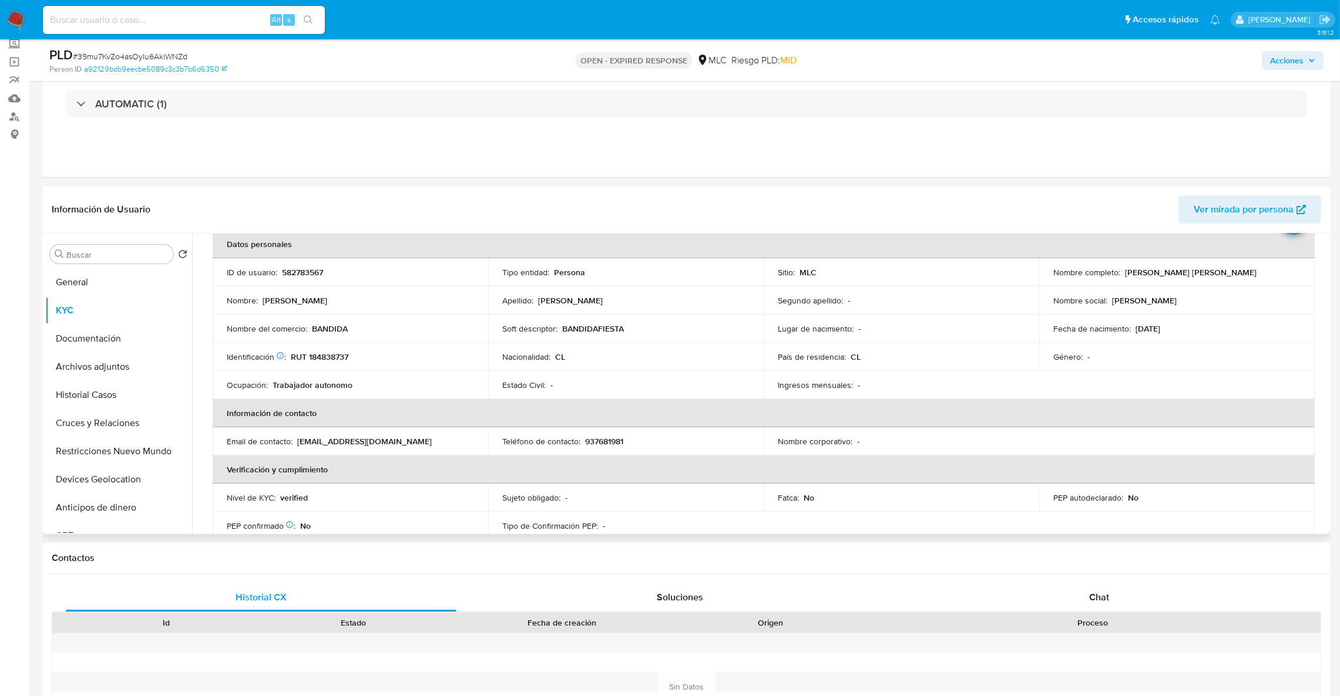
click at [330, 359] on p "RUT 184838737" at bounding box center [320, 357] width 58 height 11
copy p "184838737"
click at [600, 331] on p "BANDIDAFIESTA" at bounding box center [593, 329] width 62 height 11
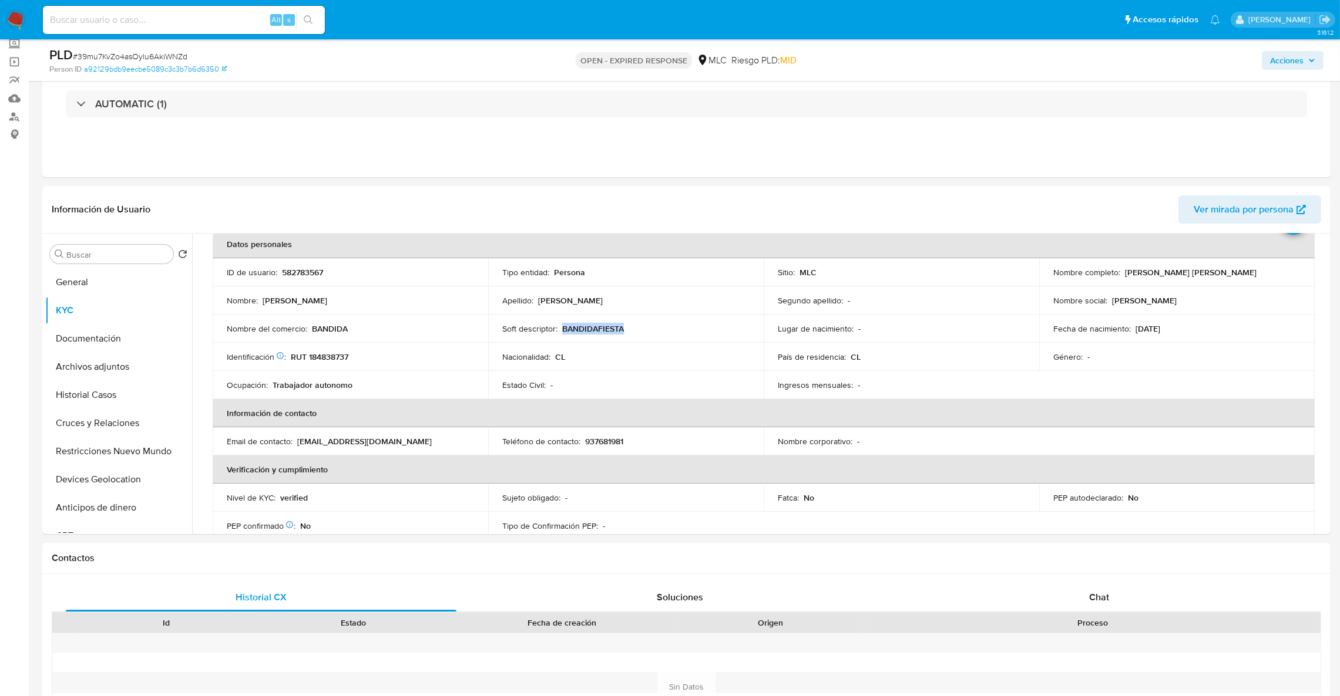
copy p "BANDIDAFIESTA"
click at [115, 417] on button "Cruces y Relaciones" at bounding box center [113, 423] width 137 height 28
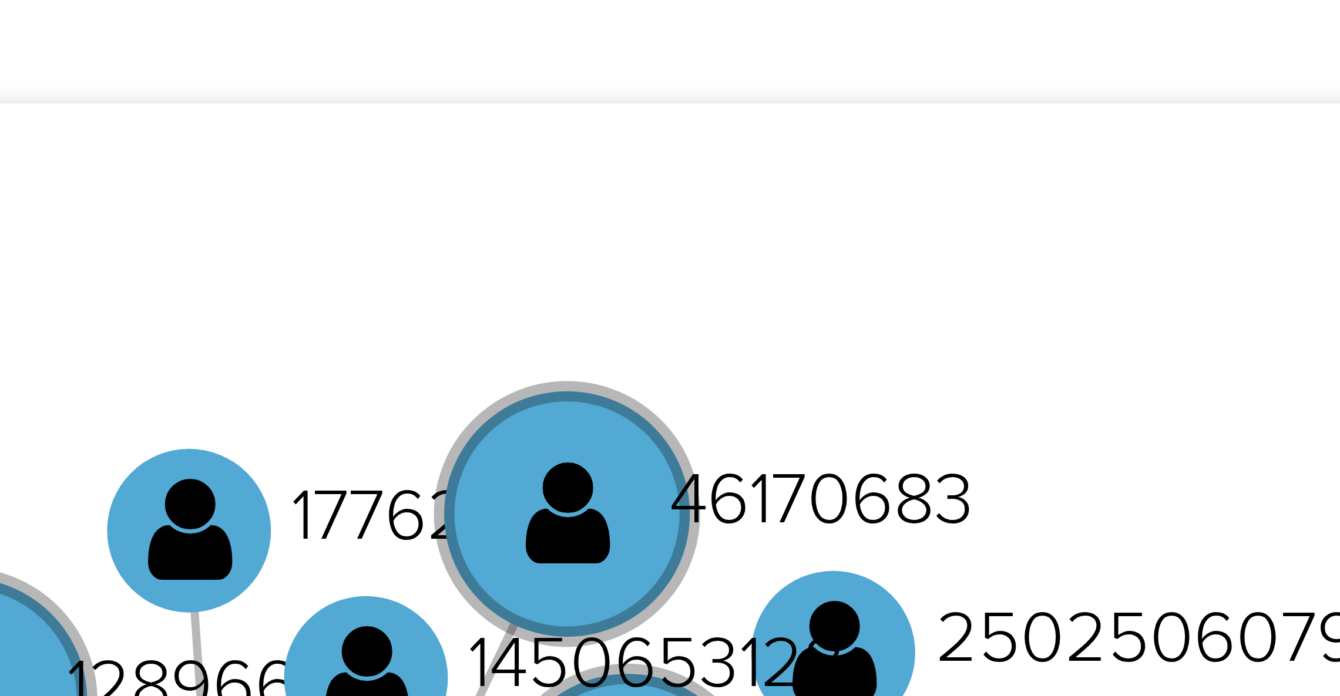
scroll to position [78, 0]
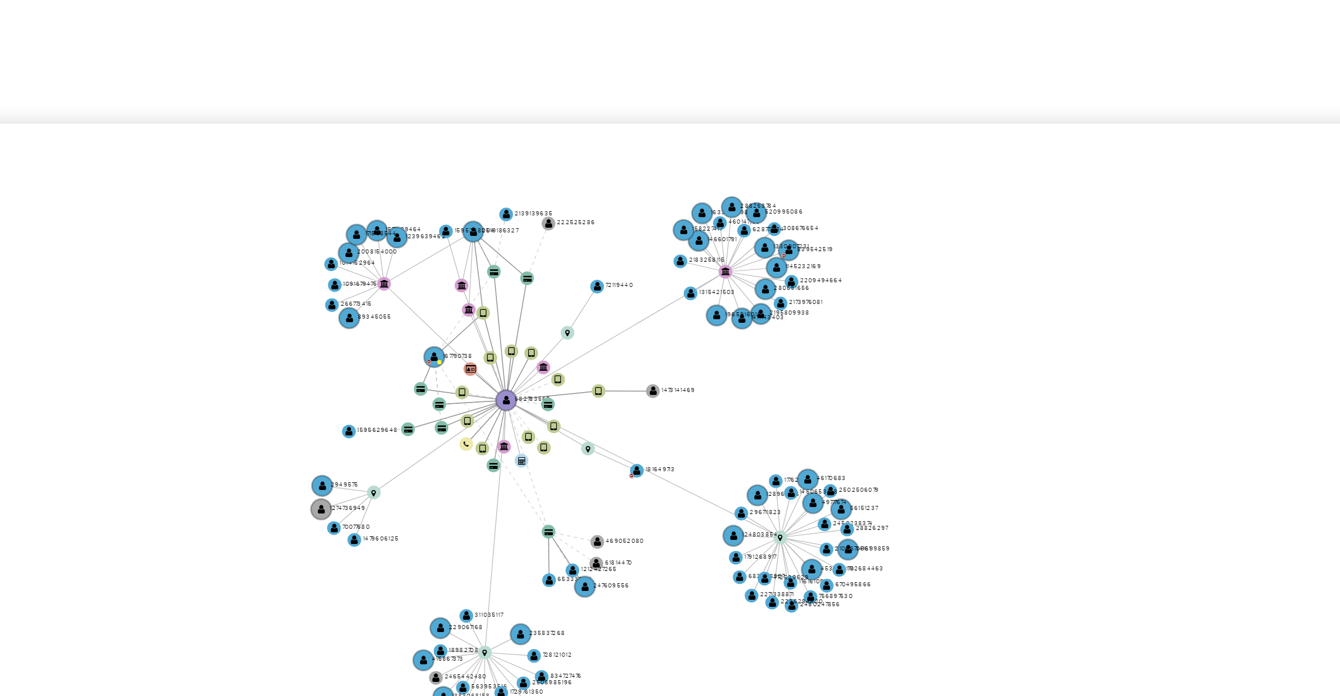
drag, startPoint x: 1152, startPoint y: 431, endPoint x: 1149, endPoint y: 440, distance: 9.8
click at [1149, 440] on icon "device-63e19e0508813b0018e9f2b8  user-582783567  582783567 device-64fb69a78b2…" at bounding box center [772, 434] width 1112 height 170
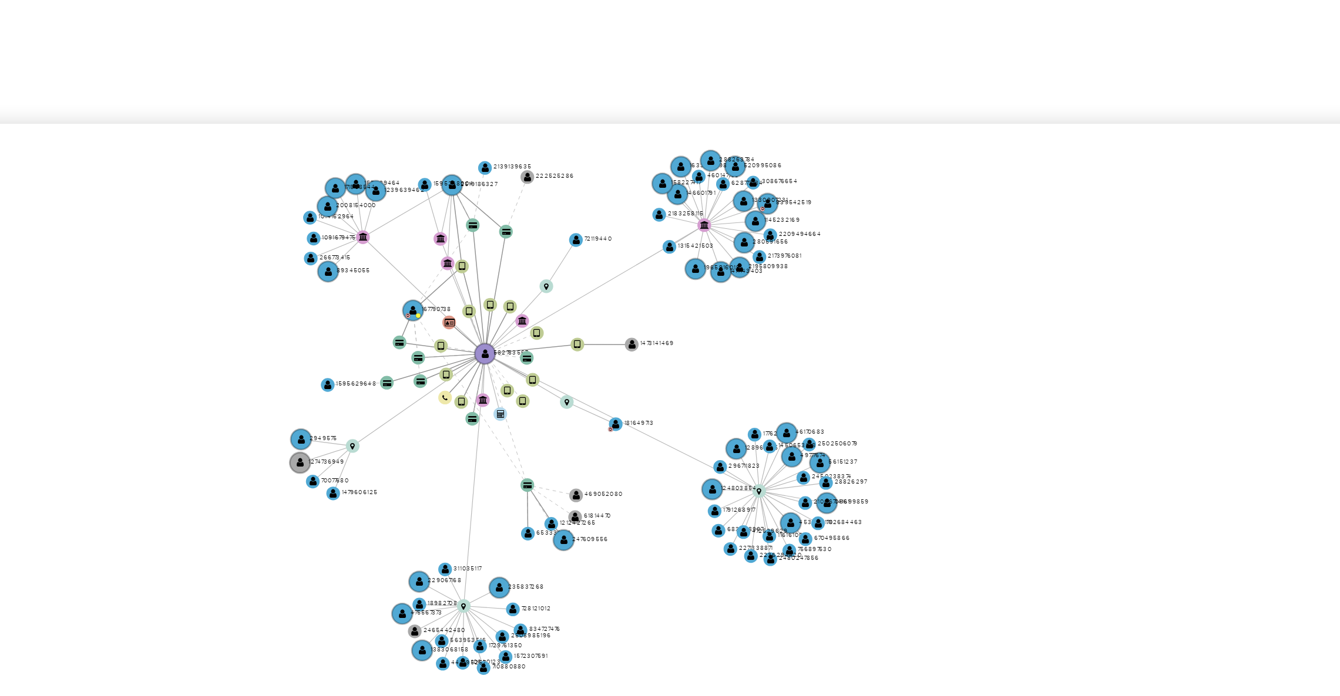
drag, startPoint x: 1145, startPoint y: 426, endPoint x: 1144, endPoint y: 419, distance: 7.1
click at [1144, 419] on icon "device-63e19e0508813b0018e9f2b8  user-582783567  582783567 device-64fb69a78b2…" at bounding box center [772, 434] width 1112 height 170
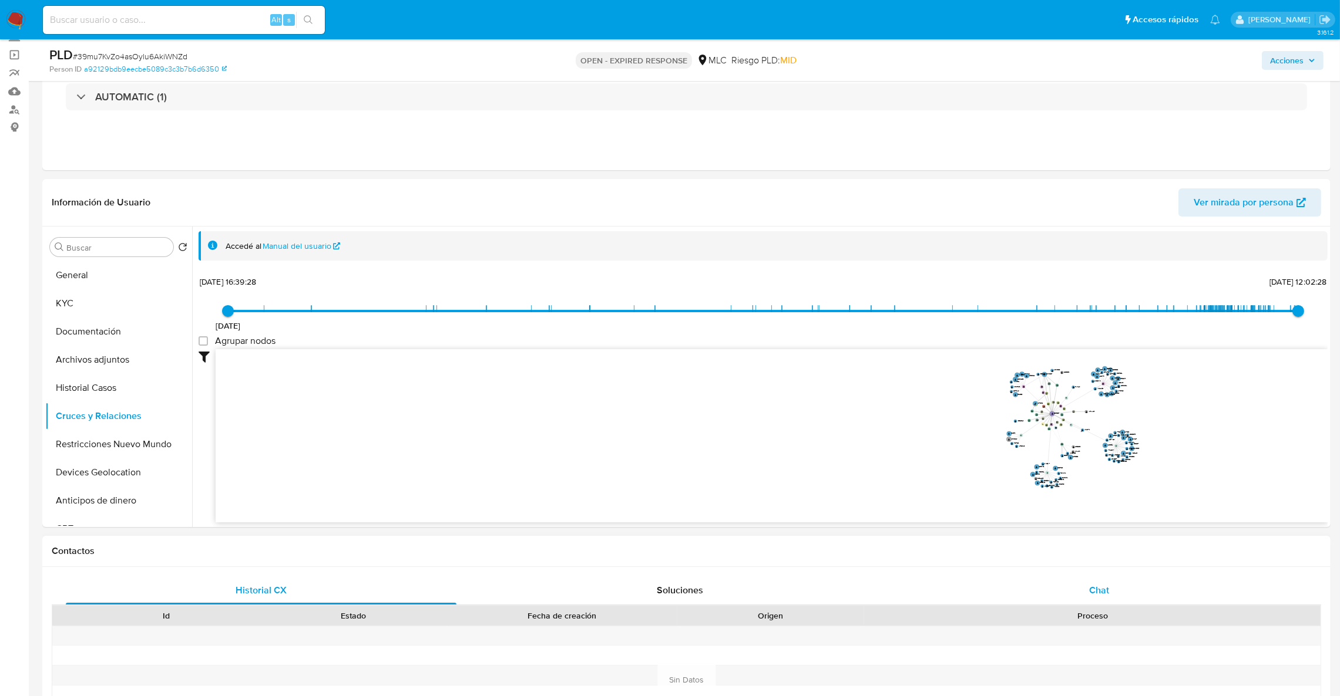
click at [1076, 594] on div "Chat" at bounding box center [1098, 591] width 391 height 28
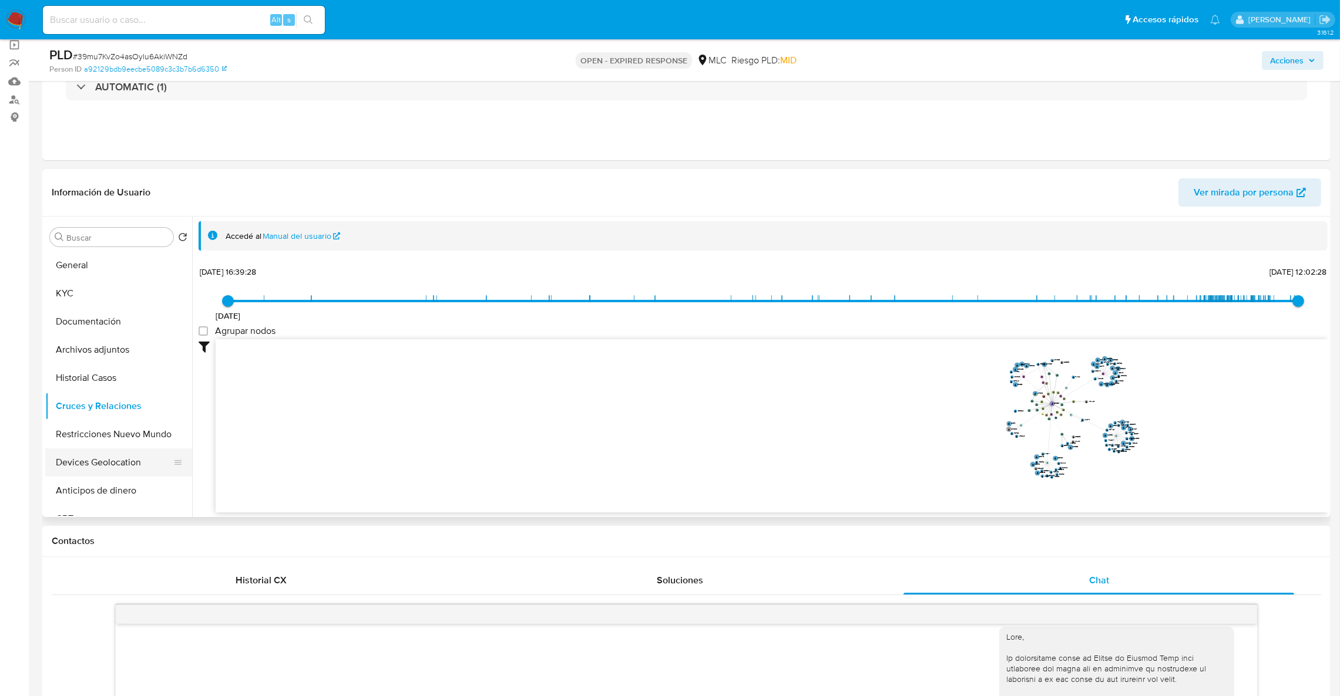
scroll to position [13, 0]
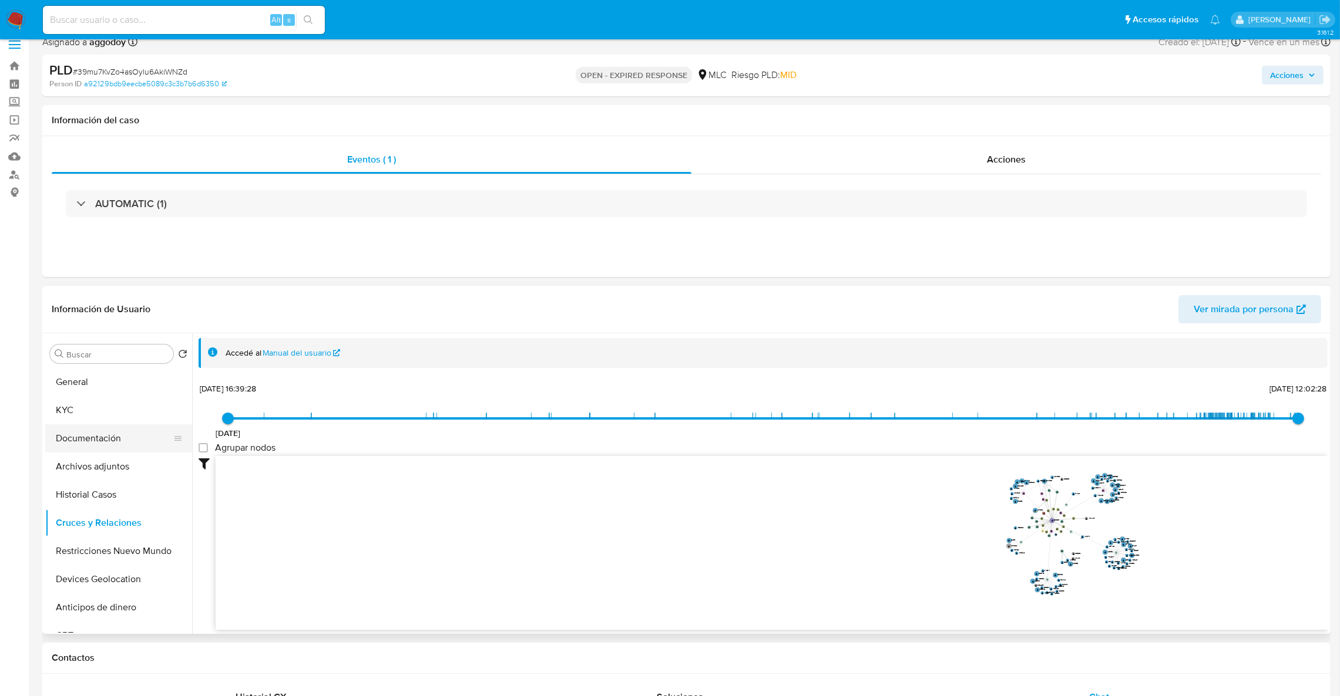
click at [78, 442] on button "Documentación" at bounding box center [113, 439] width 137 height 28
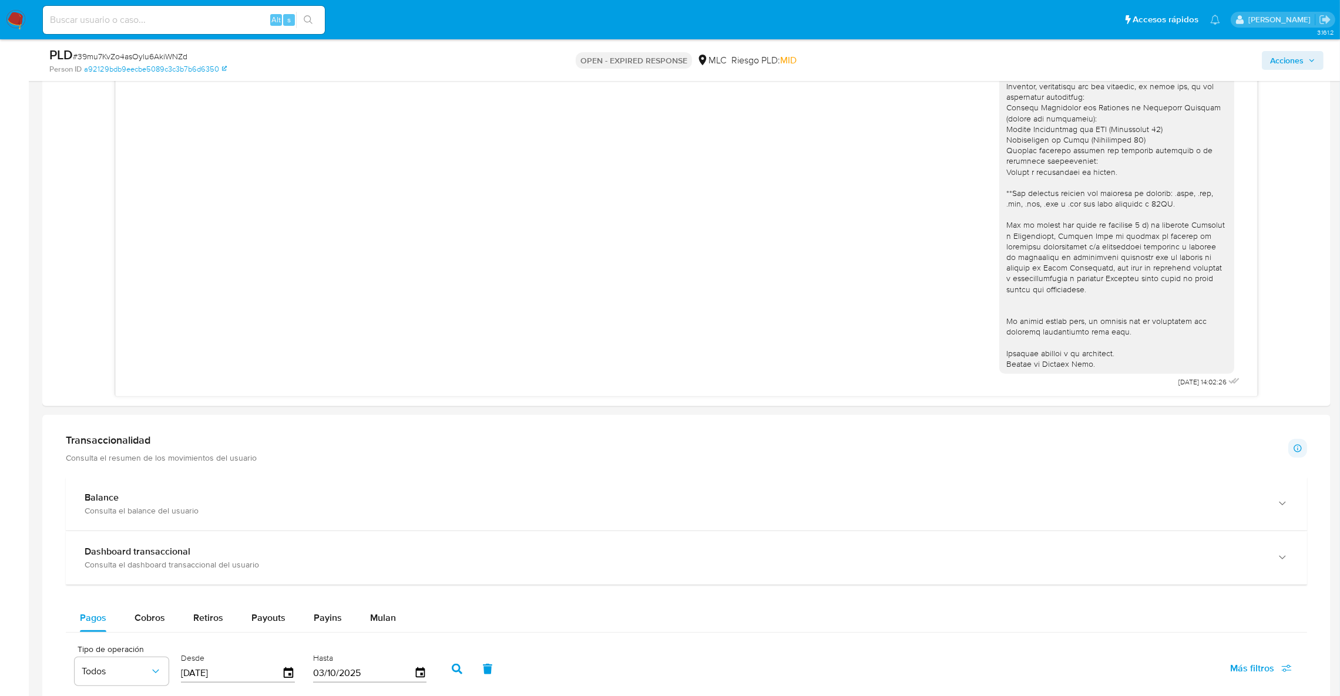
scroll to position [889, 0]
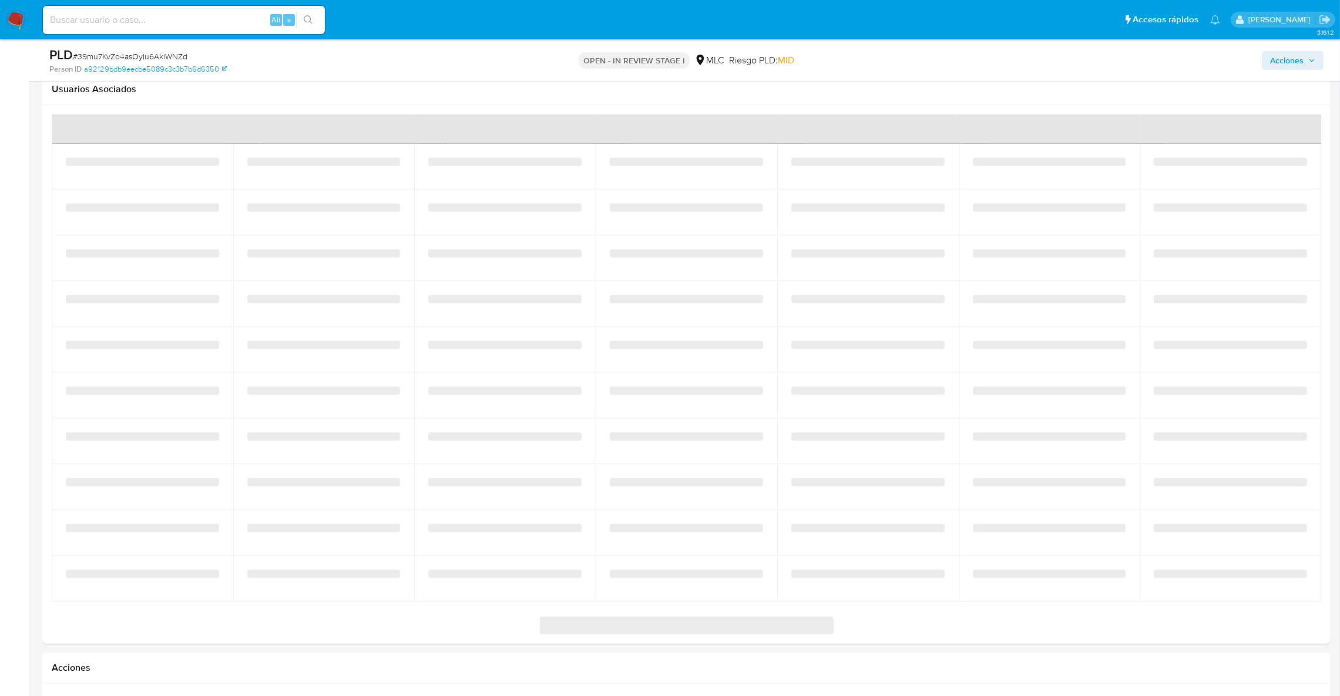
select select "10"
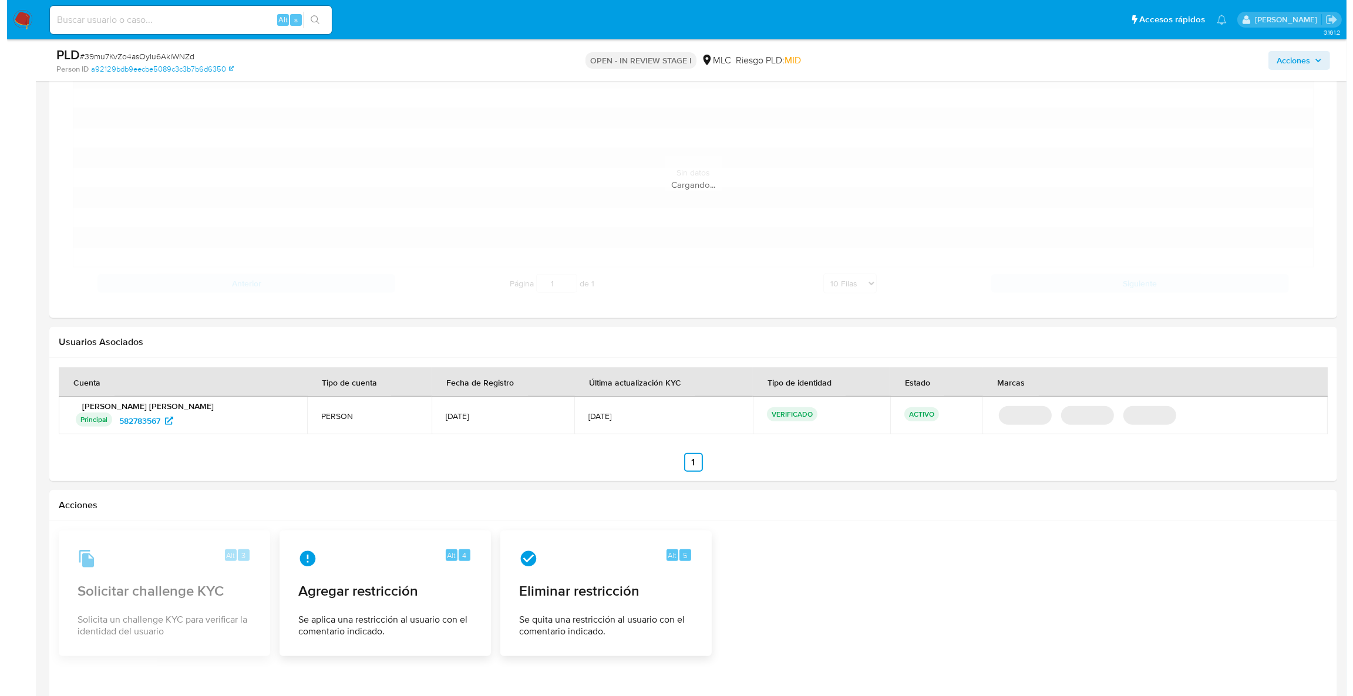
scroll to position [1261, 0]
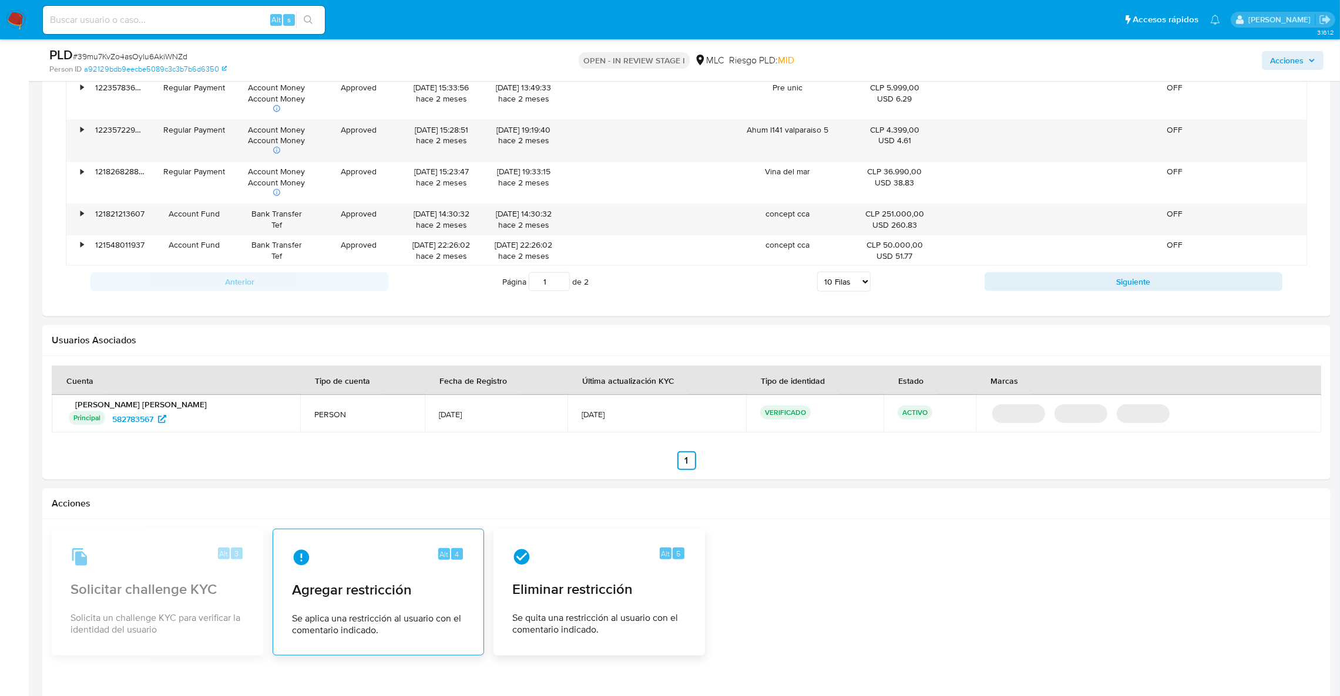
click at [391, 550] on div "Alt 4 Agregar restricción Se aplica una restricción al usuario con el comentari…" at bounding box center [377, 592] width 191 height 107
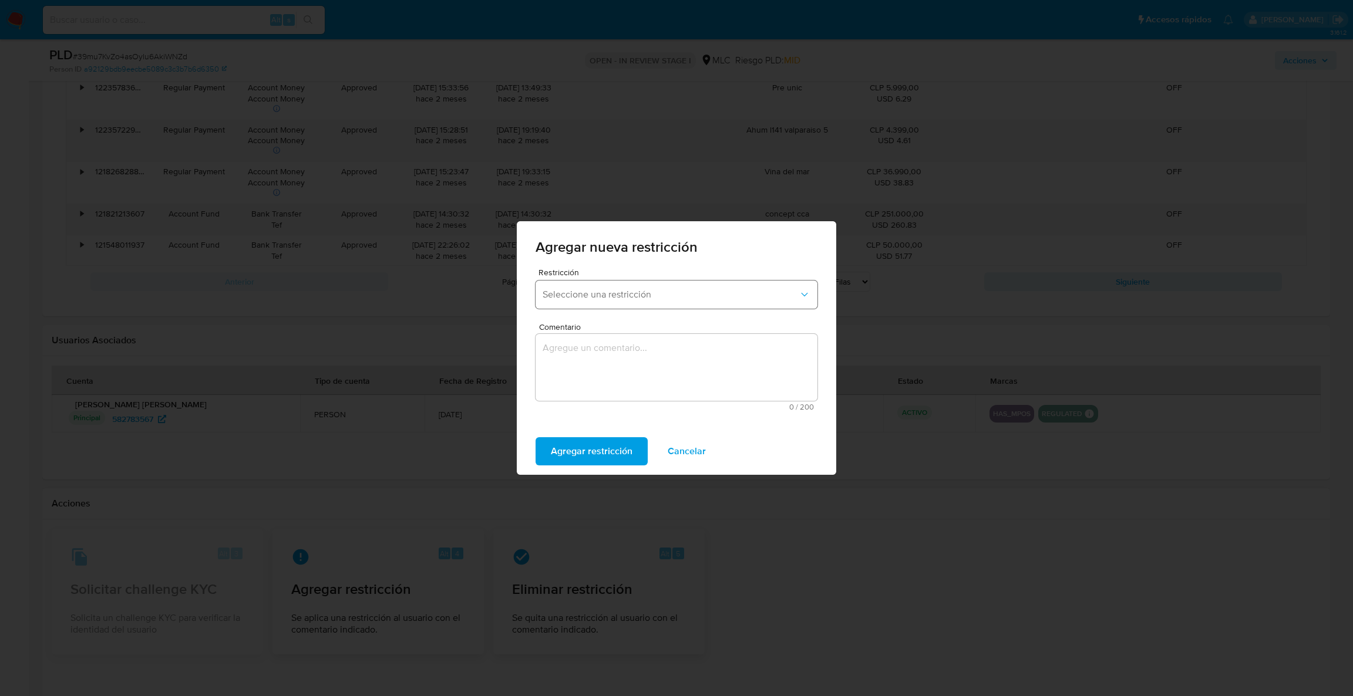
click at [618, 308] on button "Seleccione una restricción" at bounding box center [677, 295] width 282 height 28
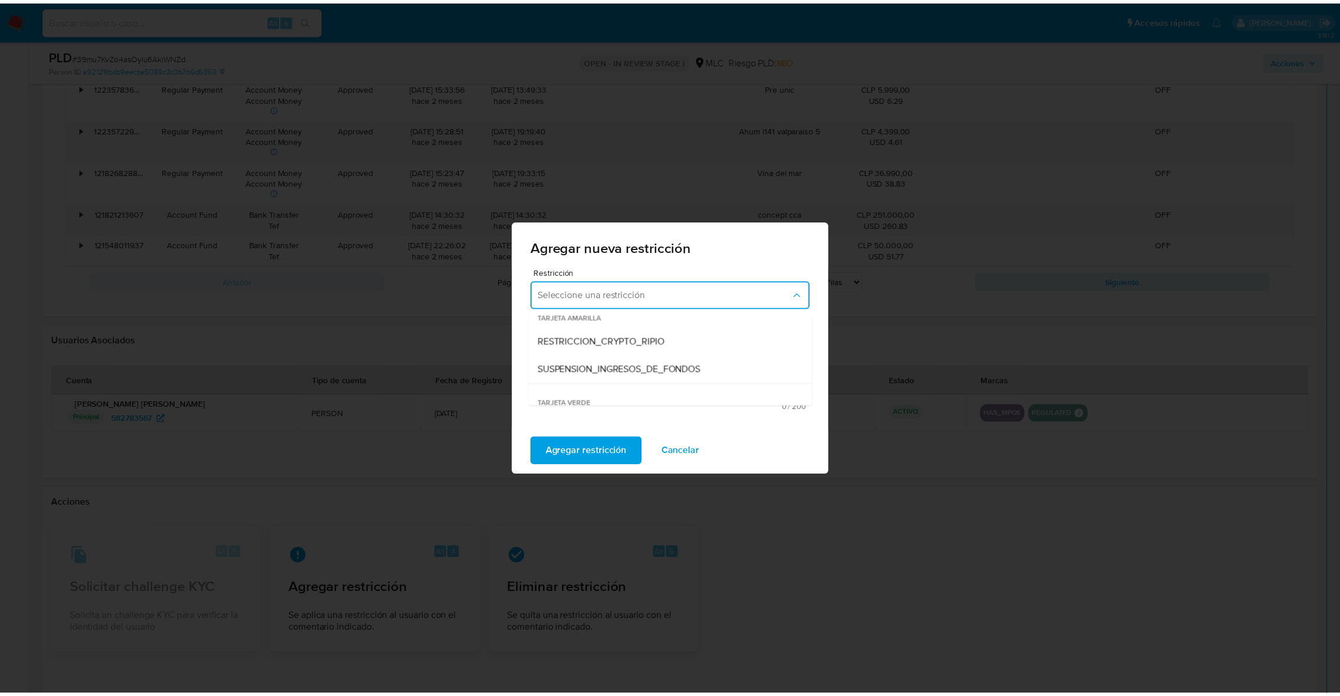
scroll to position [245, 0]
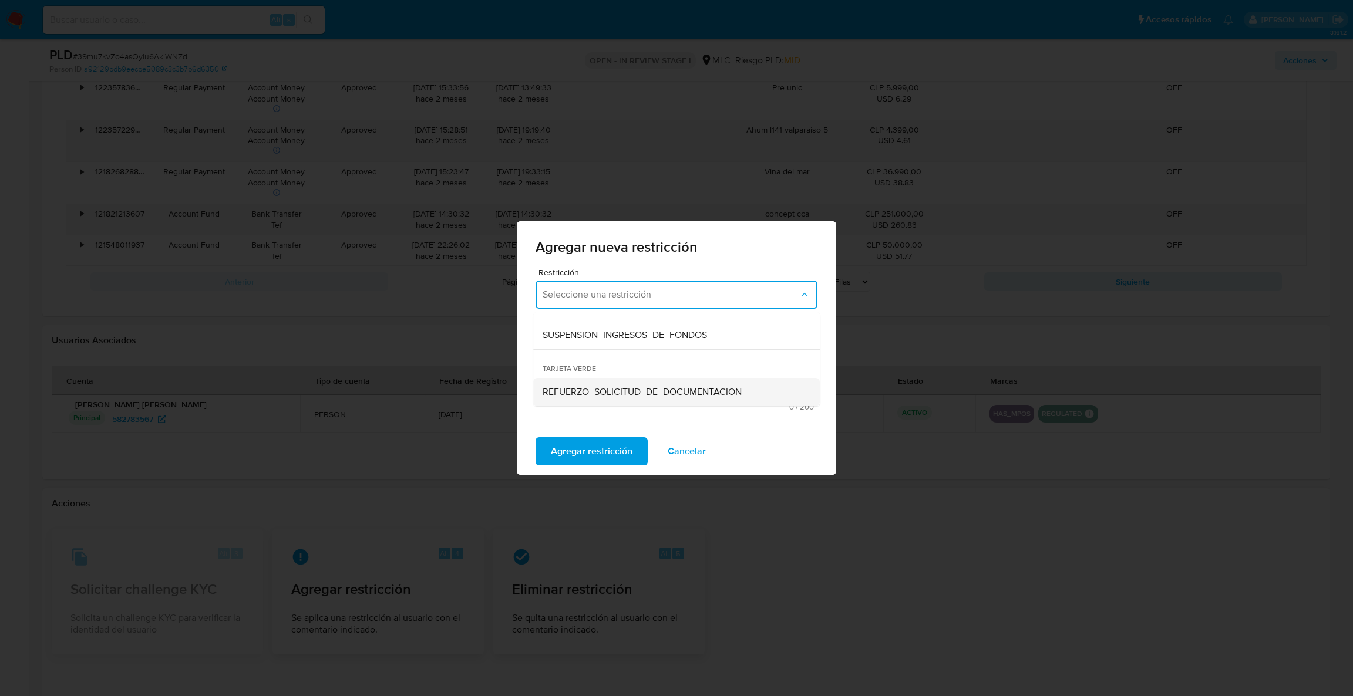
click at [603, 383] on div "REFUERZO_SOLICITUD_DE_DOCUMENTACION" at bounding box center [673, 392] width 261 height 28
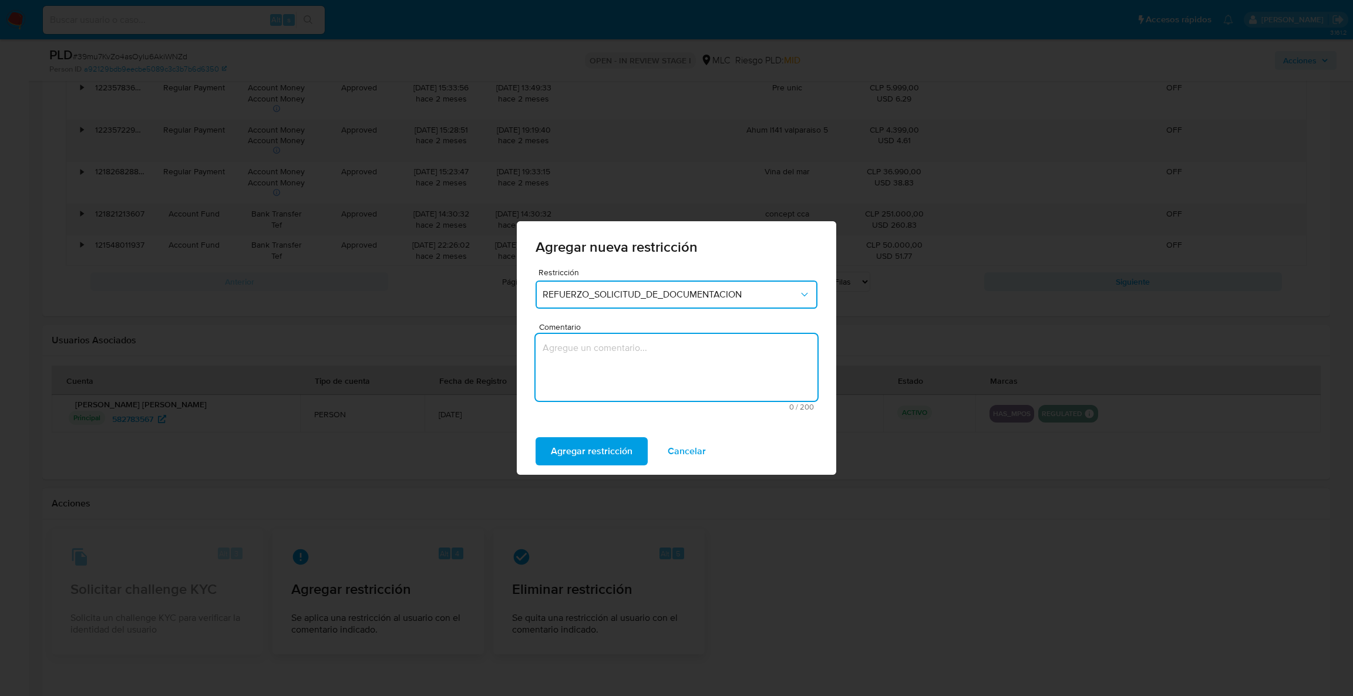
click at [596, 385] on textarea "Comentario" at bounding box center [677, 367] width 282 height 67
type textarea "S"
type textarea "Sol de info"
click at [600, 442] on span "Agregar restricción" at bounding box center [592, 452] width 82 height 26
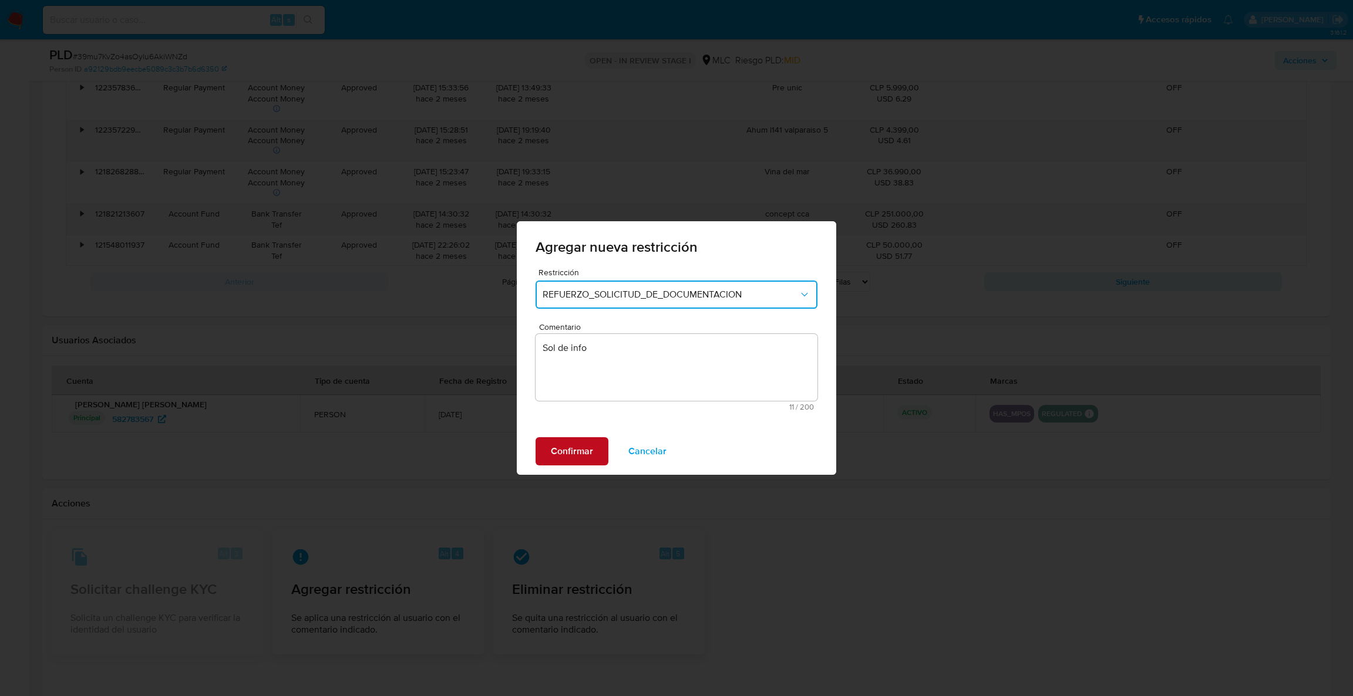
click at [600, 443] on button "Confirmar" at bounding box center [572, 452] width 73 height 28
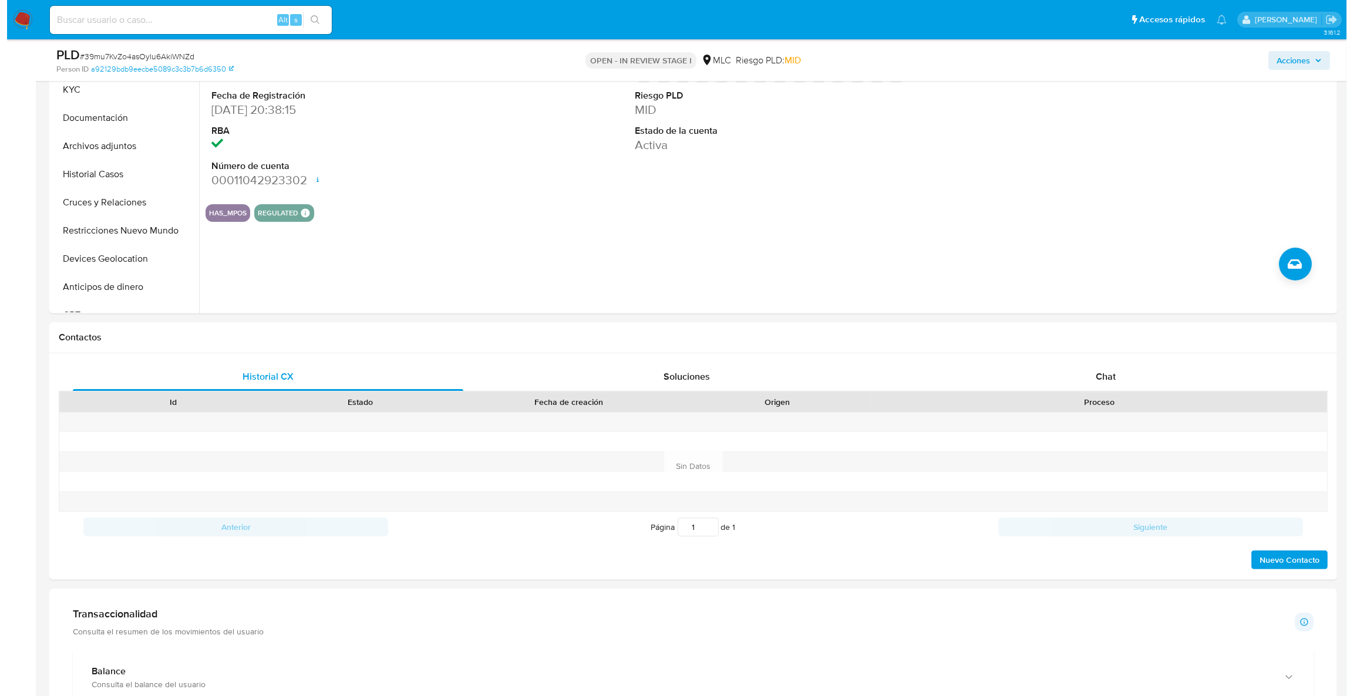
scroll to position [116, 0]
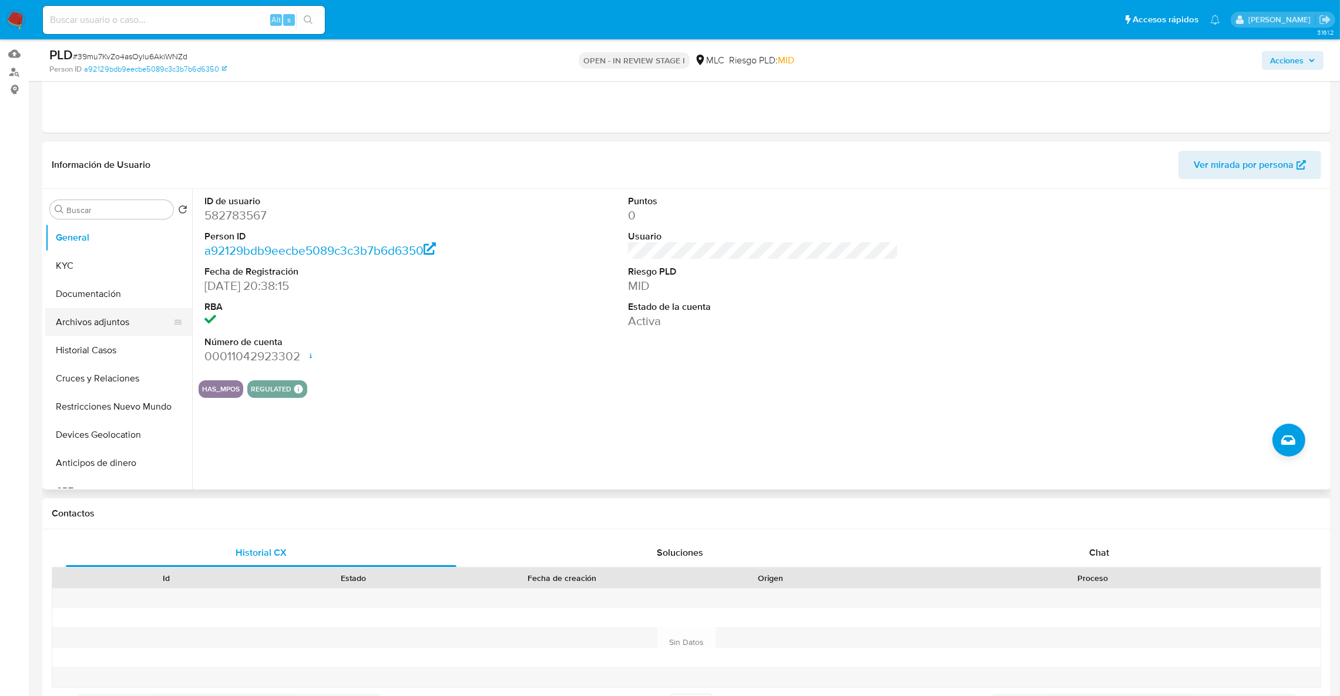
click at [84, 314] on button "Archivos adjuntos" at bounding box center [113, 322] width 137 height 28
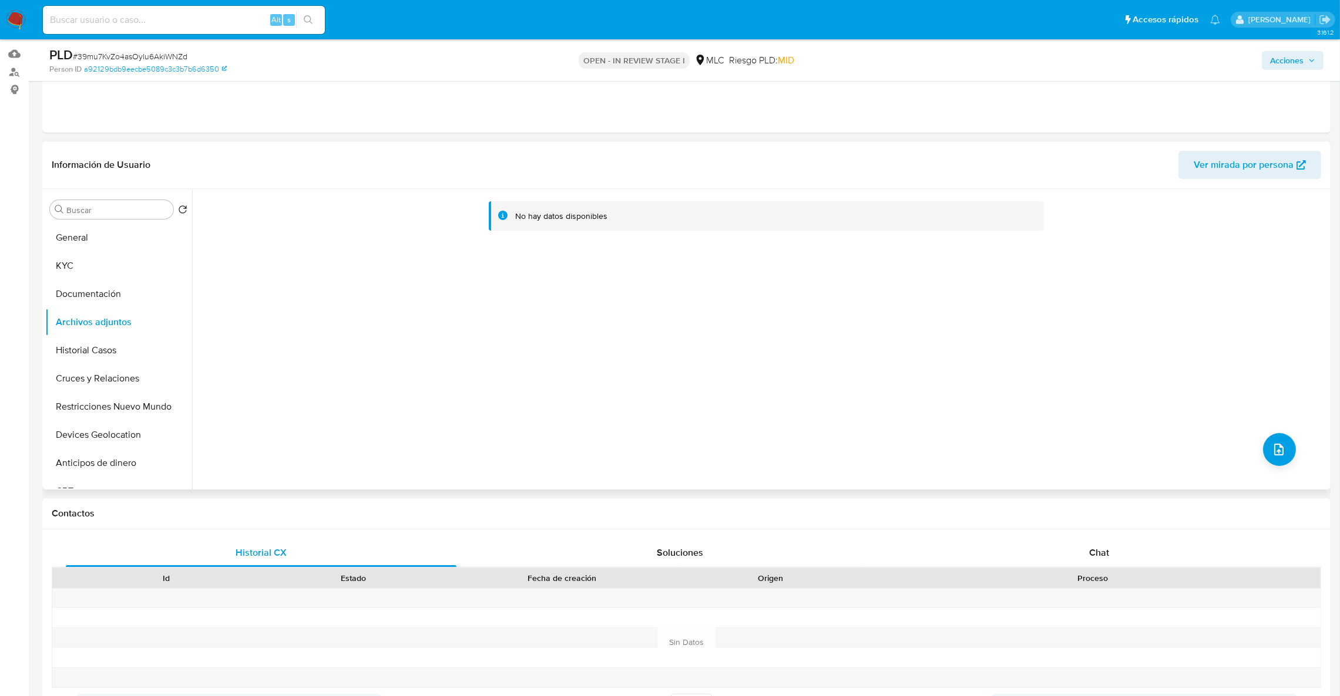
click at [1249, 456] on div "No hay datos disponibles" at bounding box center [759, 339] width 1135 height 301
click at [1271, 444] on icon "upload-file" at bounding box center [1278, 450] width 14 height 14
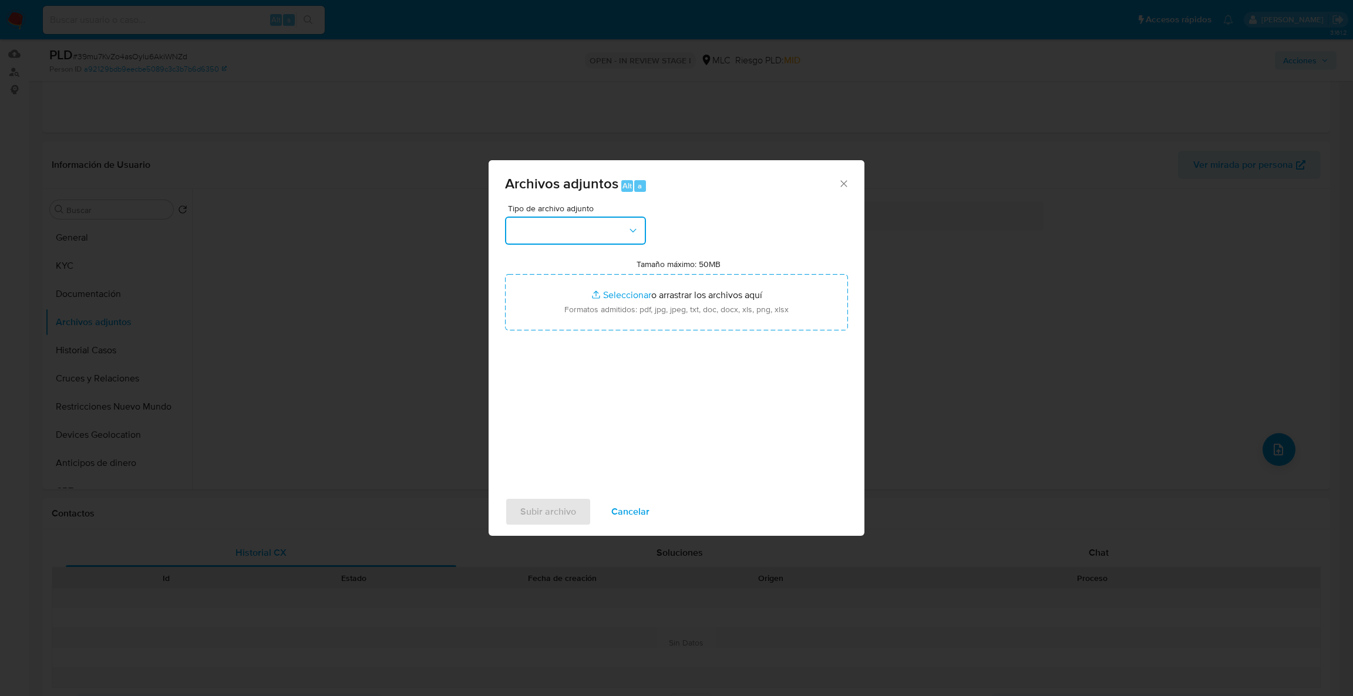
click at [540, 217] on button "button" at bounding box center [575, 231] width 141 height 28
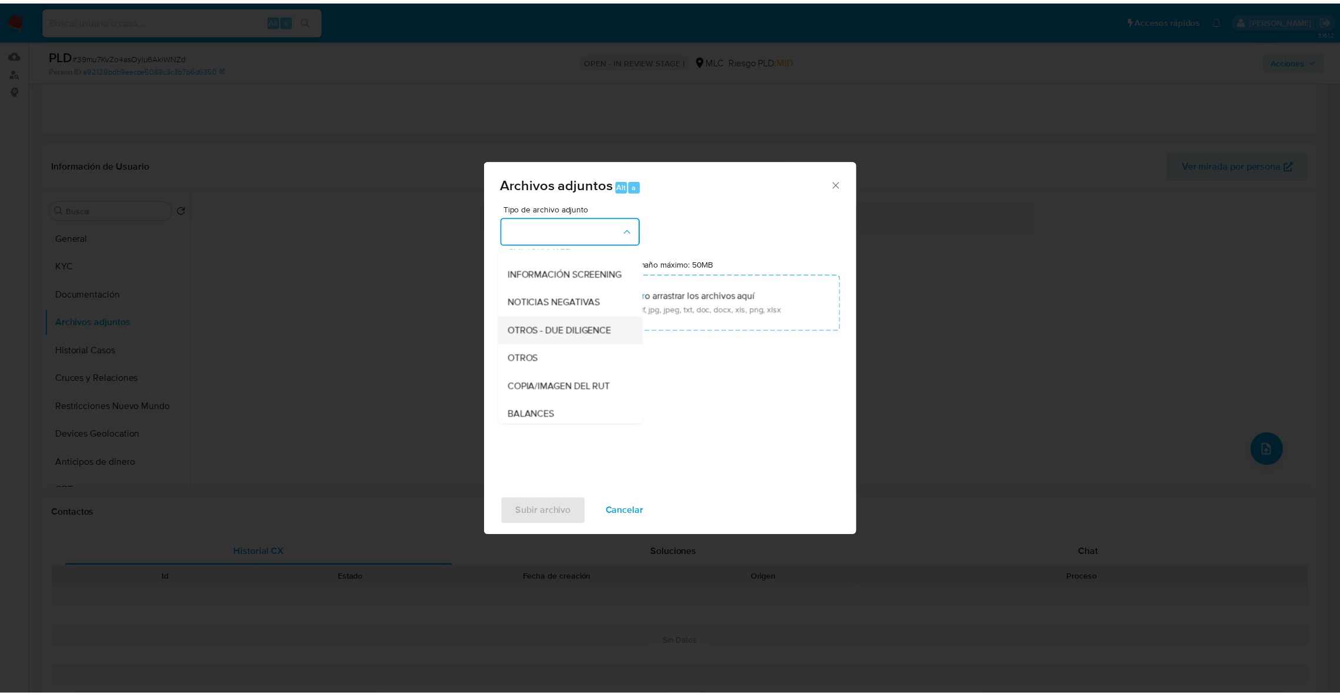
scroll to position [108, 0]
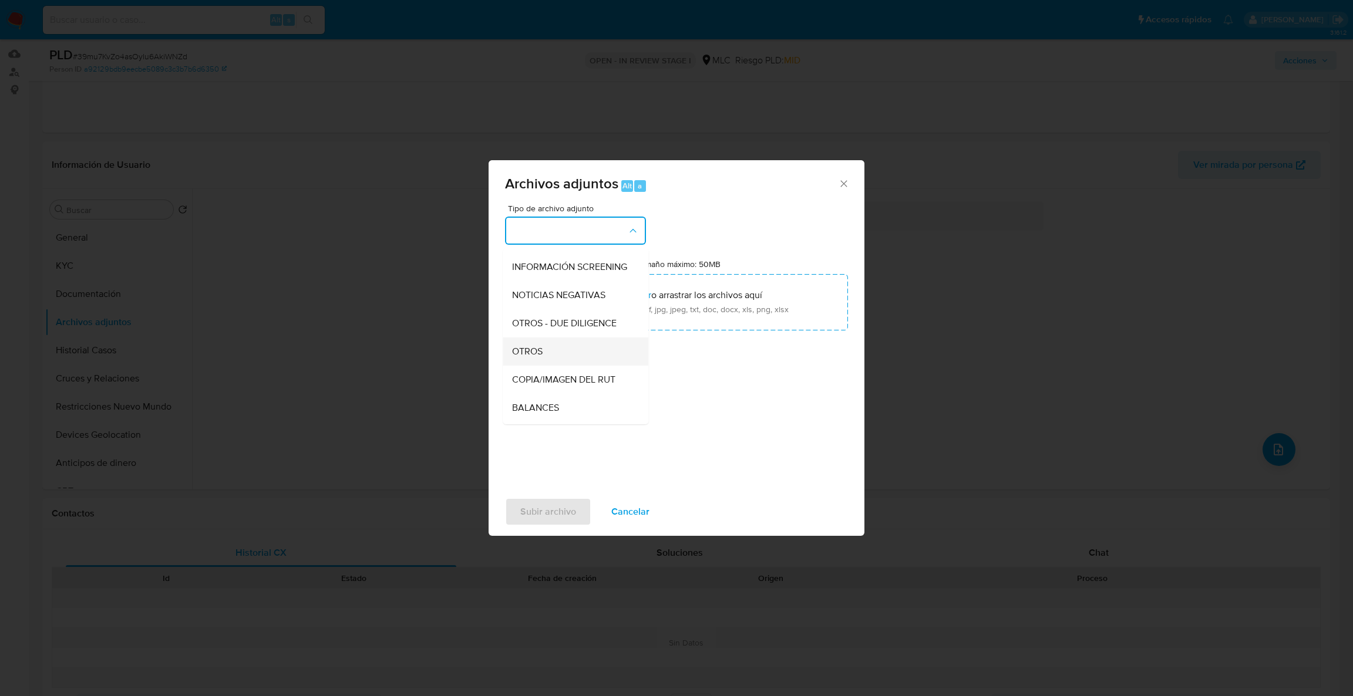
click at [588, 361] on div "OTROS" at bounding box center [572, 352] width 120 height 28
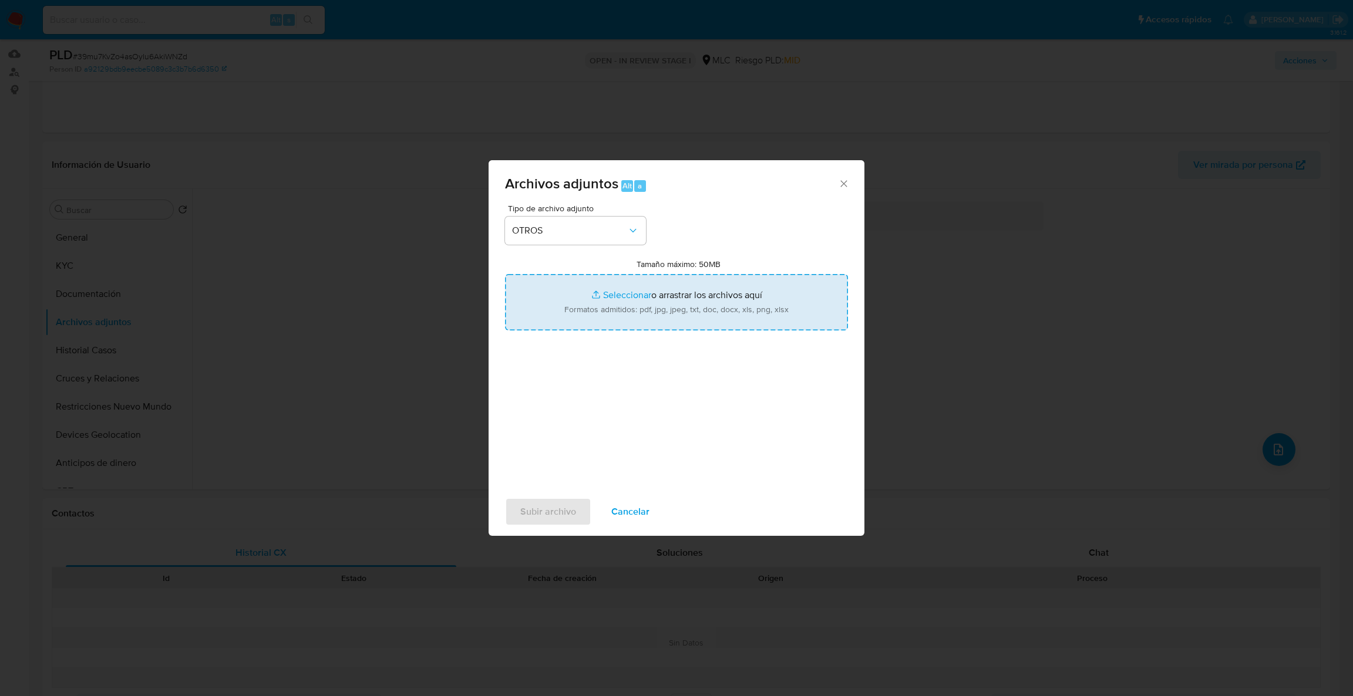
click at [609, 305] on input "Tamaño máximo: 50MB Seleccionar archivos" at bounding box center [676, 302] width 343 height 56
type input "C:\fakepath\Case Log - 582783567.pdf"
click at [628, 301] on input "Tamaño máximo: 50MB Seleccionar archivos" at bounding box center [676, 302] width 343 height 56
click at [609, 298] on input "Tamaño máximo: 50MB Seleccionar archivos" at bounding box center [676, 302] width 343 height 56
type input "C:\fakepath\582783567Movimientos .xlsx"
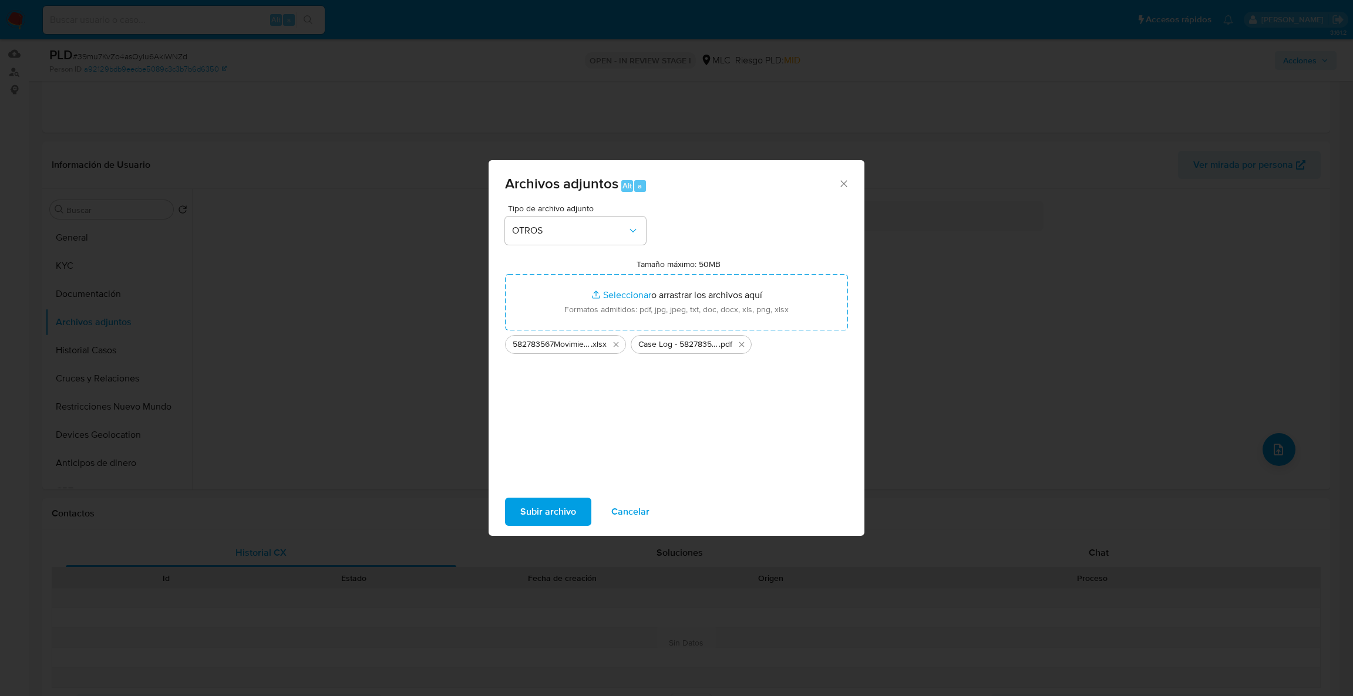
click at [533, 514] on span "Subir archivo" at bounding box center [548, 512] width 56 height 26
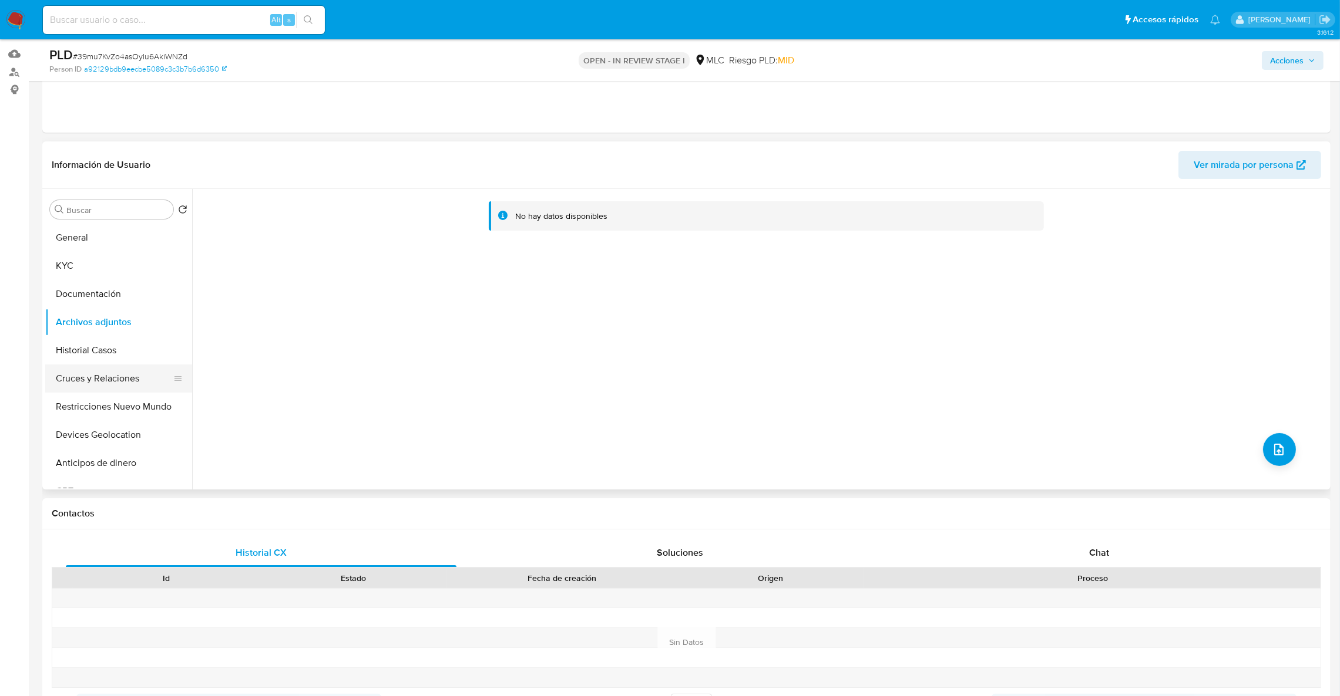
click at [135, 411] on button "Restricciones Nuevo Mundo" at bounding box center [118, 407] width 147 height 28
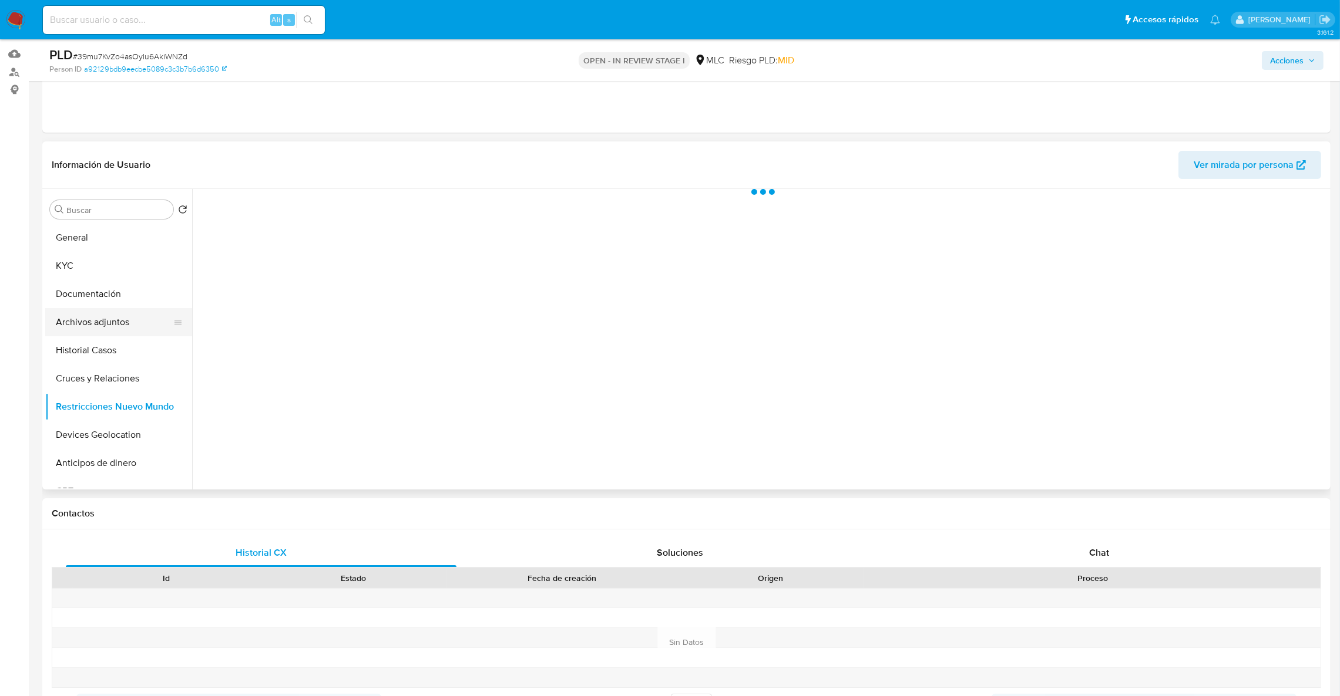
click at [125, 317] on button "Archivos adjuntos" at bounding box center [113, 322] width 137 height 28
click at [1280, 56] on span "Acciones" at bounding box center [1286, 60] width 33 height 19
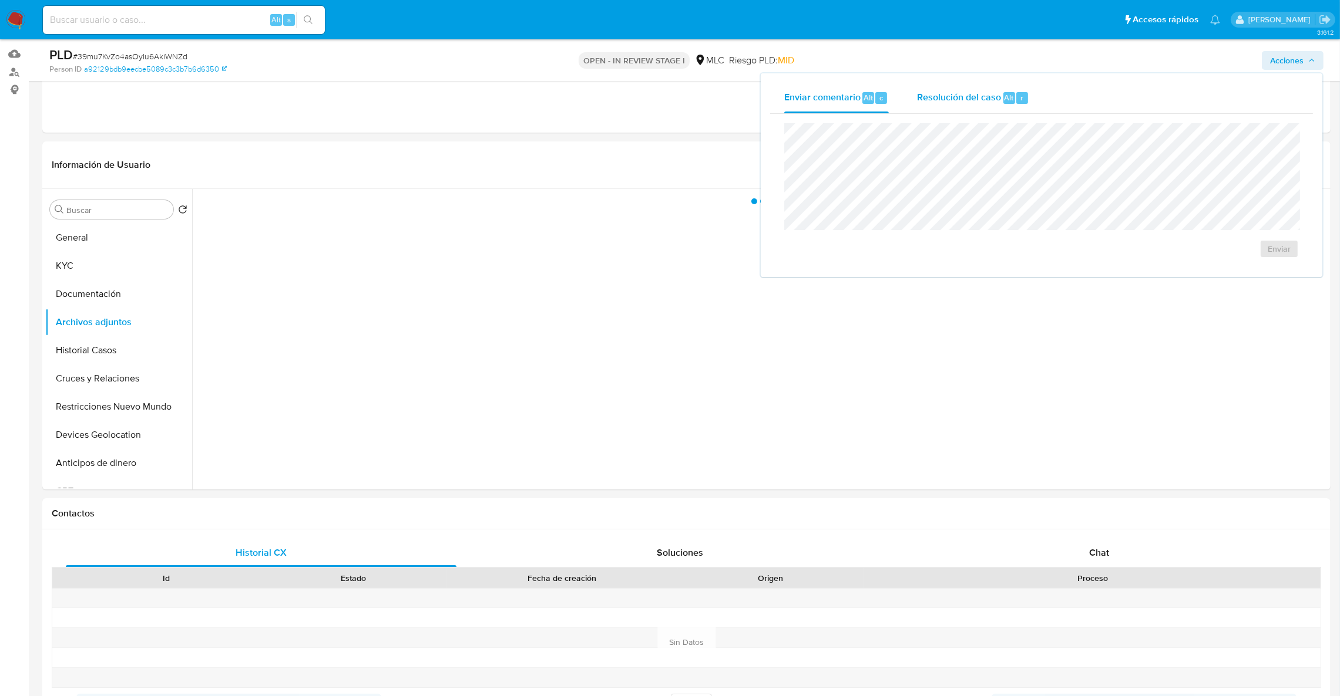
click at [953, 97] on span "Resolución del caso" at bounding box center [959, 97] width 84 height 14
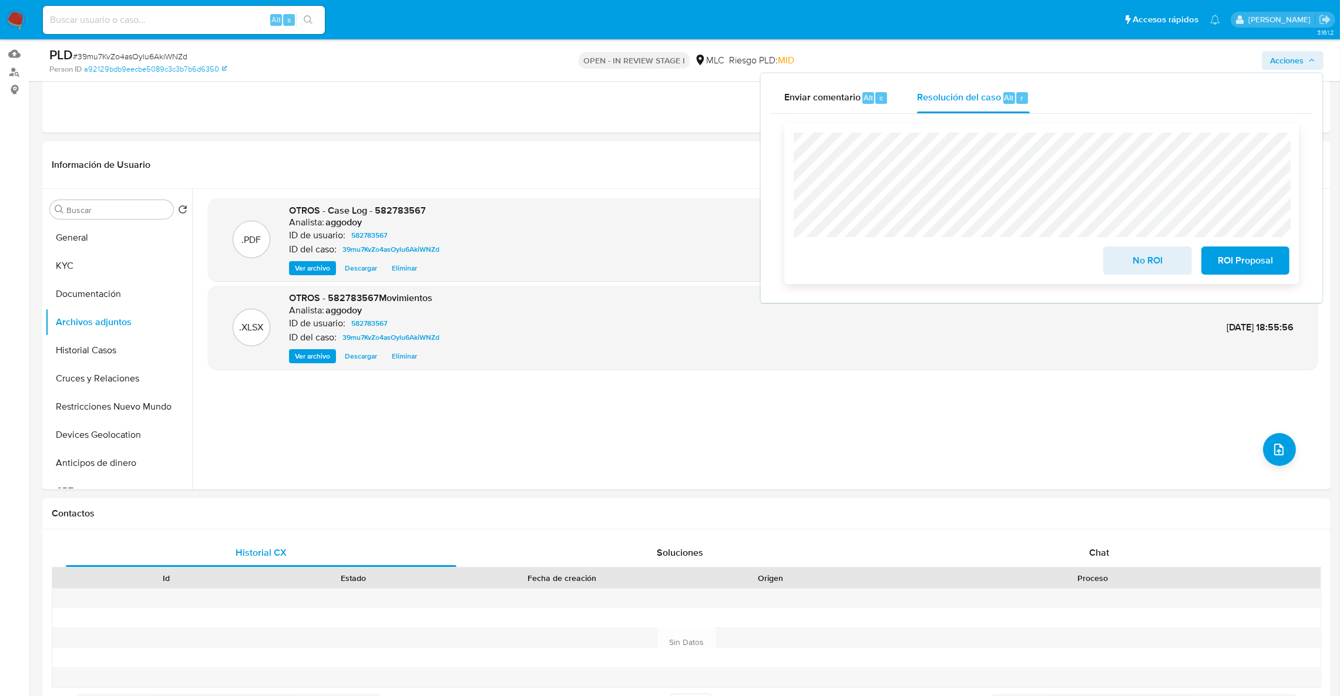
click at [1266, 242] on div "No ROI ROI Proposal" at bounding box center [1041, 204] width 496 height 142
click at [1262, 254] on span "ROI Proposal" at bounding box center [1245, 261] width 58 height 26
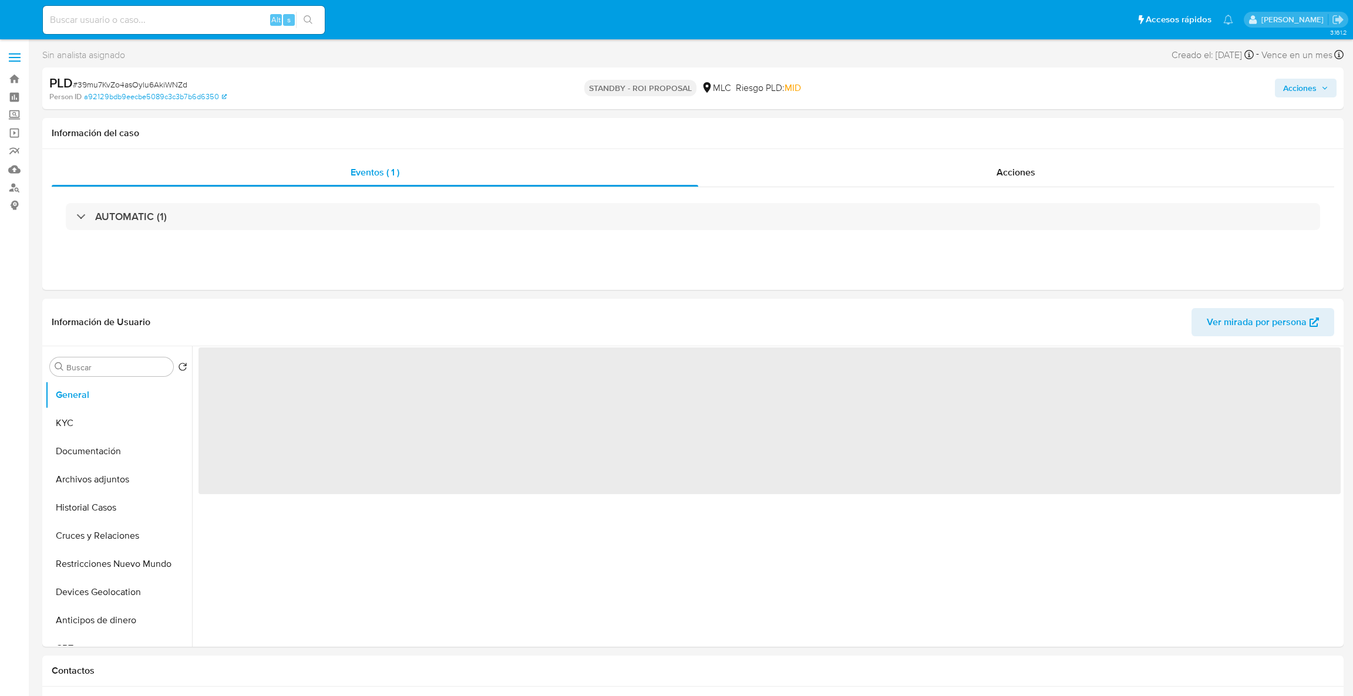
select select "10"
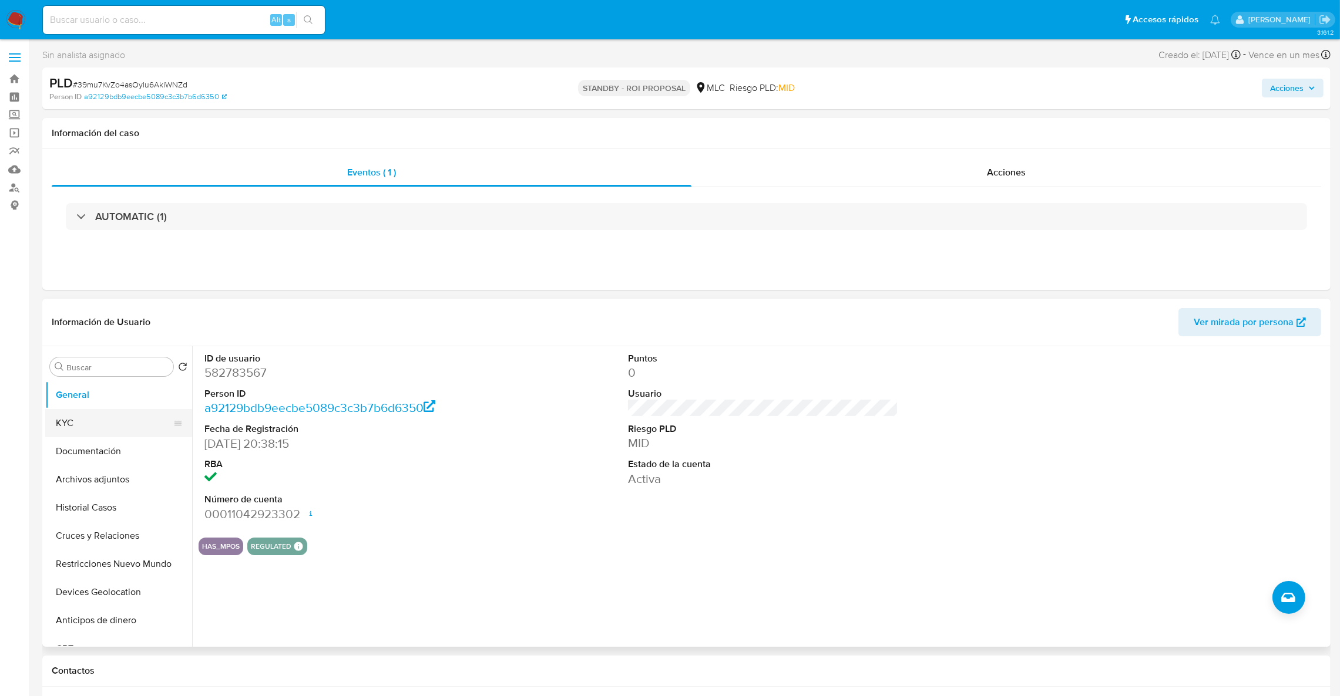
click at [132, 418] on button "KYC" at bounding box center [113, 423] width 137 height 28
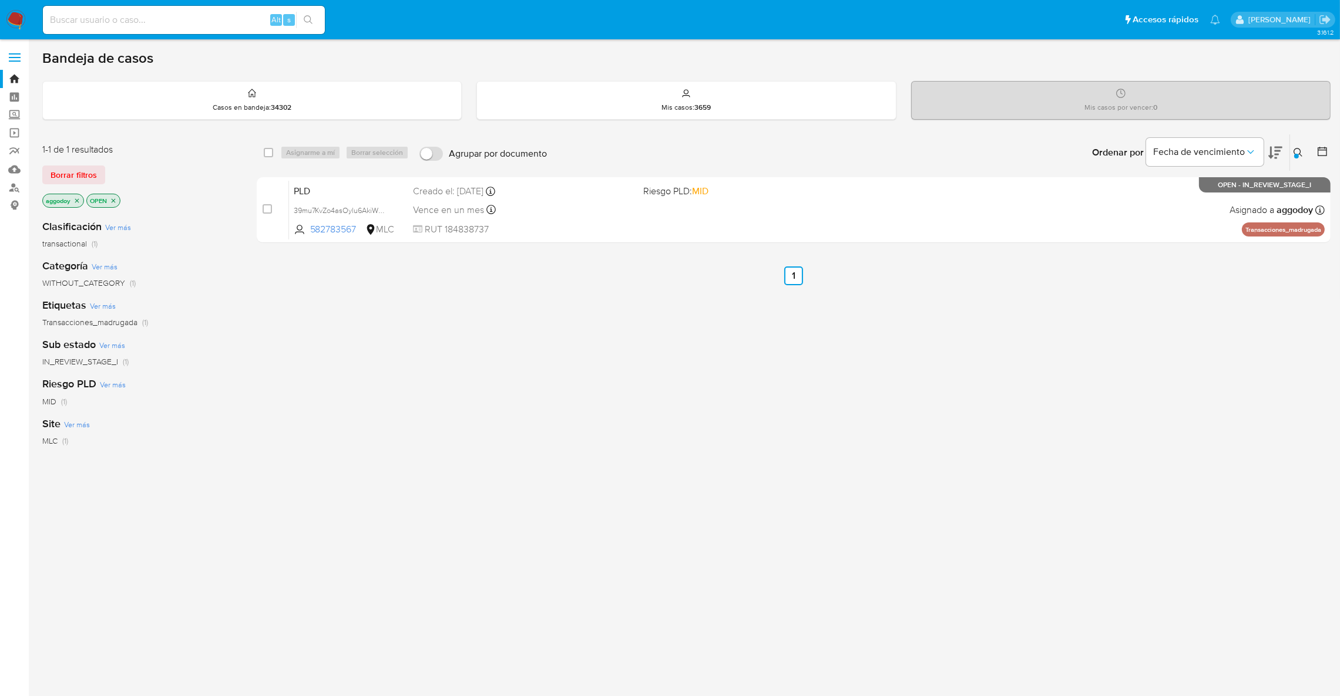
click at [1303, 147] on button at bounding box center [1299, 153] width 19 height 14
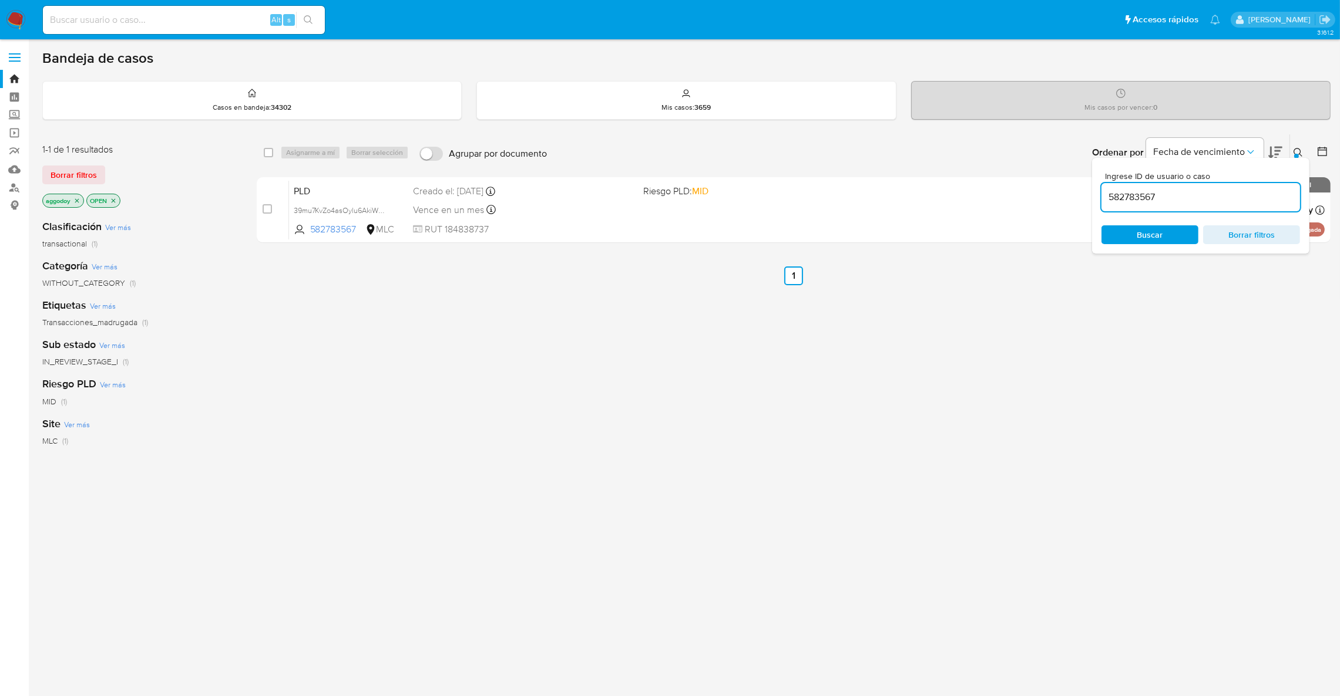
click at [1216, 193] on input "582783567" at bounding box center [1200, 197] width 198 height 15
type input "442760664"
click at [1298, 157] on div at bounding box center [1296, 156] width 5 height 5
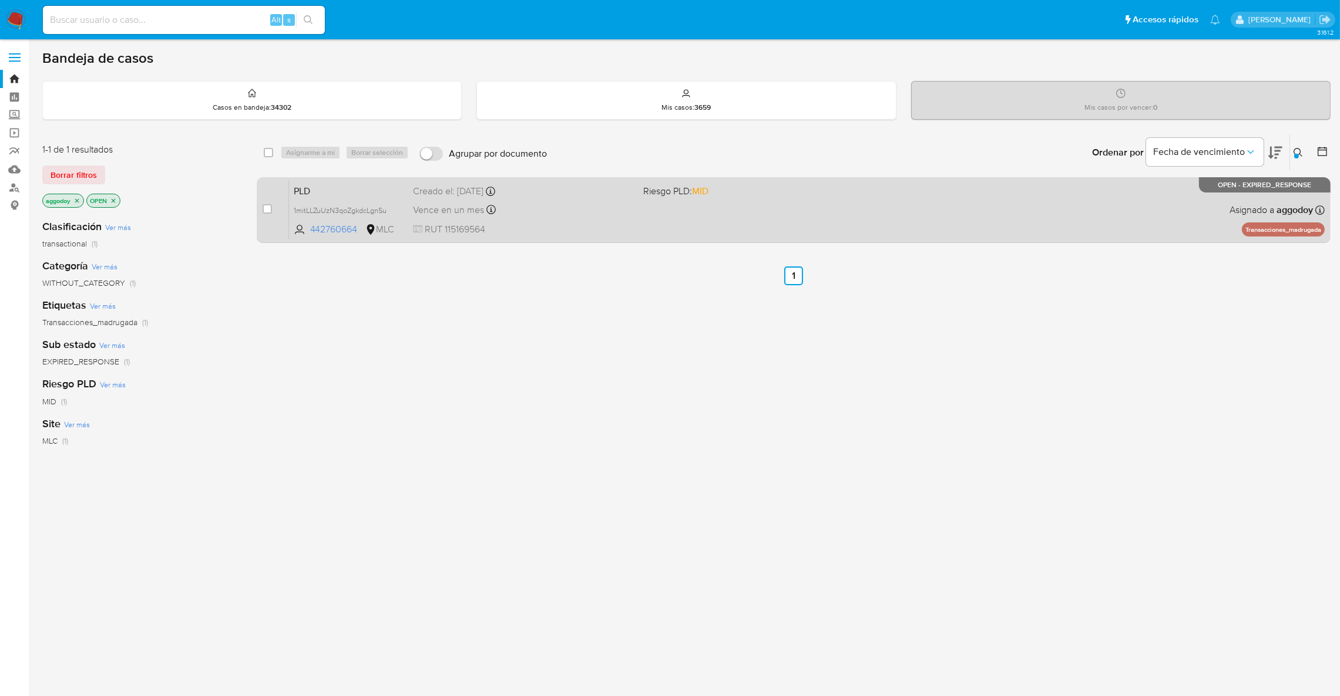
click at [1031, 216] on div "PLD 1mitLLZuUzN3qoZgkdcLgnSu 442760664 MLC Riesgo PLD: MID Creado el: [DATE] Cr…" at bounding box center [806, 209] width 1035 height 59
click at [265, 210] on input "checkbox" at bounding box center [267, 208] width 9 height 9
checkbox input "true"
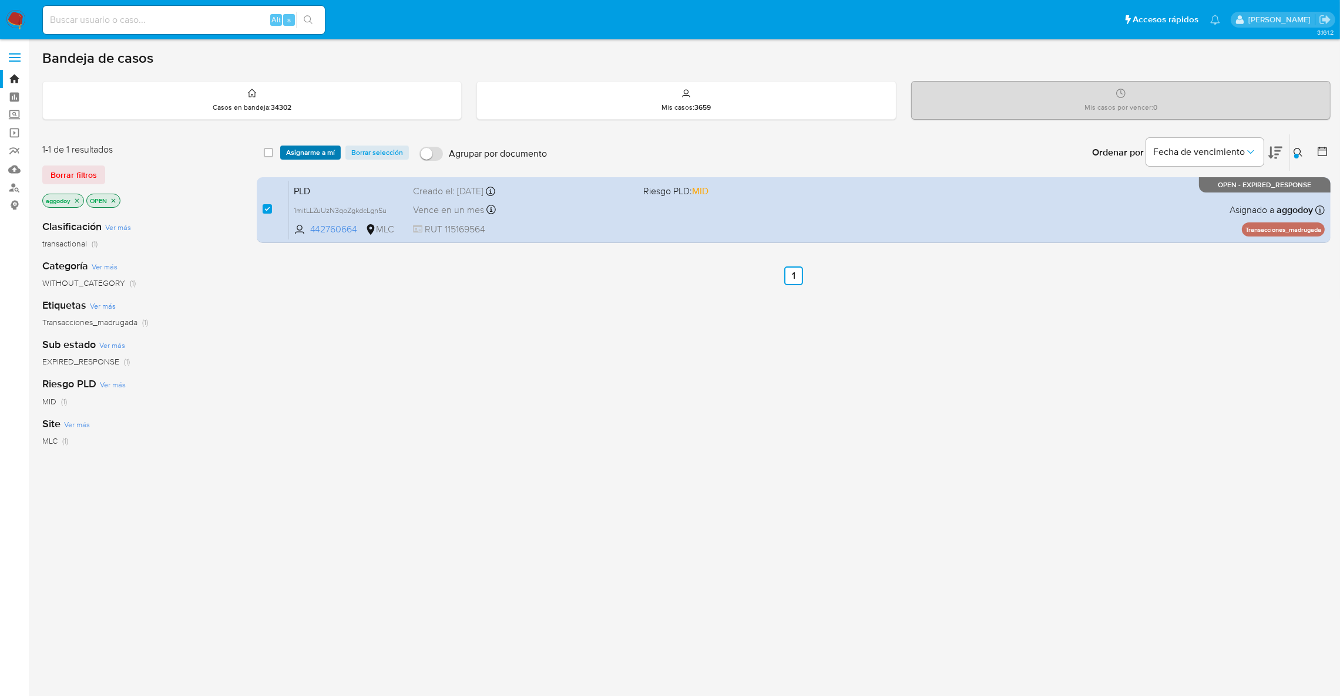
click at [308, 156] on span "Asignarme a mí" at bounding box center [310, 153] width 49 height 12
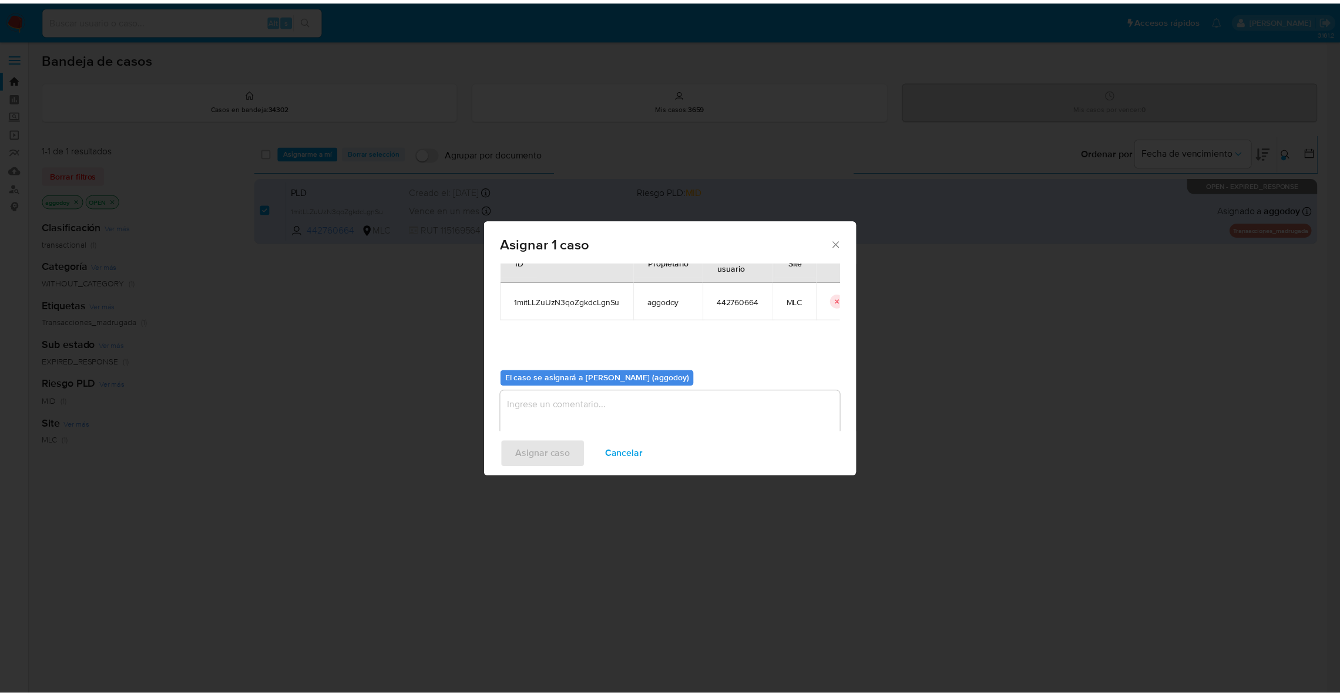
scroll to position [60, 0]
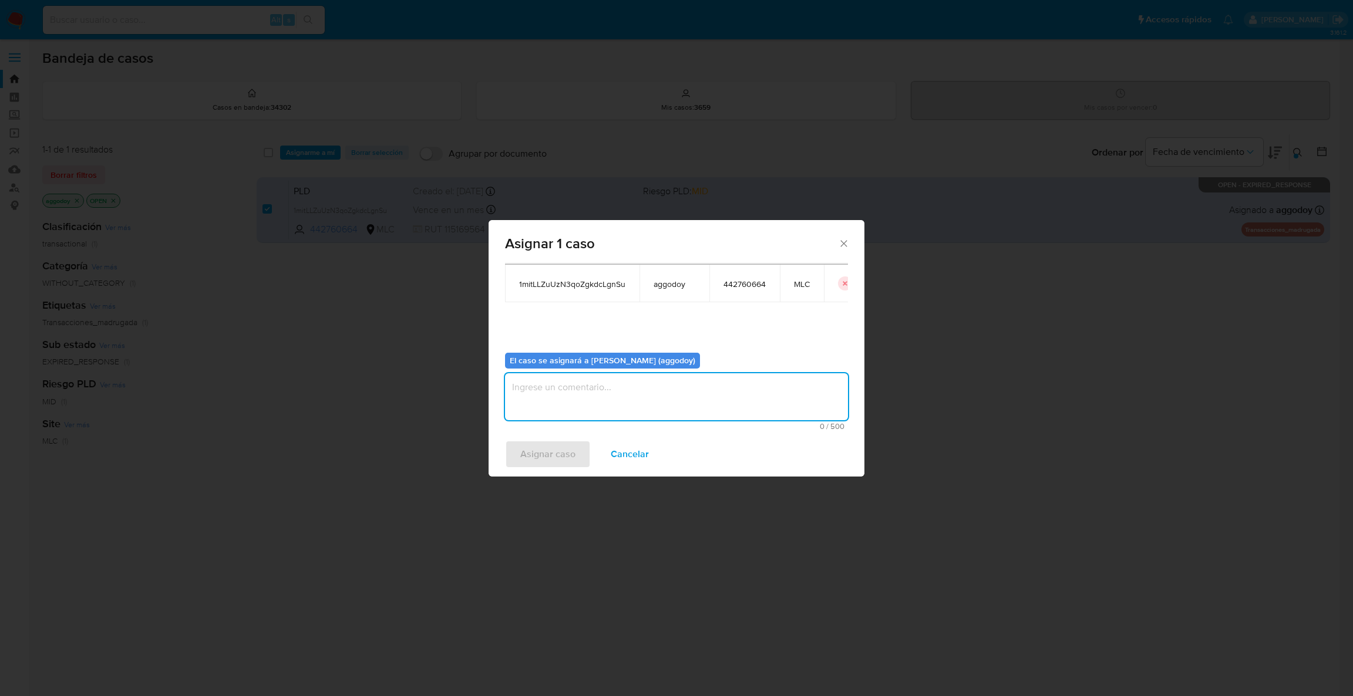
click at [563, 388] on textarea "assign-modal" at bounding box center [676, 396] width 343 height 47
type textarea "."
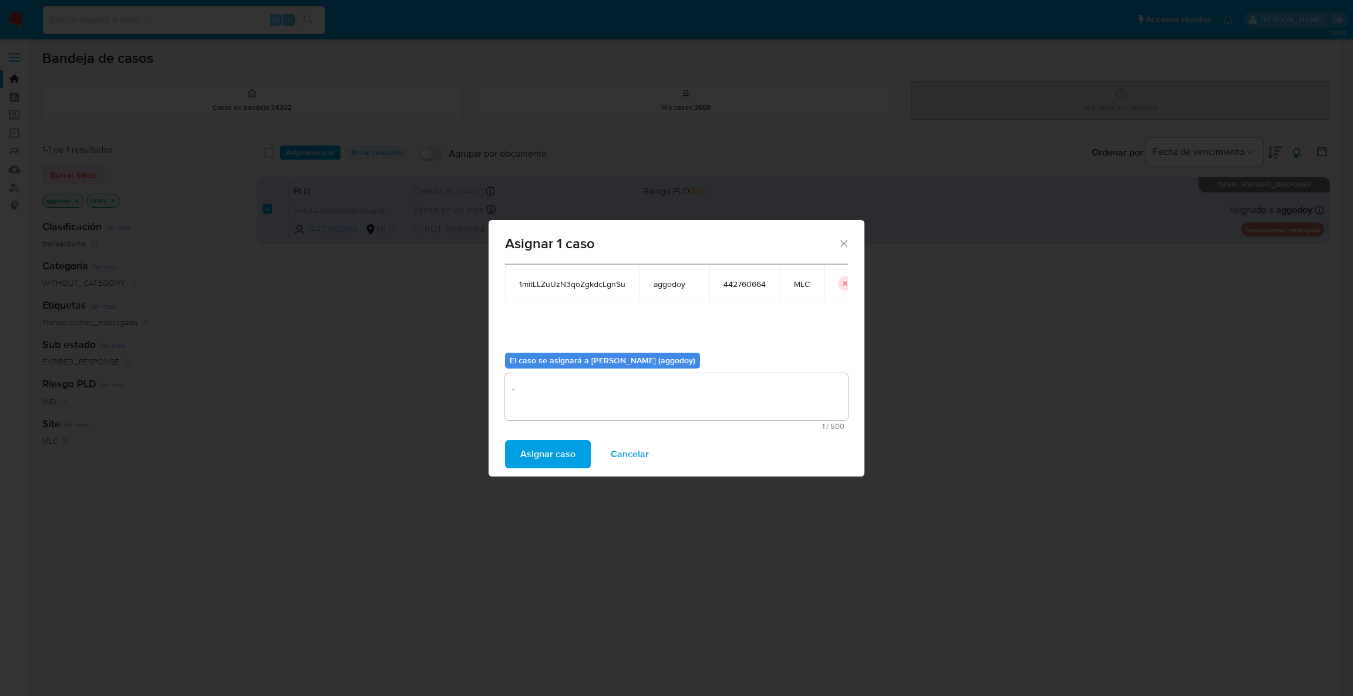
click at [570, 453] on span "Asignar caso" at bounding box center [547, 455] width 55 height 26
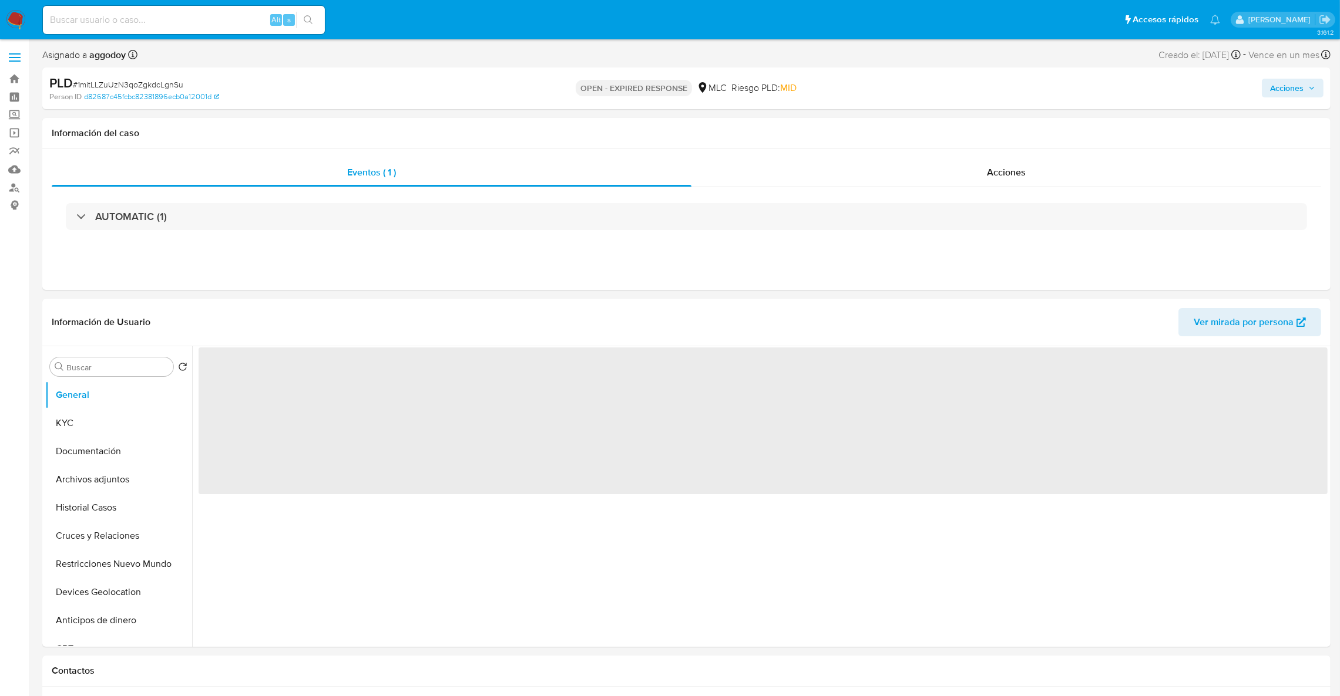
select select "10"
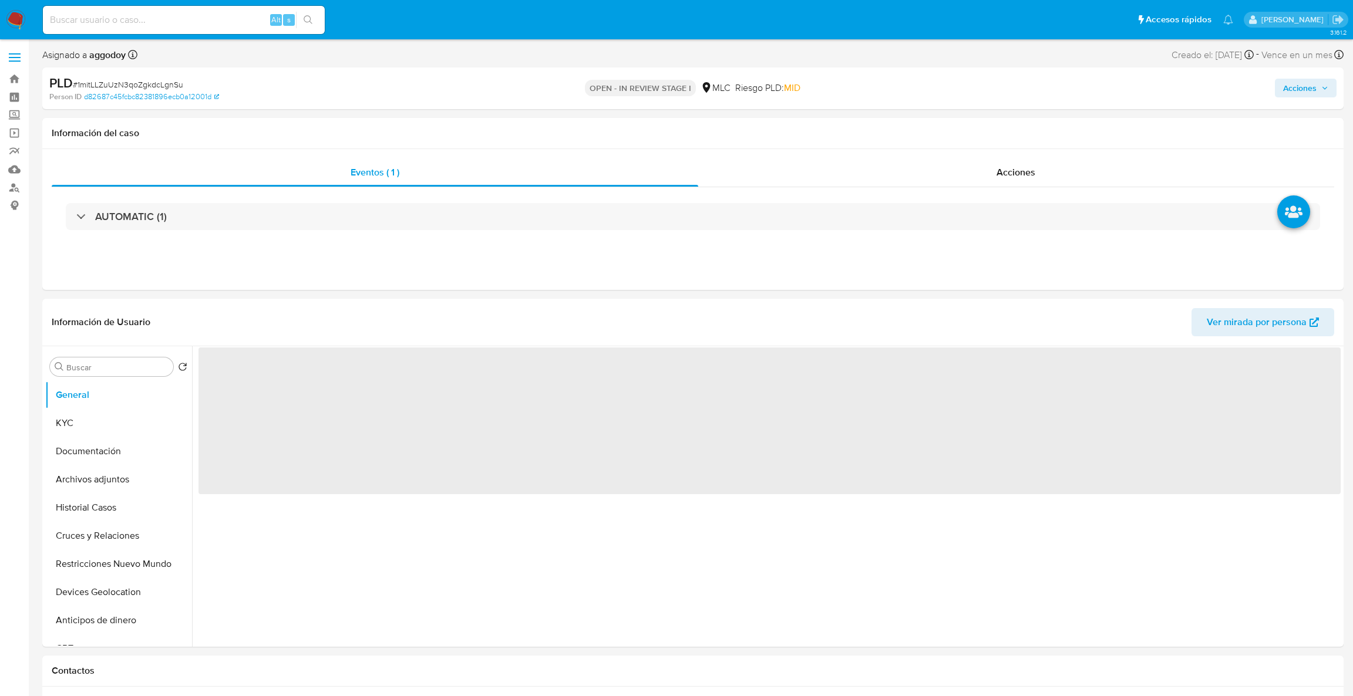
select select "10"
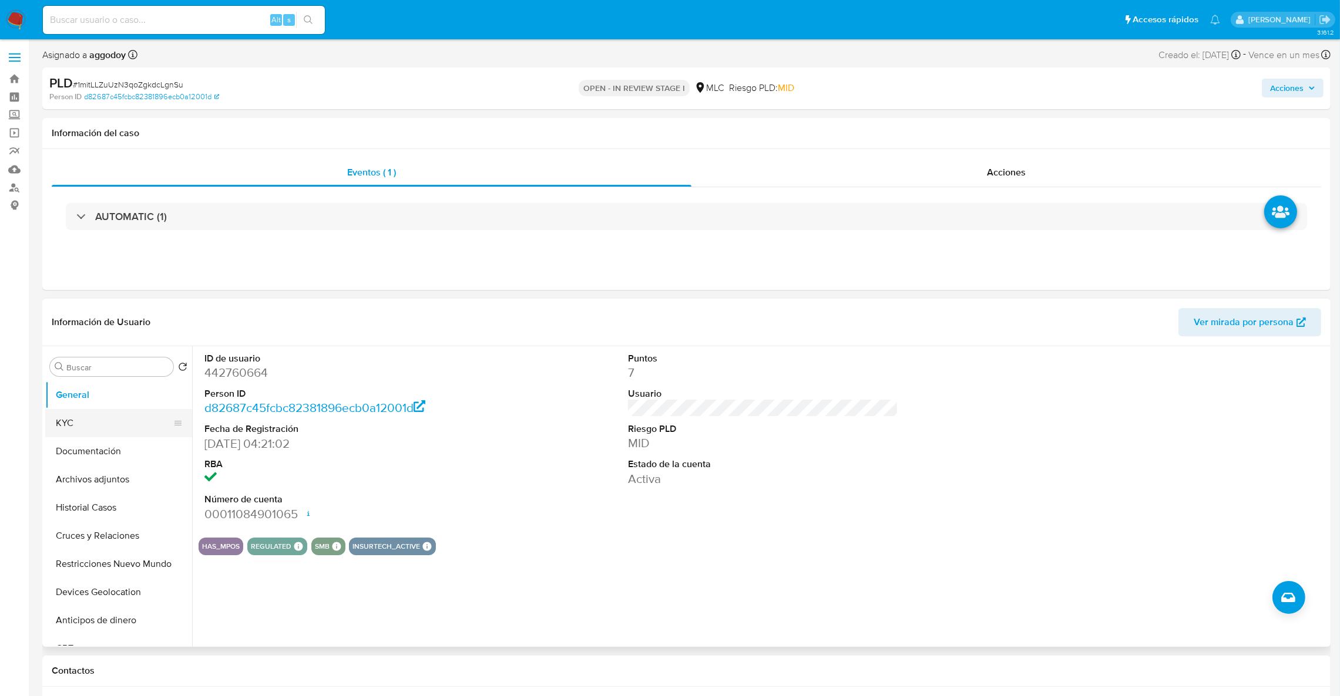
click at [138, 418] on button "KYC" at bounding box center [113, 423] width 137 height 28
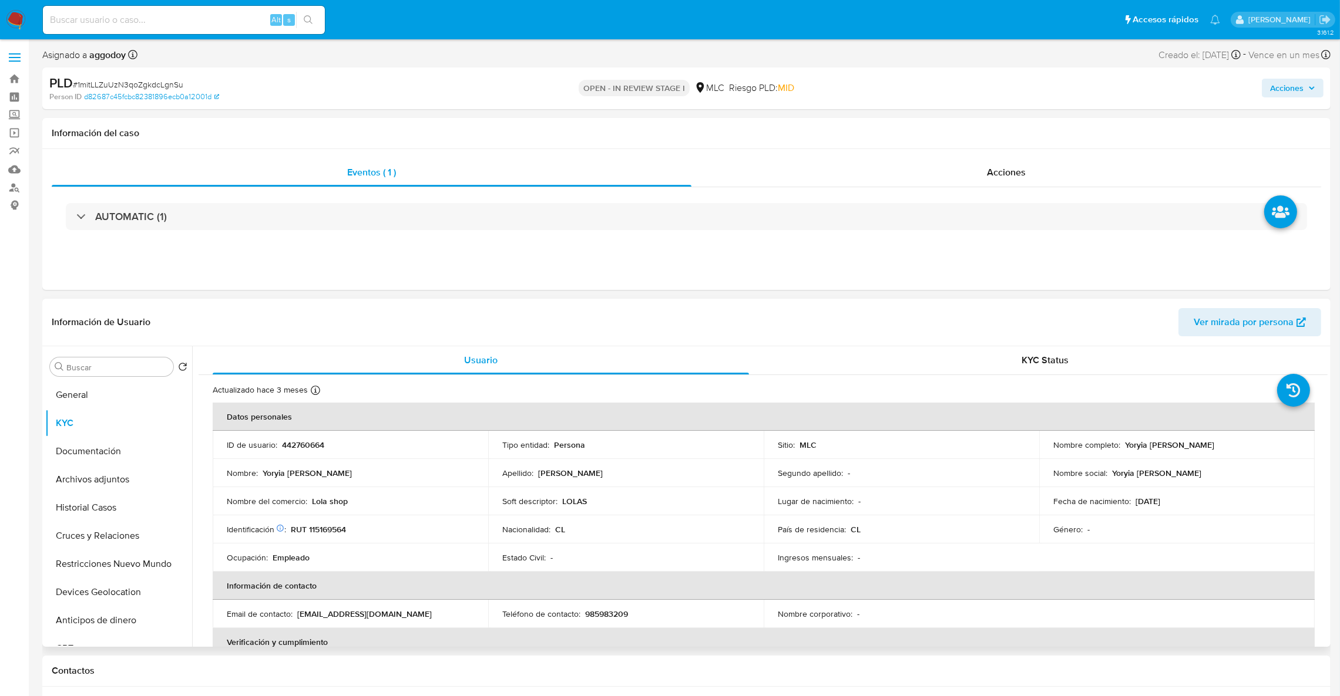
click at [317, 527] on p "RUT 115169564" at bounding box center [318, 529] width 55 height 11
copy p "115169564"
drag, startPoint x: 309, startPoint y: 503, endPoint x: 366, endPoint y: 510, distance: 57.4
click at [366, 510] on td "Nombre del comercio : Lola shop" at bounding box center [350, 501] width 275 height 28
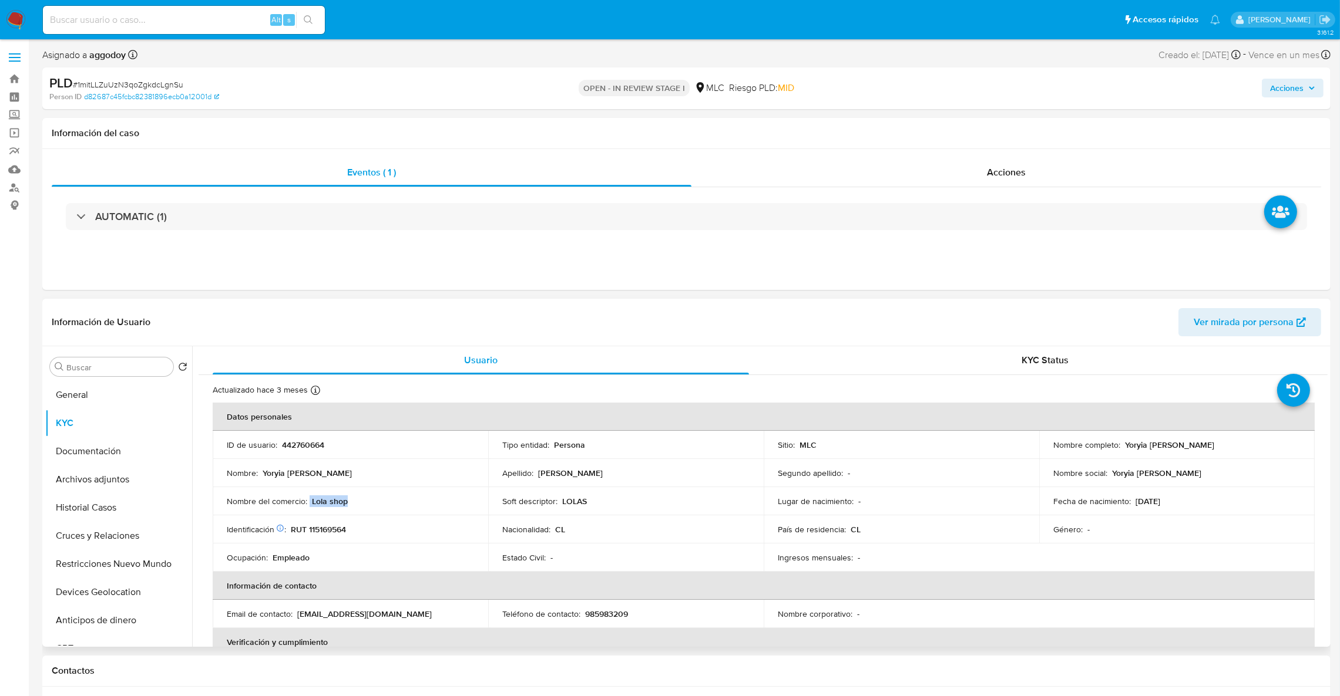
copy div "Lola shop"
drag, startPoint x: 1125, startPoint y: 442, endPoint x: 1211, endPoint y: 444, distance: 86.4
click at [1209, 443] on div "Nombre completo : Yoryia Emilia Mora Leris" at bounding box center [1176, 445] width 247 height 11
drag, startPoint x: 1211, startPoint y: 444, endPoint x: 1132, endPoint y: 410, distance: 86.1
click at [1121, 444] on div "Nombre completo : Yoryia Emilia Mora Leris" at bounding box center [1176, 445] width 247 height 11
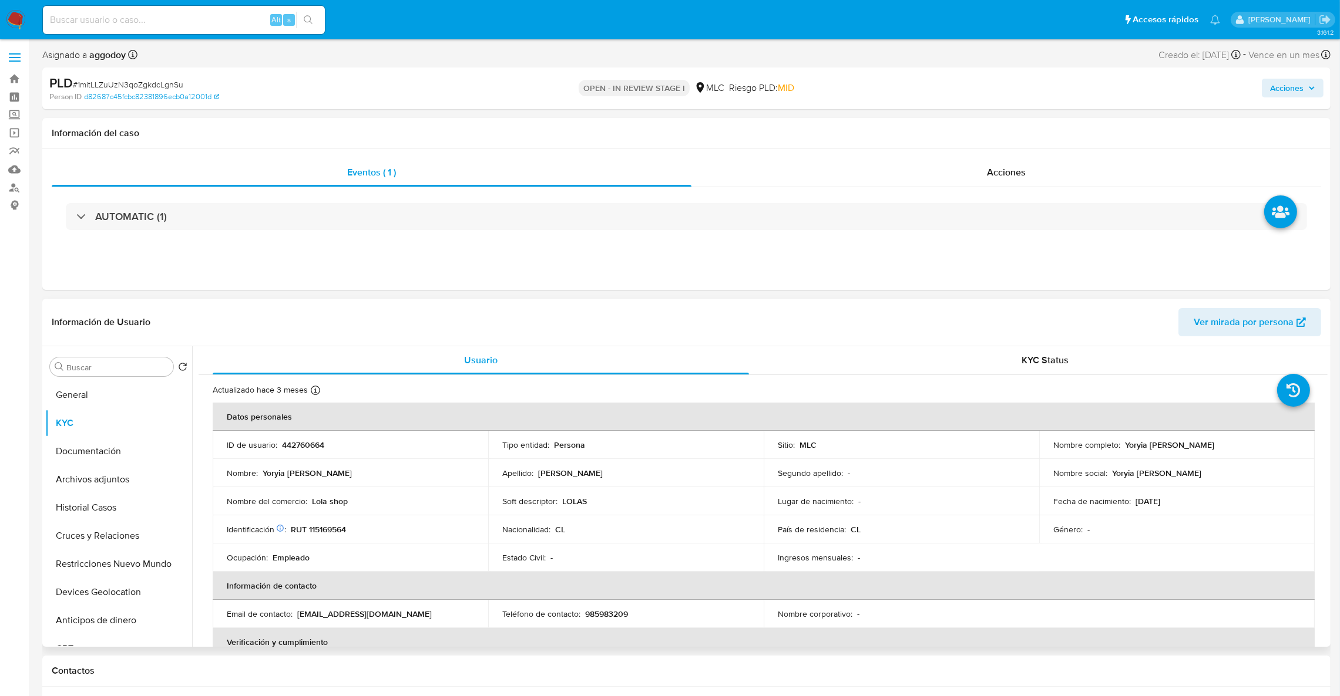
copy p "Yoryia Emilia Mora Leris"
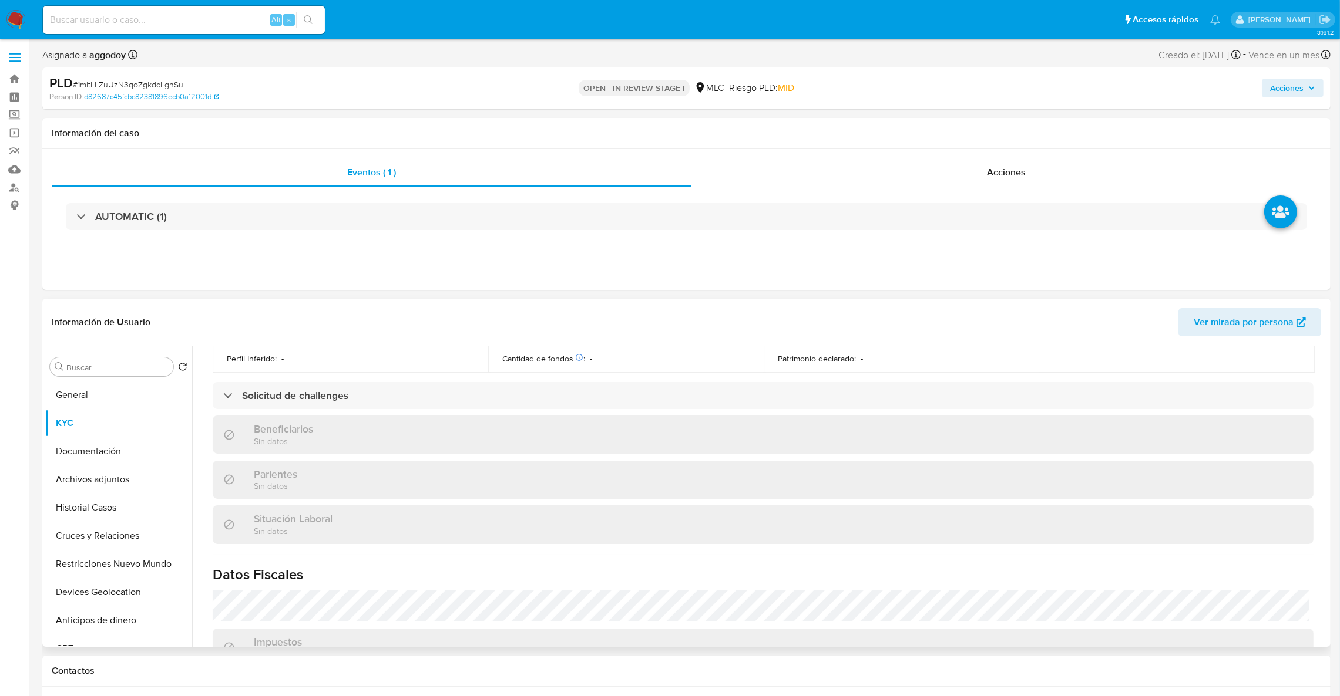
scroll to position [636, 0]
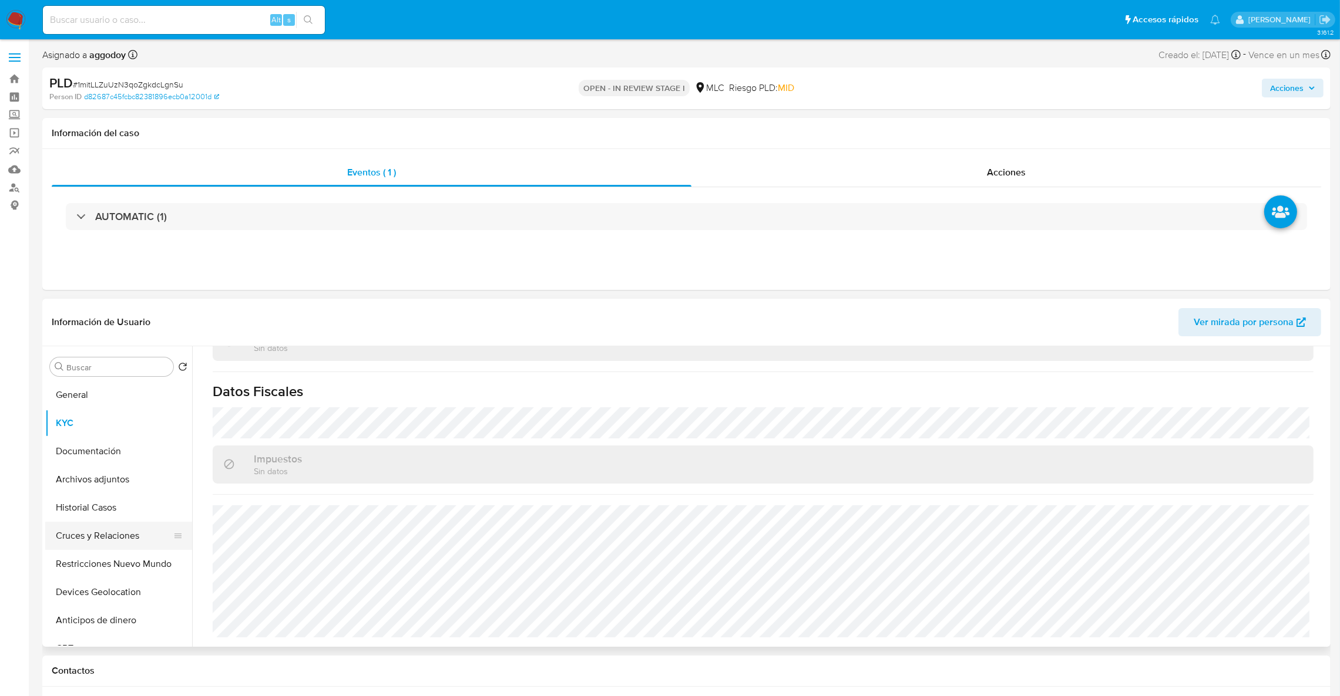
click at [134, 545] on button "Cruces y Relaciones" at bounding box center [113, 536] width 137 height 28
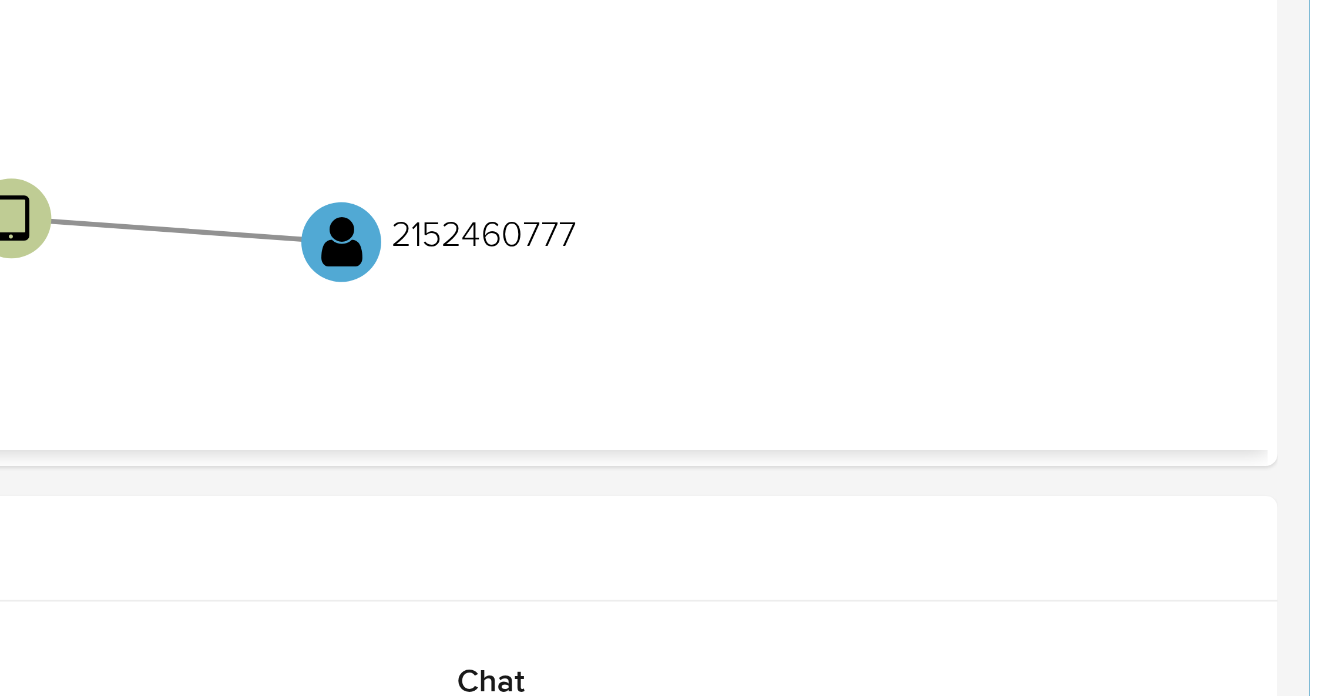
scroll to position [65, 0]
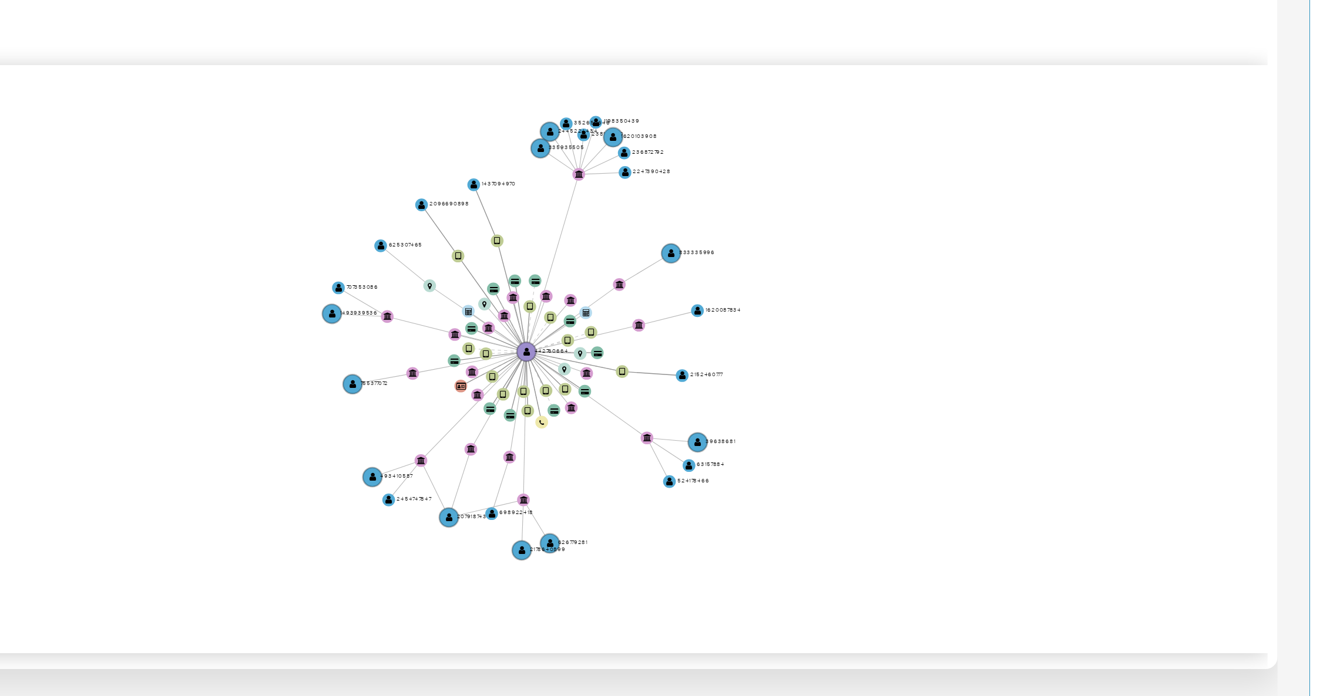
drag, startPoint x: 1223, startPoint y: 450, endPoint x: 1181, endPoint y: 445, distance: 42.0
click at [1181, 445] on icon "device-648ec285d80c75386785c7c9  user-442760664  442760664 device-60330439088…" at bounding box center [772, 447] width 1112 height 170
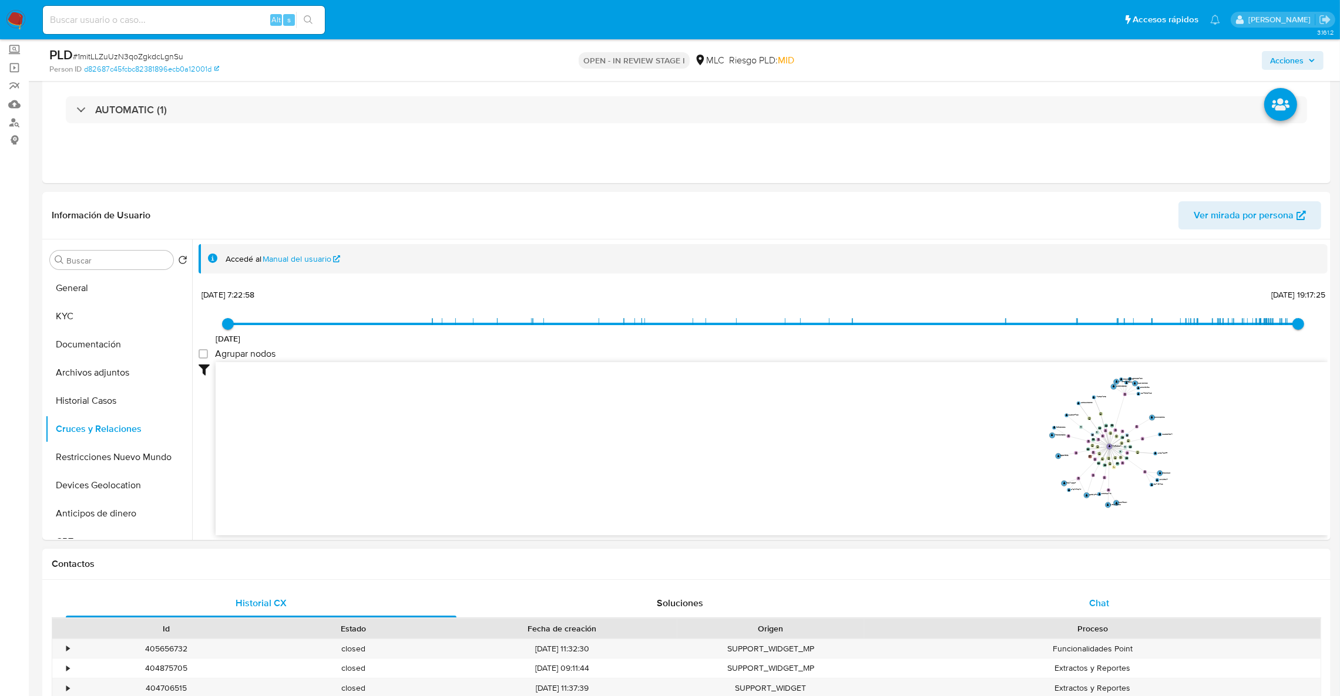
click at [1061, 608] on div "Chat" at bounding box center [1098, 604] width 391 height 28
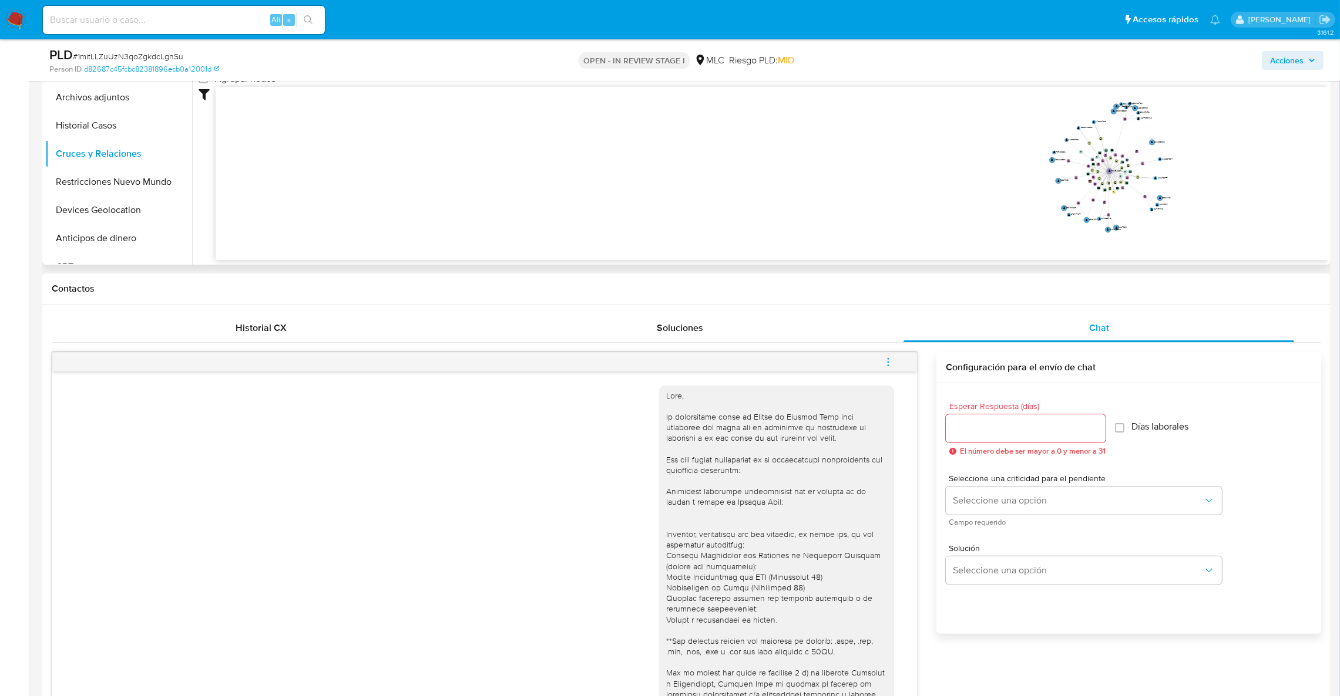
scroll to position [155, 0]
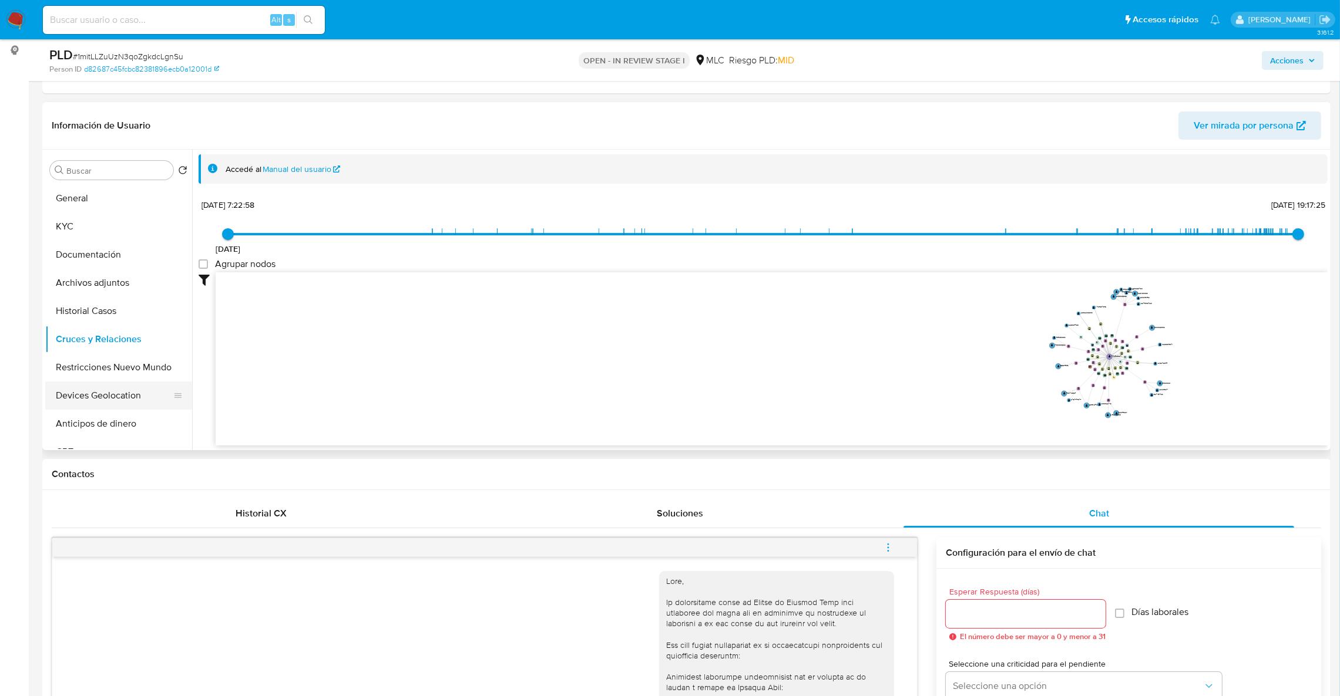
click at [97, 383] on button "Devices Geolocation" at bounding box center [113, 396] width 137 height 28
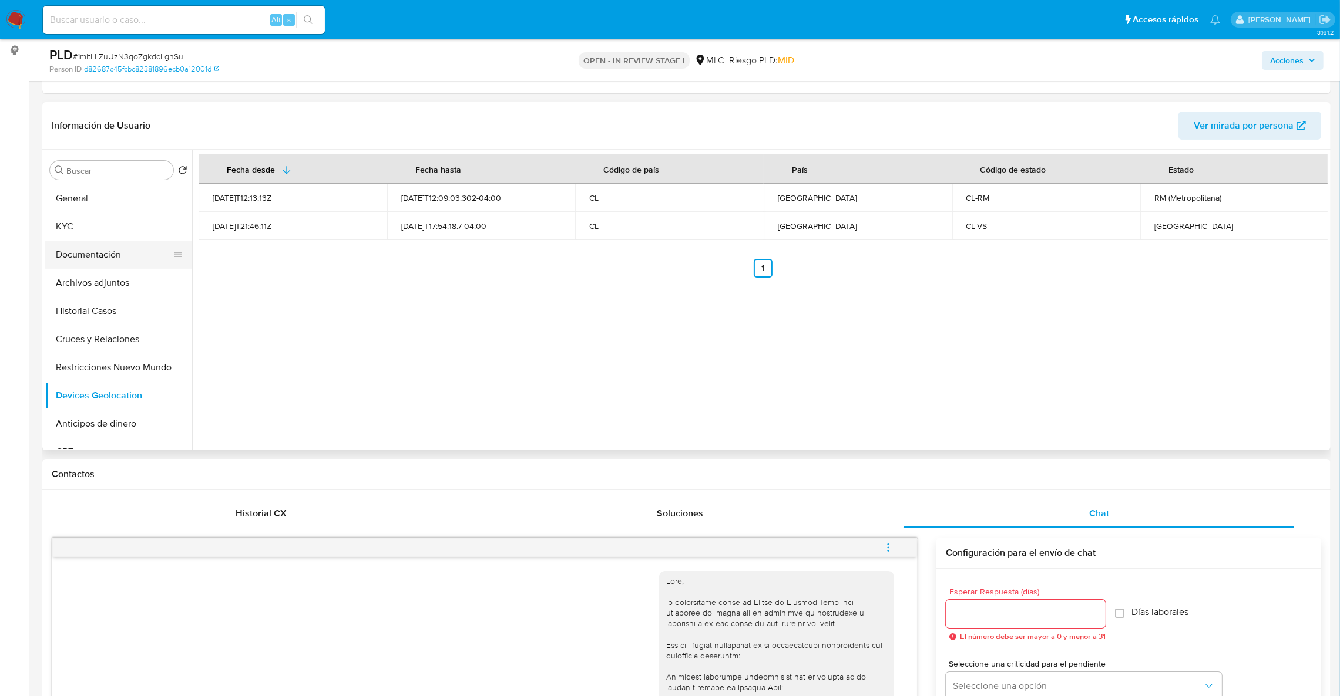
click at [85, 257] on button "Documentación" at bounding box center [113, 255] width 137 height 28
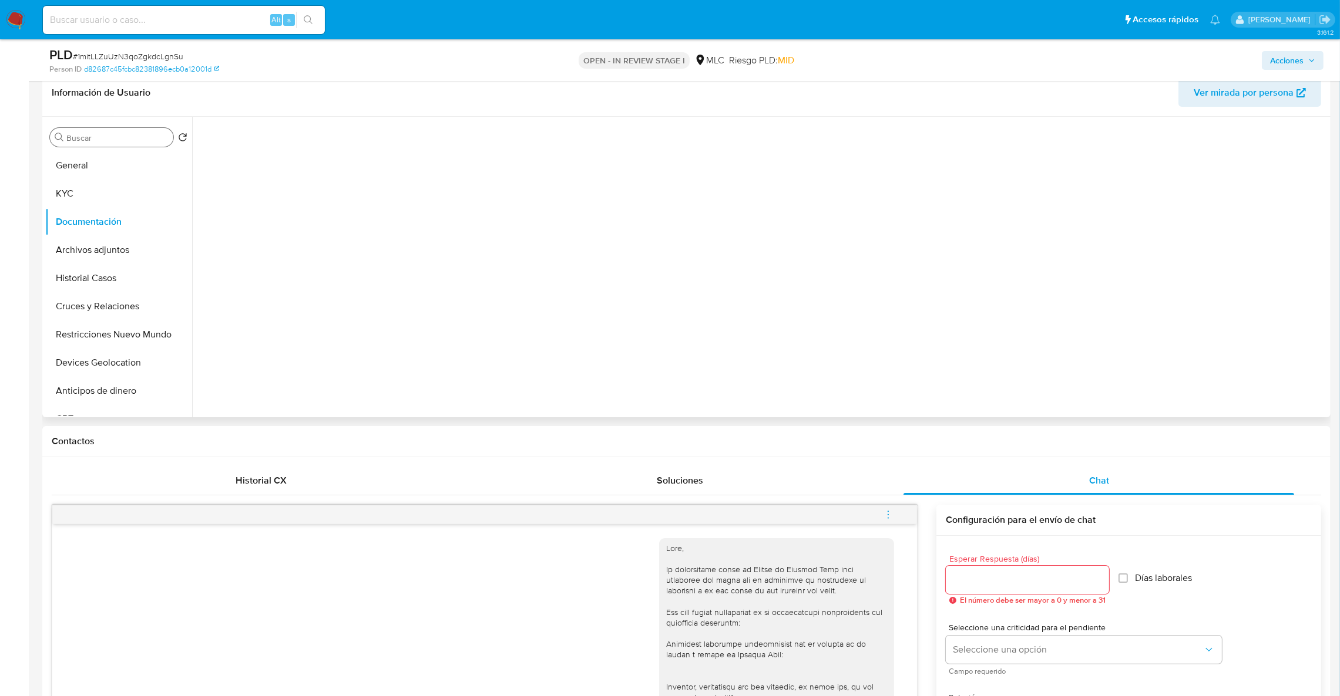
scroll to position [0, 0]
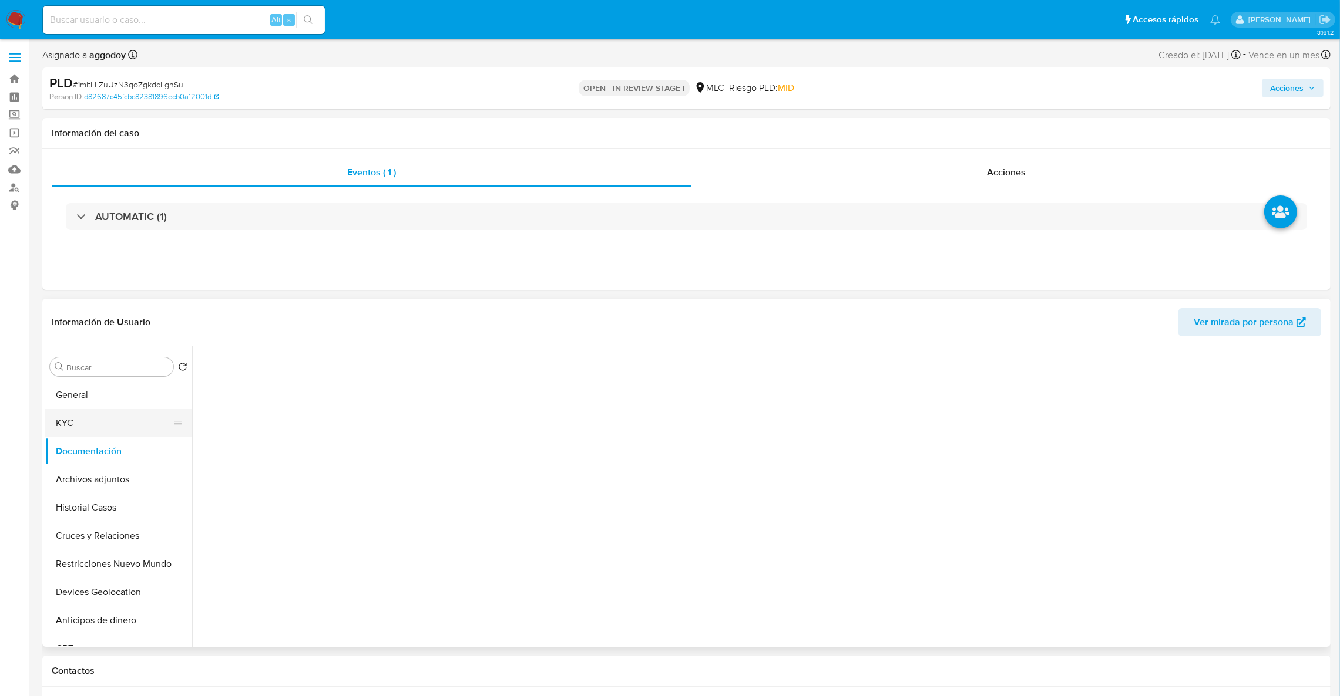
click at [91, 415] on button "KYC" at bounding box center [113, 423] width 137 height 28
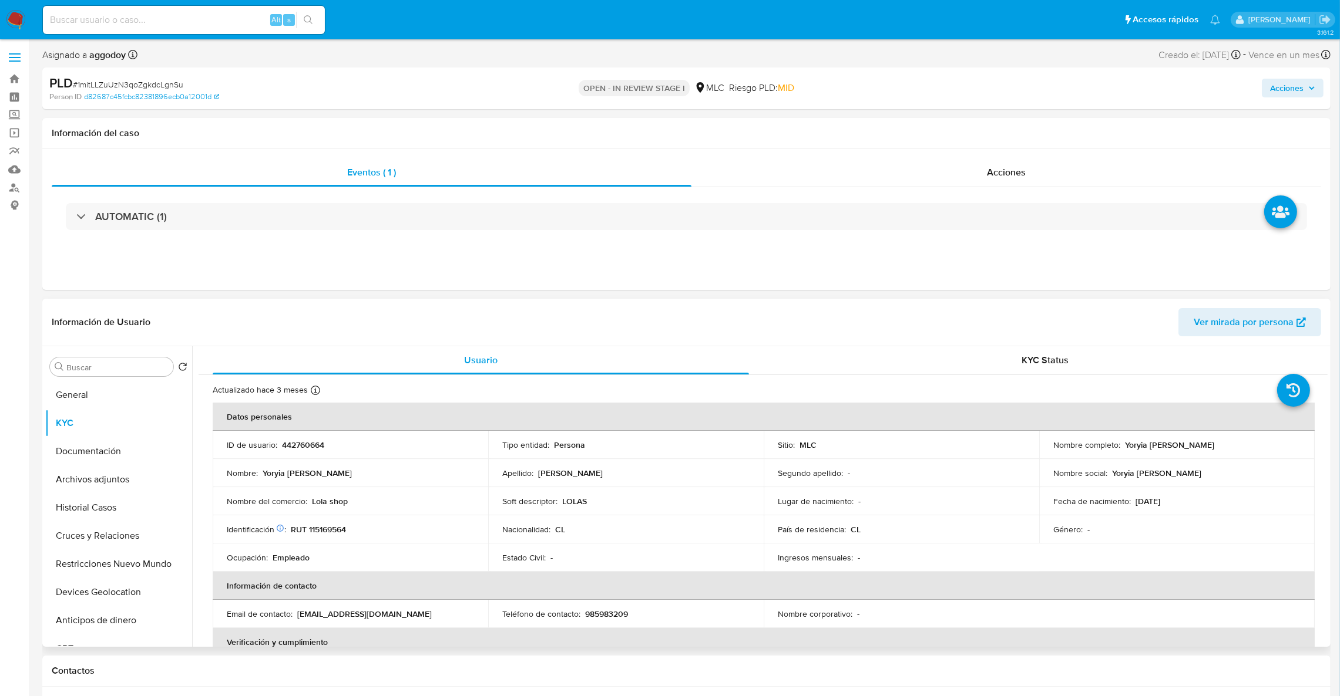
click at [299, 450] on p "442760664" at bounding box center [303, 445] width 42 height 11
click at [300, 450] on p "442760664" at bounding box center [303, 445] width 42 height 11
click at [339, 539] on td "Identificación Nº de serie: 515222690 : RUT 115169564" at bounding box center [350, 530] width 275 height 28
click at [342, 534] on p "RUT 115169564" at bounding box center [318, 529] width 55 height 11
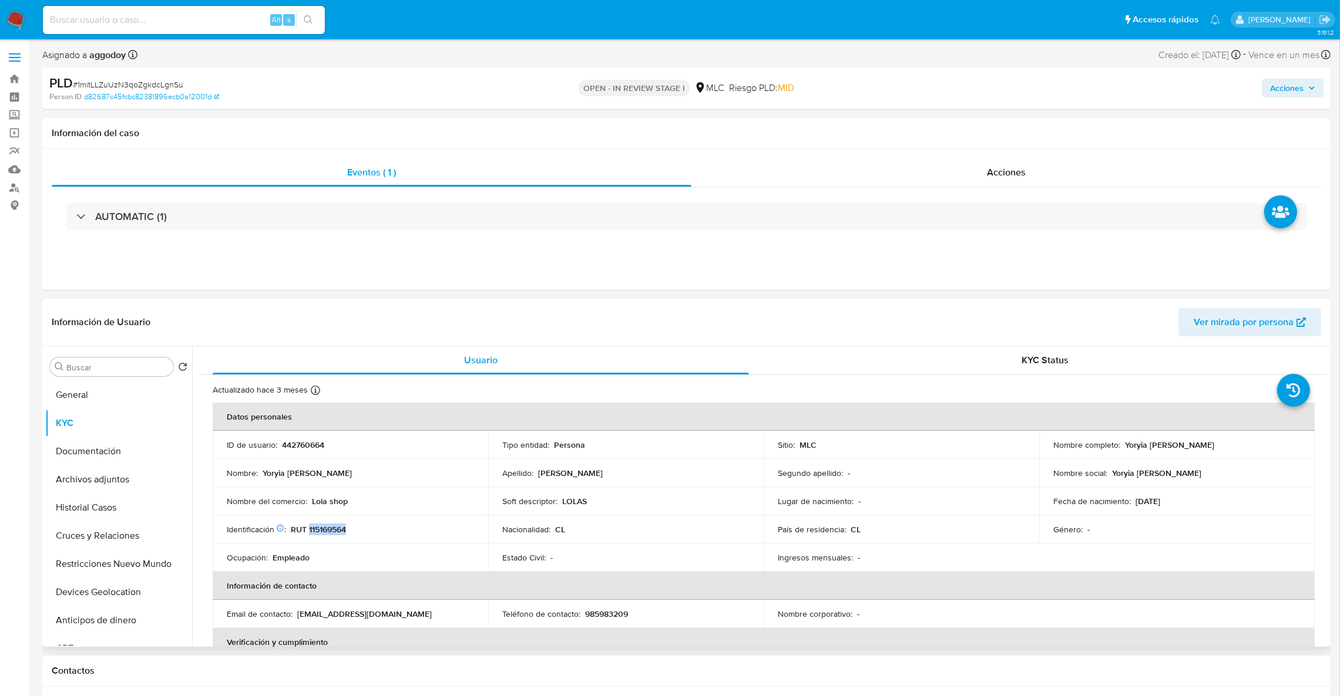
copy p "115169564"
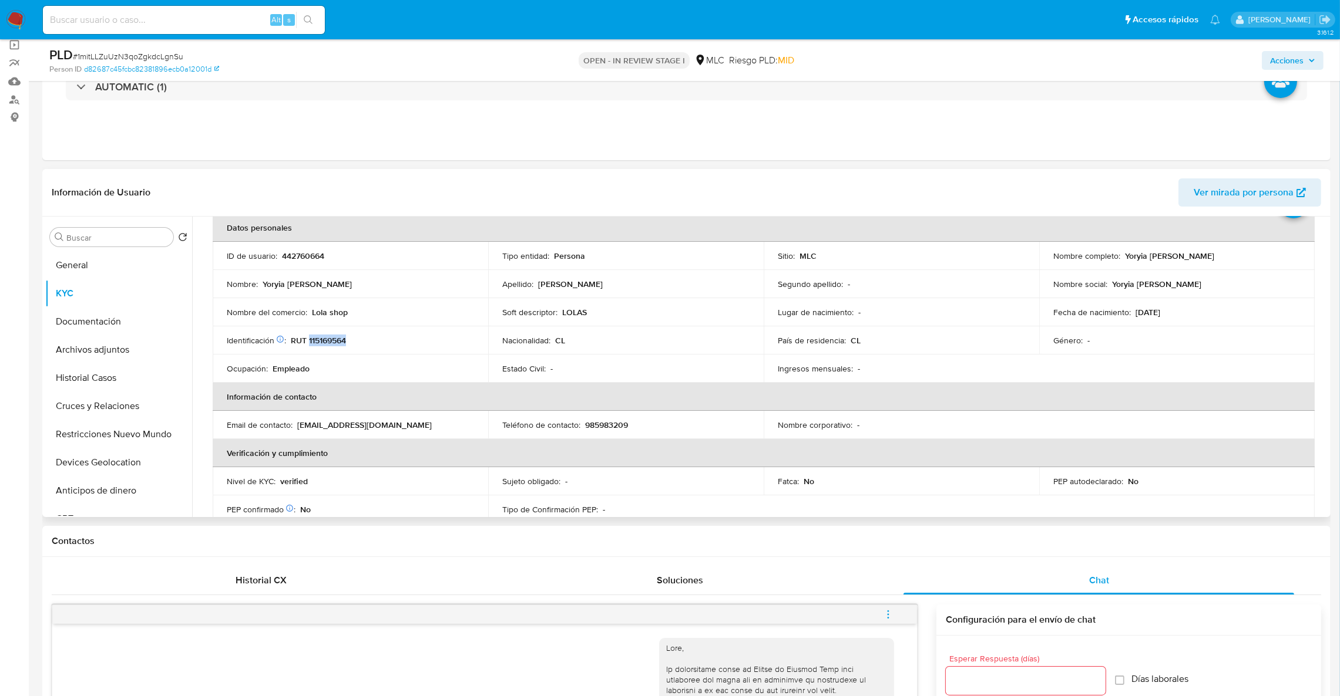
scroll to position [62, 0]
click at [319, 245] on td "ID de usuario : 442760664" at bounding box center [350, 253] width 275 height 28
click at [315, 250] on p "442760664" at bounding box center [303, 253] width 42 height 11
copy p "442760664"
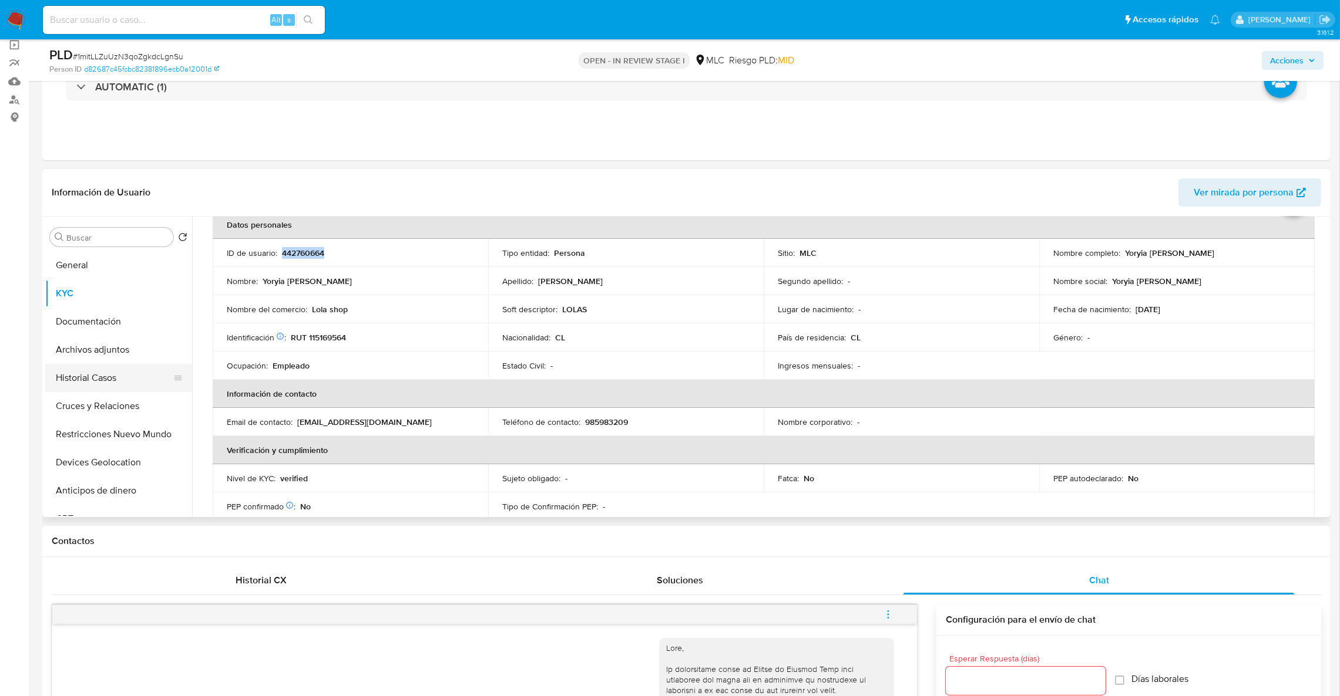
click at [59, 387] on button "Historial Casos" at bounding box center [113, 378] width 137 height 28
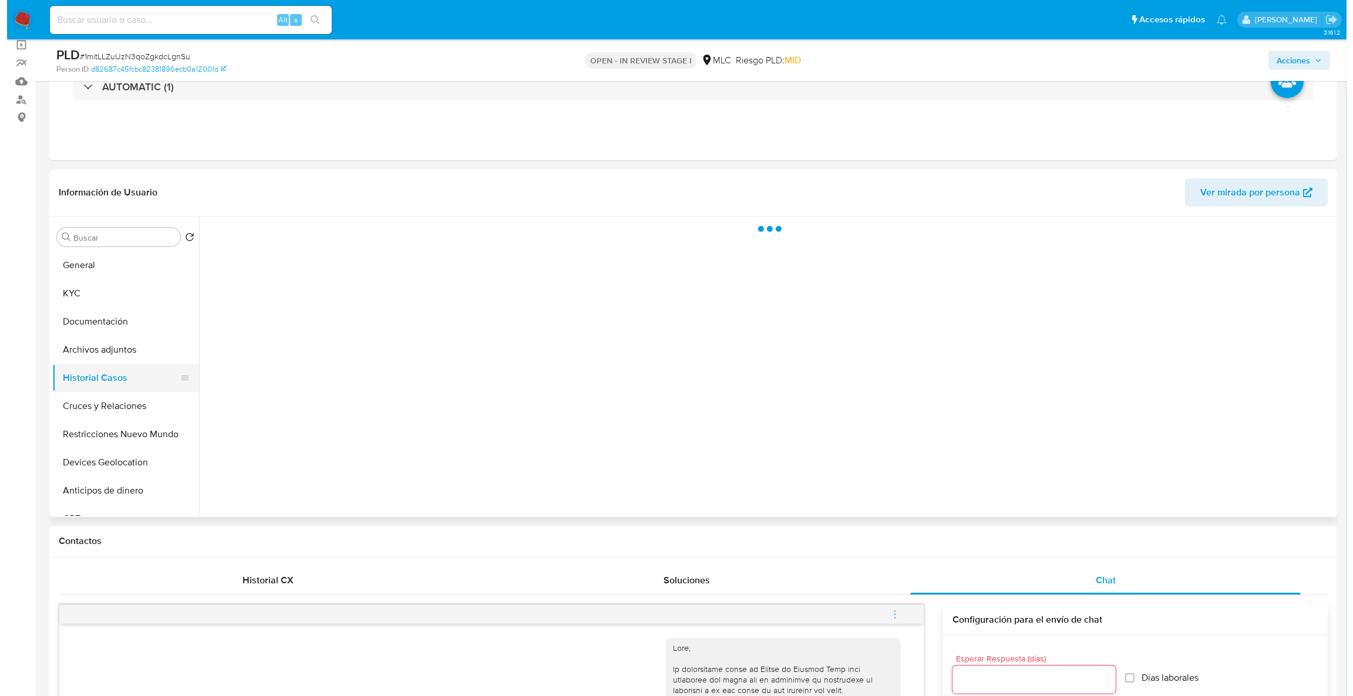
scroll to position [0, 0]
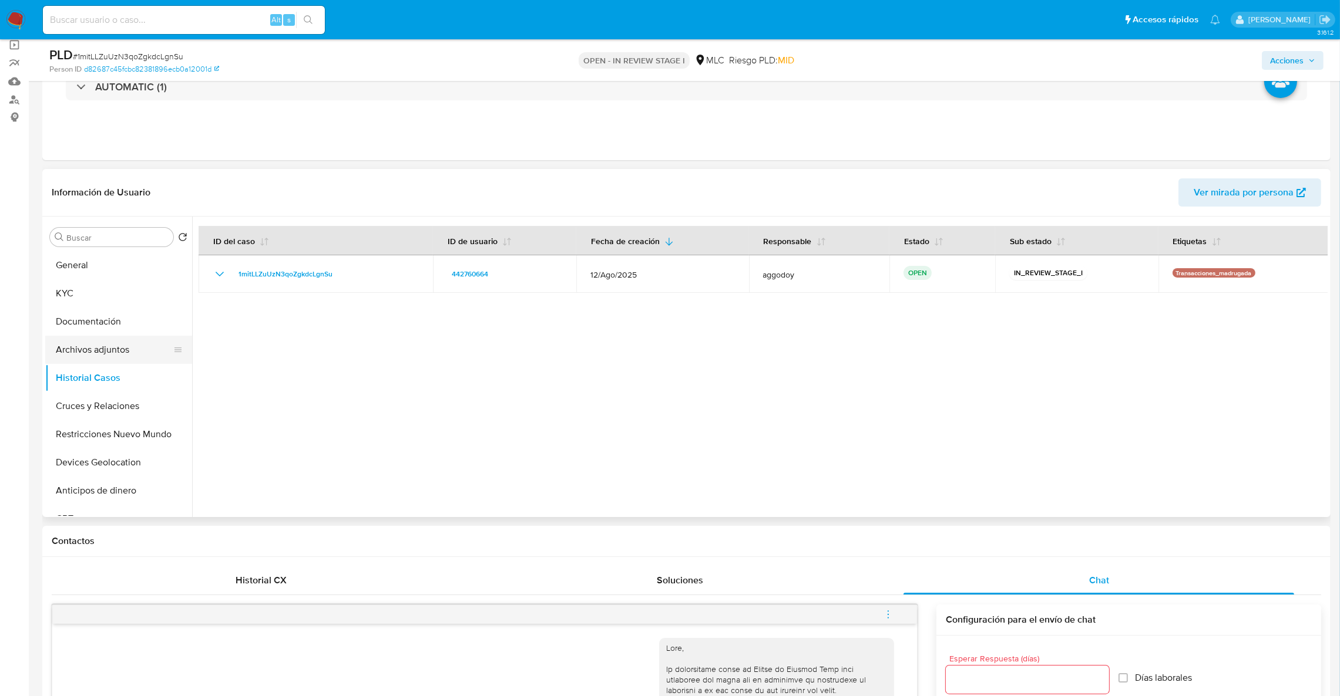
click at [142, 352] on button "Archivos adjuntos" at bounding box center [113, 350] width 137 height 28
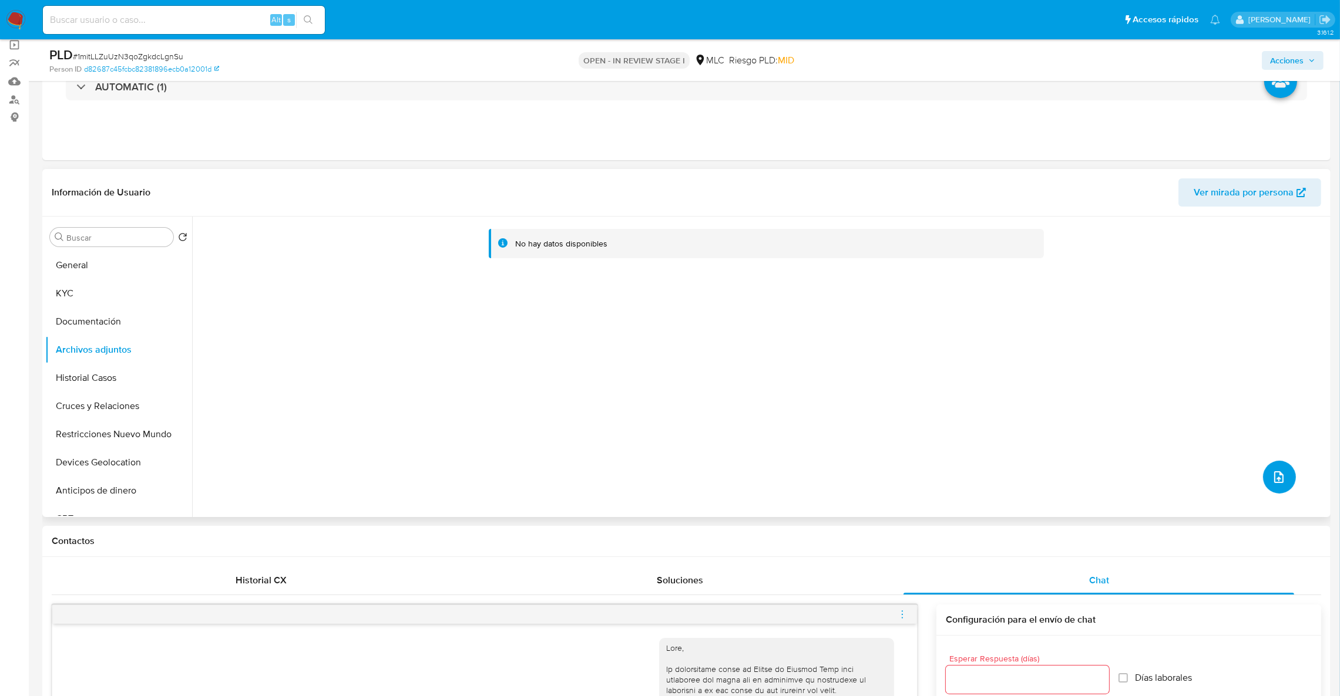
click at [1275, 470] on span "upload-file" at bounding box center [1278, 477] width 13 height 14
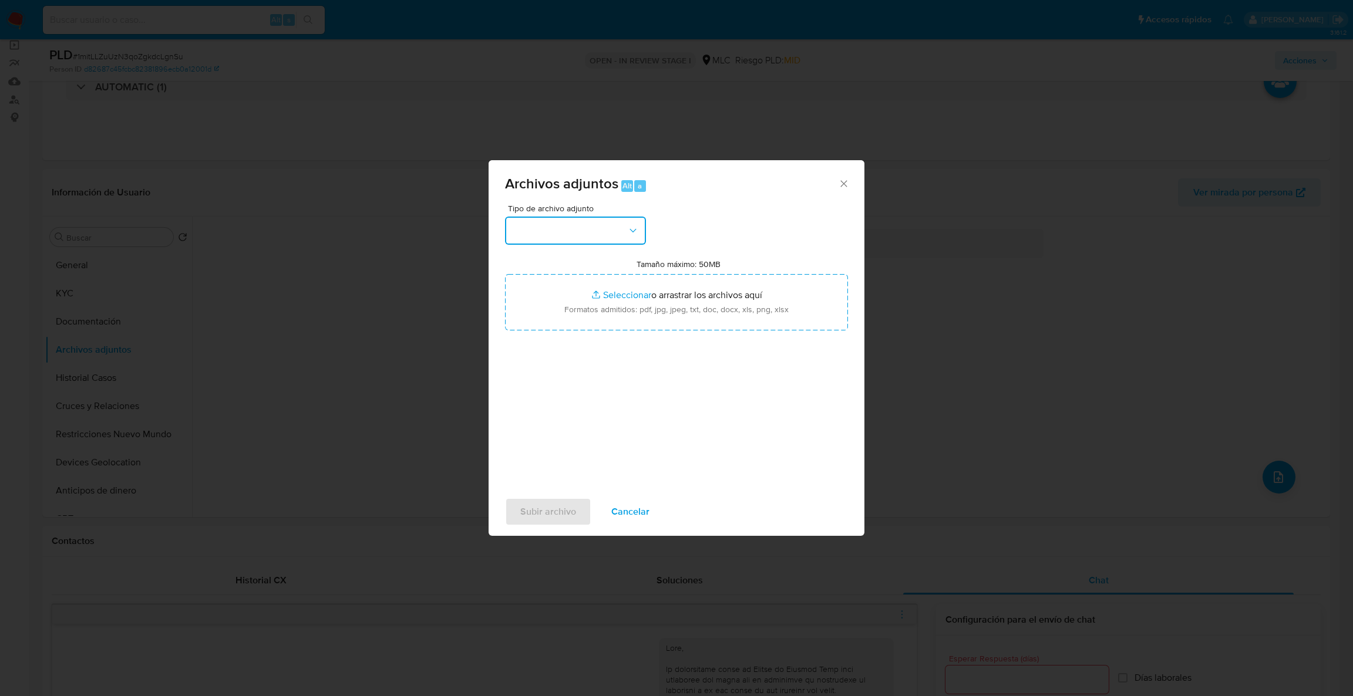
click at [562, 218] on button "button" at bounding box center [575, 231] width 141 height 28
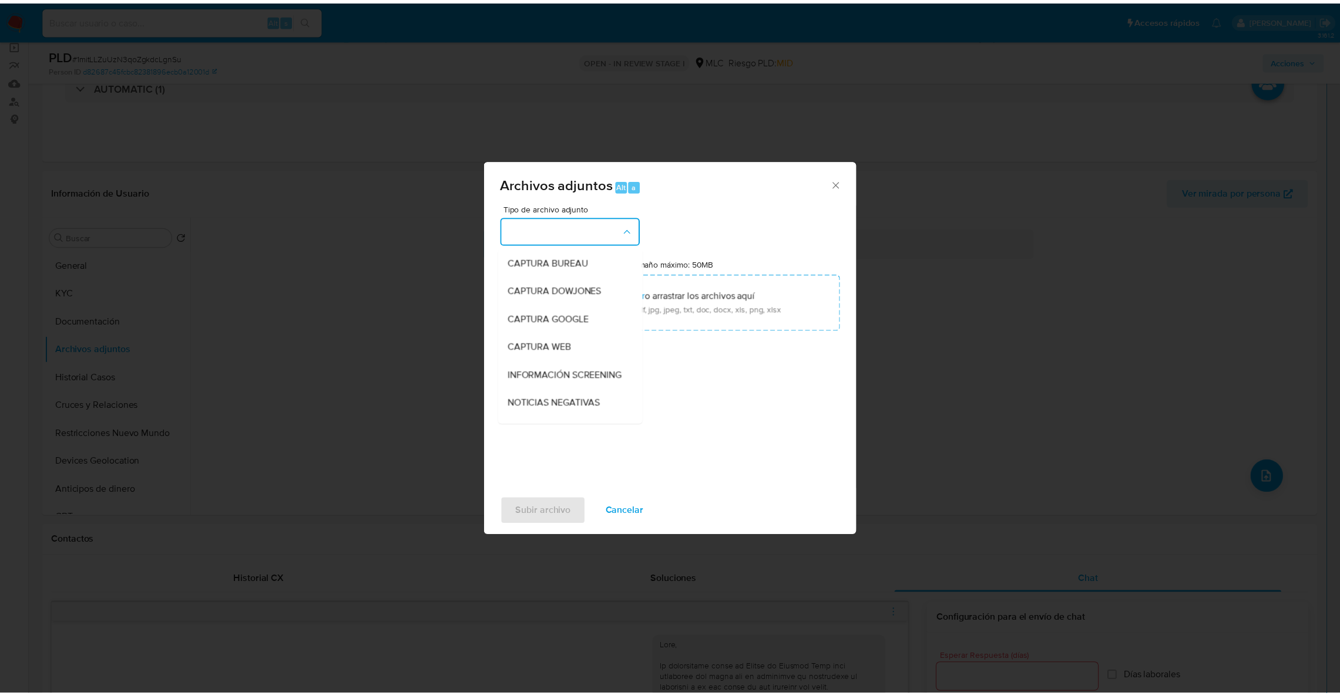
scroll to position [95, 0]
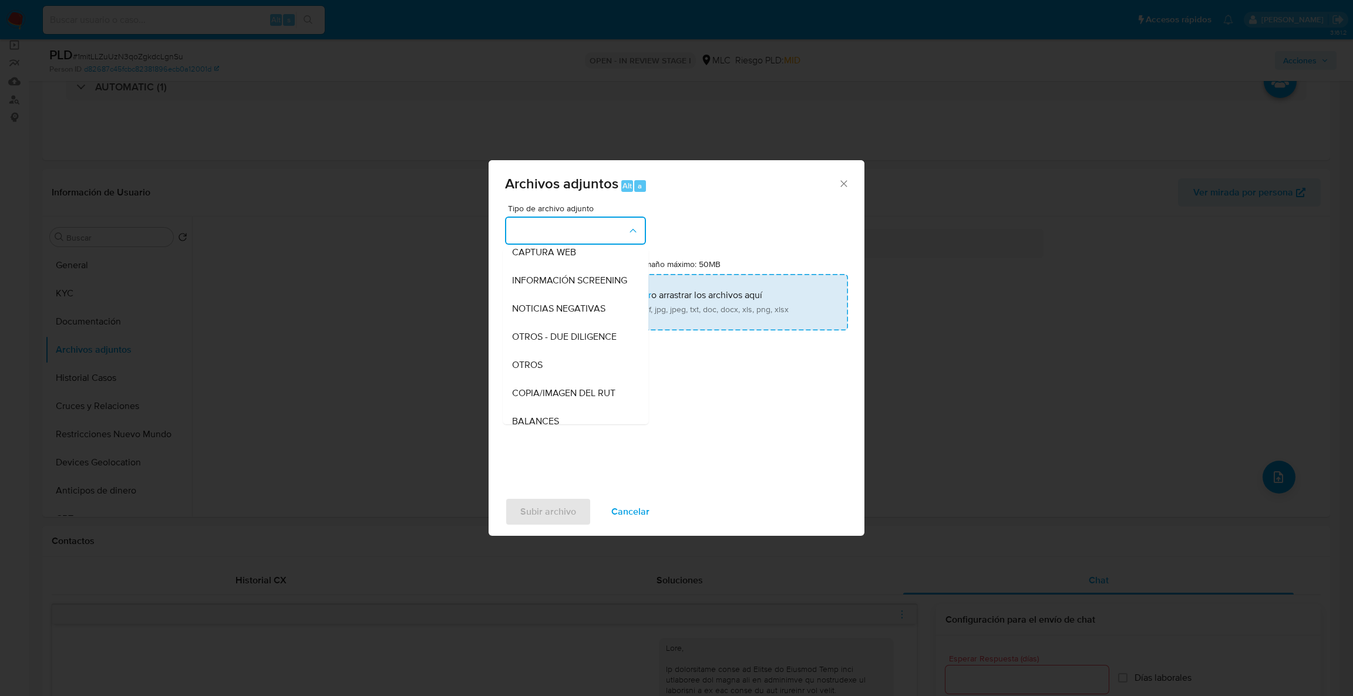
drag, startPoint x: 533, startPoint y: 381, endPoint x: 573, endPoint y: 312, distance: 79.2
click at [531, 371] on span "OTROS" at bounding box center [527, 365] width 31 height 12
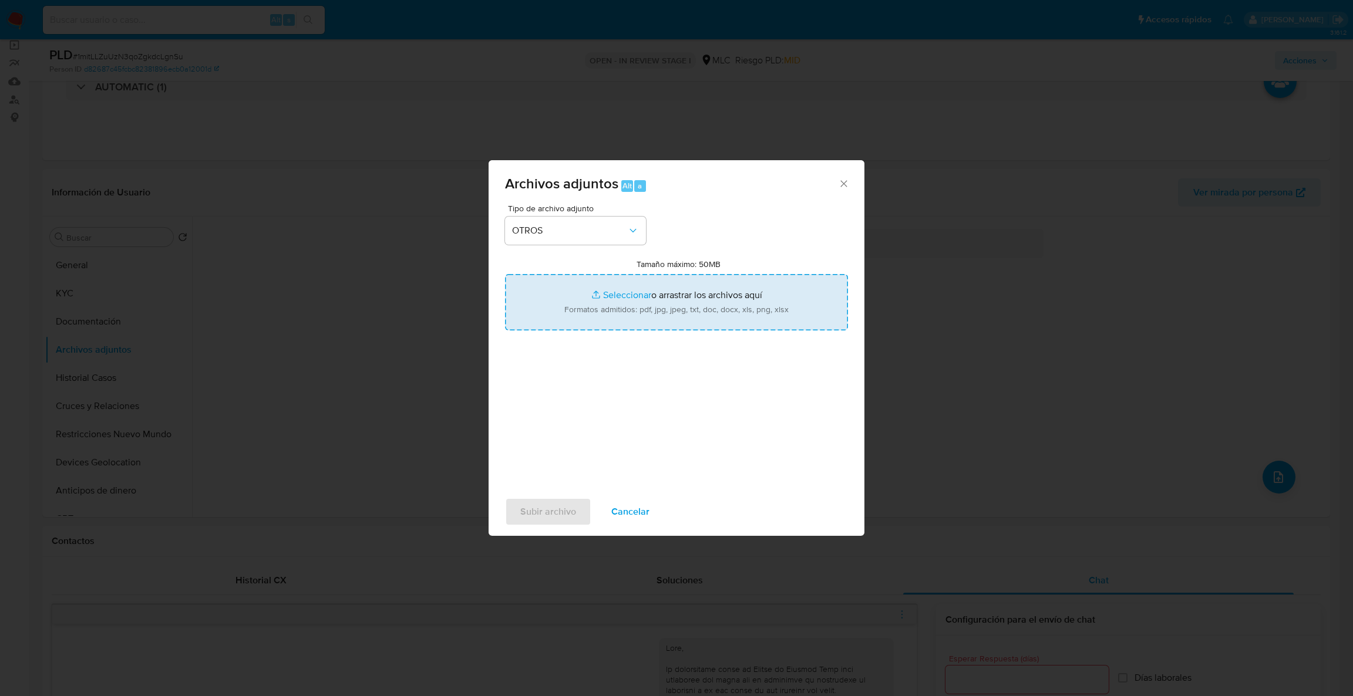
click at [573, 312] on input "Tamaño máximo: 50MB Seleccionar archivos" at bounding box center [676, 302] width 343 height 56
type input "C:\fakepath\442760664Movimientos .xlsx"
click at [548, 280] on input "Tamaño máximo: 50MB Seleccionar archivos" at bounding box center [676, 302] width 343 height 56
type input "C:\fakepath\Case Log - 442760664.pdf"
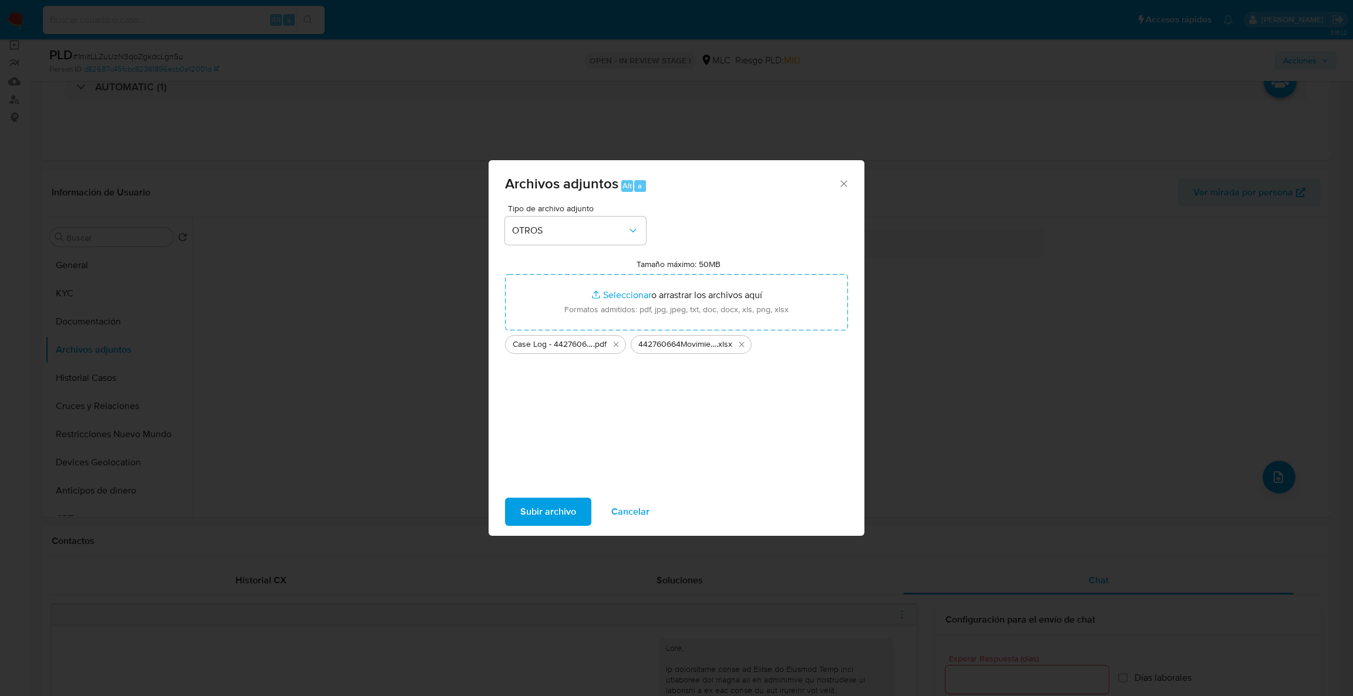
click at [539, 505] on span "Subir archivo" at bounding box center [548, 512] width 56 height 26
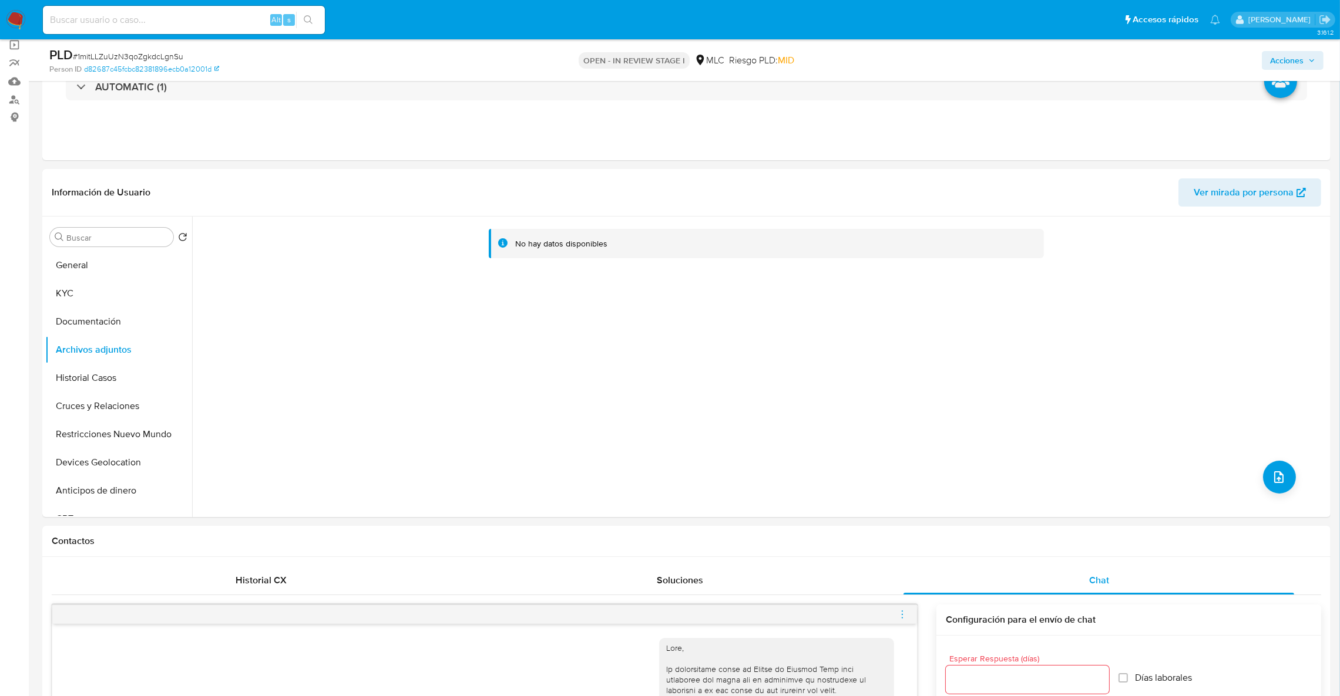
drag, startPoint x: 86, startPoint y: 378, endPoint x: 90, endPoint y: 366, distance: 13.2
click at [86, 376] on button "Historial Casos" at bounding box center [113, 378] width 137 height 28
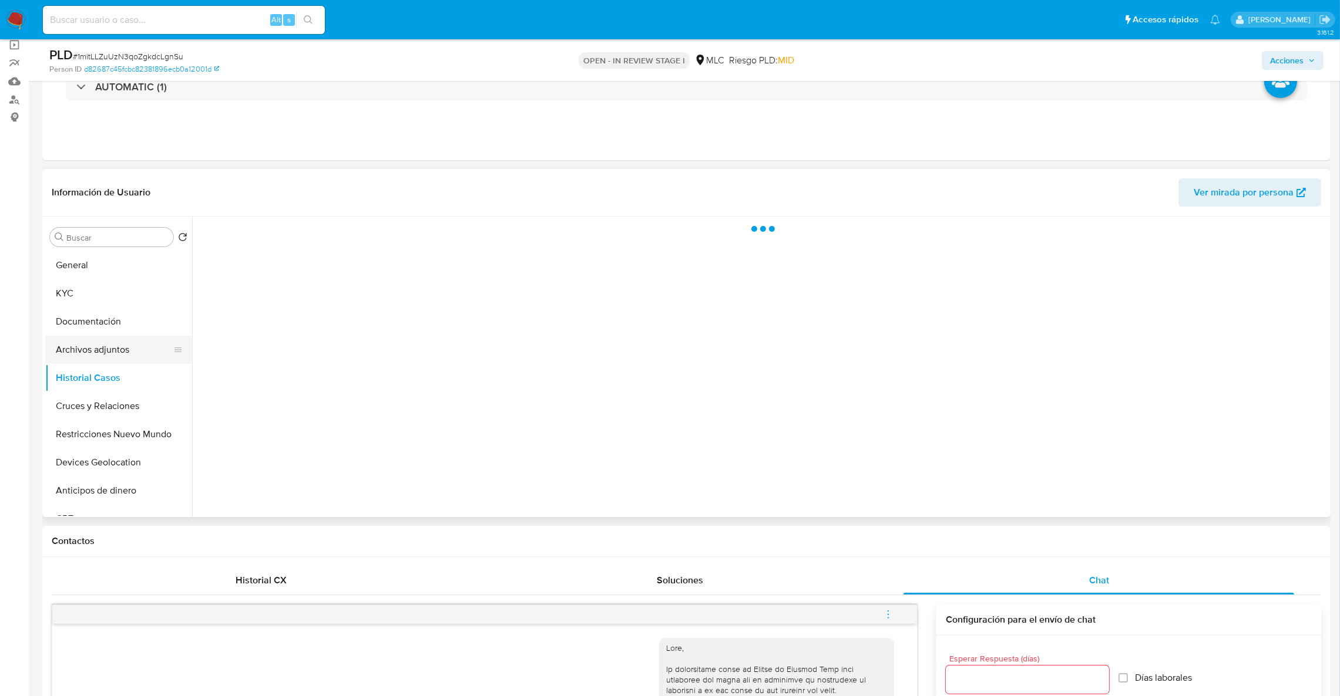
click at [96, 343] on button "Archivos adjuntos" at bounding box center [113, 350] width 137 height 28
drag, startPoint x: 1285, startPoint y: 54, endPoint x: 1277, endPoint y: 65, distance: 13.9
click at [1285, 55] on span "Acciones" at bounding box center [1286, 60] width 33 height 19
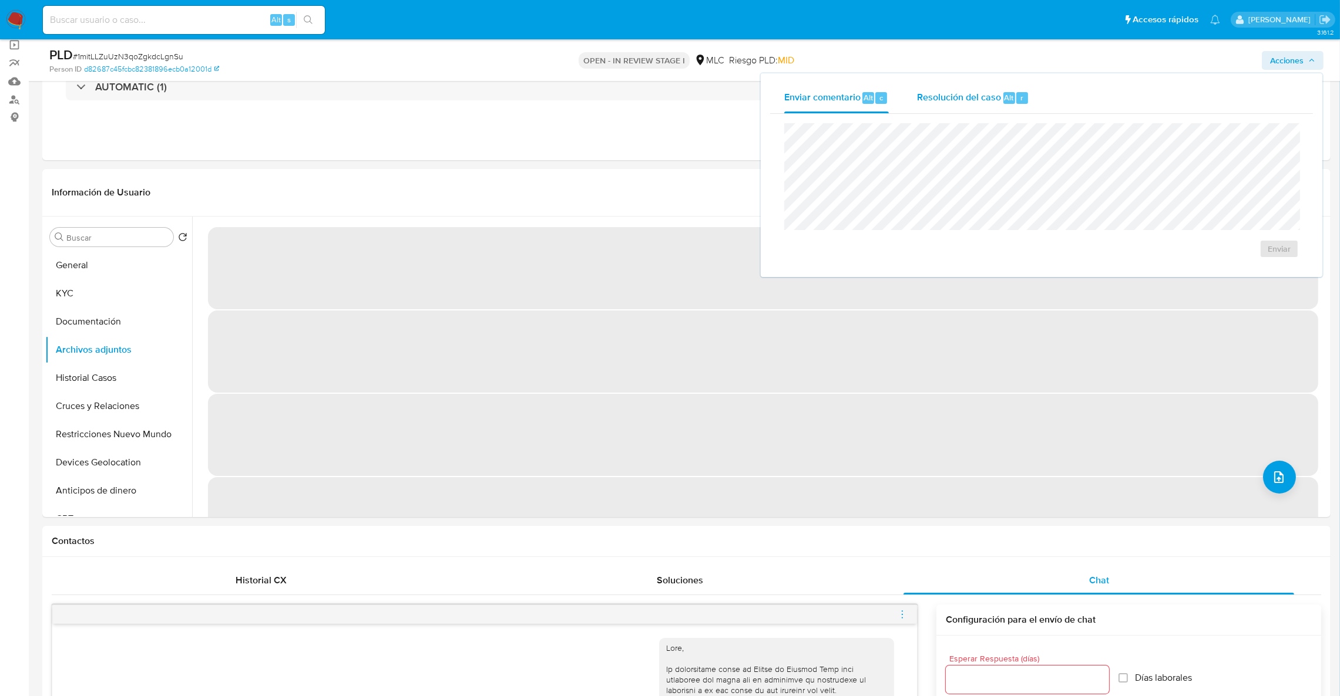
click at [944, 97] on span "Resolución del caso" at bounding box center [959, 97] width 84 height 14
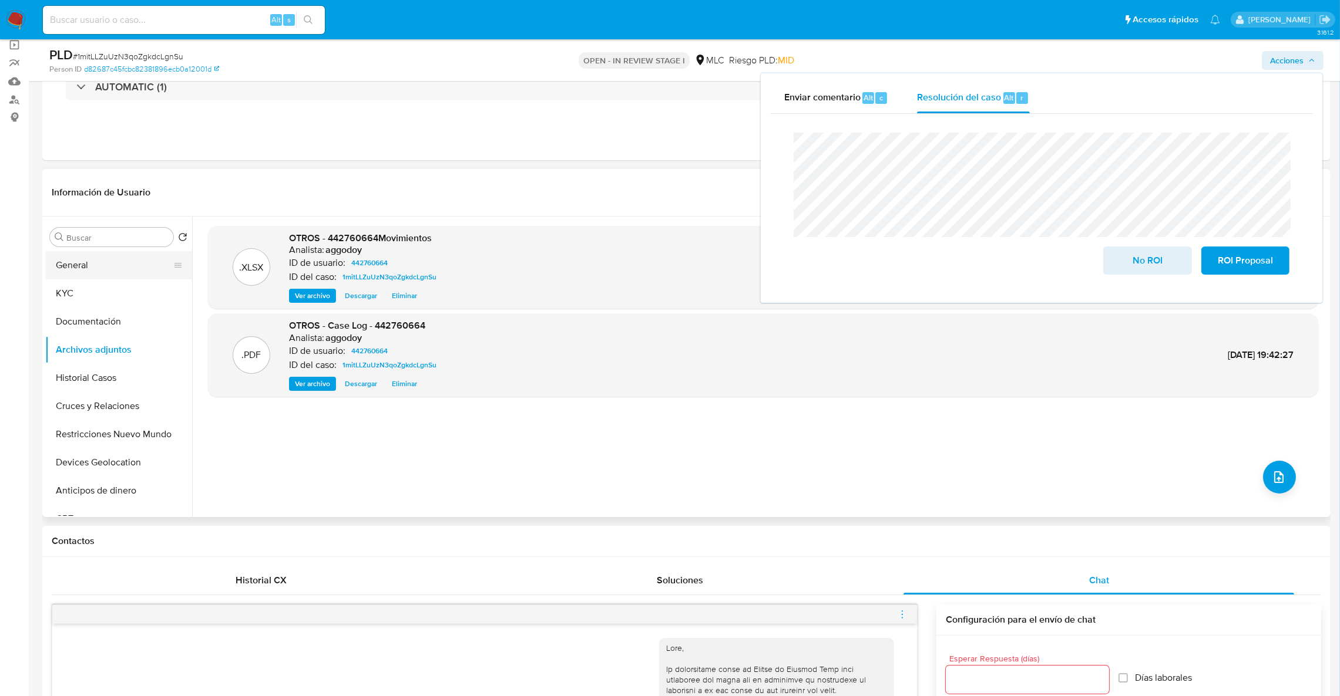
click at [120, 270] on button "General" at bounding box center [113, 265] width 137 height 28
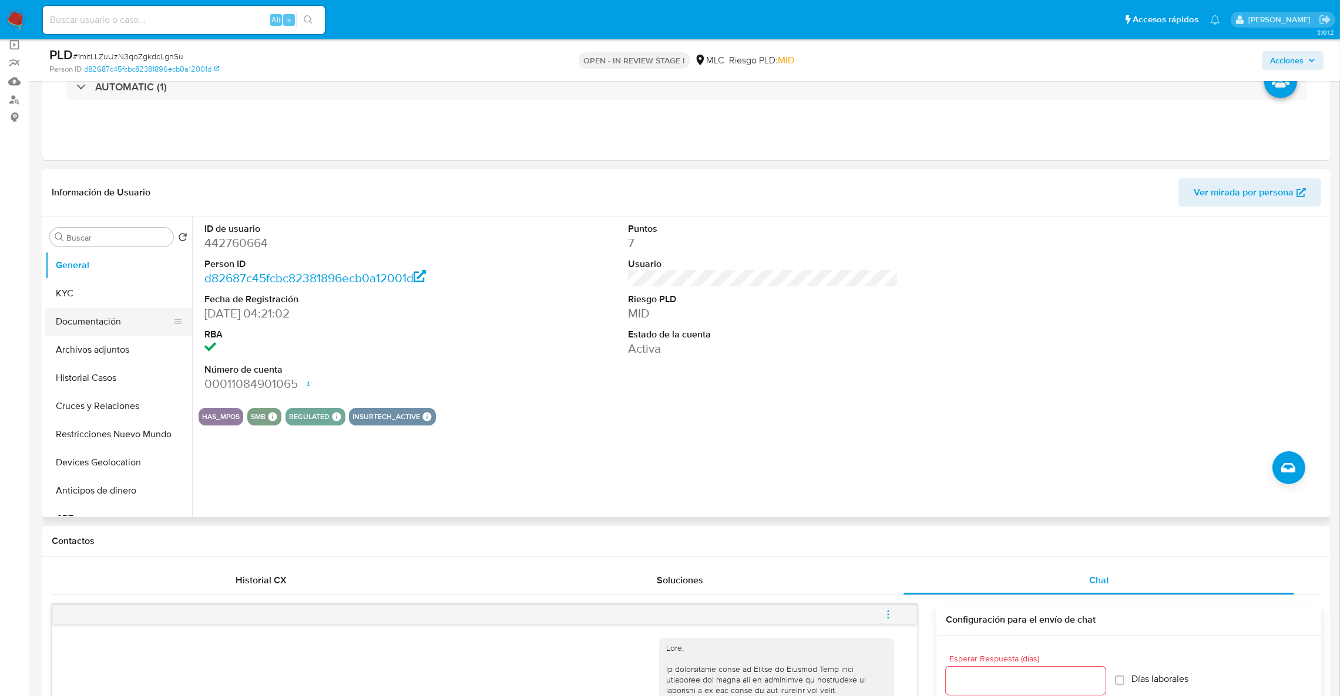
click at [91, 323] on button "Documentación" at bounding box center [113, 322] width 137 height 28
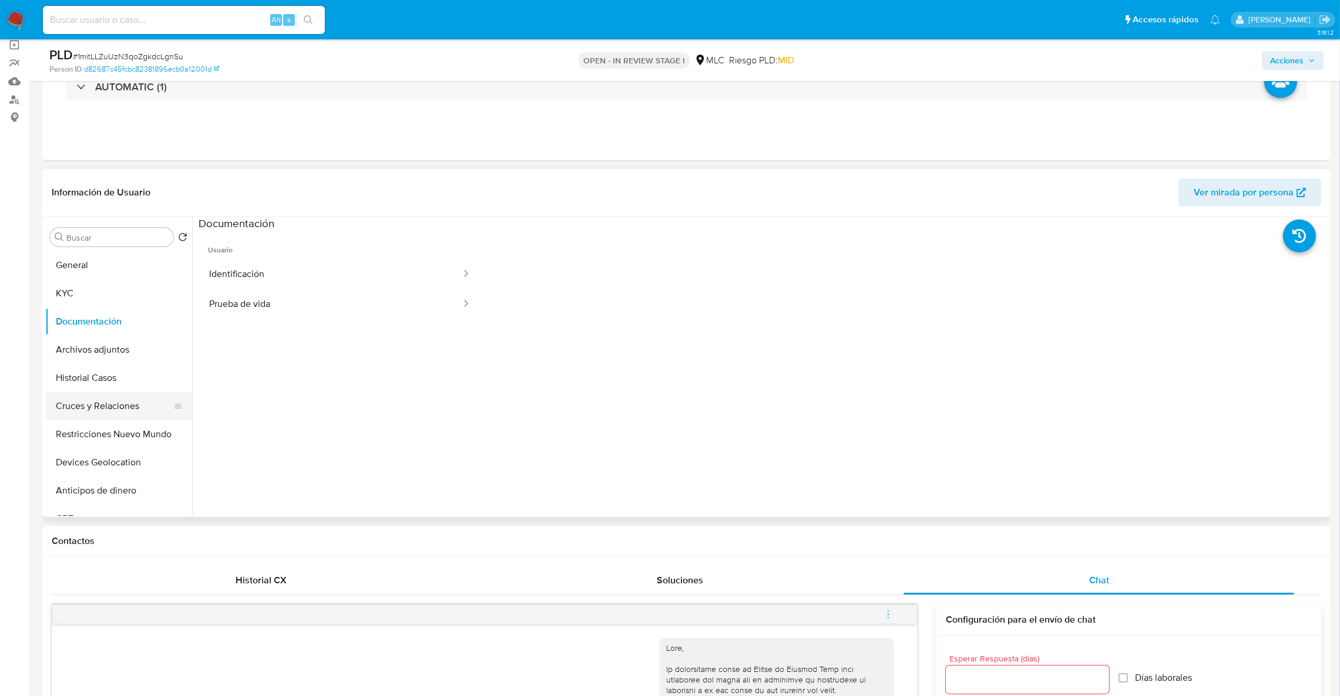
click at [97, 412] on button "Cruces y Relaciones" at bounding box center [113, 406] width 137 height 28
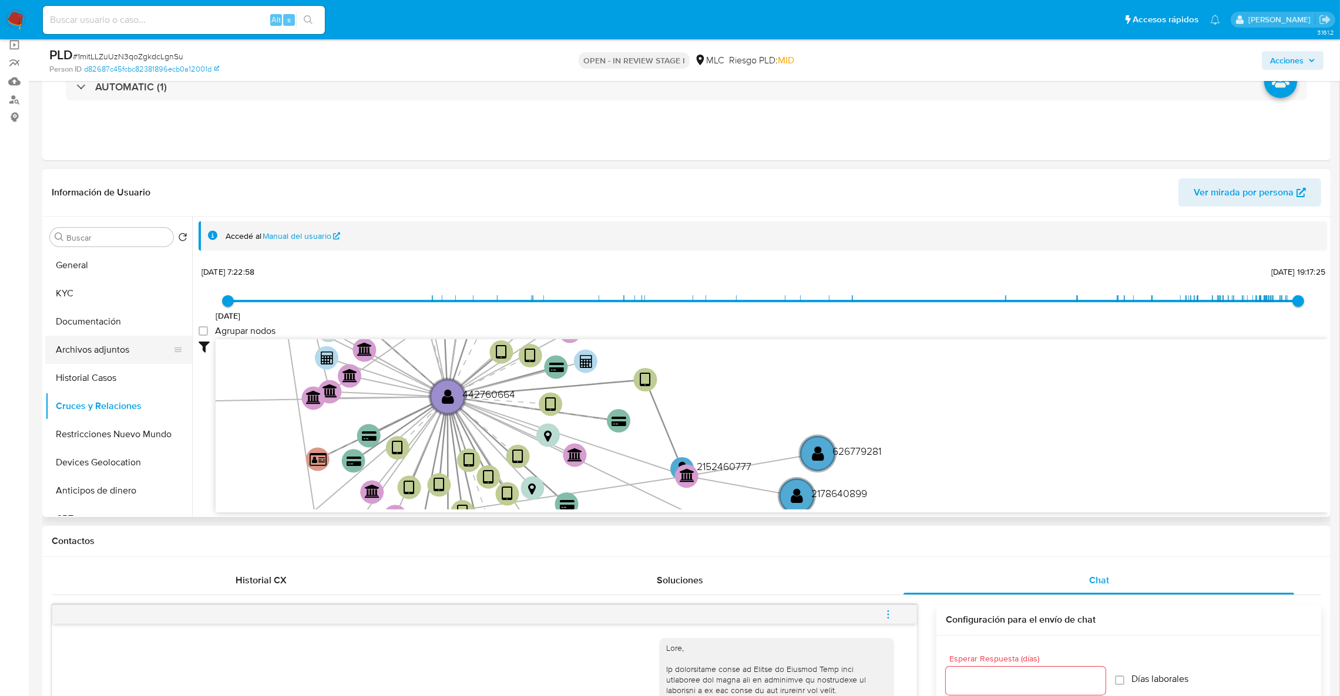
click at [98, 354] on button "Archivos adjuntos" at bounding box center [113, 350] width 137 height 28
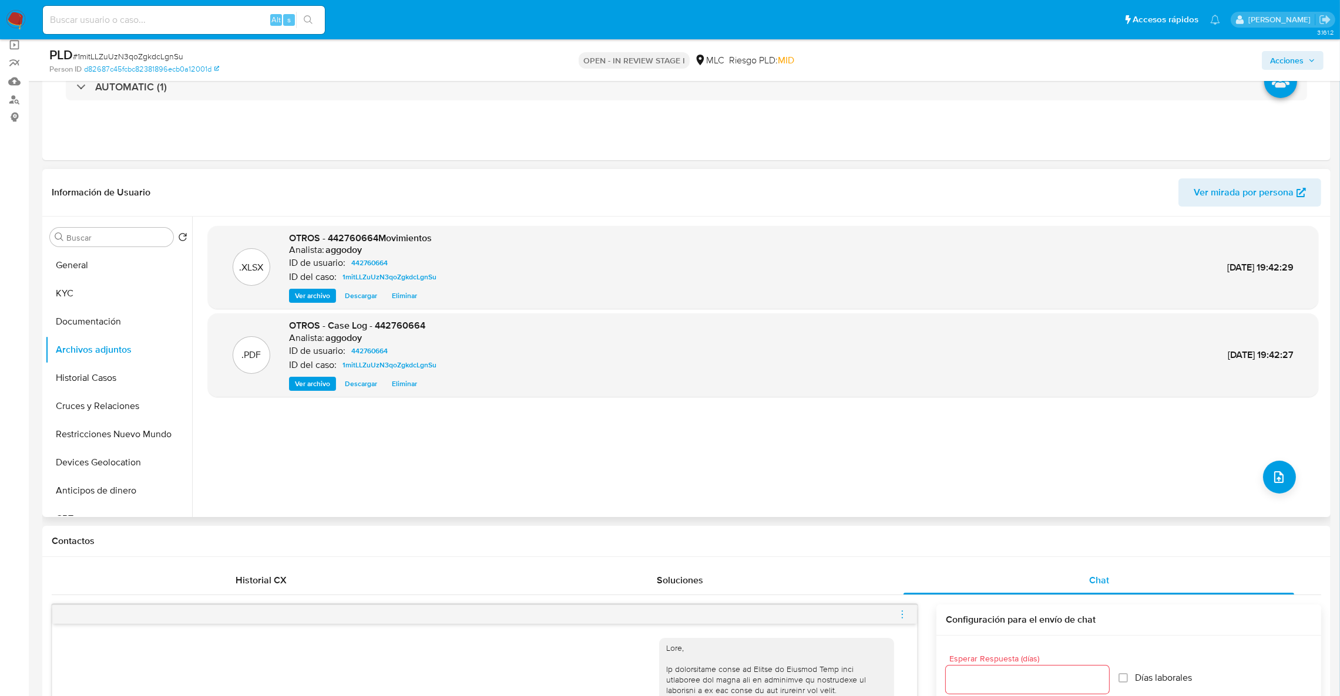
click at [408, 382] on span "Eliminar" at bounding box center [404, 384] width 25 height 12
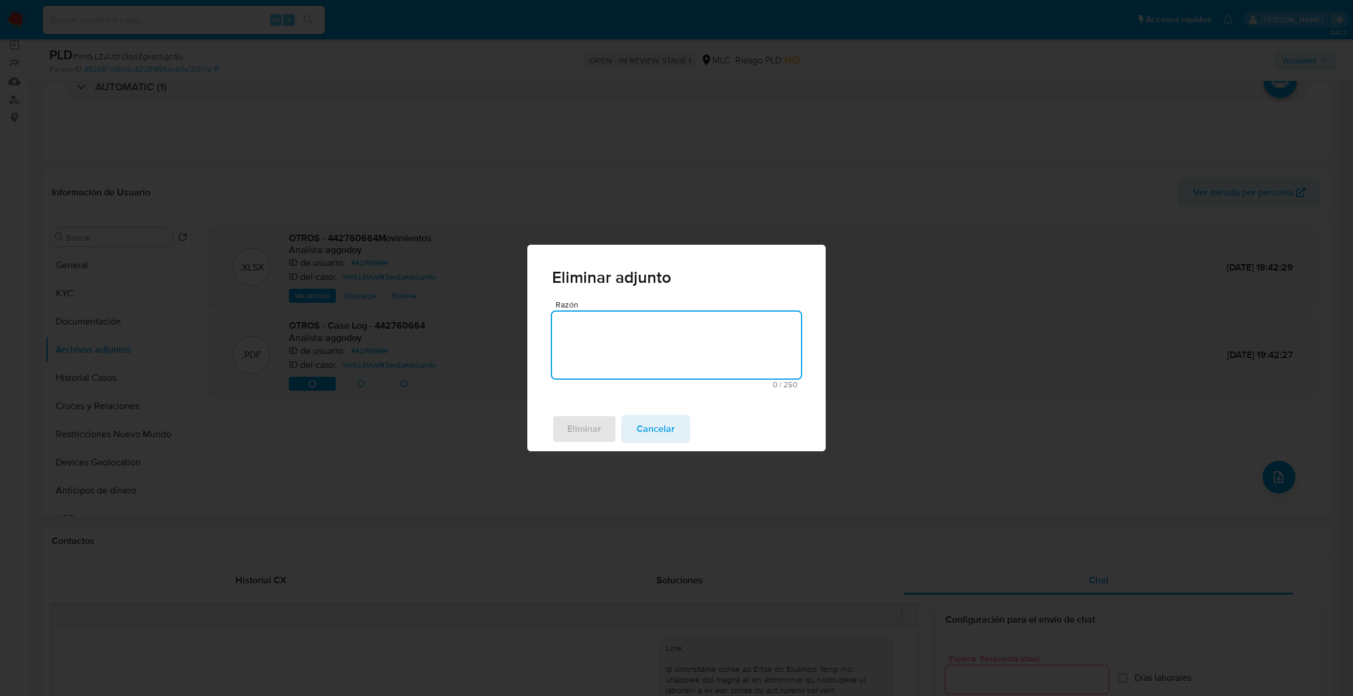
click at [615, 364] on textarea "Razón" at bounding box center [676, 345] width 249 height 67
type textarea "Actualizado"
click at [578, 416] on span "Eliminar" at bounding box center [584, 429] width 34 height 26
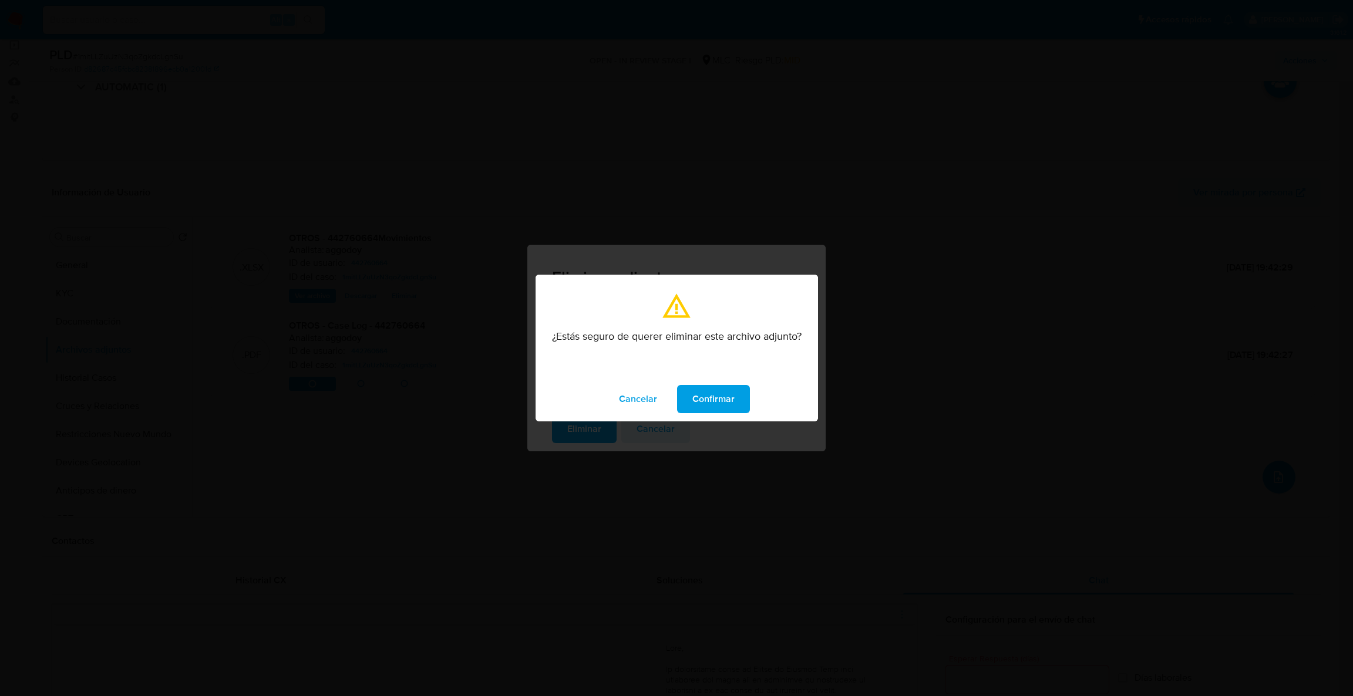
click at [700, 401] on span "Confirmar" at bounding box center [713, 399] width 42 height 26
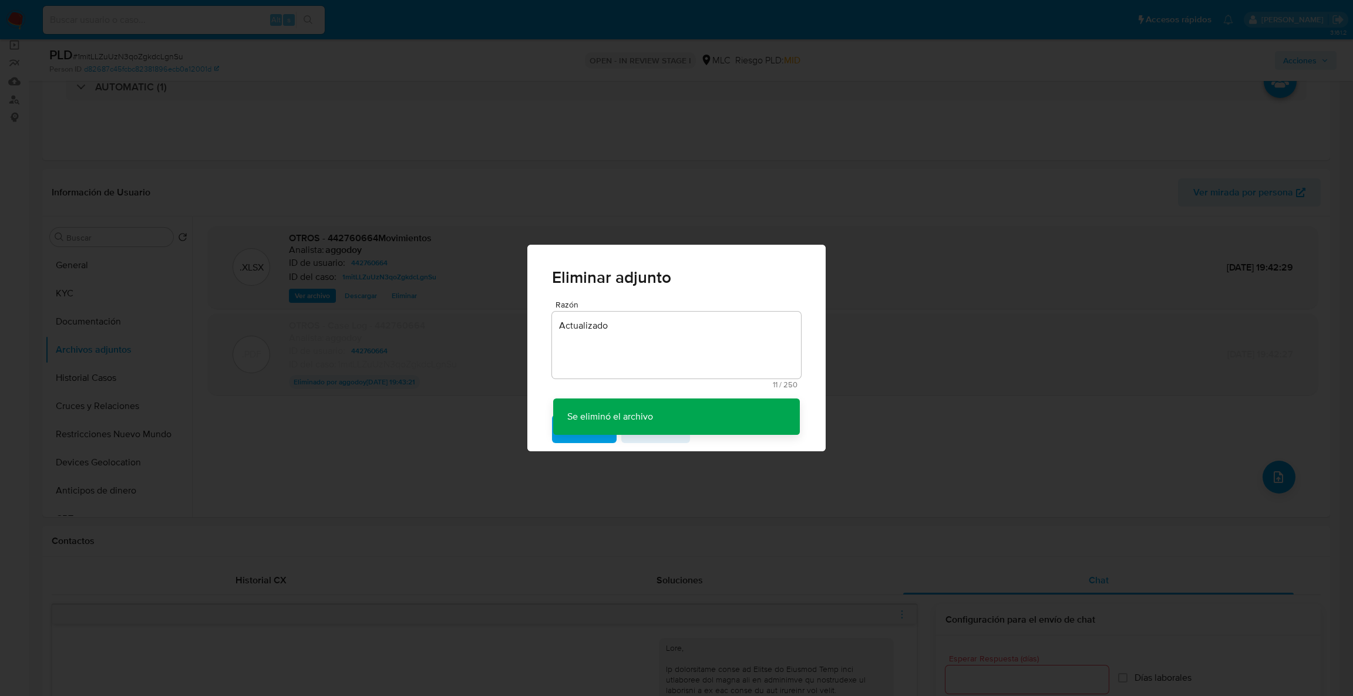
click at [73, 288] on div "Eliminar adjunto Razón Actualizado 11 / 250 239 caracteres restantes Se eliminó…" at bounding box center [676, 348] width 1353 height 696
click at [73, 290] on div "Eliminar adjunto Razón Actualizado 11 / 250 239 caracteres restantes Se eliminó…" at bounding box center [676, 348] width 1353 height 696
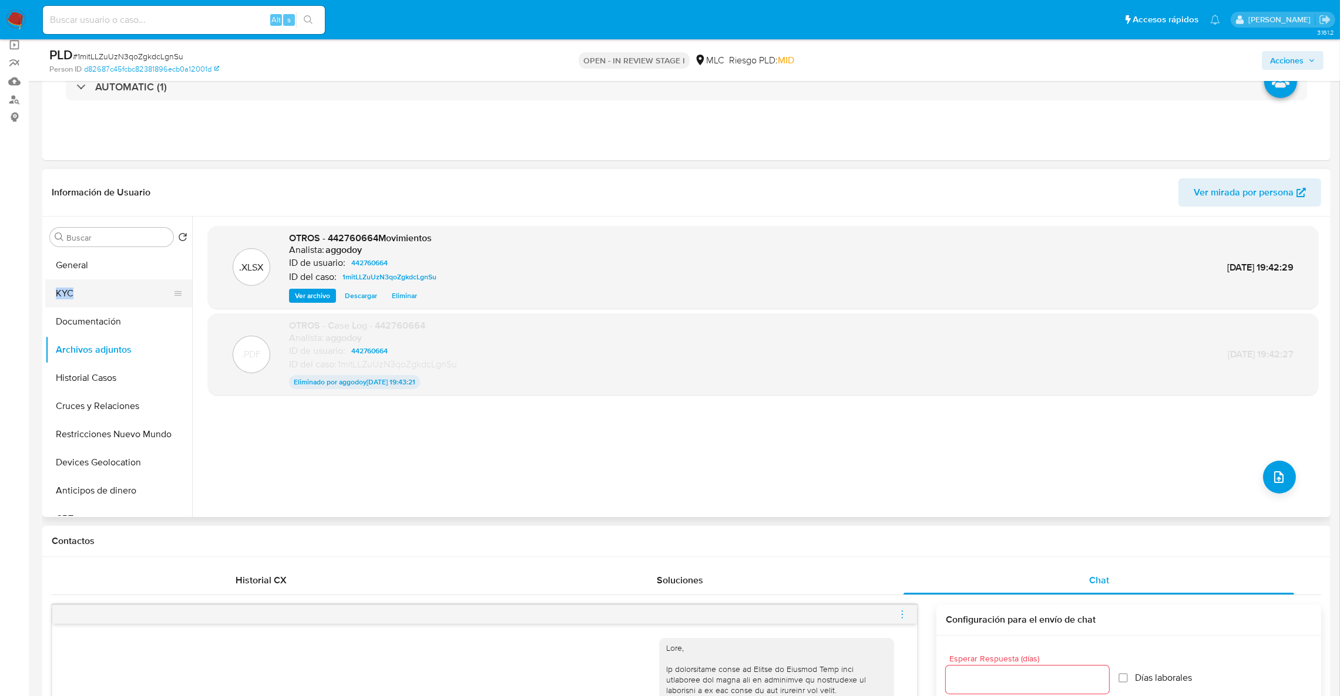
drag, startPoint x: 79, startPoint y: 298, endPoint x: 136, endPoint y: 305, distance: 57.4
click at [79, 299] on button "KYC" at bounding box center [113, 294] width 137 height 28
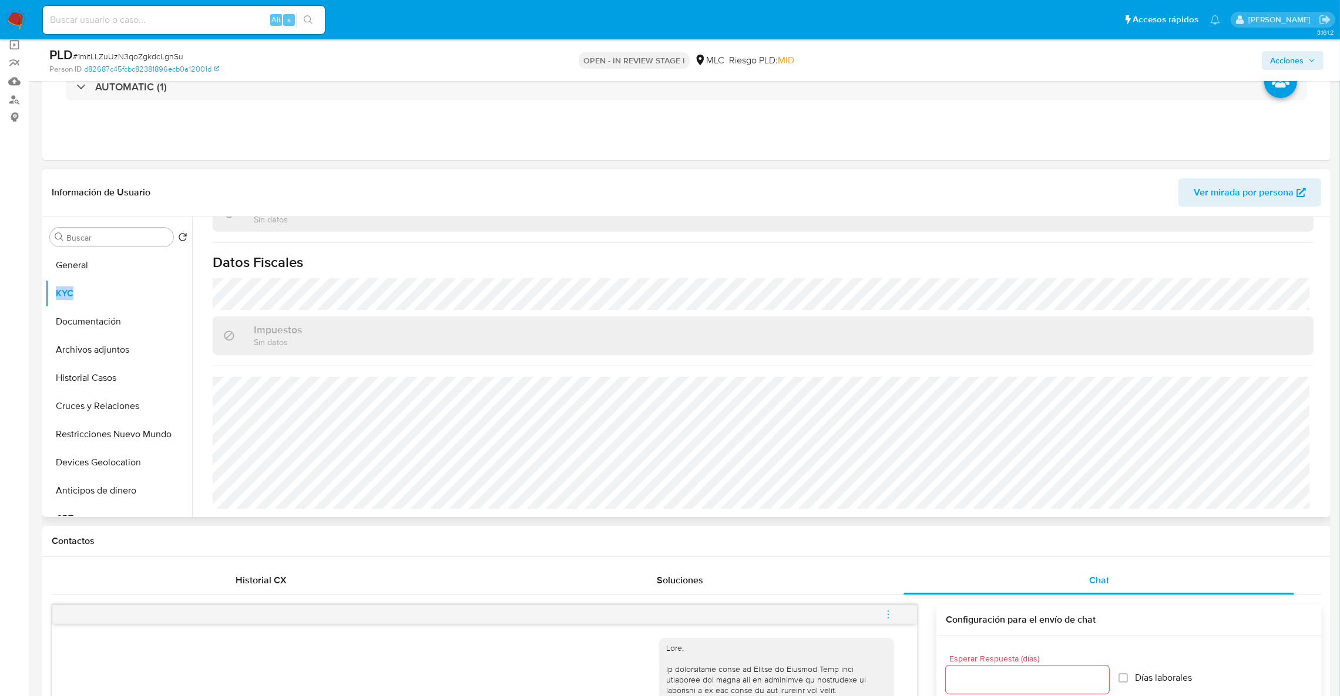
scroll to position [636, 0]
click at [112, 379] on button "Historial Casos" at bounding box center [113, 378] width 137 height 28
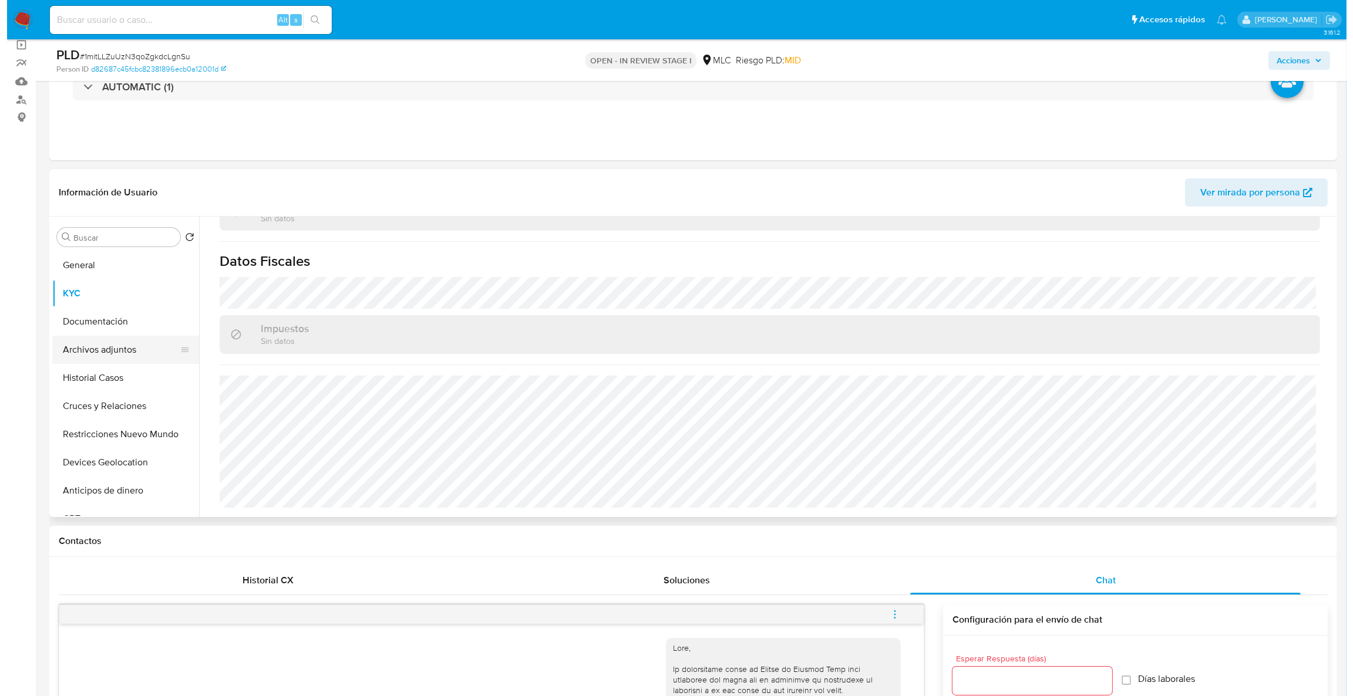
scroll to position [0, 0]
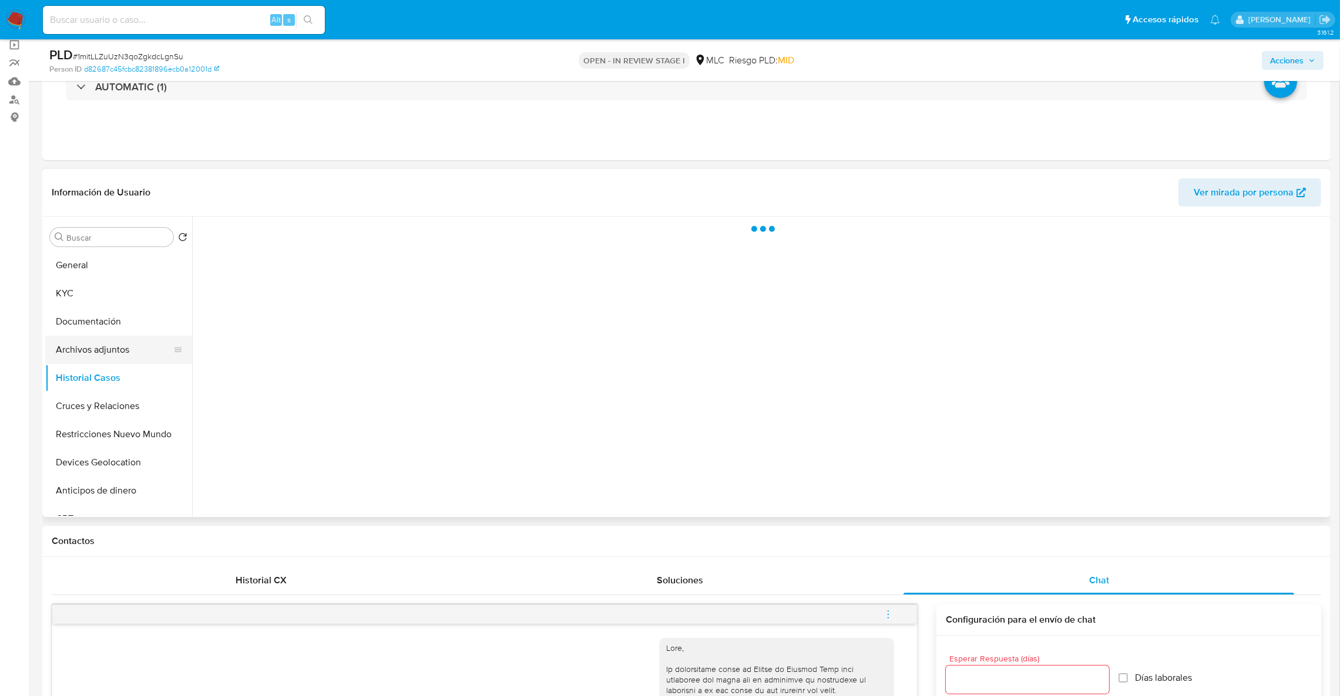
click at [114, 344] on button "Archivos adjuntos" at bounding box center [113, 350] width 137 height 28
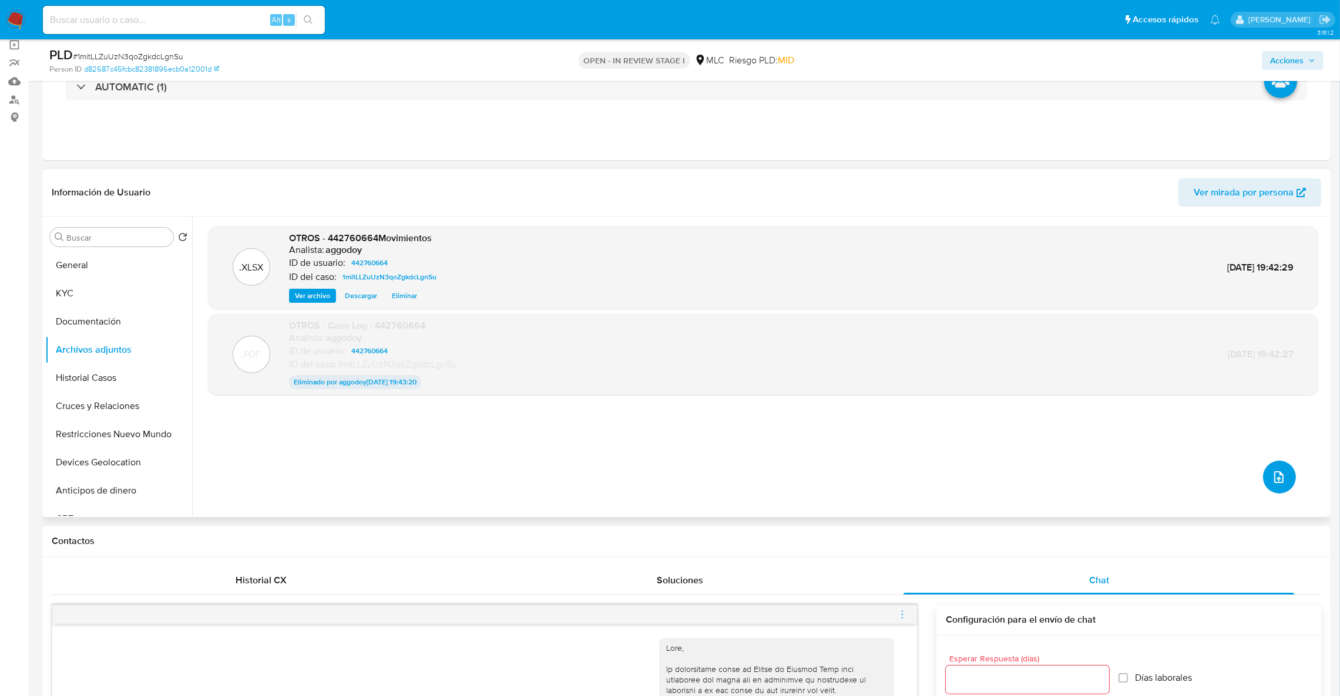
click at [1264, 479] on button "upload-file" at bounding box center [1279, 477] width 33 height 33
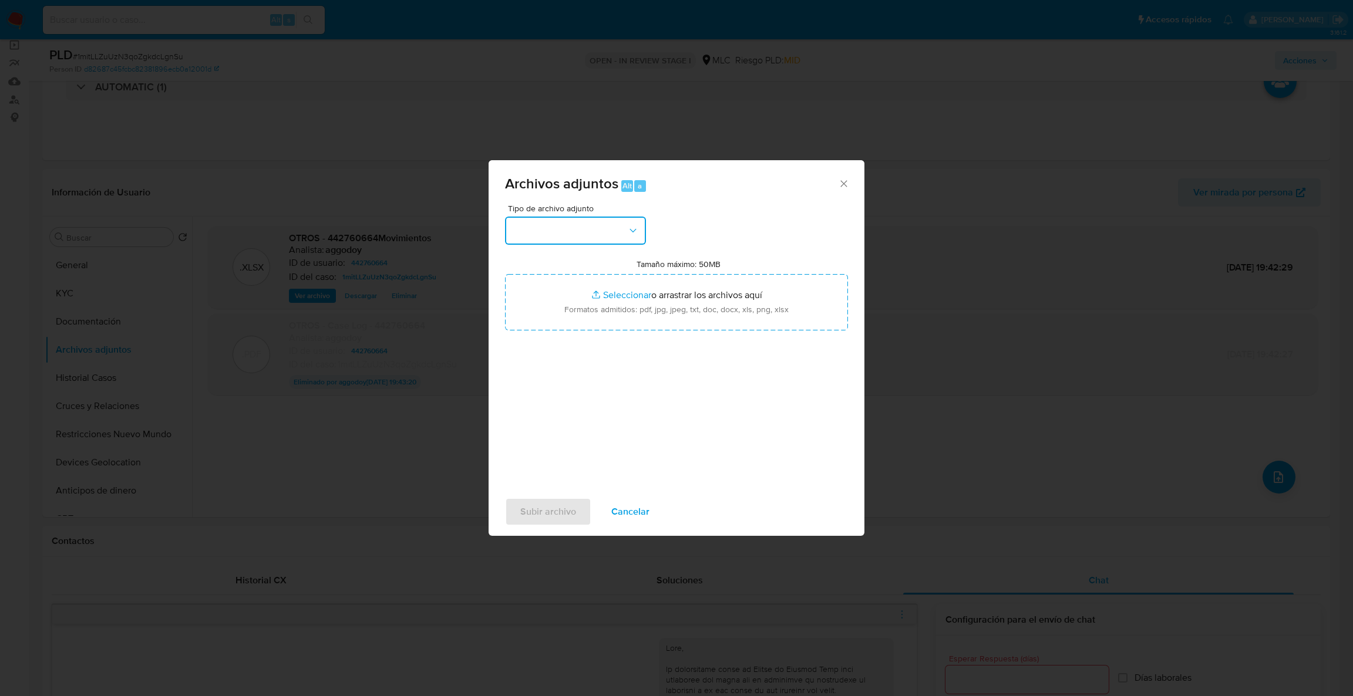
click at [553, 239] on button "button" at bounding box center [575, 231] width 141 height 28
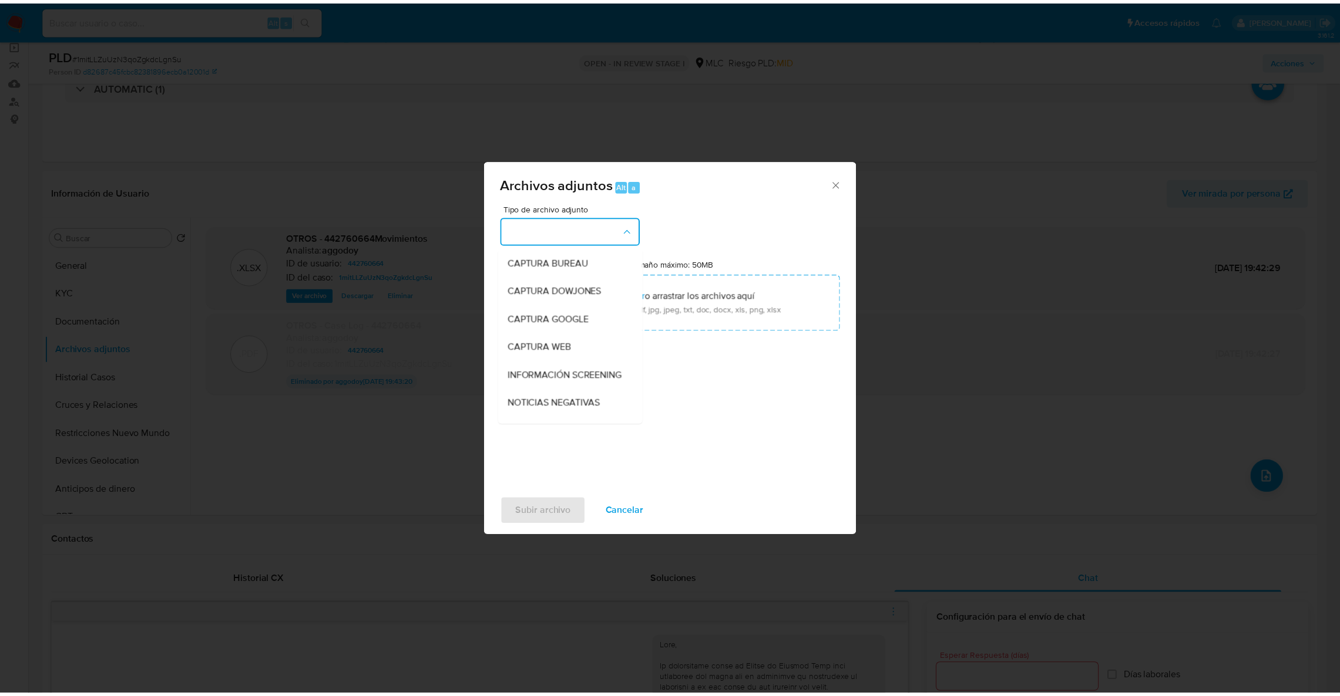
scroll to position [52, 0]
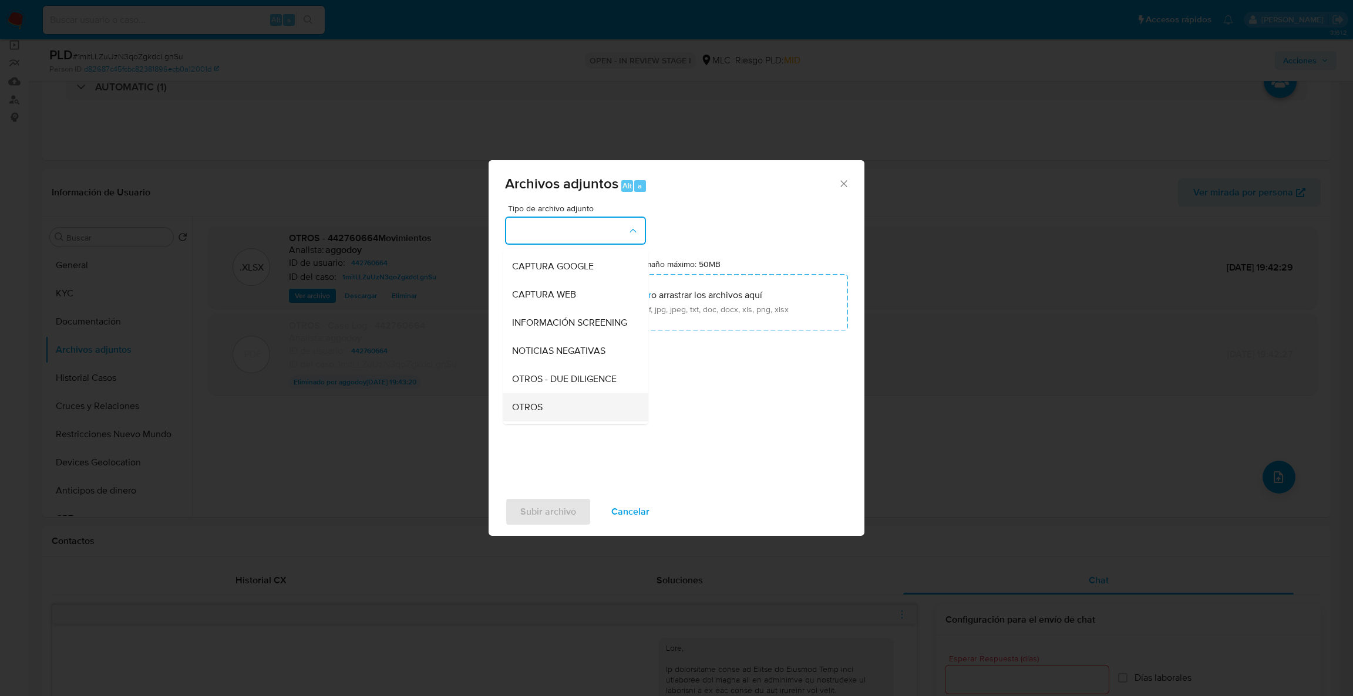
click at [559, 418] on div "OTROS" at bounding box center [572, 407] width 120 height 28
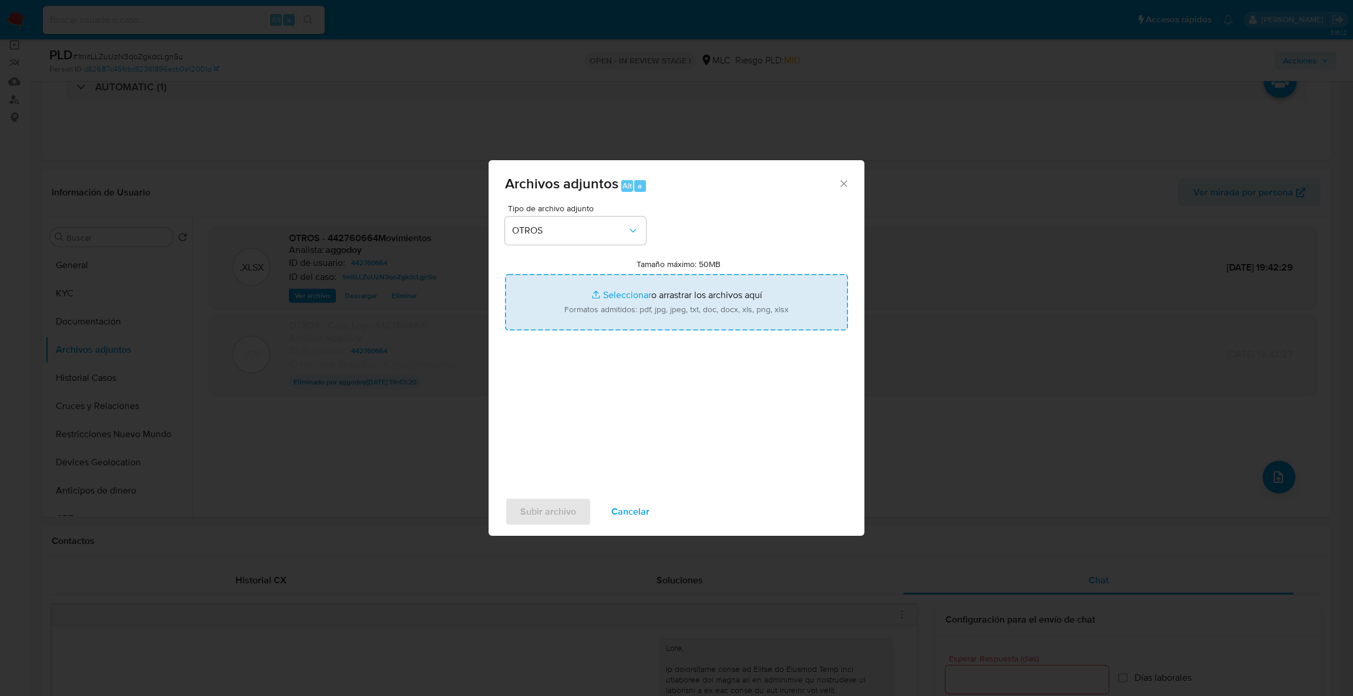
click at [629, 309] on input "Tamaño máximo: 50MB Seleccionar archivos" at bounding box center [676, 302] width 343 height 56
type input "C:\fakepath\Case Log - 442760664 2.0.pdf"
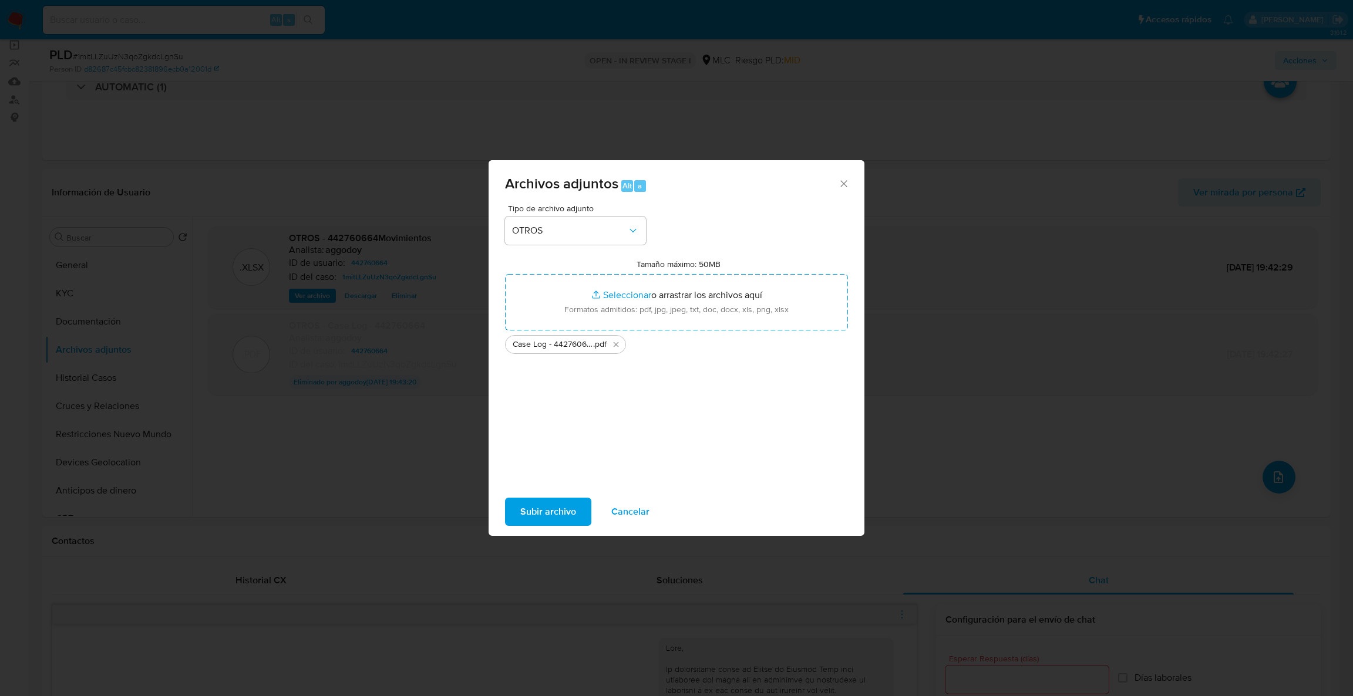
click at [558, 519] on span "Subir archivo" at bounding box center [548, 512] width 56 height 26
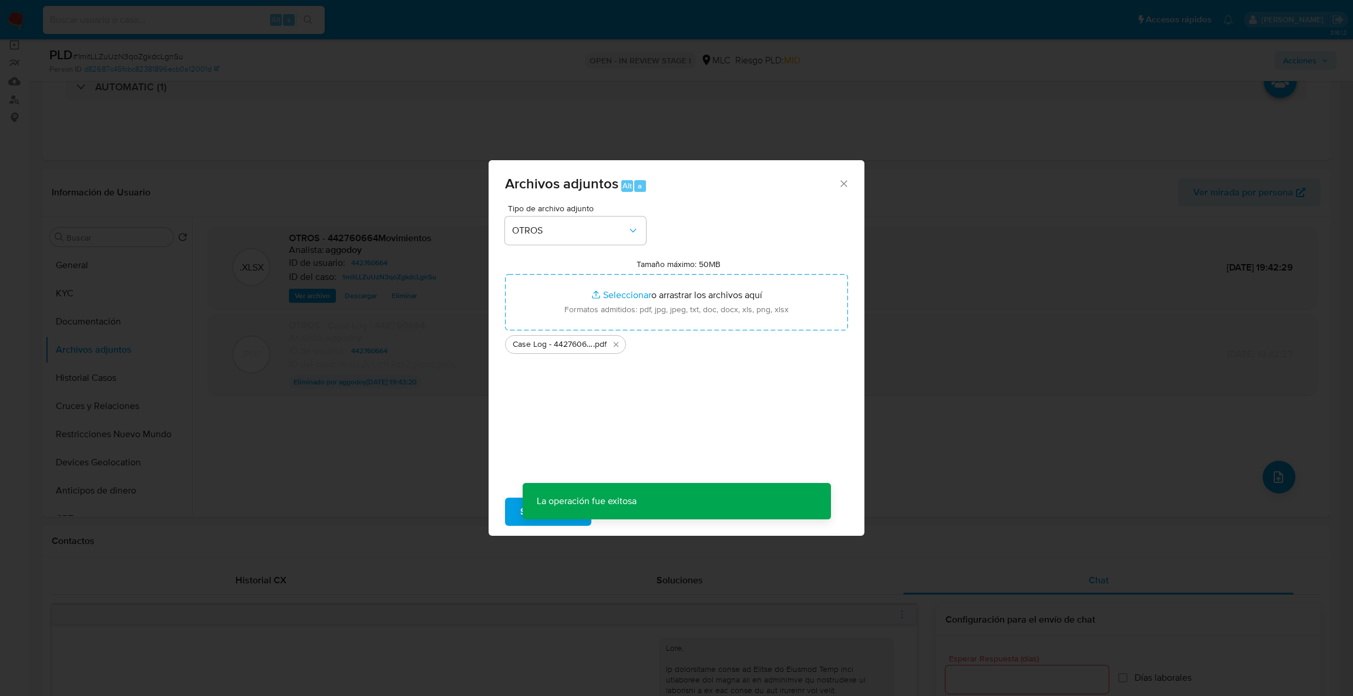
click at [979, 146] on div "Archivos adjuntos Alt a Tipo de archivo adjunto OTROS Tamaño máximo: 50MB Selec…" at bounding box center [676, 348] width 1353 height 696
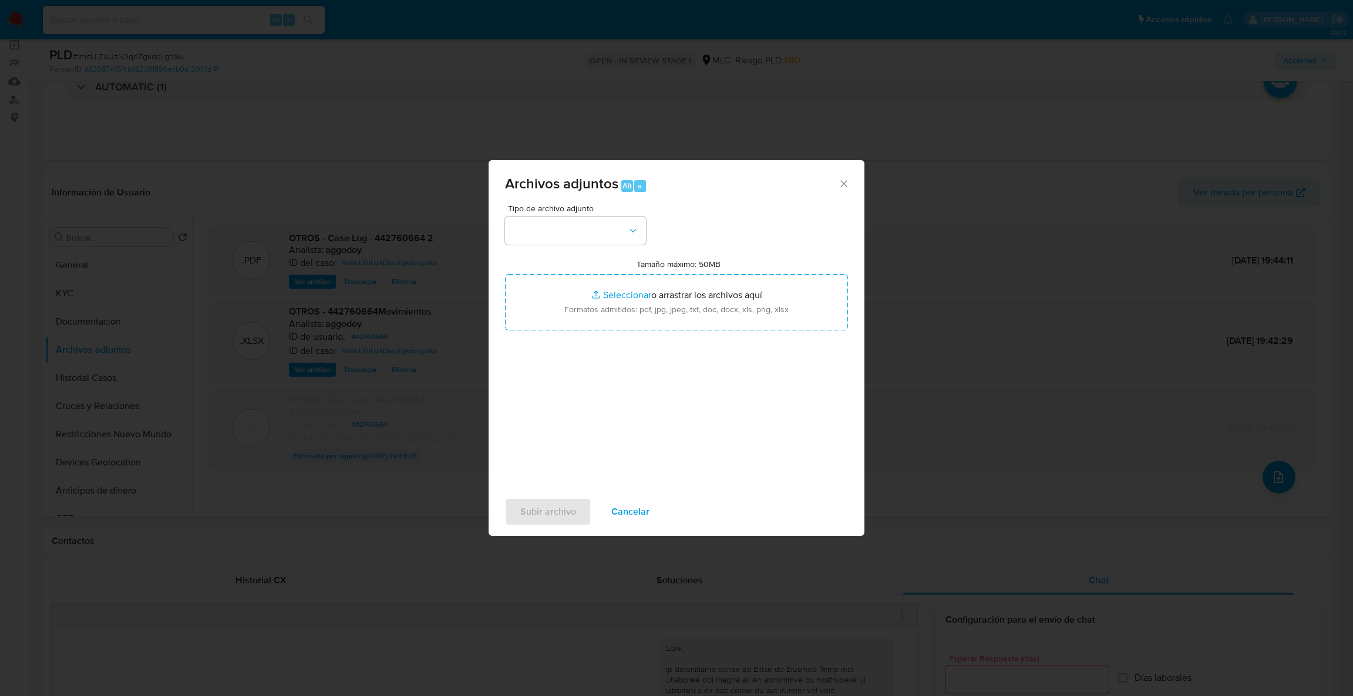
click at [632, 490] on div "Subir archivo Cancelar" at bounding box center [677, 512] width 376 height 45
click at [624, 507] on span "Cancelar" at bounding box center [630, 512] width 38 height 26
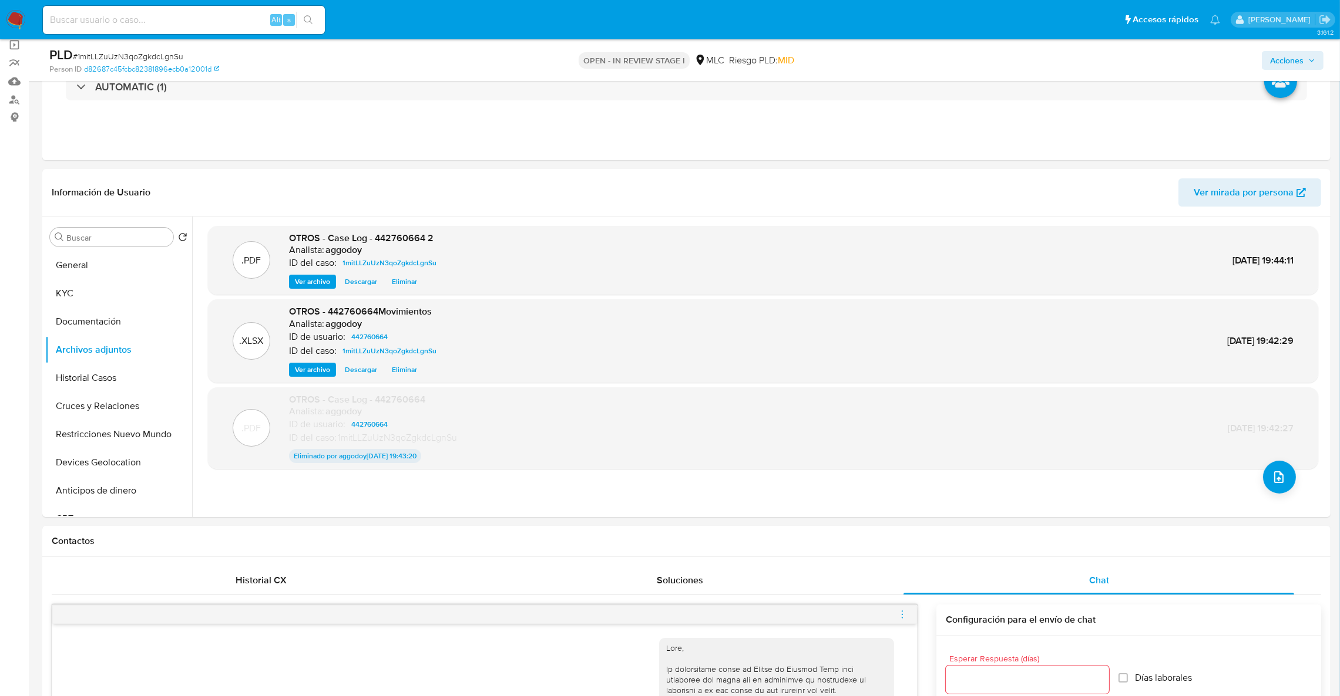
click at [1280, 69] on span "Acciones" at bounding box center [1286, 60] width 33 height 19
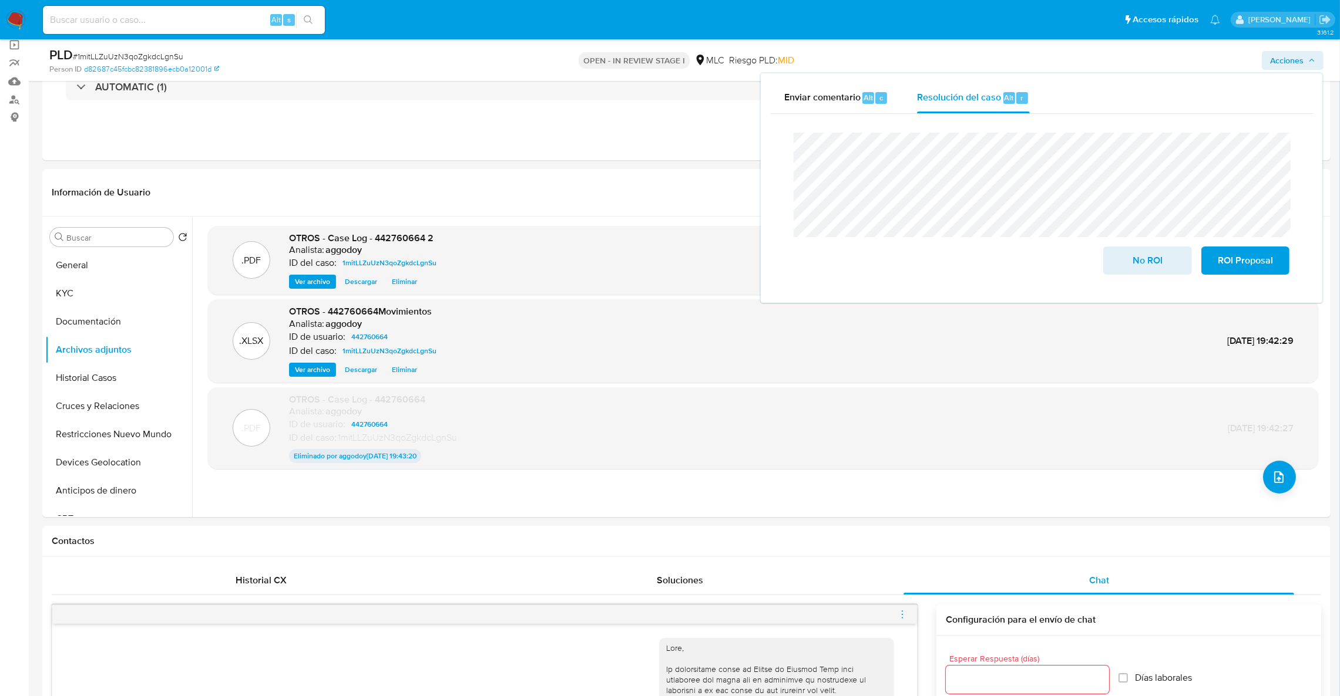
click at [1041, 115] on div "Cierre de caso No ROI ROI Proposal" at bounding box center [1041, 204] width 543 height 180
click at [1116, 250] on button "No ROI" at bounding box center [1147, 261] width 88 height 28
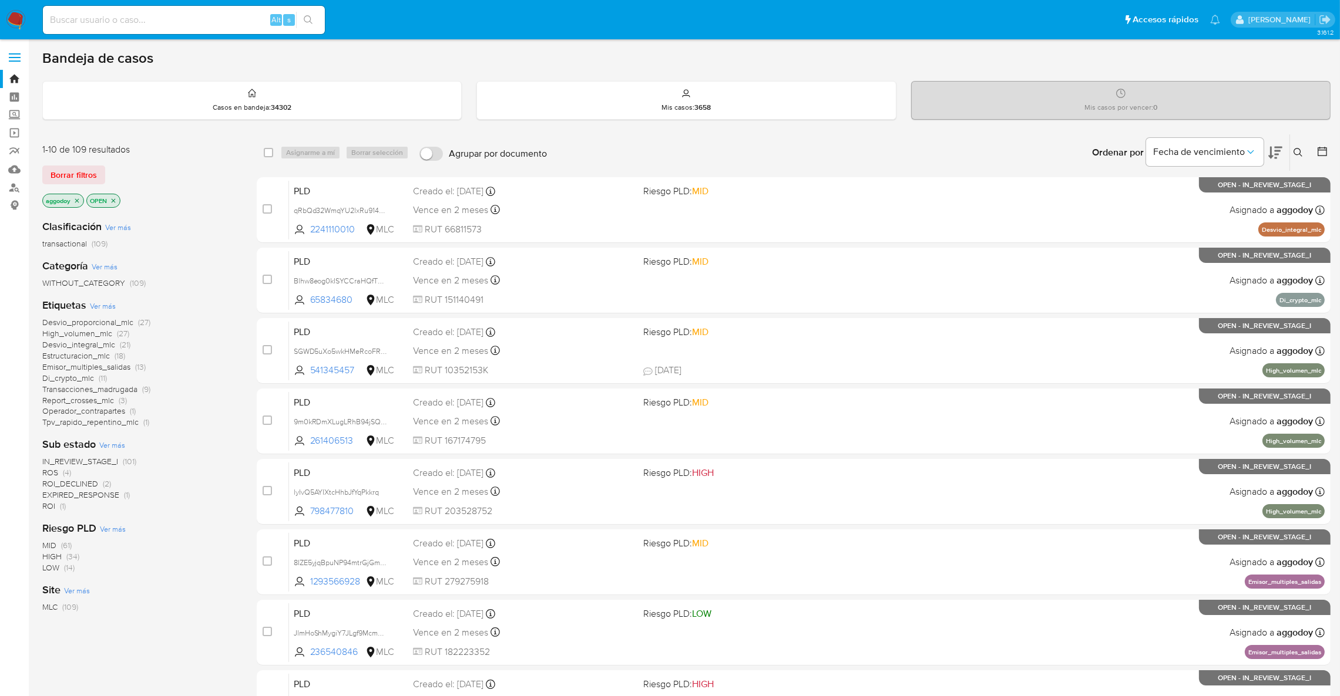
click at [60, 502] on span "(1)" at bounding box center [63, 506] width 6 height 12
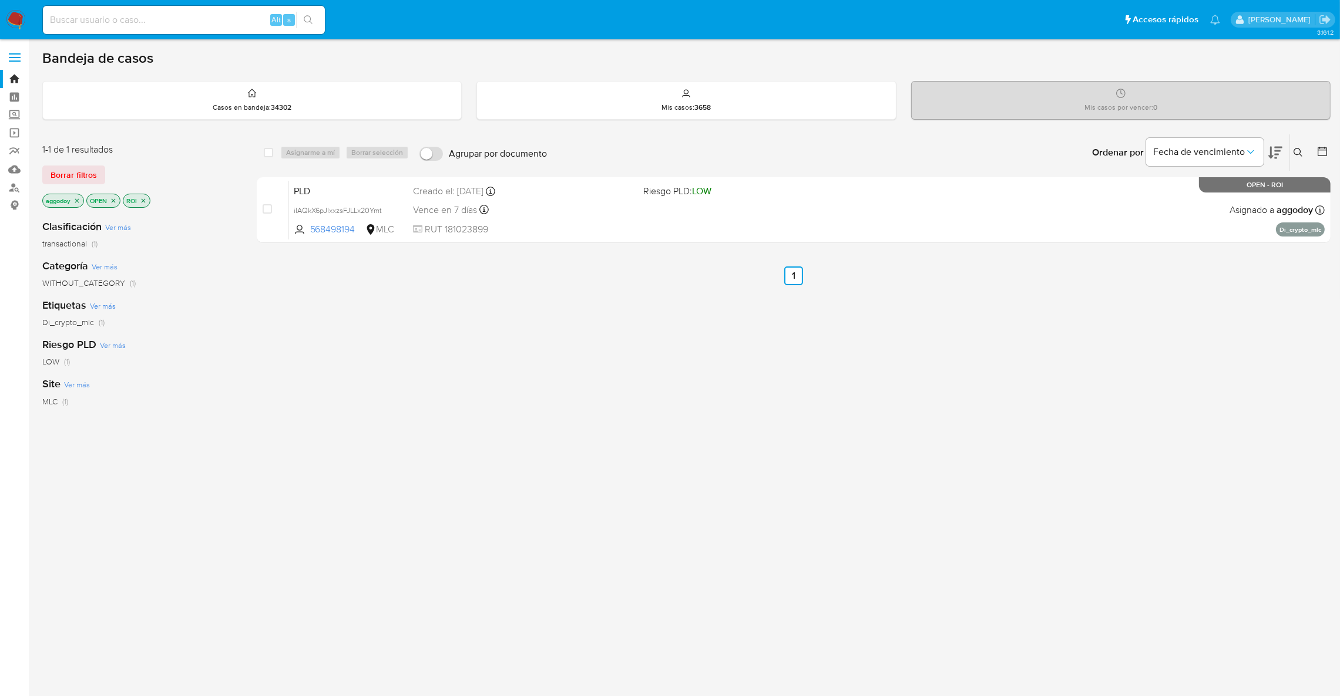
click at [142, 198] on icon "close-filter" at bounding box center [143, 200] width 7 height 7
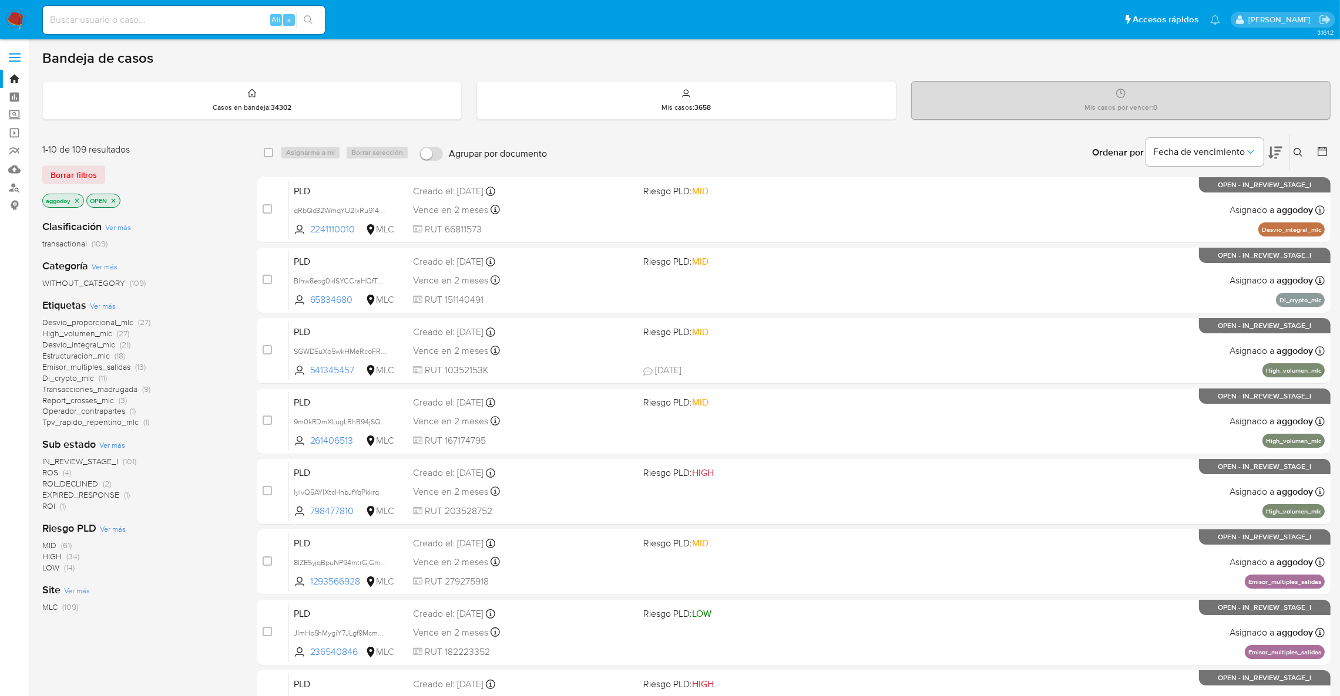
click at [87, 496] on span "EXPIRED_RESPONSE" at bounding box center [80, 495] width 77 height 12
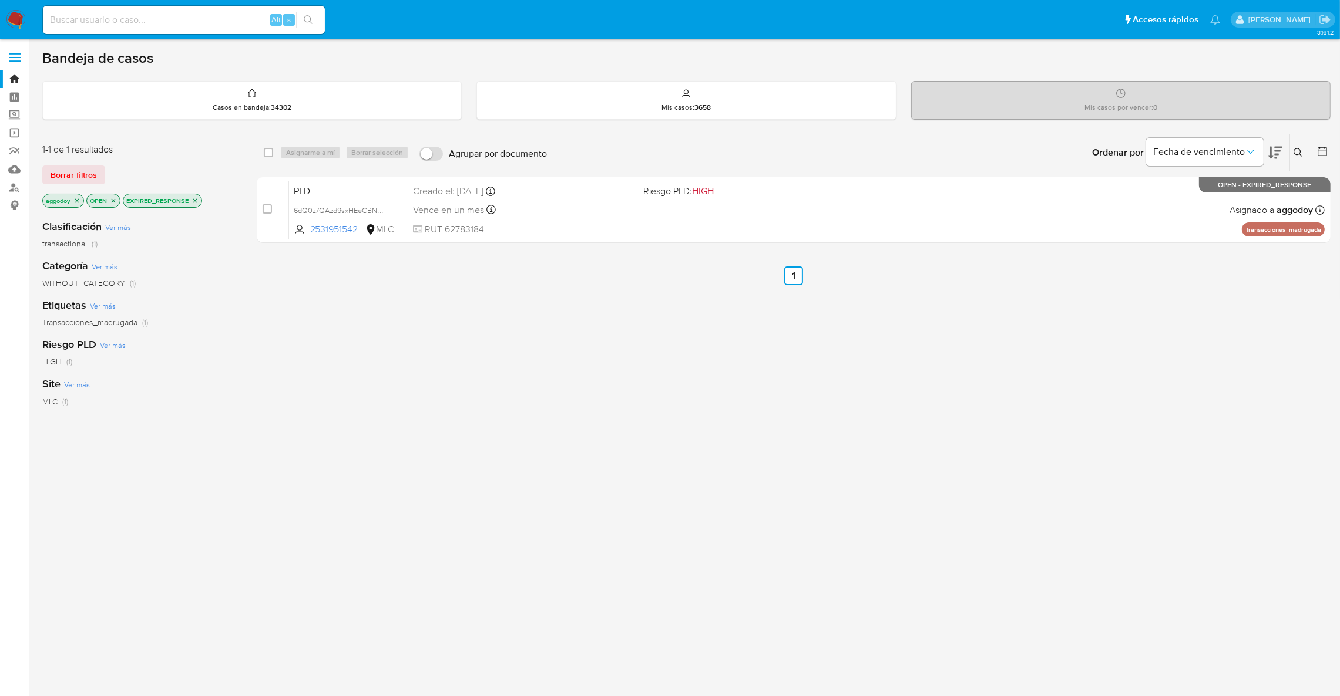
click at [197, 198] on icon "close-filter" at bounding box center [194, 200] width 7 height 7
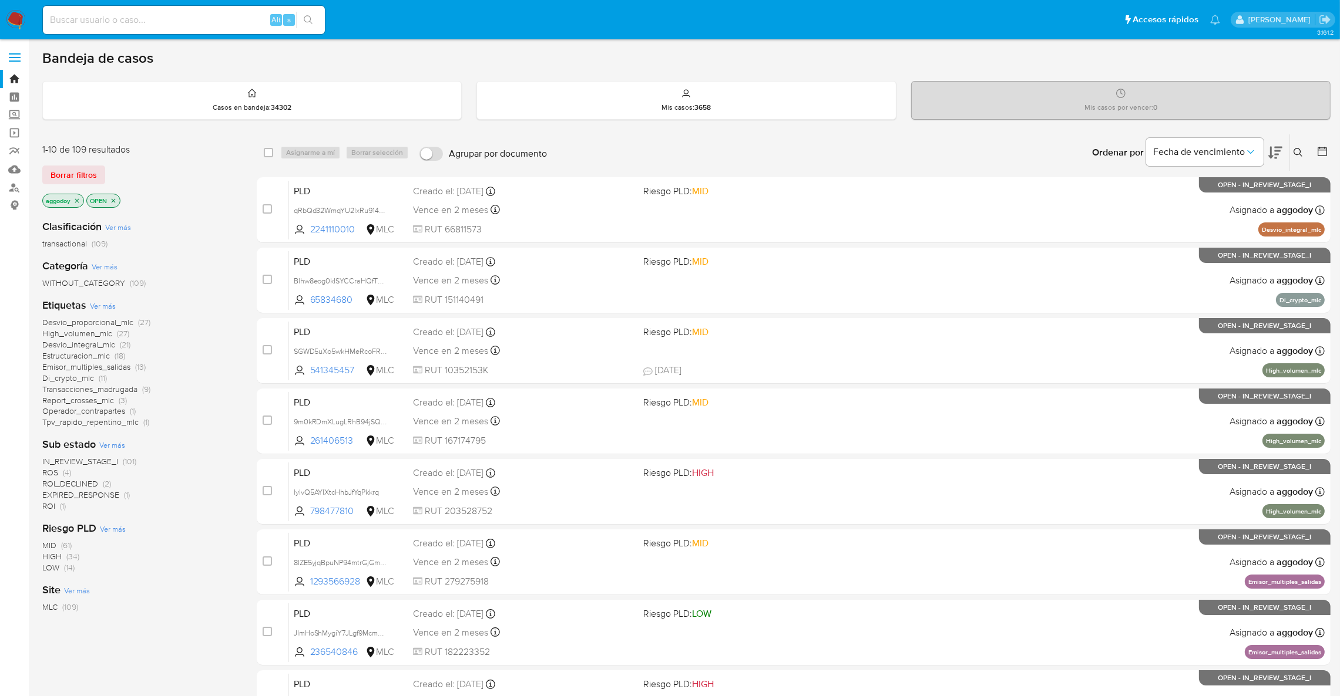
click at [56, 506] on span "ROI (1)" at bounding box center [53, 506] width 23 height 11
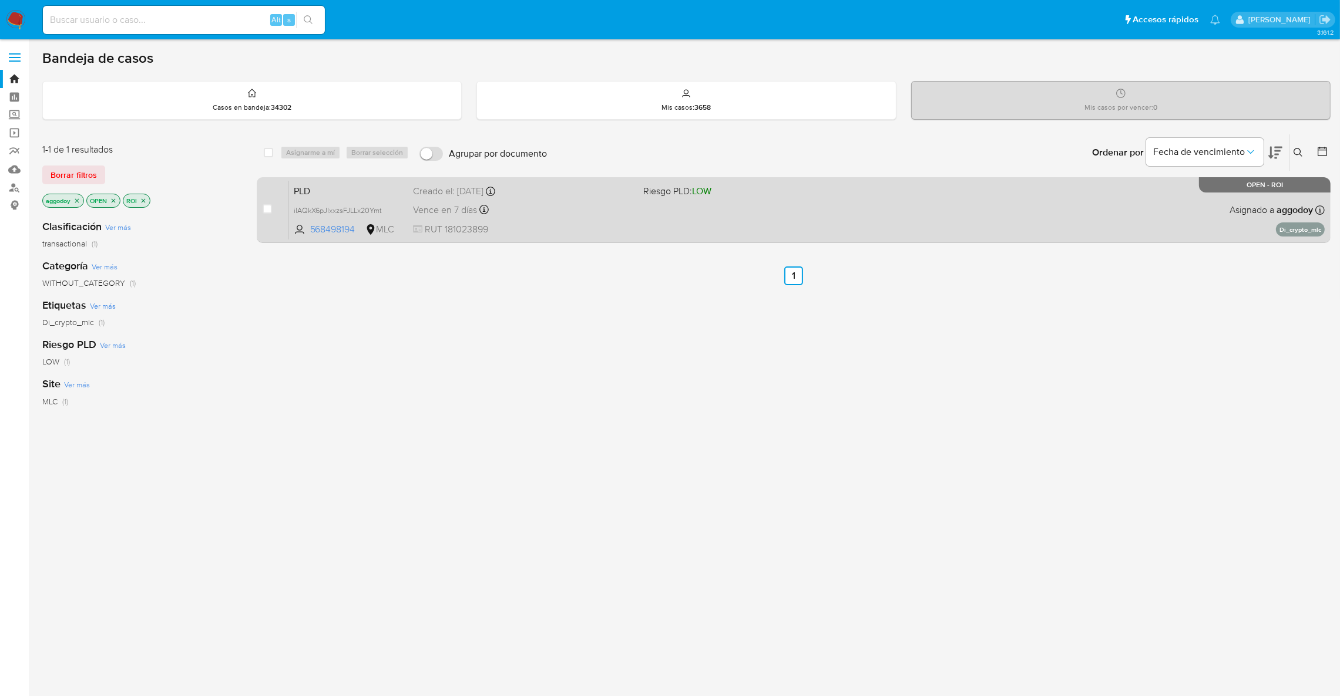
click at [854, 185] on span "Riesgo PLD: LOW" at bounding box center [753, 190] width 221 height 15
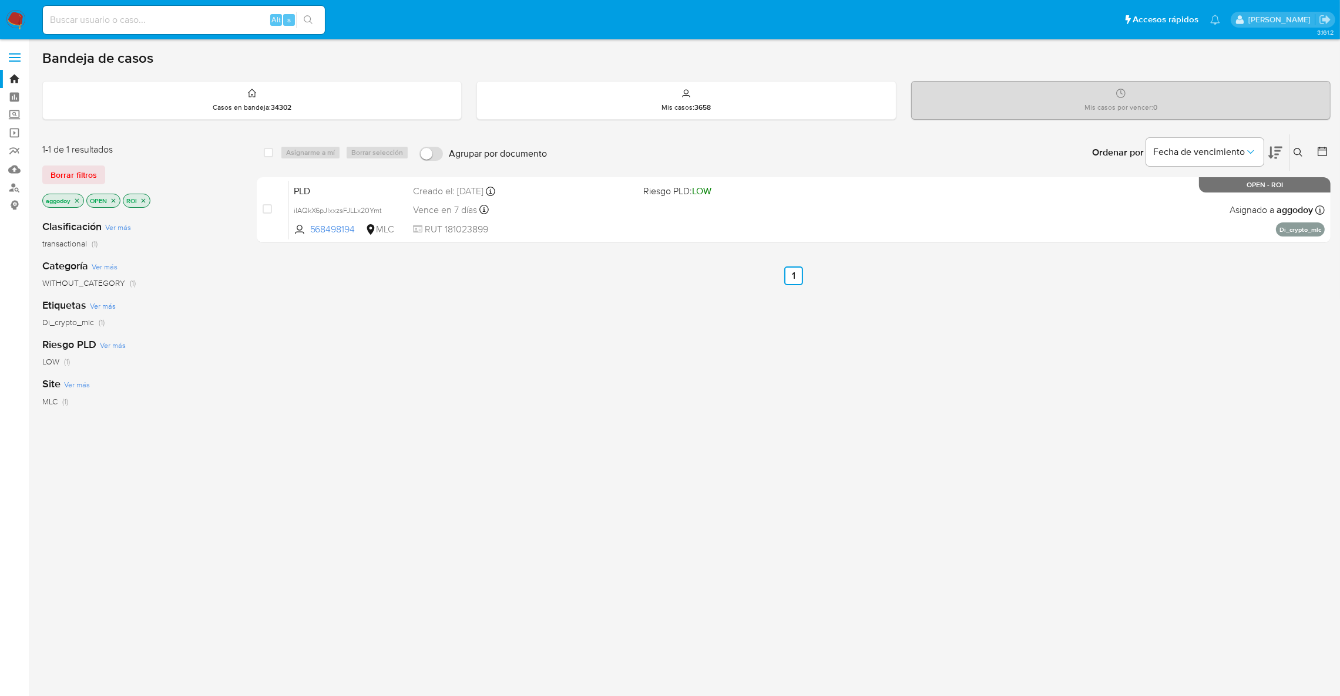
click at [144, 197] on icon "close-filter" at bounding box center [143, 200] width 7 height 7
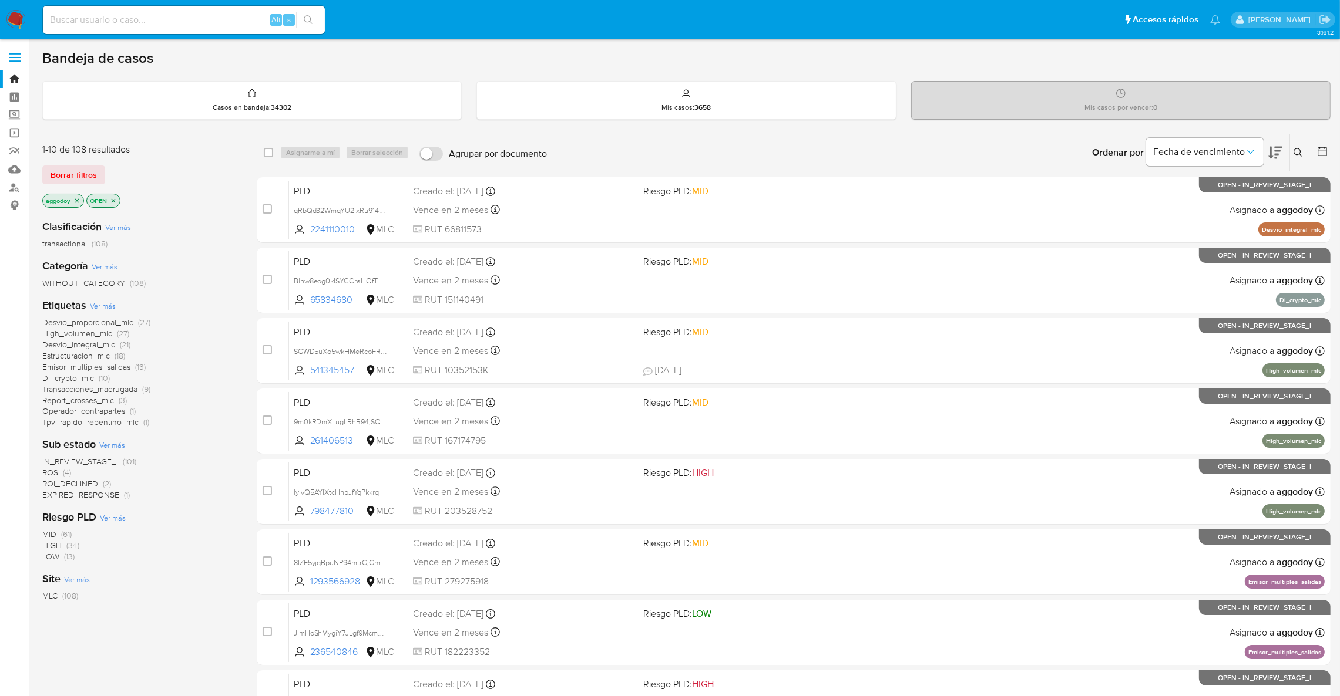
click at [98, 347] on span "Desvio_integral_mlc" at bounding box center [78, 345] width 73 height 12
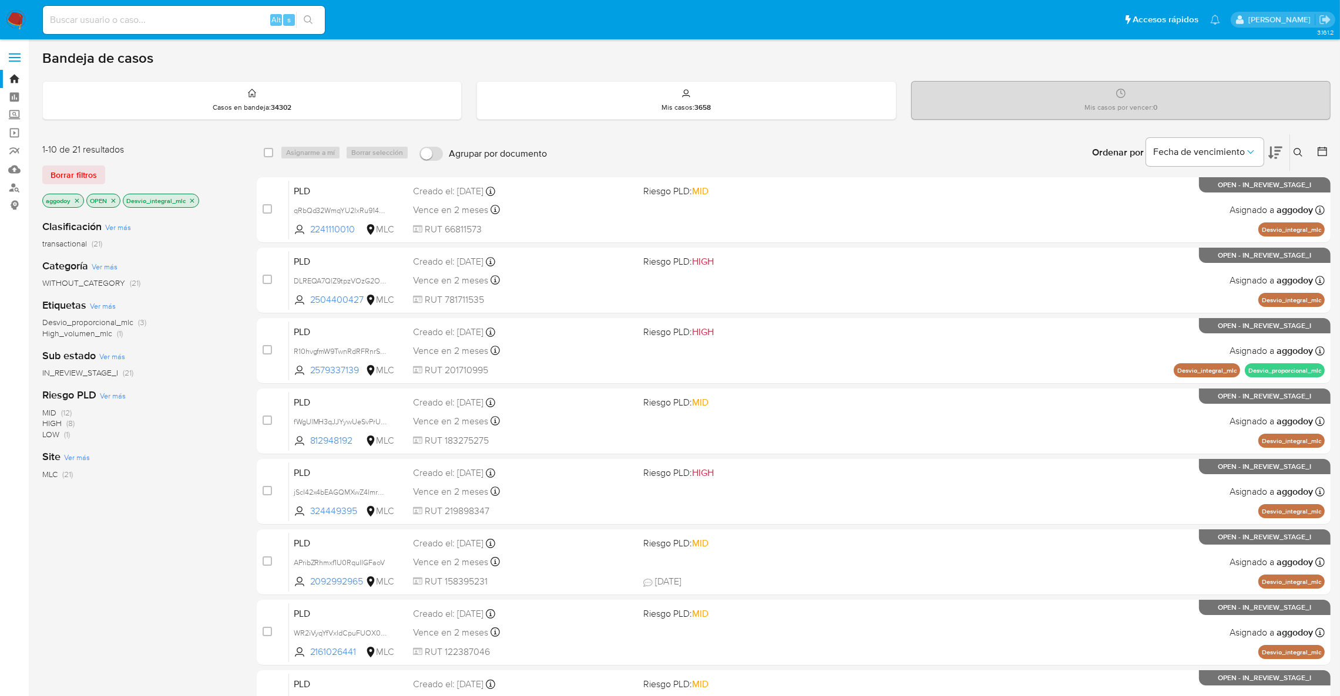
click at [1273, 155] on icon at bounding box center [1275, 153] width 14 height 12
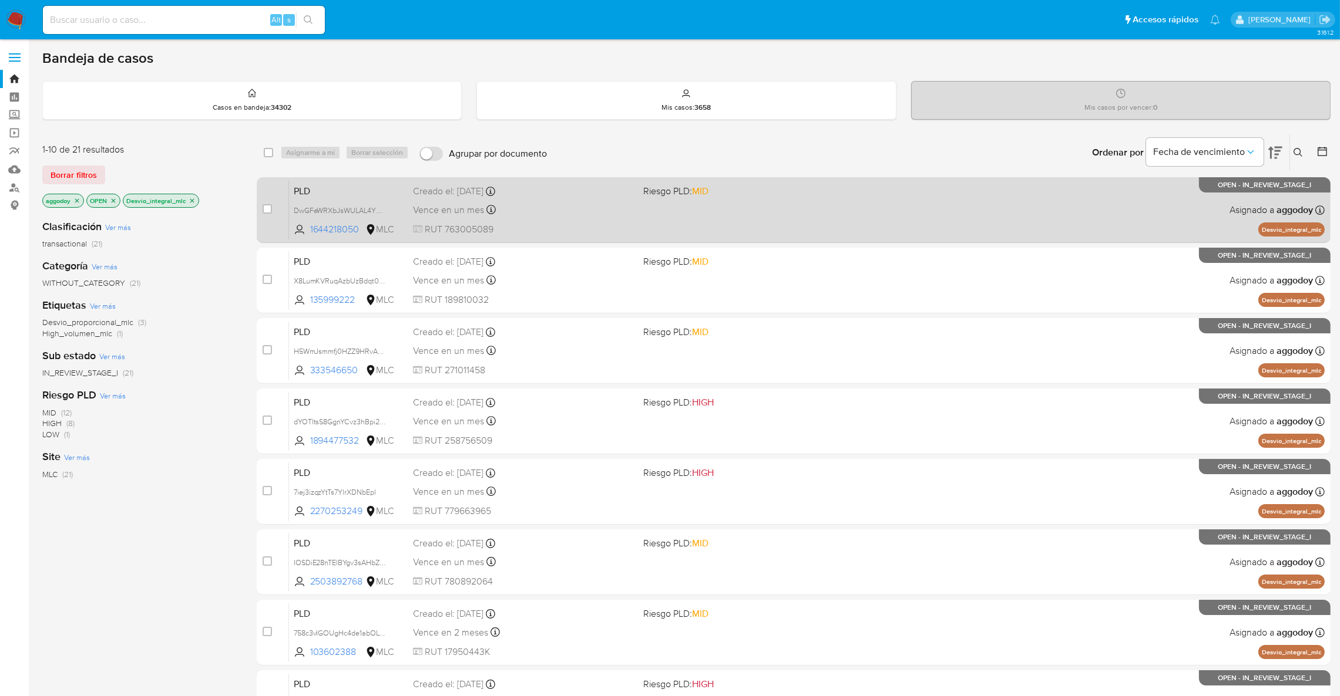
click at [863, 230] on div "PLD DwGFeWRXbJsWULAL4YHtzFTK 1644218050 MLC Riesgo PLD: MID Creado el: [DATE] C…" at bounding box center [806, 209] width 1035 height 59
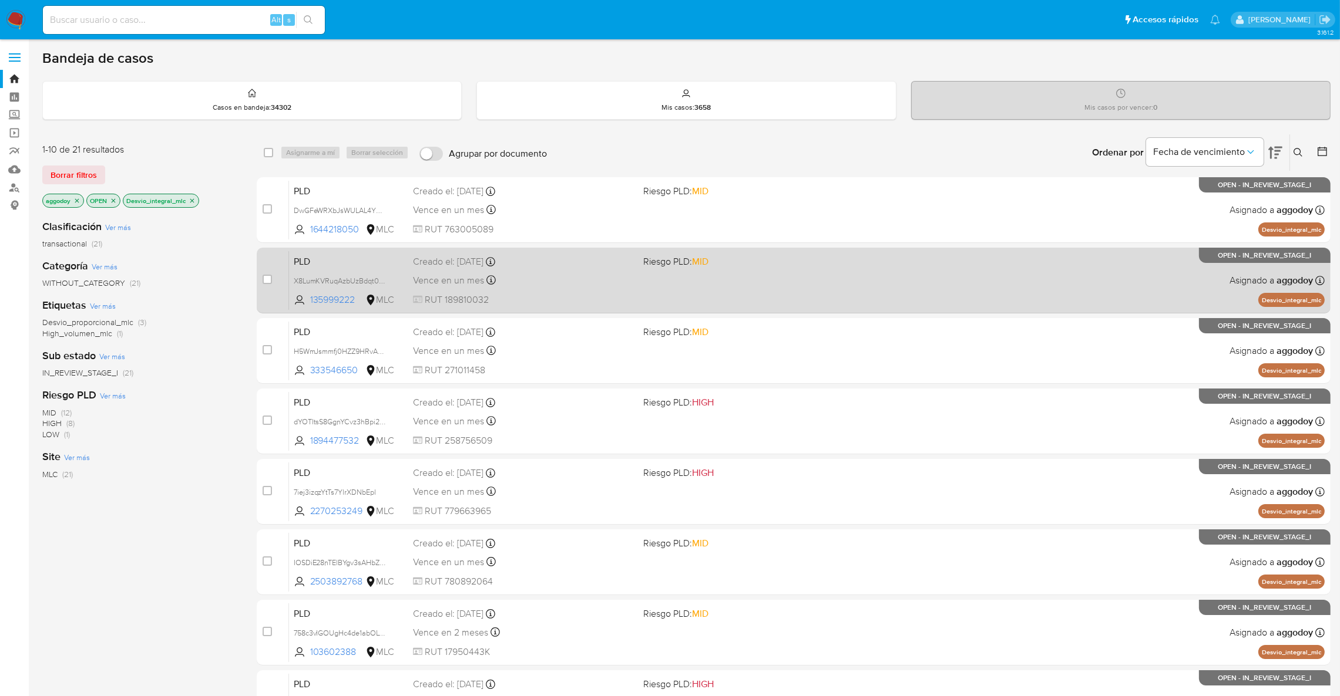
click at [593, 280] on div "Vence en un mes Vence el [DATE] 06:07:39" at bounding box center [523, 280] width 221 height 16
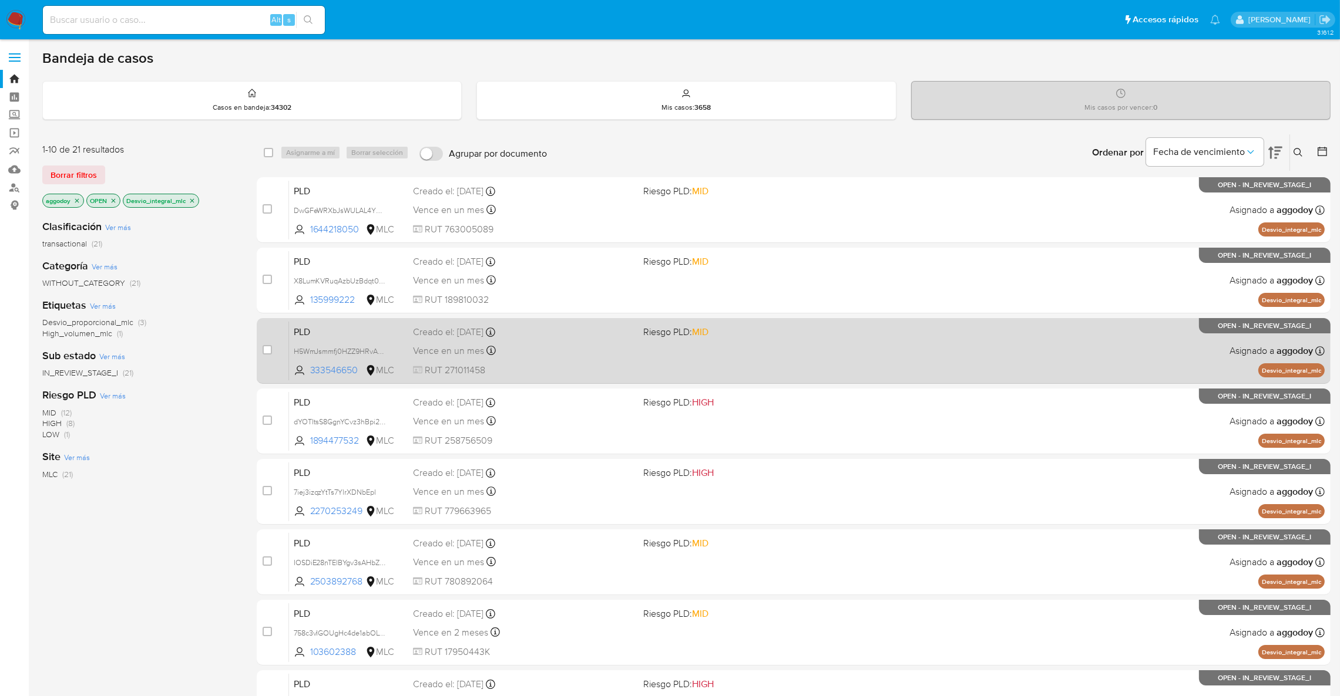
click at [613, 338] on div "Creado el: [DATE] Creado el: [DATE] 06:08:03" at bounding box center [523, 332] width 221 height 13
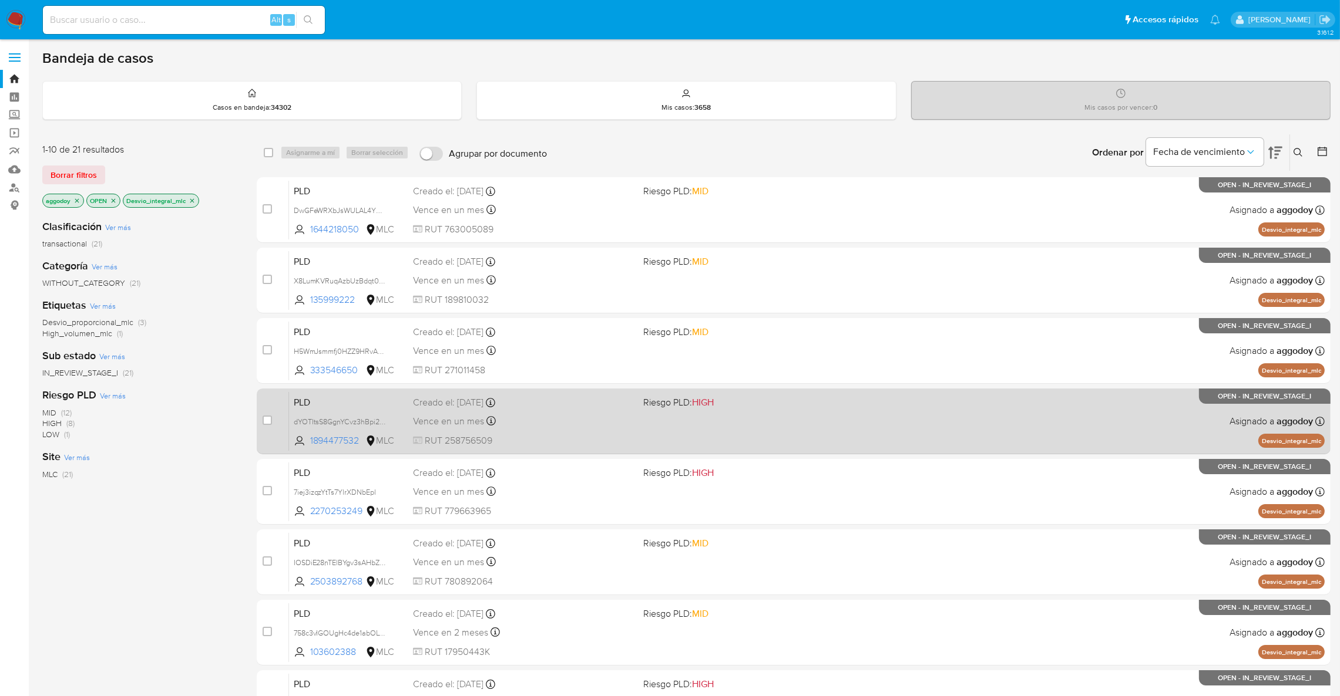
click at [554, 402] on div "Creado el: [DATE] Creado el: [DATE] 06:08:54" at bounding box center [523, 402] width 221 height 13
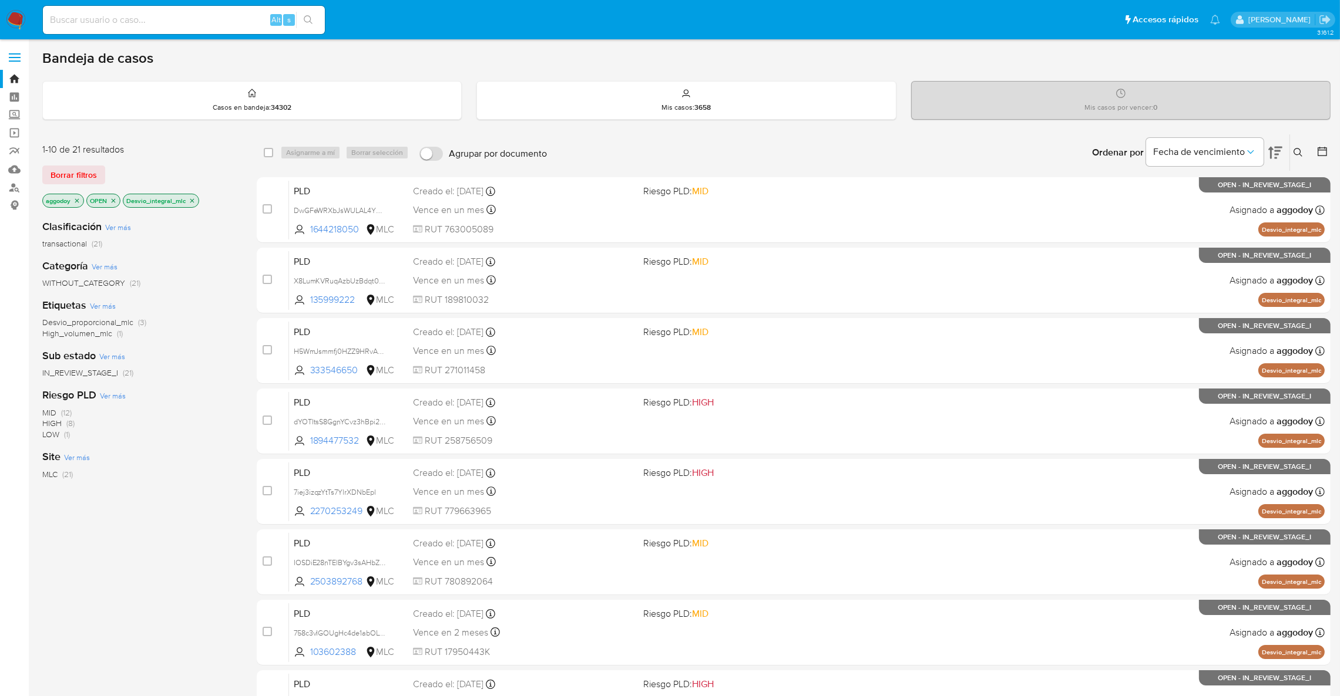
click at [193, 202] on icon "close-filter" at bounding box center [192, 200] width 7 height 7
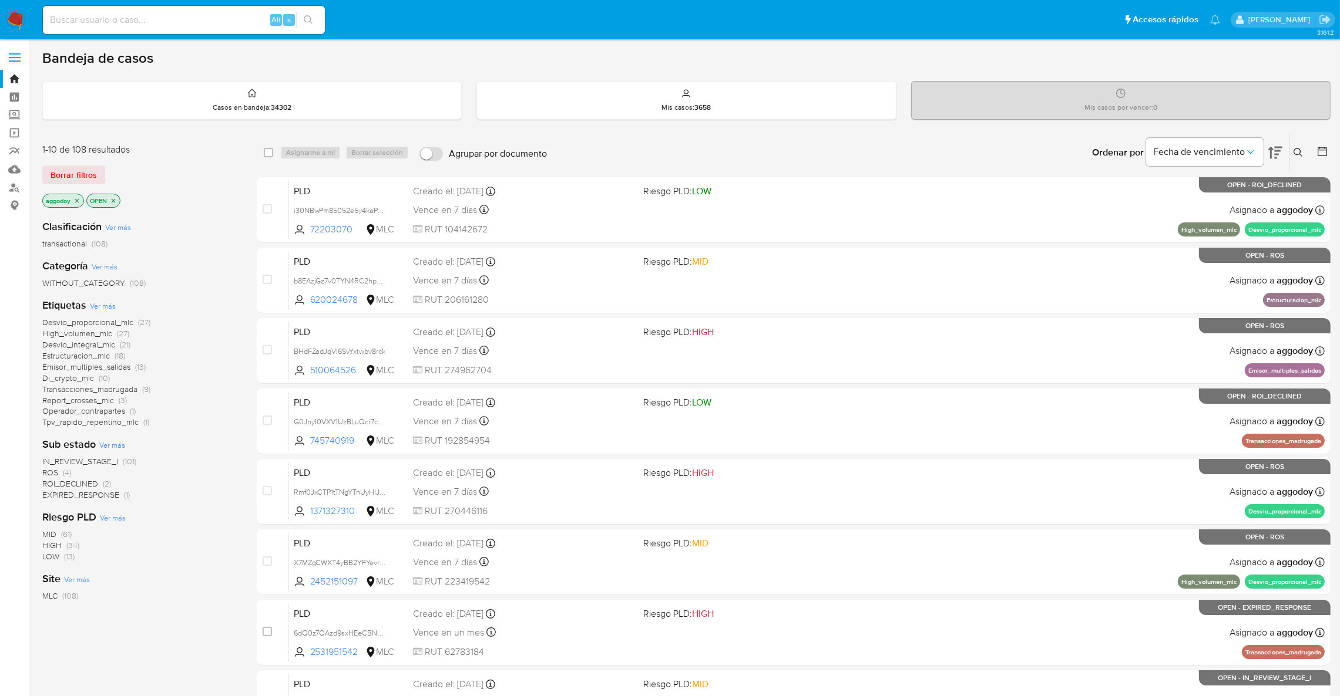
click at [115, 387] on span "Transacciones_madrugada" at bounding box center [89, 389] width 95 height 12
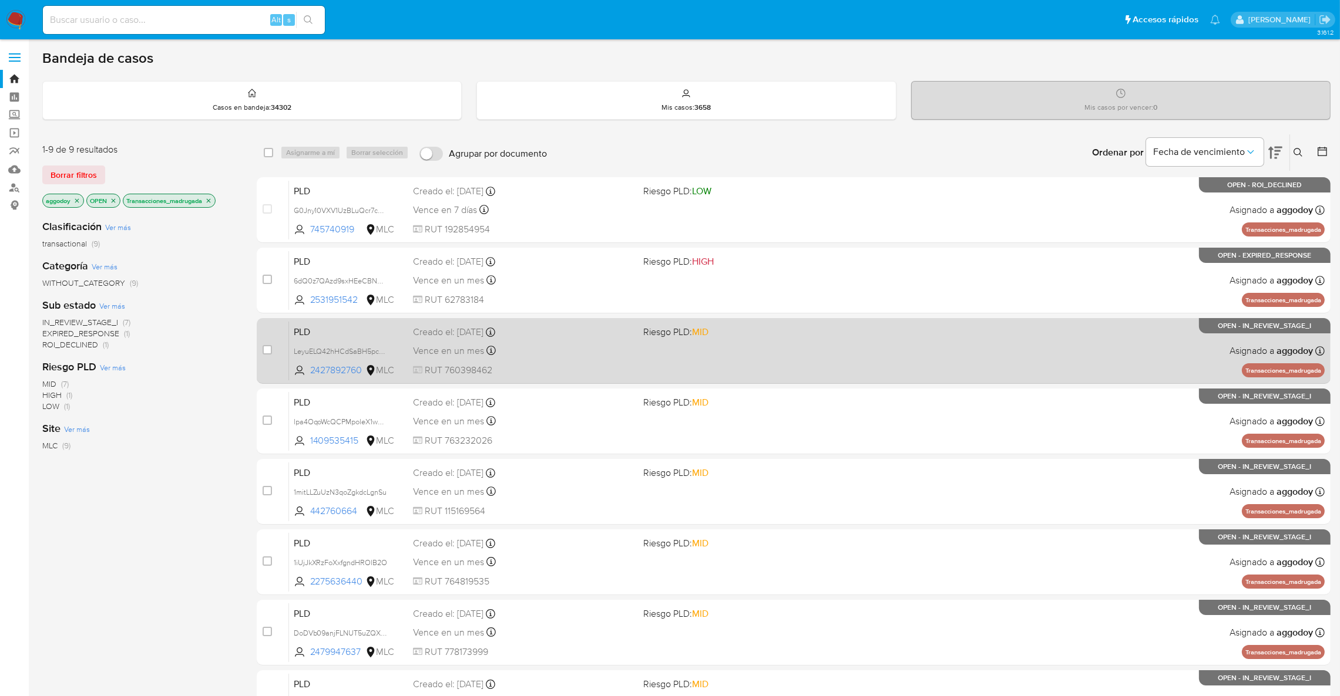
click at [527, 354] on div "Vence en un mes Vence el 10/11/2025 06:04:34" at bounding box center [523, 351] width 221 height 16
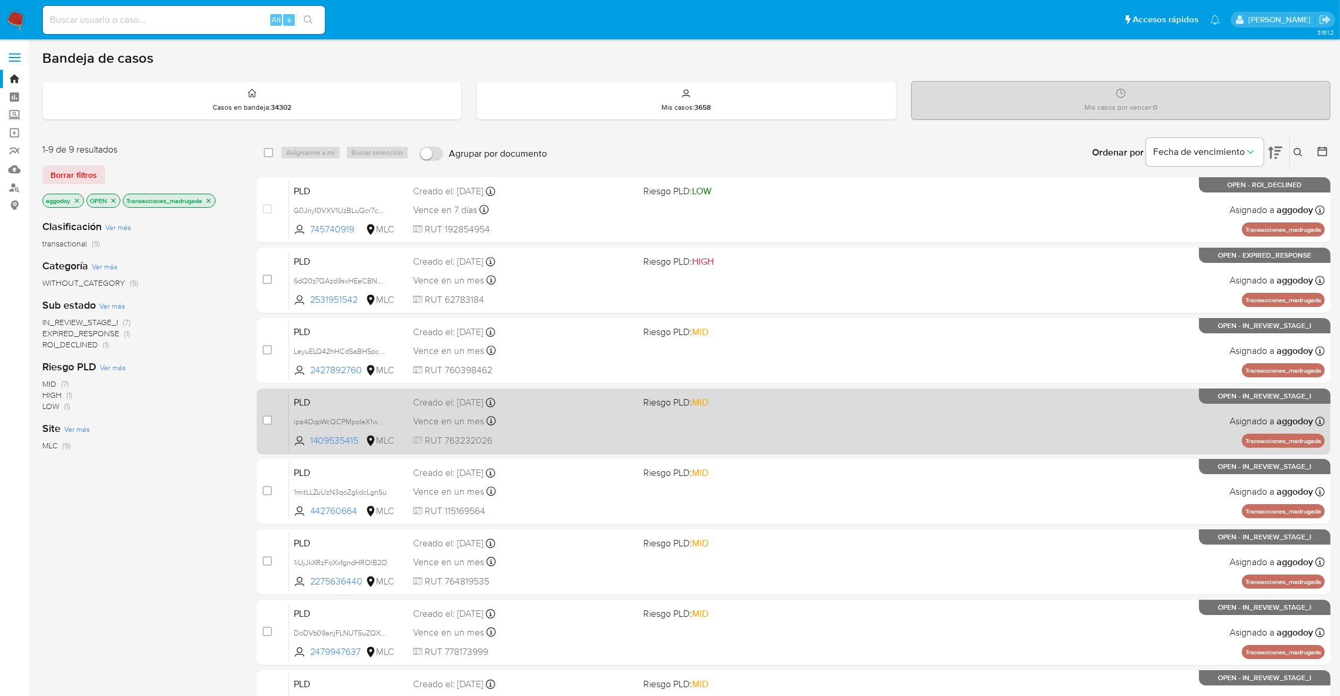
click at [697, 403] on span "MID" at bounding box center [700, 403] width 16 height 14
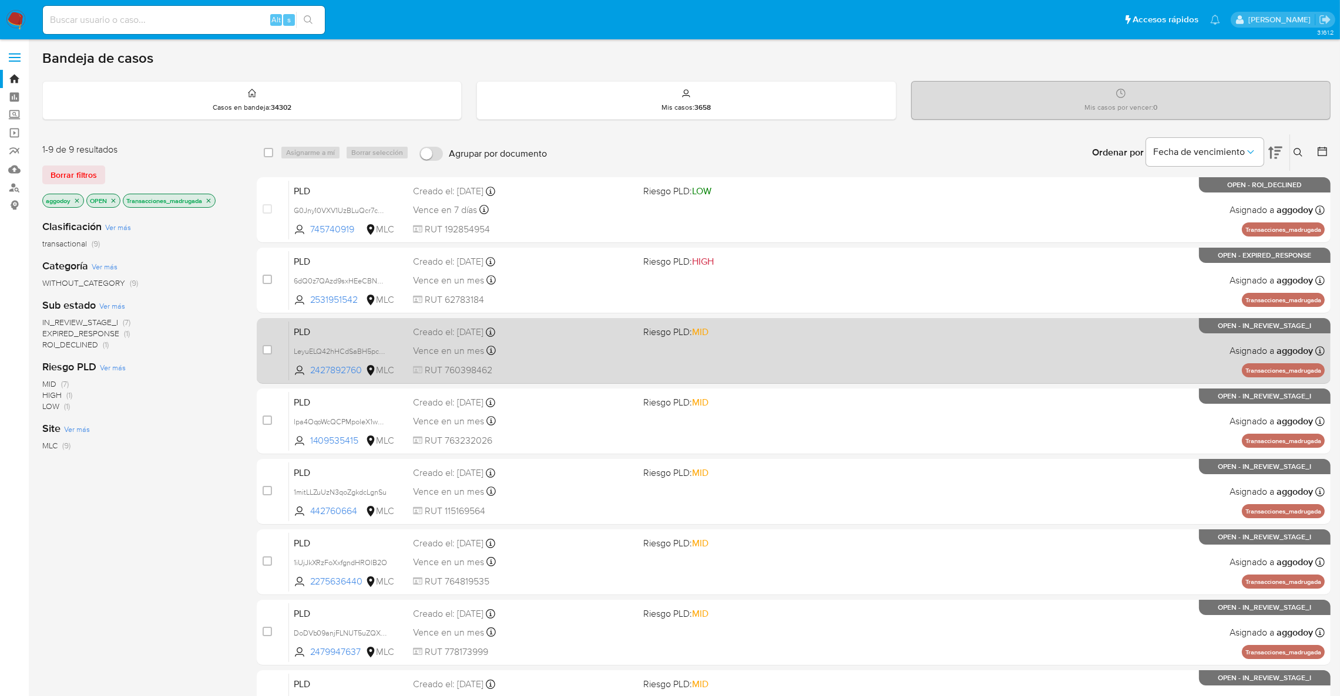
click at [794, 345] on div "PLD LeyuELQ42hHCdSaBH5pc2tjw 2427892760 MLC Riesgo PLD: MID Creado el: 12/08/20…" at bounding box center [806, 350] width 1035 height 59
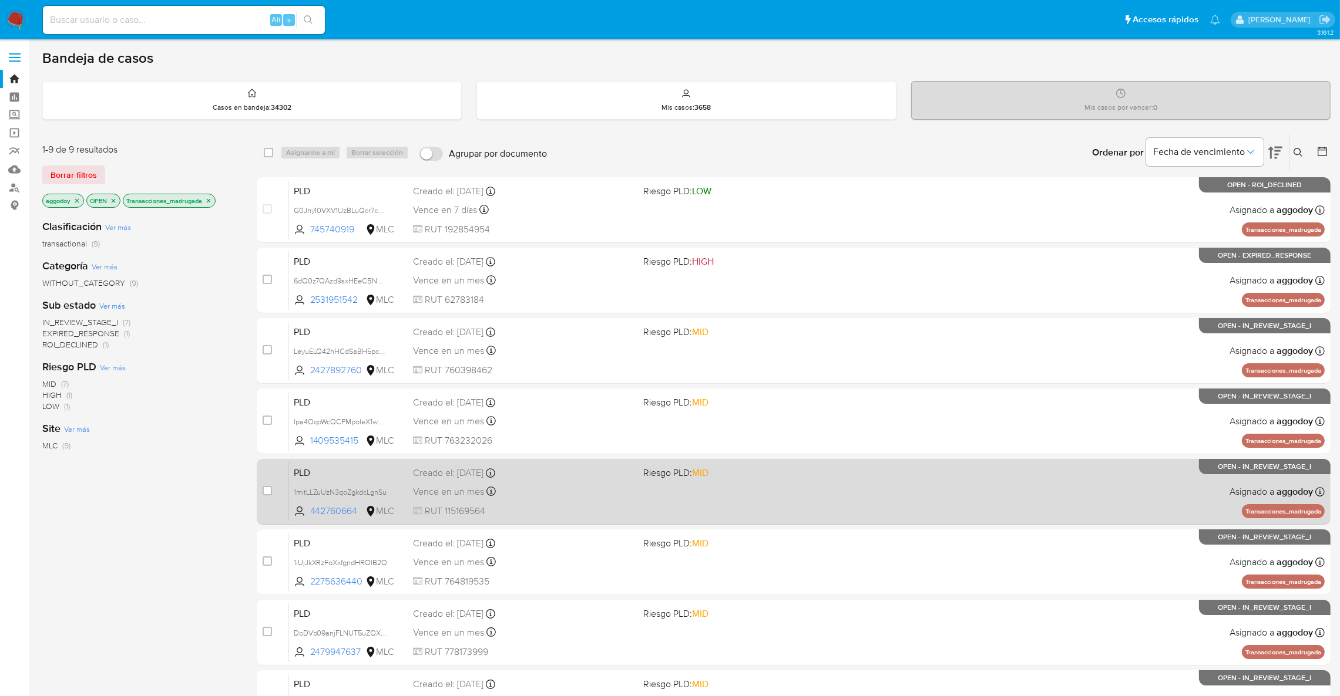
click at [604, 502] on div "PLD 1mitLLZuUzN3qoZgkdcLgnSu 442760664 MLC Riesgo PLD: MID Creado el: 12/08/202…" at bounding box center [806, 491] width 1035 height 59
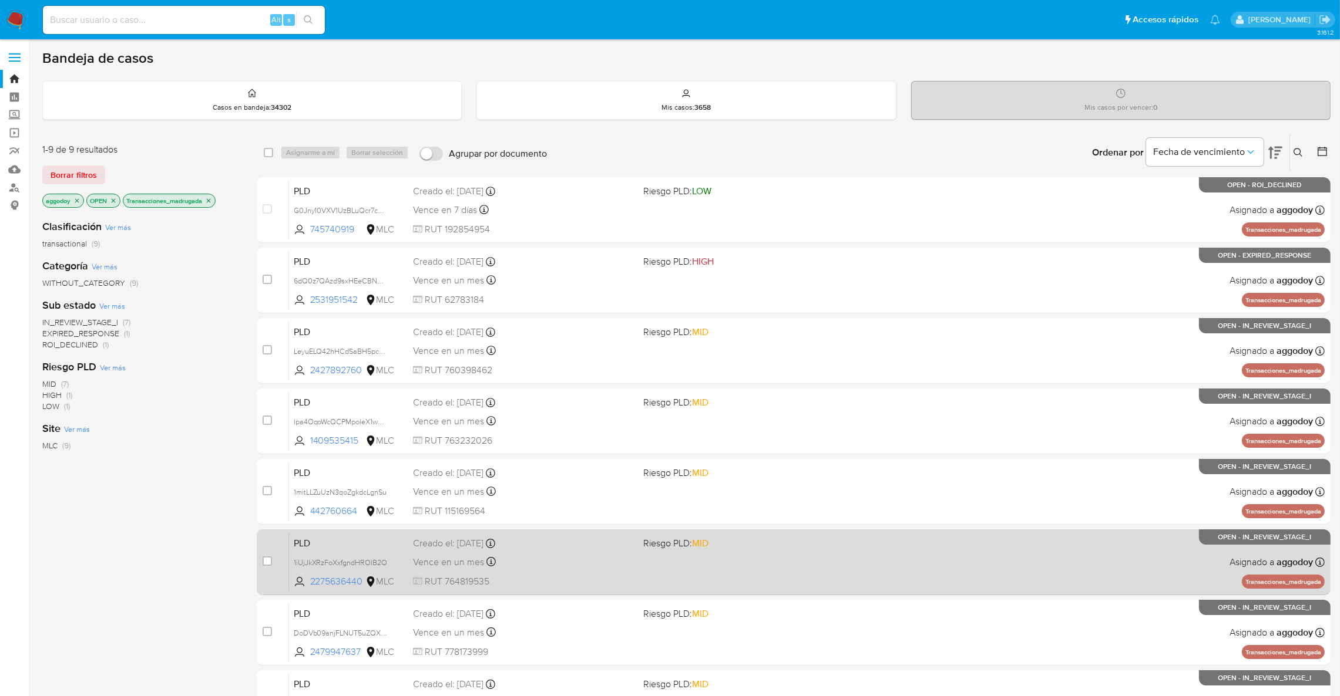
click at [600, 558] on div "Vence en un mes Vence el 10/11/2025 06:05:33" at bounding box center [523, 562] width 221 height 16
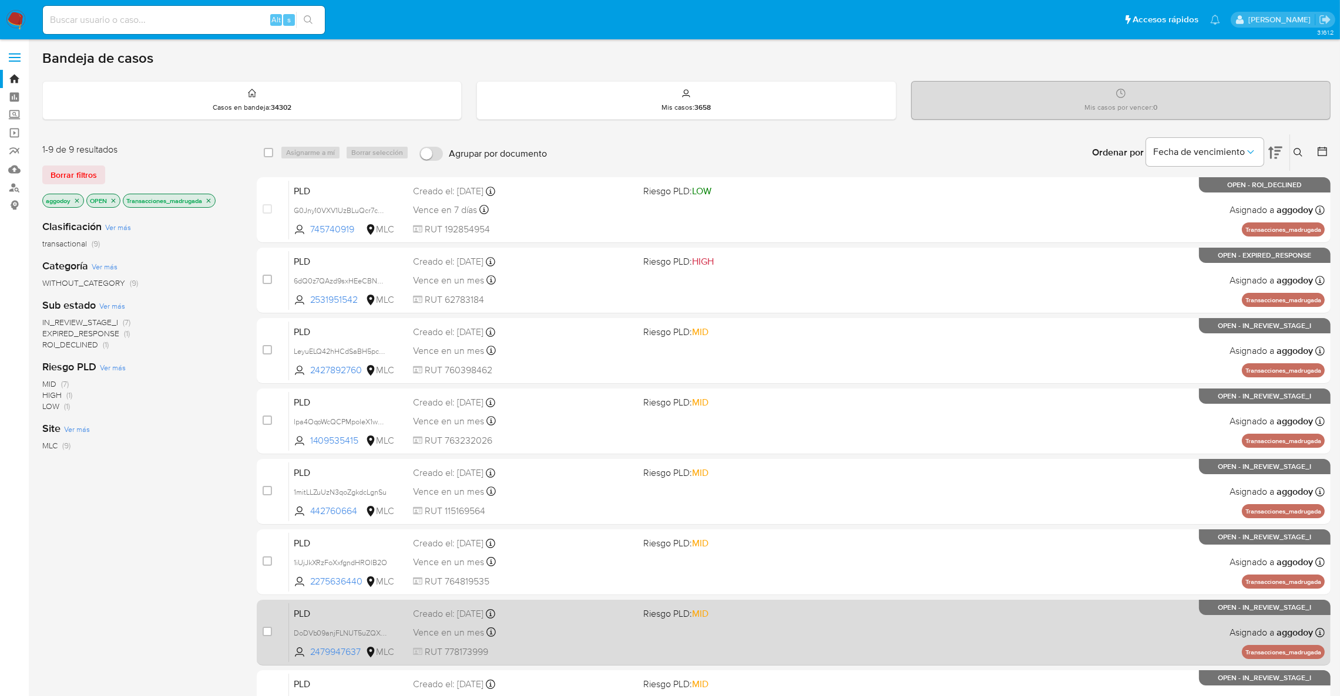
click at [552, 634] on div "Vence en un mes Vence el 10/11/2025 06:06:51" at bounding box center [523, 633] width 221 height 16
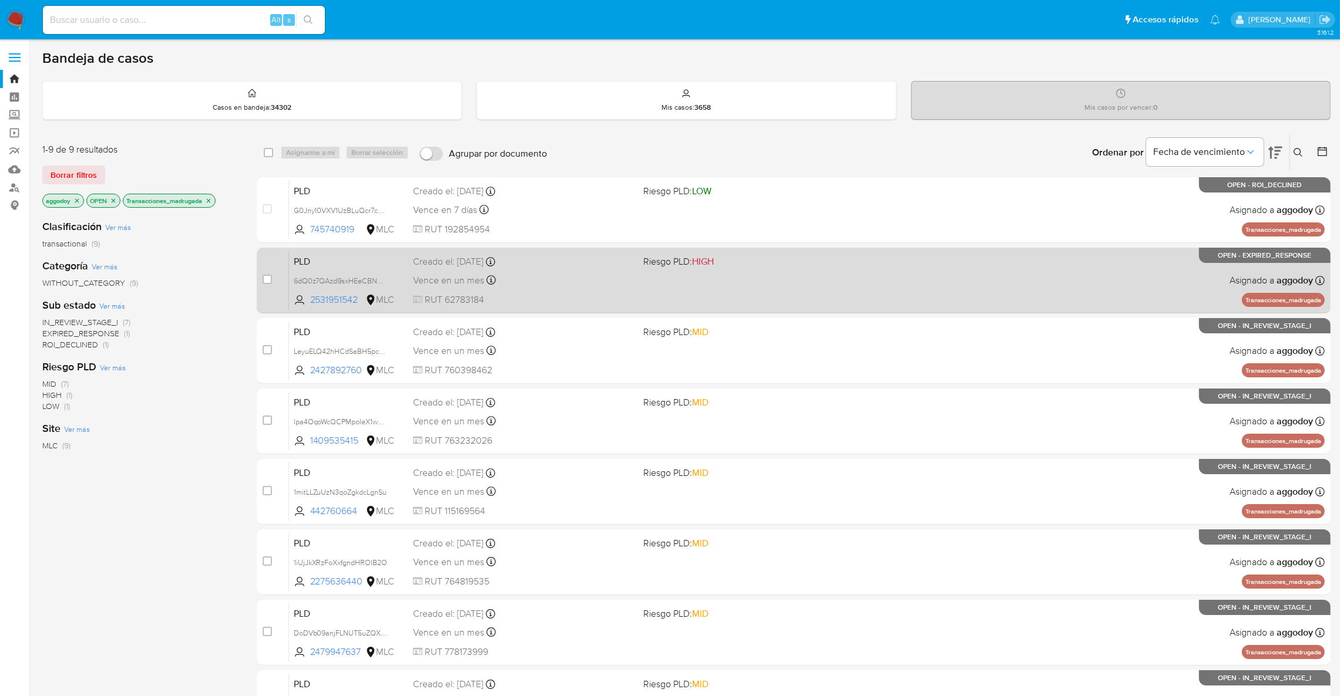
click at [812, 263] on span "Riesgo PLD: HIGH" at bounding box center [753, 260] width 221 height 15
click at [270, 277] on input "checkbox" at bounding box center [267, 279] width 9 height 9
checkbox input "true"
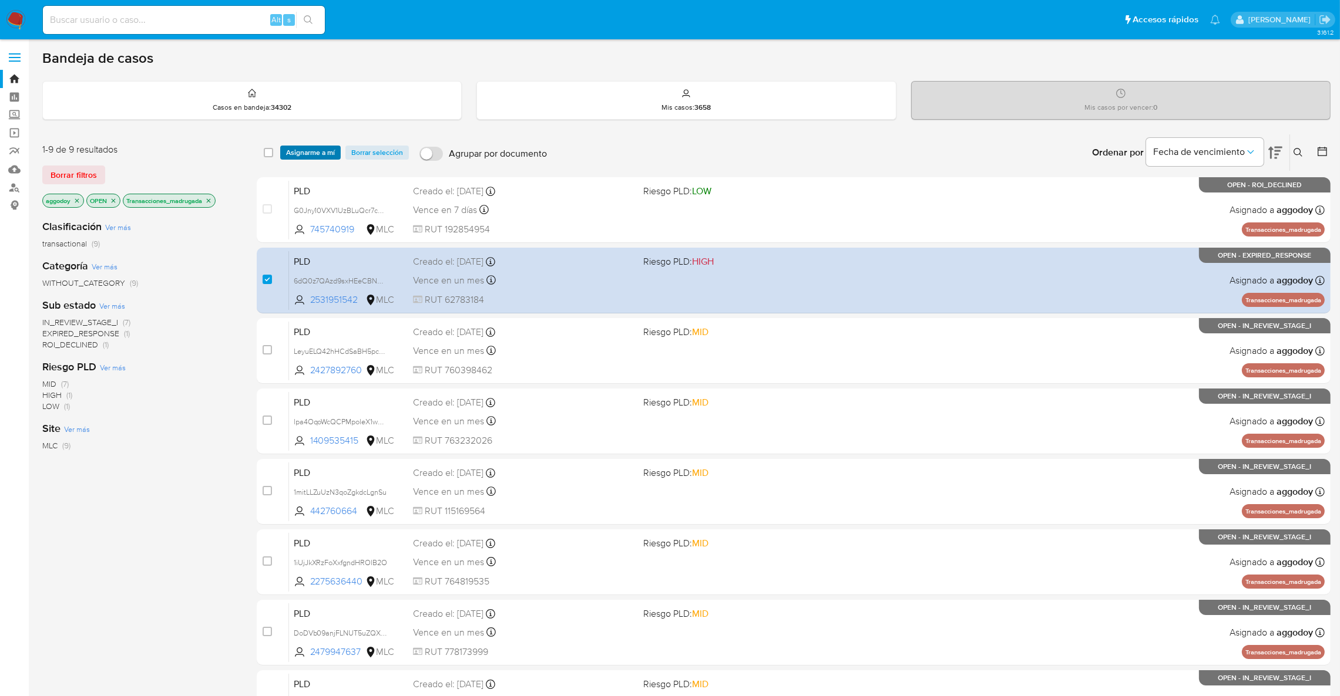
click at [315, 157] on span "Asignarme a mí" at bounding box center [310, 153] width 49 height 12
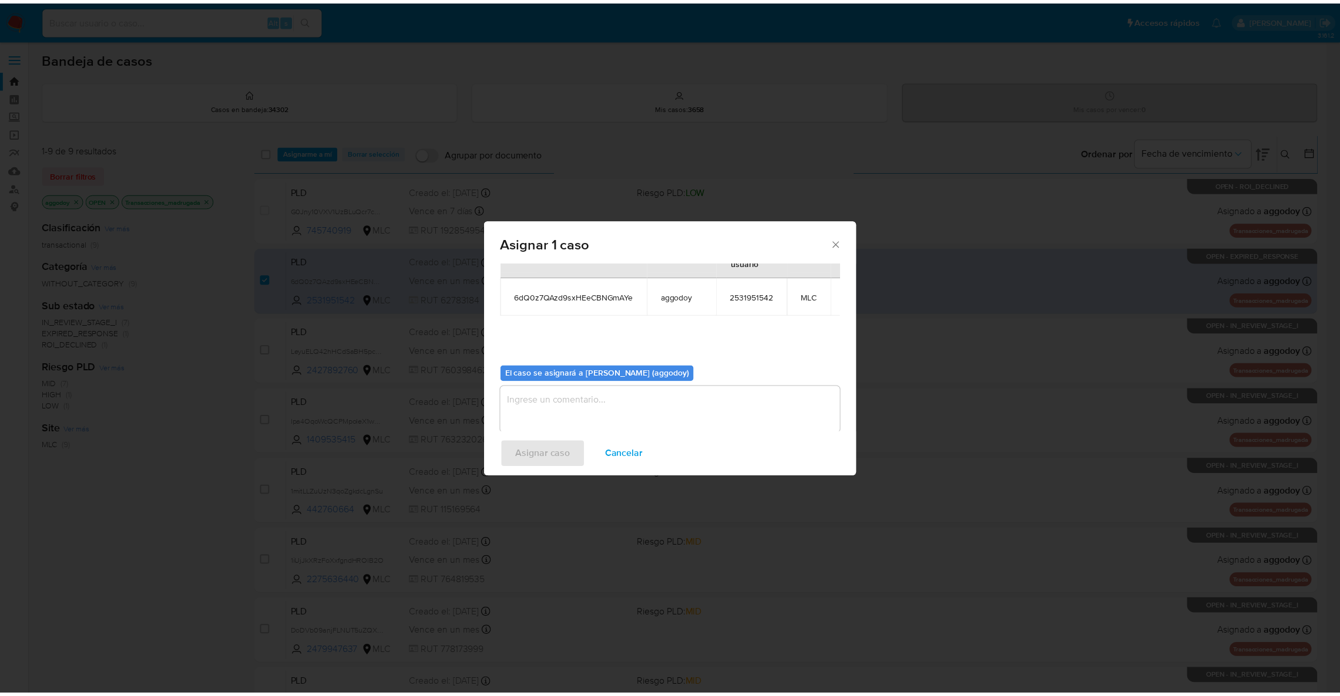
scroll to position [73, 0]
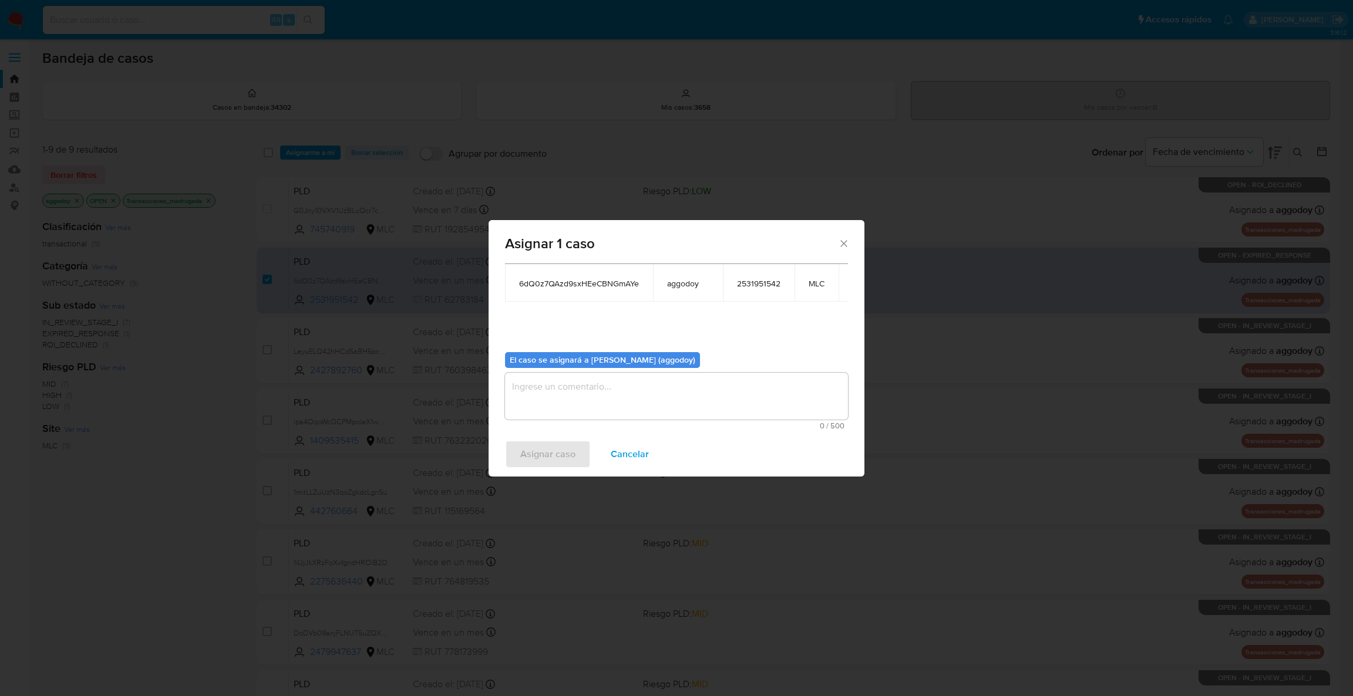
click at [671, 386] on textarea "assign-modal" at bounding box center [676, 396] width 343 height 47
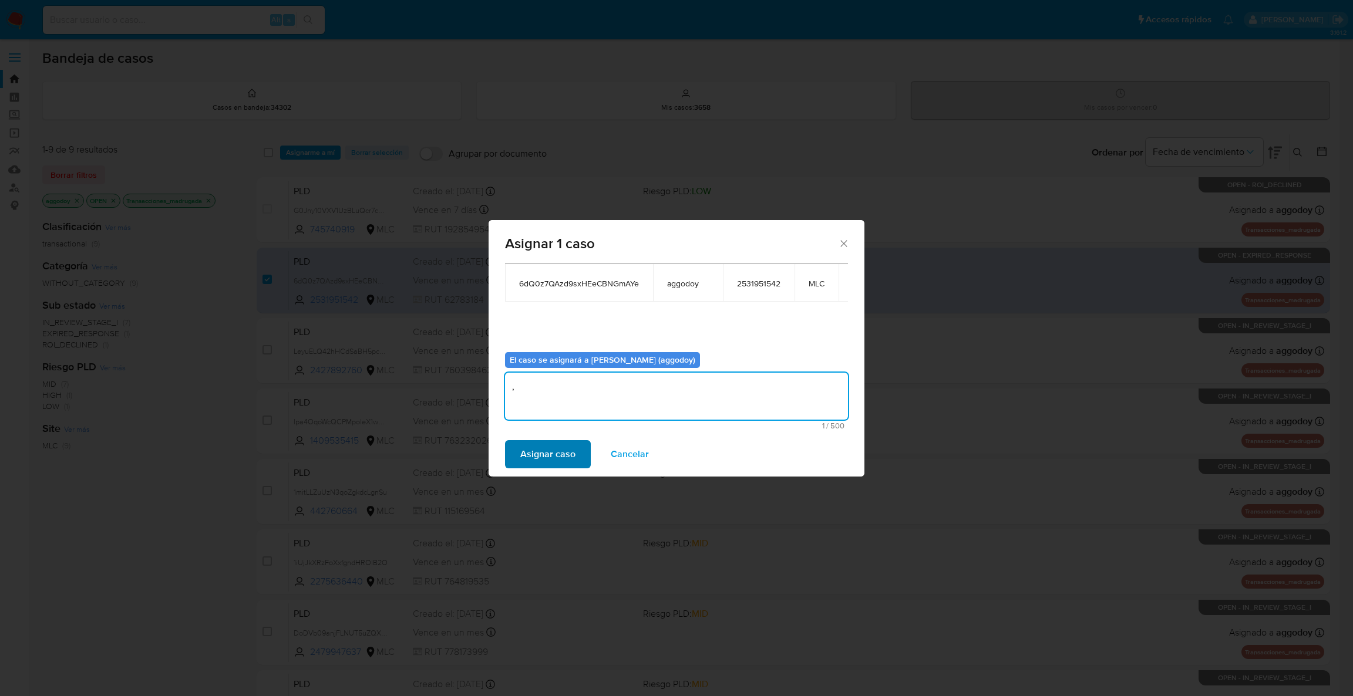
type textarea ","
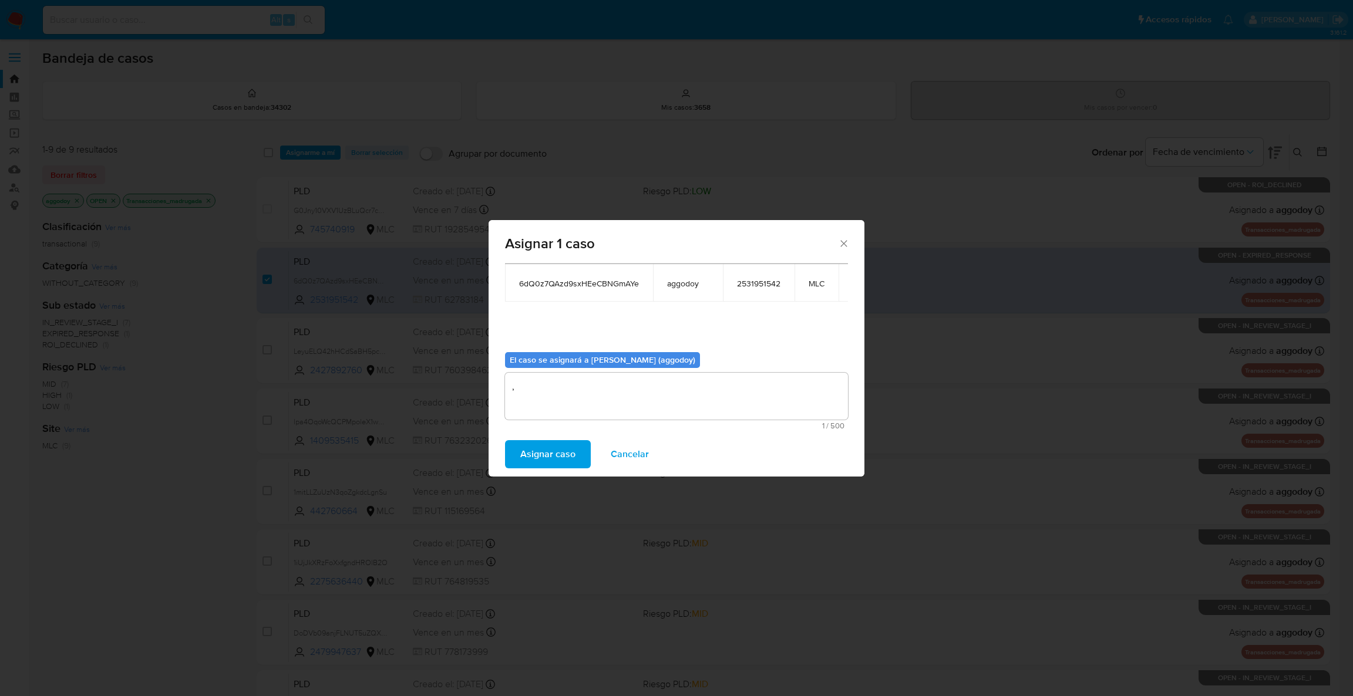
click at [566, 451] on span "Asignar caso" at bounding box center [547, 455] width 55 height 26
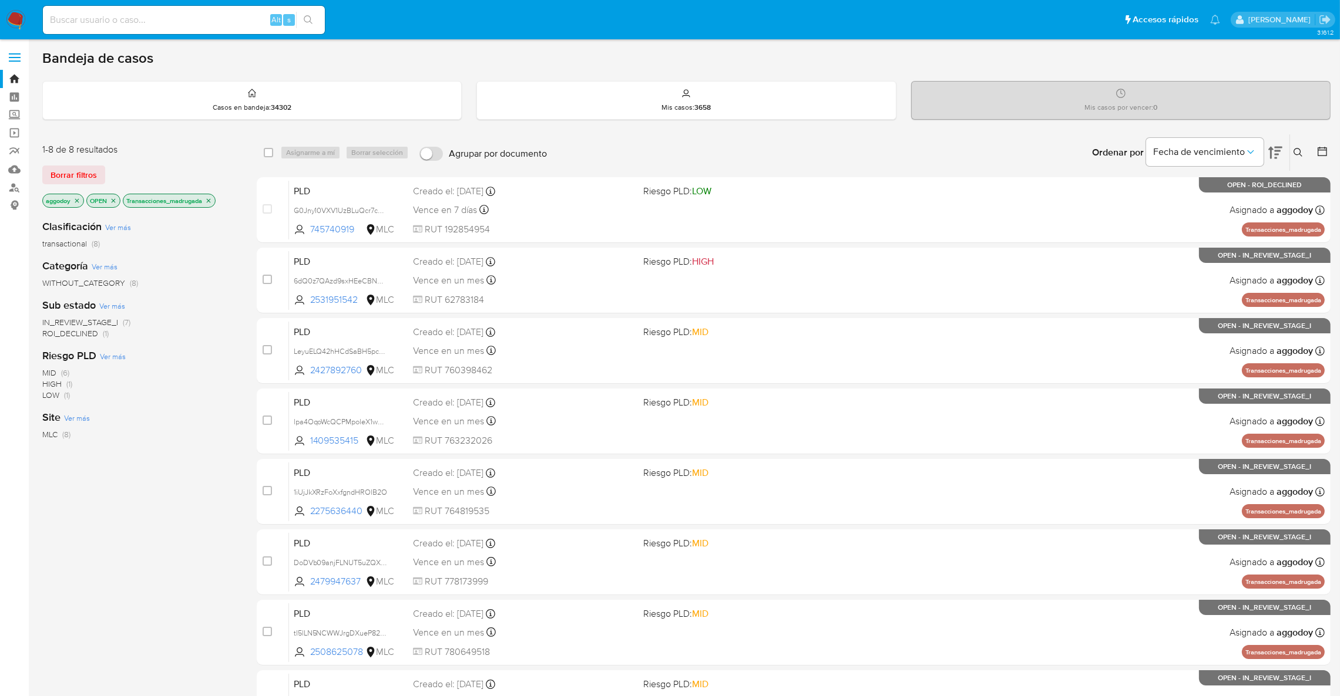
click at [211, 200] on icon "close-filter" at bounding box center [209, 200] width 4 height 4
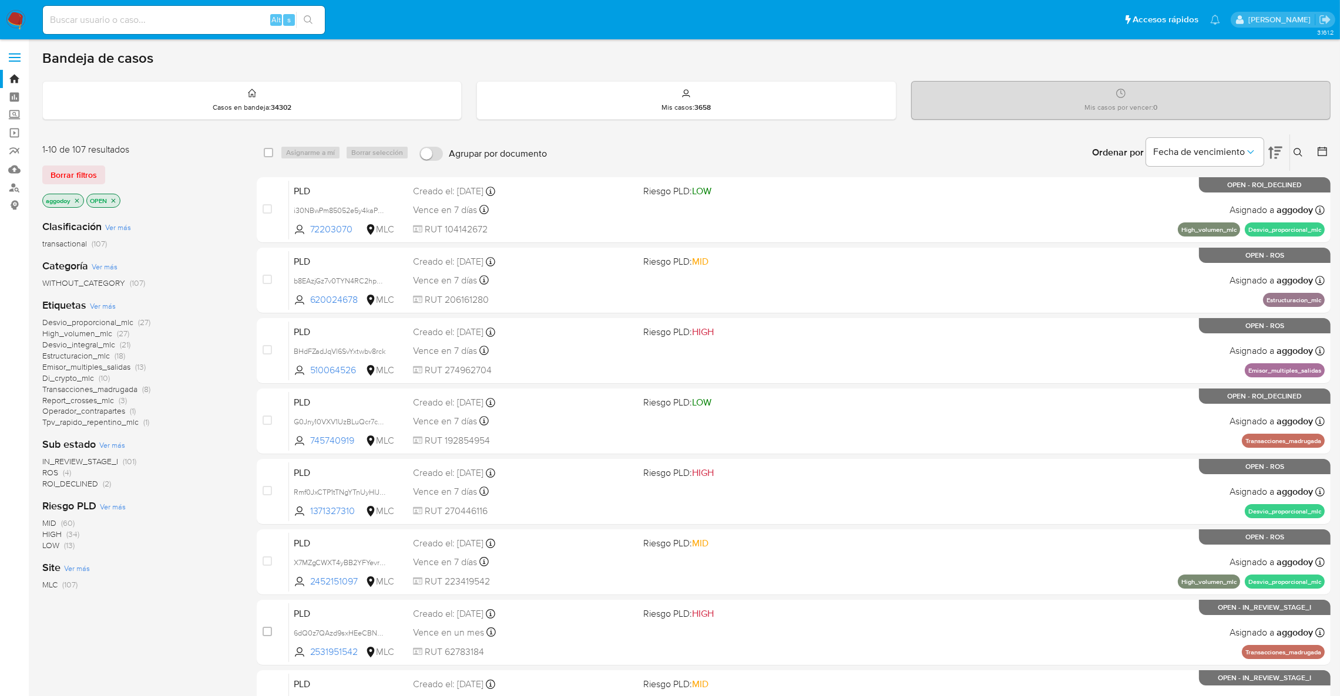
click at [78, 198] on icon "close-filter" at bounding box center [76, 200] width 7 height 7
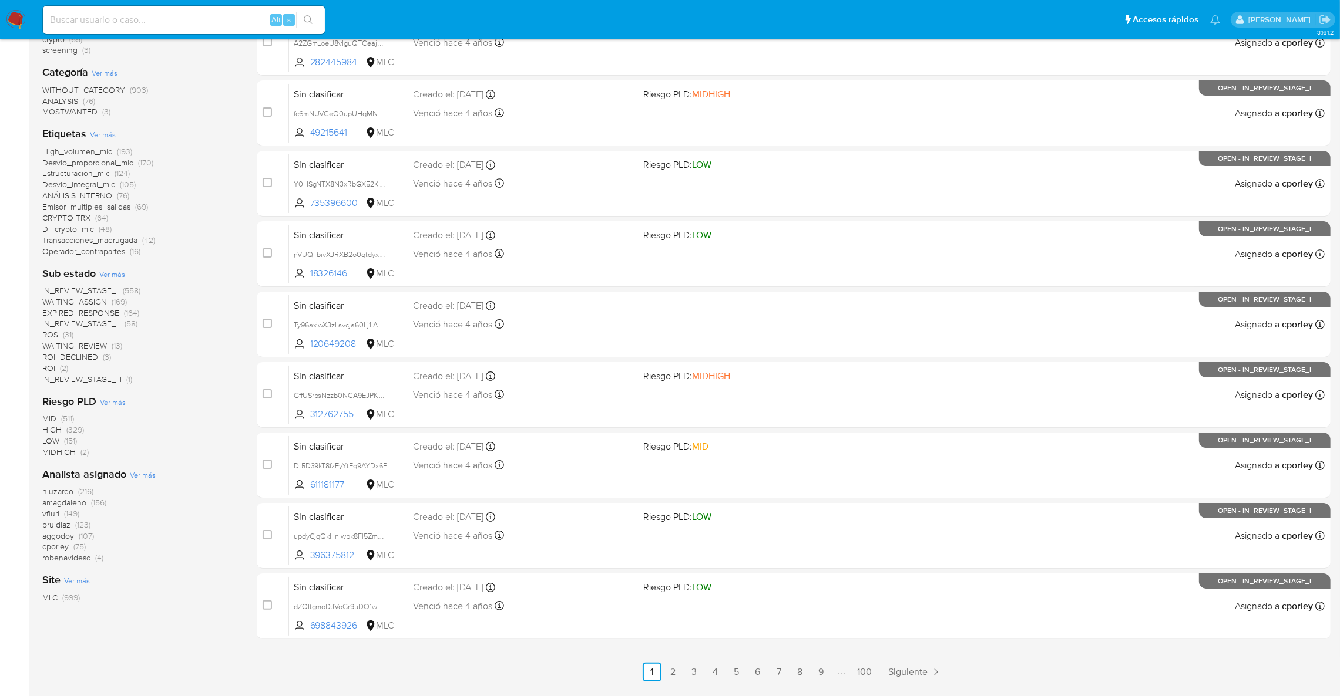
scroll to position [264, 0]
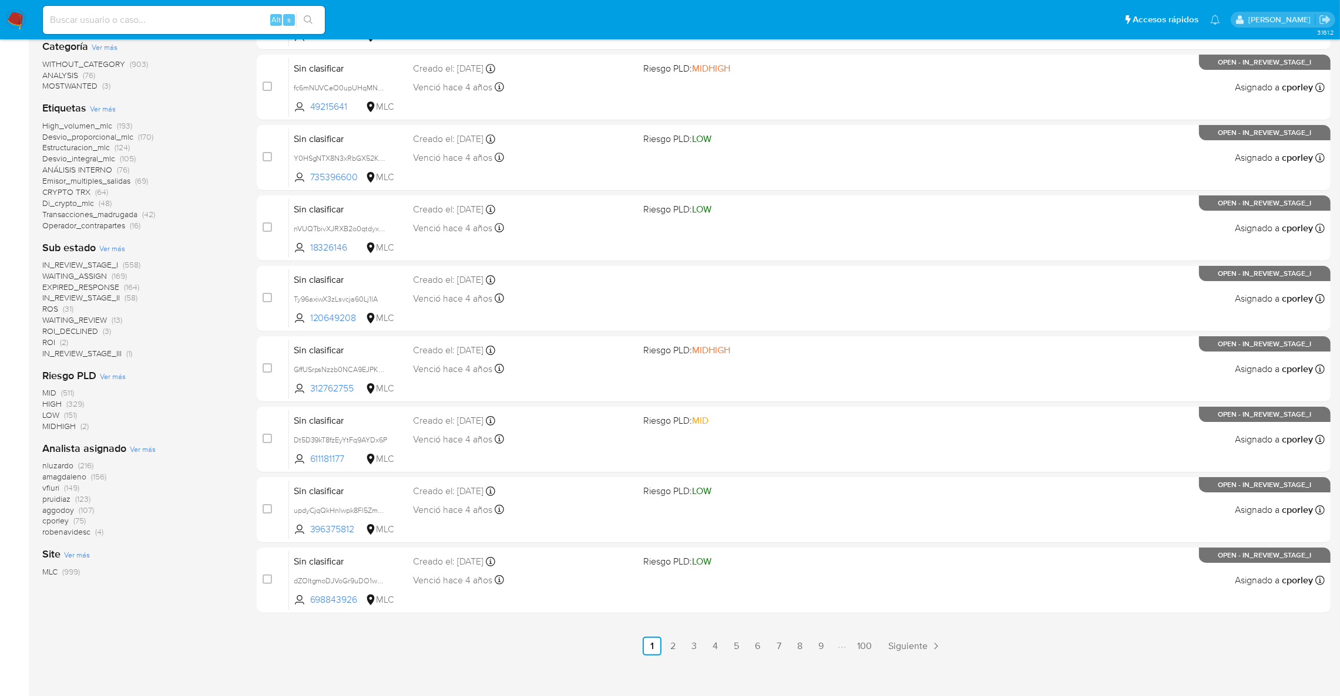
click at [56, 343] on span "ROI (2)" at bounding box center [55, 342] width 26 height 11
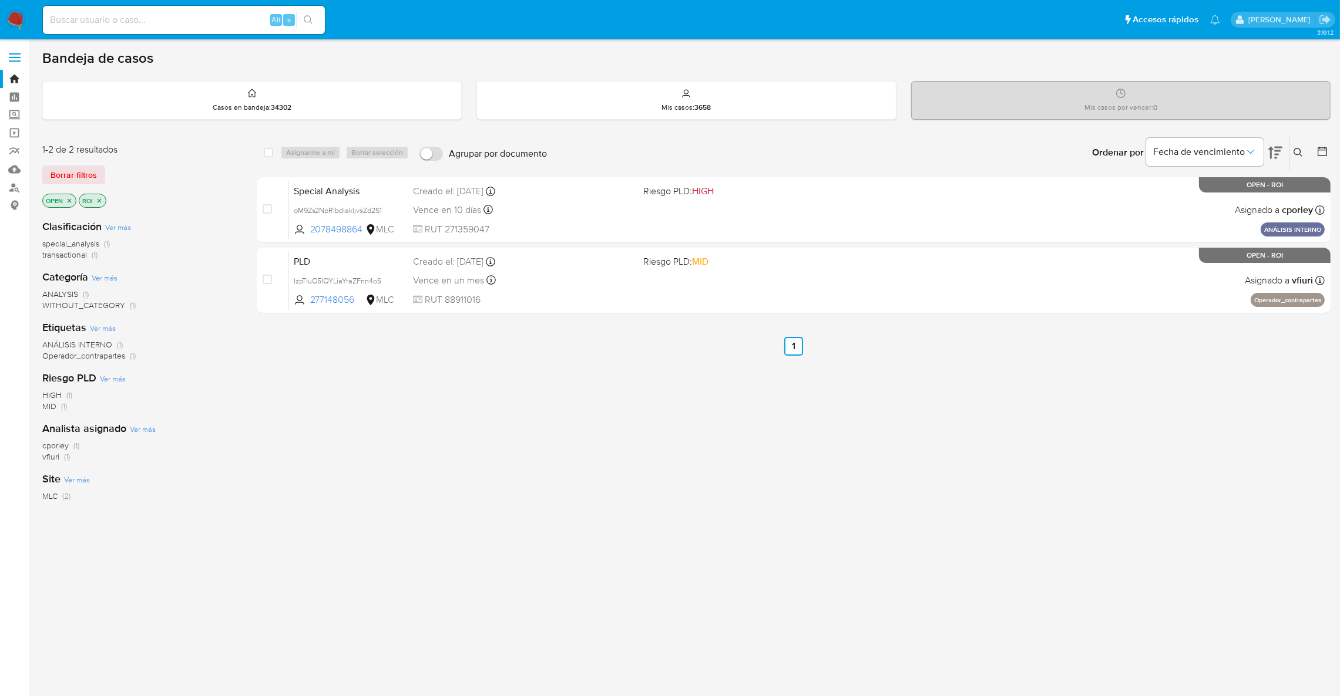
click at [1290, 154] on button at bounding box center [1299, 153] width 19 height 14
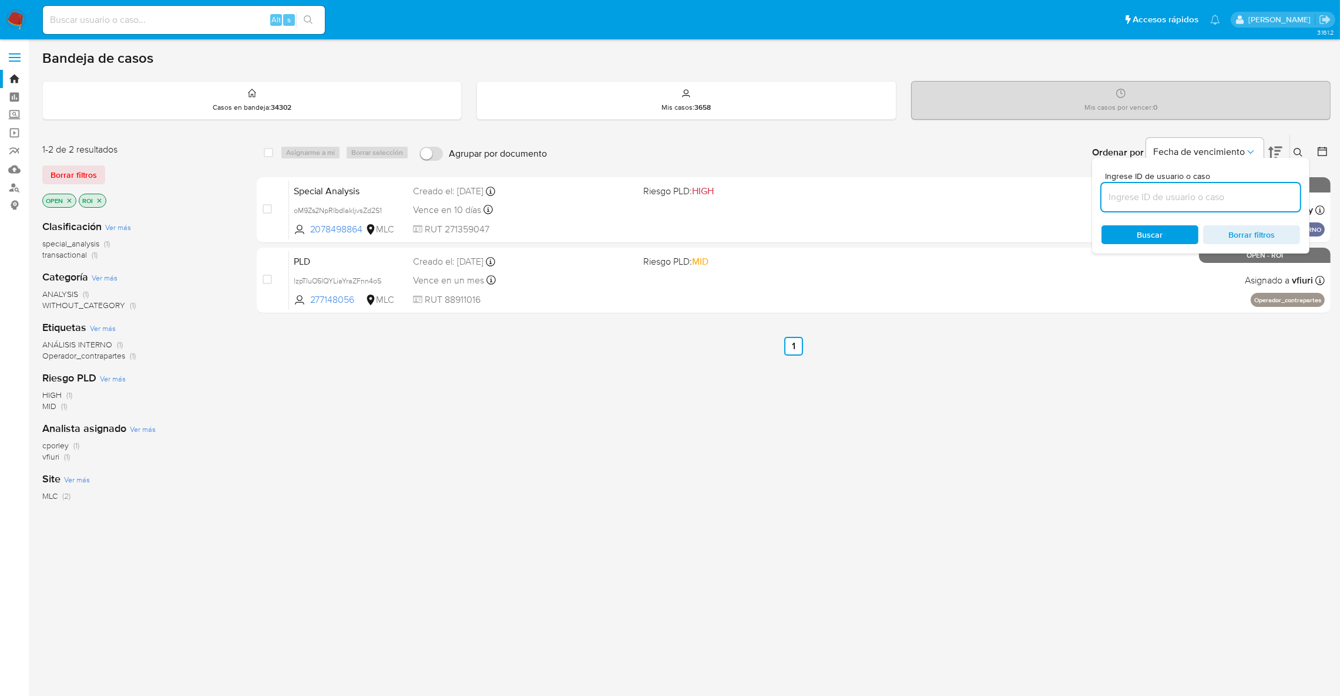
click at [1277, 194] on input at bounding box center [1200, 197] width 198 height 15
type input "2427892760"
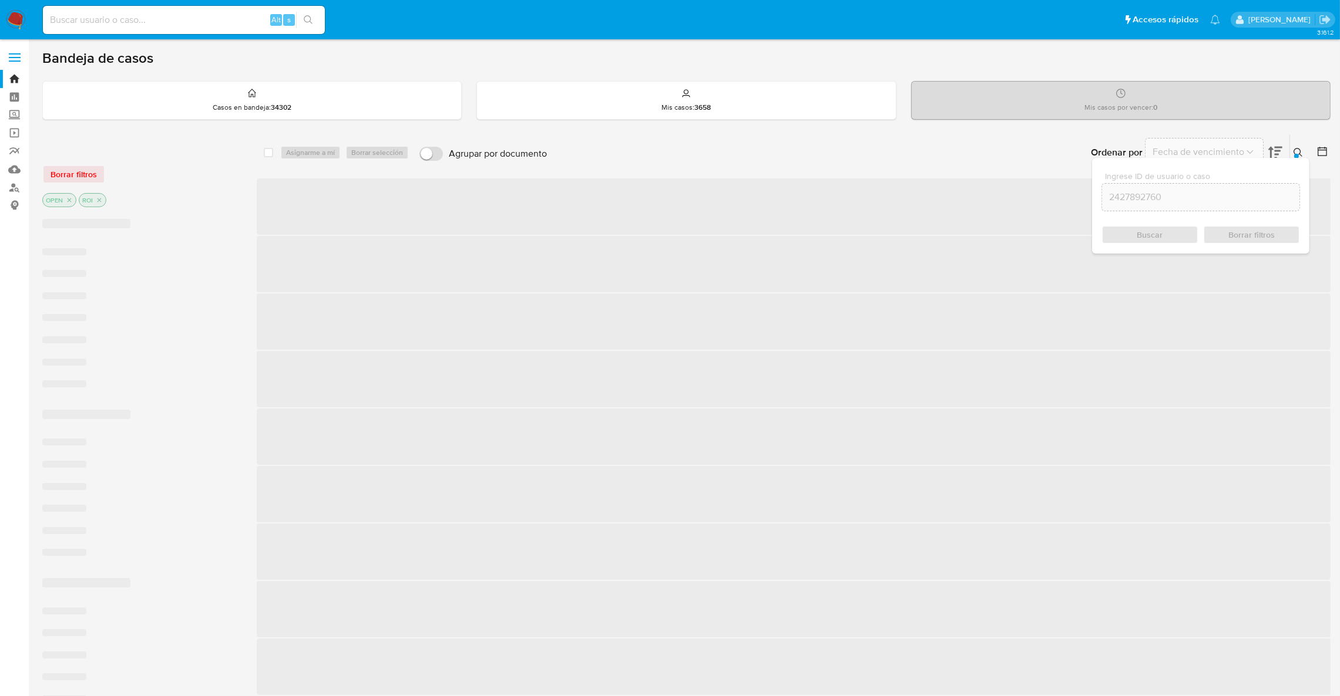
click at [1302, 151] on icon at bounding box center [1297, 152] width 9 height 9
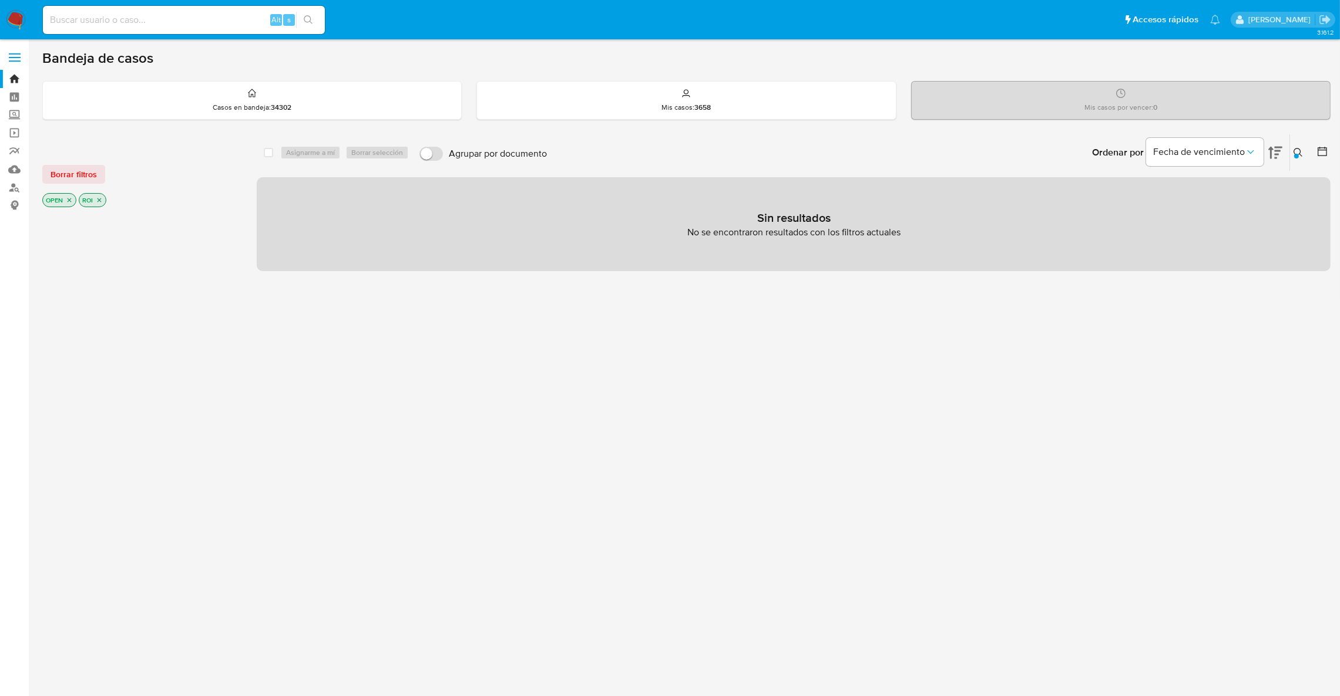
click at [93, 200] on p "ROI" at bounding box center [92, 200] width 26 height 13
click at [101, 201] on icon "close-filter" at bounding box center [99, 200] width 4 height 4
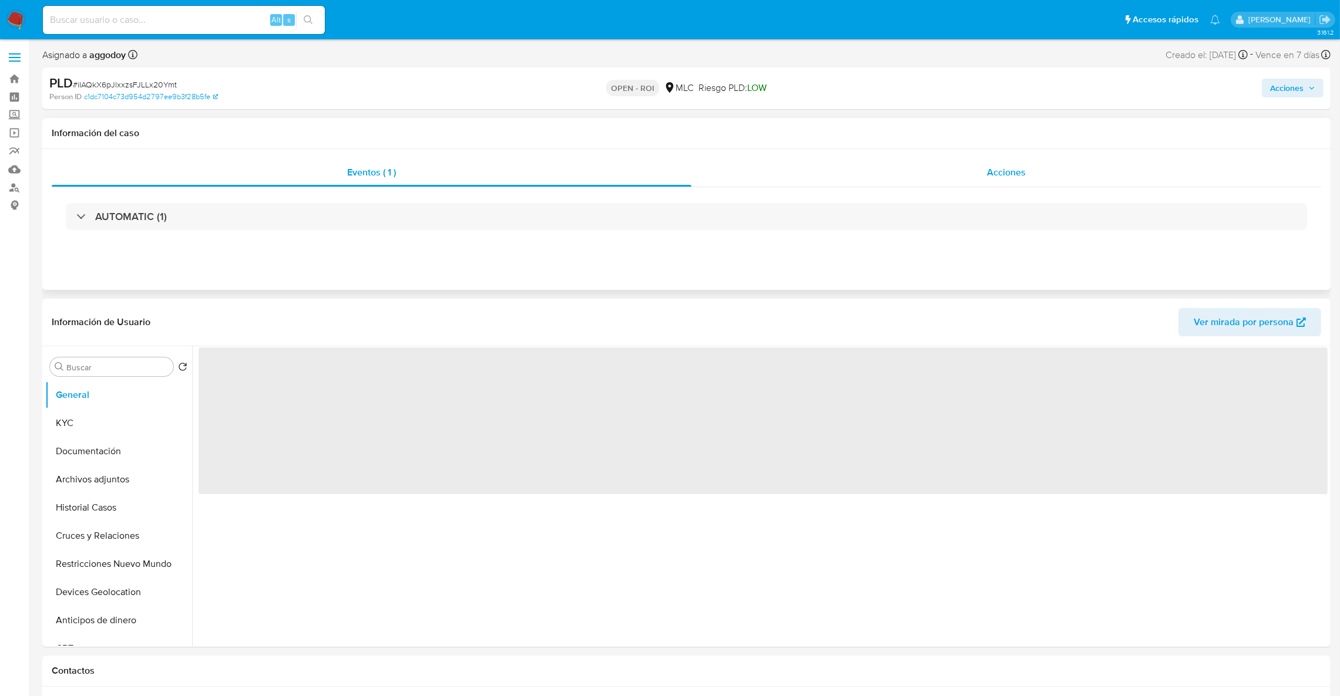
click at [944, 176] on div "Acciones" at bounding box center [1006, 173] width 630 height 28
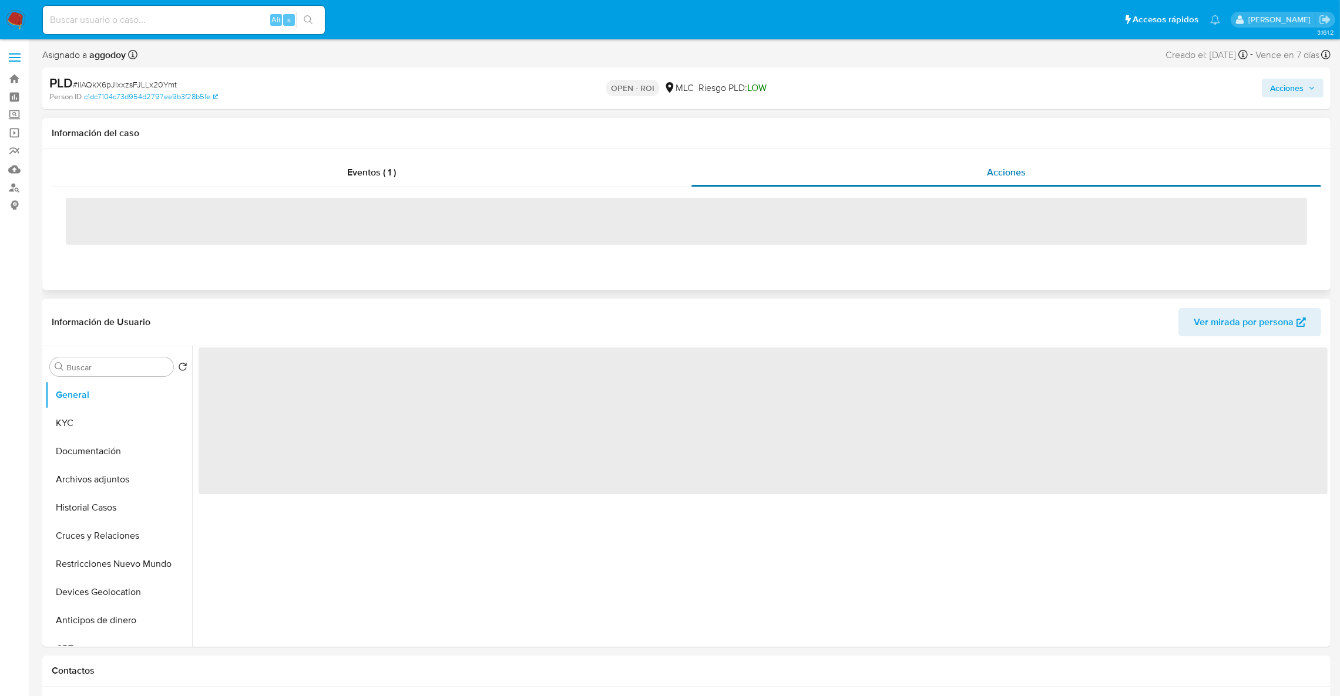
select select "10"
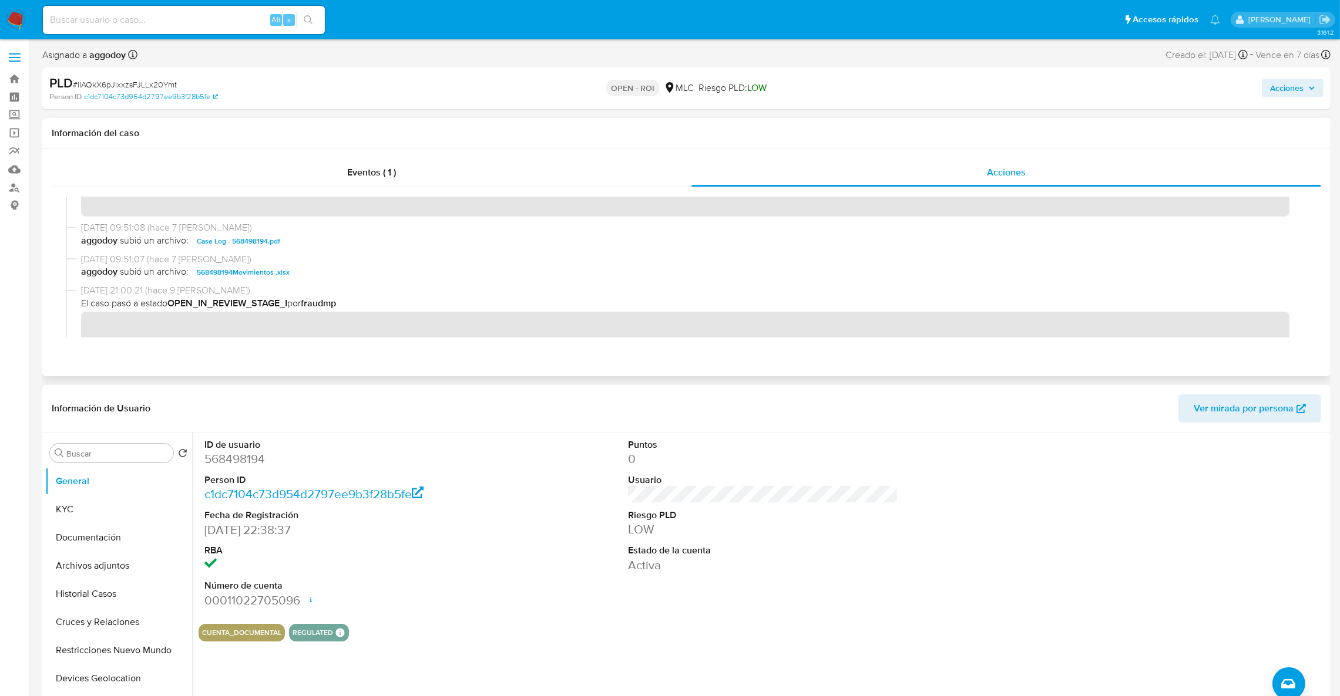
scroll to position [258, 0]
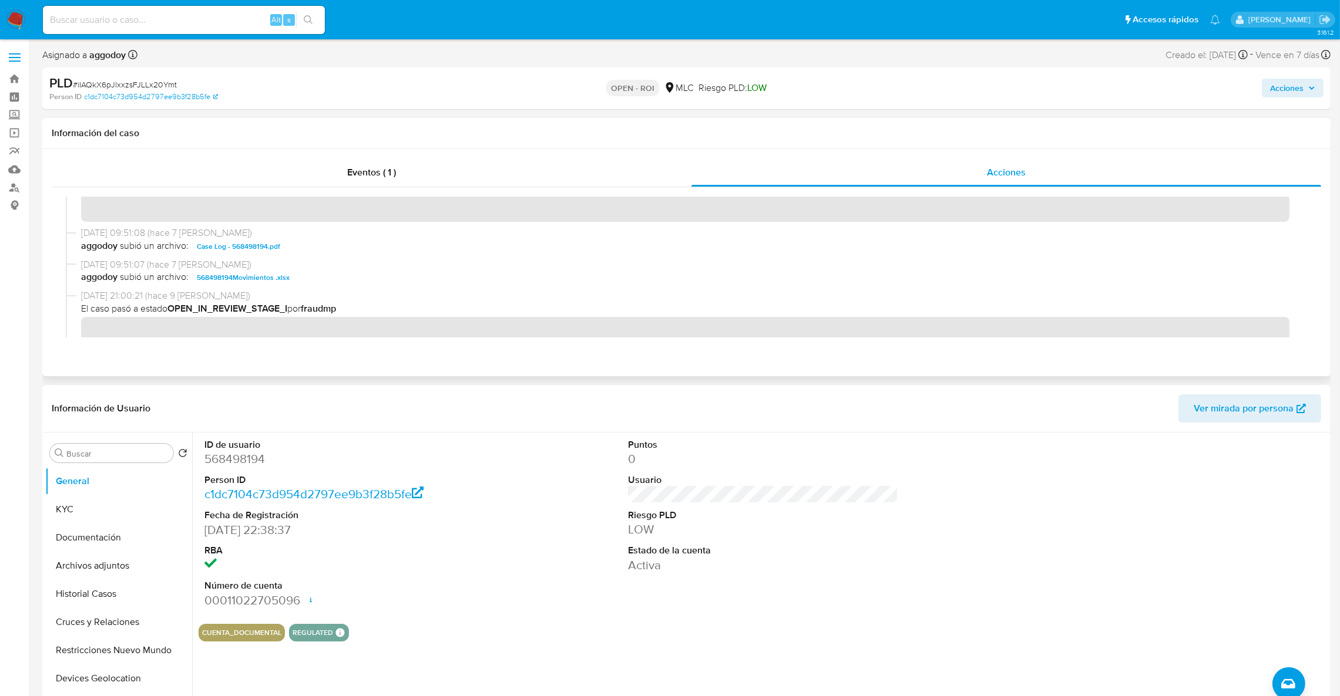
click at [76, 218] on div "[DATE] 09:51:25 (hace 7 [PERSON_NAME]) El caso pasó a estado STANDBY_ROI_PROPOS…" at bounding box center [686, 196] width 1241 height 60
drag, startPoint x: 1300, startPoint y: 81, endPoint x: 1284, endPoint y: 89, distance: 17.3
click at [1301, 83] on span "Acciones" at bounding box center [1286, 88] width 33 height 19
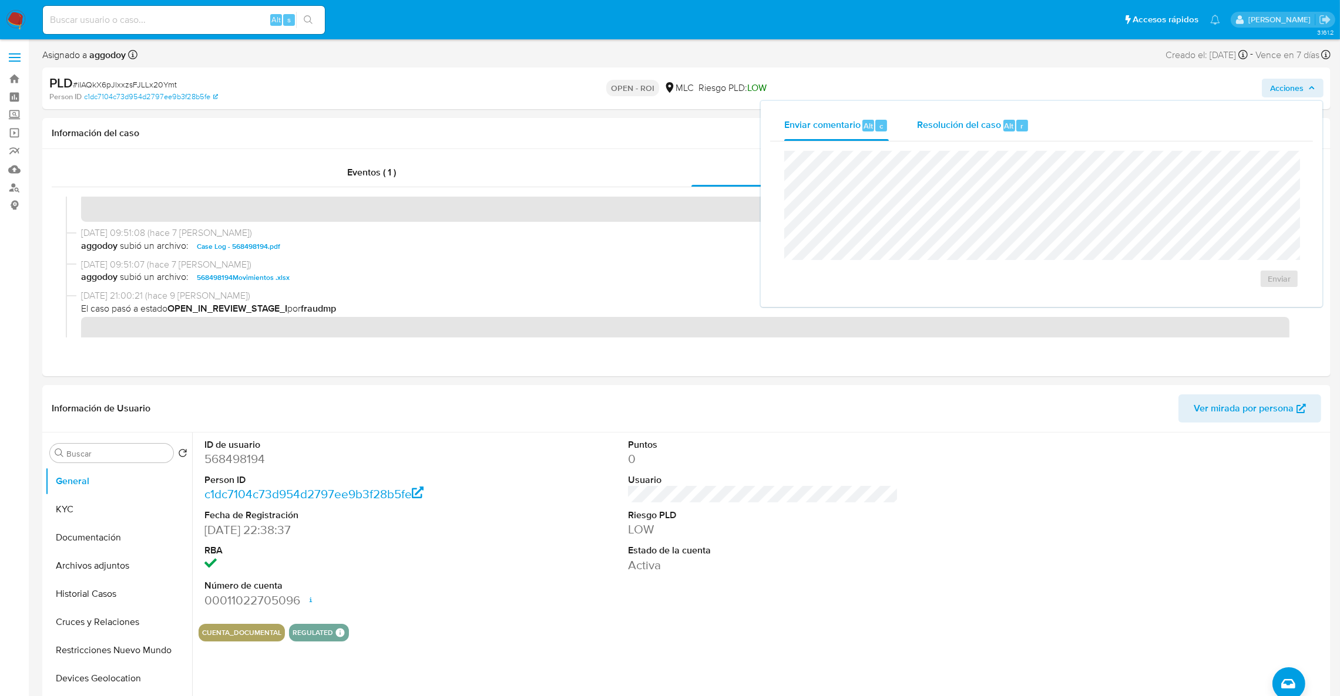
click at [968, 120] on span "Resolución del caso" at bounding box center [959, 126] width 84 height 14
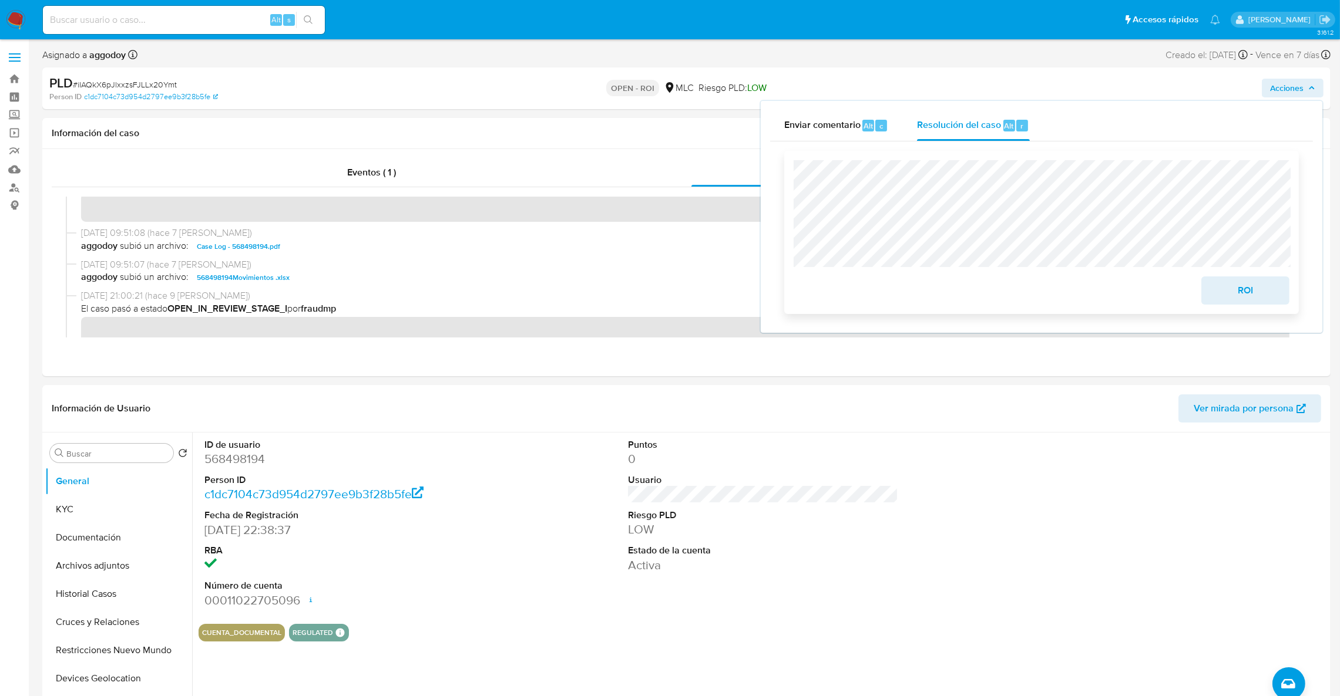
click at [1236, 299] on span "ROI" at bounding box center [1245, 291] width 58 height 26
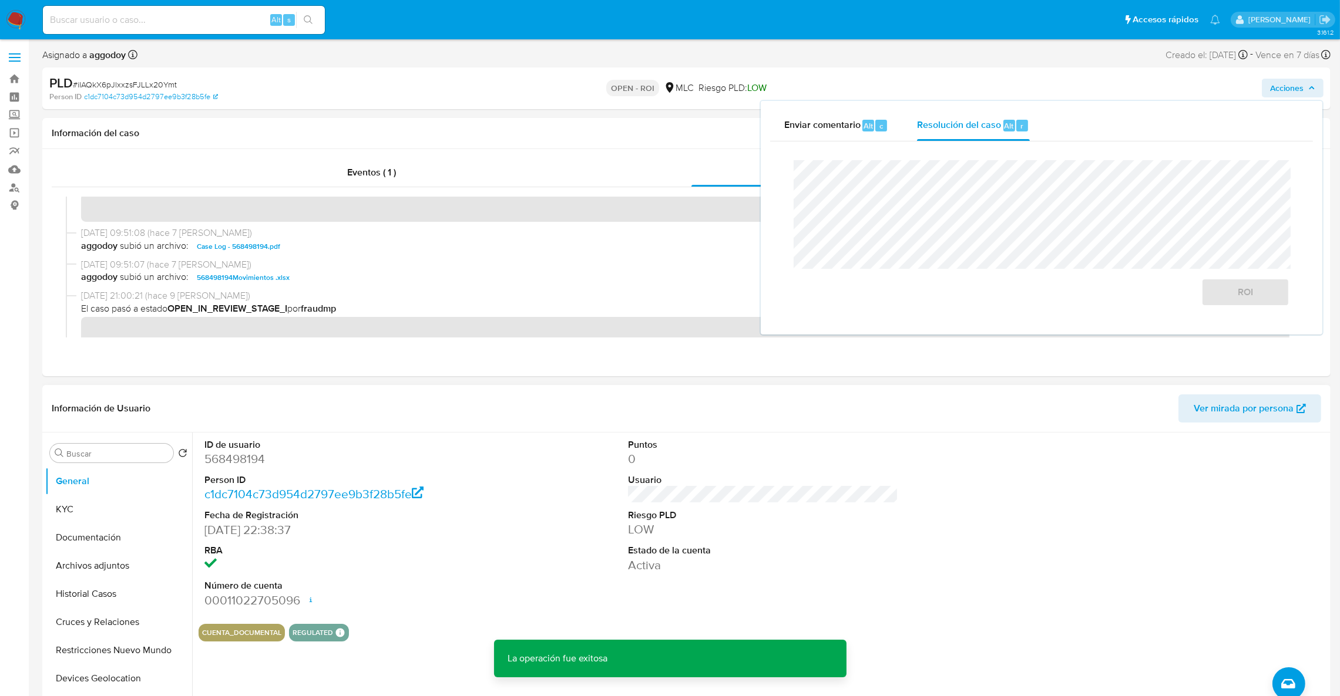
click at [255, 460] on dd "568498194" at bounding box center [339, 459] width 271 height 16
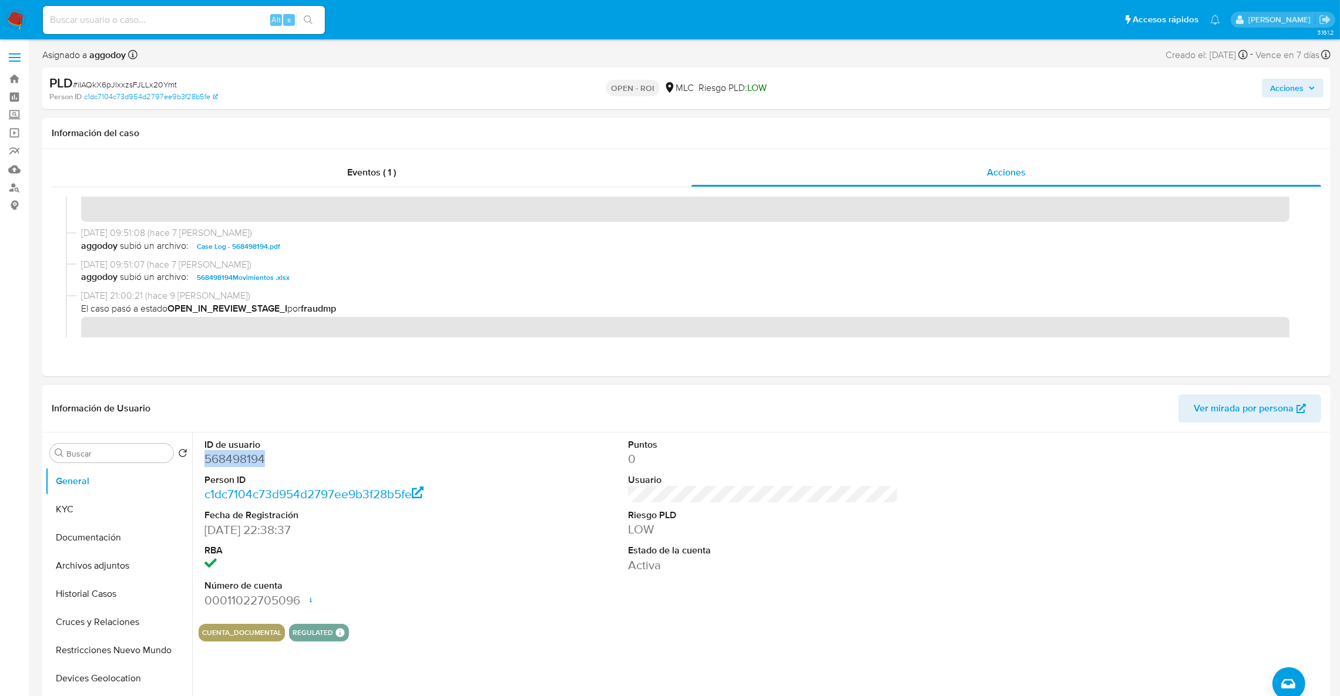
click at [255, 460] on dd "568498194" at bounding box center [339, 459] width 271 height 16
copy dd "568498194"
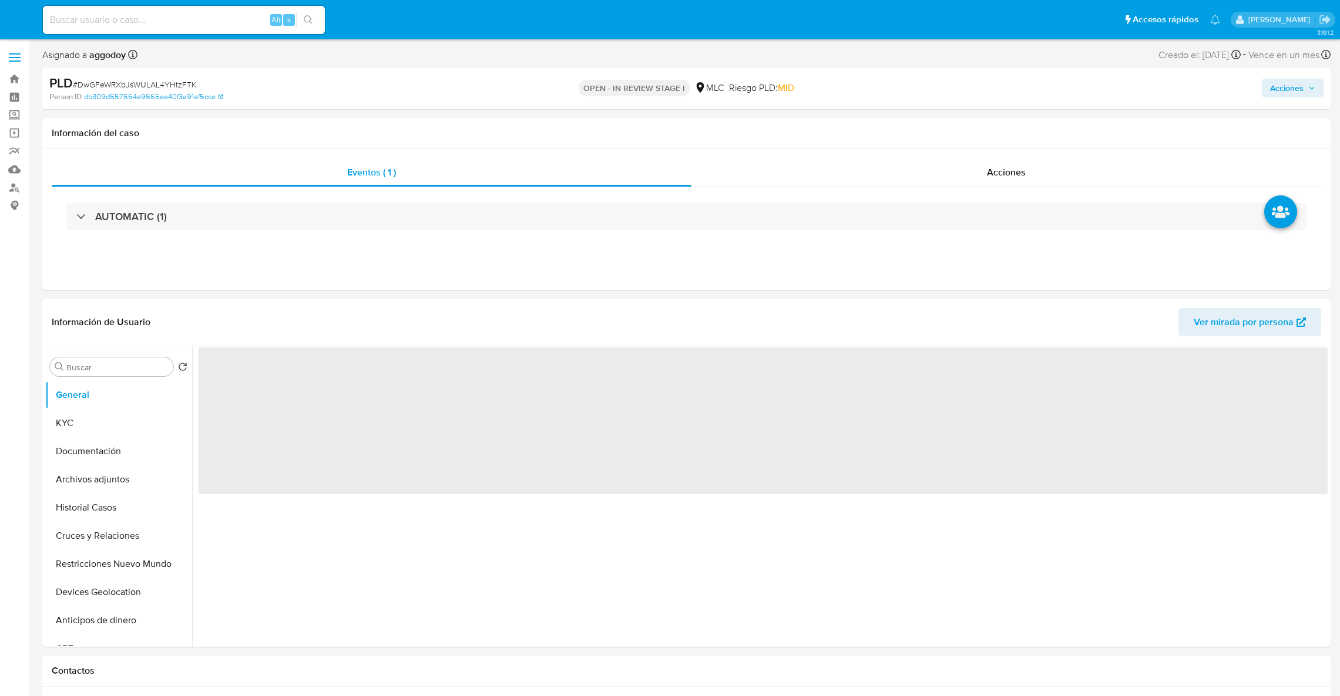
select select "10"
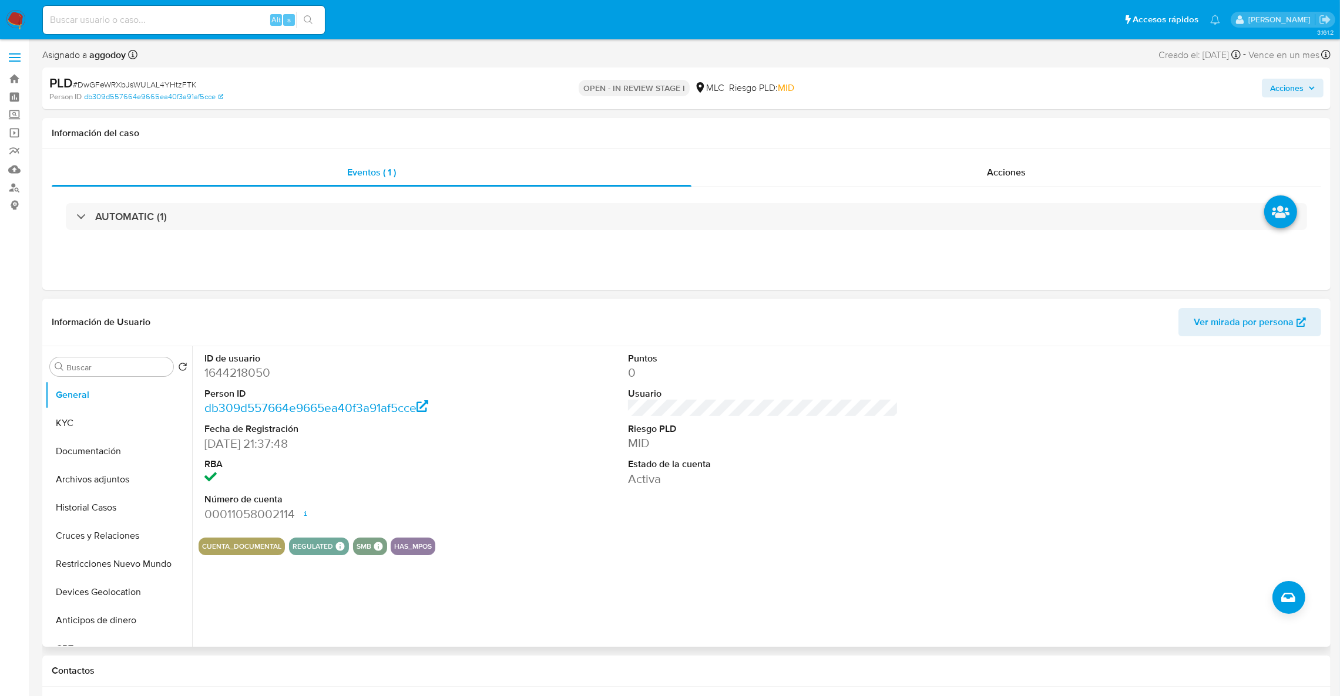
click at [259, 372] on dd "1644218050" at bounding box center [339, 373] width 271 height 16
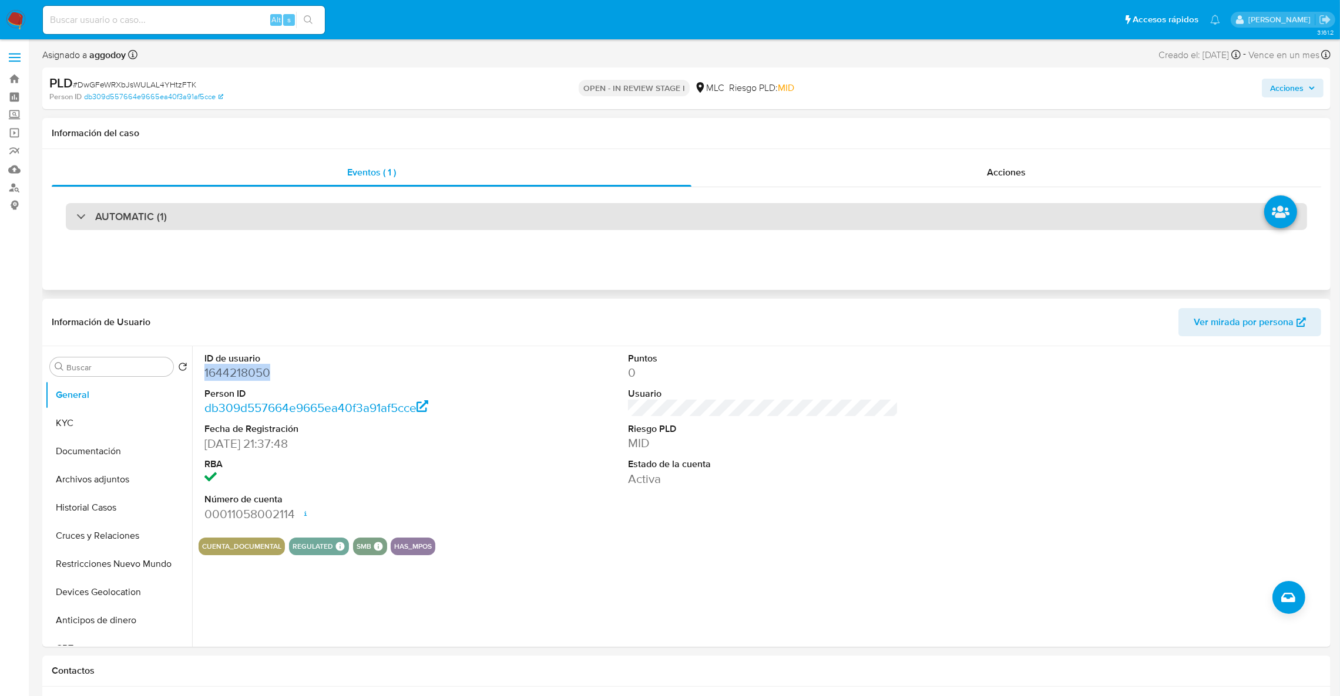
copy dd "1644218050"
click at [298, 204] on div "AUTOMATIC (1)" at bounding box center [686, 216] width 1241 height 27
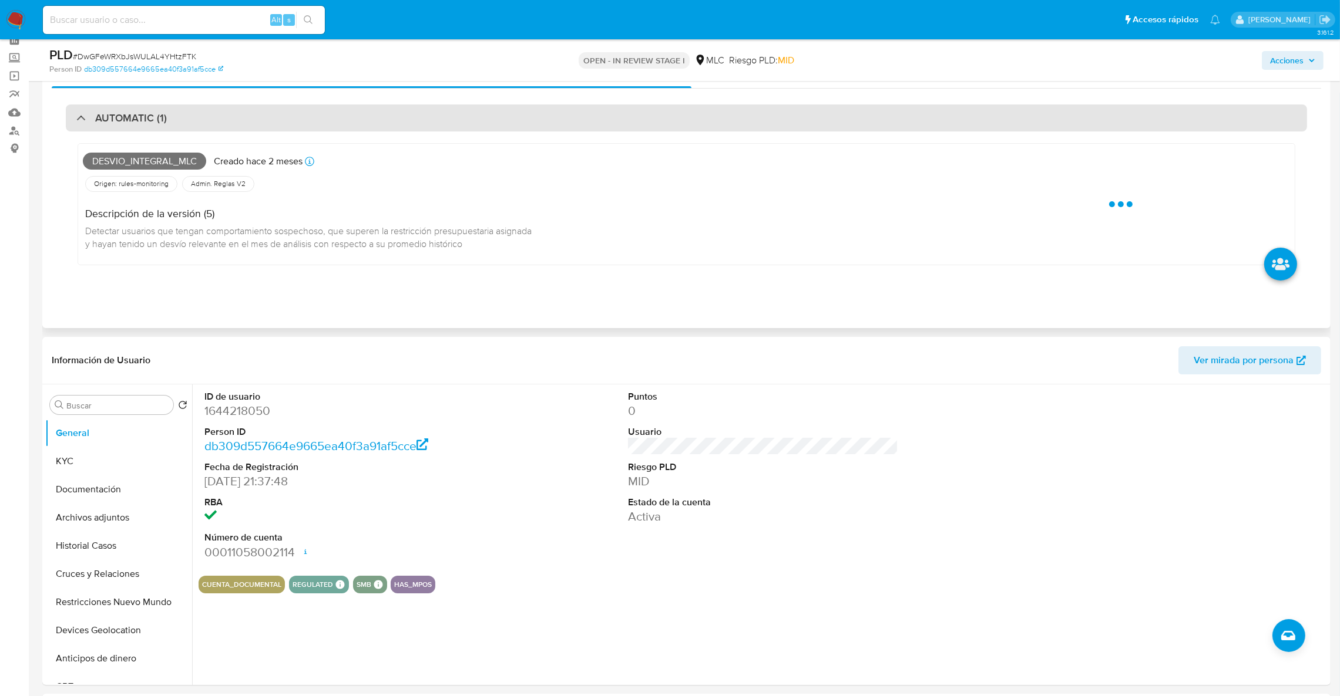
scroll to position [88, 0]
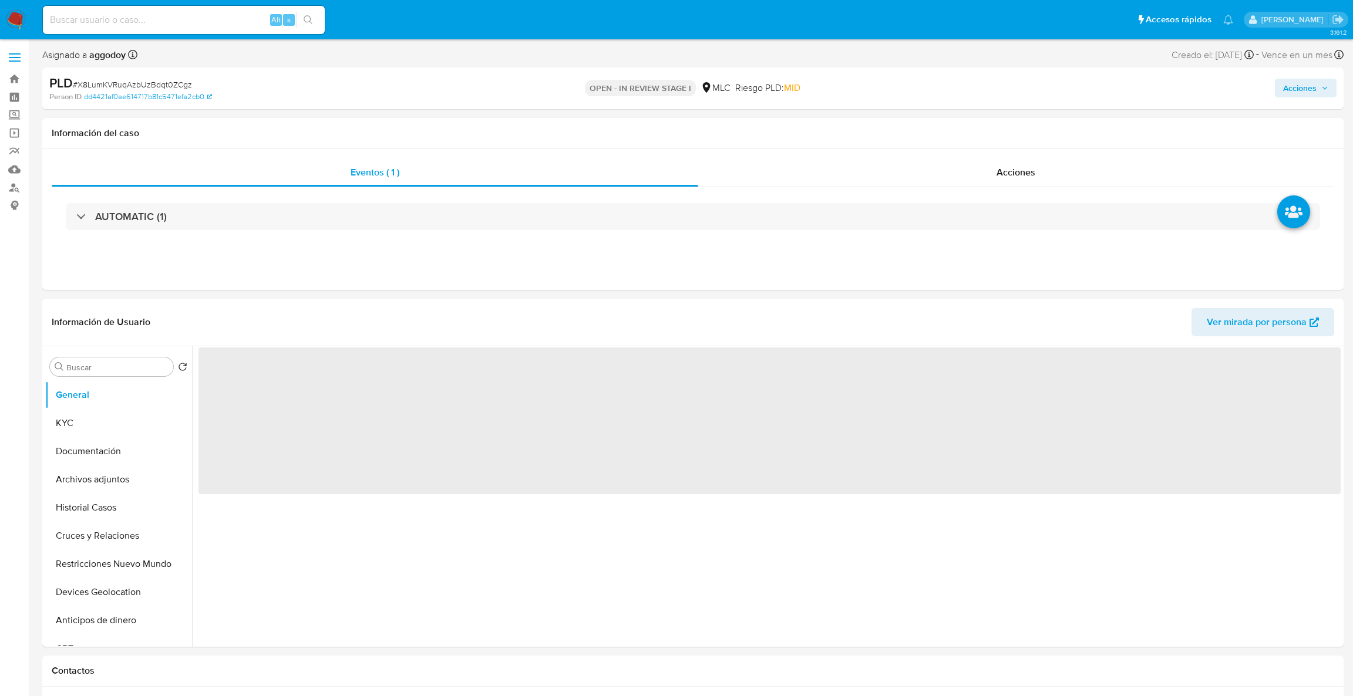
select select "10"
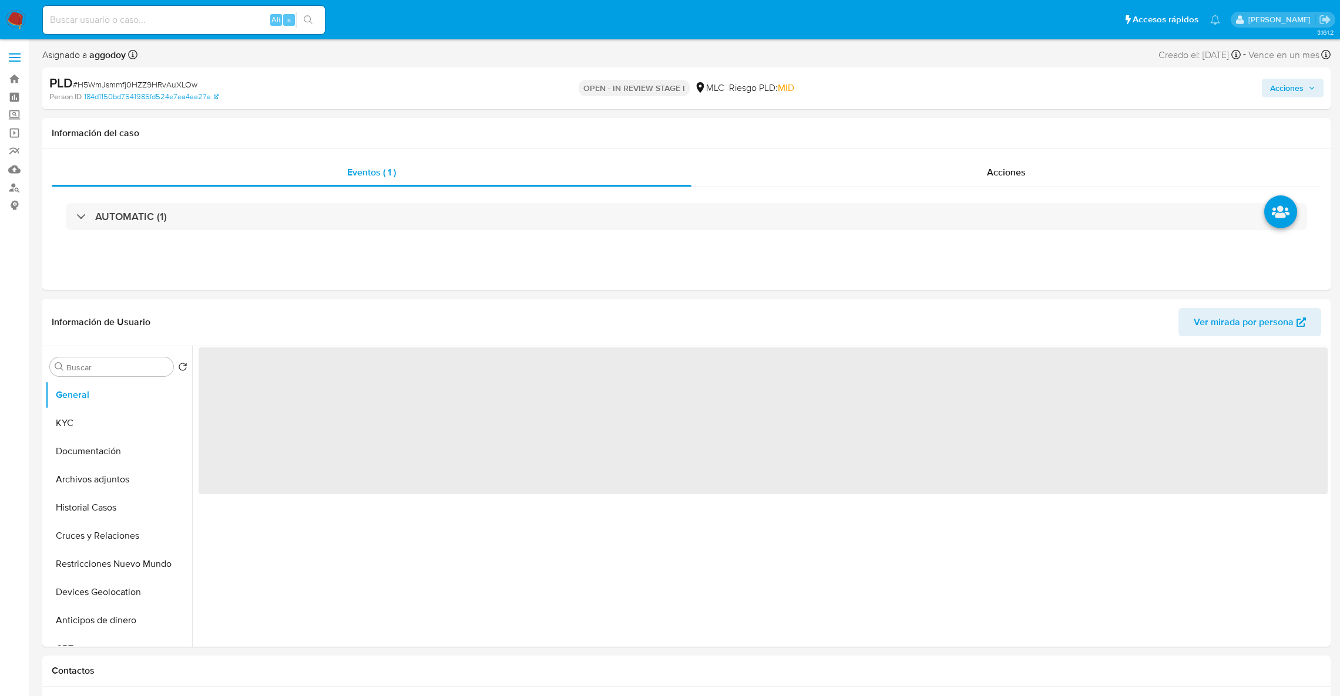
select select "10"
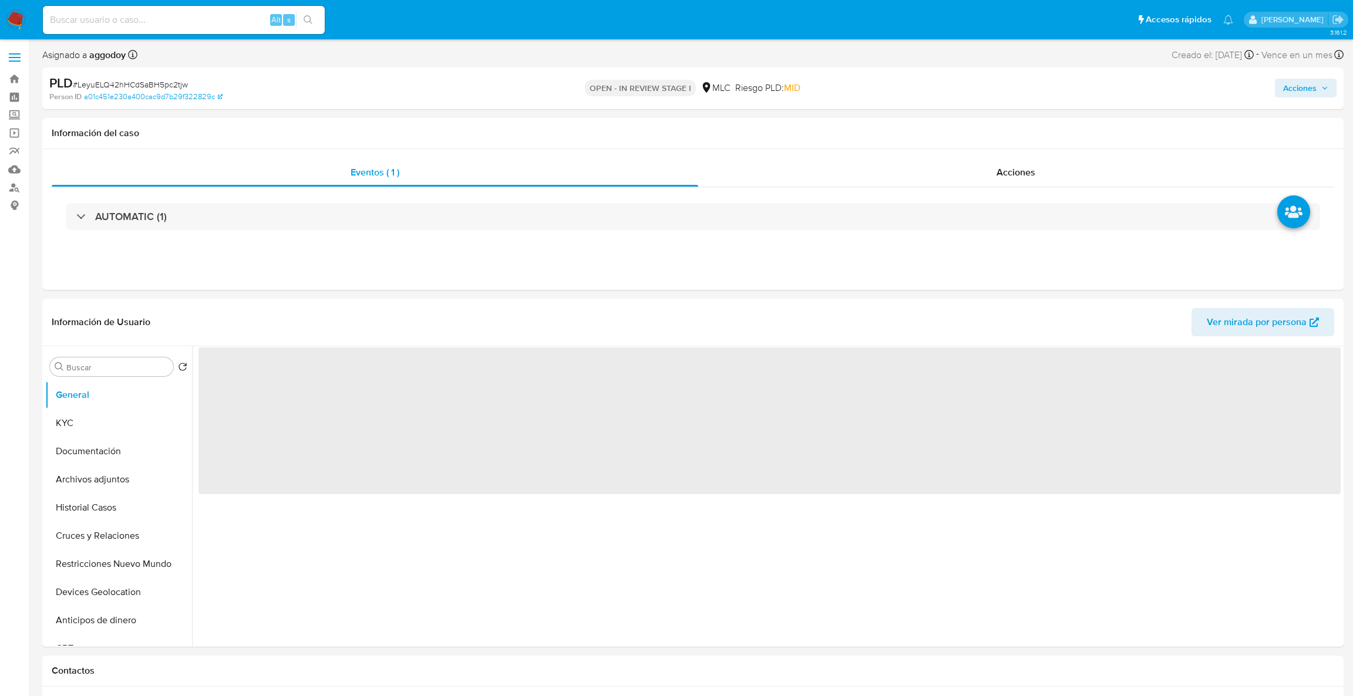
select select "10"
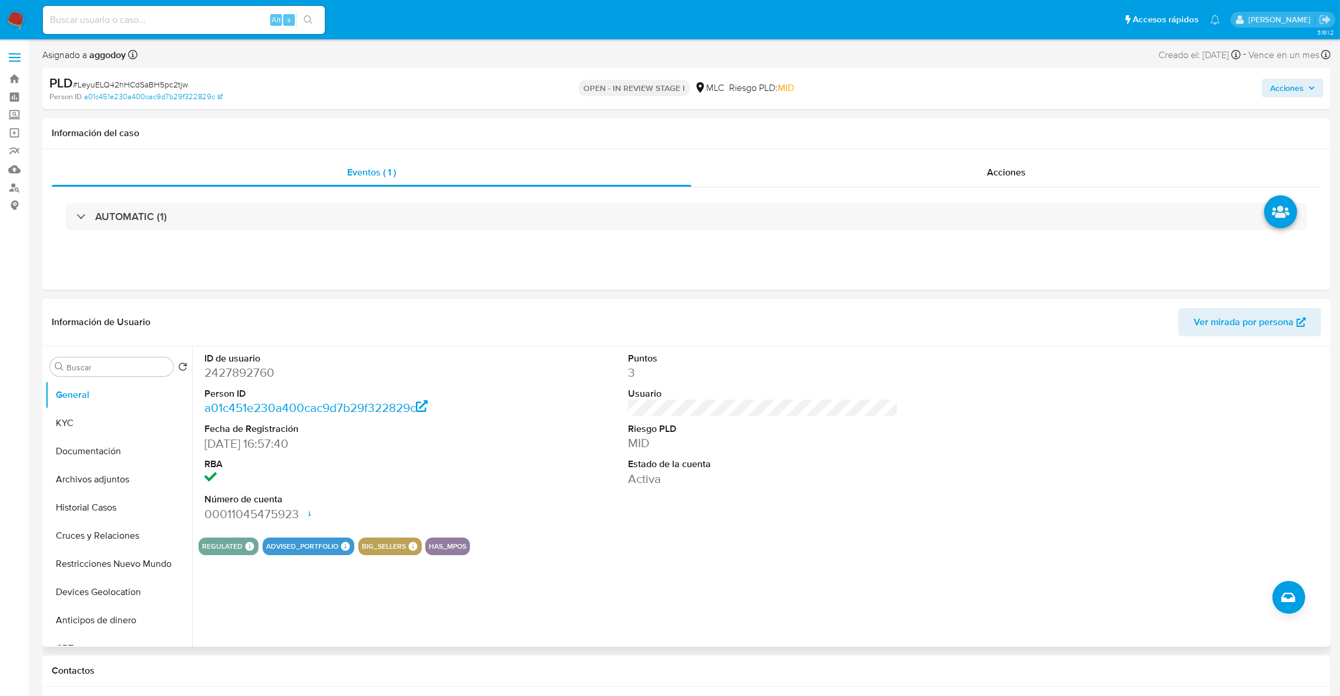
click at [231, 375] on dd "2427892760" at bounding box center [339, 373] width 271 height 16
copy dd "2427892760"
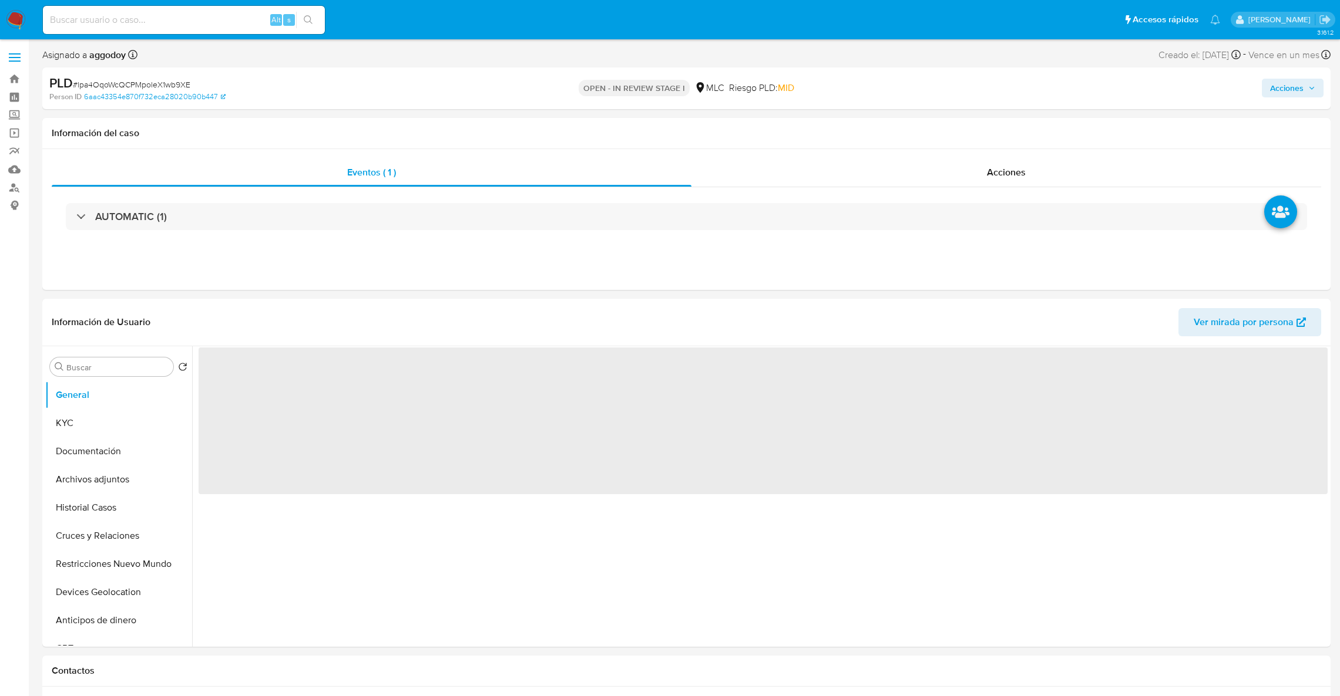
select select "10"
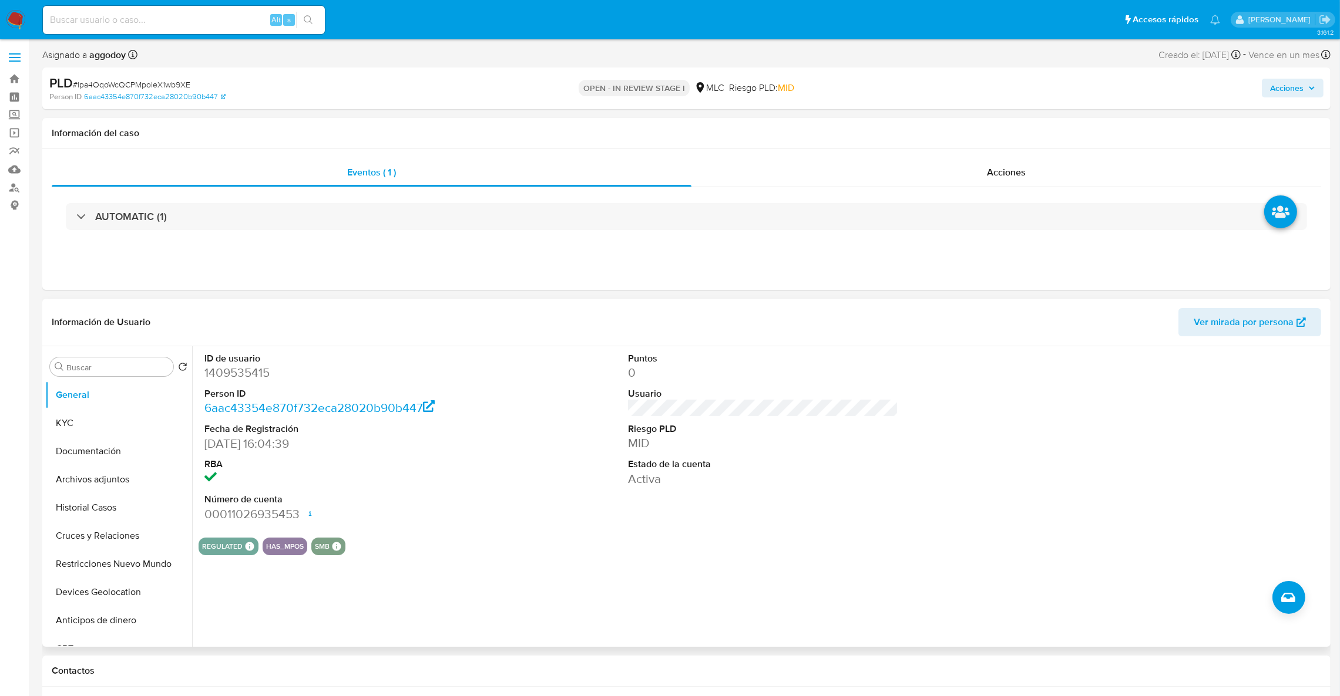
click at [249, 384] on dl "ID de usuario 1409535415 Person ID 6aac43354e870f732eca28020b90b447 Fecha de Re…" at bounding box center [339, 437] width 271 height 170
click at [238, 372] on dd "1409535415" at bounding box center [339, 373] width 271 height 16
copy dd "1409535415"
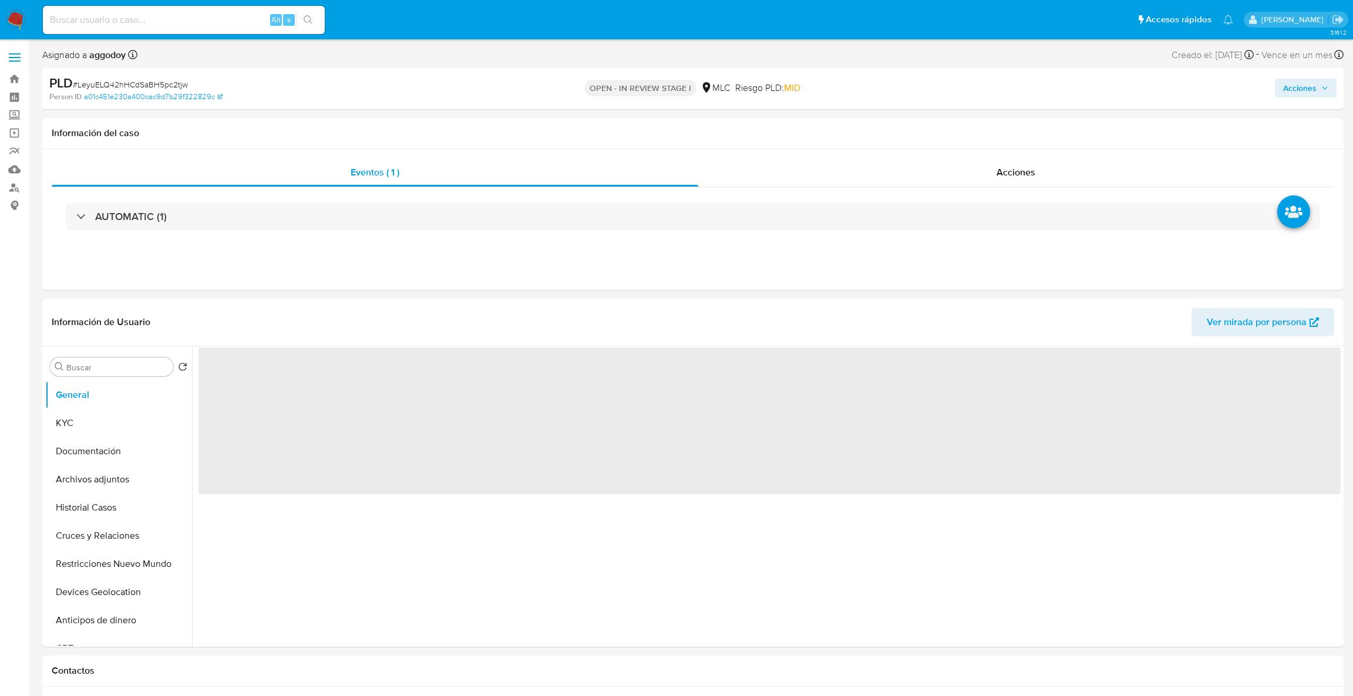
select select "10"
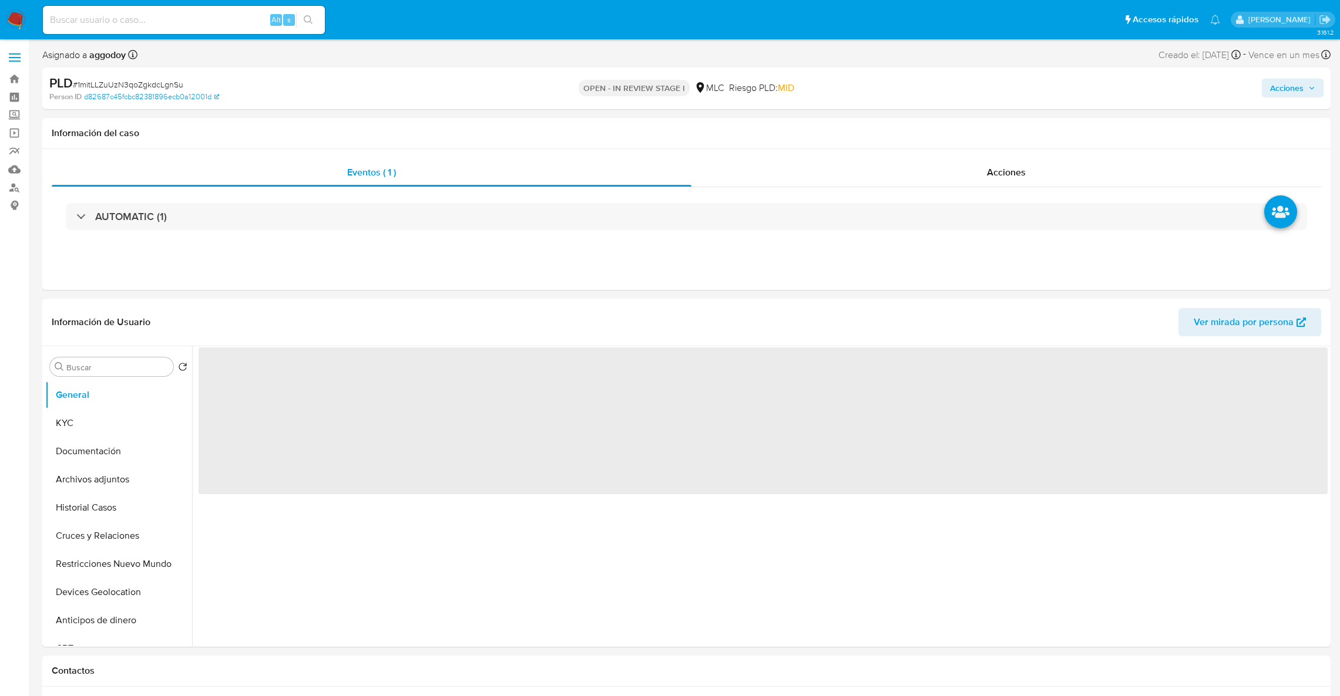
select select "10"
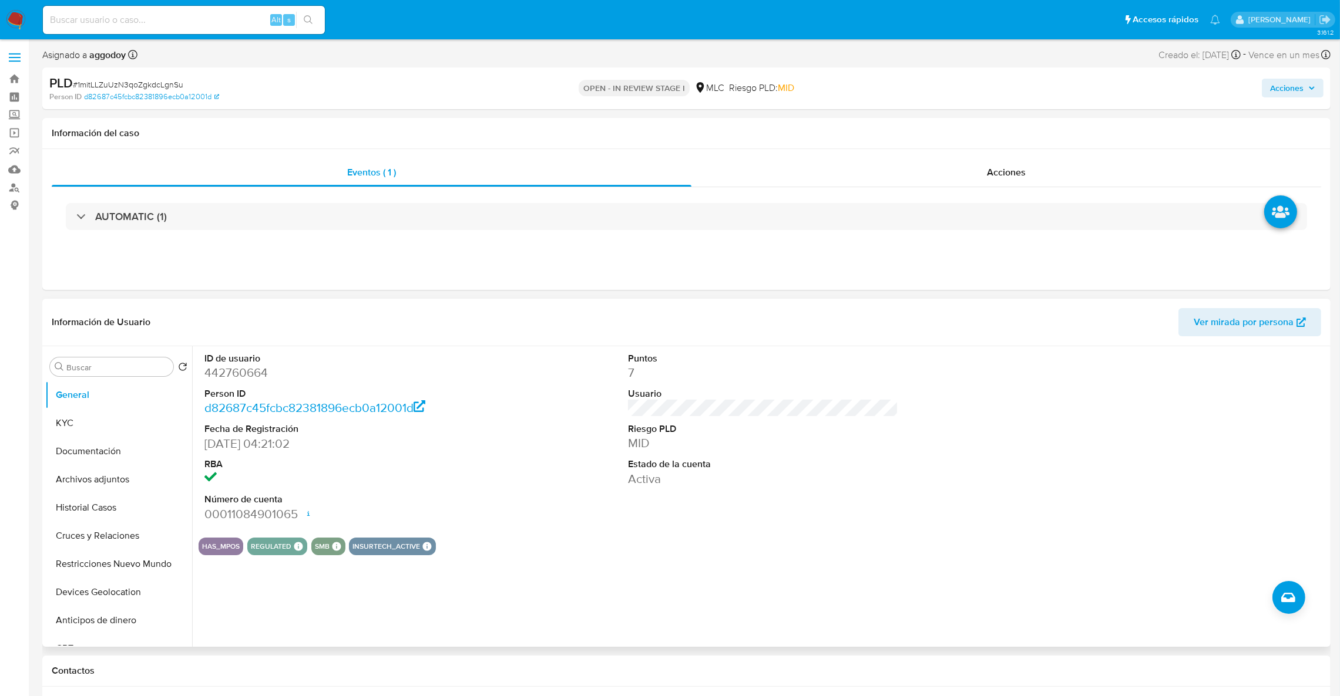
click at [213, 366] on dd "442760664" at bounding box center [339, 373] width 271 height 16
copy dd "442760664"
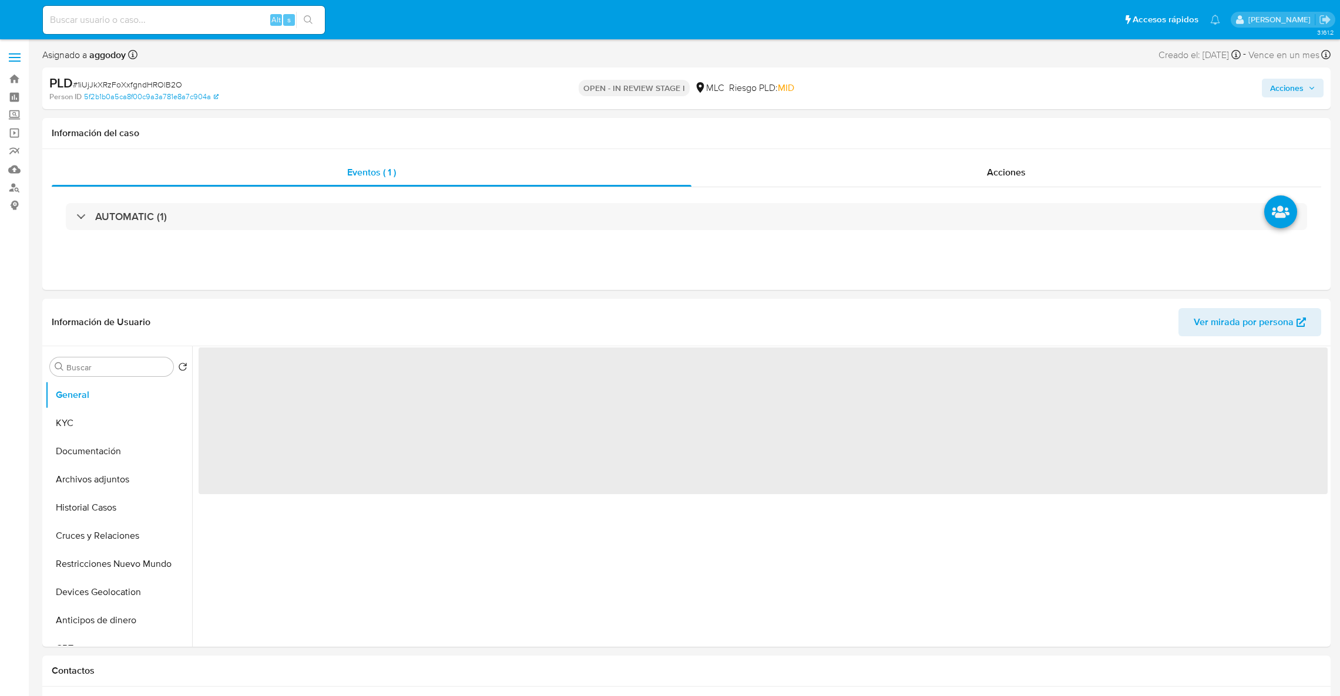
select select "10"
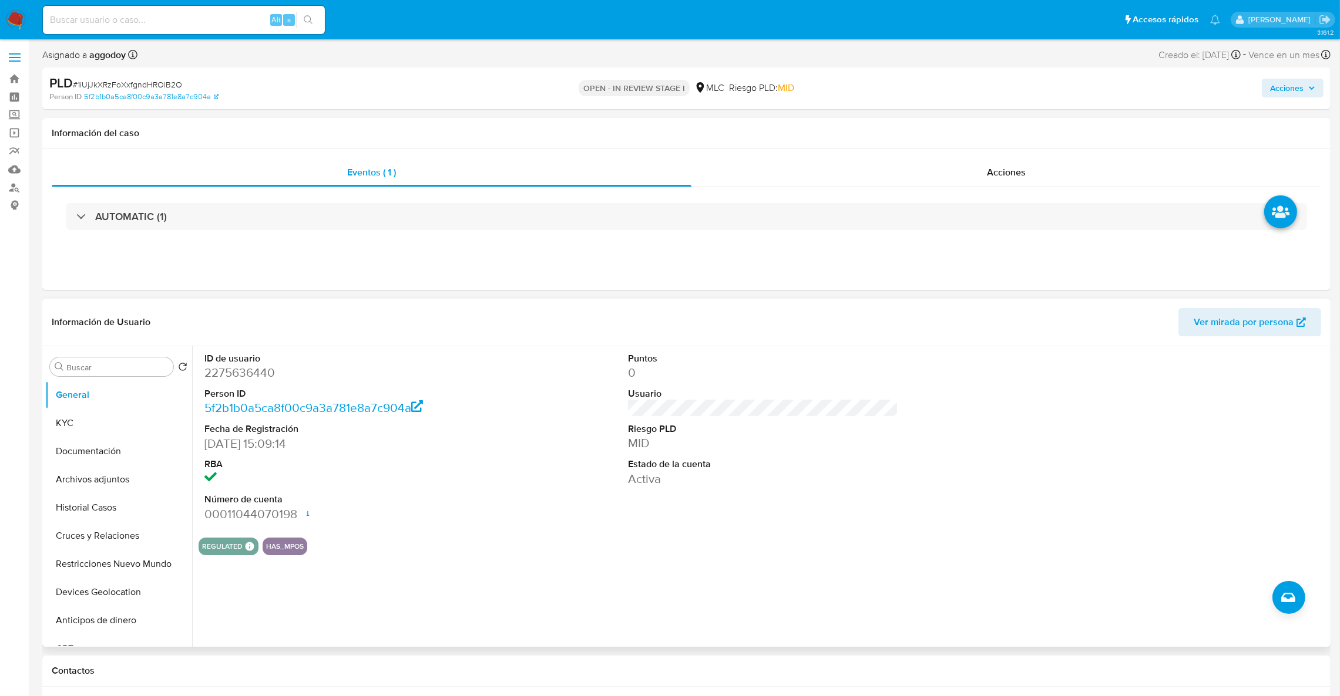
click at [255, 366] on dd "2275636440" at bounding box center [339, 373] width 271 height 16
copy dd "2275636440"
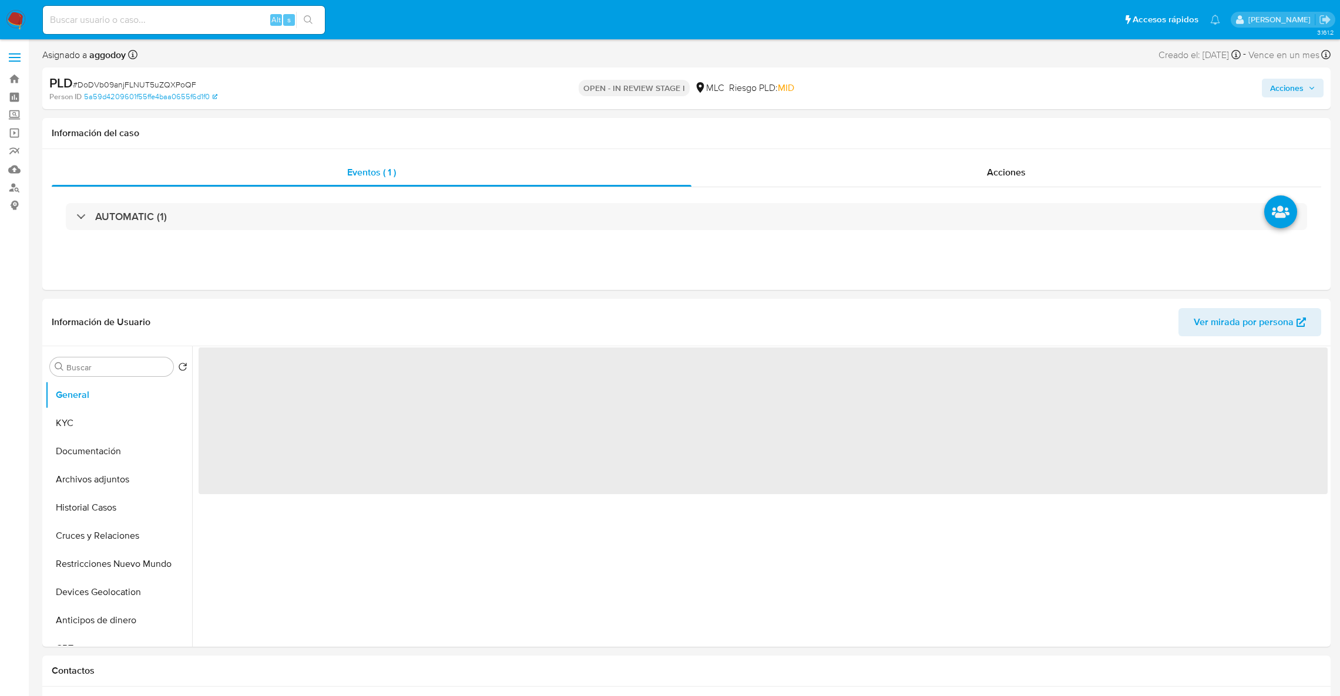
select select "10"
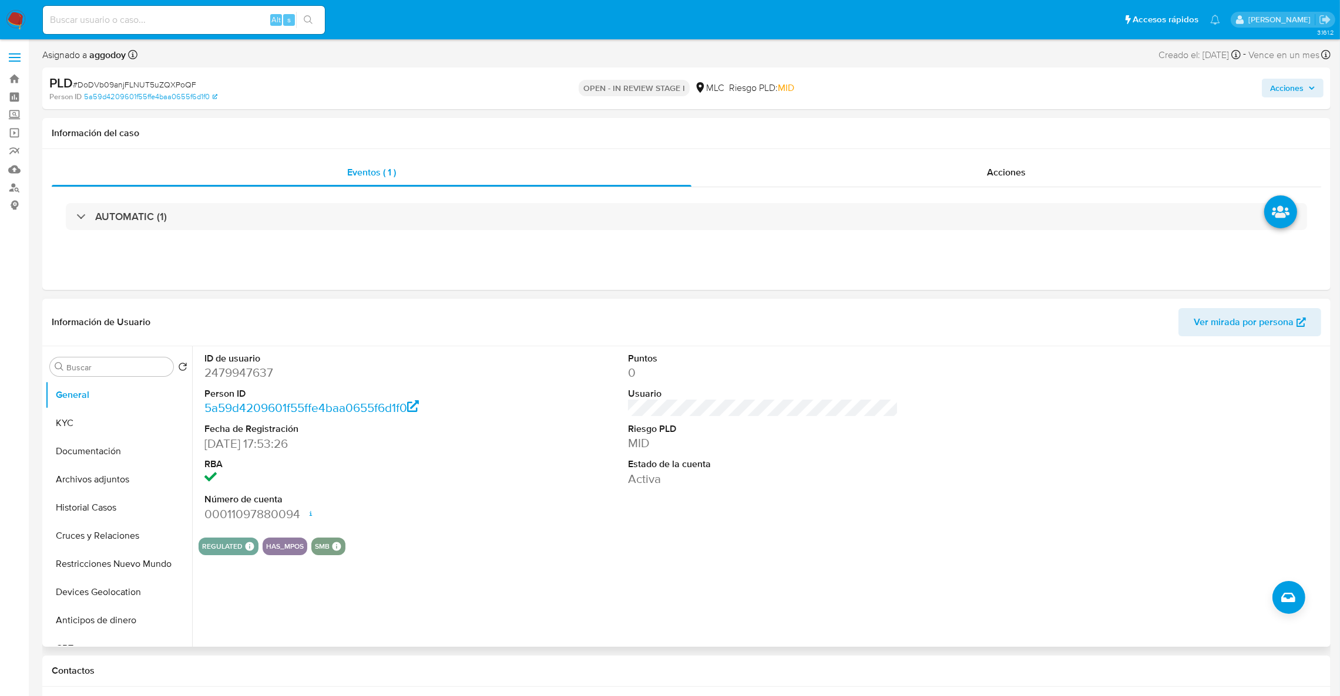
click at [228, 379] on dd "2479947637" at bounding box center [339, 373] width 271 height 16
copy dd "2479947637"
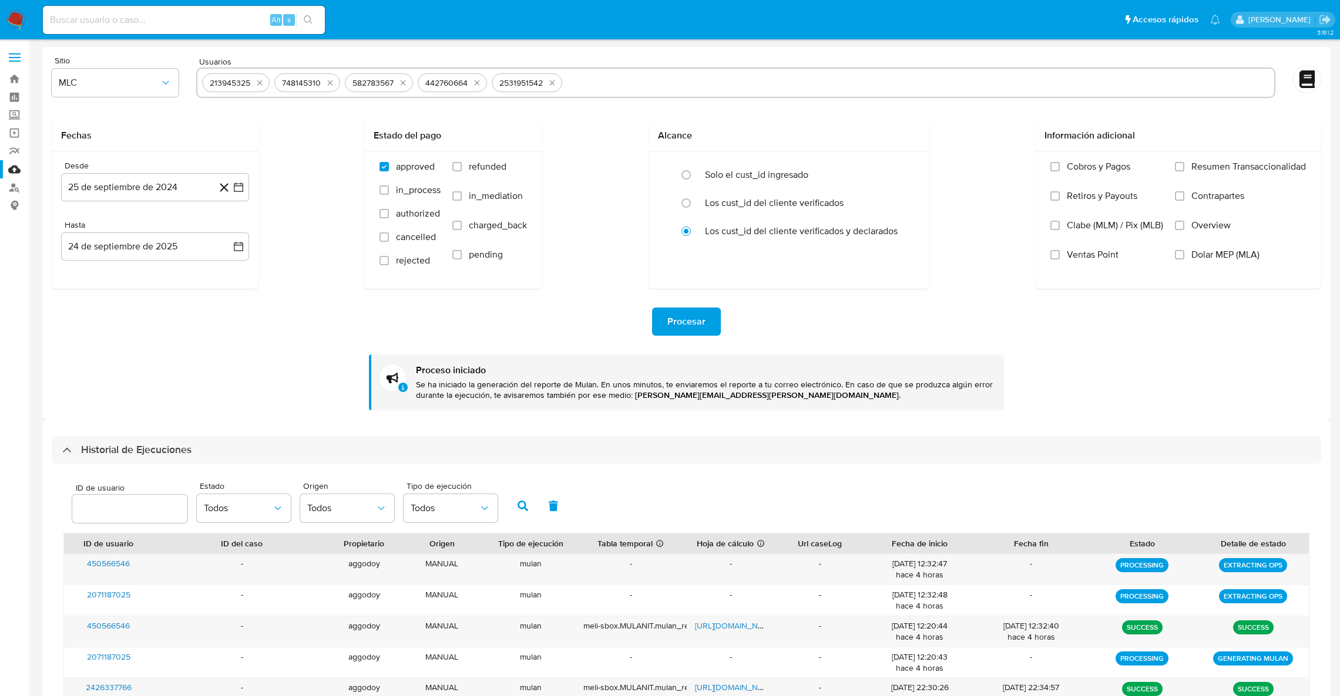
select select "10"
click at [260, 86] on icon "quitar 213945325" at bounding box center [259, 82] width 9 height 9
click at [260, 86] on icon "quitar 748145310" at bounding box center [257, 82] width 9 height 9
click at [260, 86] on icon "quitar 582783567" at bounding box center [259, 82] width 9 height 9
click at [329, 86] on icon "quitar 442760664" at bounding box center [333, 82] width 9 height 9
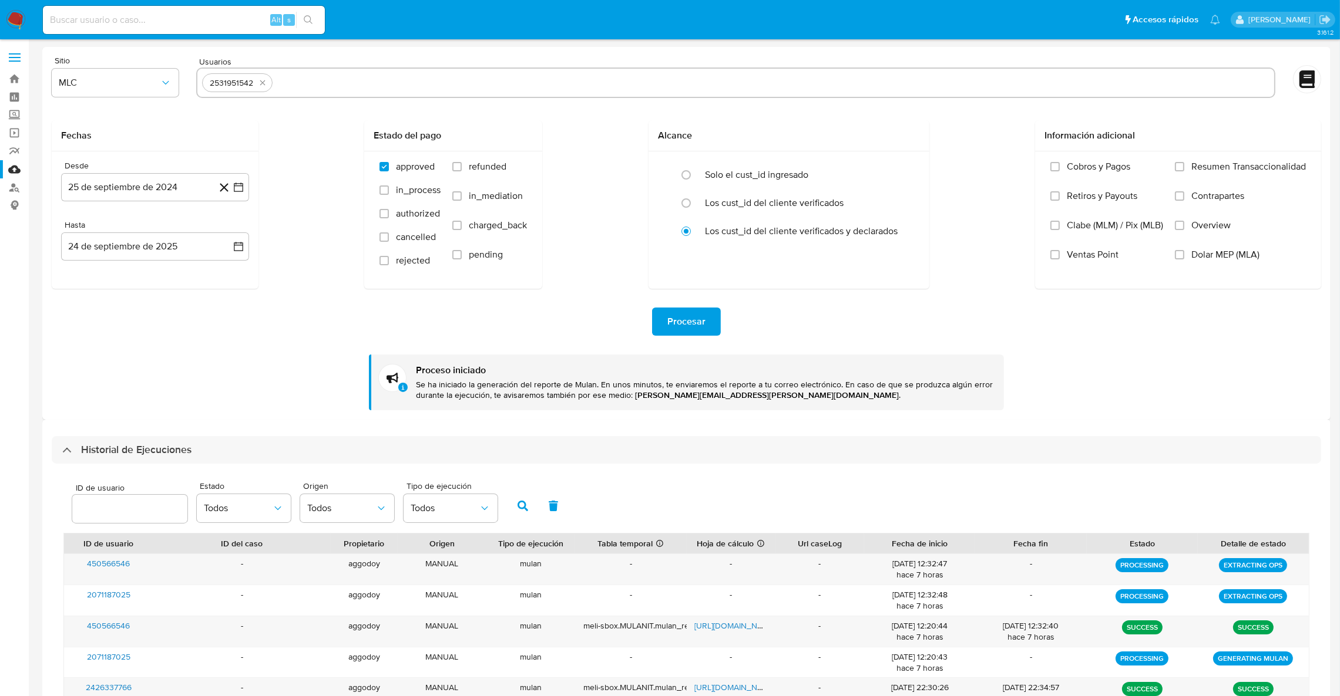
click at [260, 86] on icon "quitar 2531951542" at bounding box center [262, 82] width 9 height 9
click at [260, 86] on input "text" at bounding box center [735, 82] width 1067 height 19
paste input "2427892760"
type input "2427892760"
paste input "1409535415"
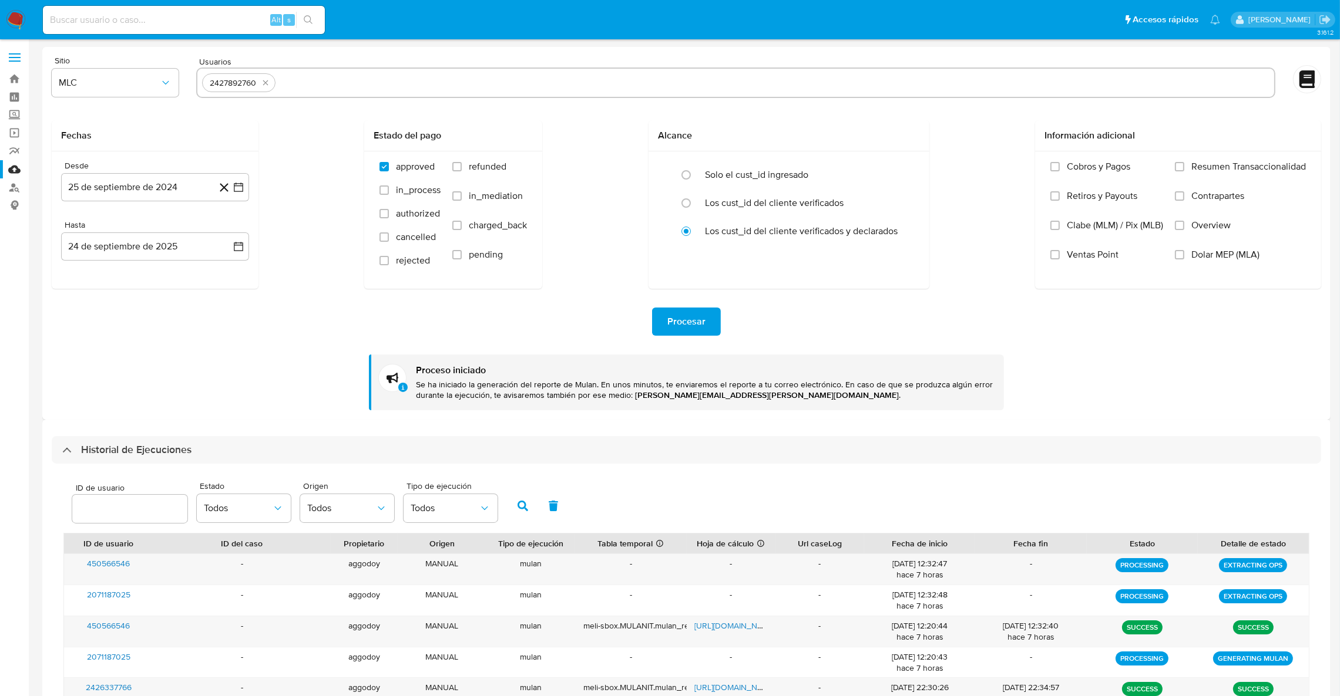
type input "1409535415"
paste input "442760664"
type input "442760664"
paste input "2275636440"
type input "2275636440"
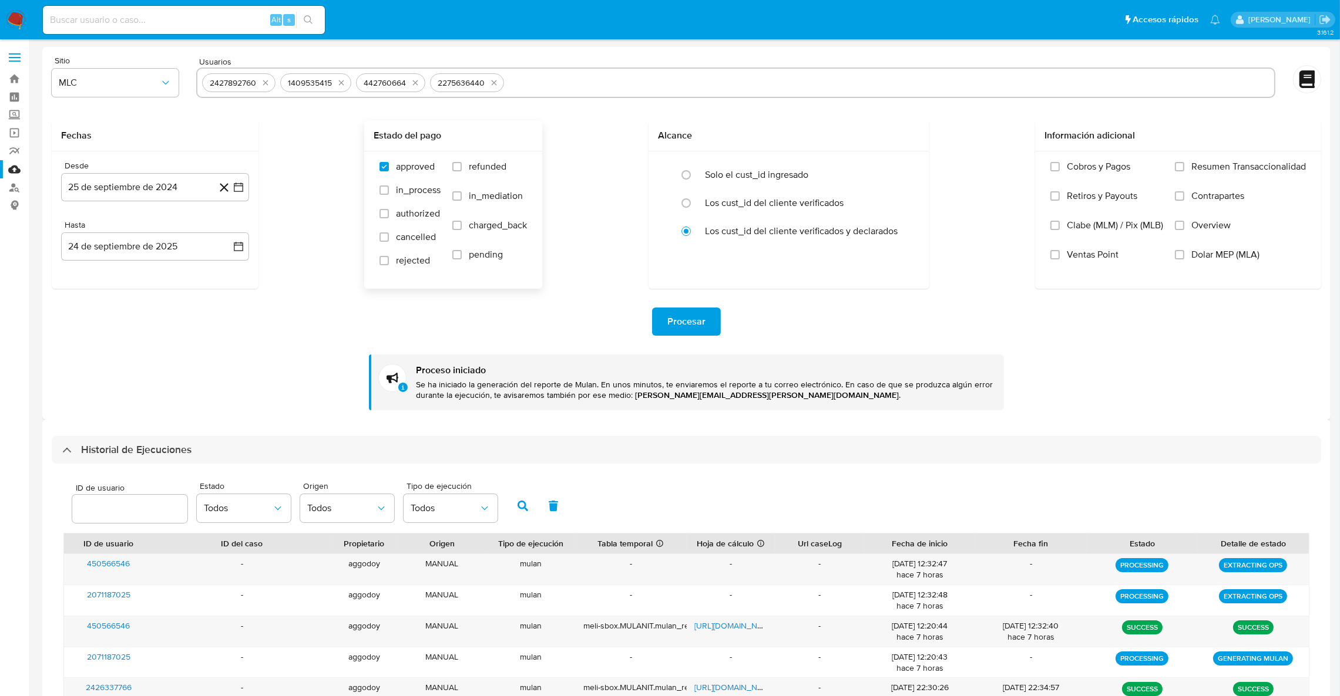
paste input "2479947637"
type input "2479947637"
click at [654, 324] on button "Procesar" at bounding box center [686, 322] width 69 height 28
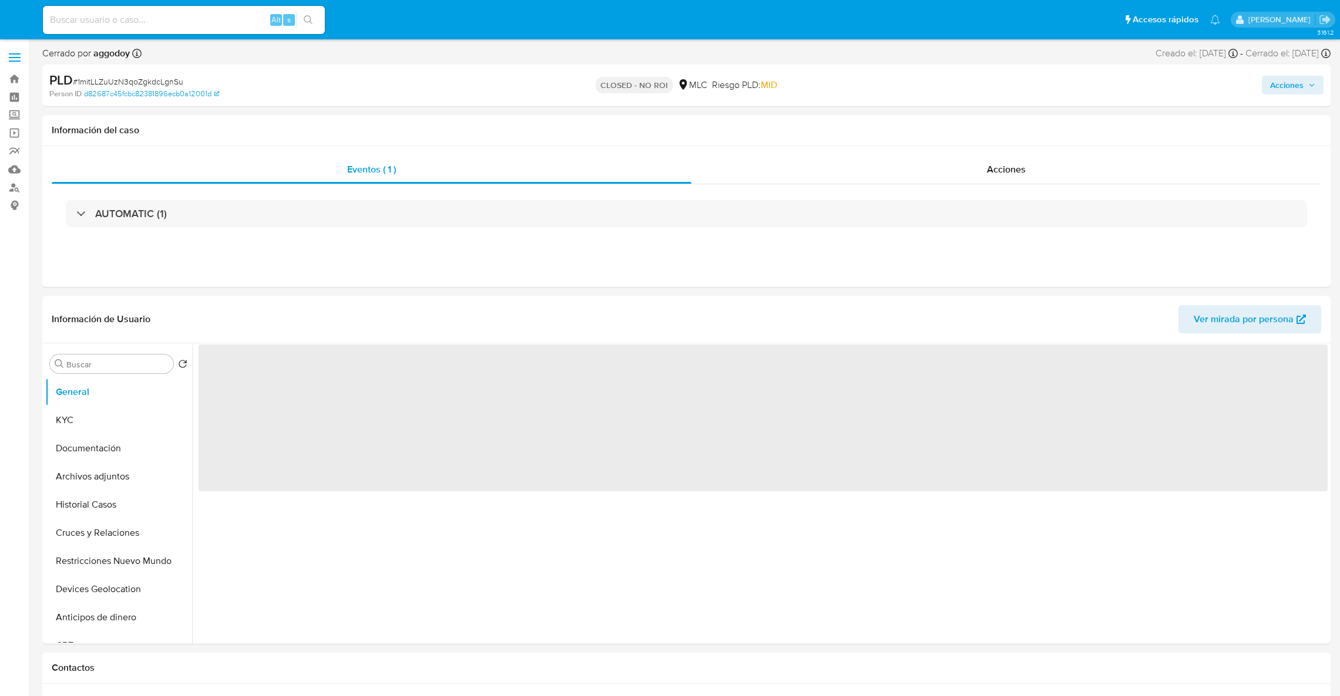
select select "10"
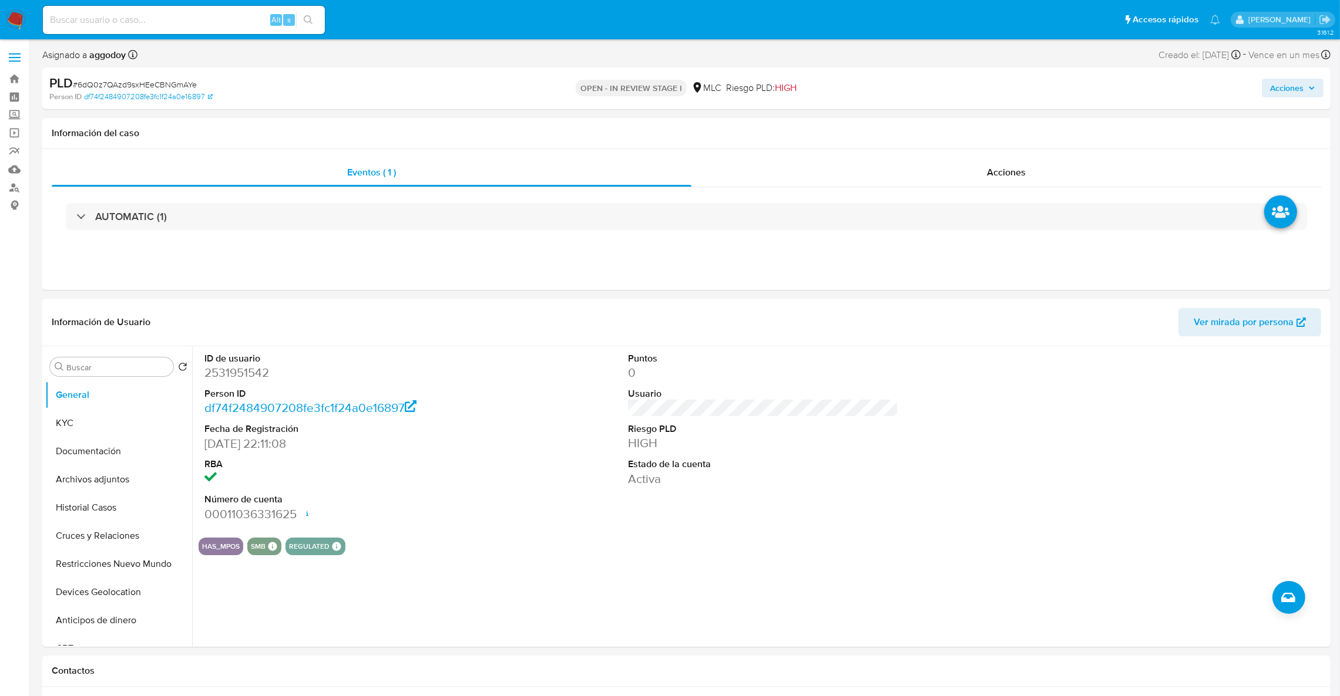
click at [173, 80] on span "# 6dQ0z7QAzd9sxHEeCBNGmAYe" at bounding box center [135, 85] width 124 height 12
copy span "6dQ0z7QAzd9sxHEeCBNGmAYe"
click at [136, 410] on button "KYC" at bounding box center [113, 423] width 137 height 28
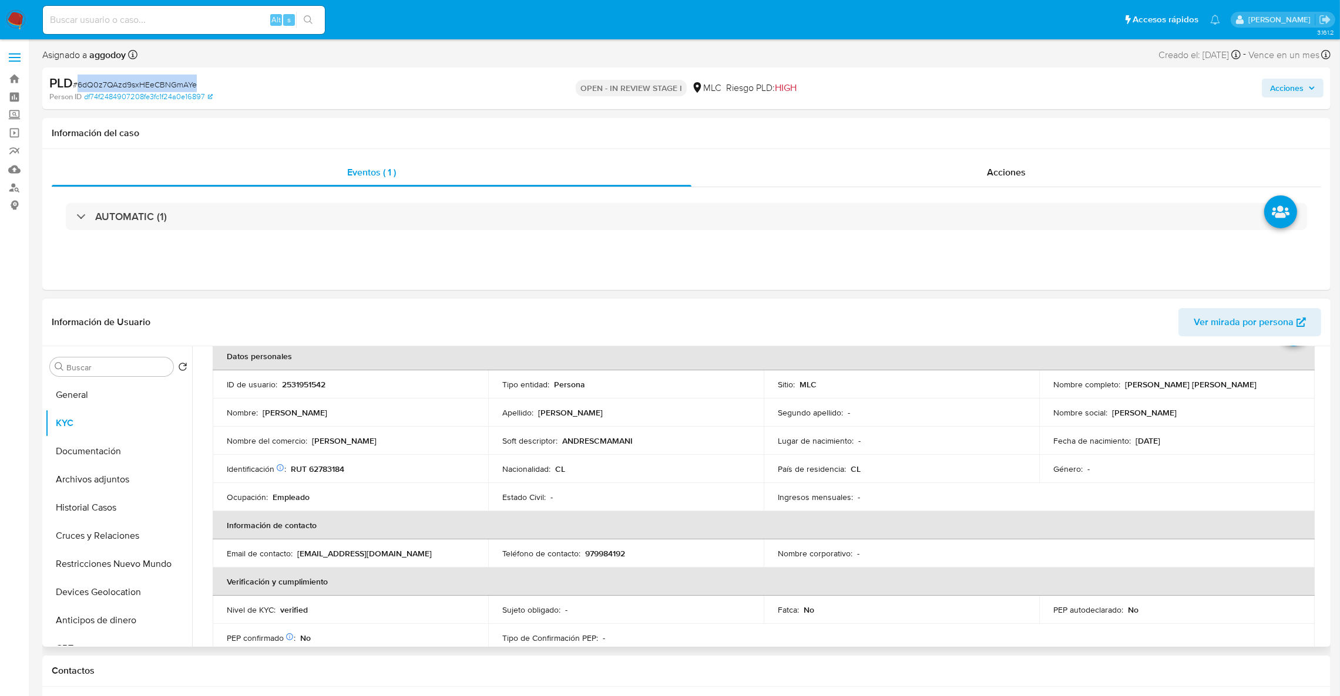
scroll to position [88, 0]
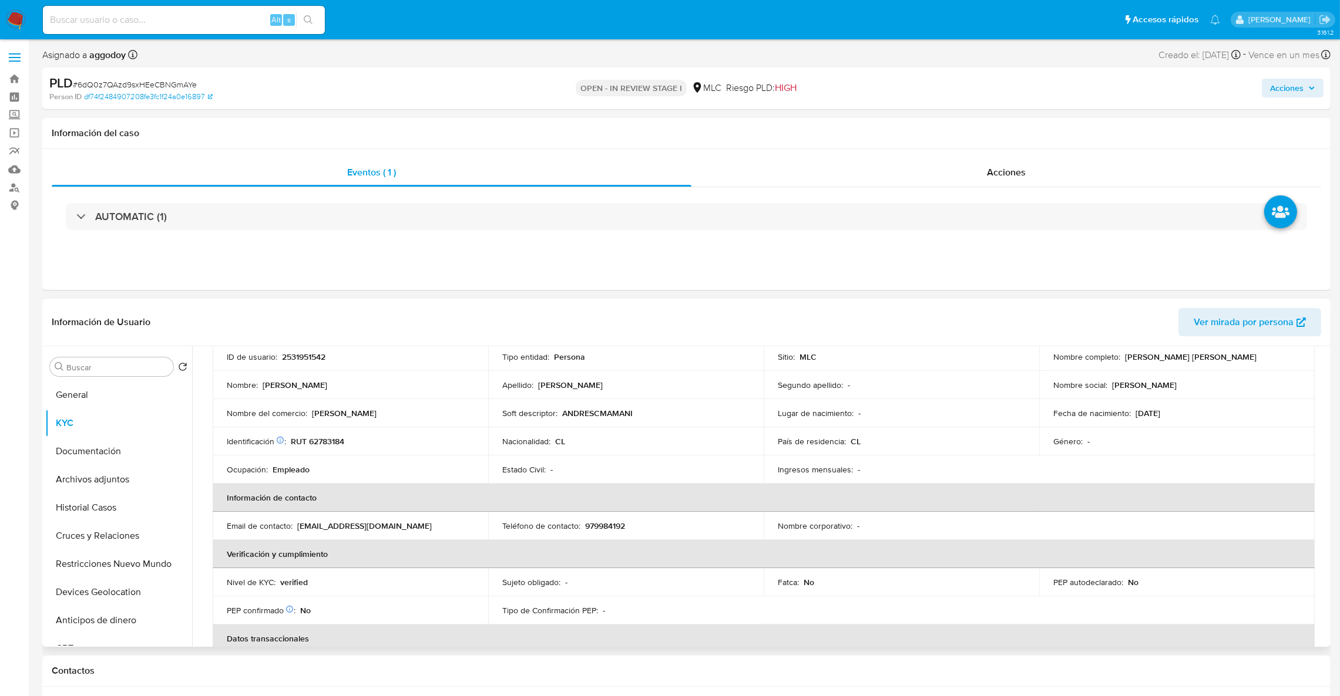
click at [332, 436] on p "RUT 62783184" at bounding box center [317, 441] width 53 height 11
click at [330, 439] on p "RUT 62783184" at bounding box center [317, 441] width 53 height 11
copy p "62783184"
drag, startPoint x: 115, startPoint y: 517, endPoint x: 139, endPoint y: 509, distance: 25.3
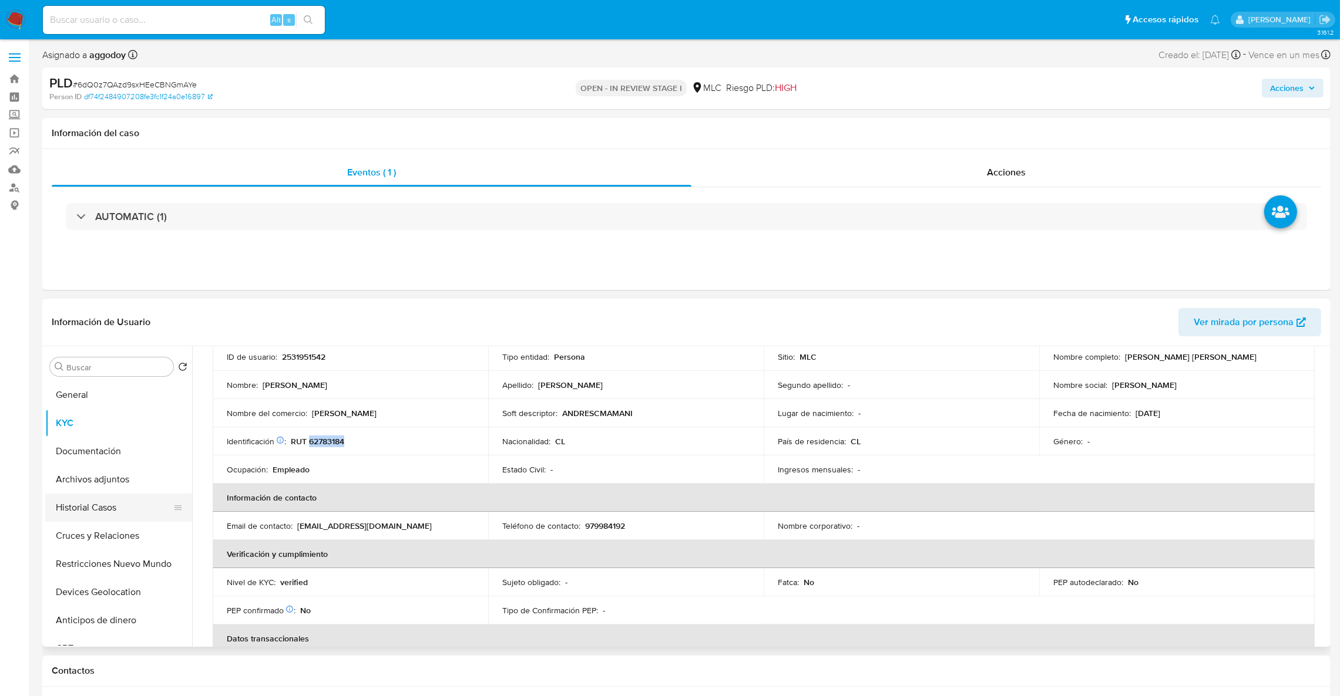
click at [117, 516] on button "Historial Casos" at bounding box center [113, 508] width 137 height 28
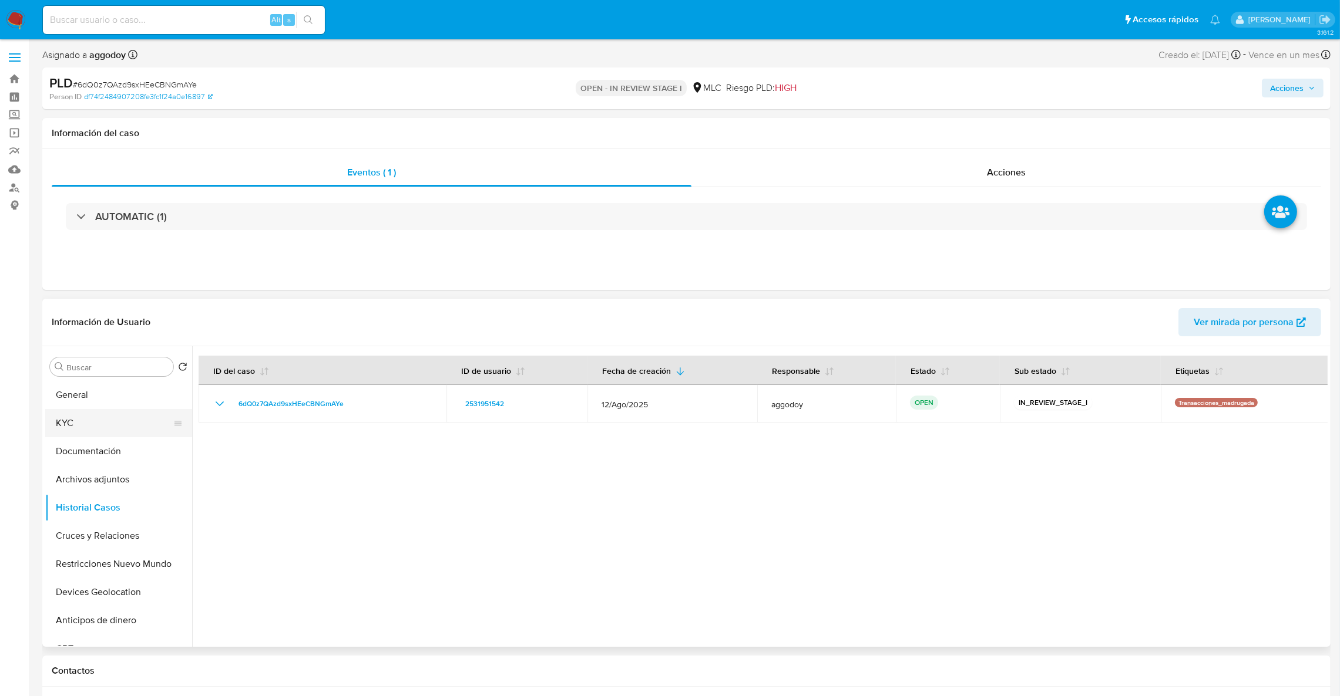
click at [101, 422] on button "KYC" at bounding box center [113, 423] width 137 height 28
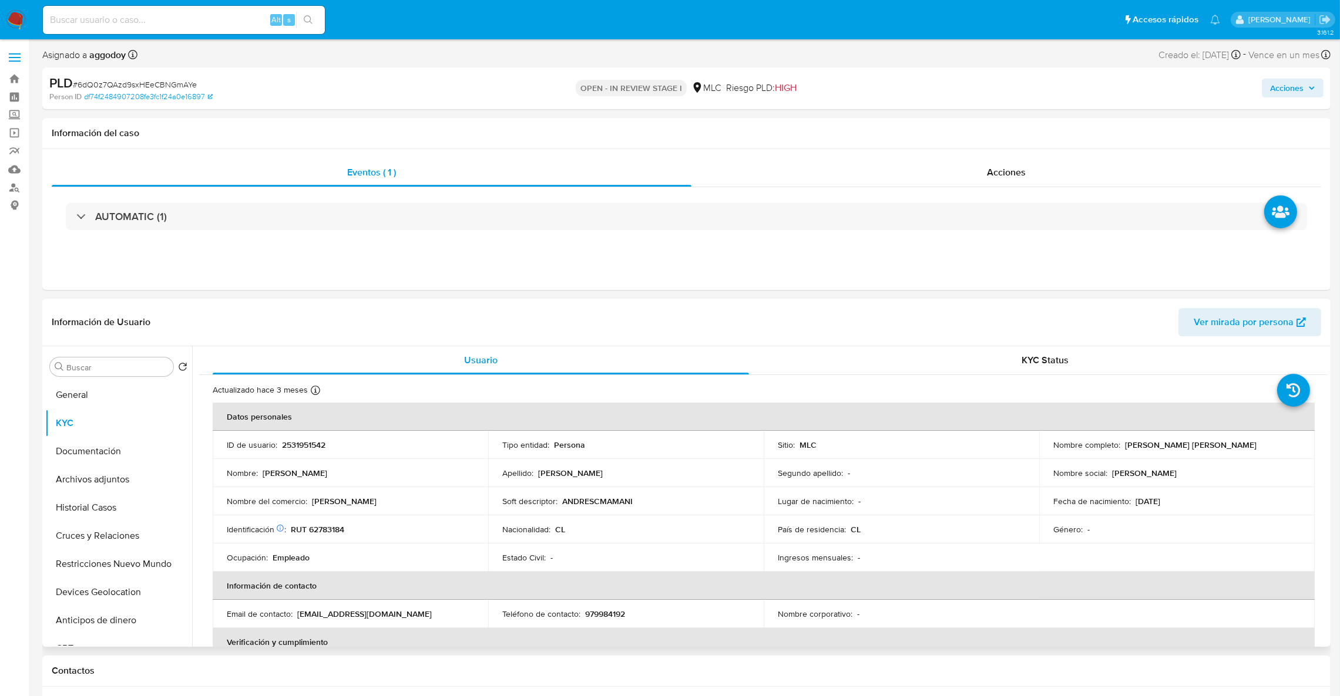
drag, startPoint x: 1125, startPoint y: 446, endPoint x: 1266, endPoint y: 452, distance: 141.7
click at [1266, 452] on td "Nombre completo : Andrés Cirilo Jiménez Mamani" at bounding box center [1176, 445] width 275 height 28
drag, startPoint x: 1160, startPoint y: 445, endPoint x: 1153, endPoint y: 447, distance: 6.7
click at [1159, 445] on p "Andrés Cirilo Jiménez Mamani" at bounding box center [1191, 445] width 132 height 11
drag, startPoint x: 1119, startPoint y: 443, endPoint x: 1314, endPoint y: 447, distance: 194.4
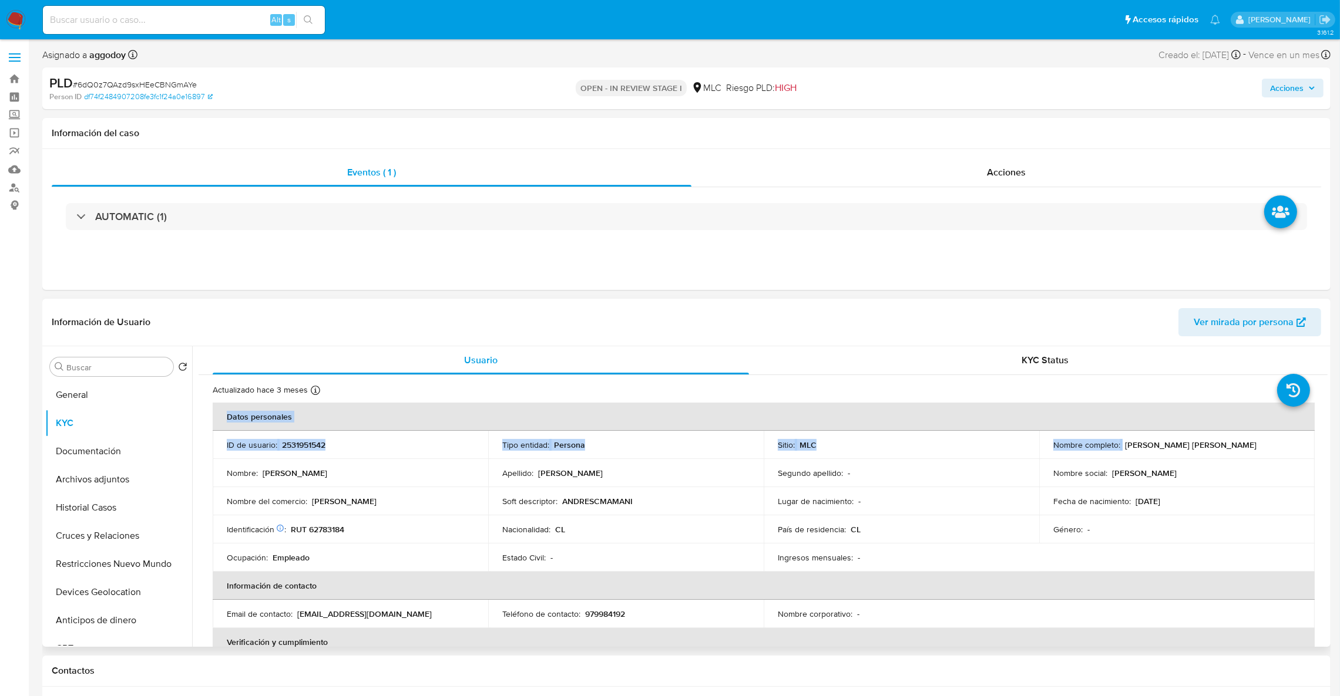
click at [1266, 451] on td "Nombre completo : Andrés Cirilo Jiménez Mamani" at bounding box center [1176, 445] width 275 height 28
click at [1236, 445] on div "Nombre completo : Andrés Cirilo Jiménez Mamani" at bounding box center [1176, 445] width 247 height 11
drag, startPoint x: 1123, startPoint y: 443, endPoint x: 1250, endPoint y: 450, distance: 127.6
click at [1250, 450] on div "Nombre completo : Andrés Cirilo Jiménez Mamani" at bounding box center [1176, 445] width 247 height 11
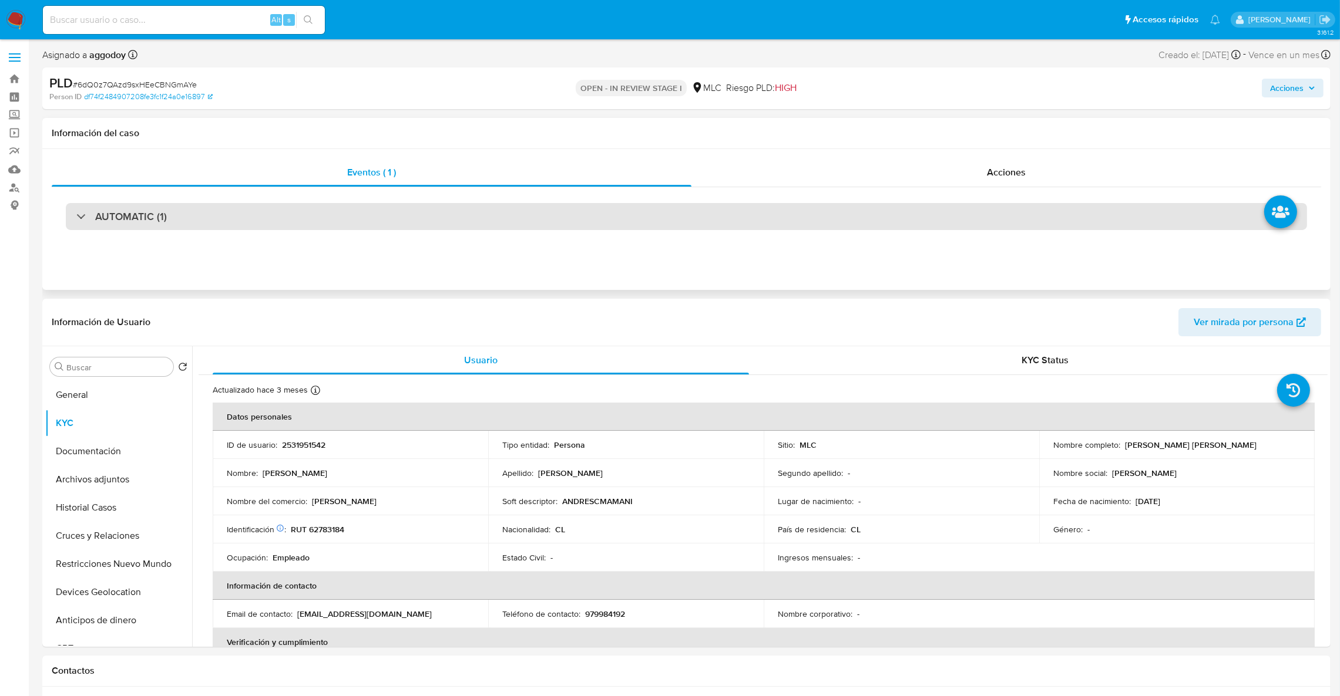
copy p "Andrés Cirilo Jiménez Mamani"
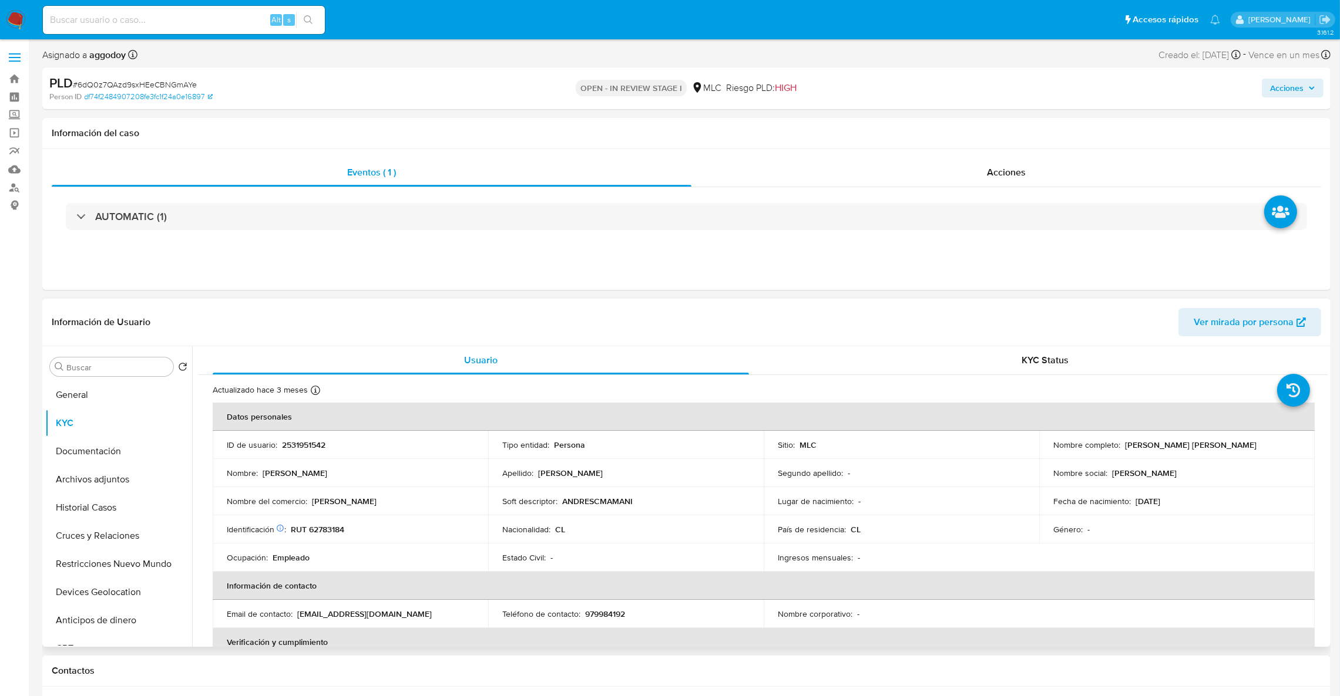
click at [325, 542] on td "Identificación Nº de serie: 528529861 : RUT 62783184" at bounding box center [350, 530] width 275 height 28
drag, startPoint x: 1327, startPoint y: 381, endPoint x: 1330, endPoint y: 398, distance: 17.3
drag, startPoint x: 1322, startPoint y: 387, endPoint x: 1325, endPoint y: 393, distance: 7.1
click at [1325, 393] on div "Usuario KYC Status Actualizado hace 3 meses Creado: 01/07/2025 23:11:39 Actuali…" at bounding box center [759, 496] width 1135 height 301
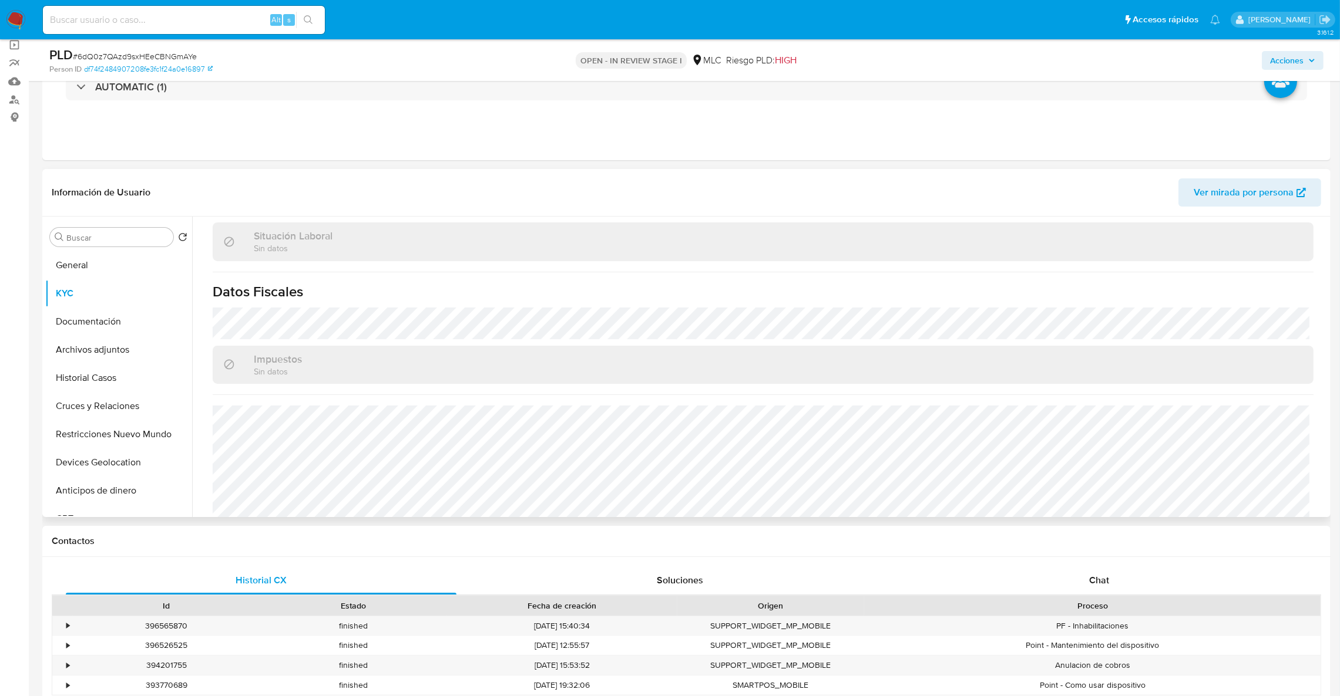
scroll to position [647, 0]
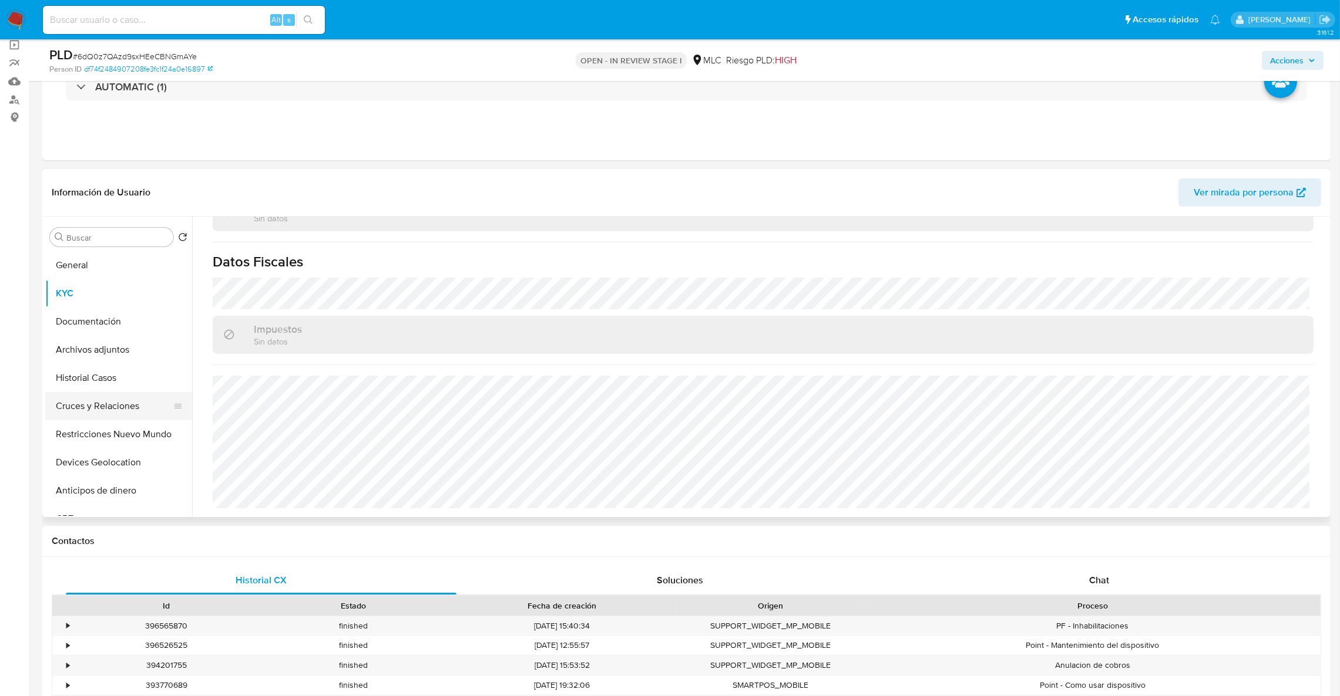
click at [109, 398] on button "Cruces y Relaciones" at bounding box center [113, 406] width 137 height 28
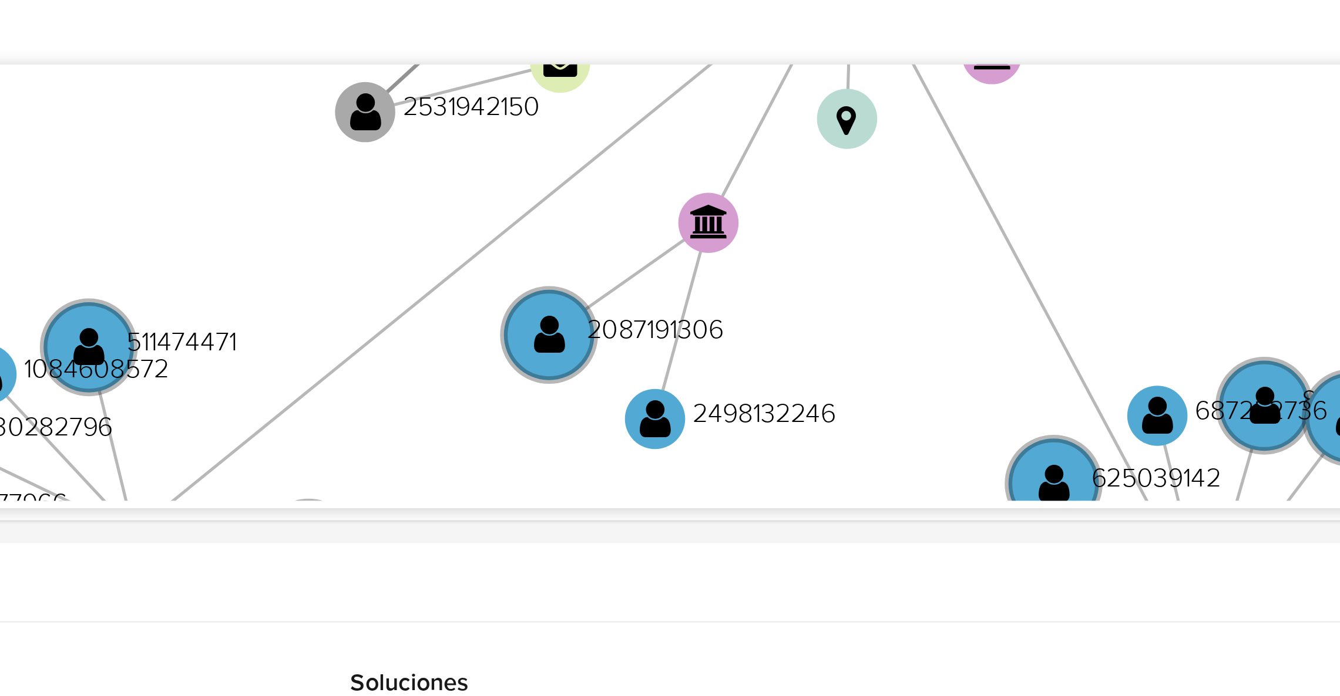
scroll to position [264, 0]
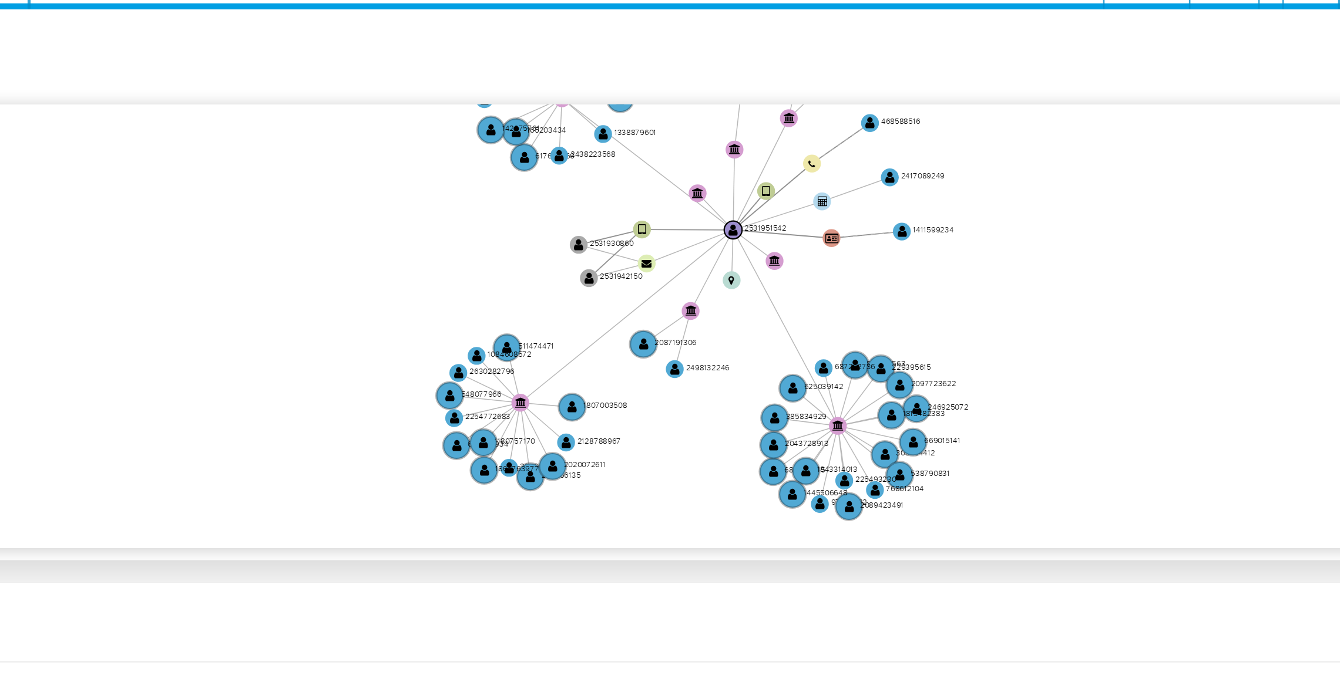
drag, startPoint x: 849, startPoint y: 237, endPoint x: 789, endPoint y: 268, distance: 67.5
click at [789, 268] on icon "user-2531951542  2531951542 device-686ca7b760938dd4a03a45c0  user-2531930860 …" at bounding box center [772, 248] width 1112 height 170
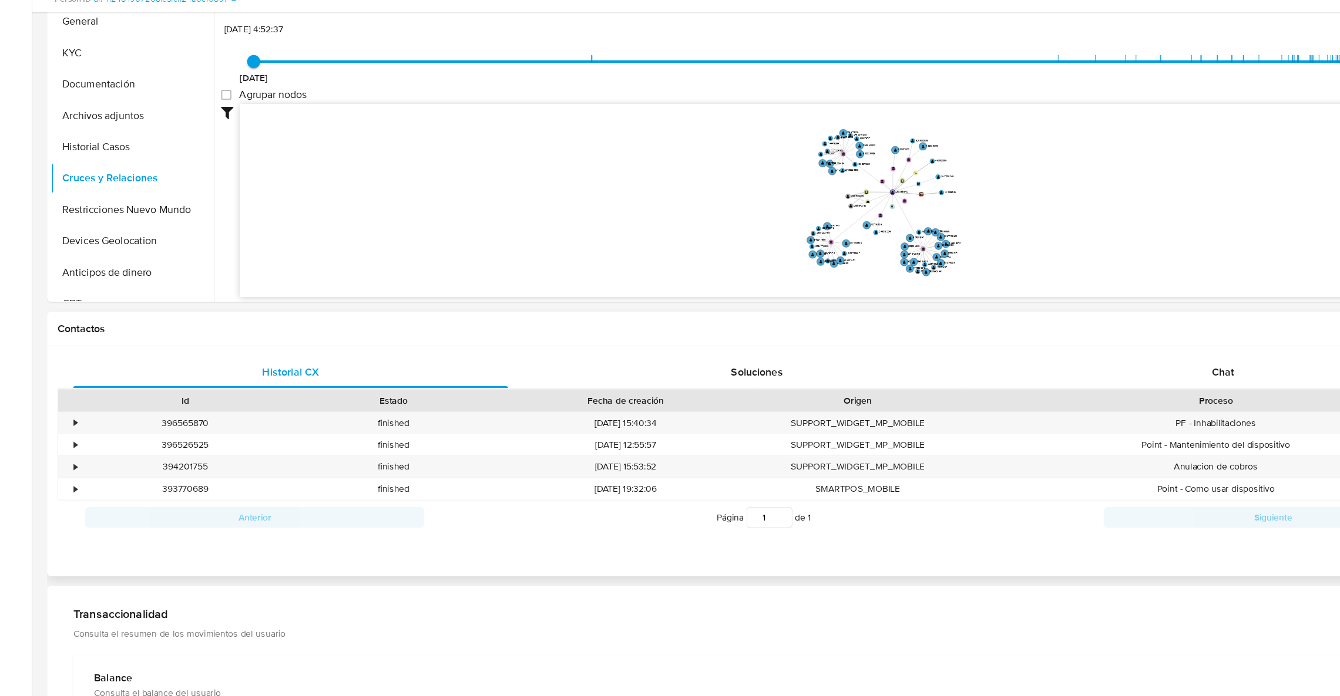
scroll to position [263, 0]
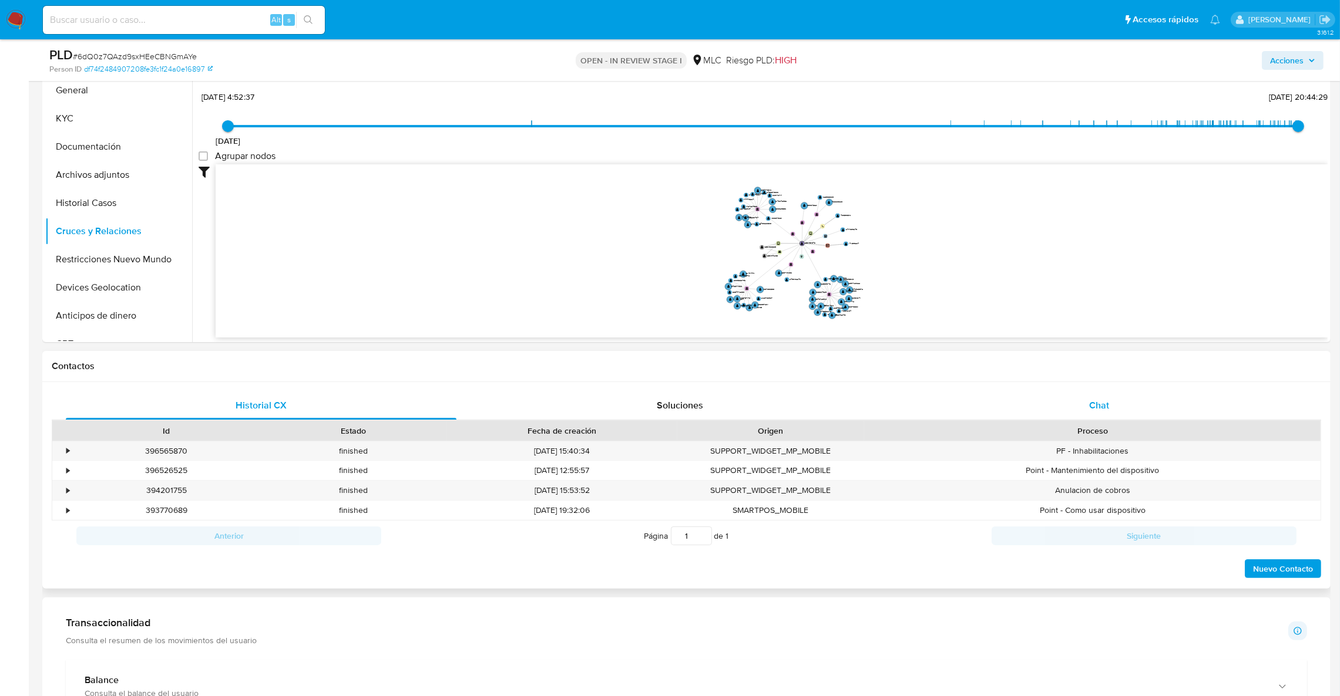
click at [1162, 418] on div "Chat" at bounding box center [1098, 406] width 391 height 28
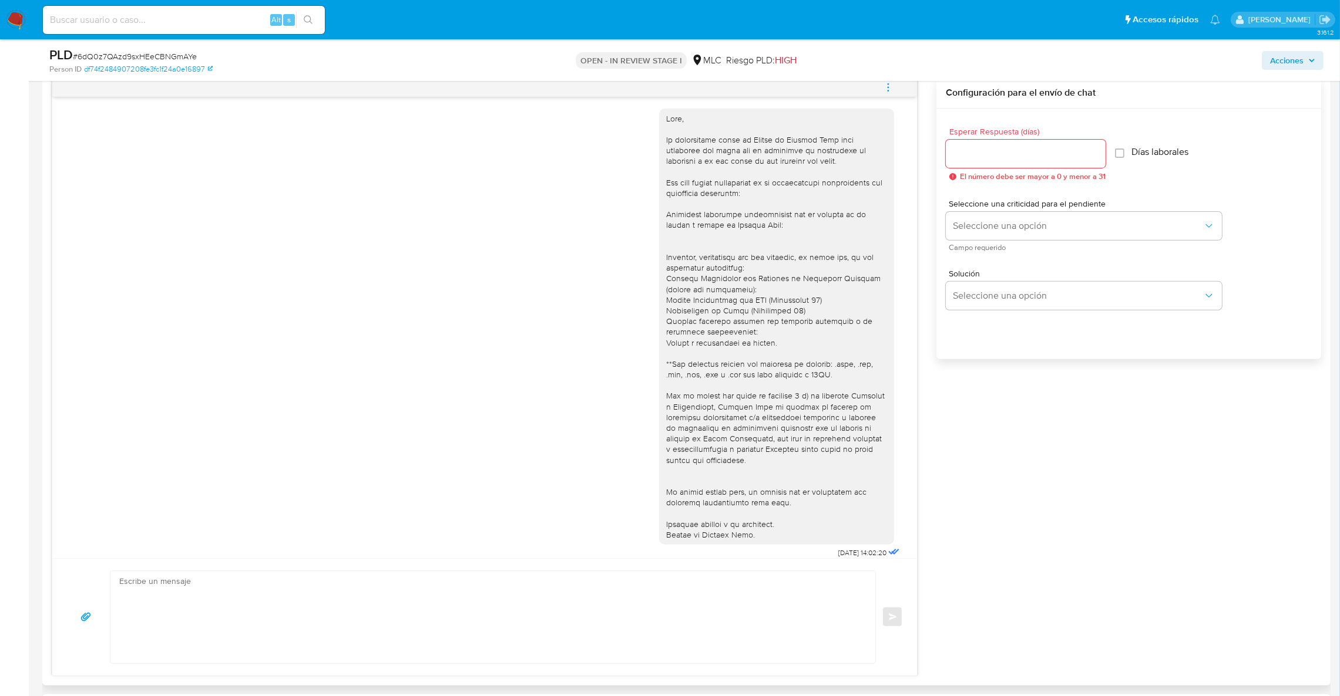
scroll to position [0, 0]
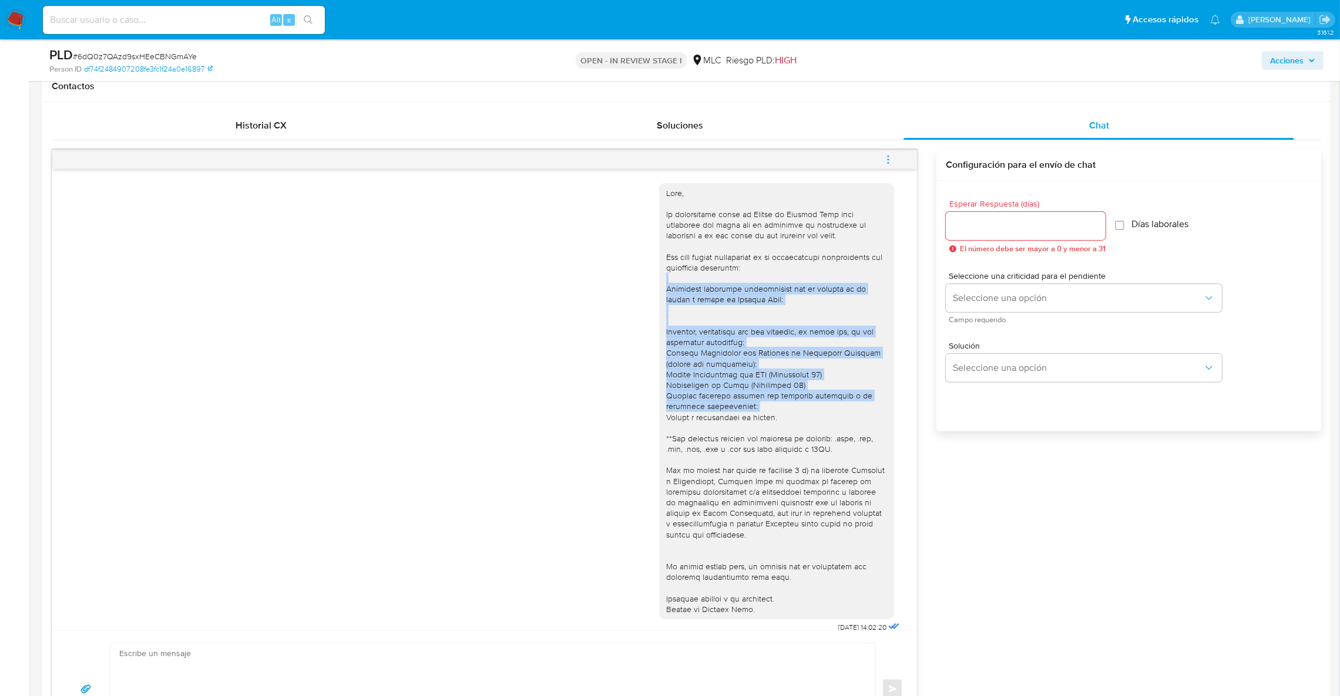
click at [250, 375] on div "18/08/2025 14:02:20" at bounding box center [484, 406] width 835 height 462
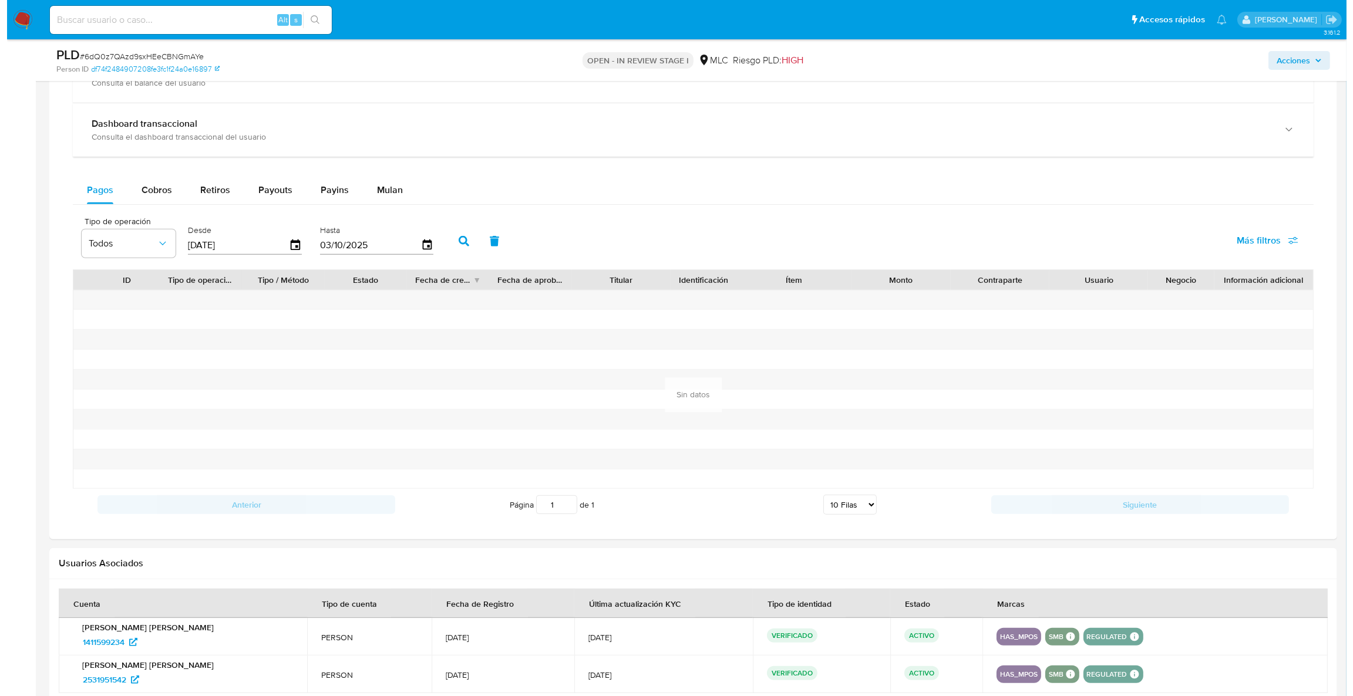
scroll to position [1728, 0]
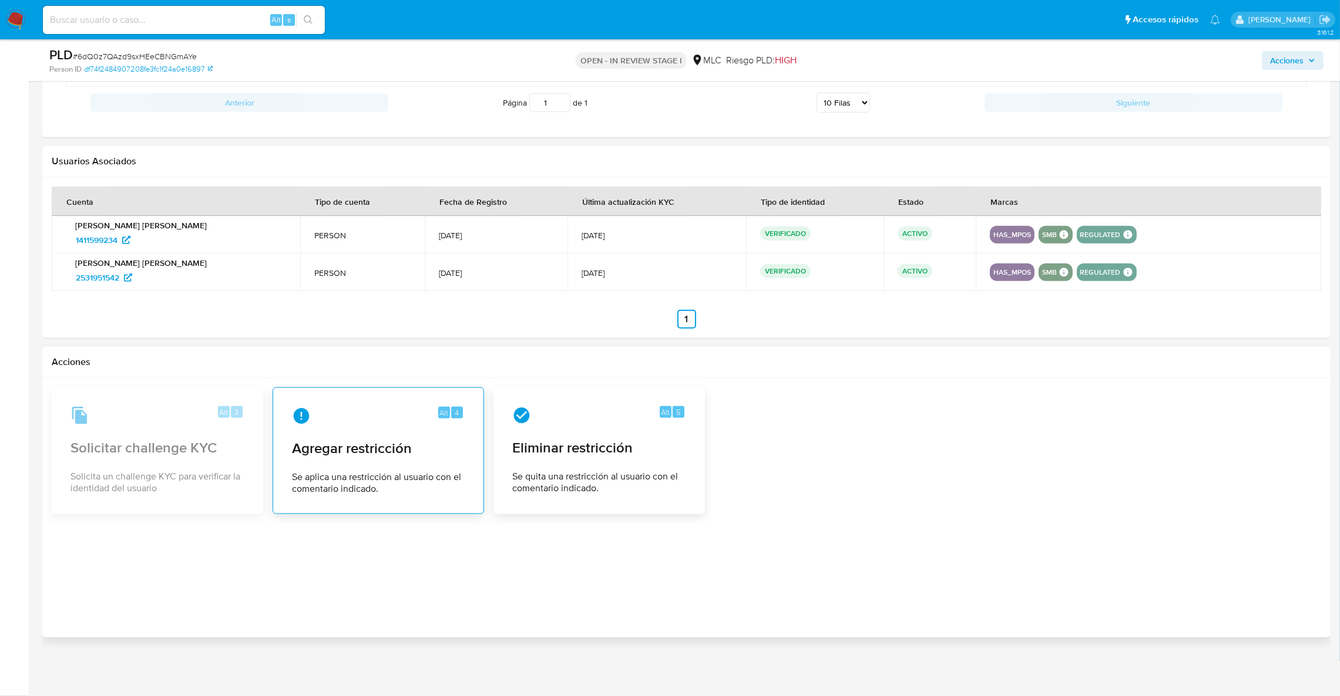
click at [394, 465] on div "Alt 4 Agregar restricción Se aplica una restricción al usuario con el comentari…" at bounding box center [377, 451] width 191 height 107
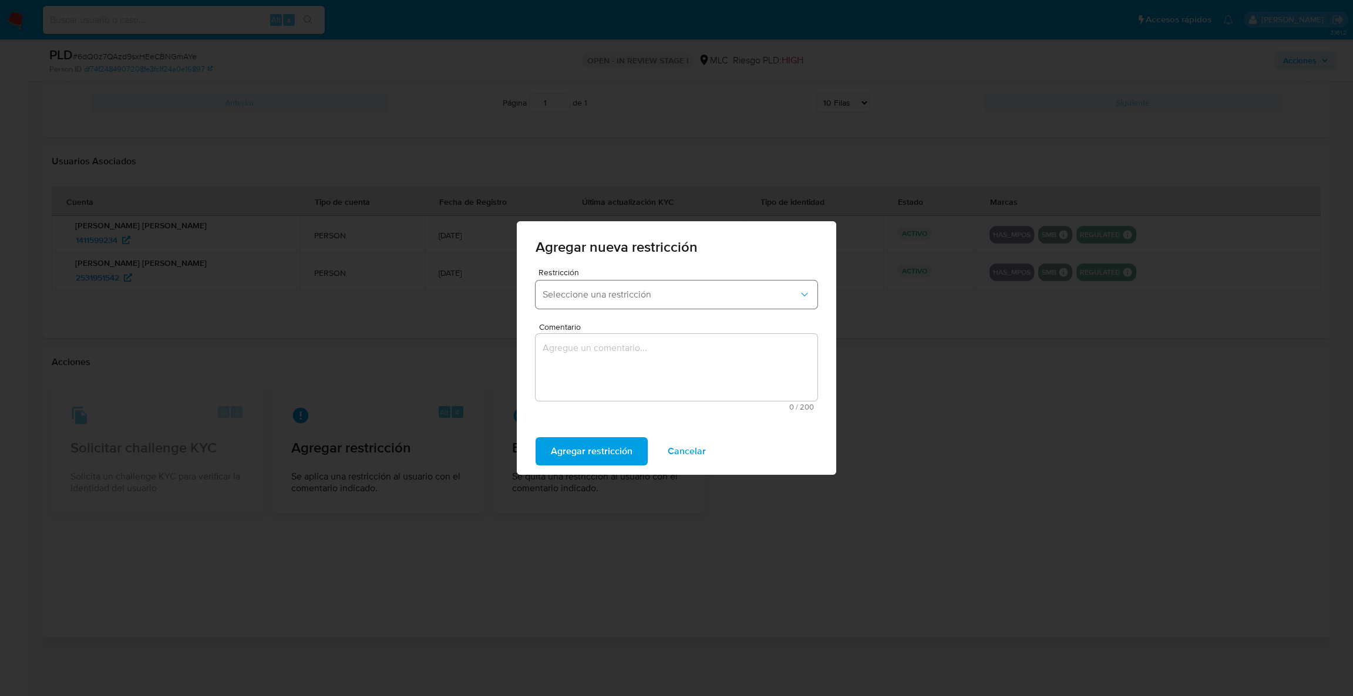
click at [604, 301] on span "Seleccione una restricción" at bounding box center [671, 295] width 256 height 12
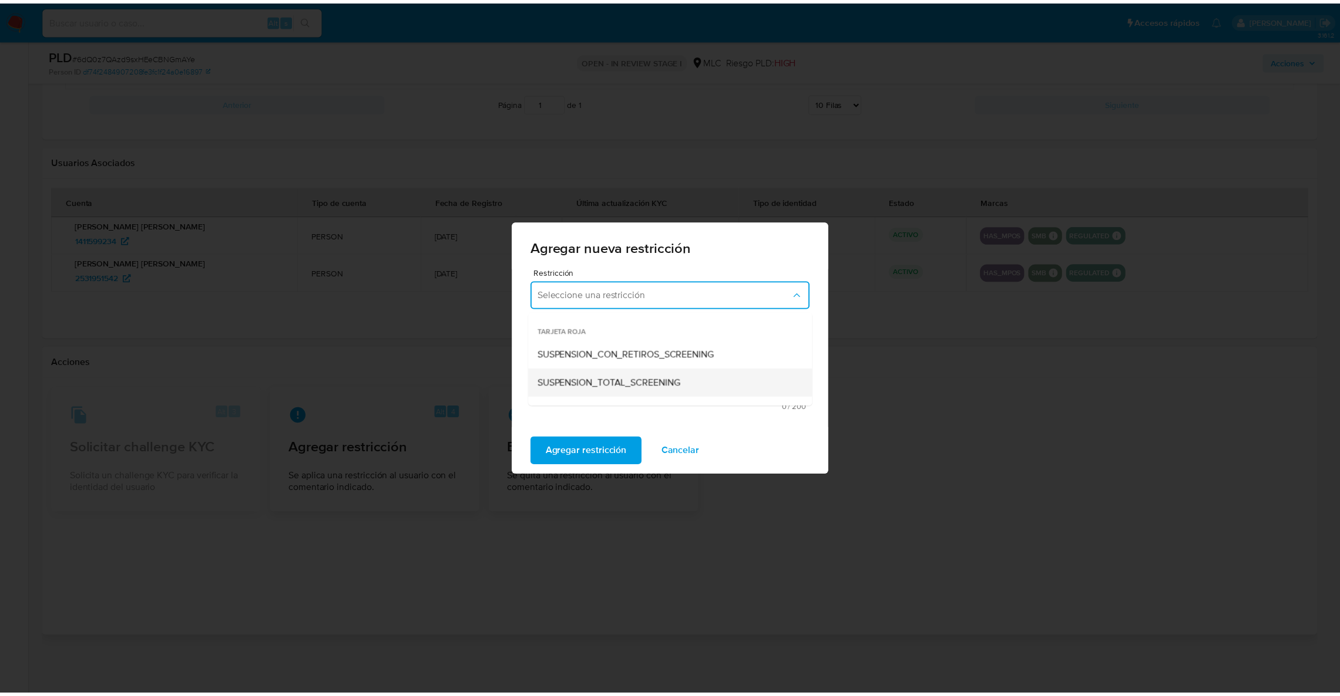
scroll to position [245, 0]
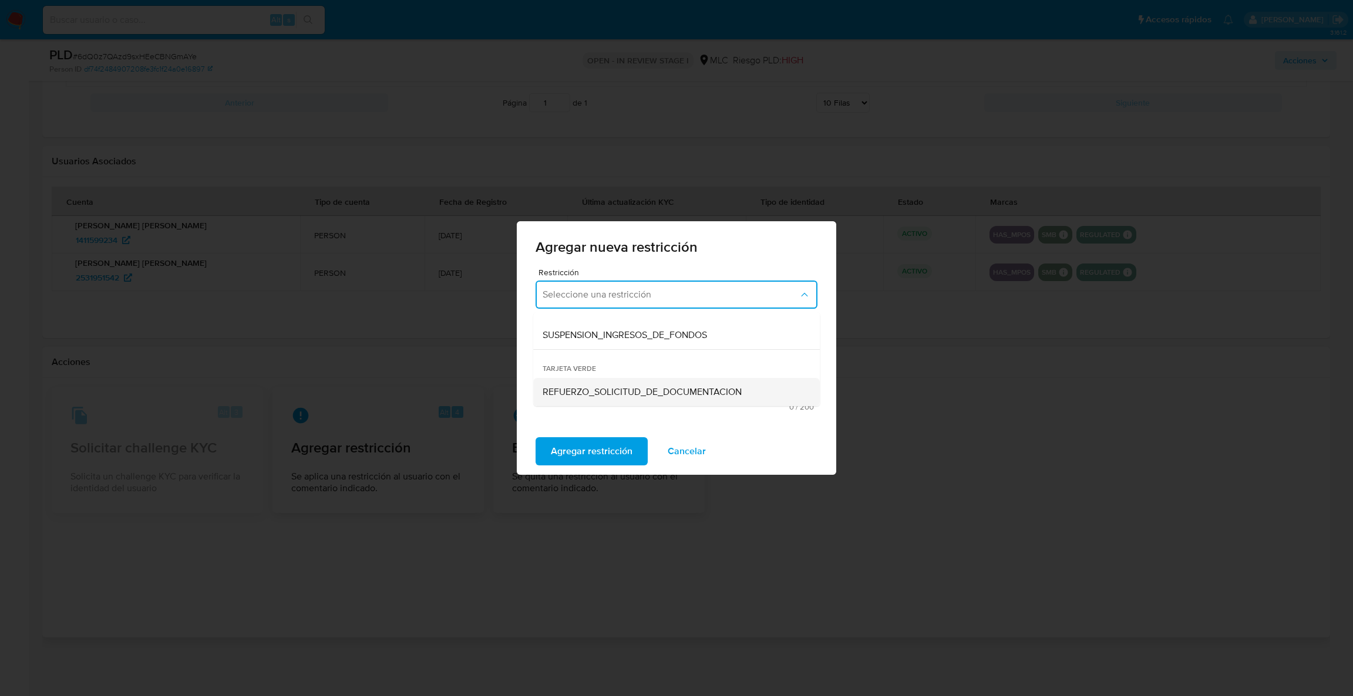
click at [630, 389] on span "REFUERZO_SOLICITUD_DE_DOCUMENTACION" at bounding box center [642, 392] width 199 height 12
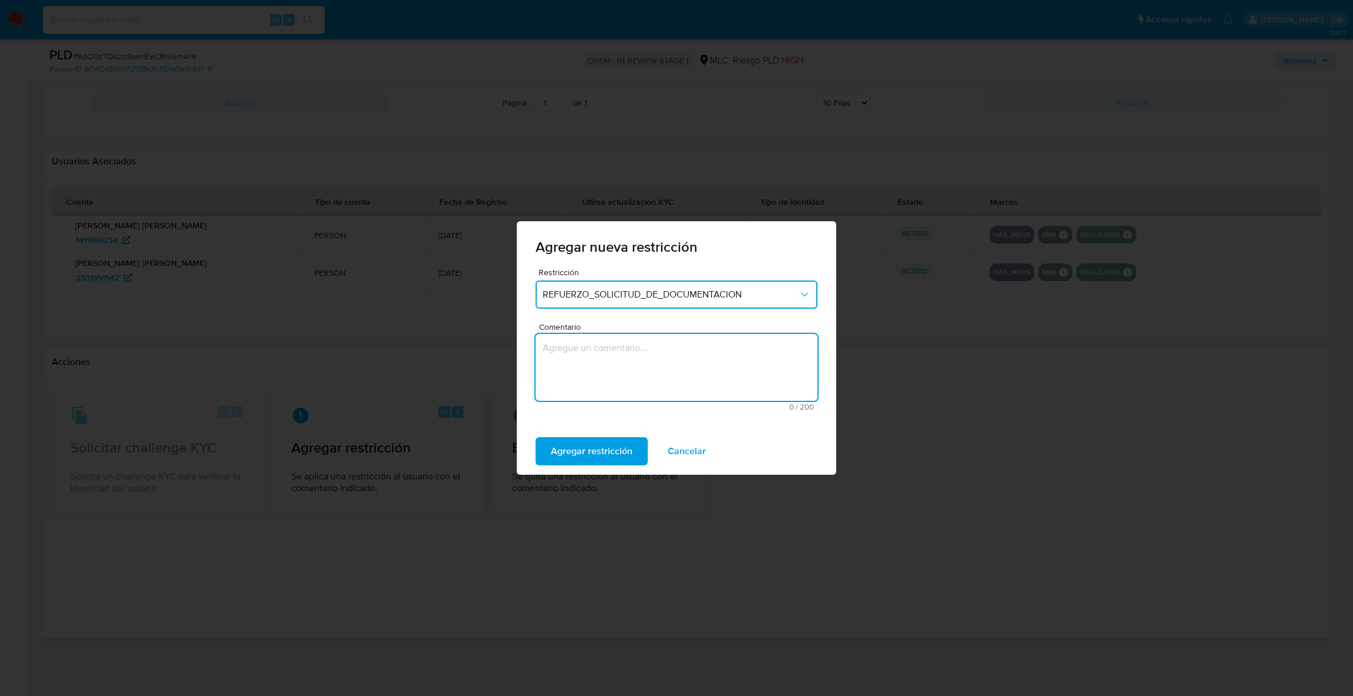
click at [630, 389] on textarea "Comentario" at bounding box center [677, 367] width 282 height 67
type textarea "Sol de info"
click at [633, 456] on button "Agregar restricción" at bounding box center [592, 452] width 112 height 28
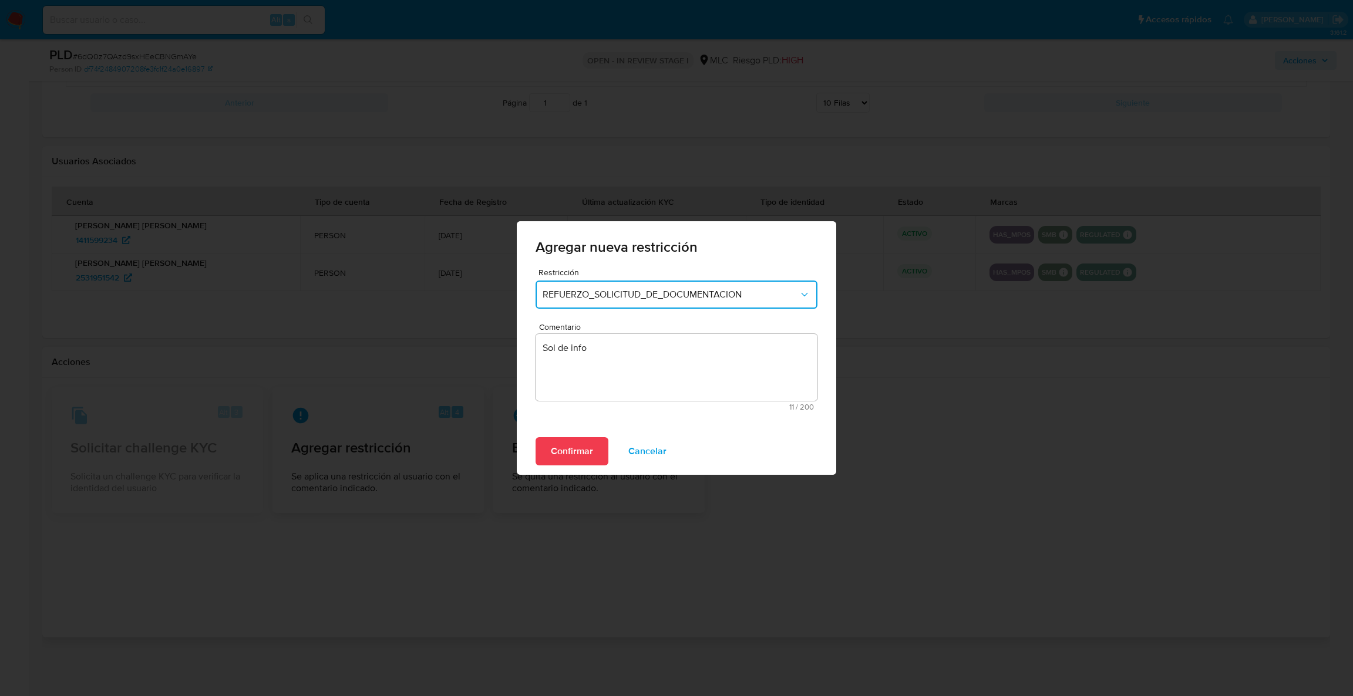
click at [555, 466] on div "Confirmar Cancelar" at bounding box center [676, 451] width 319 height 47
click at [556, 453] on span "Confirmar" at bounding box center [572, 452] width 42 height 26
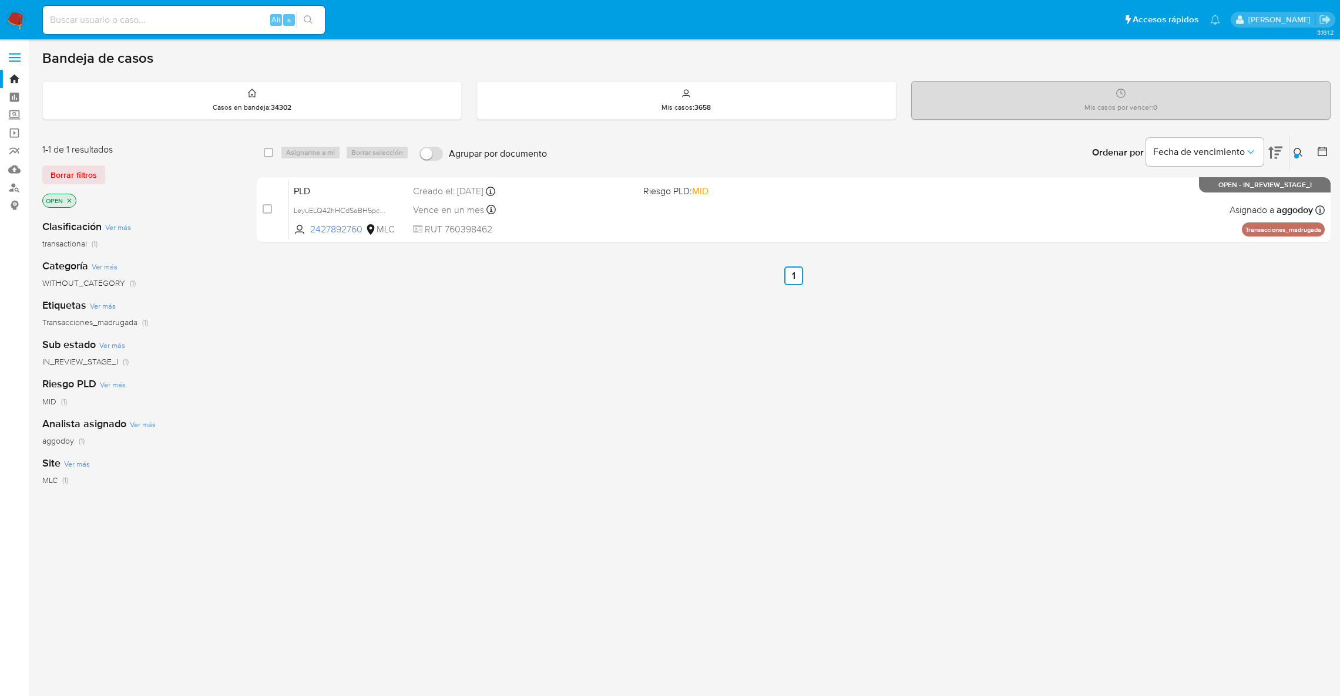
click at [601, 214] on div "Vence en un mes Vence el [DATE] 06:04:34" at bounding box center [523, 210] width 221 height 16
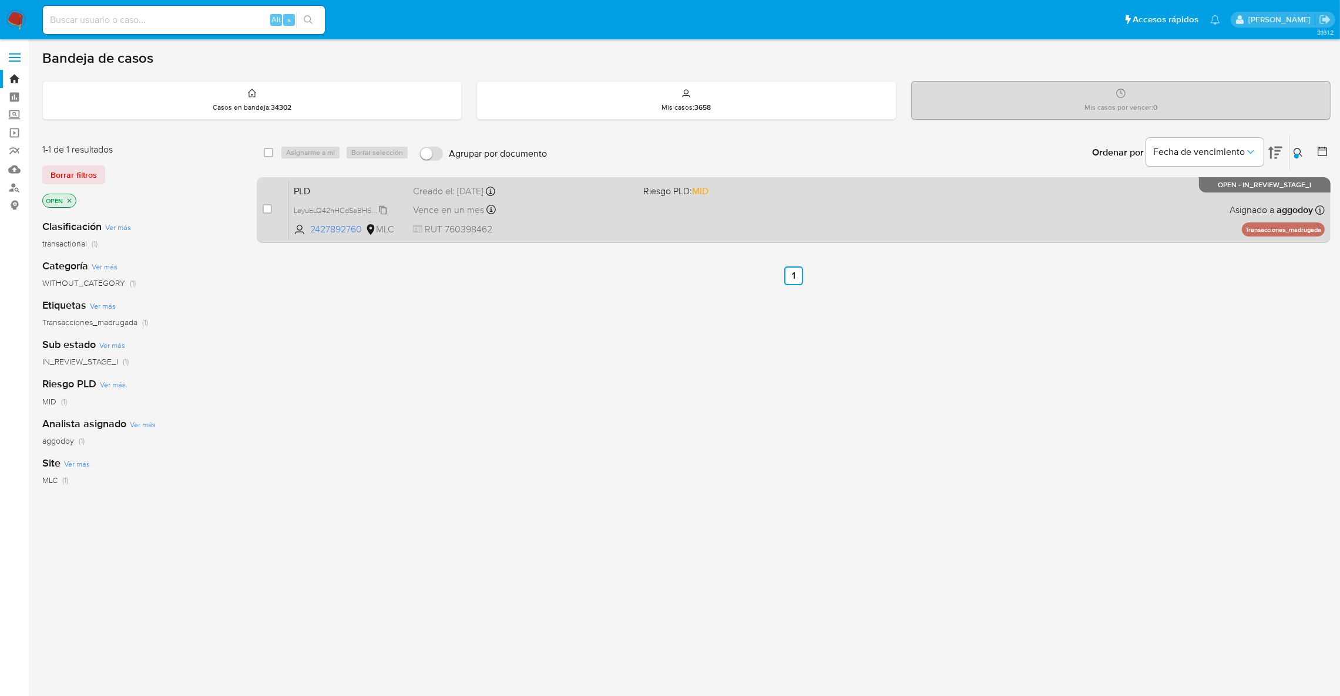
click at [339, 206] on span "LeyuELQ42hHCdSaBH5pc2tjw" at bounding box center [343, 209] width 99 height 13
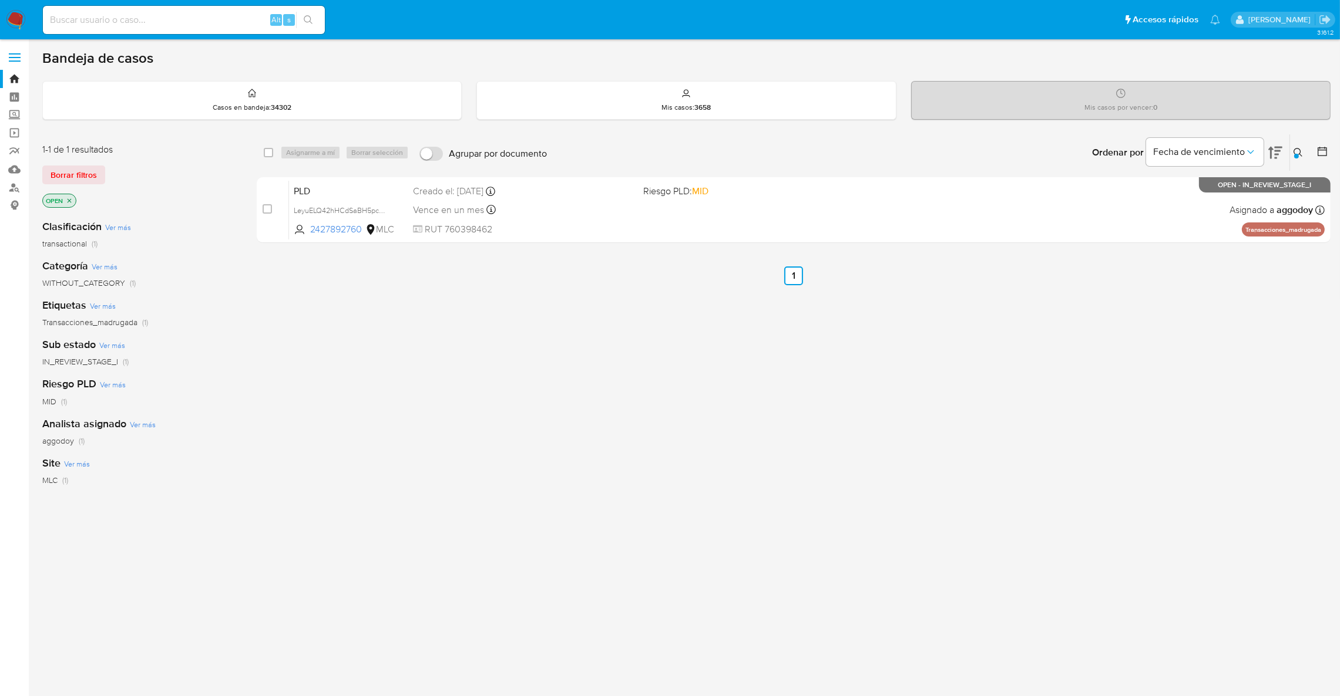
click at [72, 203] on icon "close-filter" at bounding box center [69, 200] width 7 height 7
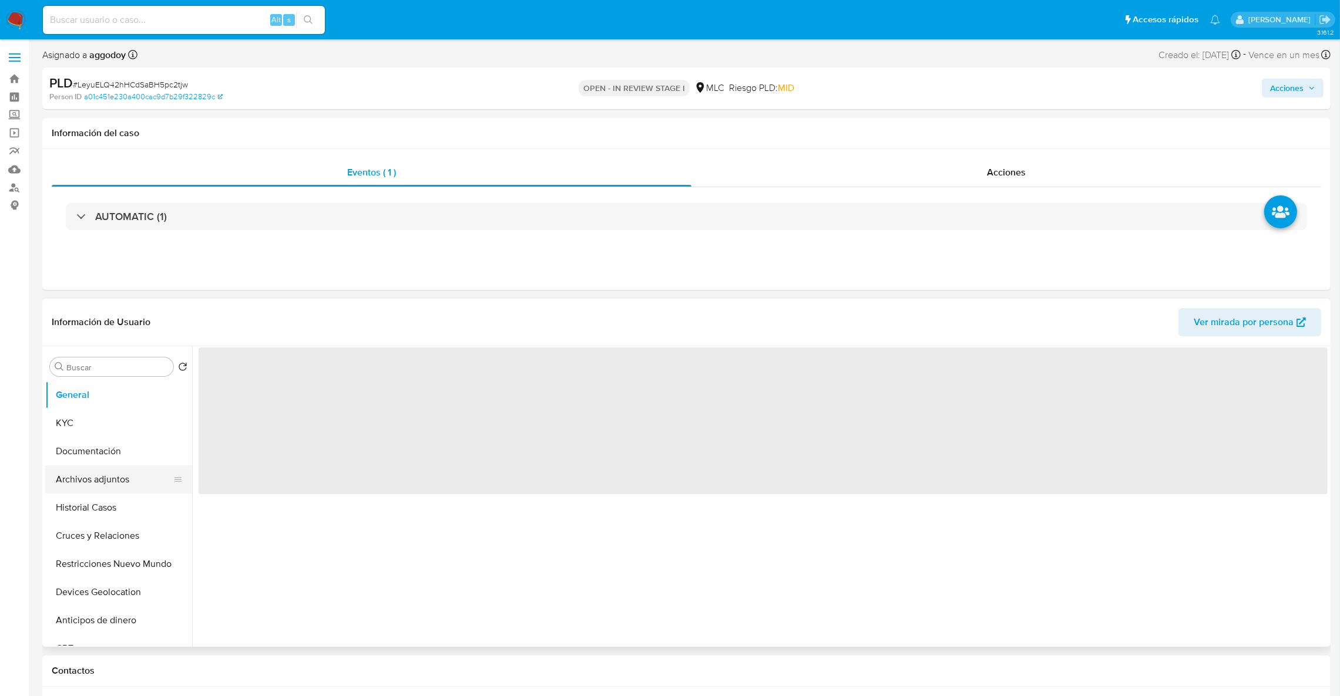
click at [133, 474] on button "Archivos adjuntos" at bounding box center [113, 480] width 137 height 28
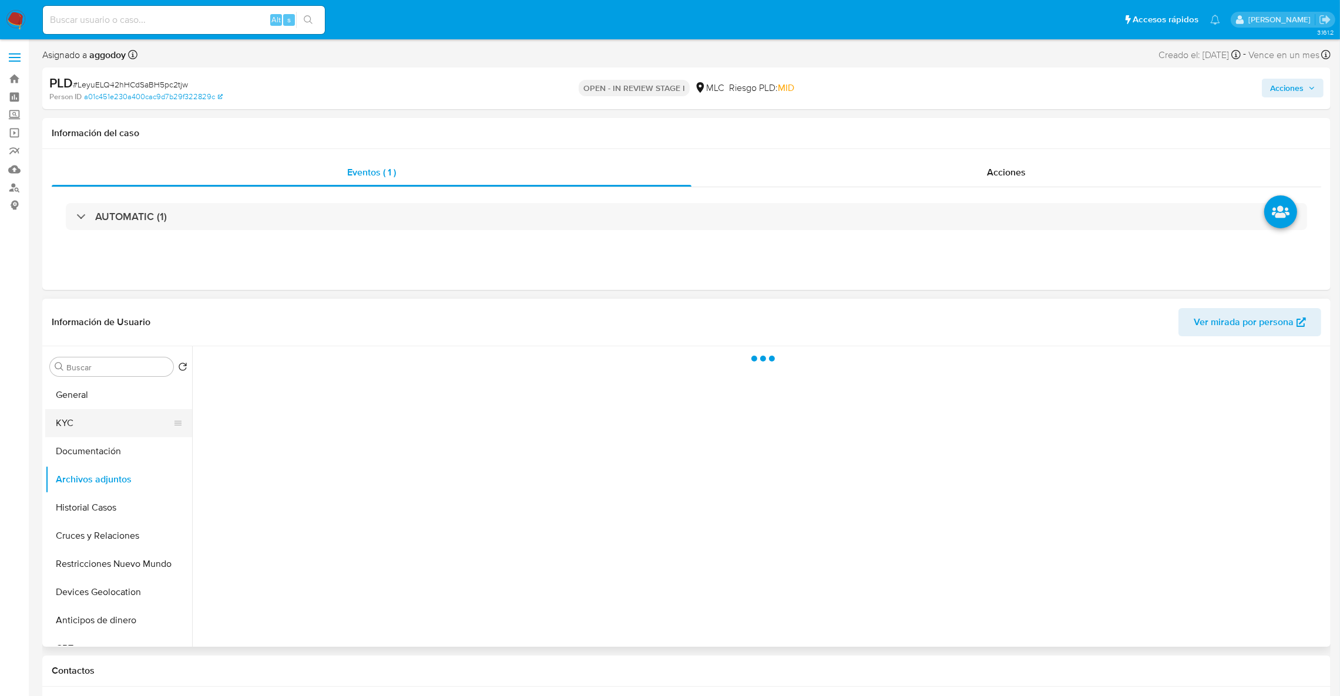
click at [122, 428] on button "KYC" at bounding box center [113, 423] width 137 height 28
select select "10"
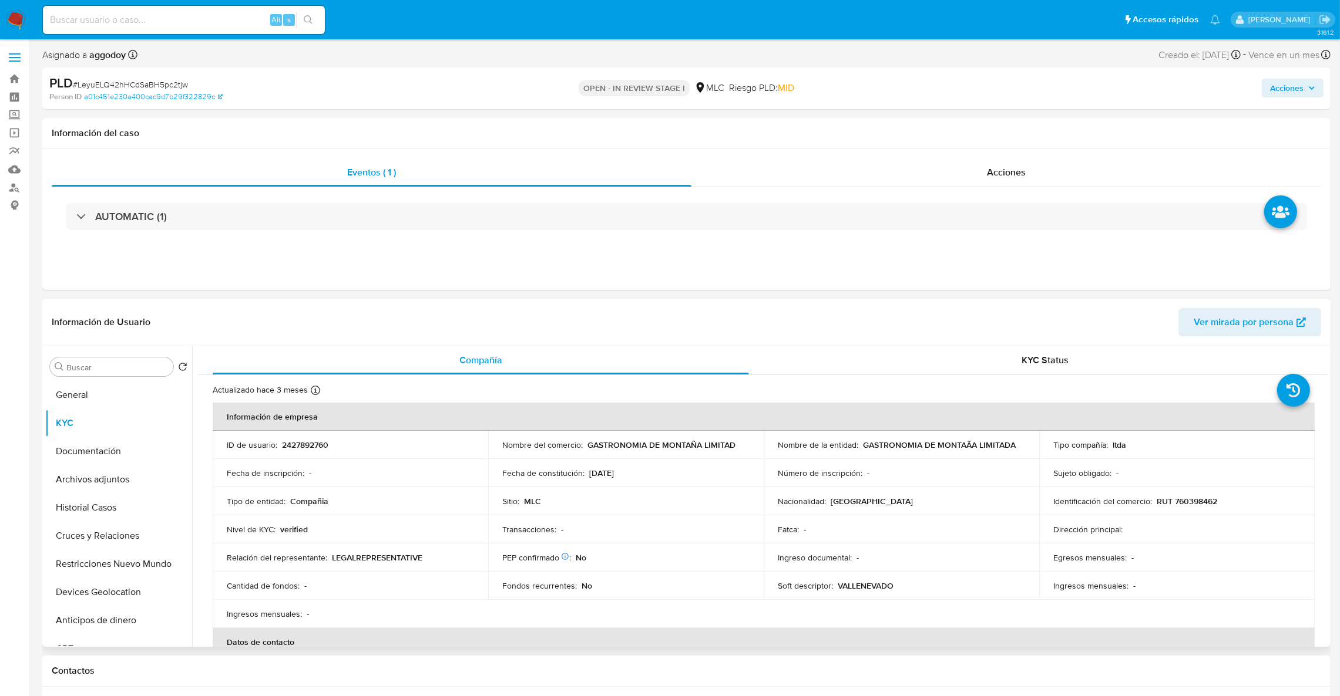
drag, startPoint x: 858, startPoint y: 447, endPoint x: 869, endPoint y: 447, distance: 10.6
click at [859, 447] on div "Nombre de la entidad : GASTRONOMIA DE MONTAÃA LIMITADA" at bounding box center [901, 445] width 247 height 11
click at [1214, 512] on td "Identificación del comercio : RUT 760398462" at bounding box center [1176, 501] width 275 height 28
click at [1210, 505] on p "RUT 760398462" at bounding box center [1186, 501] width 60 height 11
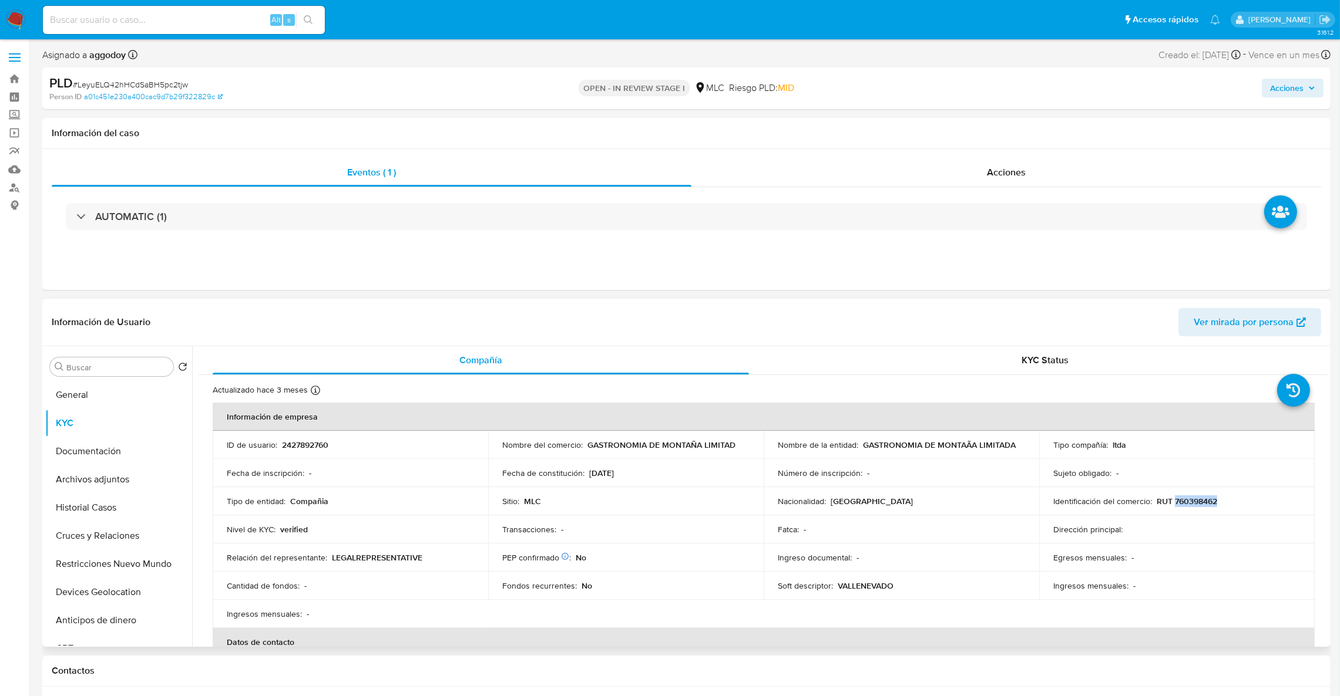
copy p "760398462"
click at [324, 453] on td "ID de usuario : 2427892760" at bounding box center [350, 445] width 275 height 28
click at [315, 444] on p "2427892760" at bounding box center [305, 445] width 46 height 11
copy p "2427892760"
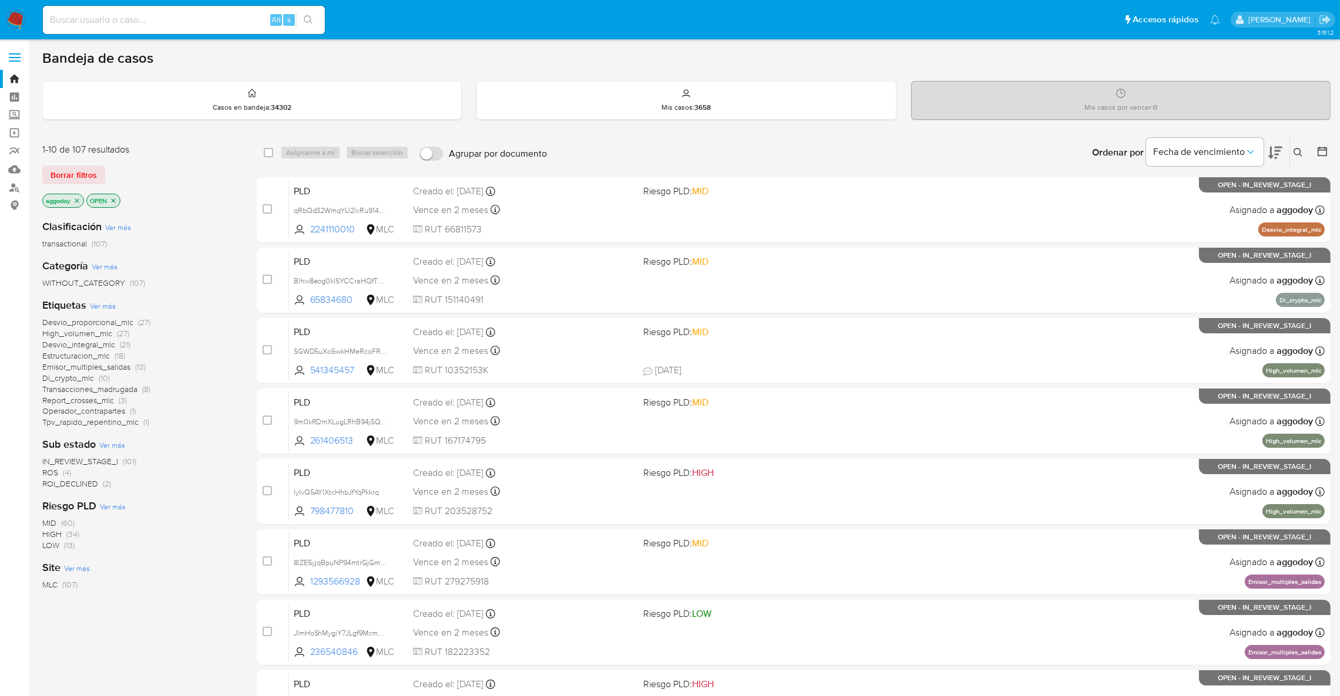
click at [79, 197] on icon "close-filter" at bounding box center [76, 200] width 7 height 7
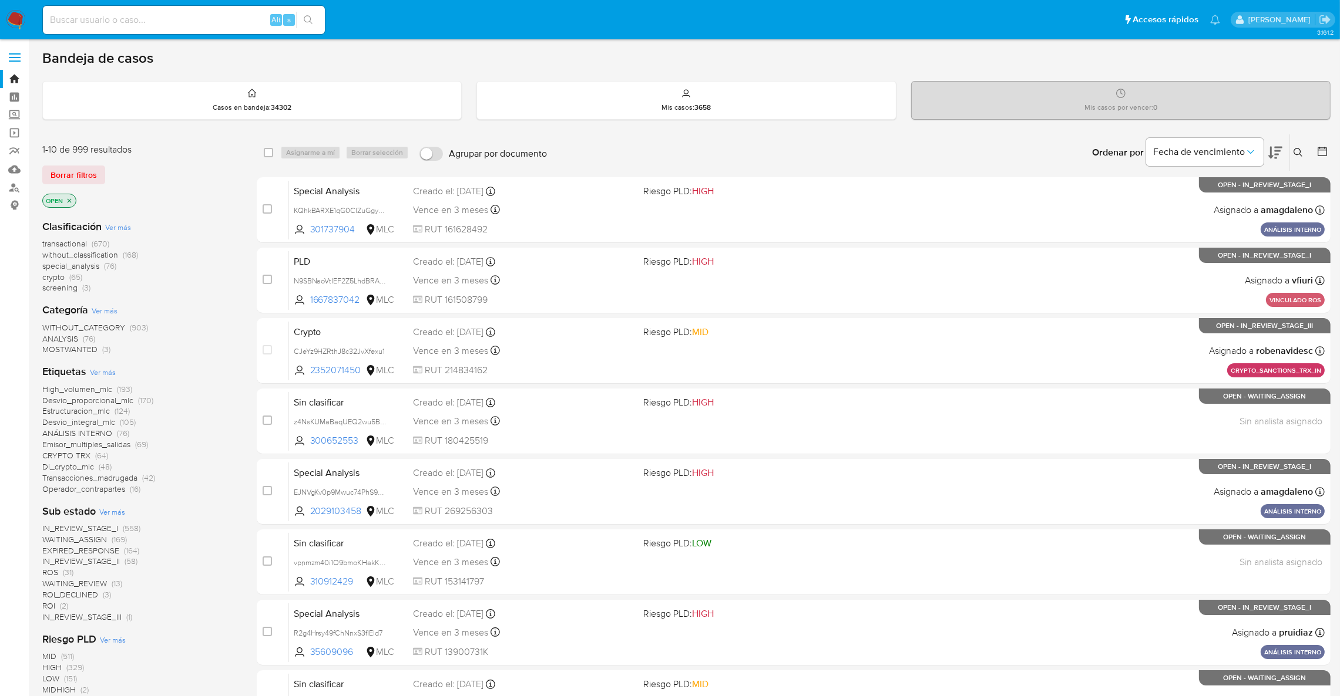
click at [65, 196] on p "OPEN" at bounding box center [59, 200] width 33 height 13
click at [63, 198] on p "OPEN" at bounding box center [59, 200] width 33 height 13
click at [65, 198] on p "OPEN" at bounding box center [59, 200] width 33 height 13
click at [71, 200] on icon "close-filter" at bounding box center [69, 200] width 7 height 7
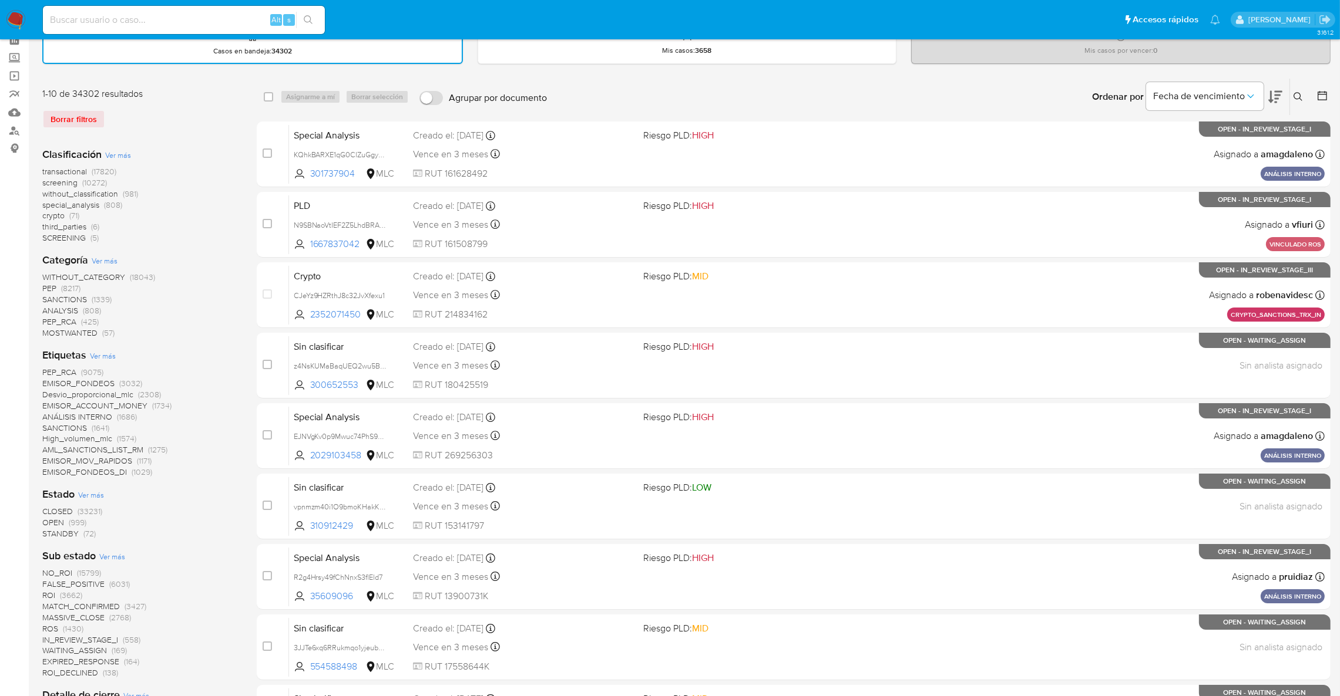
scroll to position [88, 0]
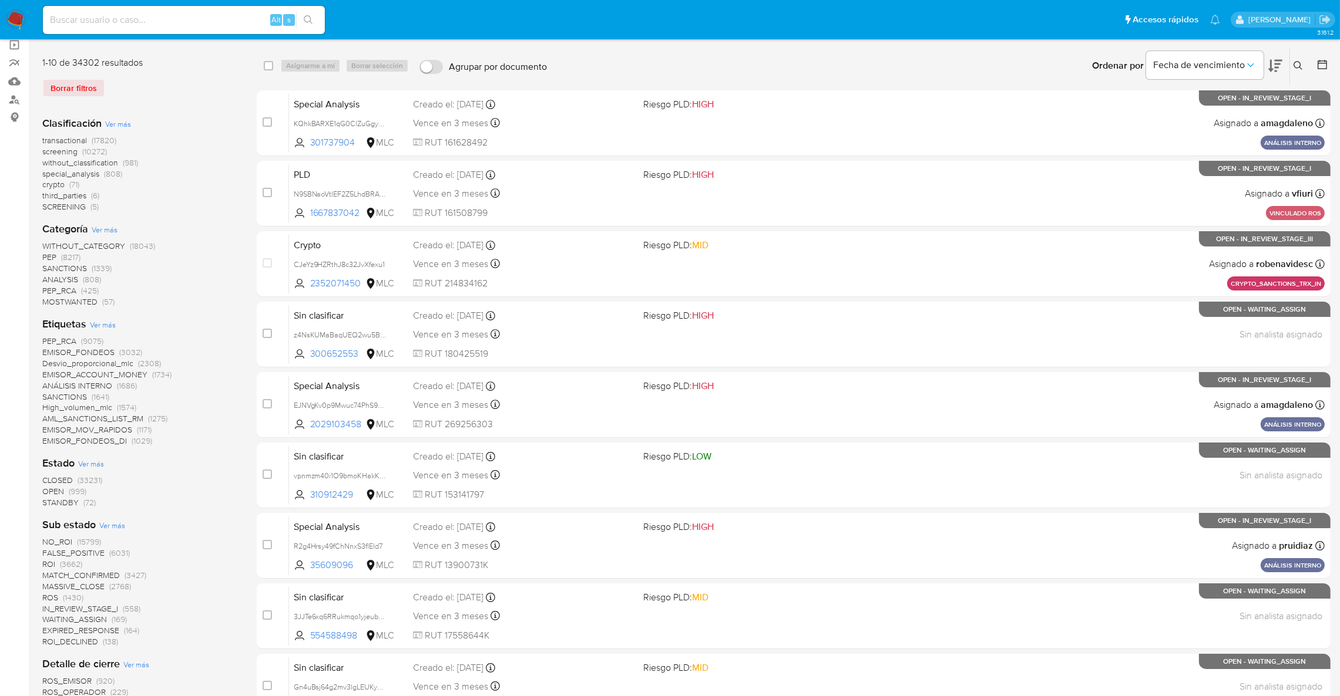
click at [66, 479] on span "CLOSED" at bounding box center [57, 480] width 31 height 12
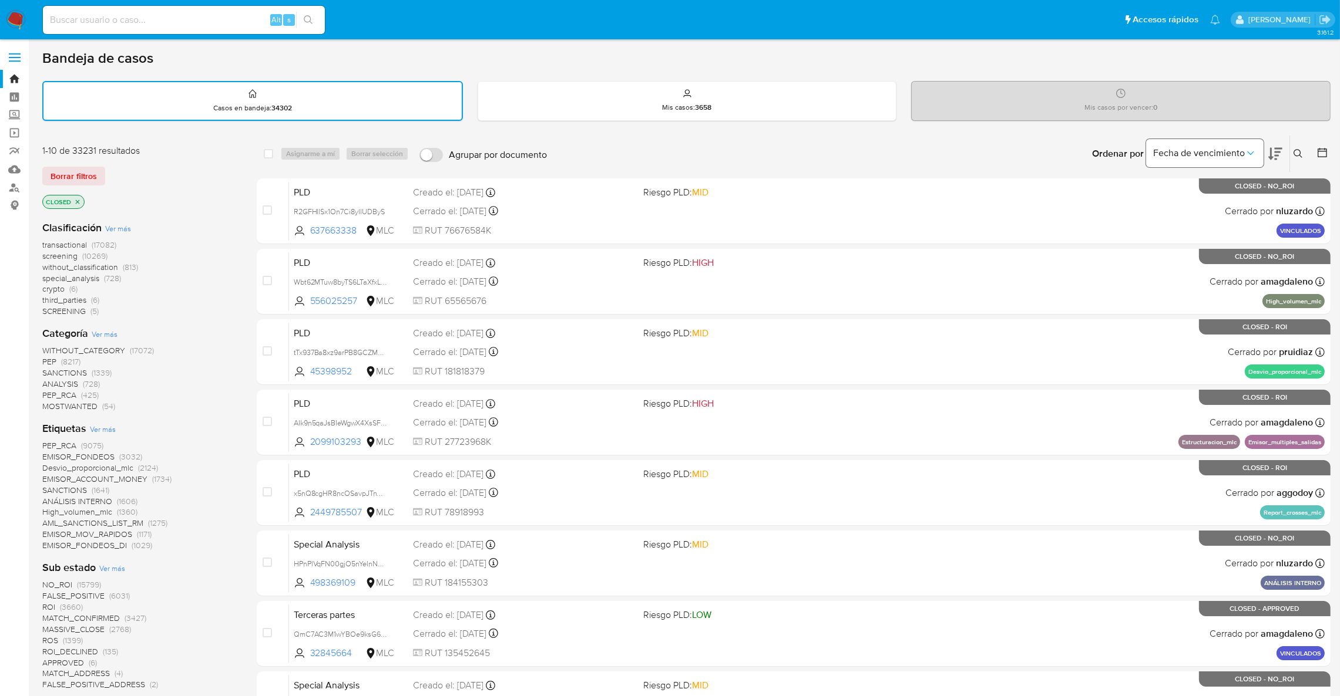
click at [1200, 136] on div "Bandeja de casos Casos en bandeja : 34302 Mis casos : 3658 Mis casos por vencer…" at bounding box center [686, 554] width 1288 height 1011
click at [1200, 140] on button "Fecha de vencimiento" at bounding box center [1204, 153] width 117 height 28
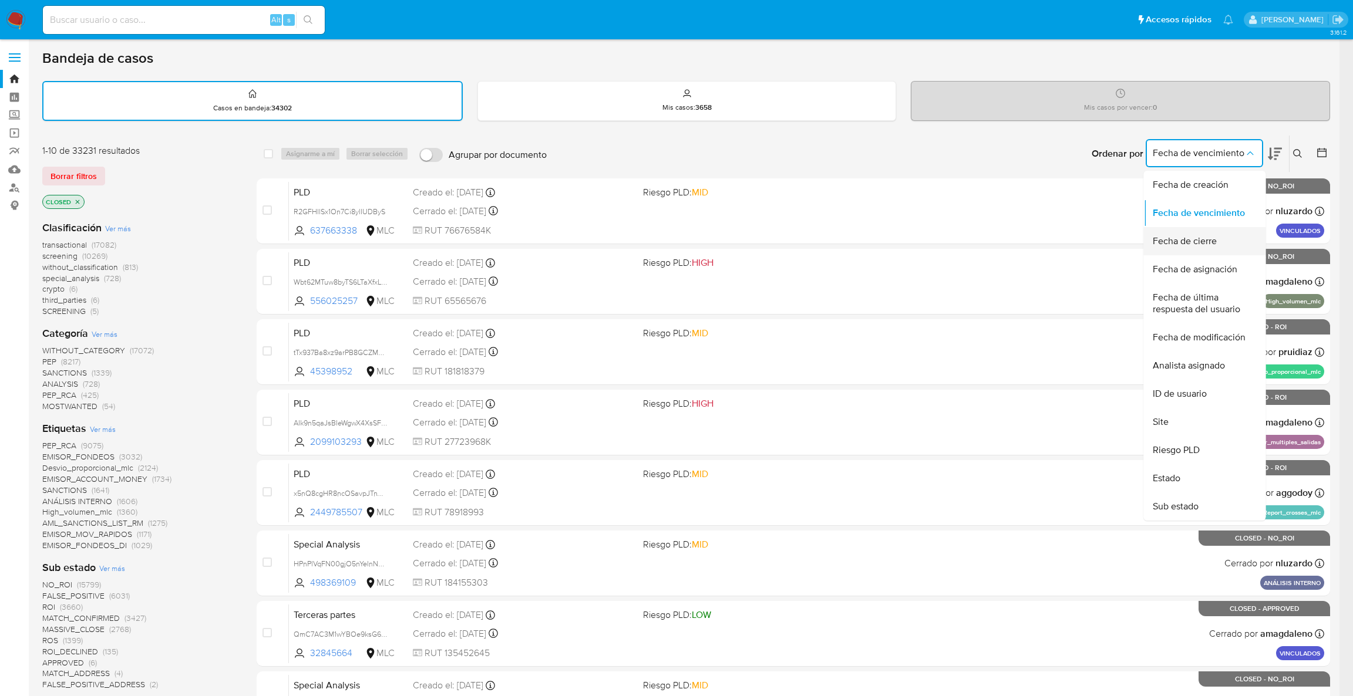
click at [1207, 236] on span "Fecha de cierre" at bounding box center [1185, 241] width 64 height 12
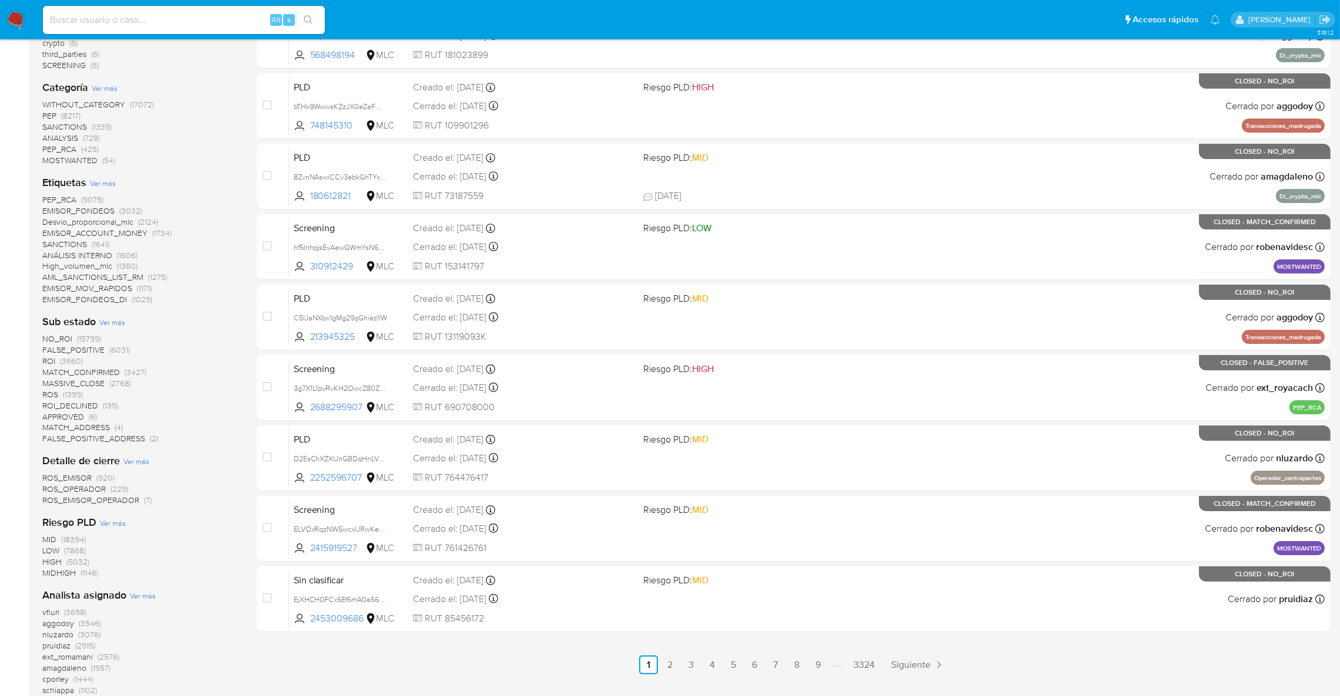
scroll to position [352, 0]
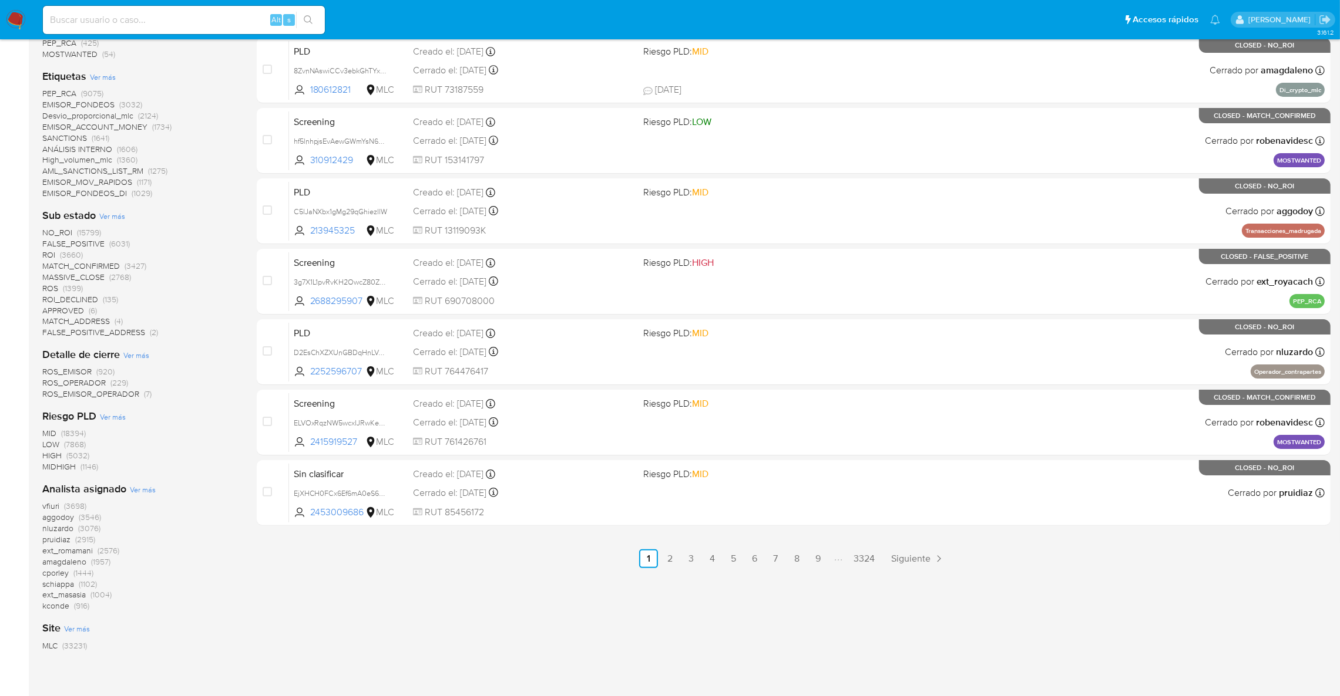
click at [86, 523] on div "vfiuri (3698) aggodoy (3546) nluzardo (3076) pruidiaz (2915) ext_romamani (2576…" at bounding box center [140, 556] width 196 height 111
click at [93, 517] on span "(3546)" at bounding box center [90, 517] width 22 height 12
